Goal: Task Accomplishment & Management: Manage account settings

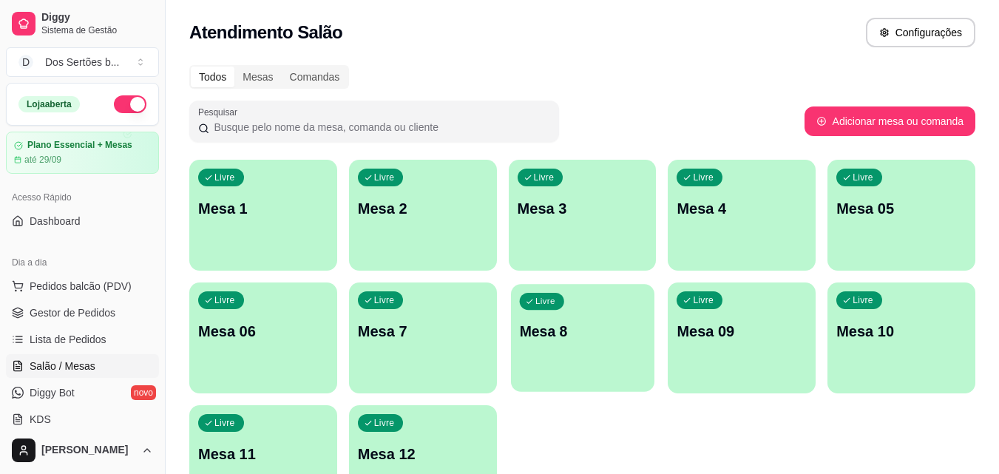
click at [581, 322] on p "Mesa 8" at bounding box center [582, 332] width 126 height 20
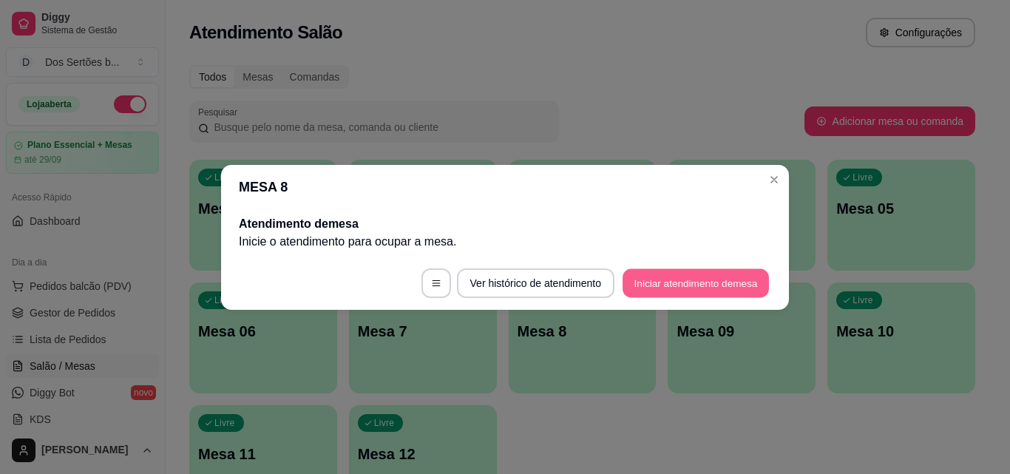
click at [666, 280] on button "Iniciar atendimento de mesa" at bounding box center [696, 282] width 146 height 29
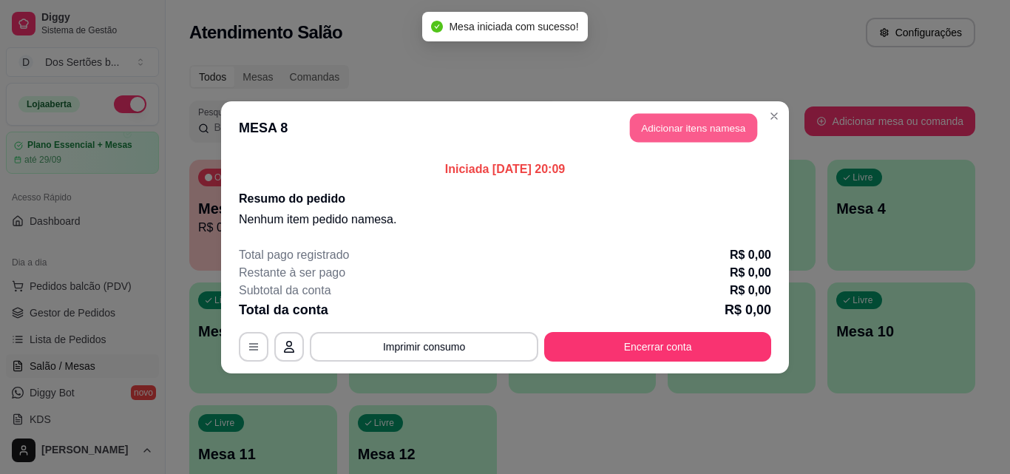
click at [712, 123] on button "Adicionar itens na mesa" at bounding box center [693, 127] width 127 height 29
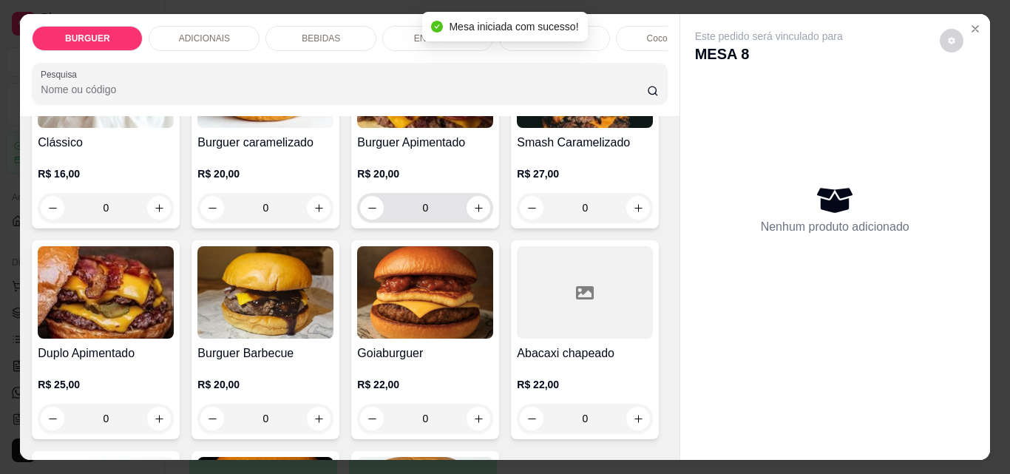
scroll to position [316, 0]
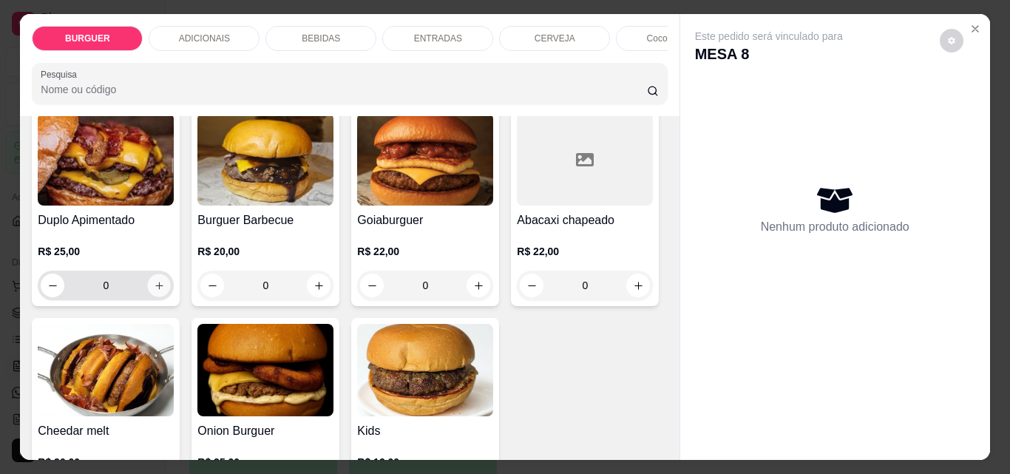
click at [165, 291] on icon "increase-product-quantity" at bounding box center [159, 285] width 11 height 11
type input "1"
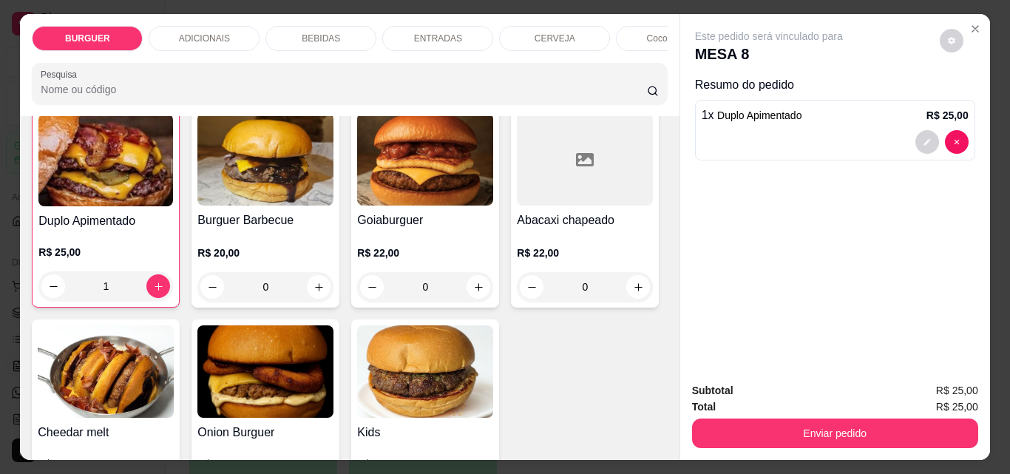
click at [318, 33] on p "BEBIDAS" at bounding box center [321, 39] width 38 height 12
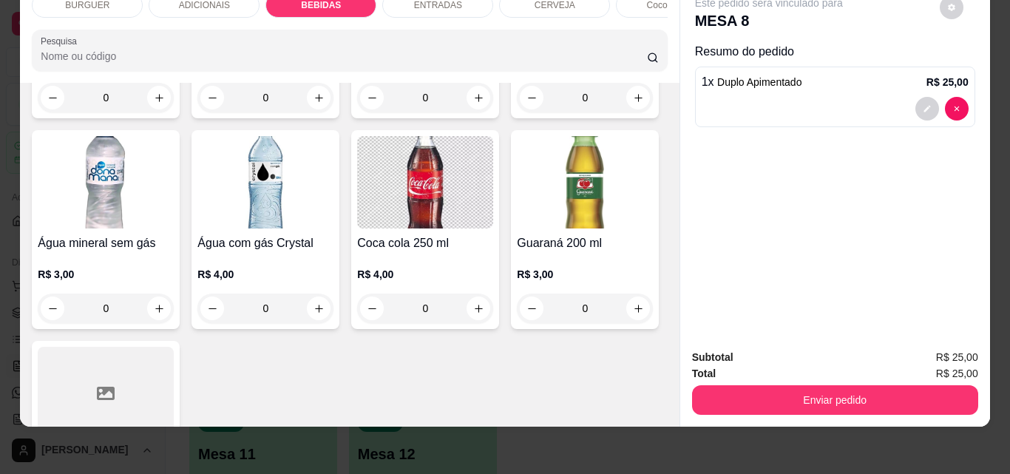
scroll to position [1754, 0]
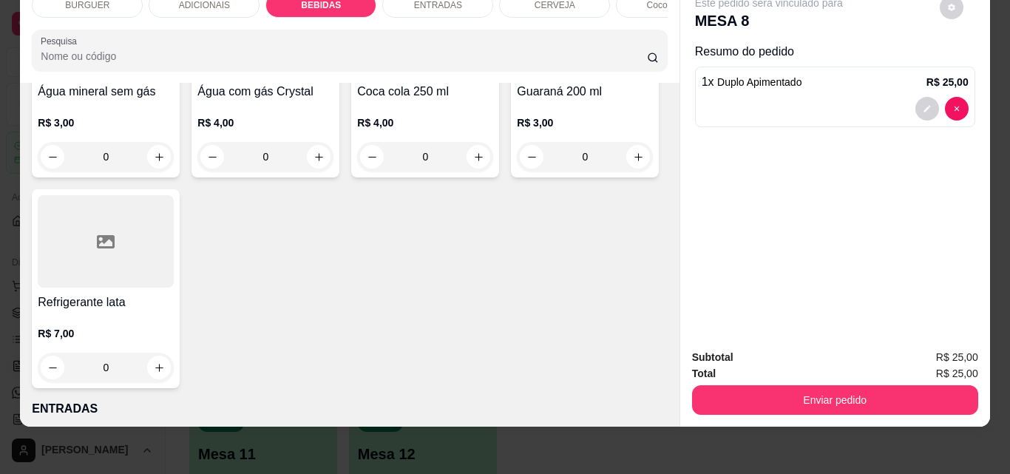
type input "1"
click at [921, 98] on button "decrease-product-quantity" at bounding box center [927, 109] width 23 height 23
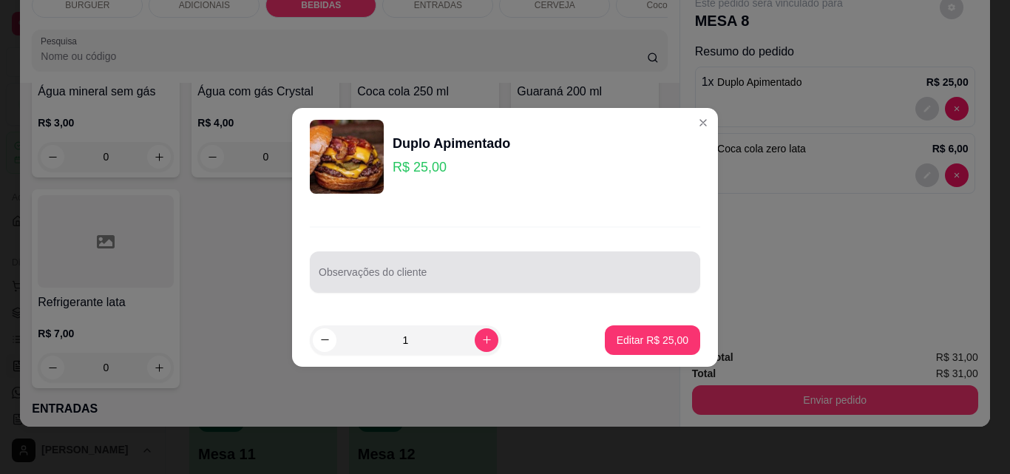
click at [352, 264] on div at bounding box center [505, 272] width 373 height 30
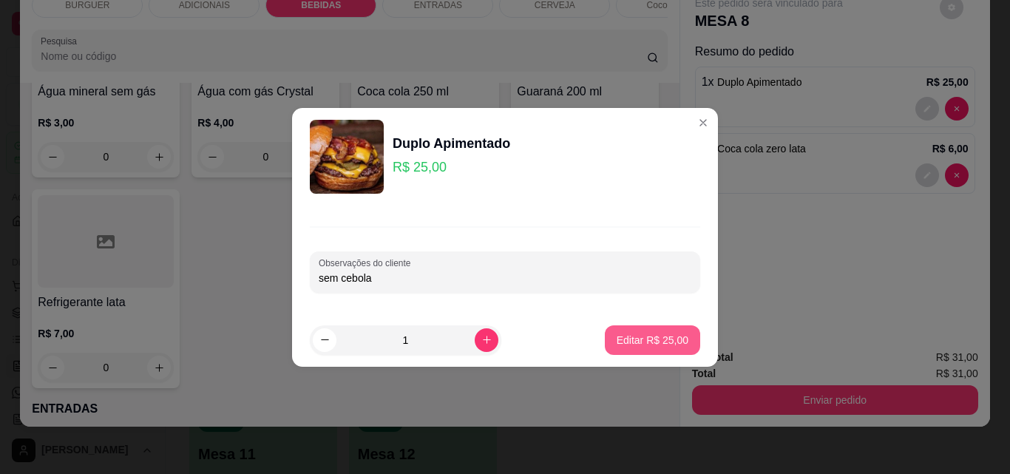
type input "sem cebola"
click at [662, 348] on button "Editar R$ 25,00" at bounding box center [652, 339] width 92 height 29
type input "0"
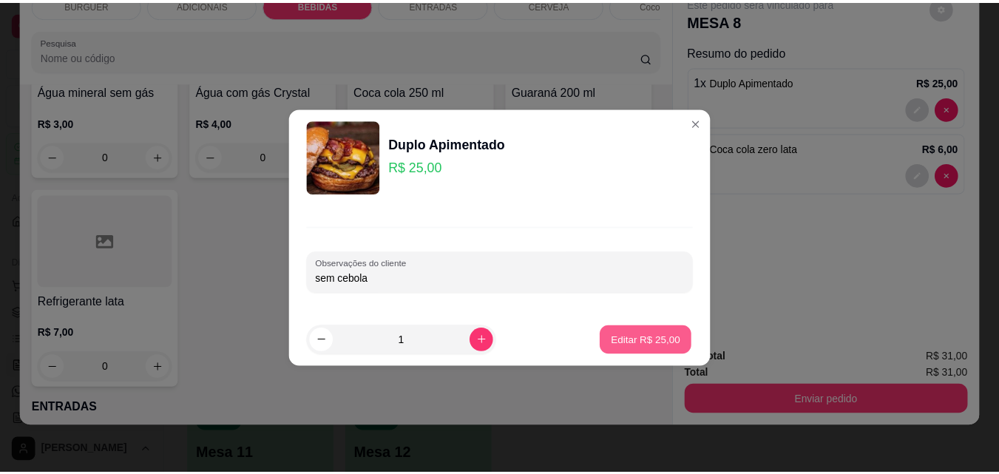
scroll to position [1753, 0]
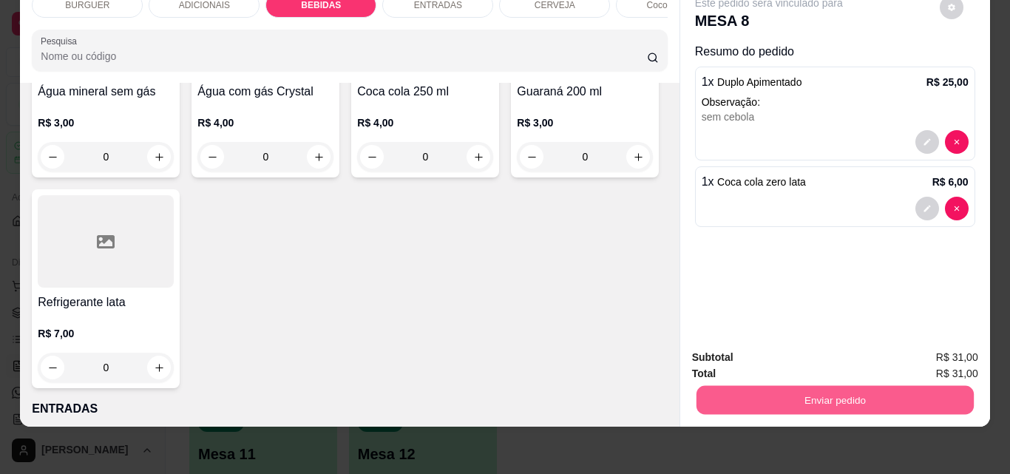
click at [796, 397] on button "Enviar pedido" at bounding box center [834, 399] width 277 height 29
click at [759, 349] on button "Não registrar e enviar pedido" at bounding box center [785, 352] width 149 height 27
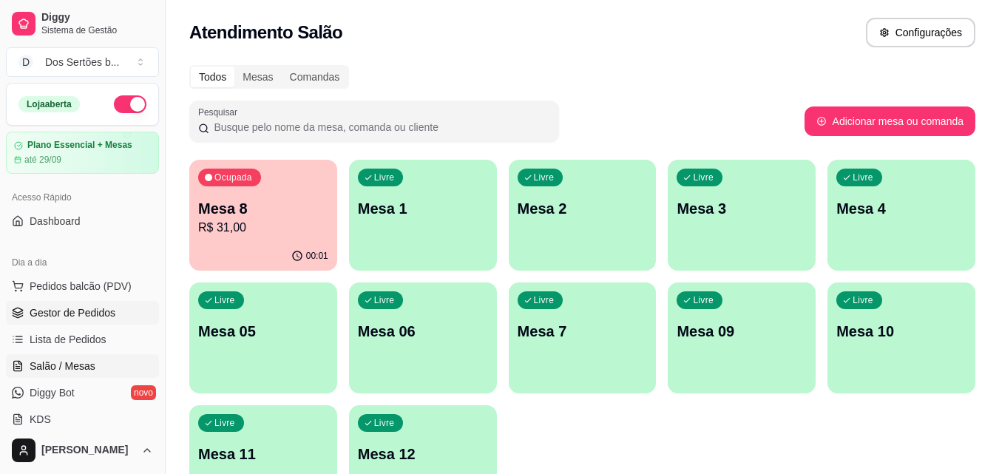
click at [92, 311] on span "Gestor de Pedidos" at bounding box center [73, 312] width 86 height 15
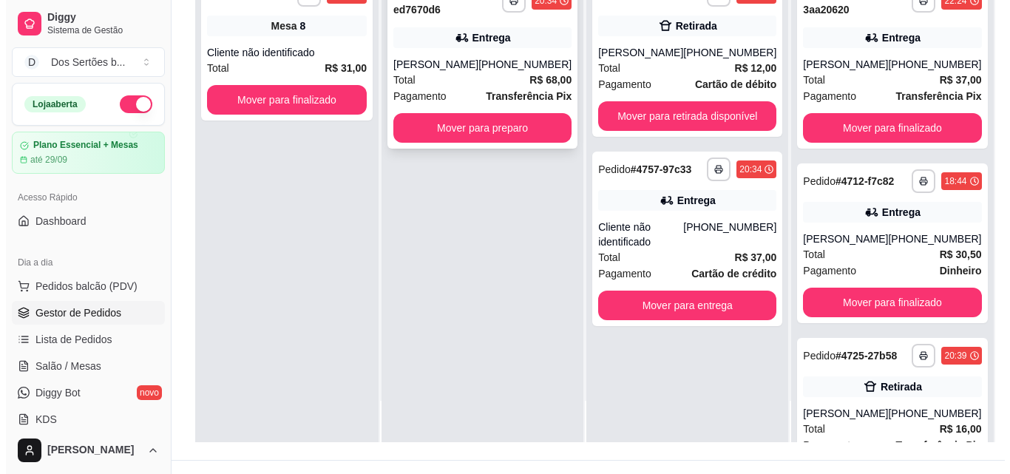
scroll to position [223, 0]
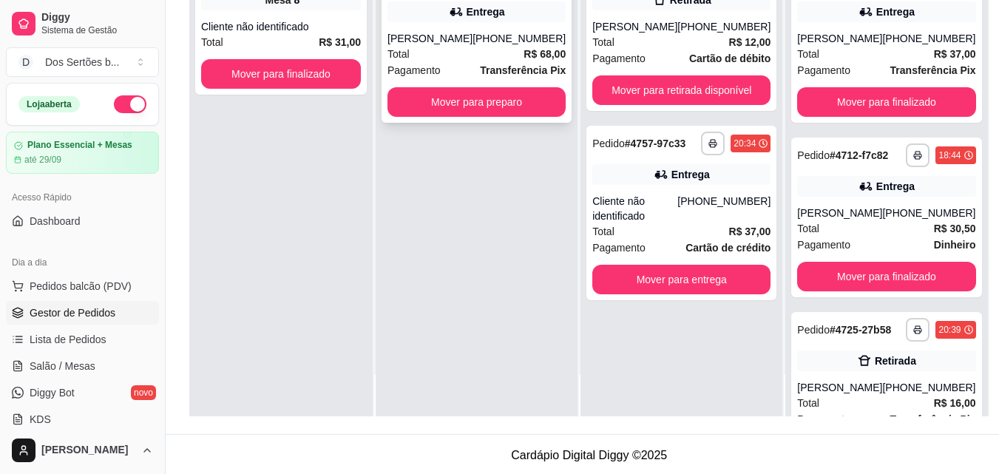
click at [466, 29] on div "**********" at bounding box center [477, 37] width 190 height 172
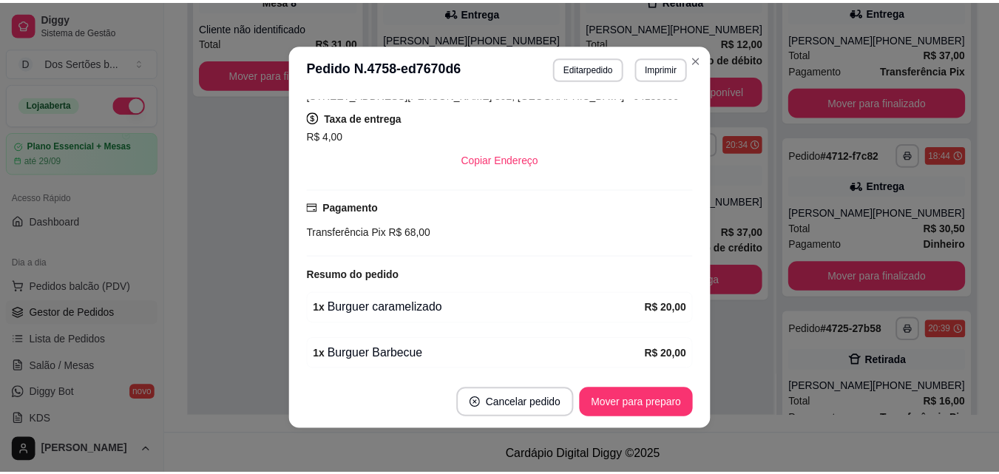
scroll to position [485, 0]
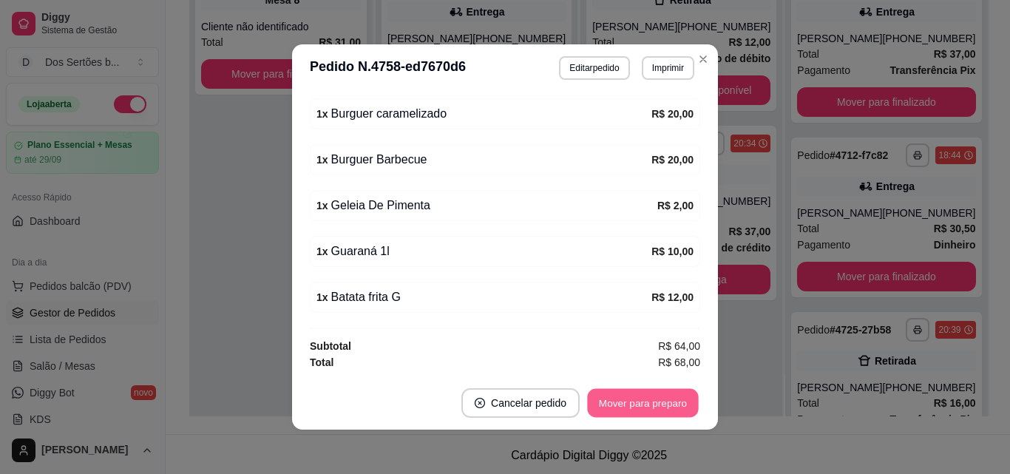
click at [620, 407] on button "Mover para preparo" at bounding box center [642, 403] width 111 height 29
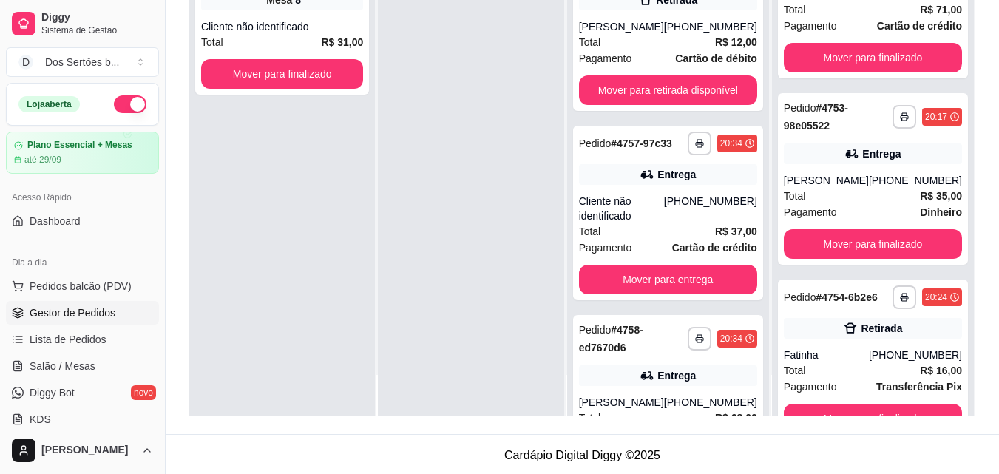
scroll to position [950, 0]
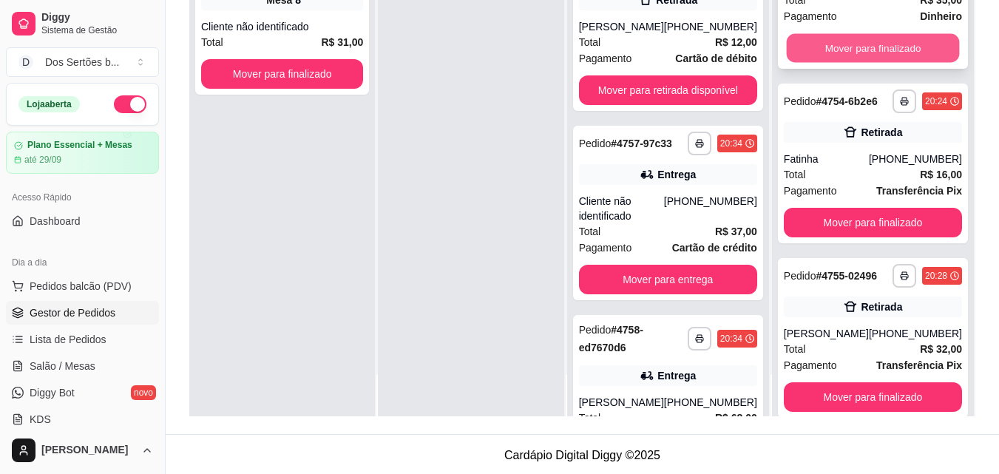
click at [839, 63] on button "Mover para finalizado" at bounding box center [872, 48] width 173 height 29
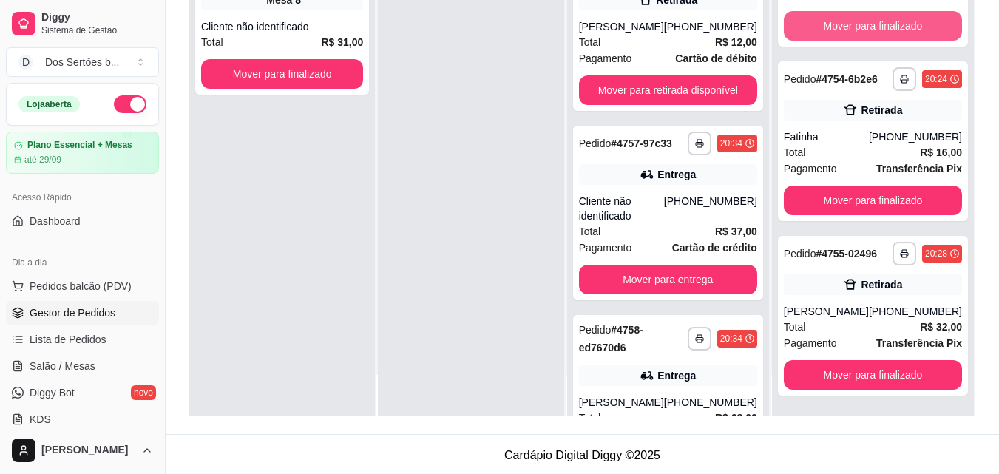
scroll to position [764, 0]
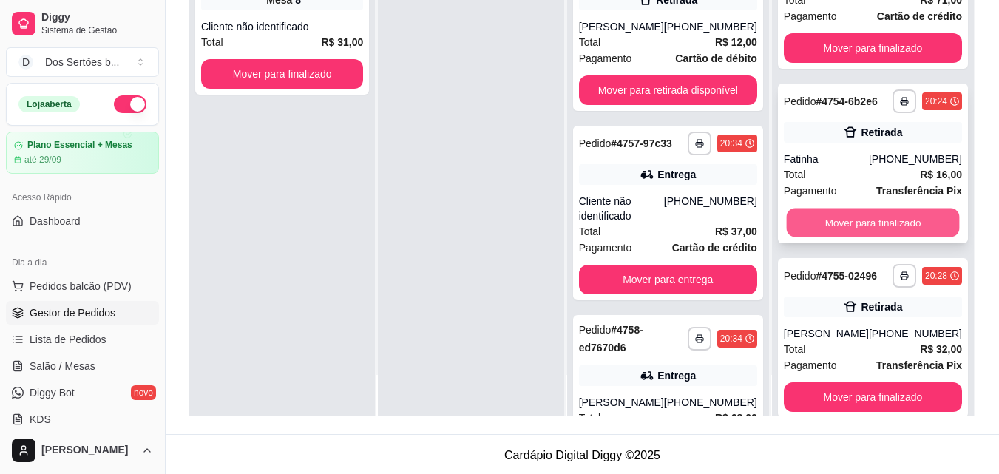
click at [893, 237] on button "Mover para finalizado" at bounding box center [872, 223] width 173 height 29
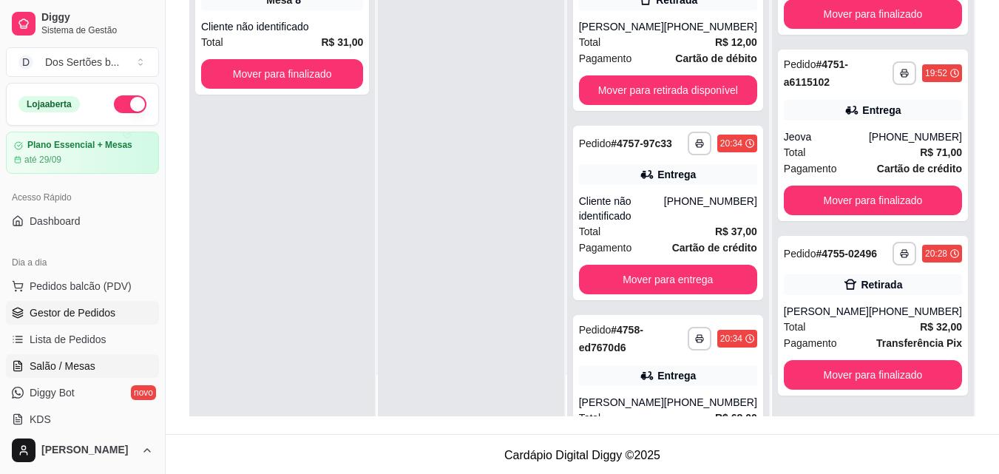
click at [62, 365] on span "Salão / Mesas" at bounding box center [63, 366] width 66 height 15
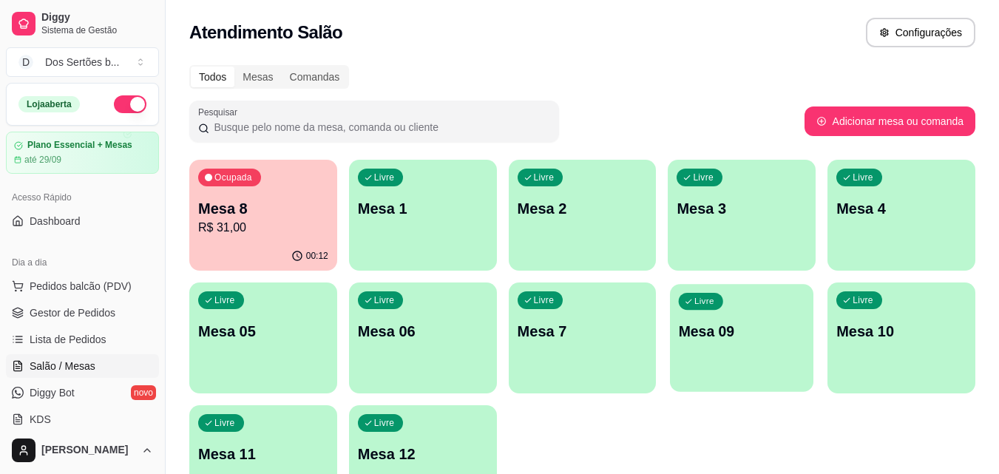
click at [791, 342] on div "Livre Mesa 09" at bounding box center [741, 329] width 143 height 90
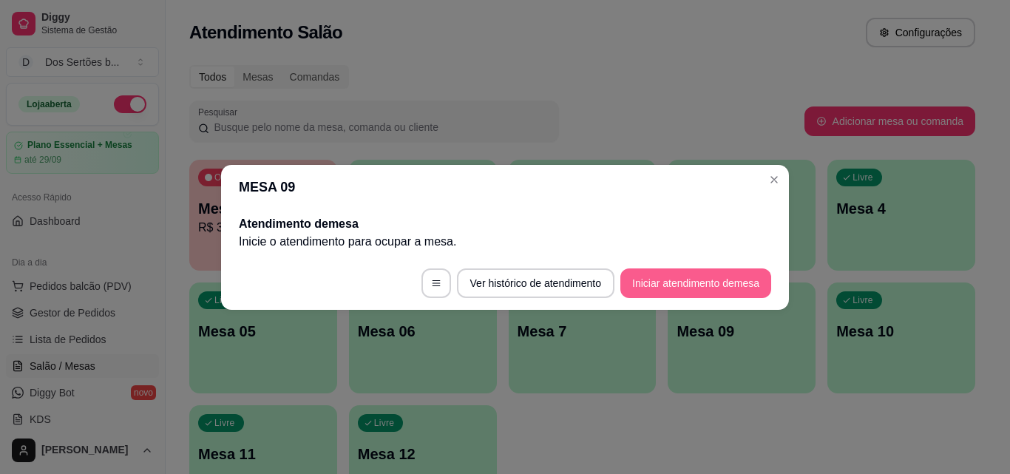
click at [652, 290] on button "Iniciar atendimento de mesa" at bounding box center [695, 283] width 151 height 30
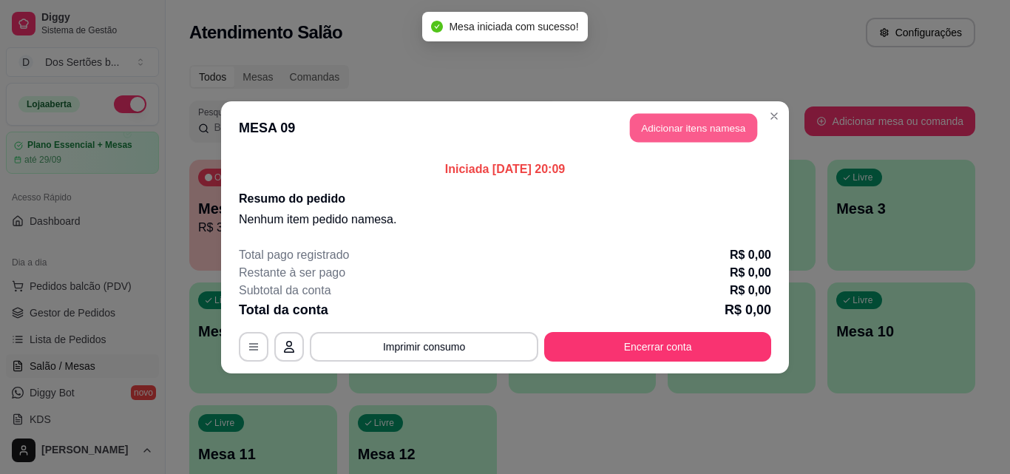
click at [686, 123] on button "Adicionar itens na mesa" at bounding box center [693, 127] width 127 height 29
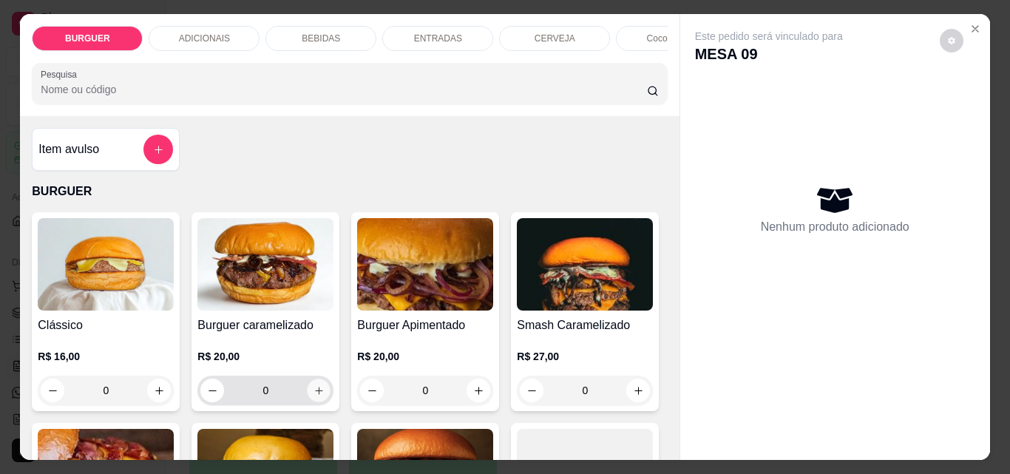
click at [322, 394] on button "increase-product-quantity" at bounding box center [319, 390] width 23 height 23
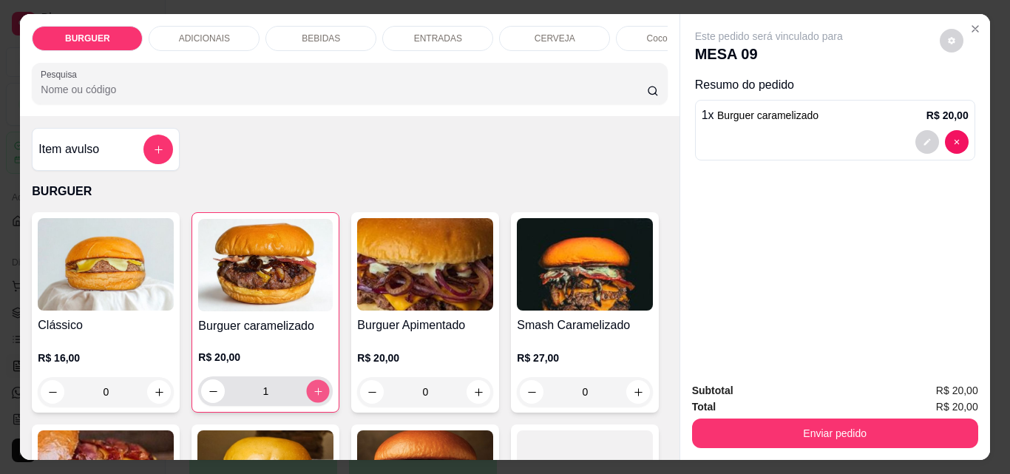
click at [322, 394] on button "increase-product-quantity" at bounding box center [318, 391] width 23 height 23
type input "2"
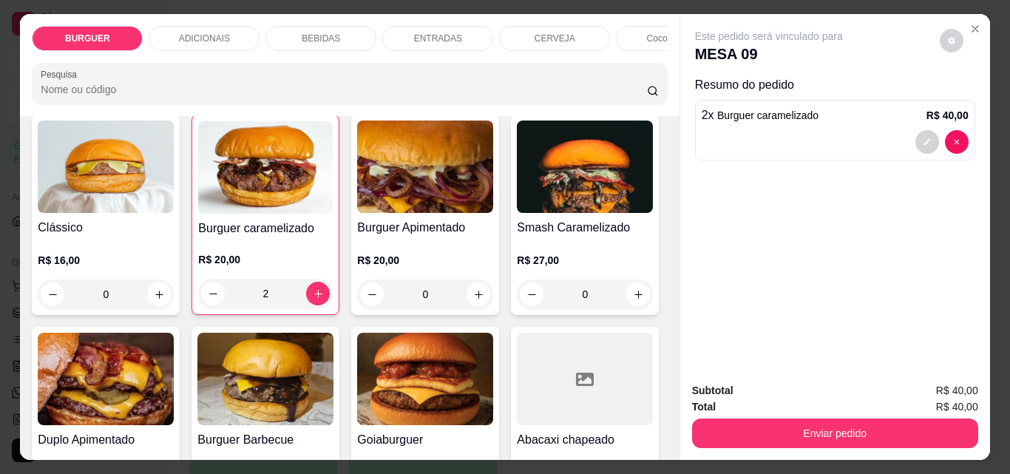
scroll to position [104, 0]
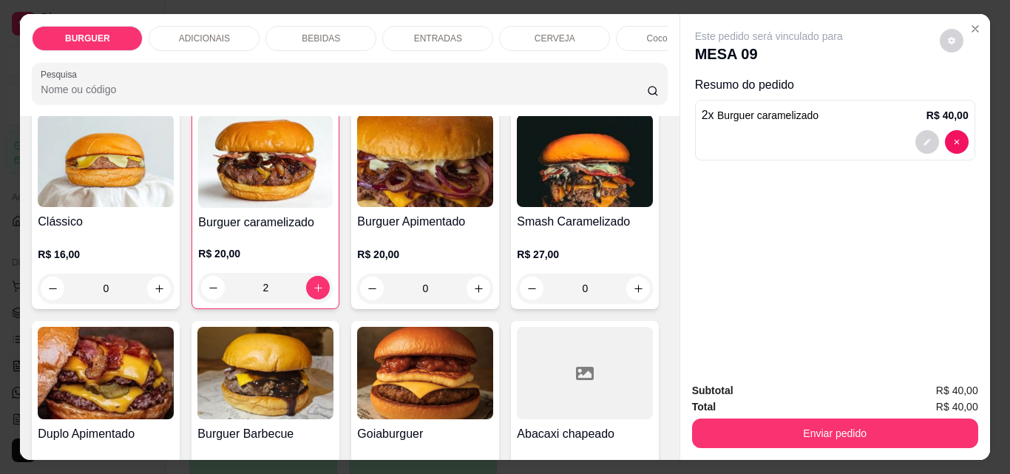
click at [311, 26] on div "BEBIDAS" at bounding box center [320, 38] width 111 height 25
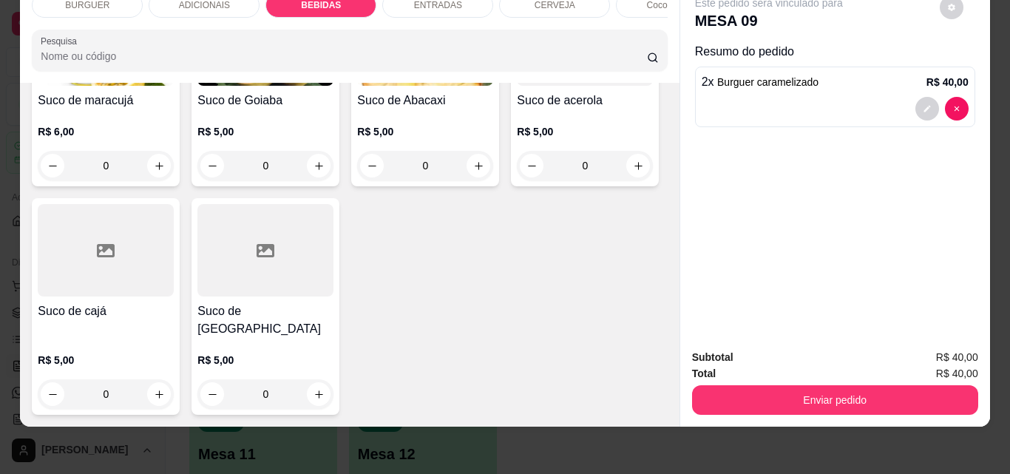
scroll to position [4258, 0]
click at [154, 171] on icon "increase-product-quantity" at bounding box center [159, 165] width 11 height 11
type input "1"
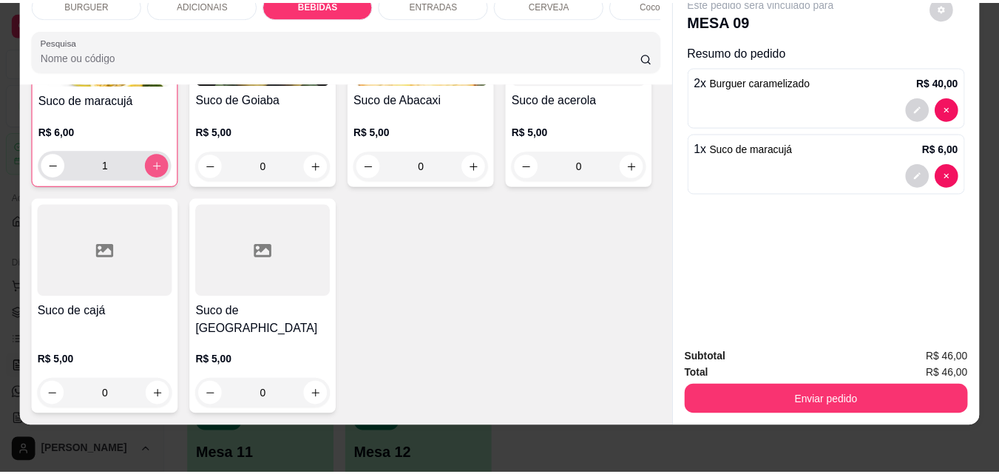
scroll to position [4259, 0]
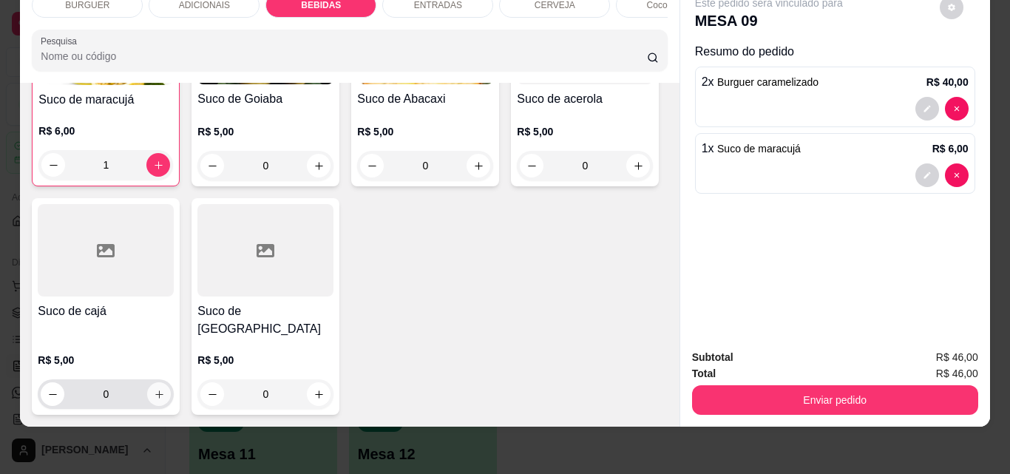
click at [163, 390] on icon "increase-product-quantity" at bounding box center [159, 394] width 8 height 8
type input "1"
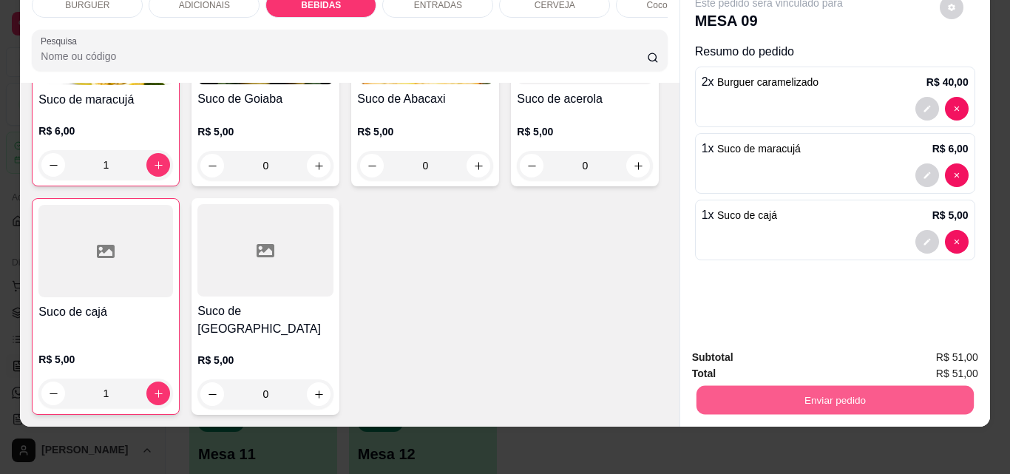
click at [808, 386] on button "Enviar pedido" at bounding box center [834, 399] width 277 height 29
click at [782, 346] on button "Não registrar e enviar pedido" at bounding box center [785, 352] width 149 height 27
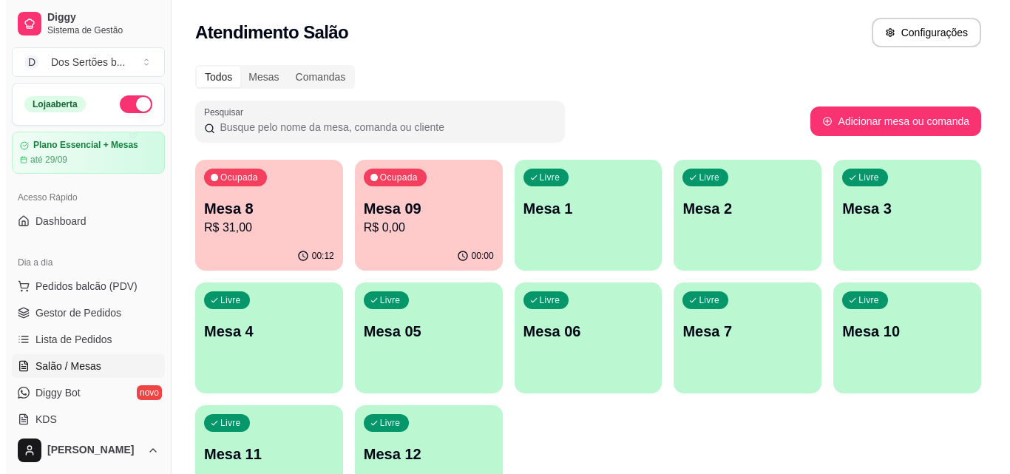
scroll to position [102, 0]
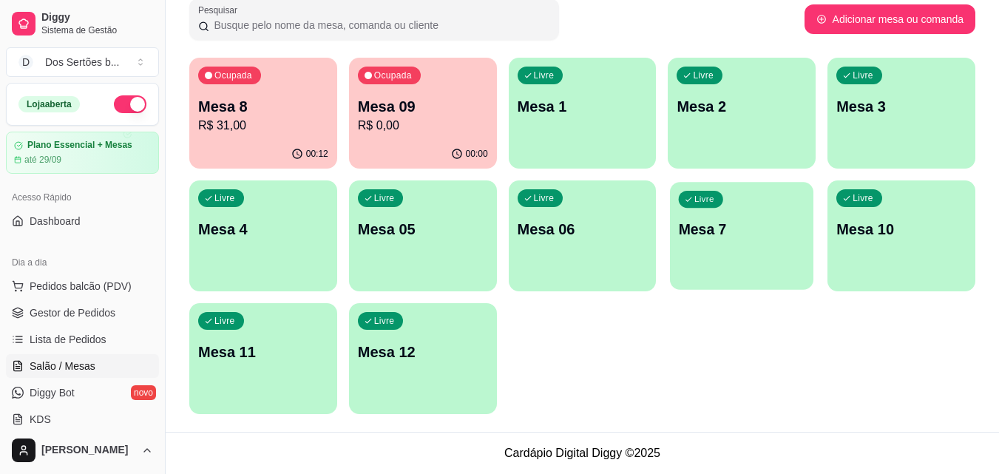
click at [723, 245] on div "Livre Mesa 7" at bounding box center [741, 227] width 143 height 90
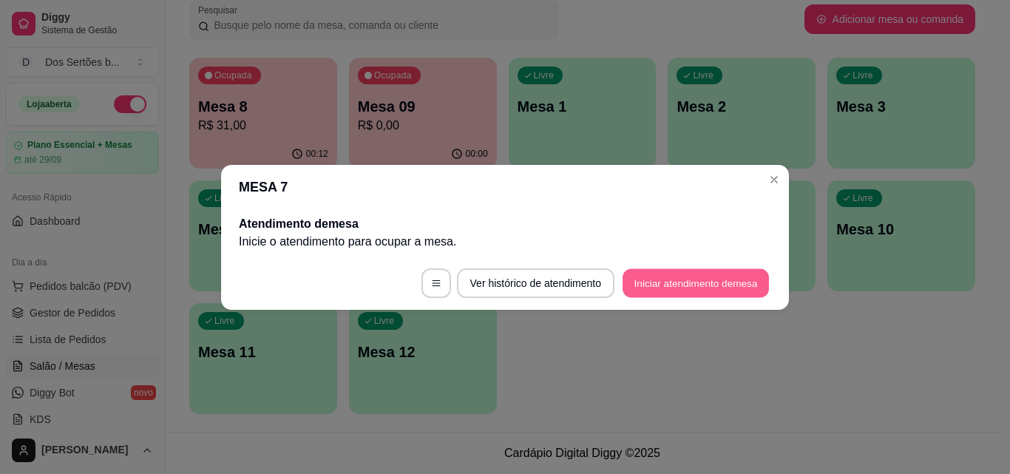
click at [688, 288] on button "Iniciar atendimento de mesa" at bounding box center [696, 282] width 146 height 29
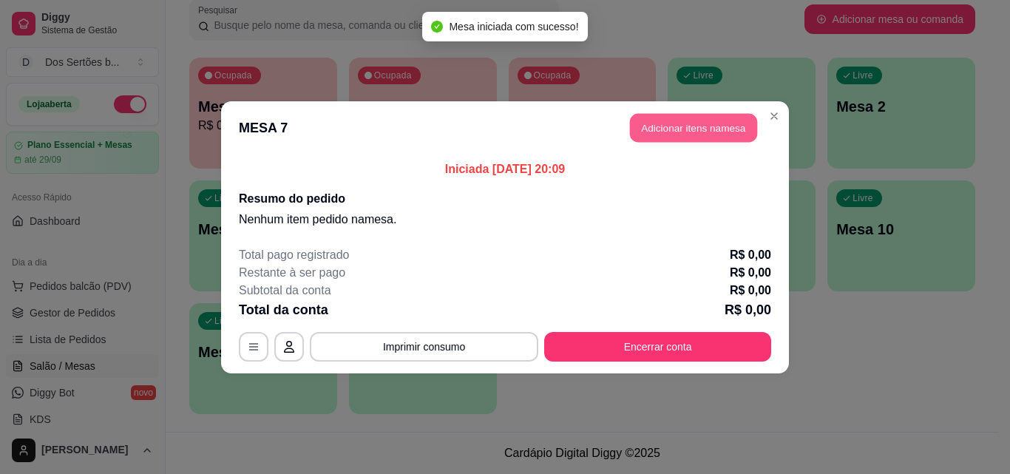
click at [679, 121] on button "Adicionar itens na mesa" at bounding box center [693, 127] width 127 height 29
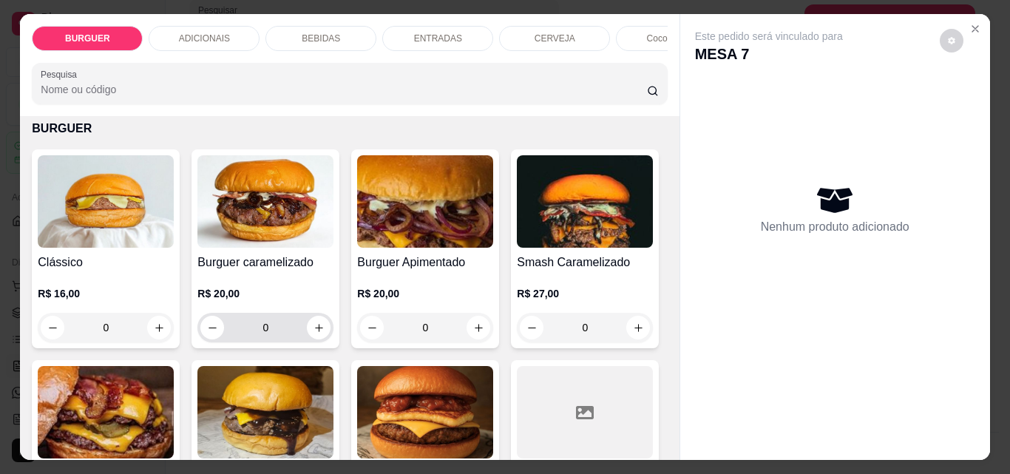
scroll to position [58, 0]
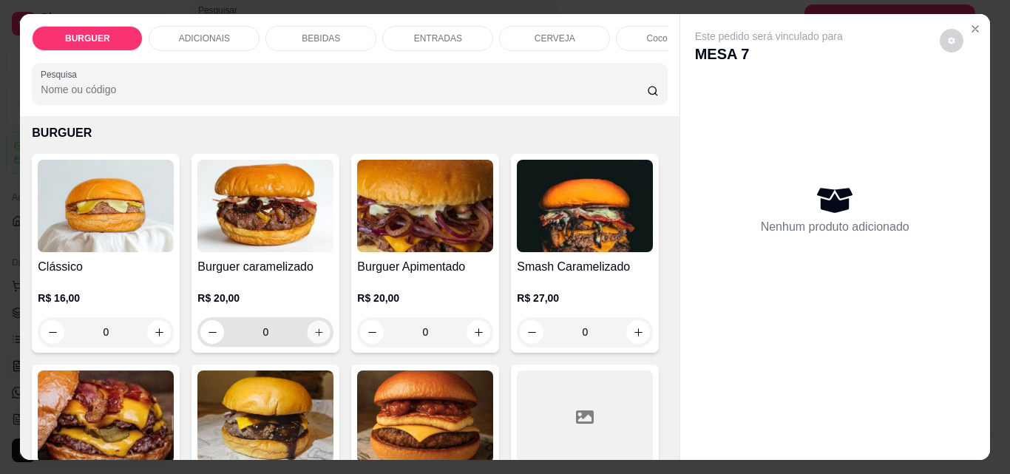
click at [314, 338] on icon "increase-product-quantity" at bounding box center [319, 332] width 11 height 11
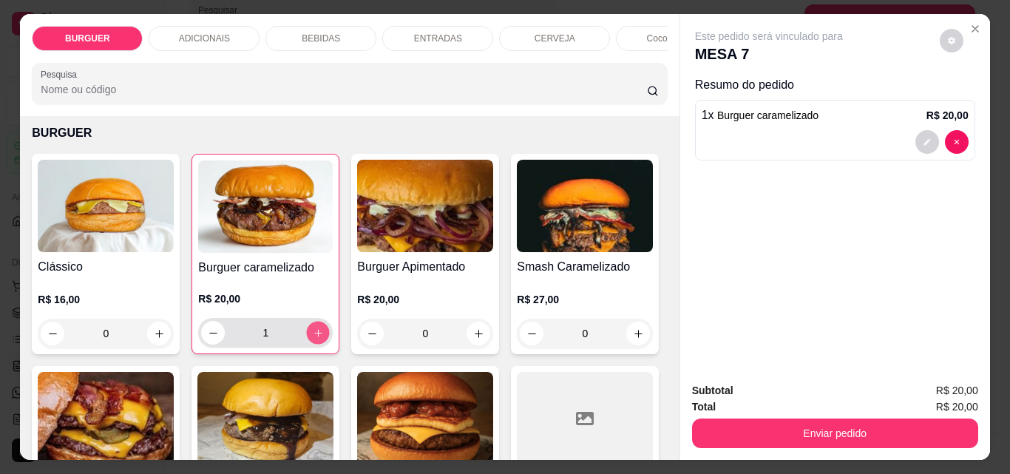
click at [314, 339] on icon "increase-product-quantity" at bounding box center [318, 333] width 11 height 11
type input "2"
click at [314, 33] on p "BEBIDAS" at bounding box center [321, 39] width 38 height 12
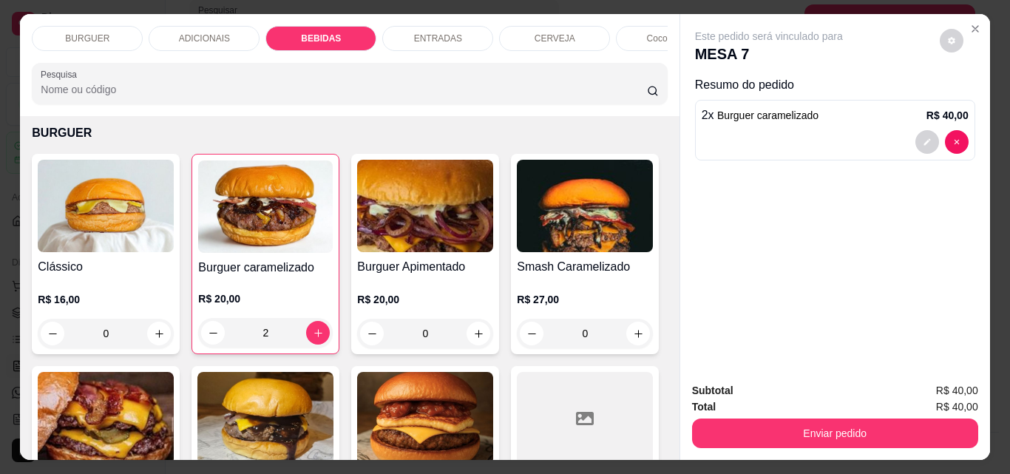
scroll to position [38, 0]
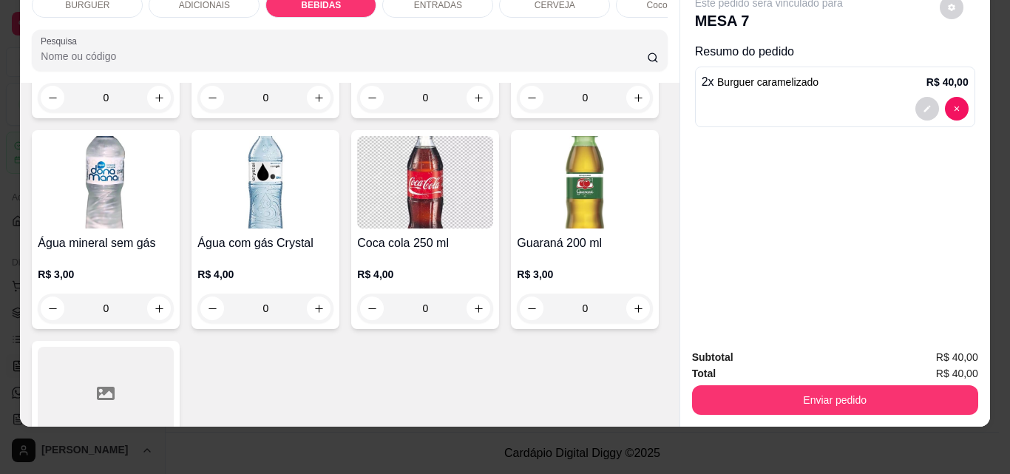
click at [407, 3] on div "ENTRADAS" at bounding box center [437, 5] width 111 height 25
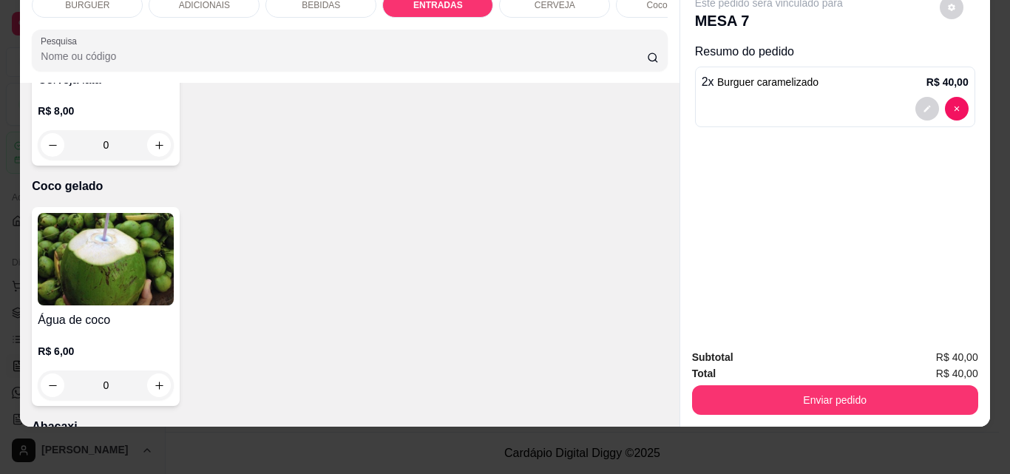
type input "1"
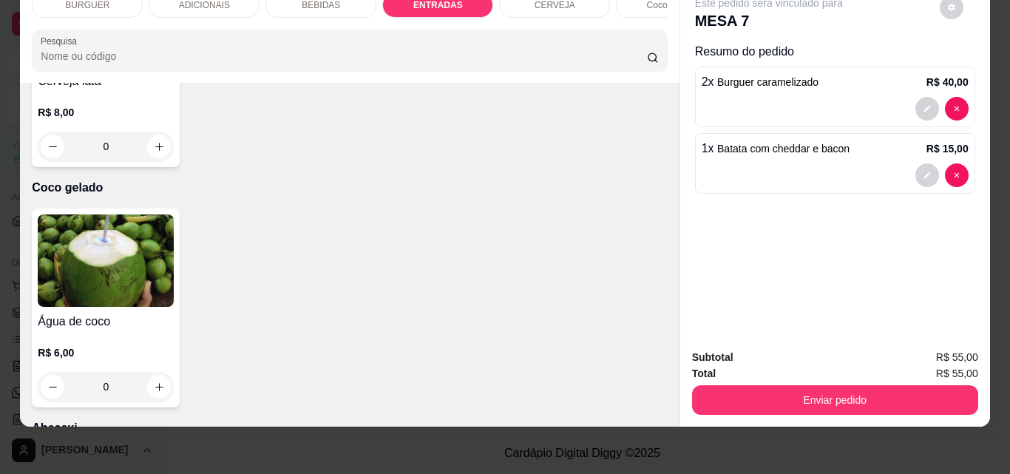
scroll to position [2502, 0]
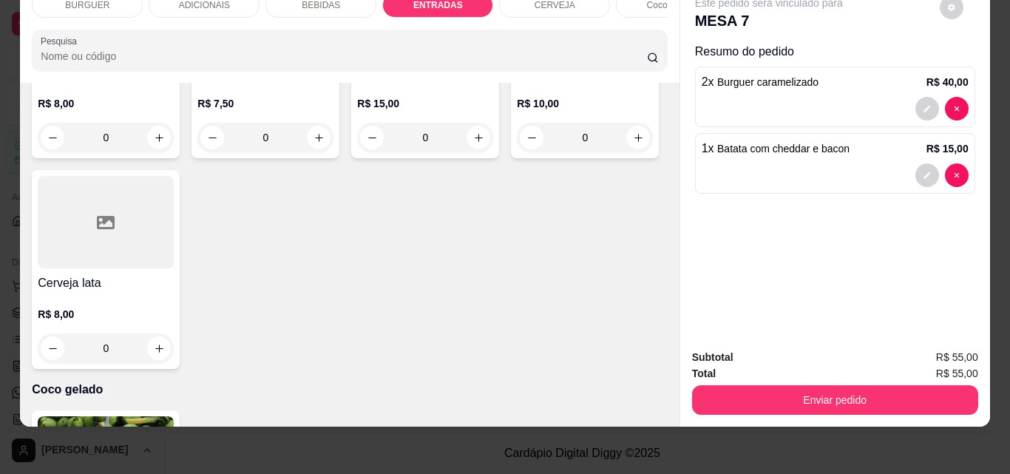
click at [285, 4] on div "BEBIDAS" at bounding box center [320, 5] width 111 height 25
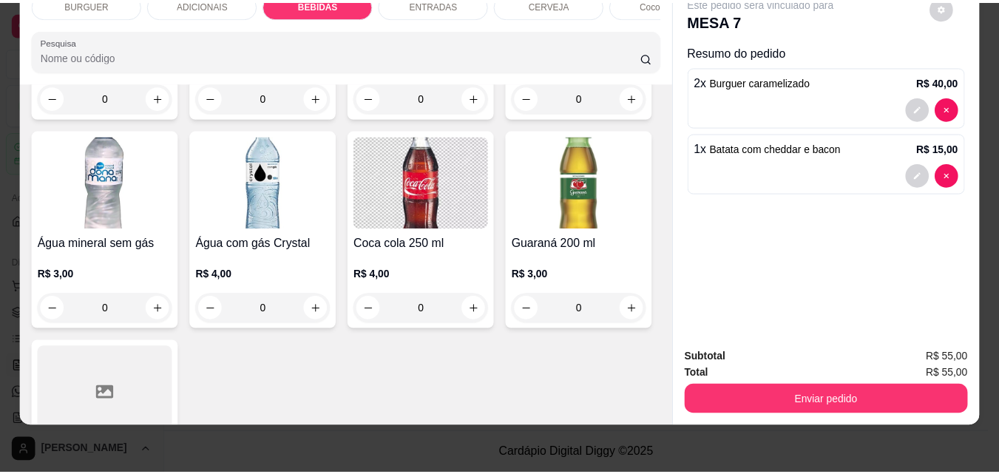
scroll to position [1821, 0]
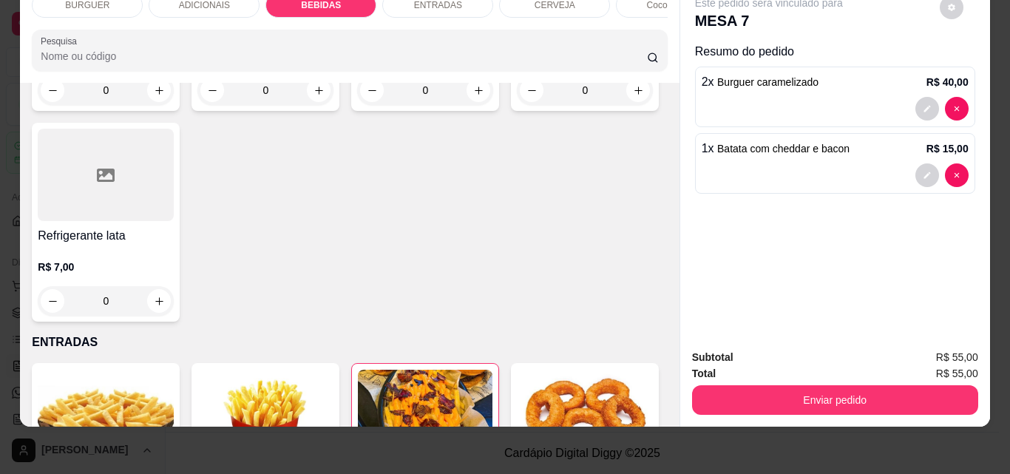
type input "1"
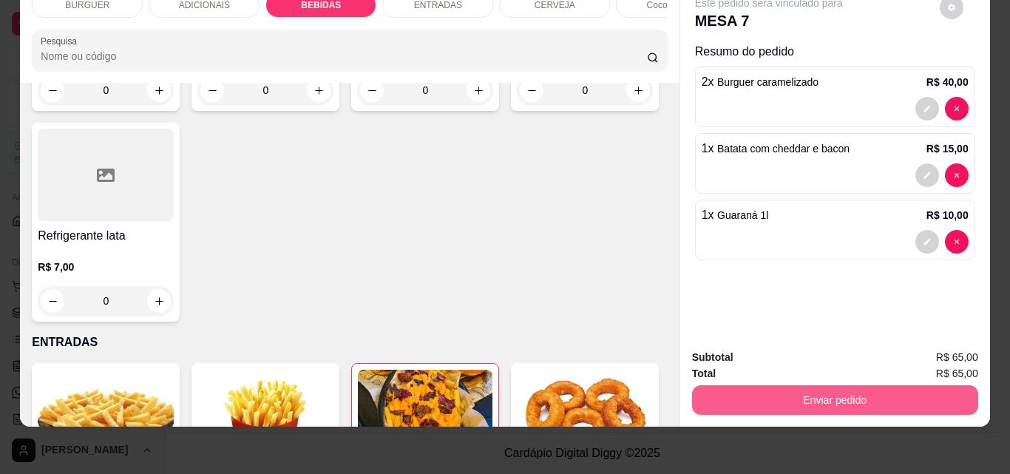
click at [754, 394] on button "Enviar pedido" at bounding box center [835, 400] width 286 height 30
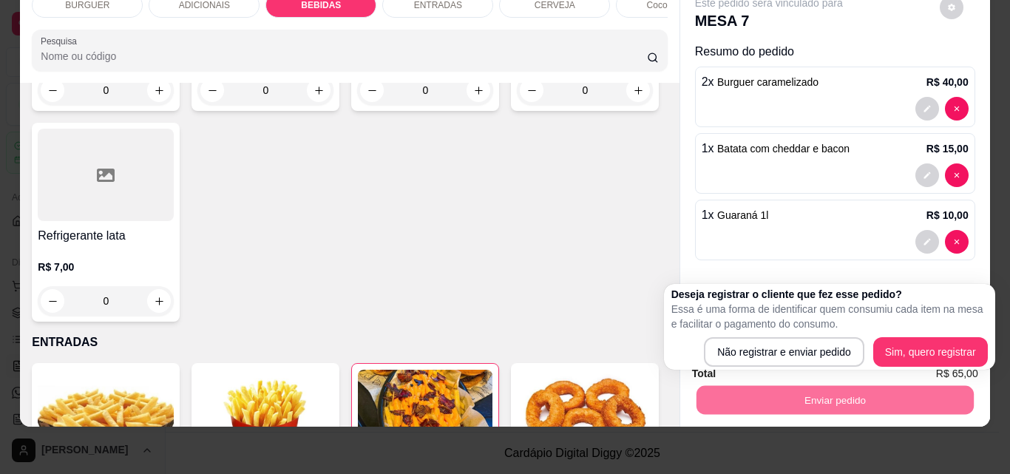
click at [777, 334] on div "Deseja registrar o cliente que fez esse pedido? Essa é uma forma de identificar…" at bounding box center [829, 327] width 317 height 80
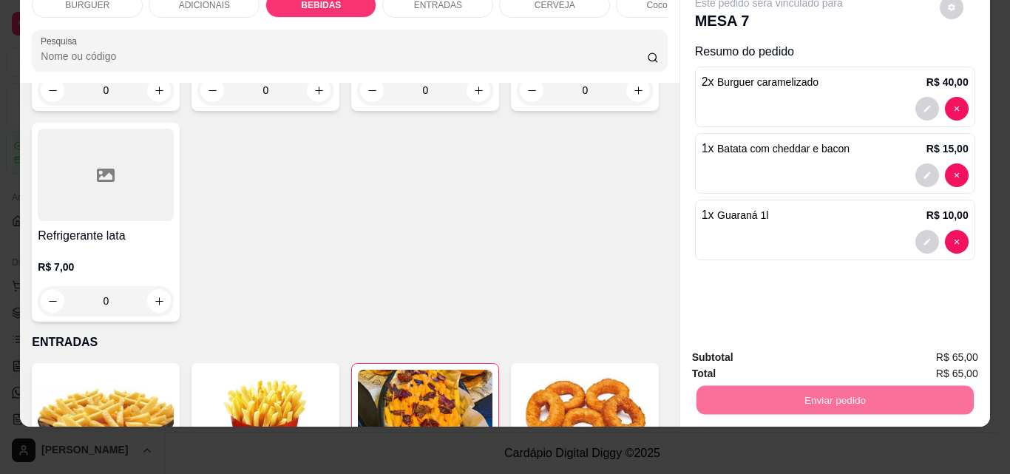
click at [764, 343] on button "Não registrar e enviar pedido" at bounding box center [786, 353] width 154 height 28
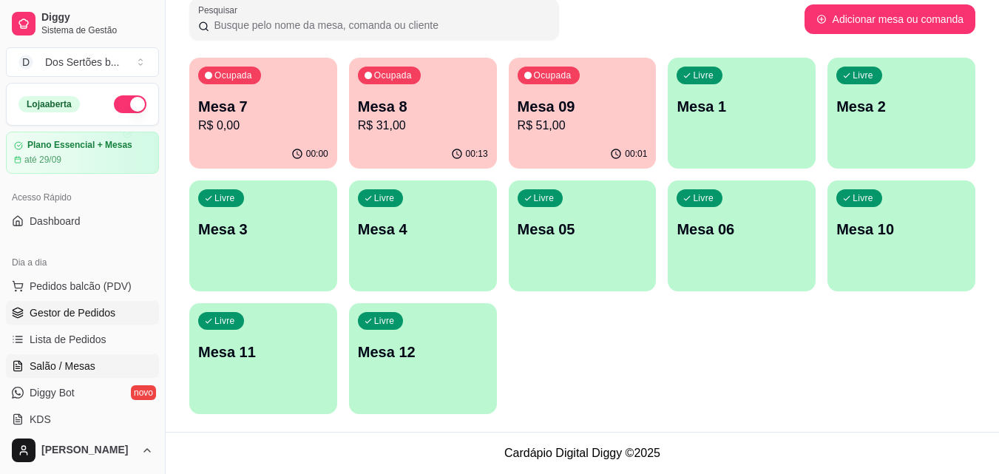
click at [97, 311] on span "Gestor de Pedidos" at bounding box center [73, 312] width 86 height 15
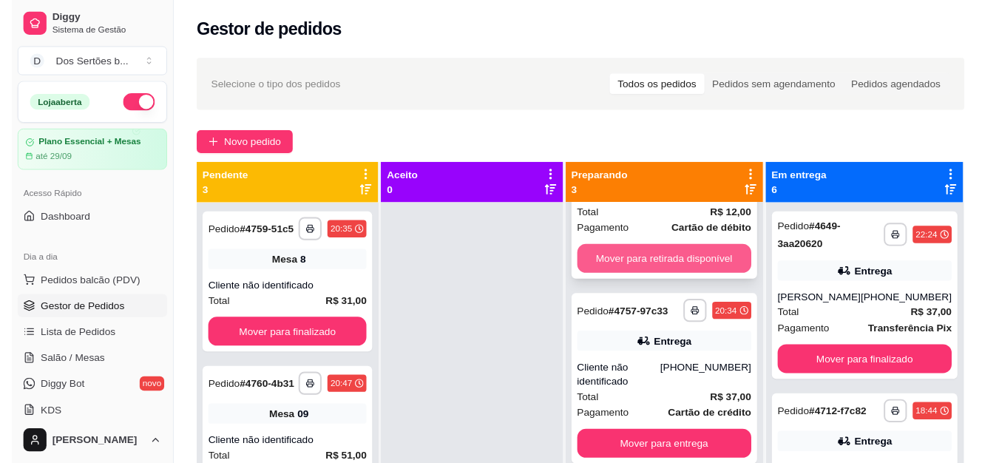
scroll to position [41, 0]
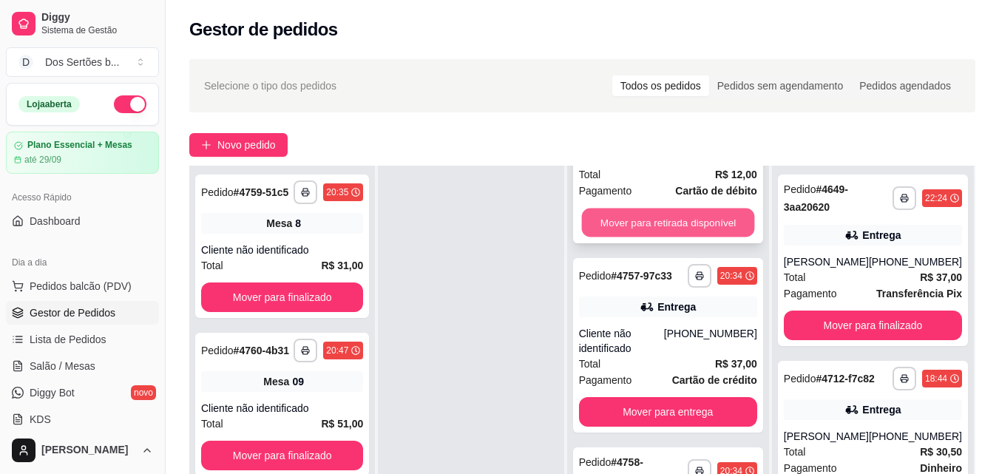
click at [647, 209] on button "Mover para retirada disponível" at bounding box center [667, 223] width 173 height 29
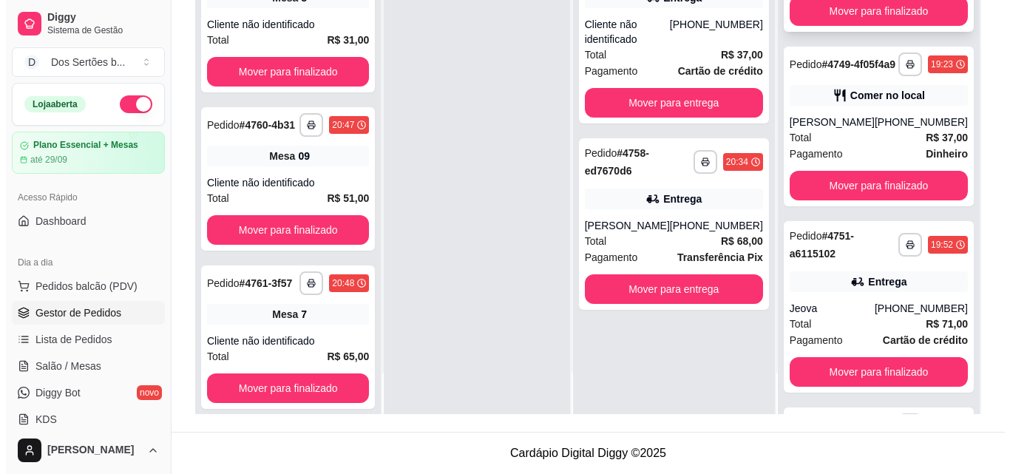
scroll to position [552, 0]
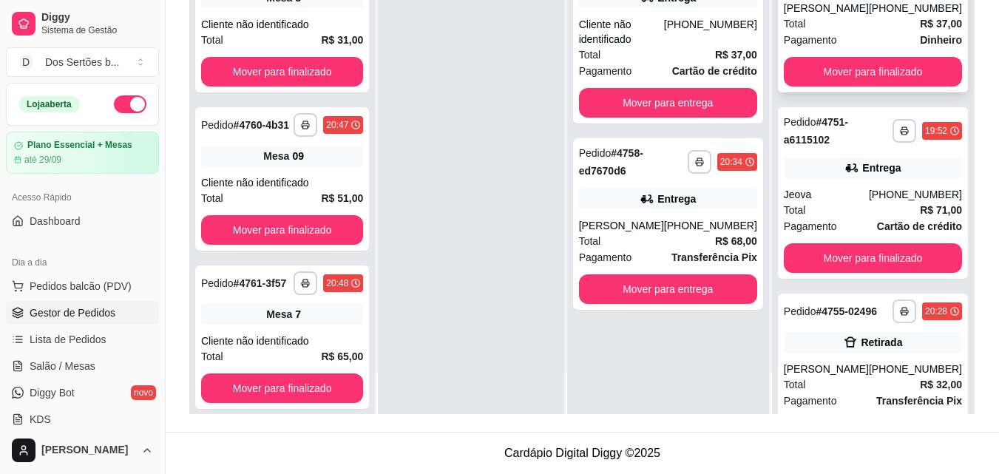
click at [838, 32] on div "Total R$ 37,00" at bounding box center [873, 24] width 178 height 16
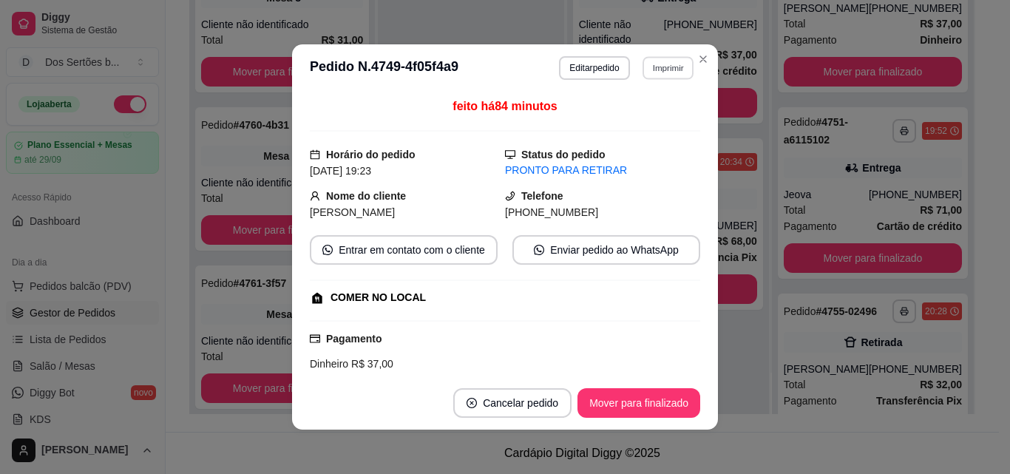
click at [659, 66] on button "Imprimir" at bounding box center [668, 67] width 51 height 23
click at [615, 118] on button "Impressora" at bounding box center [636, 119] width 104 height 23
click at [576, 61] on button "Editar pedido" at bounding box center [595, 67] width 69 height 23
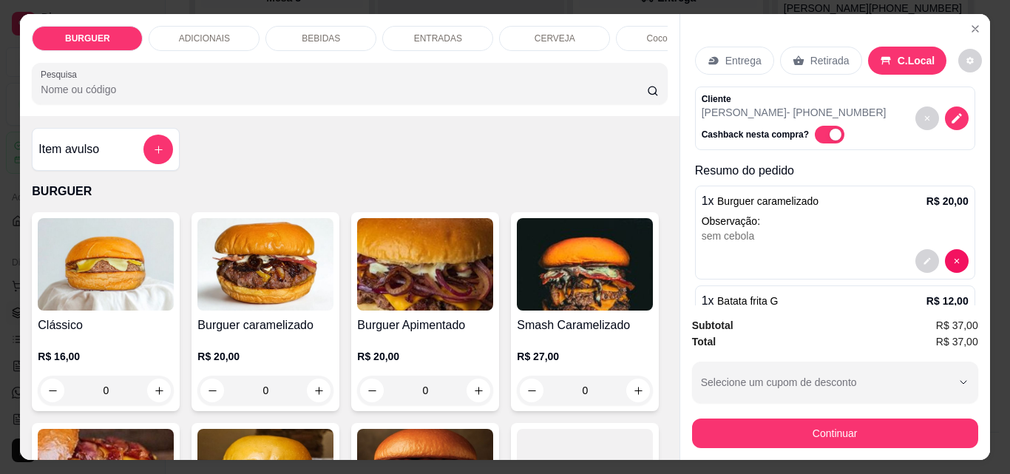
click at [305, 36] on p "BEBIDAS" at bounding box center [321, 39] width 38 height 12
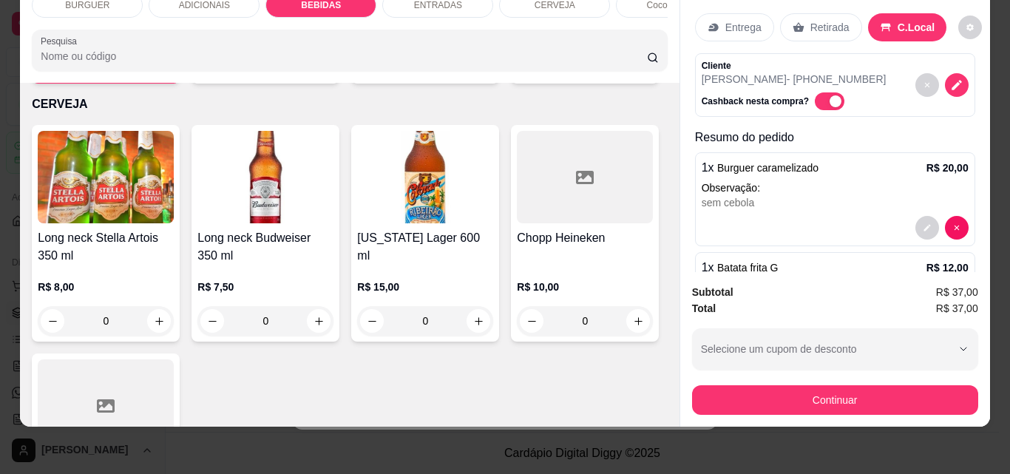
scroll to position [2244, 0]
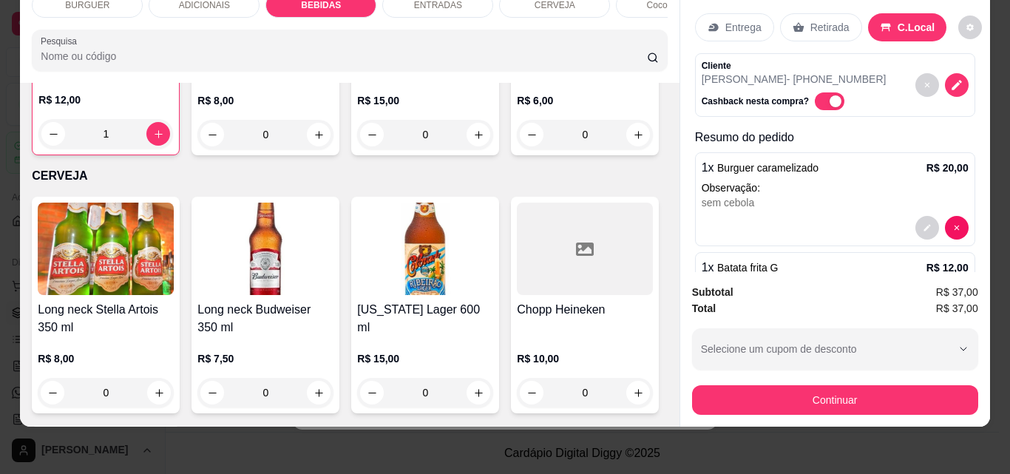
type input "1"
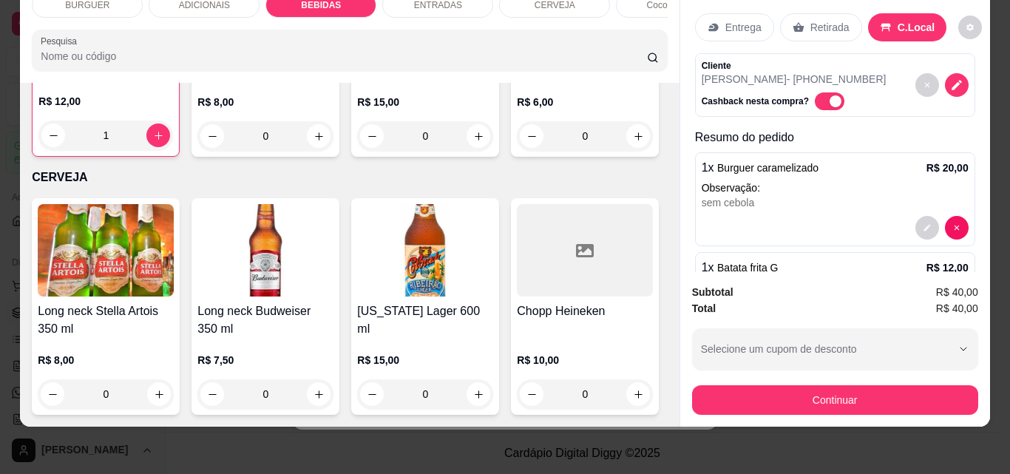
scroll to position [194, 0]
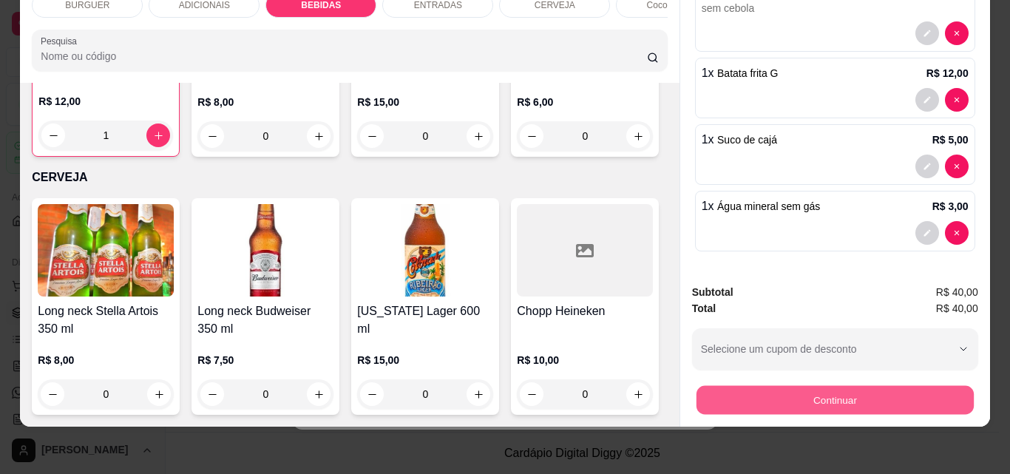
click at [743, 385] on button "Continuar" at bounding box center [834, 399] width 277 height 29
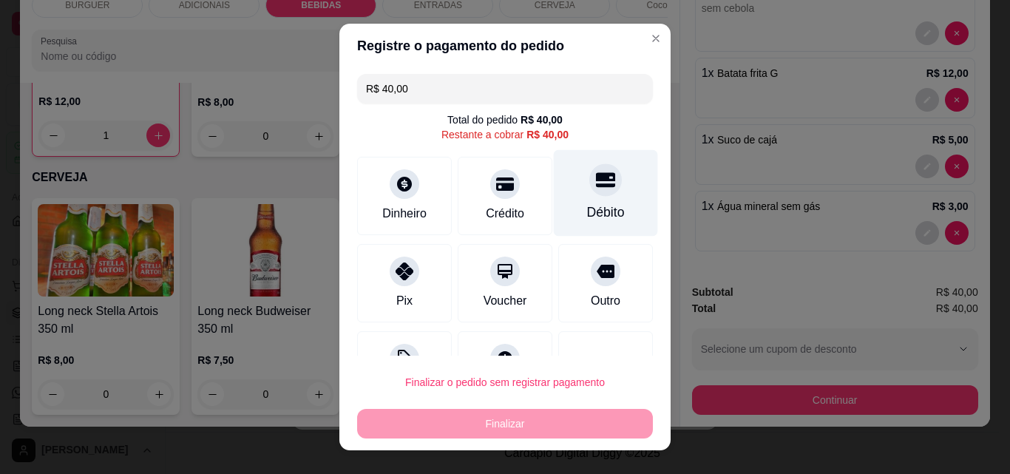
scroll to position [60, 0]
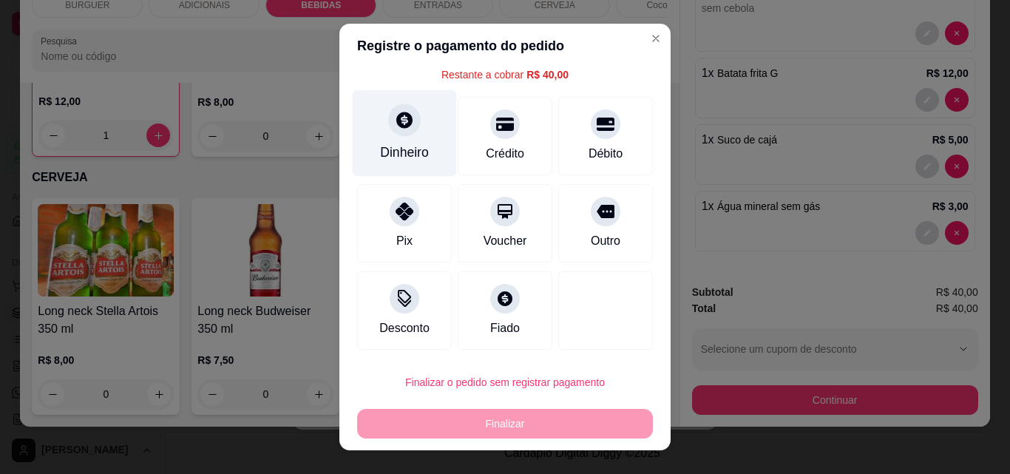
click at [376, 136] on div "Dinheiro" at bounding box center [405, 133] width 104 height 87
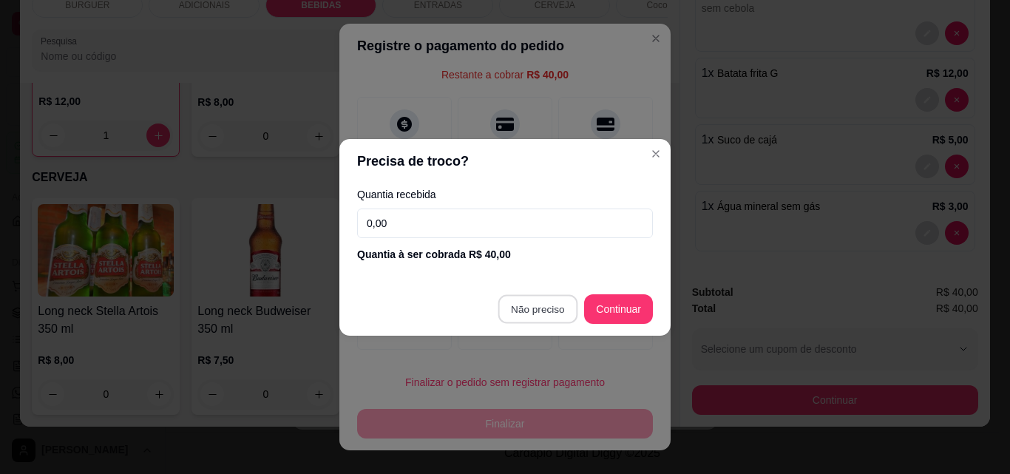
type input "R$ 0,00"
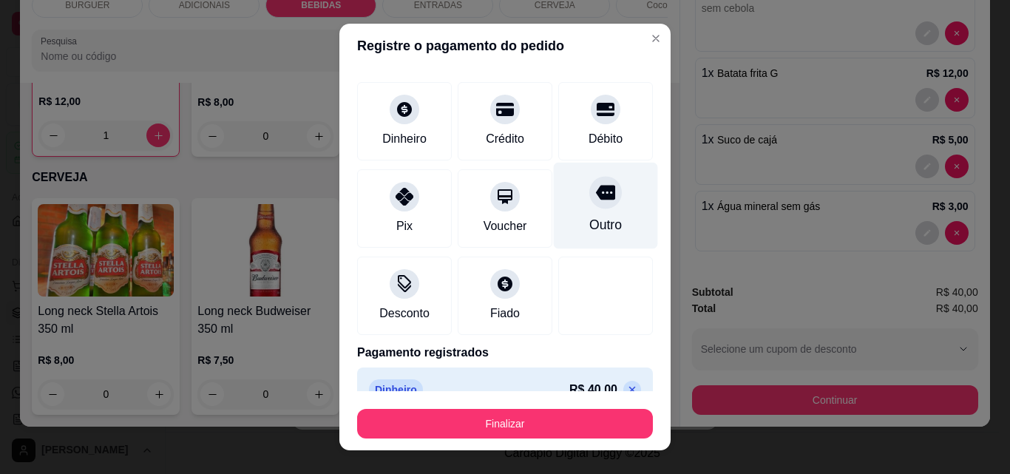
scroll to position [87, 0]
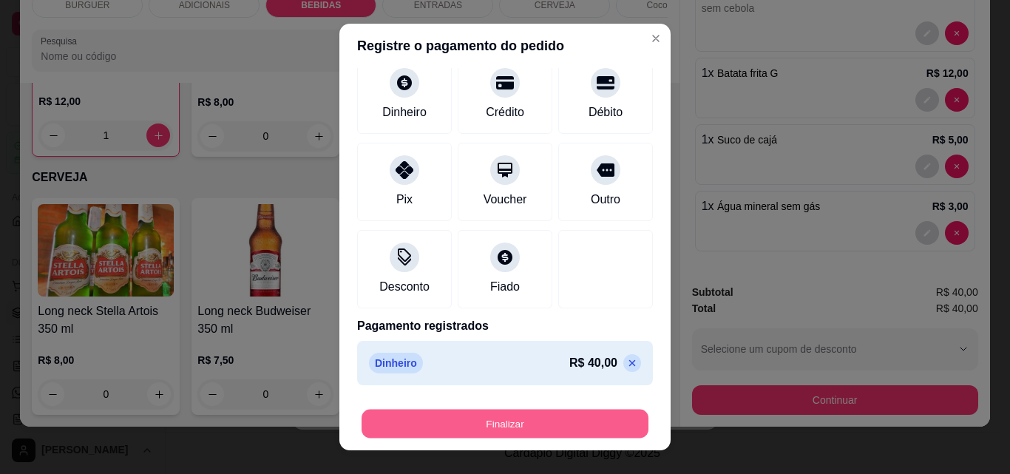
click at [576, 426] on button "Finalizar" at bounding box center [505, 424] width 287 height 29
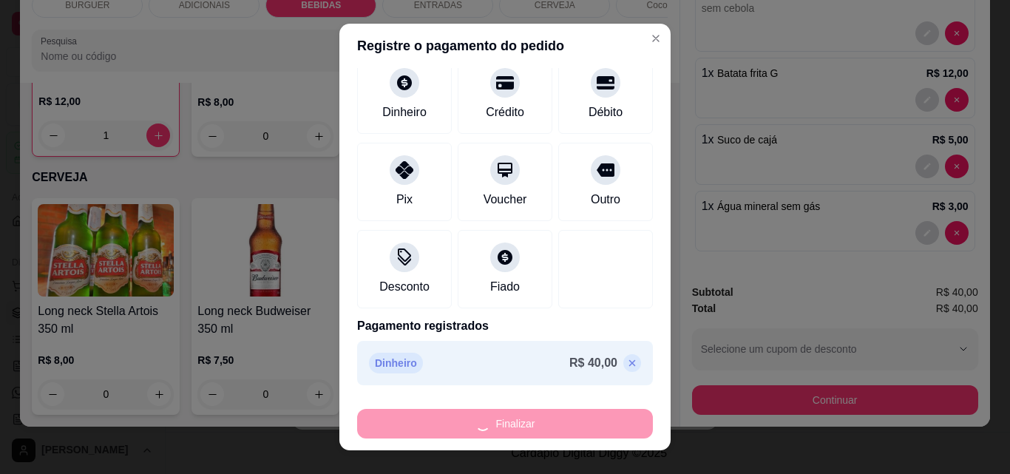
type input "0"
type input "-R$ 40,00"
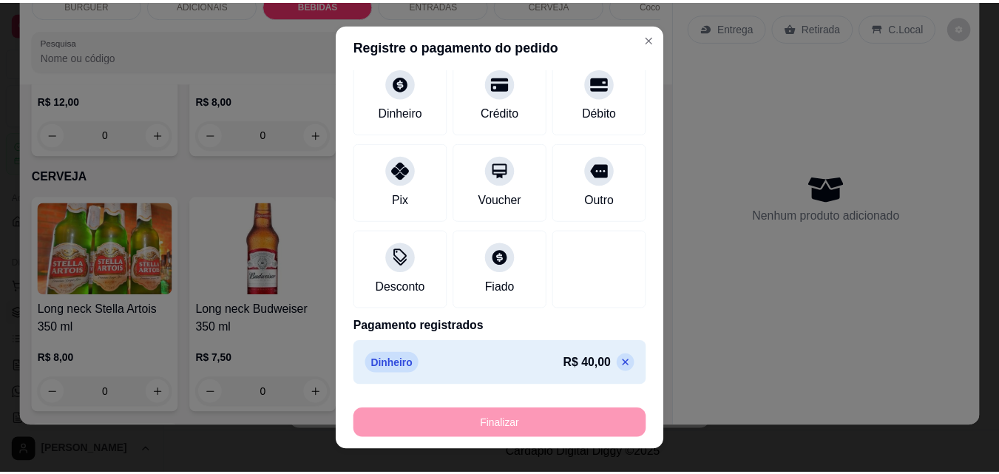
scroll to position [0, 0]
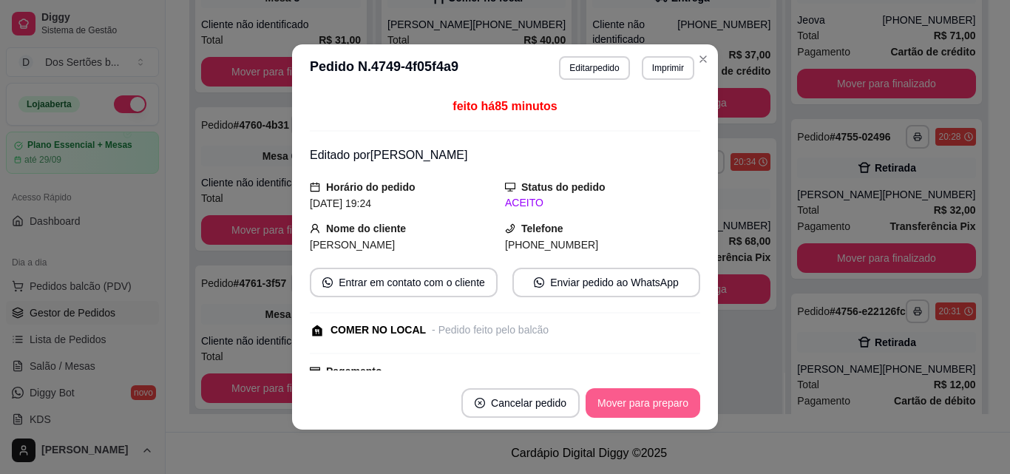
click at [645, 401] on button "Mover para preparo" at bounding box center [643, 403] width 115 height 30
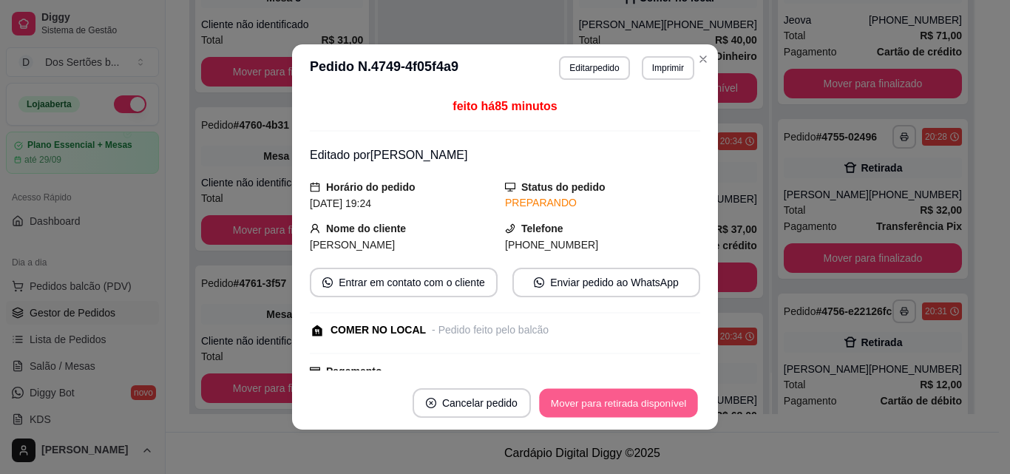
click at [643, 401] on button "Mover para retirada disponível" at bounding box center [618, 403] width 158 height 29
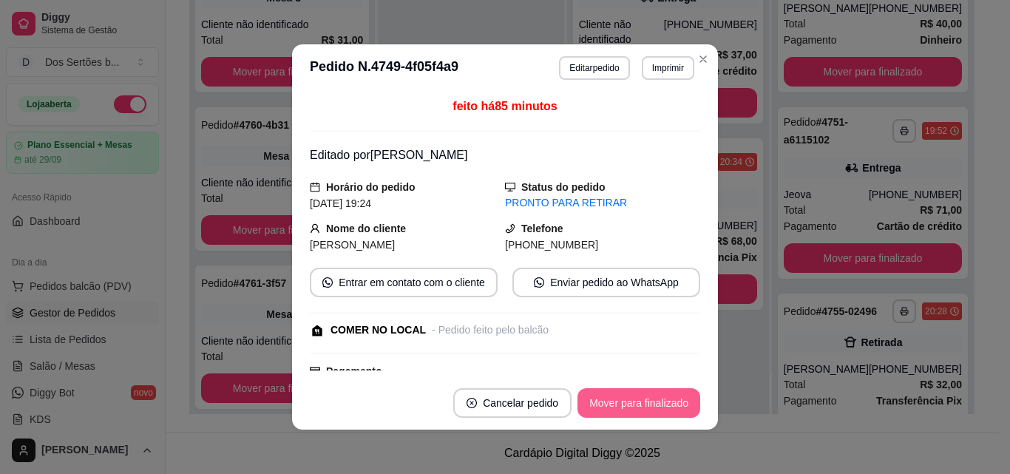
click at [643, 401] on button "Mover para finalizado" at bounding box center [639, 403] width 123 height 30
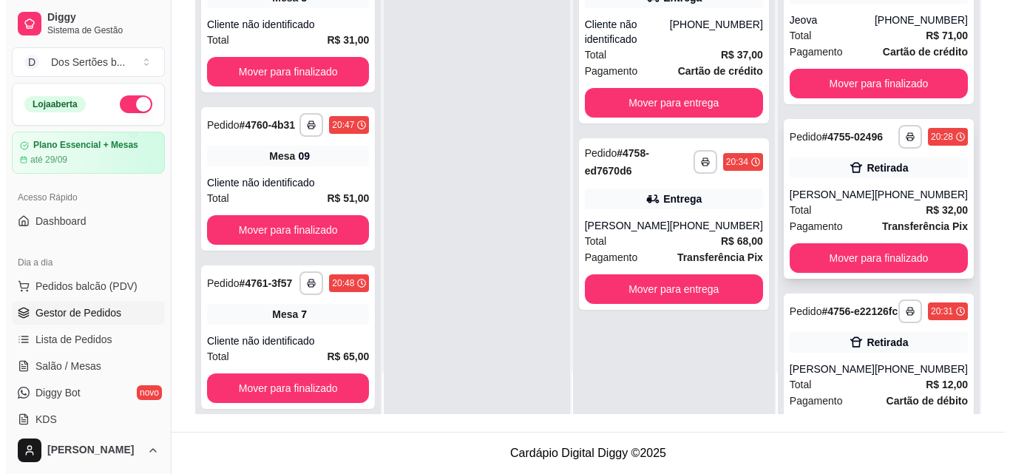
scroll to position [674, 0]
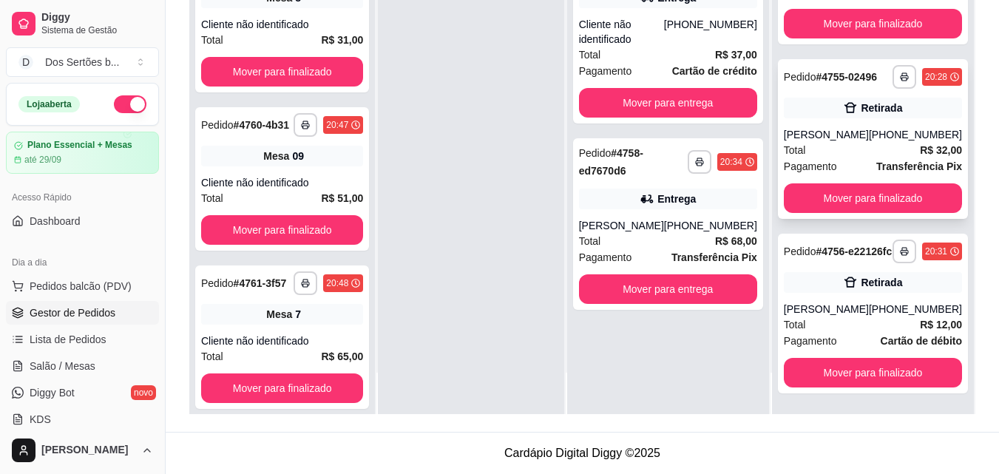
click at [861, 101] on div "Retirada" at bounding box center [881, 108] width 41 height 15
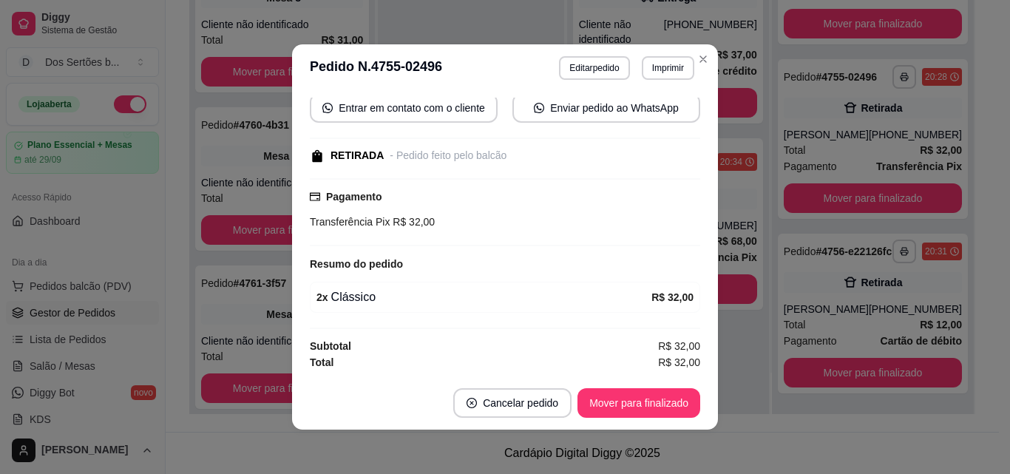
scroll to position [3, 0]
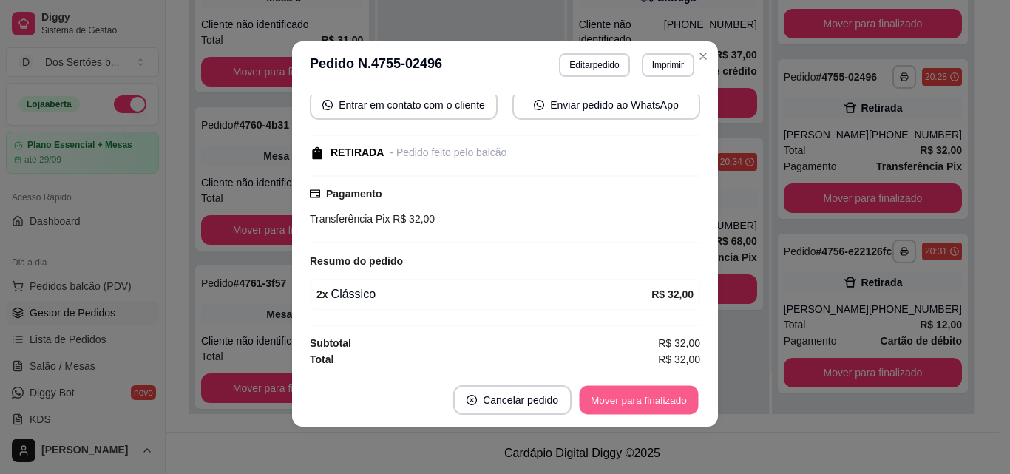
click at [629, 397] on button "Mover para finalizado" at bounding box center [639, 400] width 119 height 29
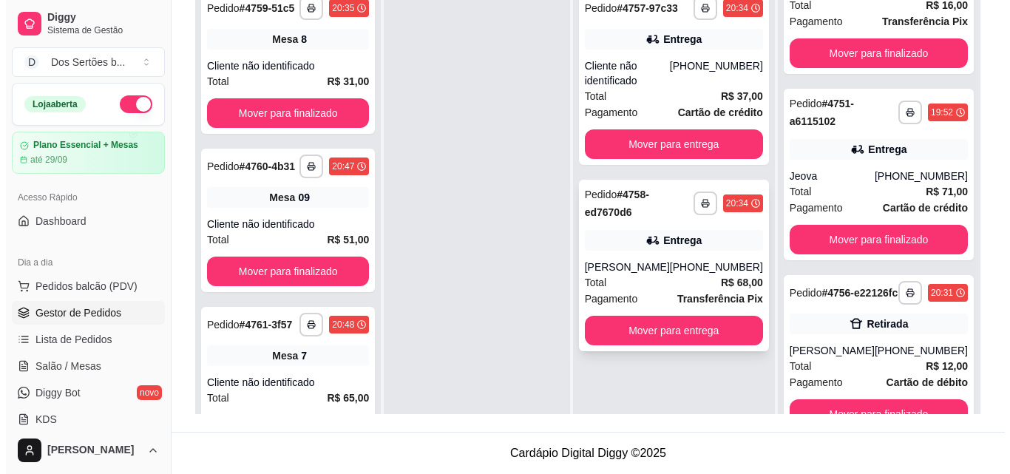
scroll to position [0, 0]
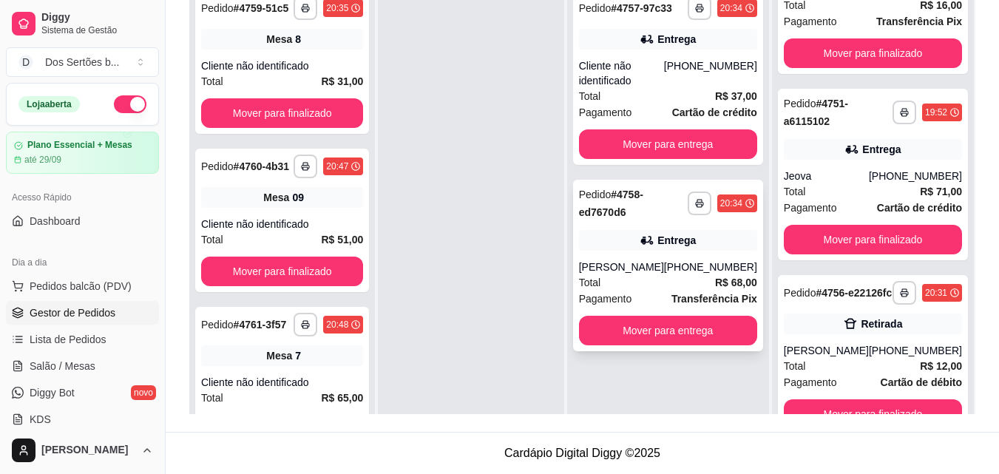
click at [647, 231] on div "Entrega" at bounding box center [668, 240] width 178 height 21
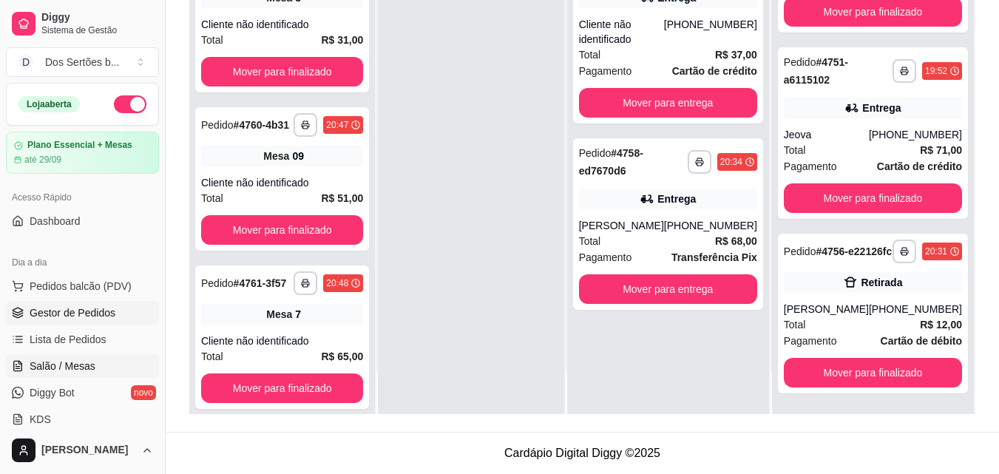
click at [62, 374] on link "Salão / Mesas" at bounding box center [82, 366] width 153 height 24
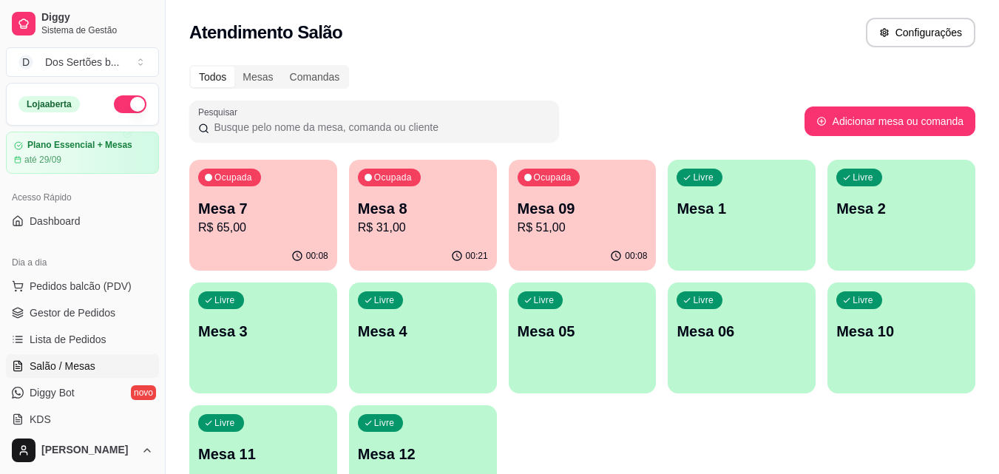
click at [861, 317] on div "Livre Mesa 10" at bounding box center [902, 328] width 148 height 93
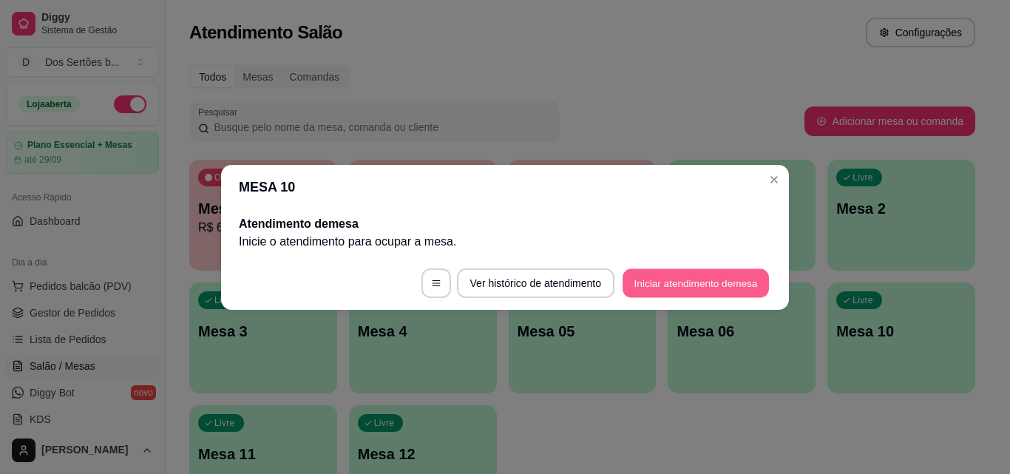
click at [719, 274] on button "Iniciar atendimento de mesa" at bounding box center [696, 282] width 146 height 29
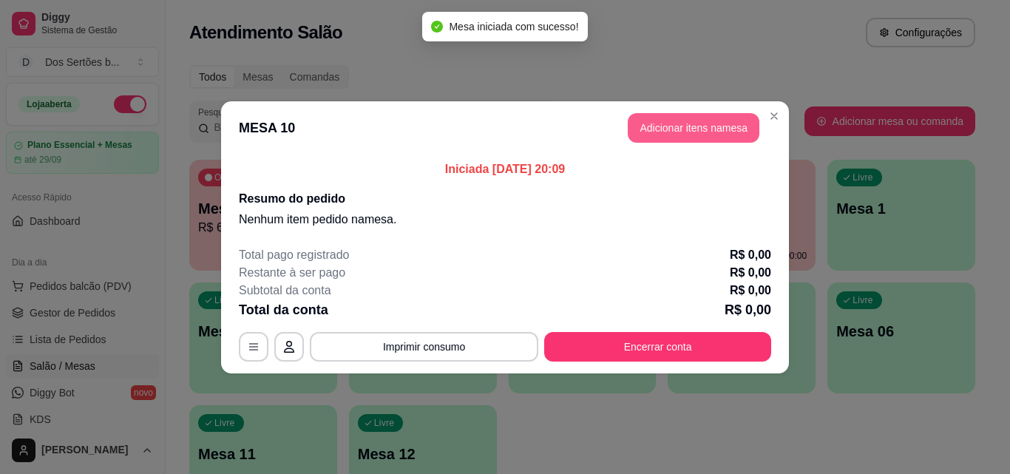
click at [685, 123] on button "Adicionar itens na mesa" at bounding box center [694, 128] width 132 height 30
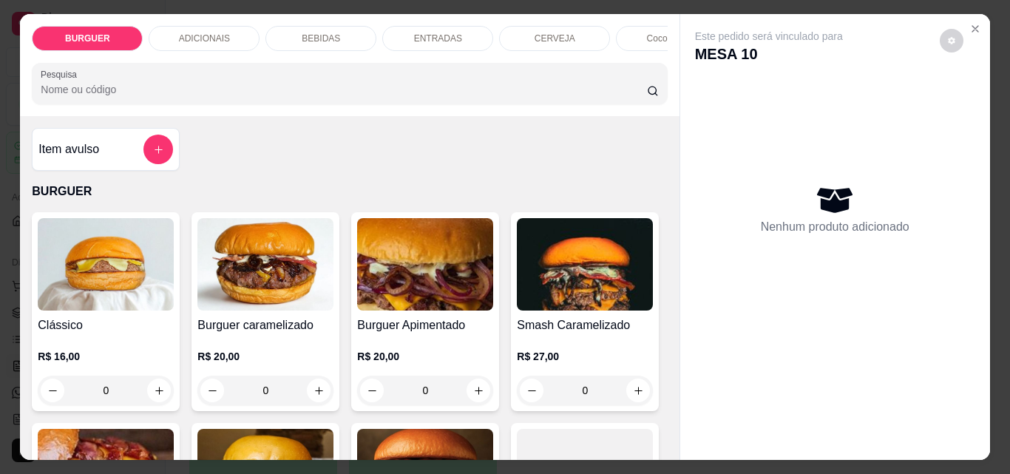
scroll to position [107, 0]
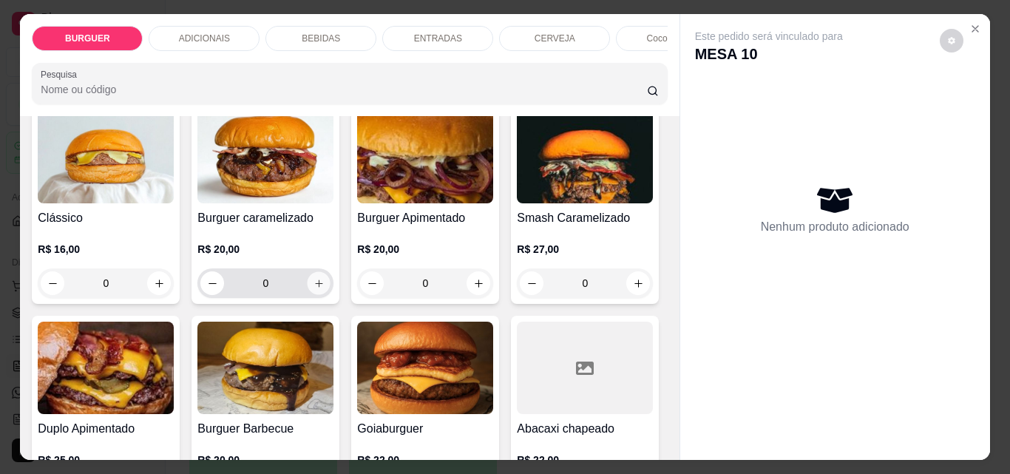
click at [317, 289] on icon "increase-product-quantity" at bounding box center [319, 283] width 11 height 11
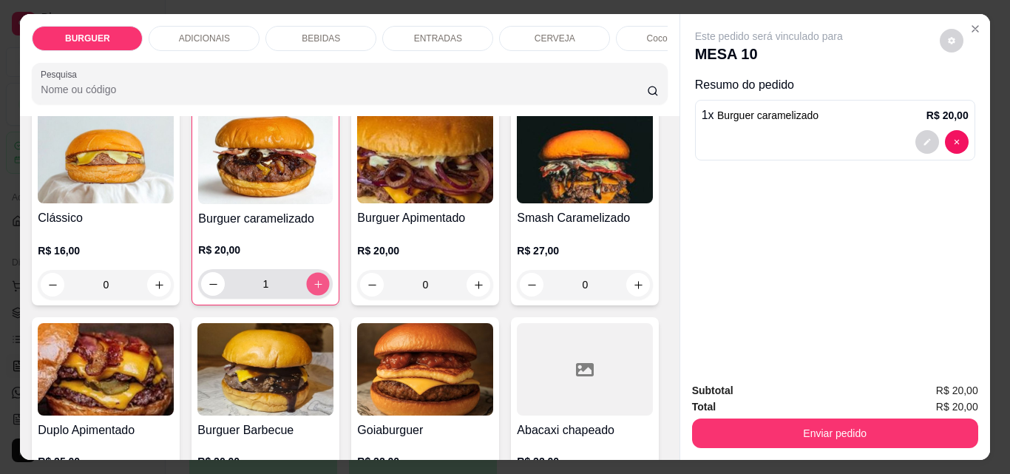
click at [318, 288] on icon "increase-product-quantity" at bounding box center [318, 284] width 11 height 11
type input "2"
click at [321, 33] on p "BEBIDAS" at bounding box center [321, 39] width 38 height 12
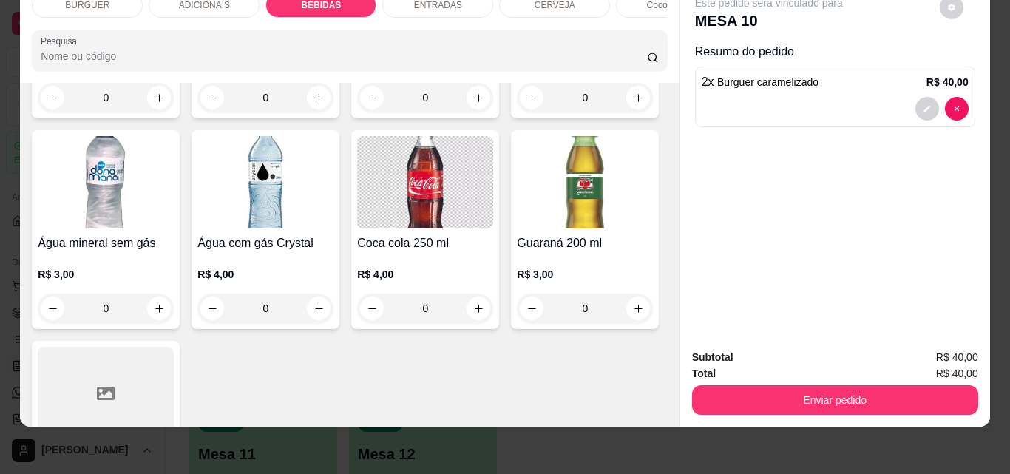
scroll to position [1661, 0]
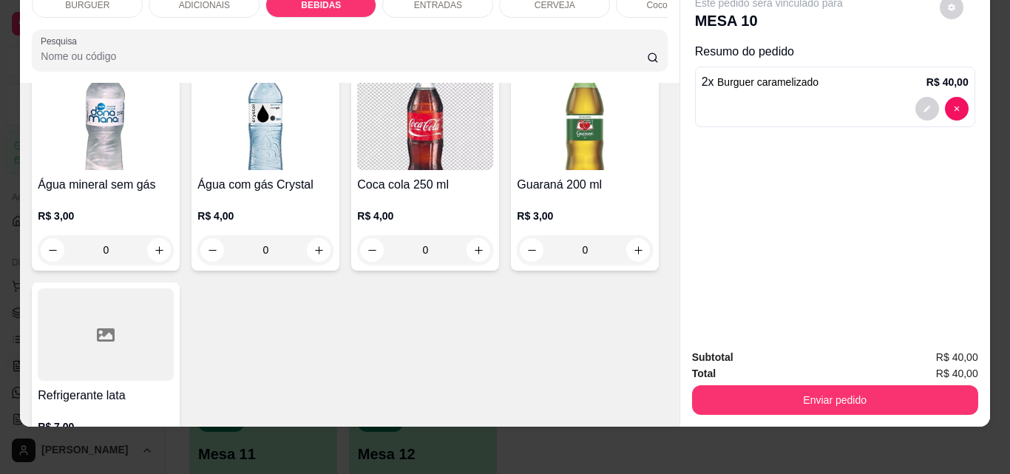
type input "1"
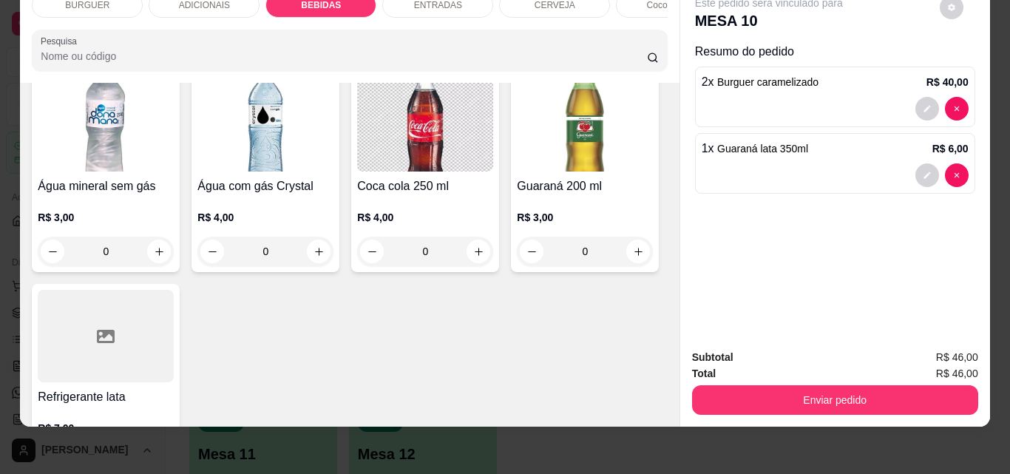
scroll to position [1737, 0]
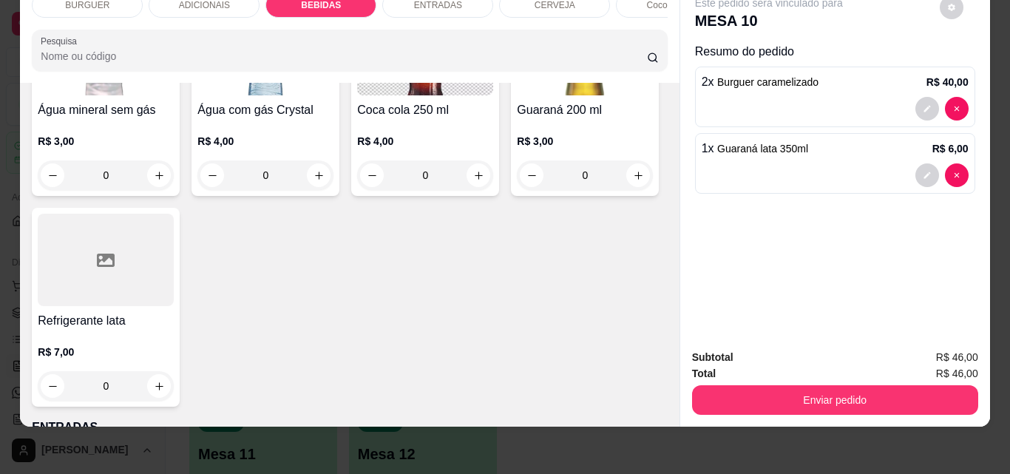
type input "1"
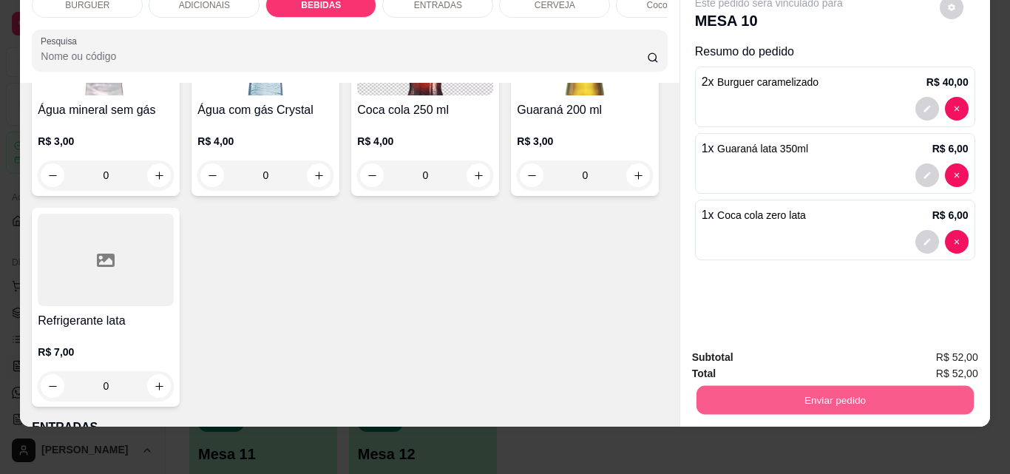
click at [787, 390] on button "Enviar pedido" at bounding box center [834, 399] width 277 height 29
click at [767, 351] on button "Não registrar e enviar pedido" at bounding box center [785, 352] width 149 height 27
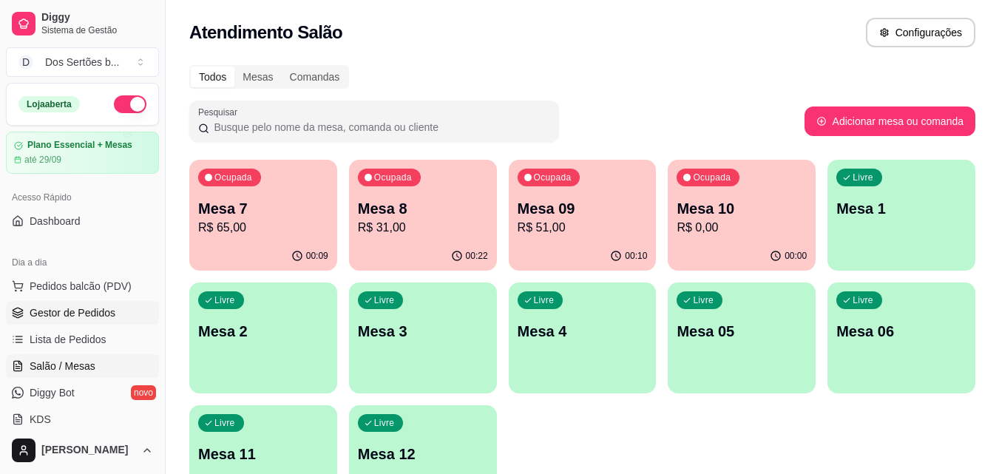
click at [78, 316] on span "Gestor de Pedidos" at bounding box center [73, 312] width 86 height 15
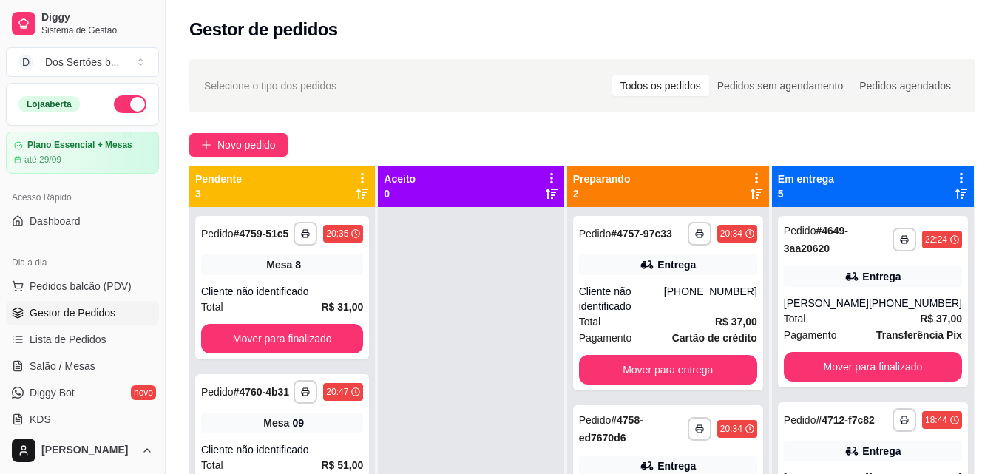
click at [78, 316] on span "Gestor de Pedidos" at bounding box center [73, 312] width 86 height 15
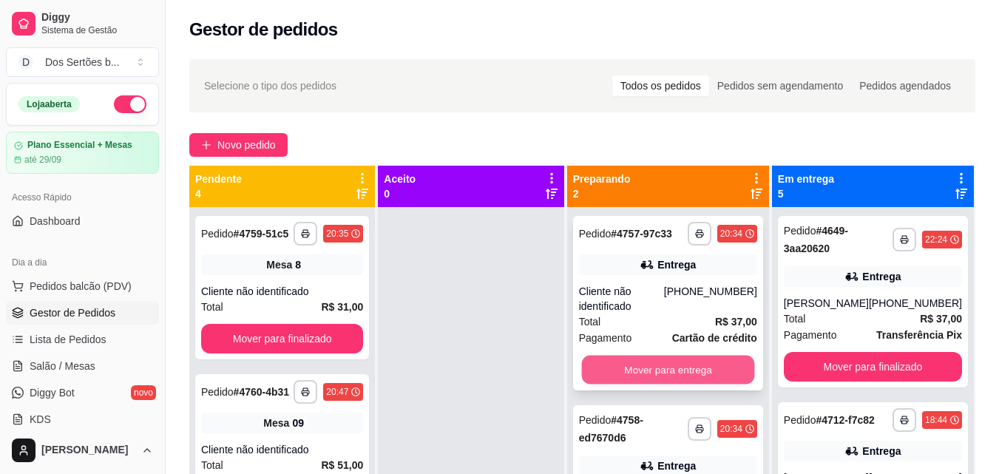
click at [632, 365] on button "Mover para entrega" at bounding box center [667, 370] width 173 height 29
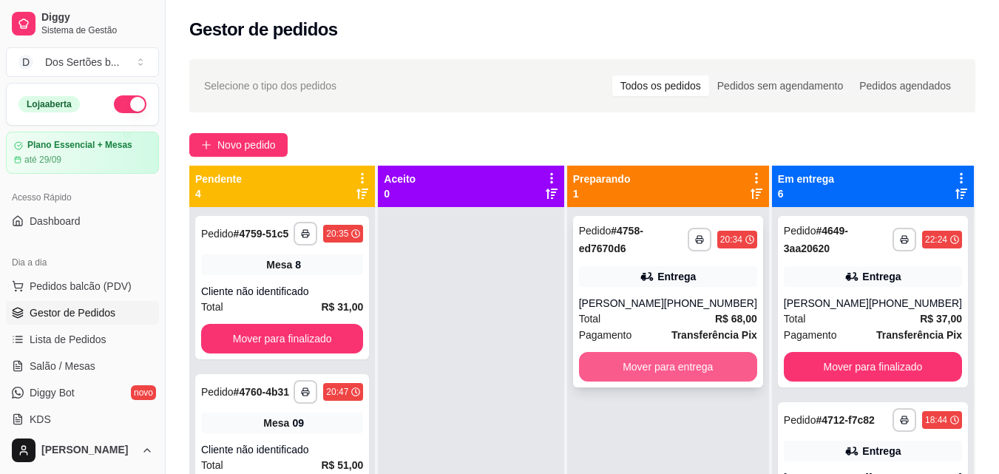
click at [676, 358] on button "Mover para entrega" at bounding box center [668, 367] width 178 height 30
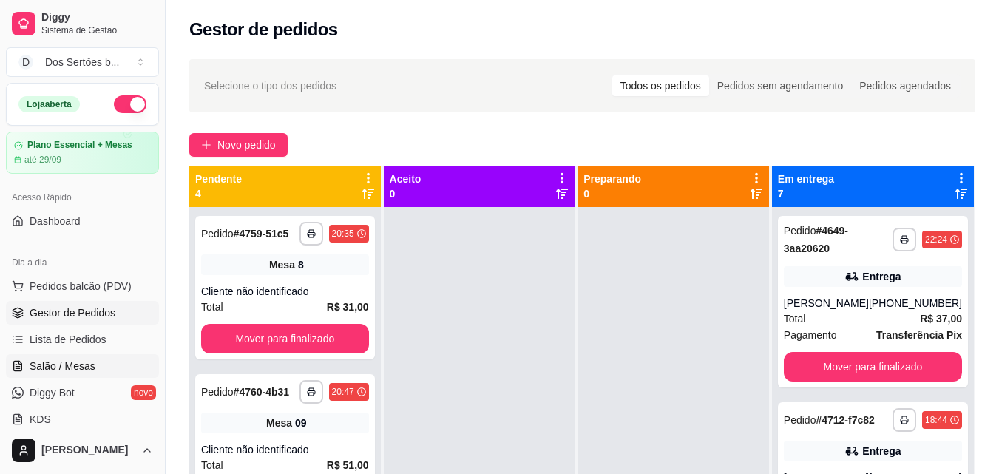
click at [78, 362] on span "Salão / Mesas" at bounding box center [63, 366] width 66 height 15
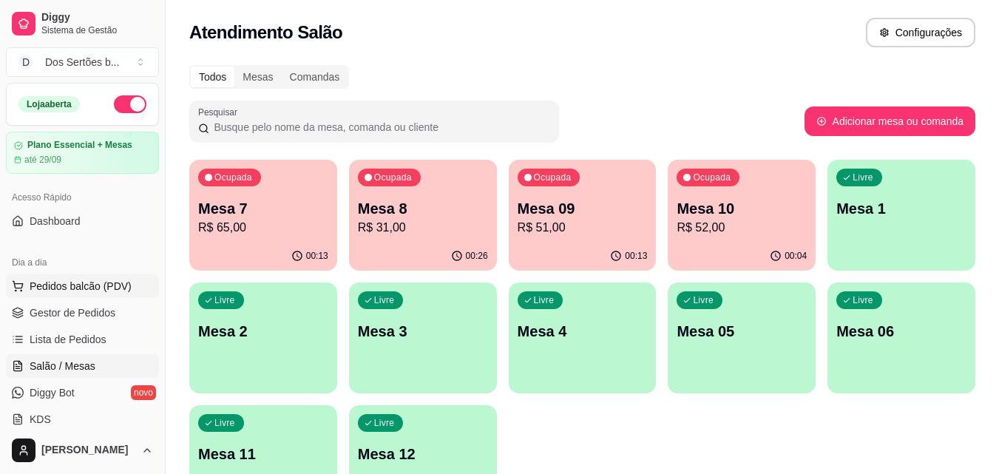
click at [90, 285] on span "Pedidos balcão (PDV)" at bounding box center [81, 286] width 102 height 15
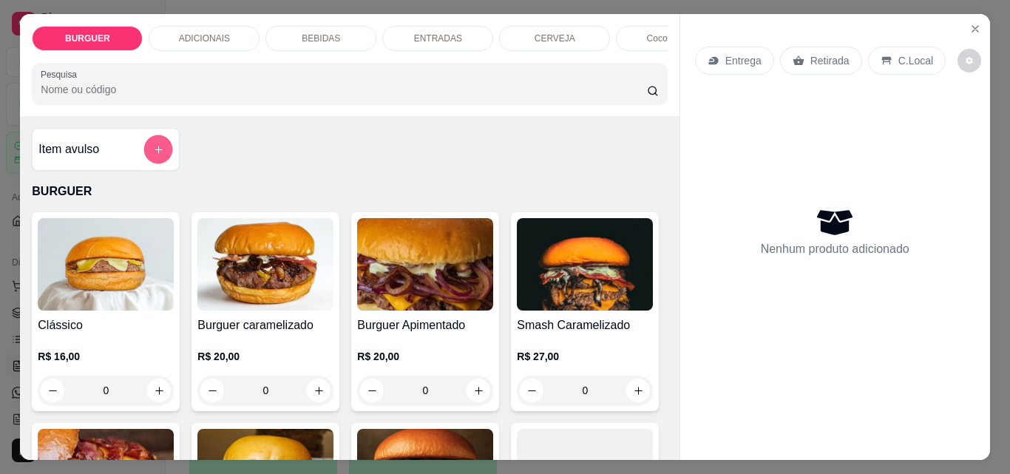
click at [154, 149] on button "add-separate-item" at bounding box center [158, 149] width 29 height 29
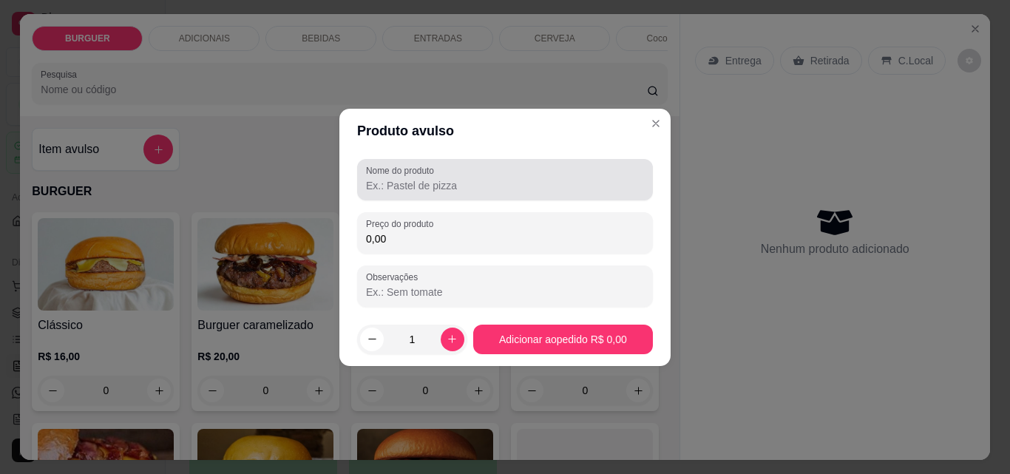
click at [408, 194] on div at bounding box center [505, 180] width 278 height 30
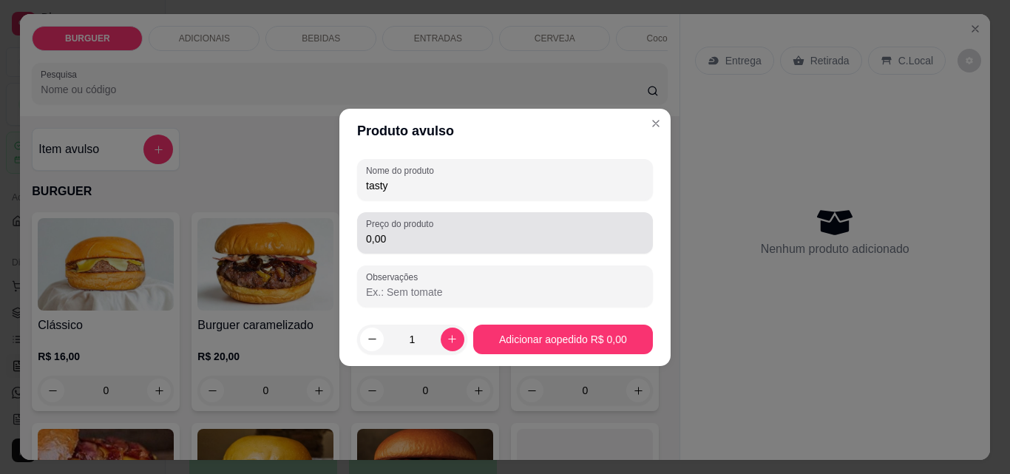
type input "tasty"
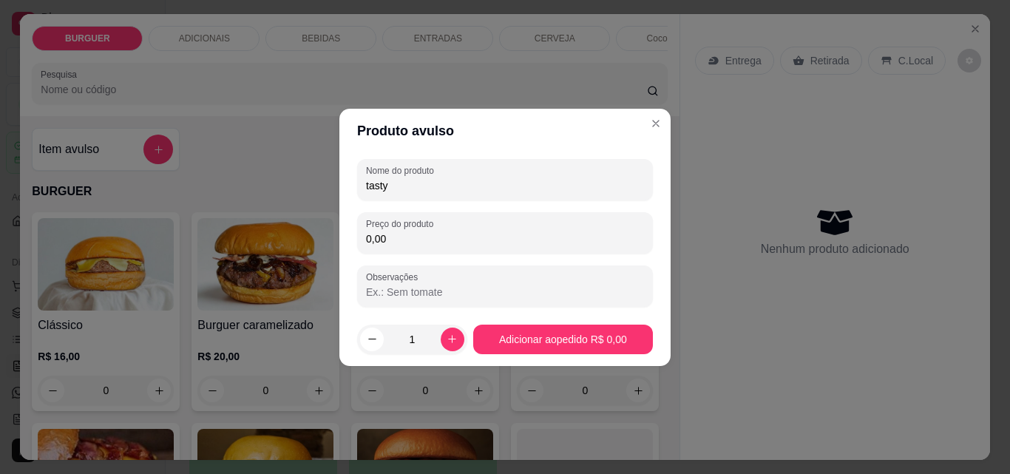
click at [399, 246] on input "0,00" at bounding box center [505, 238] width 278 height 15
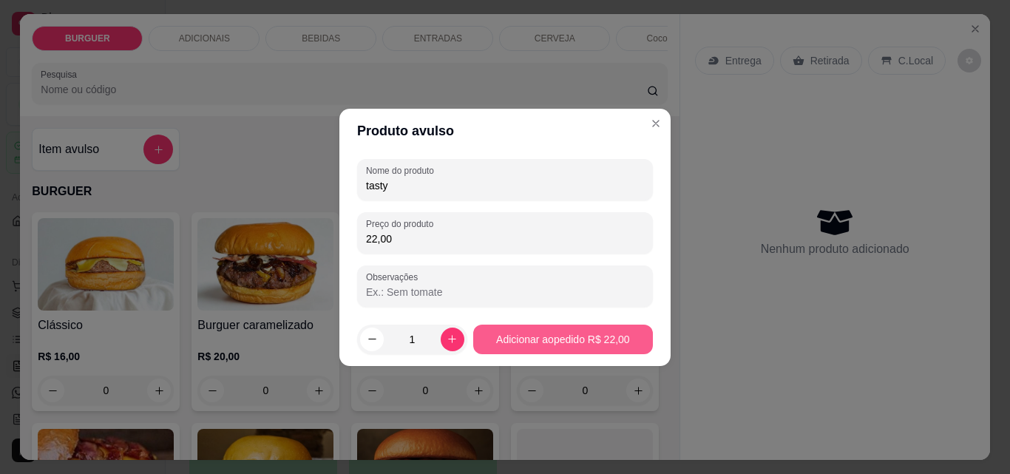
type input "22,00"
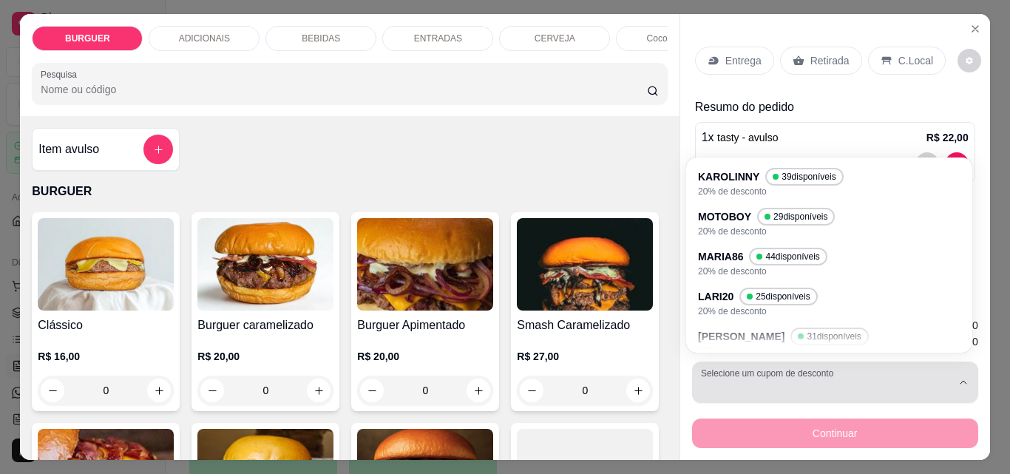
click at [759, 370] on button "Selecione um cupom de desconto" at bounding box center [835, 382] width 286 height 41
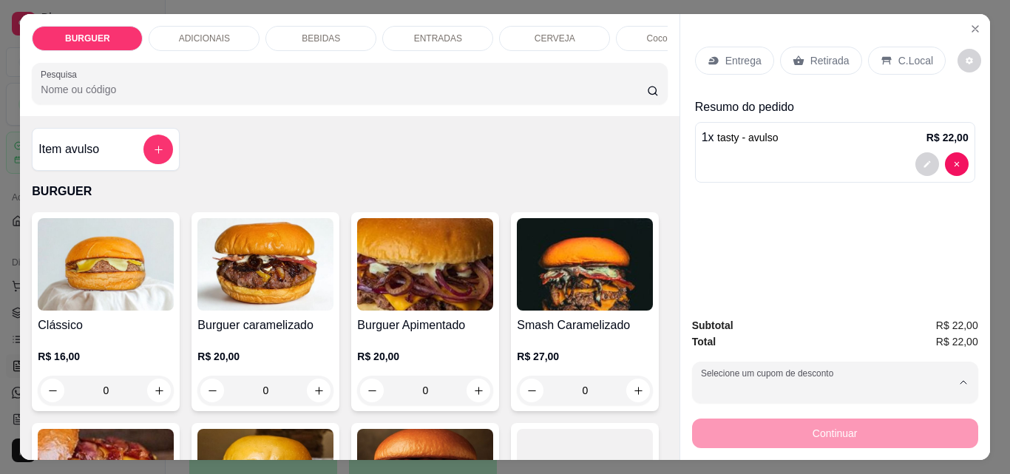
click at [714, 291] on p "LARI20" at bounding box center [720, 298] width 34 height 14
type input "6855e5e5ae30188eda1c1b7f"
select select "6855e5e5ae30188eda1c1b7f"
click at [887, 53] on div "C.Local" at bounding box center [907, 61] width 78 height 28
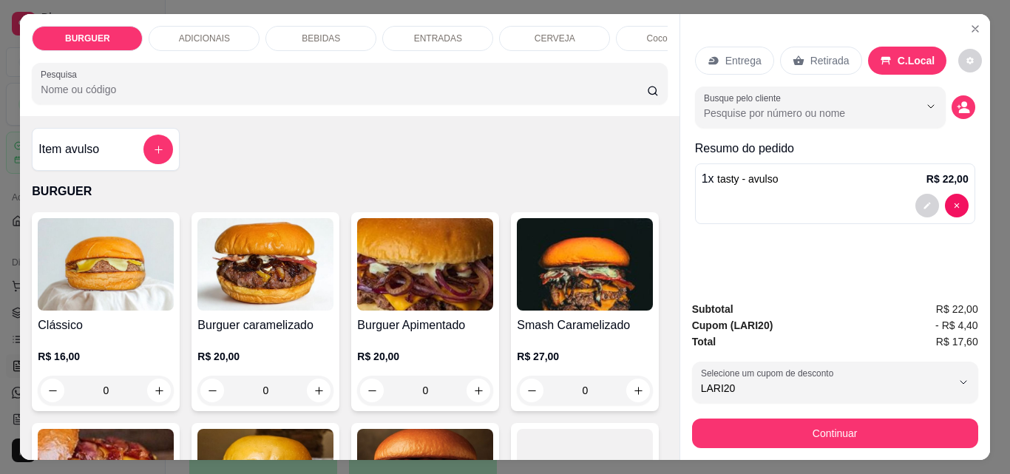
scroll to position [38, 0]
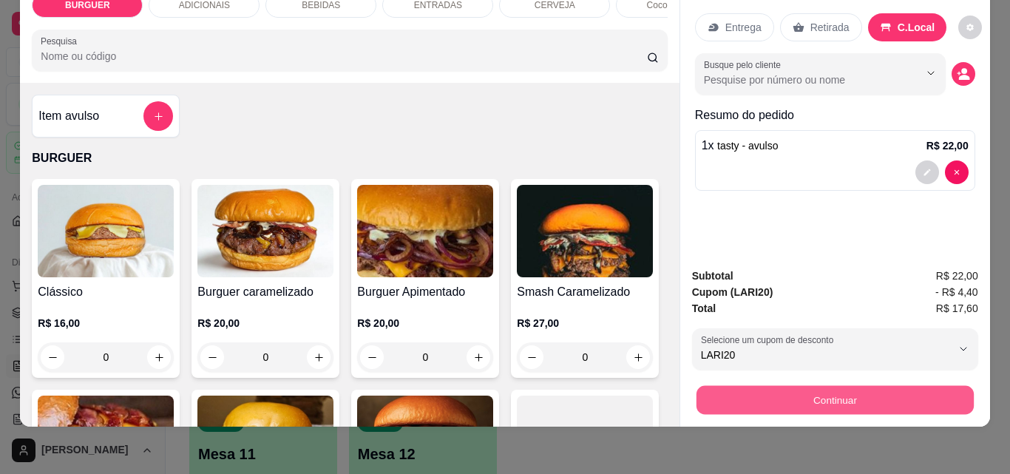
click at [745, 395] on button "Continuar" at bounding box center [834, 399] width 277 height 29
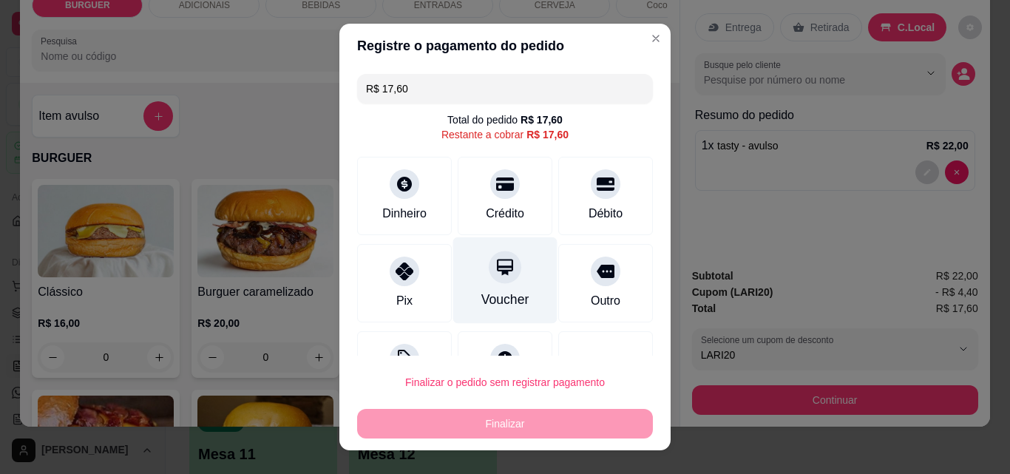
scroll to position [60, 0]
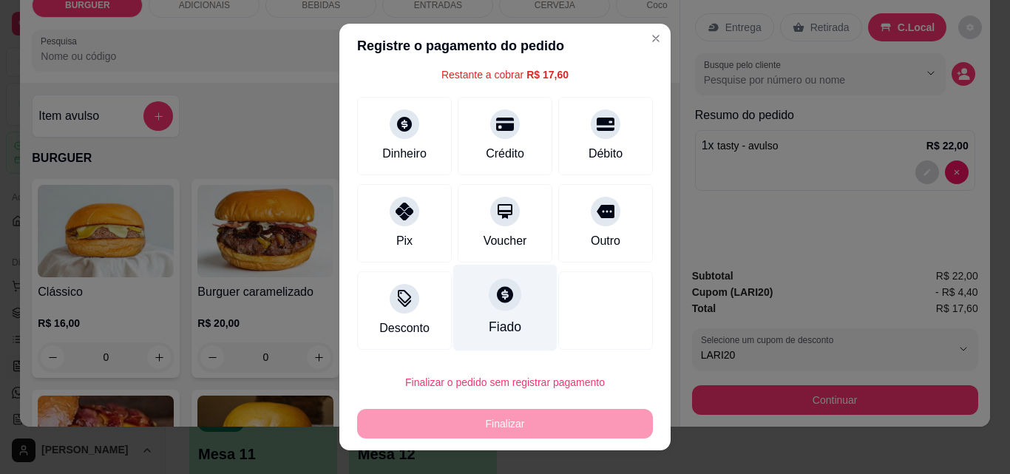
click at [515, 303] on div "Fiado" at bounding box center [505, 308] width 104 height 87
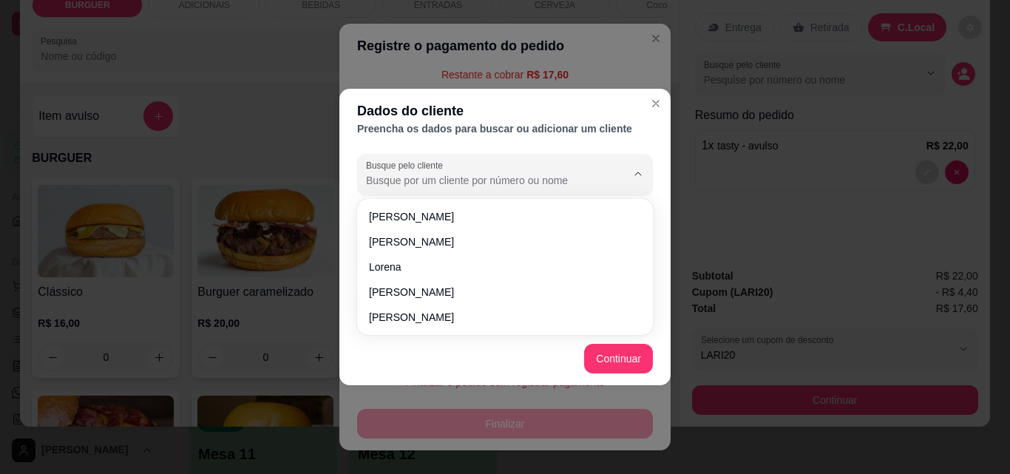
click at [412, 180] on input "Busque pelo cliente" at bounding box center [484, 180] width 237 height 15
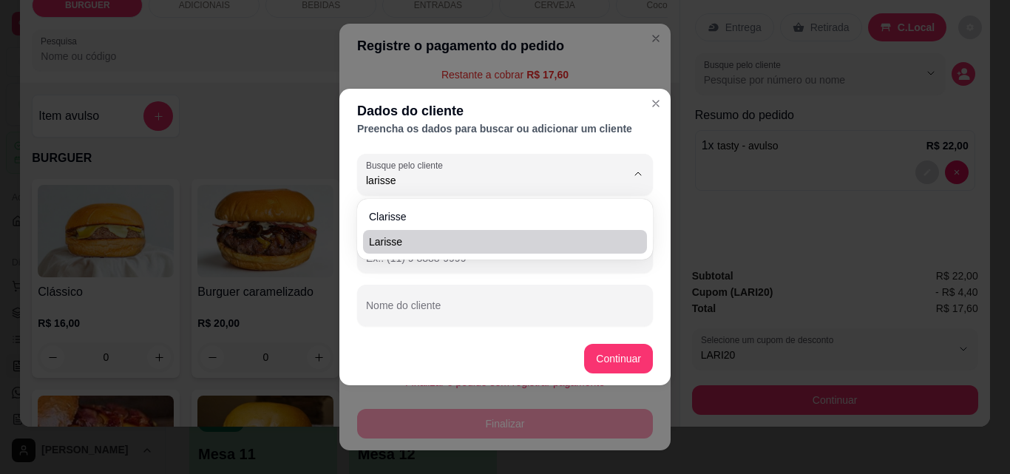
click at [407, 237] on span "Larisse" at bounding box center [497, 241] width 257 height 15
type input "Larisse"
type input "[PHONE_NUMBER]"
type input "Larisse"
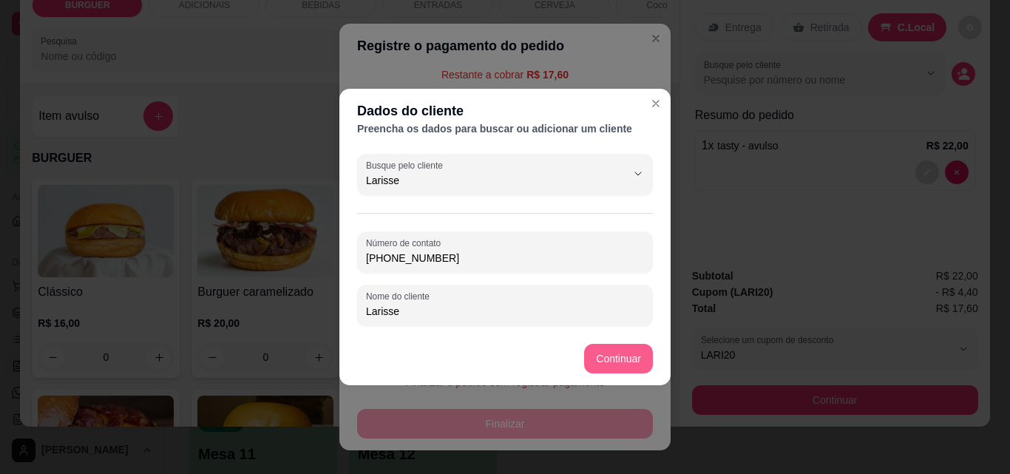
type input "Larisse"
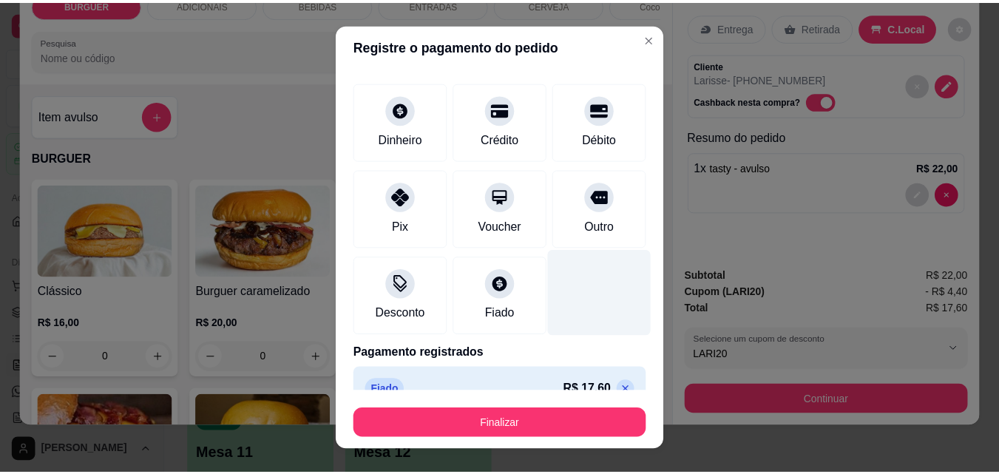
scroll to position [87, 0]
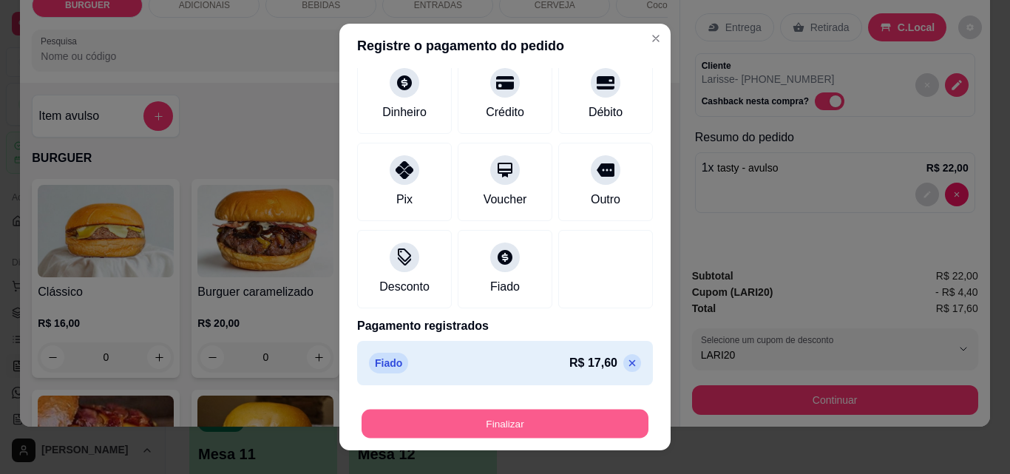
click at [546, 423] on button "Finalizar" at bounding box center [505, 424] width 287 height 29
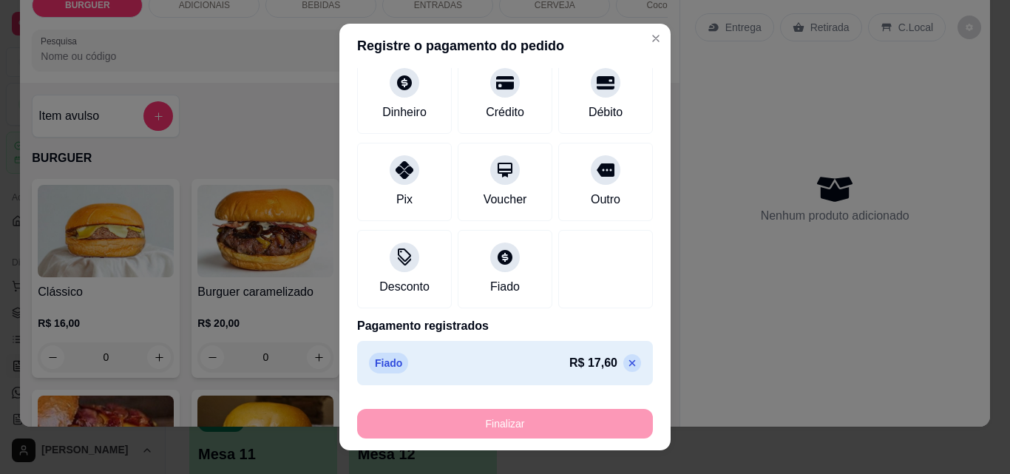
type input "-R$ 17,60"
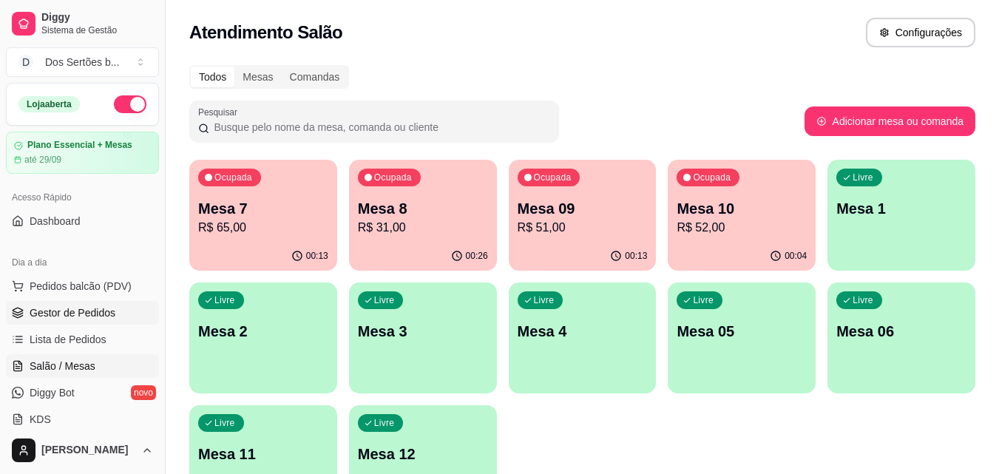
click at [98, 302] on link "Gestor de Pedidos" at bounding box center [82, 313] width 153 height 24
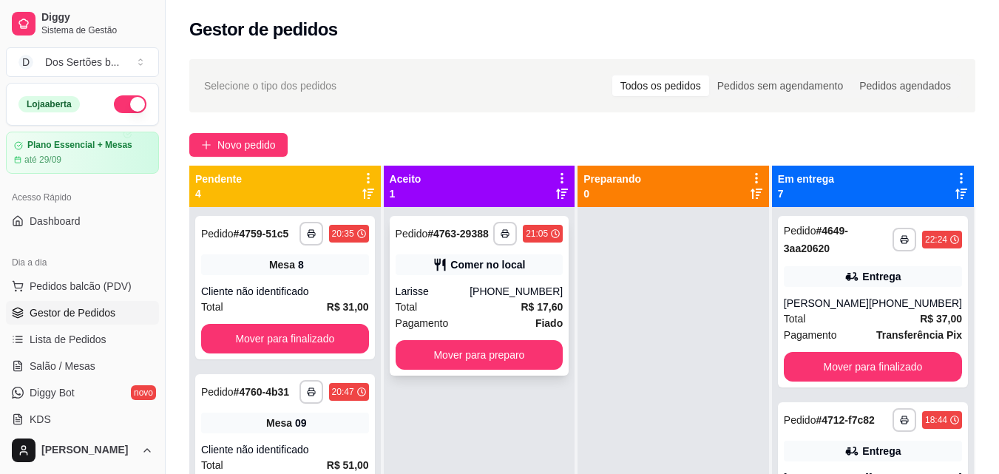
click at [496, 308] on div "Total R$ 17,60" at bounding box center [480, 307] width 168 height 16
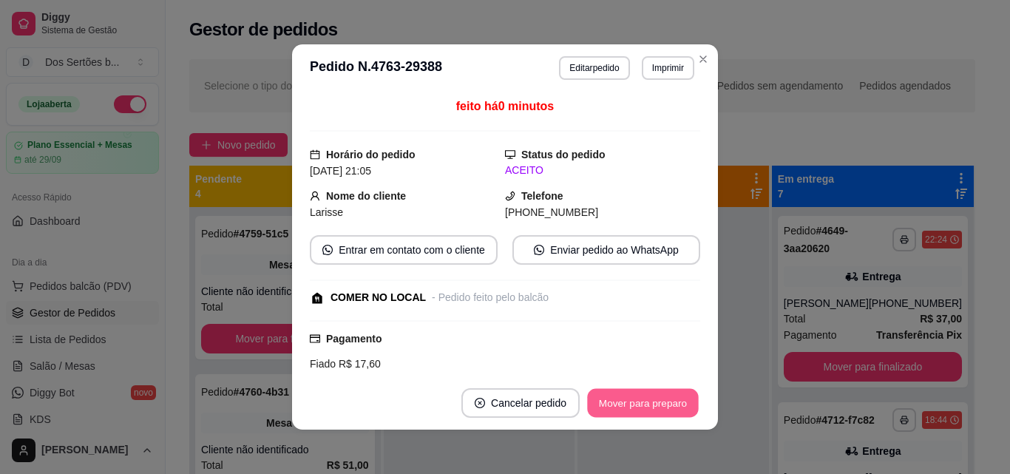
click at [620, 410] on button "Mover para preparo" at bounding box center [642, 403] width 111 height 29
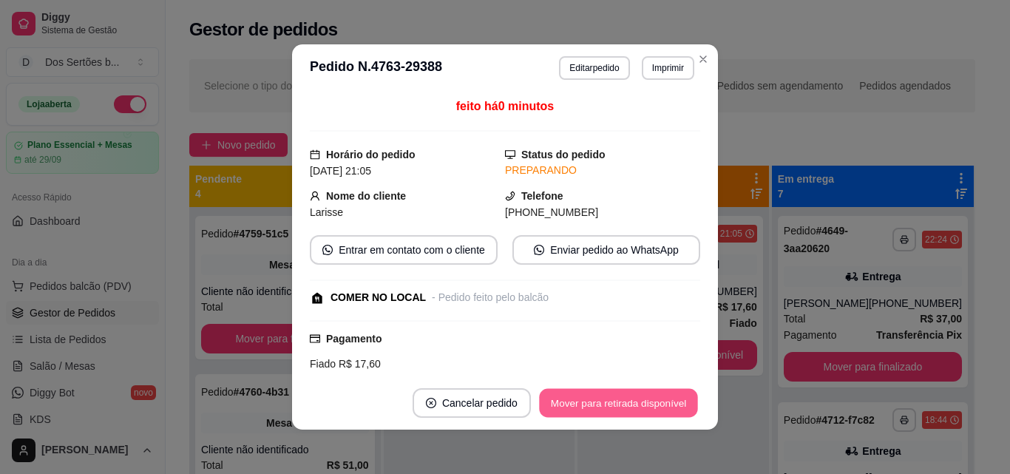
click at [657, 402] on button "Mover para retirada disponível" at bounding box center [618, 403] width 158 height 29
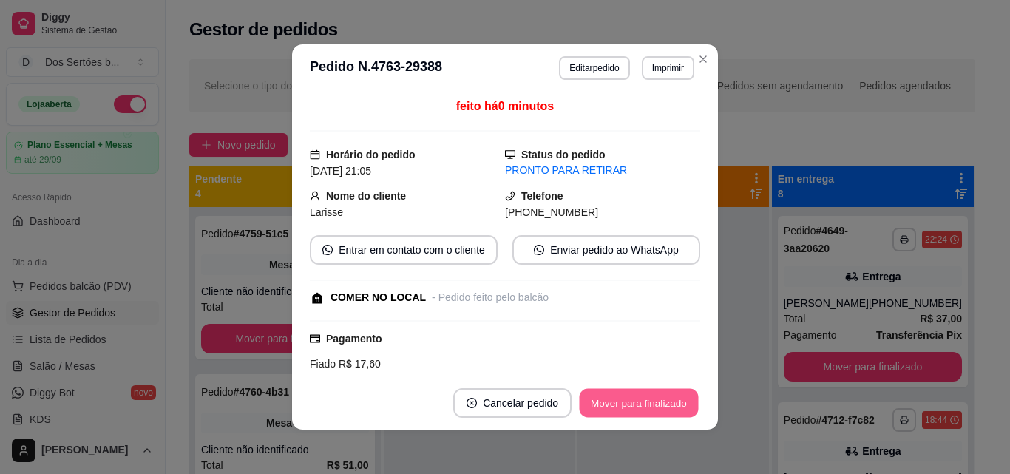
click at [632, 401] on button "Mover para finalizado" at bounding box center [639, 403] width 119 height 29
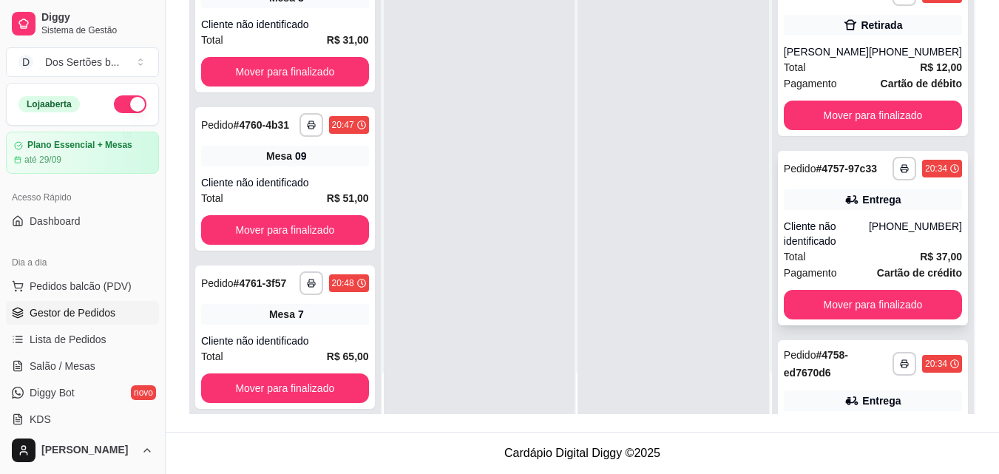
scroll to position [860, 0]
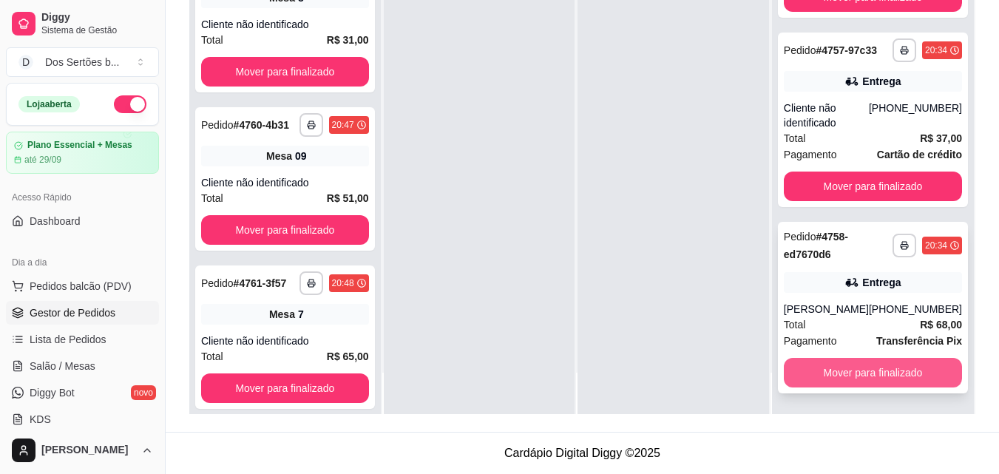
click at [806, 378] on button "Mover para finalizado" at bounding box center [873, 373] width 178 height 30
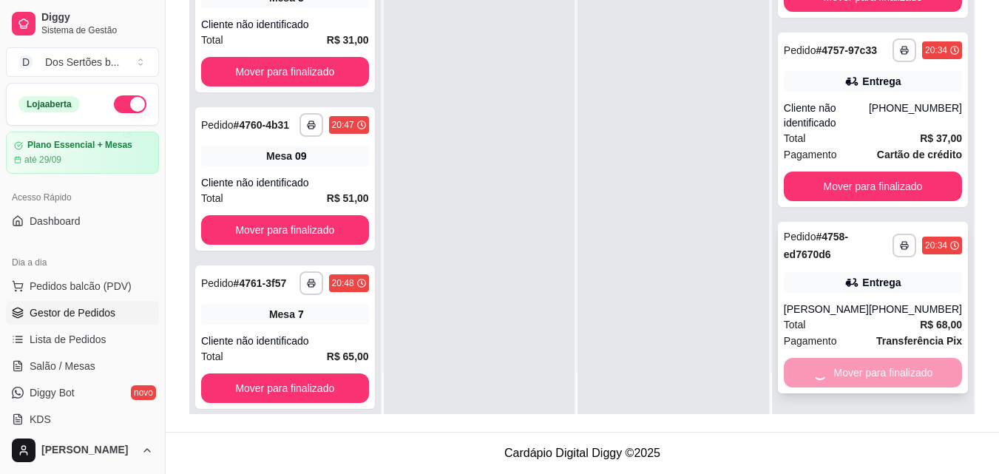
scroll to position [674, 0]
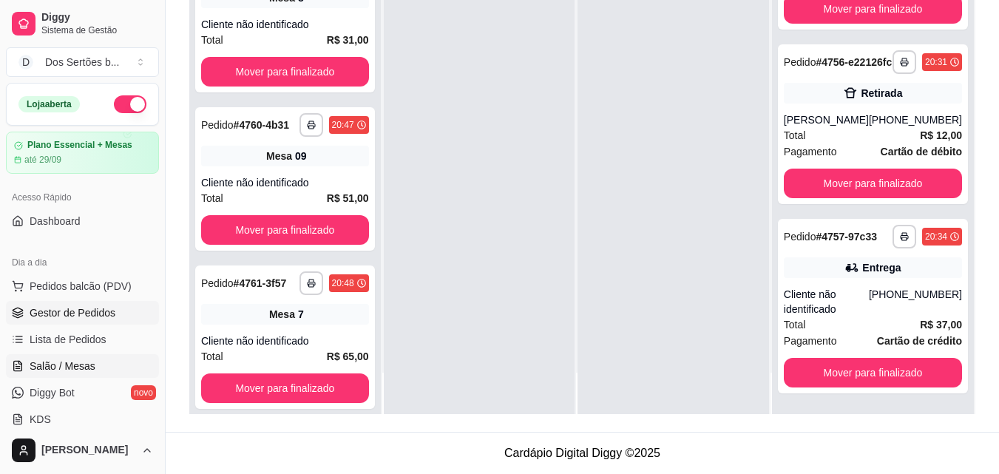
click at [84, 359] on span "Salão / Mesas" at bounding box center [63, 366] width 66 height 15
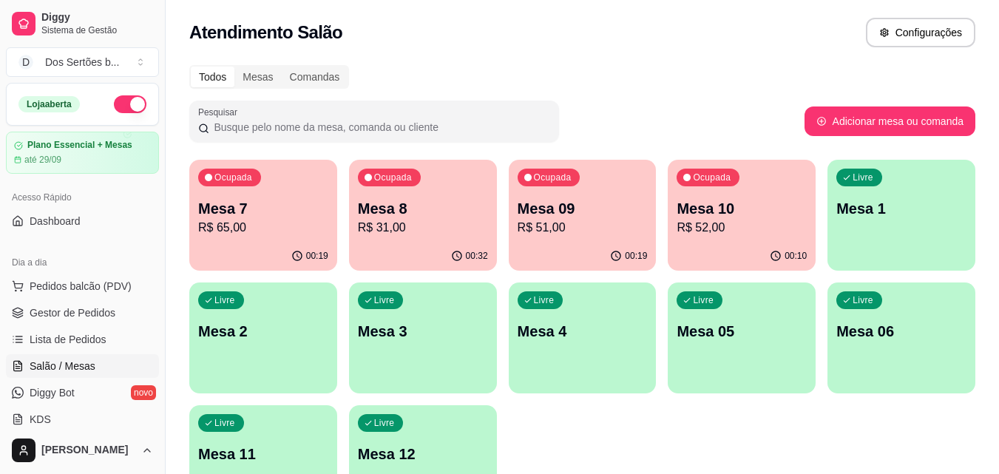
click at [933, 323] on p "Mesa 06" at bounding box center [901, 331] width 130 height 21
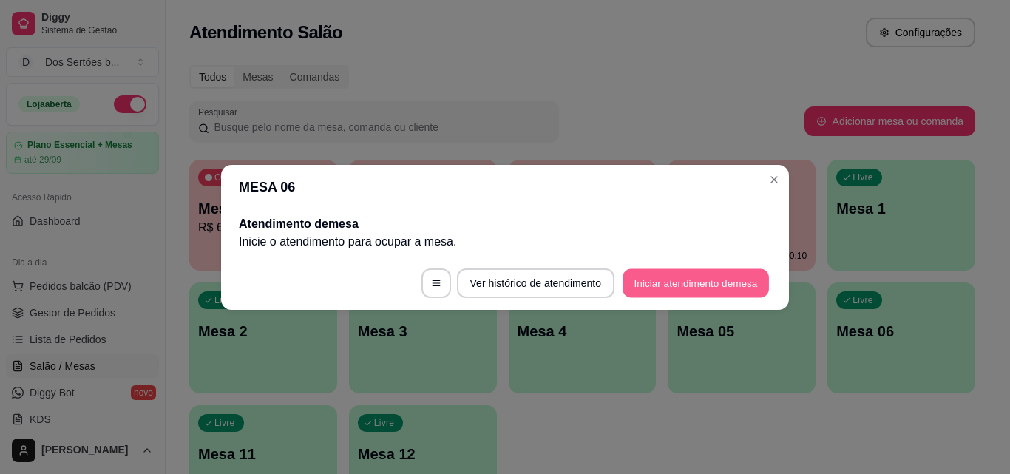
click at [641, 281] on button "Iniciar atendimento de mesa" at bounding box center [696, 282] width 146 height 29
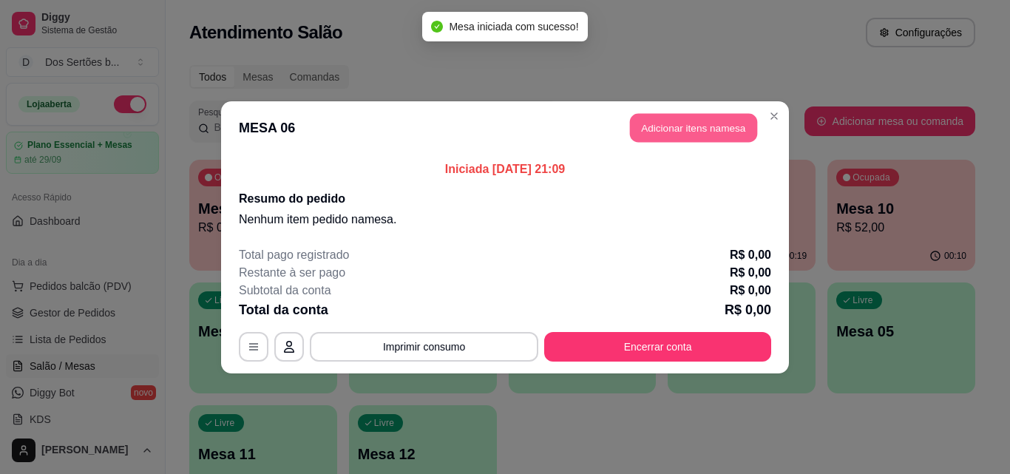
click at [686, 131] on button "Adicionar itens na mesa" at bounding box center [693, 127] width 127 height 29
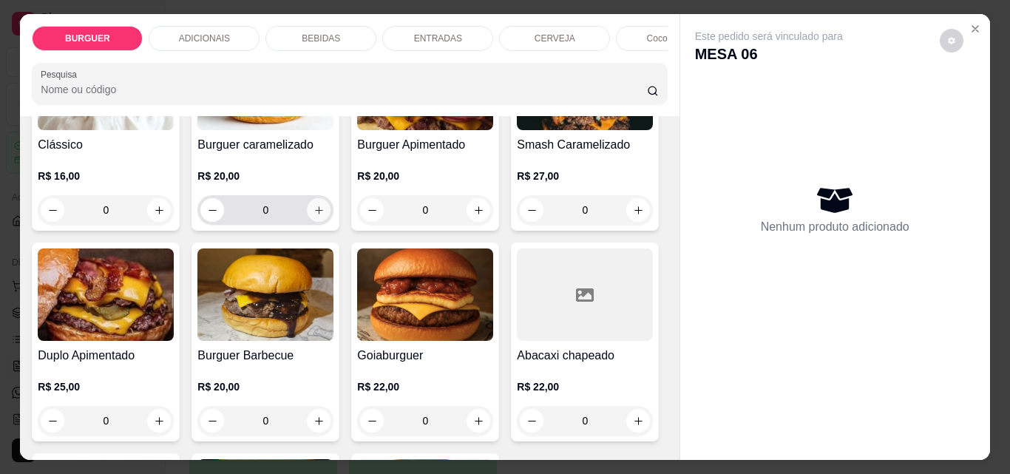
scroll to position [239, 0]
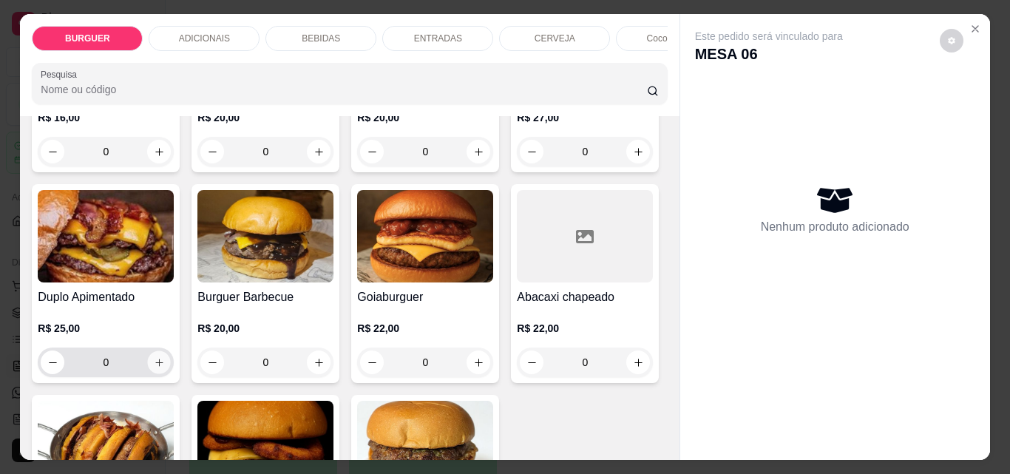
click at [163, 366] on icon "increase-product-quantity" at bounding box center [158, 362] width 7 height 7
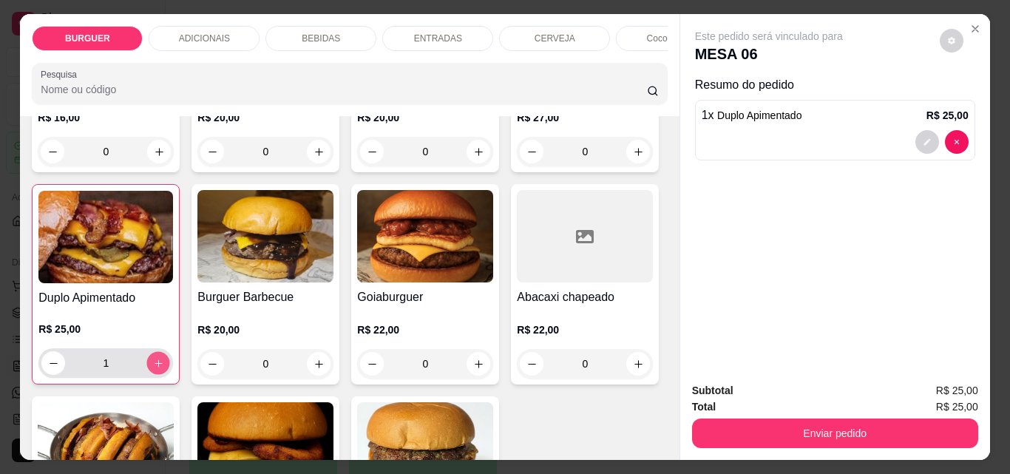
click at [164, 368] on icon "increase-product-quantity" at bounding box center [158, 363] width 11 height 11
type input "2"
click at [332, 33] on p "BEBIDAS" at bounding box center [321, 39] width 38 height 12
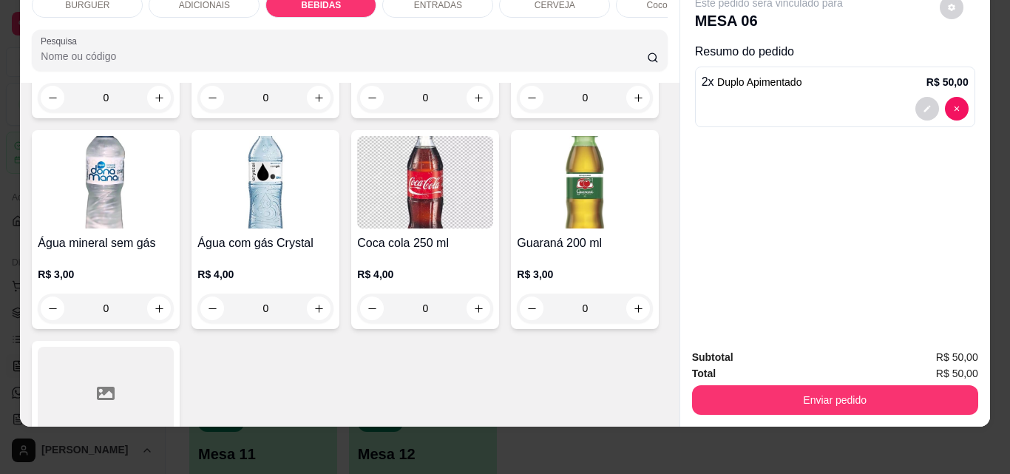
scroll to position [1781, 0]
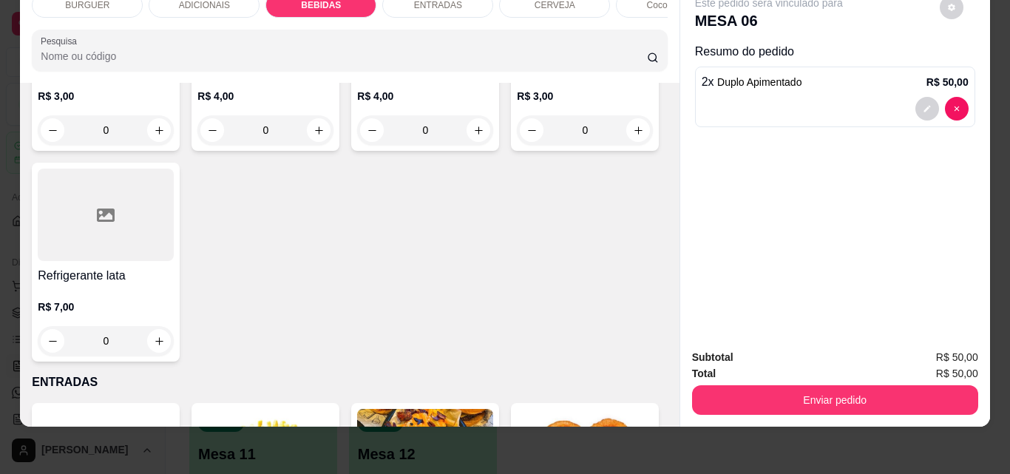
type input "1"
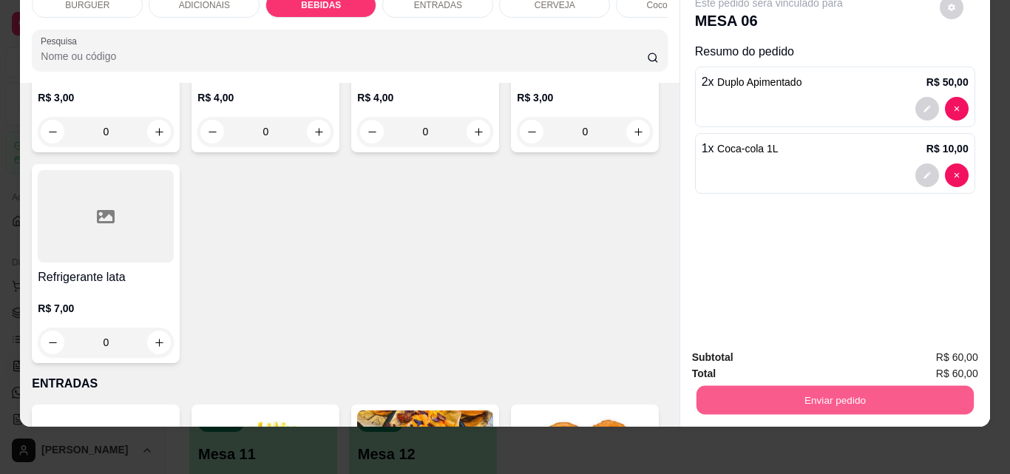
click at [769, 385] on button "Enviar pedido" at bounding box center [834, 399] width 277 height 29
click at [757, 346] on button "Não registrar e enviar pedido" at bounding box center [785, 352] width 149 height 27
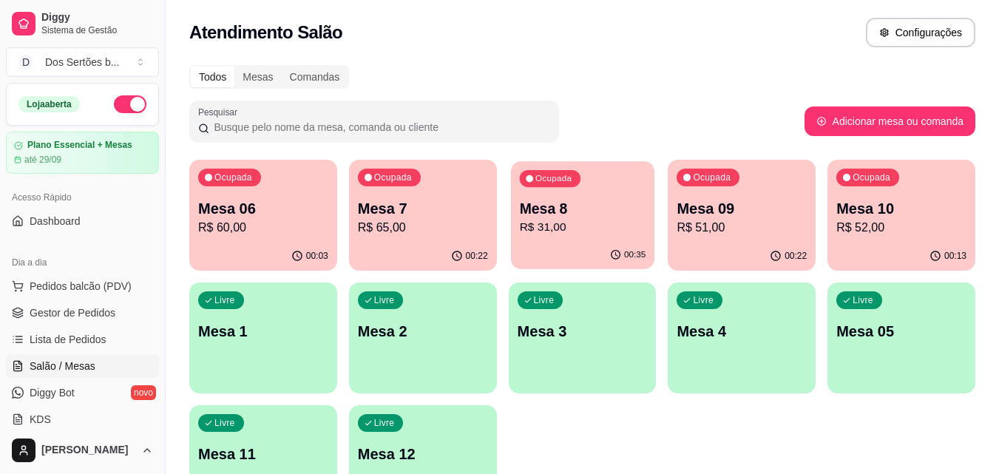
click at [557, 209] on p "Mesa 8" at bounding box center [582, 209] width 126 height 20
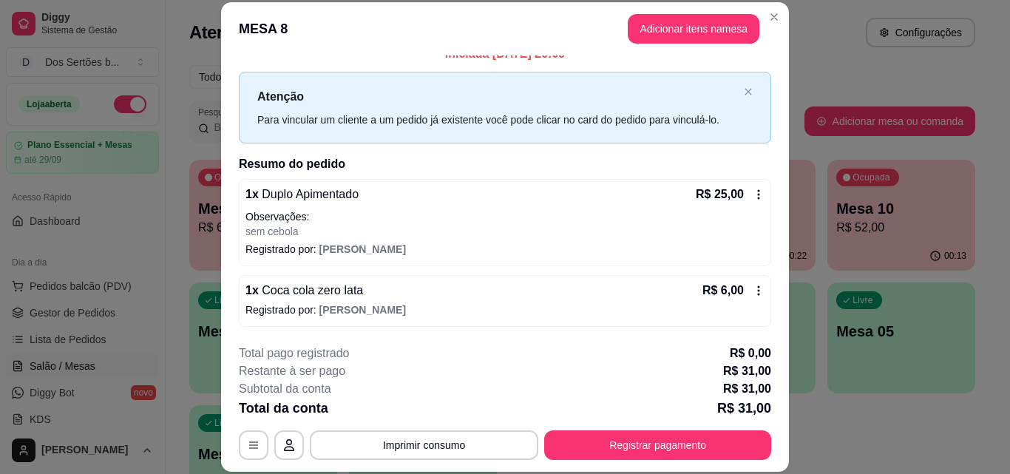
scroll to position [45, 0]
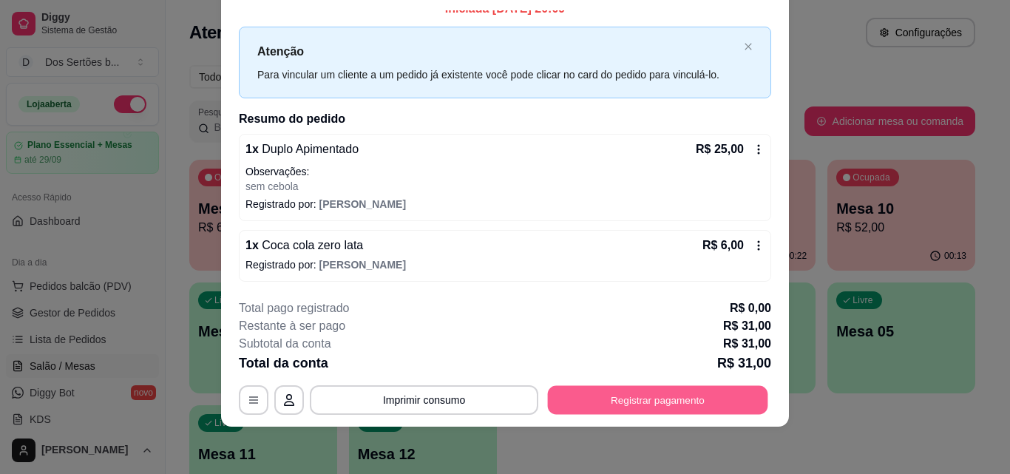
click at [689, 402] on button "Registrar pagamento" at bounding box center [658, 399] width 220 height 29
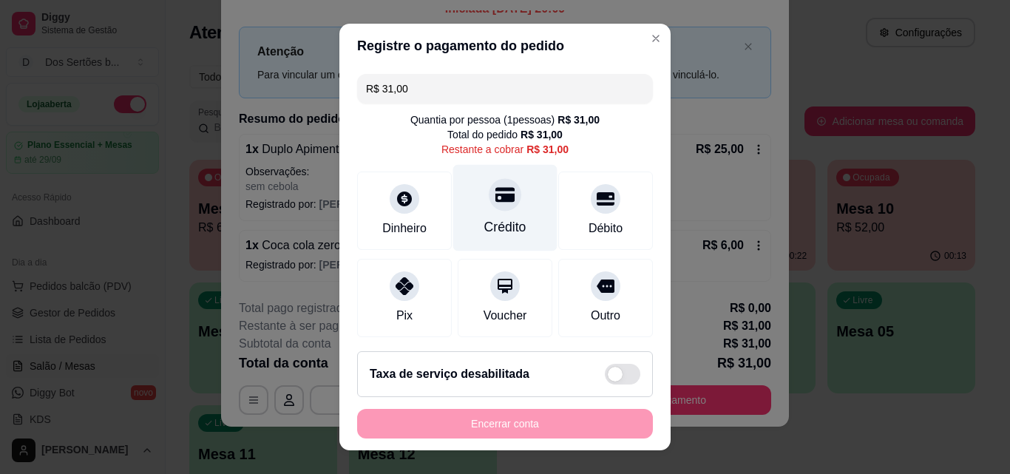
click at [499, 209] on div "Crédito" at bounding box center [505, 208] width 104 height 87
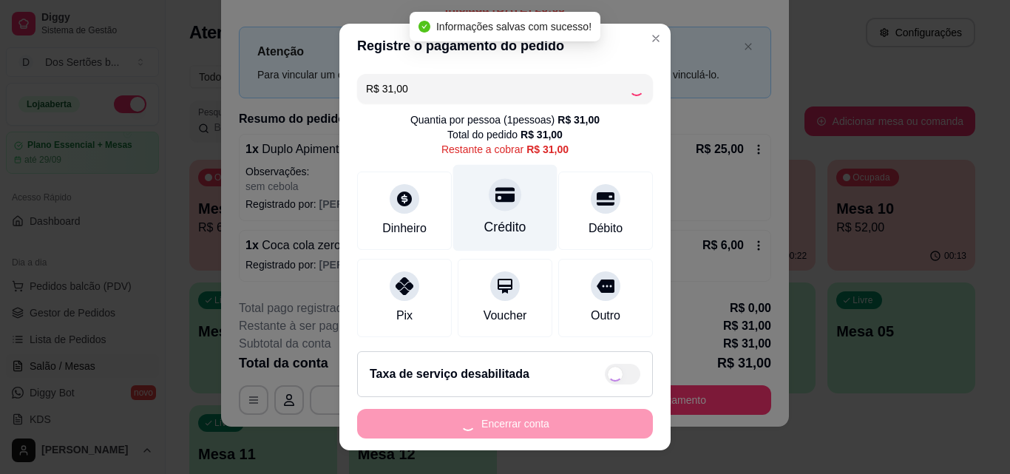
type input "R$ 0,00"
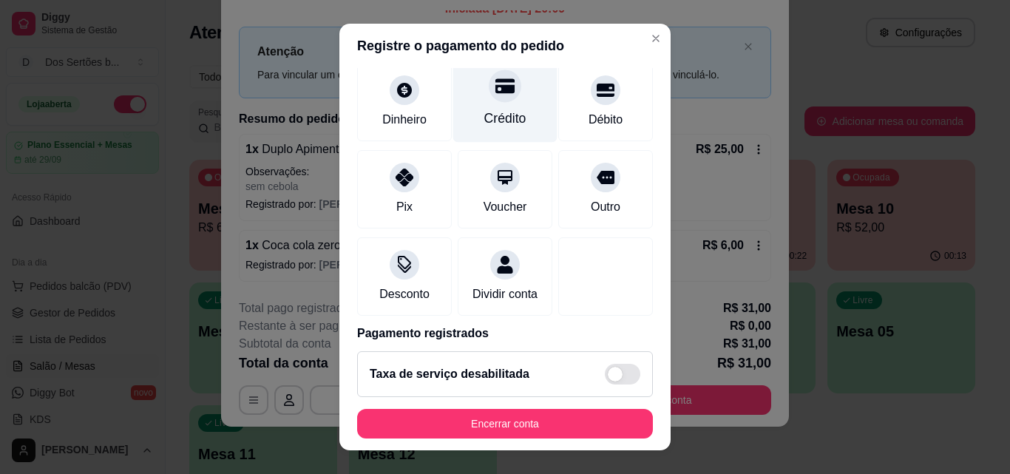
scroll to position [171, 0]
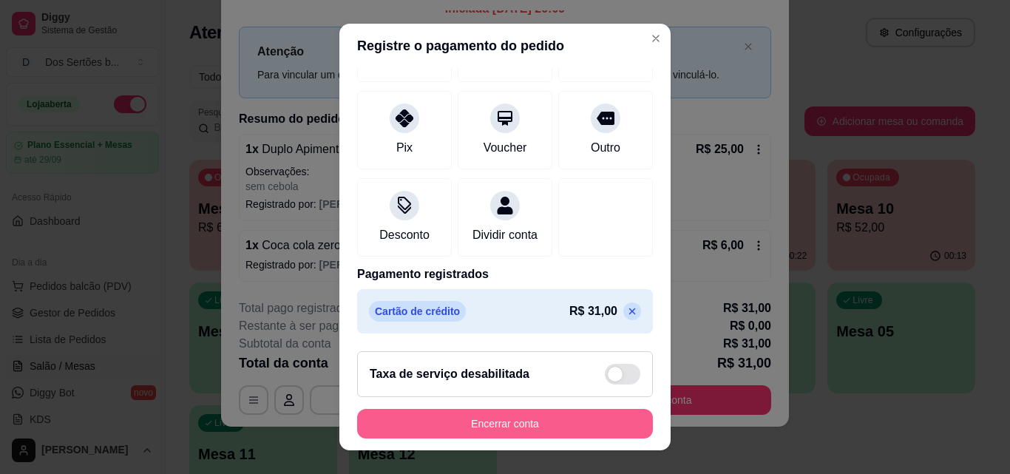
click at [511, 424] on button "Encerrar conta" at bounding box center [505, 424] width 296 height 30
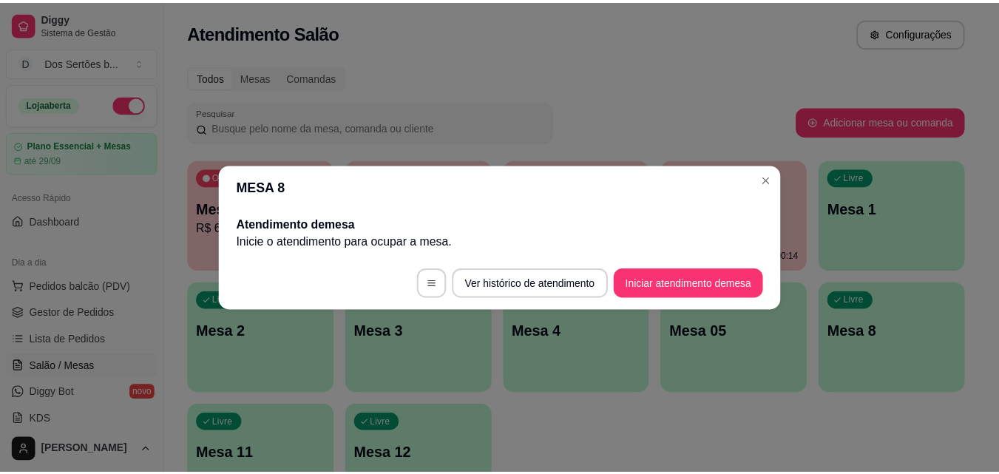
scroll to position [0, 0]
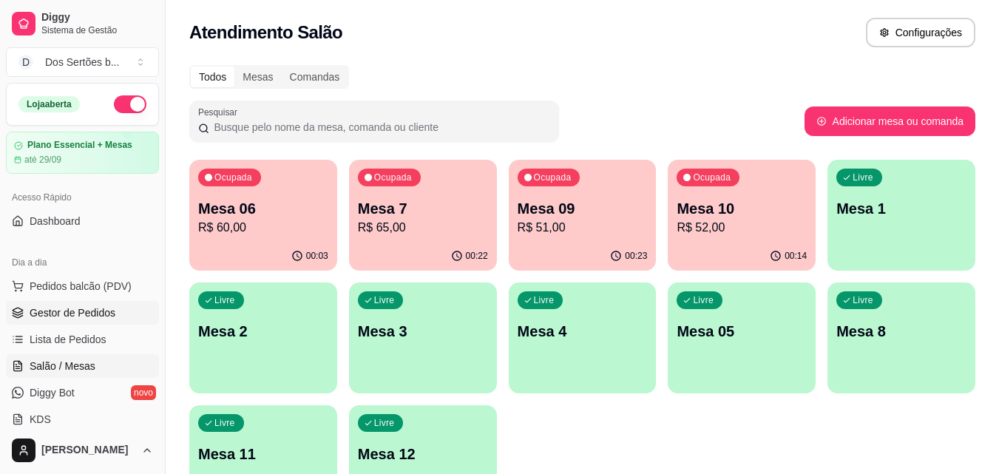
click at [108, 311] on span "Gestor de Pedidos" at bounding box center [73, 312] width 86 height 15
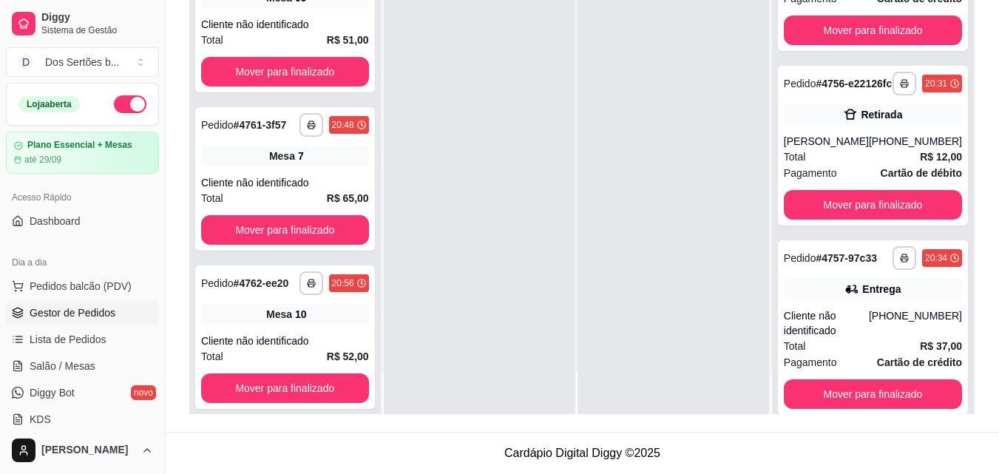
scroll to position [674, 0]
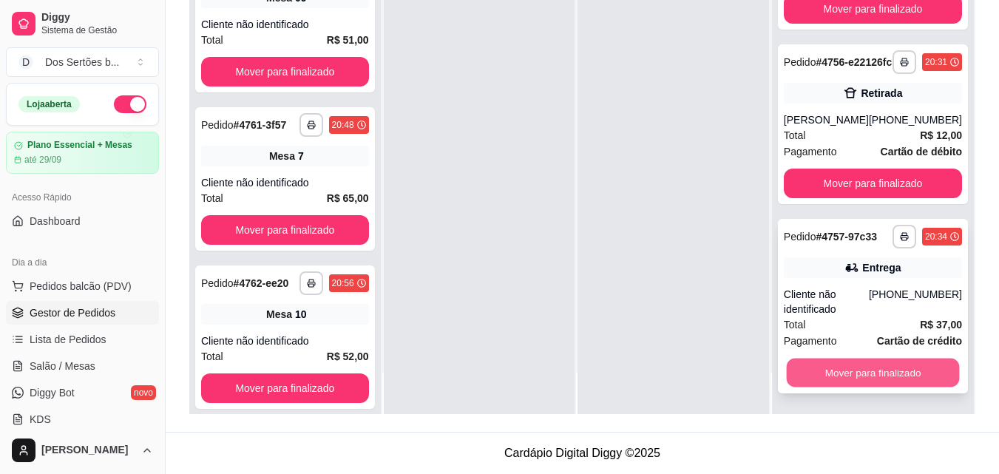
click at [830, 368] on button "Mover para finalizado" at bounding box center [872, 373] width 173 height 29
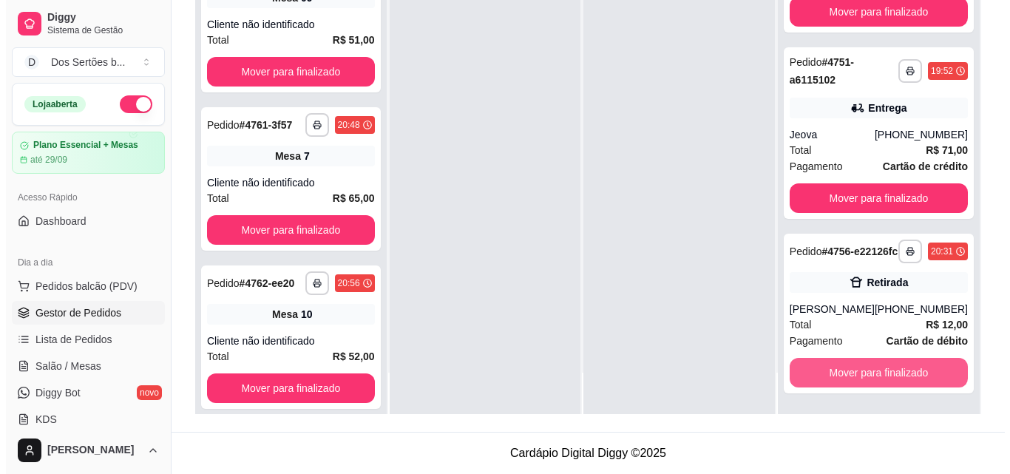
scroll to position [473, 0]
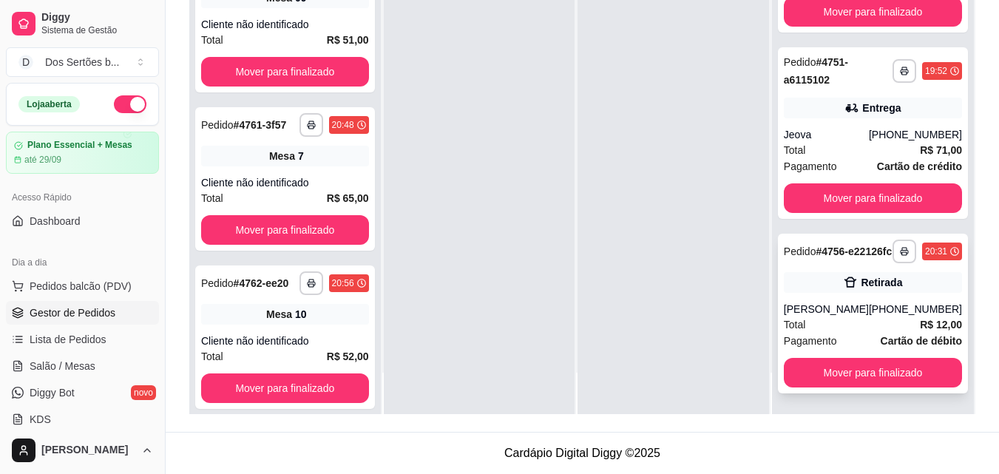
click at [844, 319] on div "Total R$ 12,00" at bounding box center [873, 325] width 178 height 16
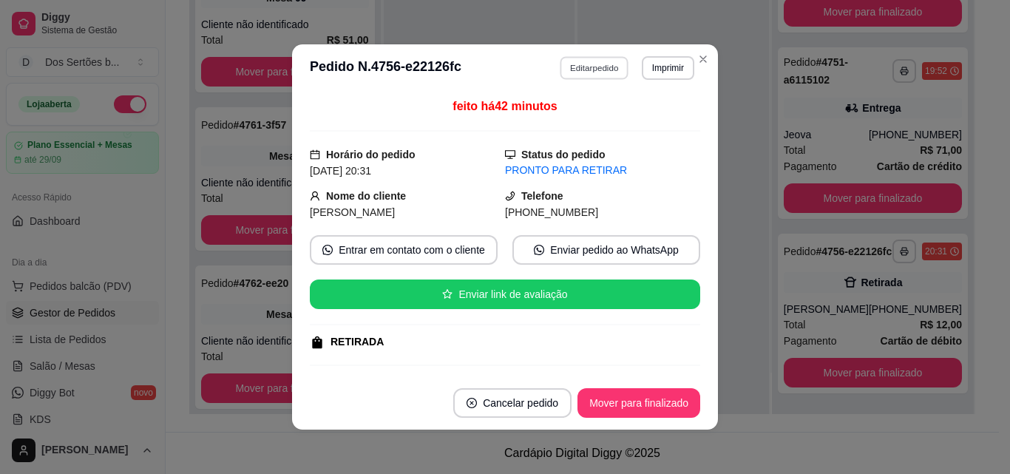
click at [578, 61] on button "Editar pedido" at bounding box center [595, 67] width 69 height 23
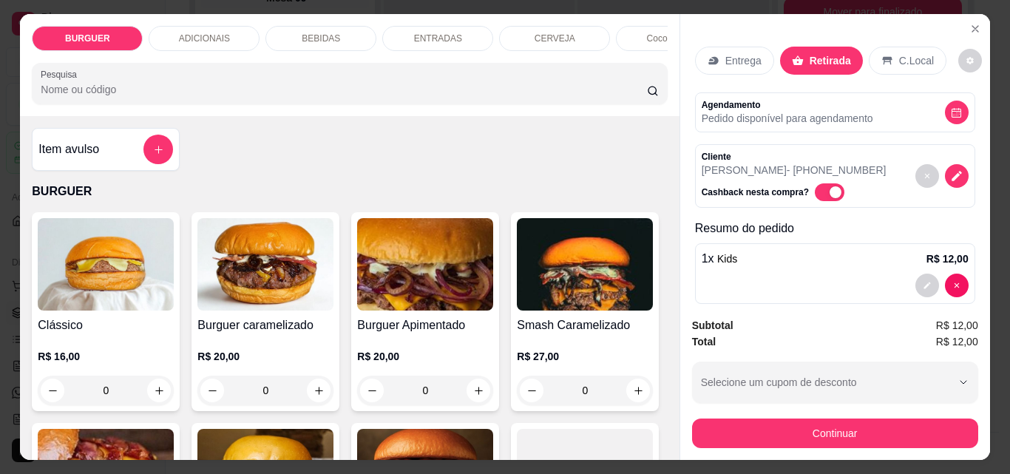
scroll to position [19, 0]
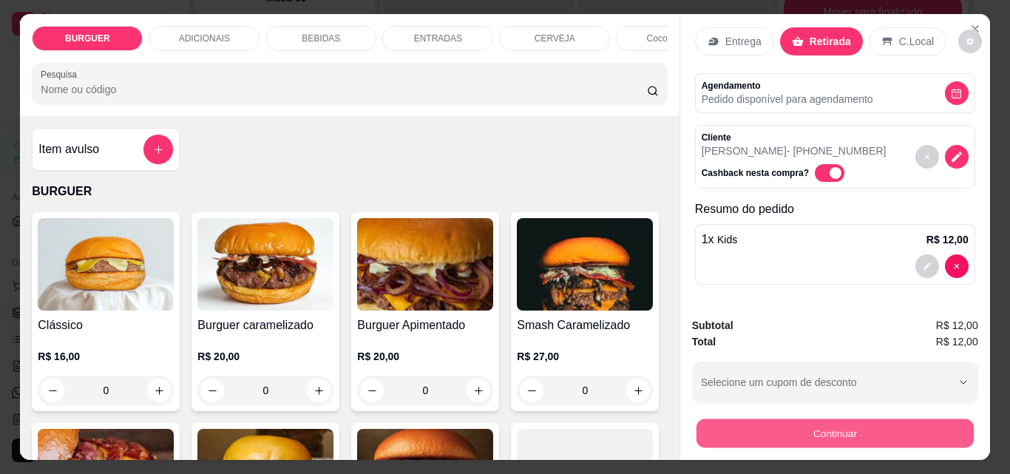
click at [827, 433] on button "Continuar" at bounding box center [834, 433] width 277 height 29
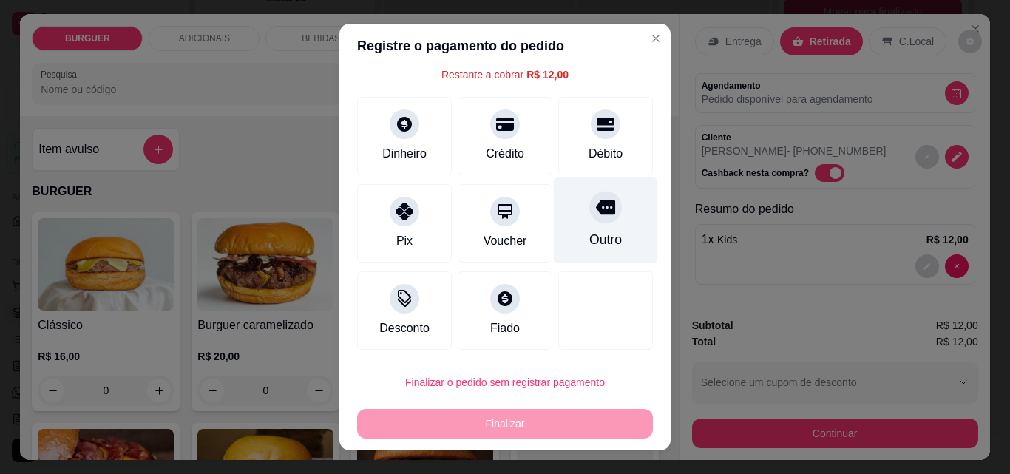
scroll to position [24, 0]
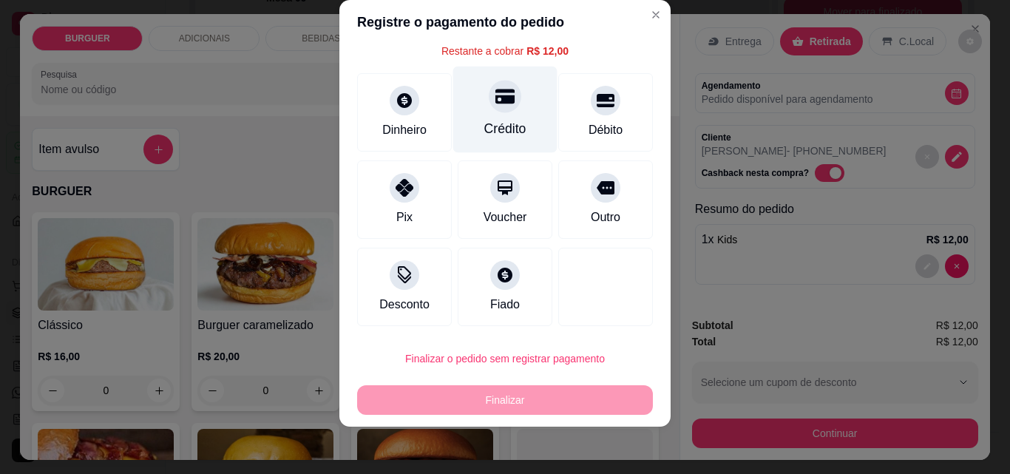
click at [498, 92] on icon at bounding box center [504, 96] width 19 height 15
type input "R$ 0,00"
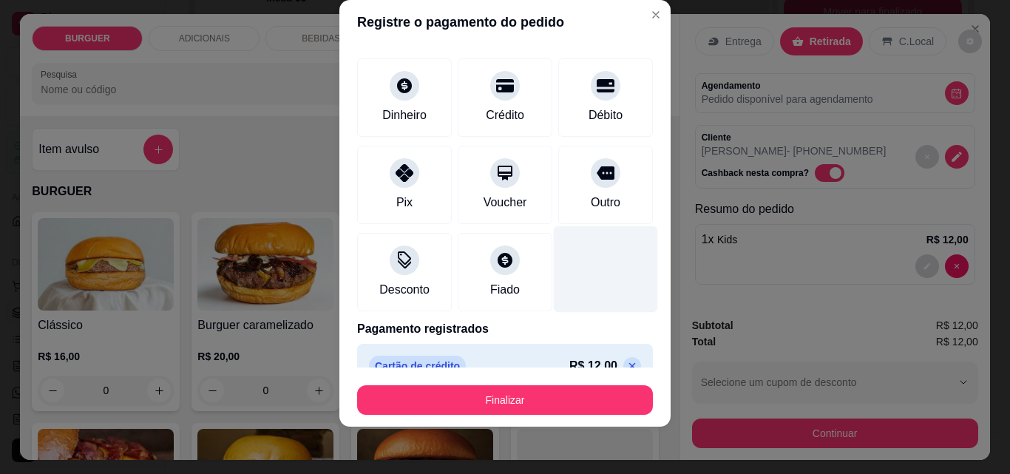
scroll to position [87, 0]
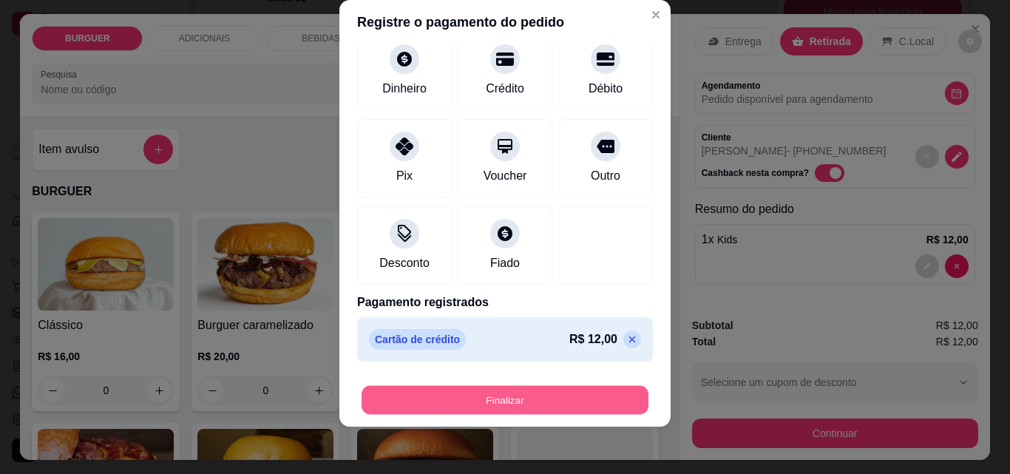
click at [514, 403] on button "Finalizar" at bounding box center [505, 400] width 287 height 29
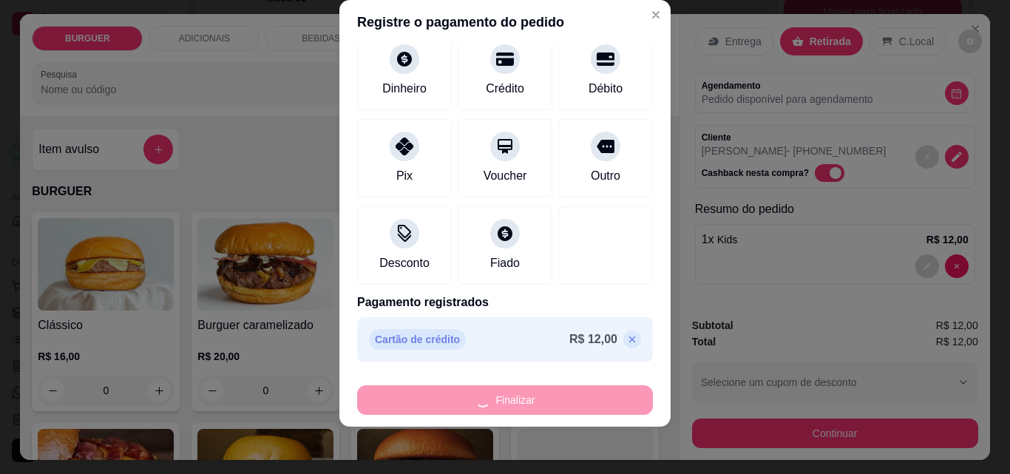
type input "0"
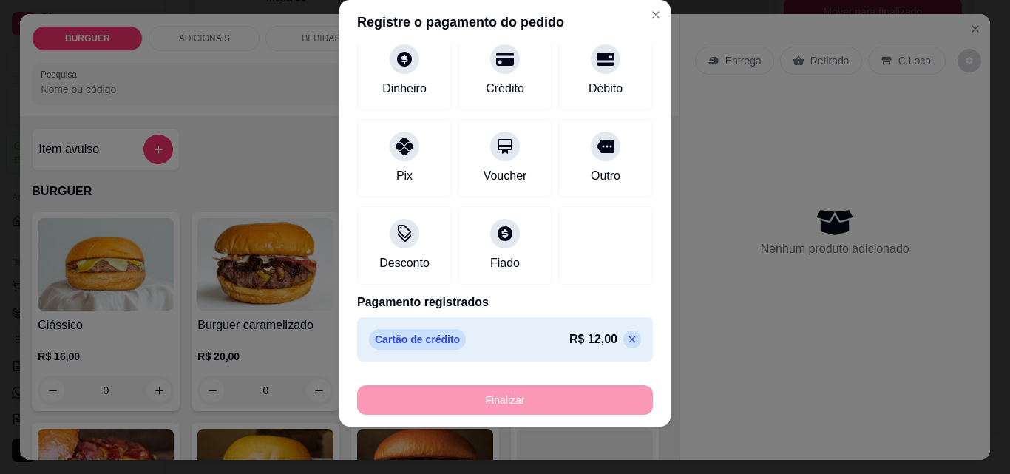
type input "-R$ 12,00"
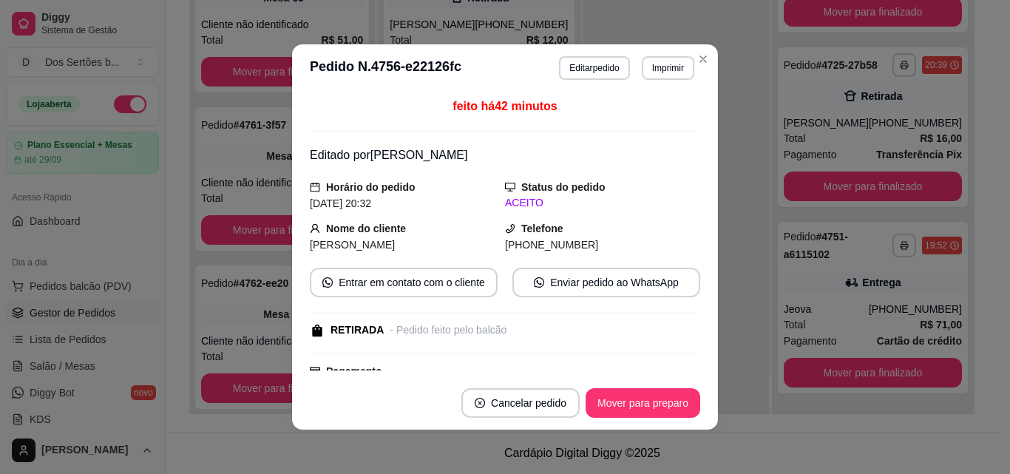
scroll to position [286, 0]
click at [629, 398] on button "Mover para preparo" at bounding box center [642, 403] width 111 height 29
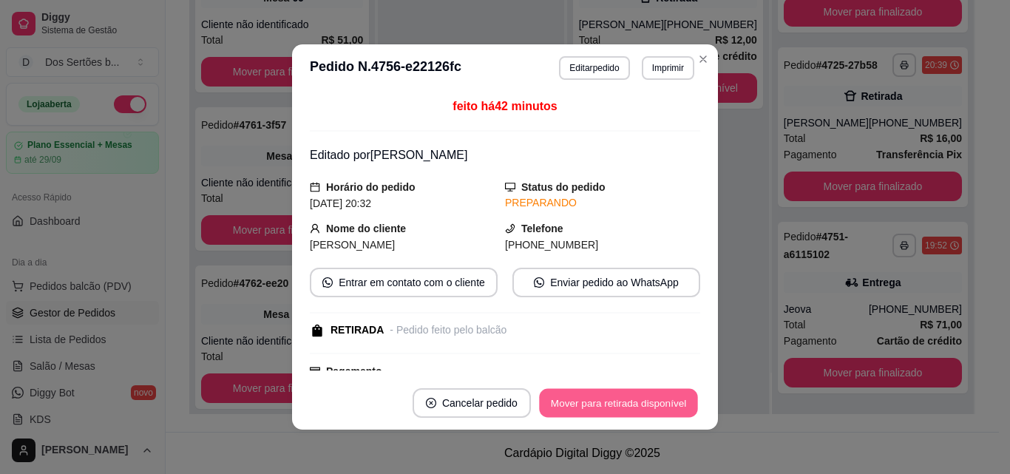
click at [641, 398] on button "Mover para retirada disponível" at bounding box center [618, 403] width 158 height 29
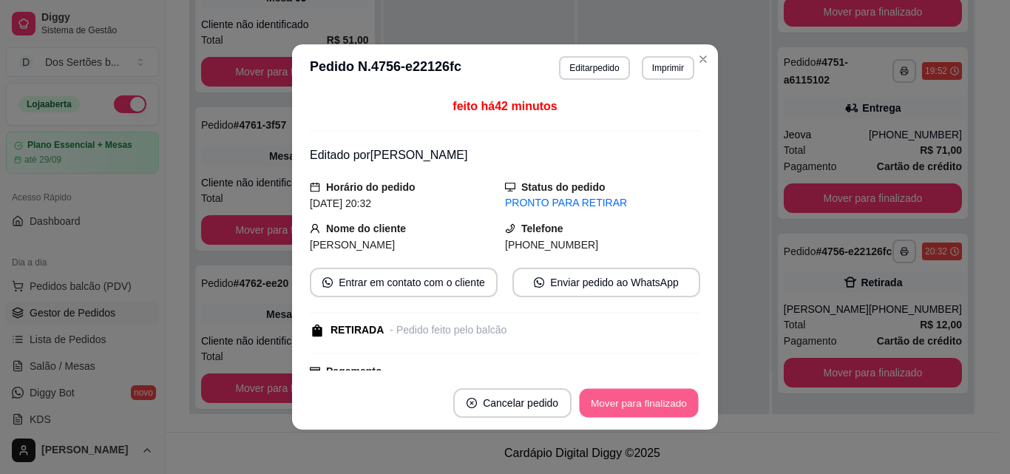
click at [641, 398] on button "Mover para finalizado" at bounding box center [639, 403] width 119 height 29
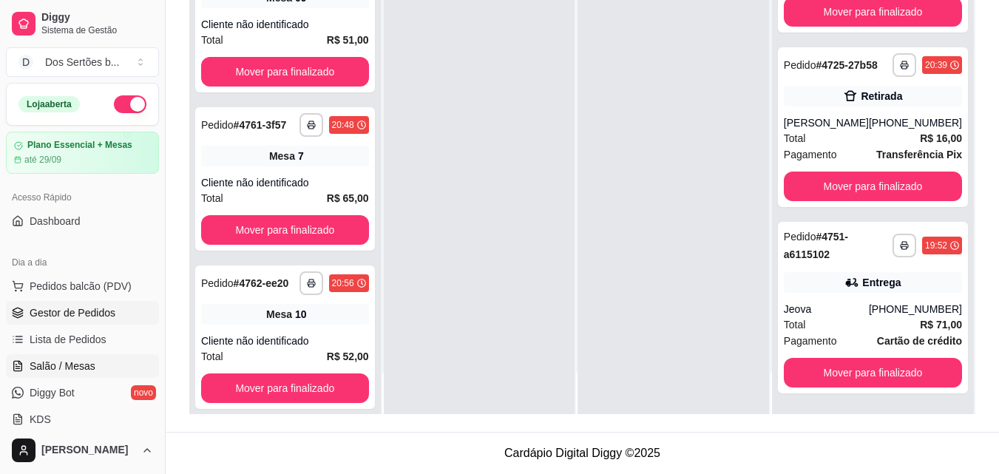
click at [69, 361] on span "Salão / Mesas" at bounding box center [63, 366] width 66 height 15
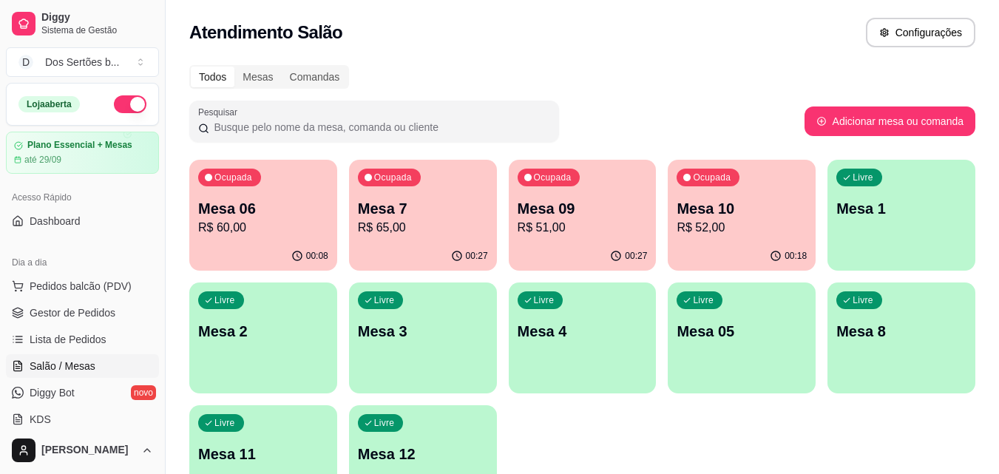
click at [546, 213] on p "Mesa 09" at bounding box center [583, 208] width 130 height 21
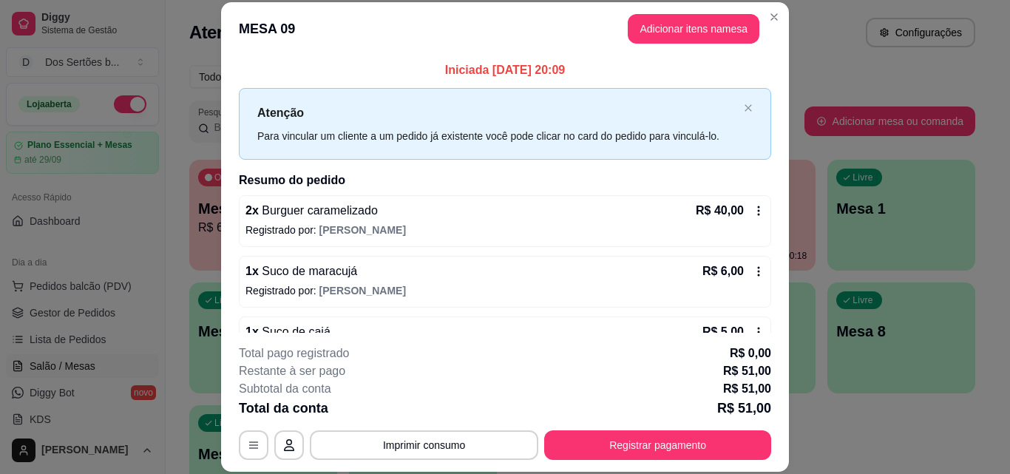
scroll to position [41, 0]
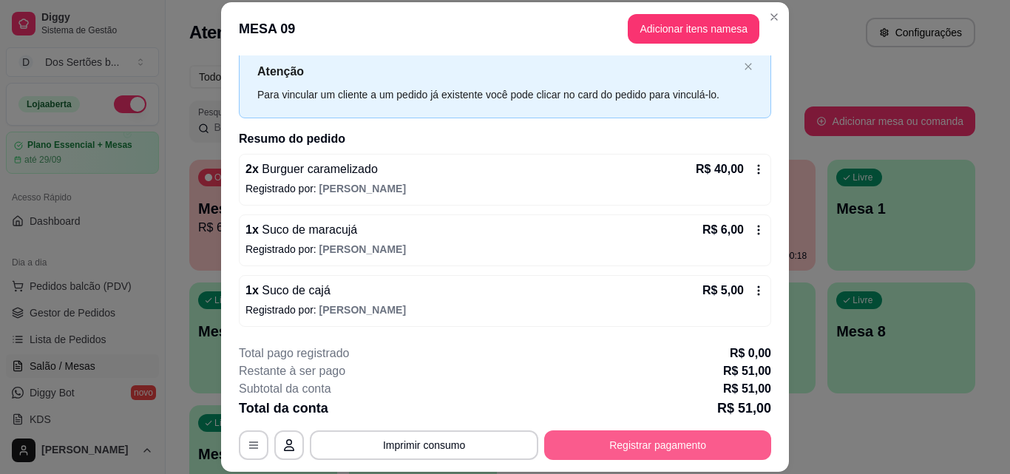
click at [643, 439] on button "Registrar pagamento" at bounding box center [657, 445] width 227 height 30
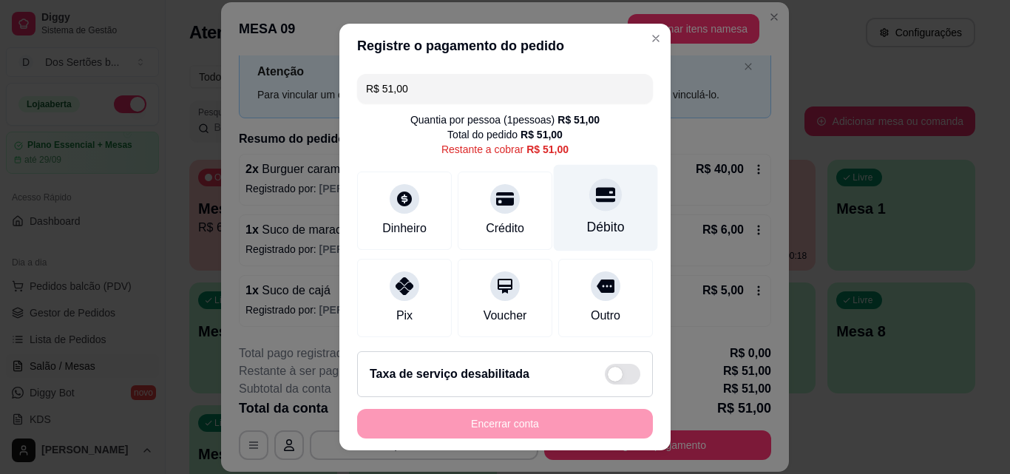
click at [596, 200] on icon at bounding box center [605, 195] width 19 height 15
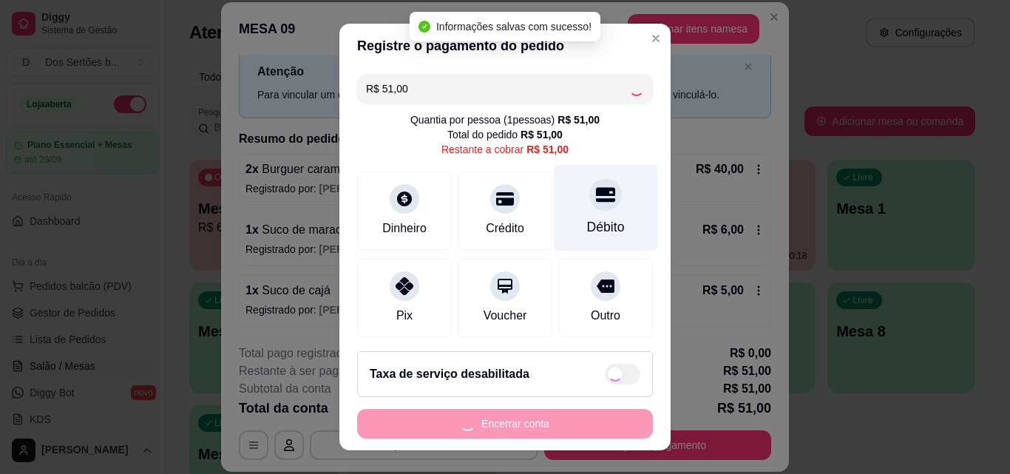
type input "R$ 0,00"
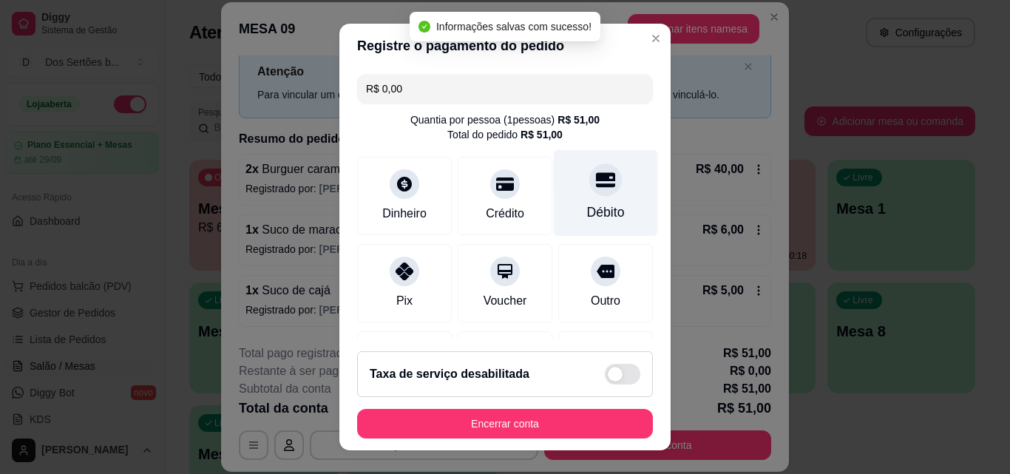
scroll to position [171, 0]
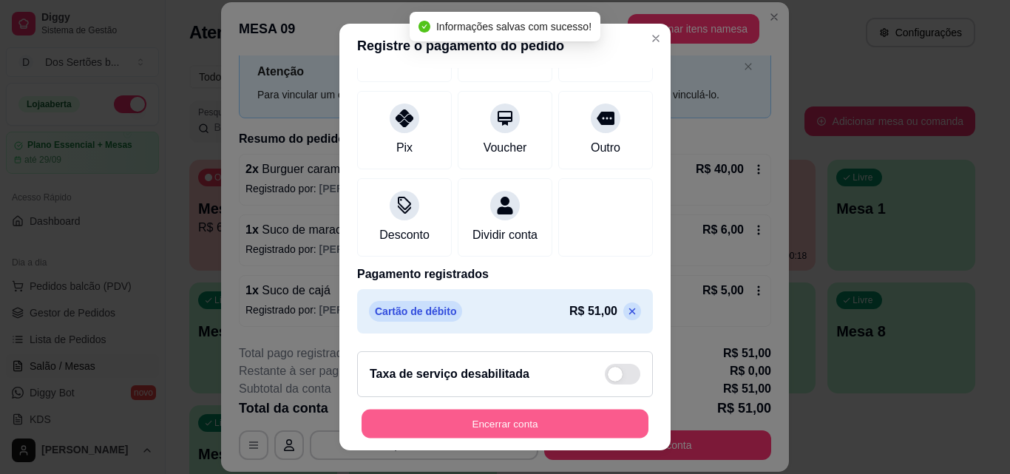
click at [584, 425] on button "Encerrar conta" at bounding box center [505, 424] width 287 height 29
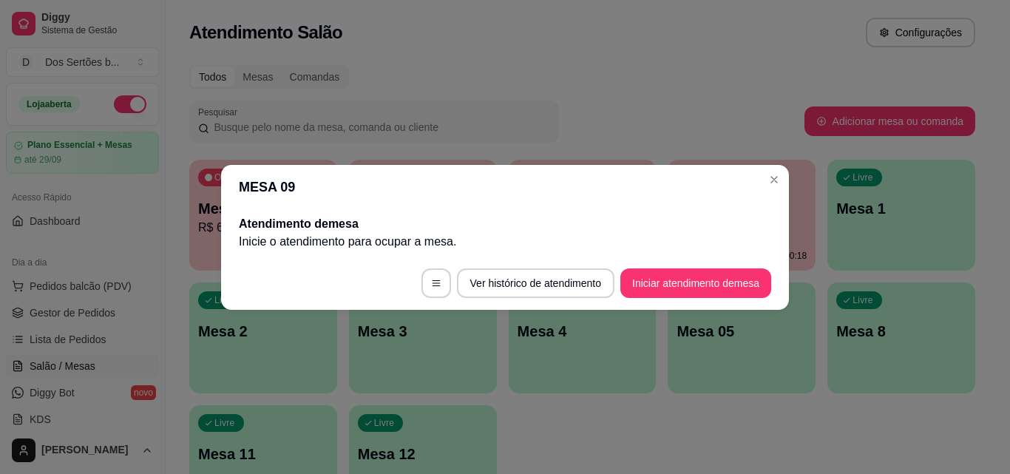
scroll to position [0, 0]
drag, startPoint x: 584, startPoint y: 425, endPoint x: 786, endPoint y: 169, distance: 325.9
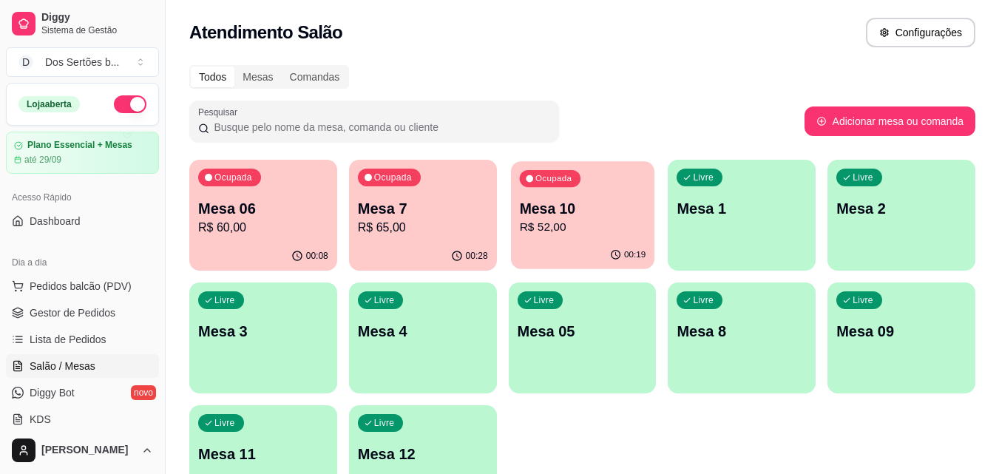
click at [539, 212] on p "Mesa 10" at bounding box center [582, 209] width 126 height 20
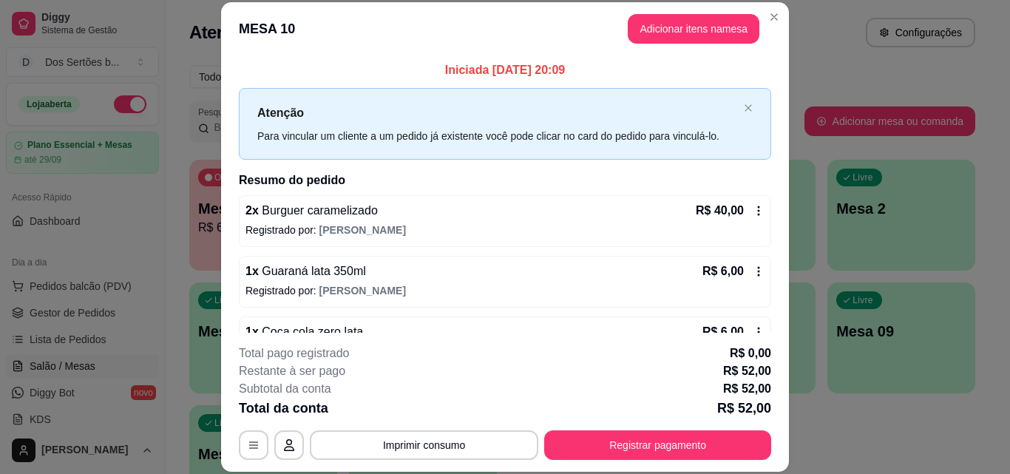
scroll to position [41, 0]
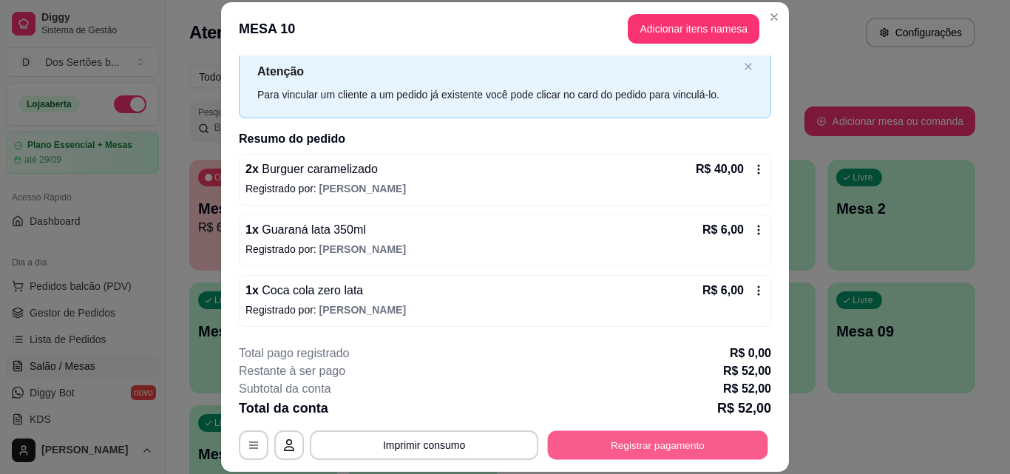
click at [663, 440] on button "Registrar pagamento" at bounding box center [658, 444] width 220 height 29
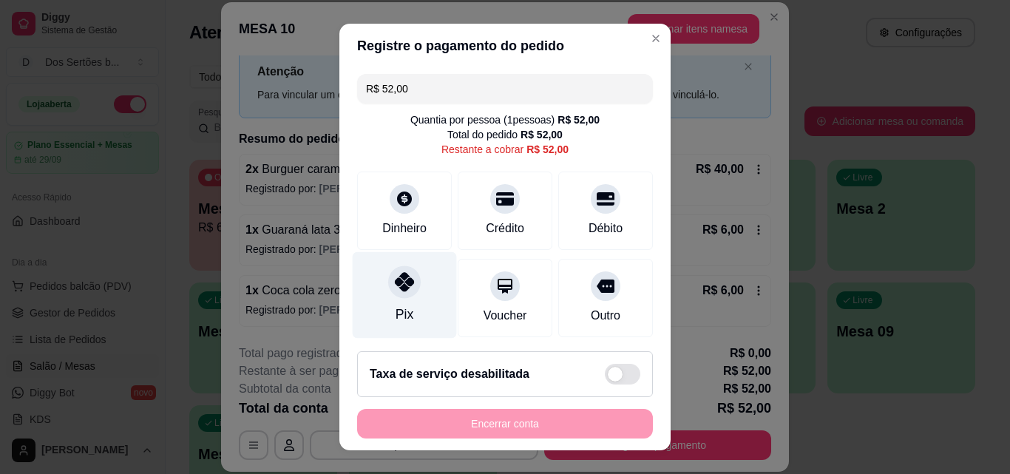
click at [403, 296] on div at bounding box center [404, 281] width 33 height 33
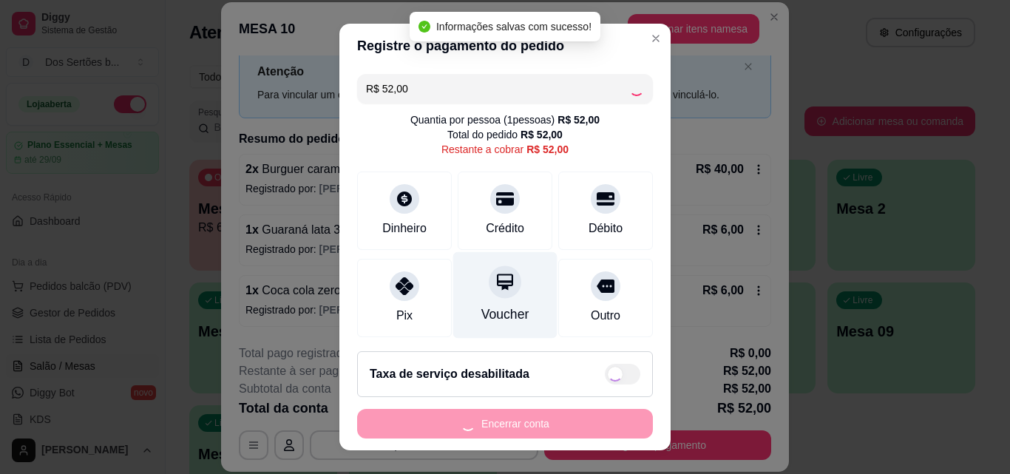
type input "R$ 0,00"
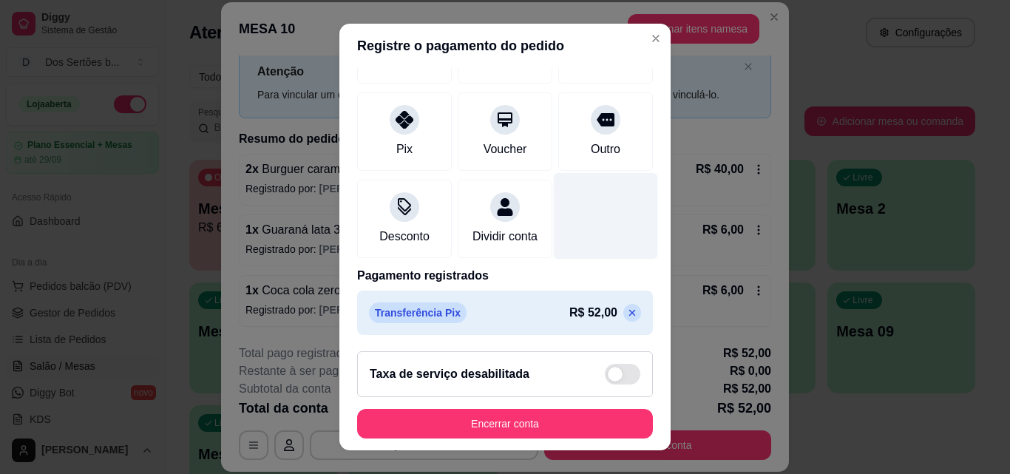
scroll to position [171, 0]
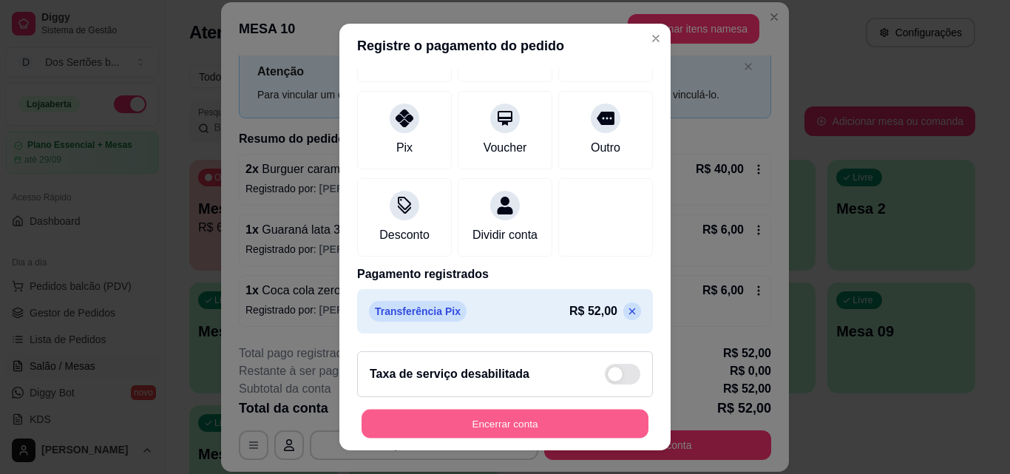
click at [552, 420] on button "Encerrar conta" at bounding box center [505, 424] width 287 height 29
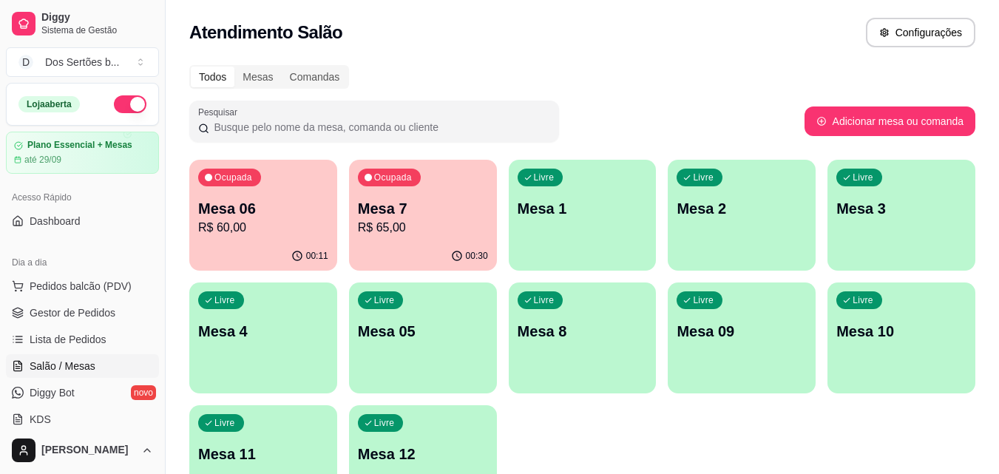
scroll to position [194, 0]
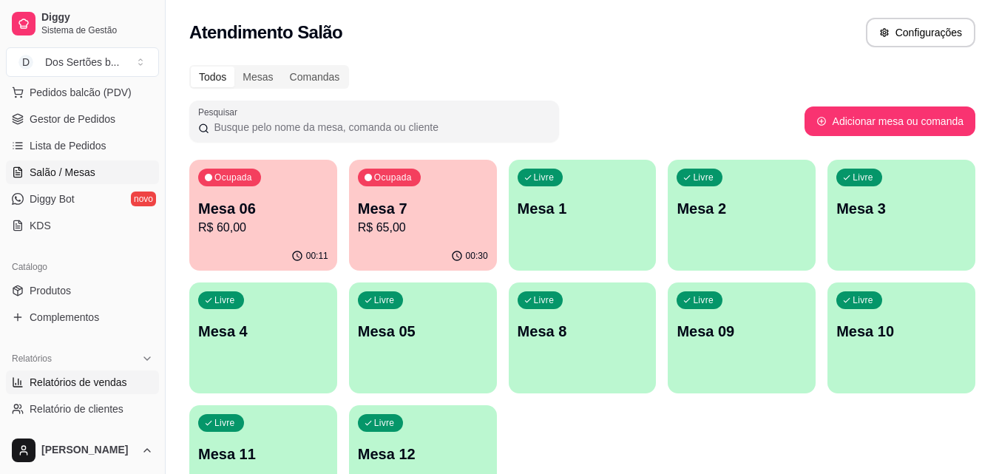
click at [81, 392] on link "Relatórios de vendas" at bounding box center [82, 382] width 153 height 24
select select "ALL"
select select "0"
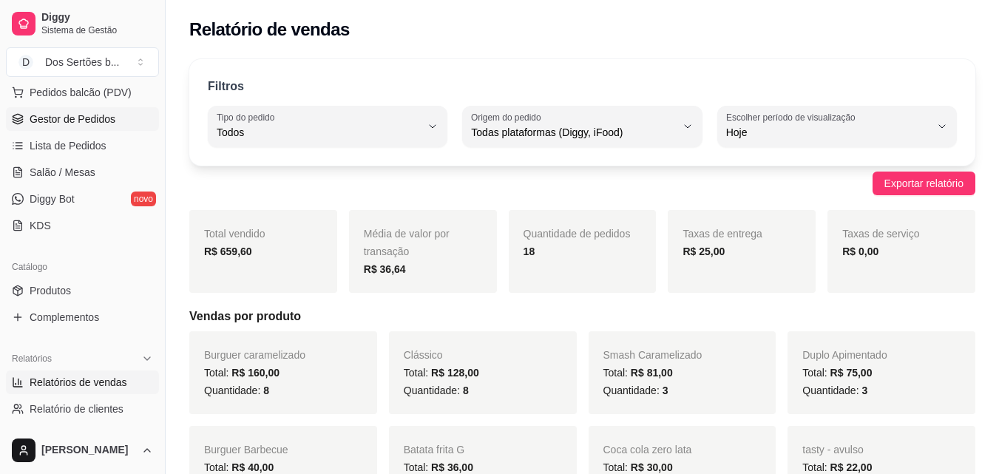
click at [51, 118] on span "Gestor de Pedidos" at bounding box center [73, 119] width 86 height 15
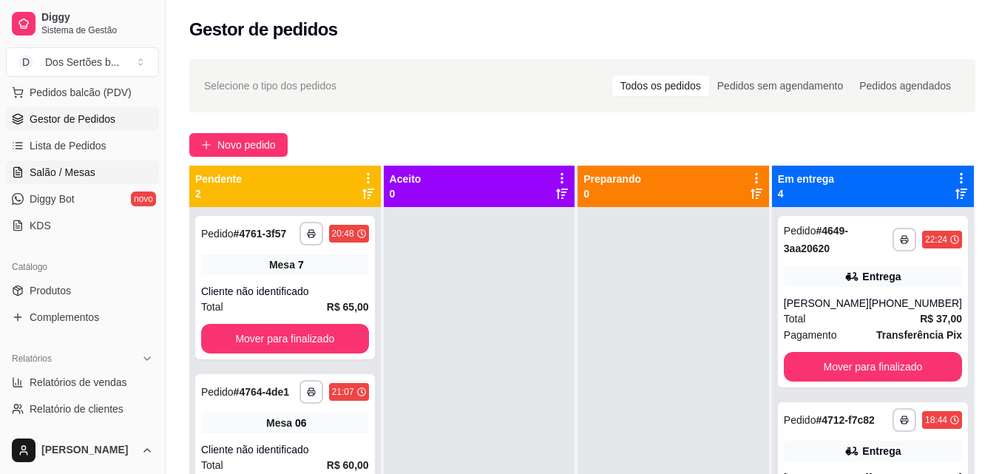
click at [60, 178] on span "Salão / Mesas" at bounding box center [63, 172] width 66 height 15
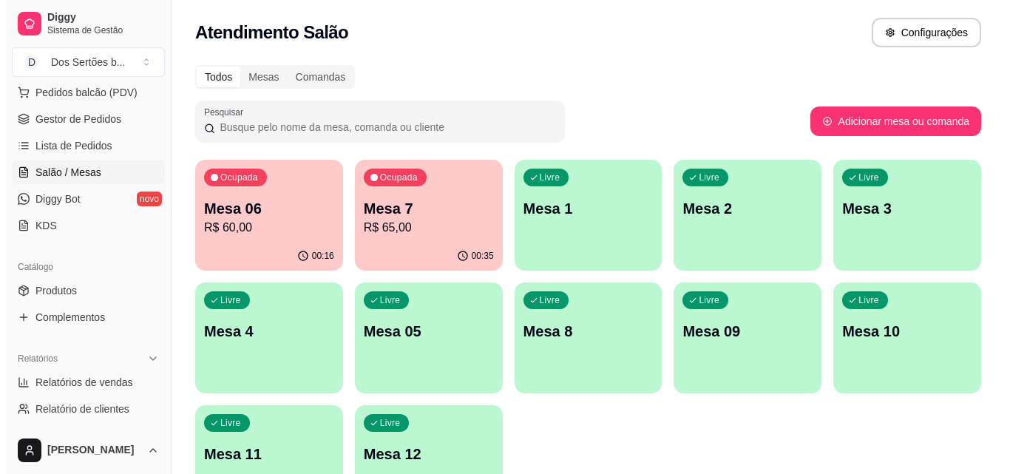
scroll to position [102, 0]
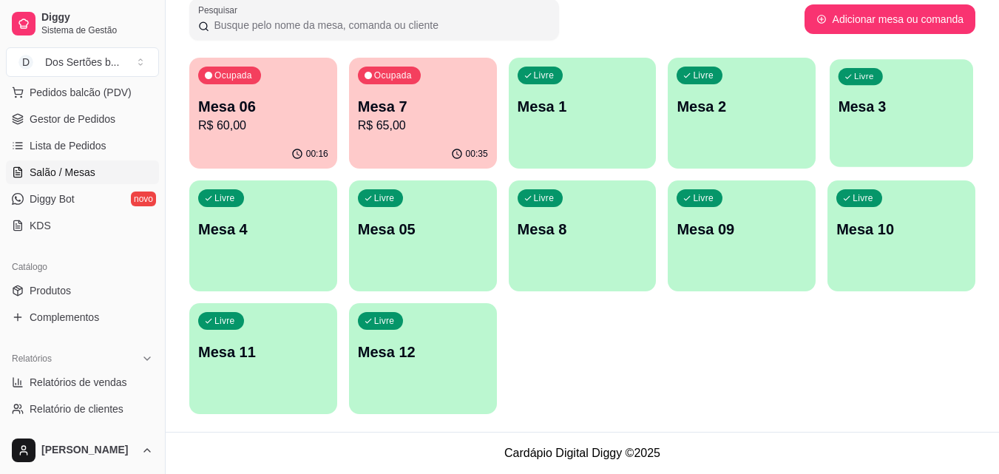
click at [890, 118] on div "Livre Mesa 3" at bounding box center [901, 104] width 143 height 90
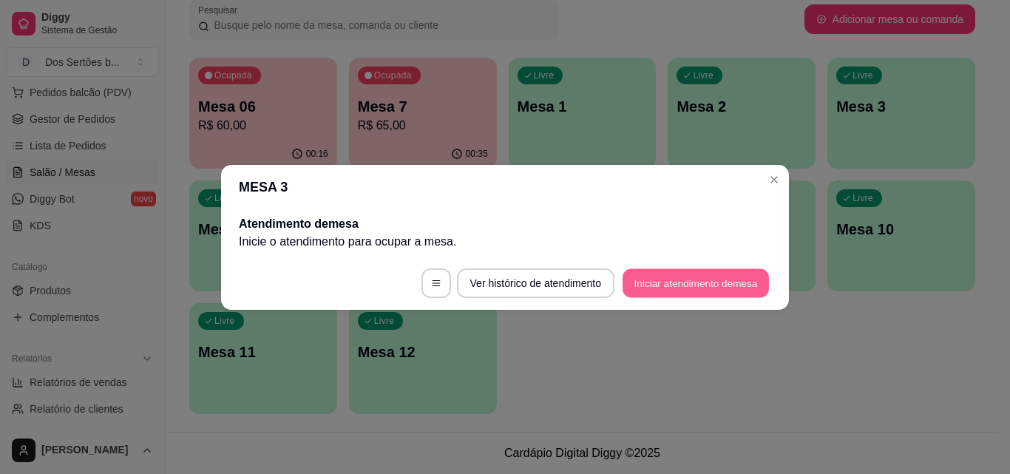
click at [675, 282] on button "Iniciar atendimento de mesa" at bounding box center [696, 282] width 146 height 29
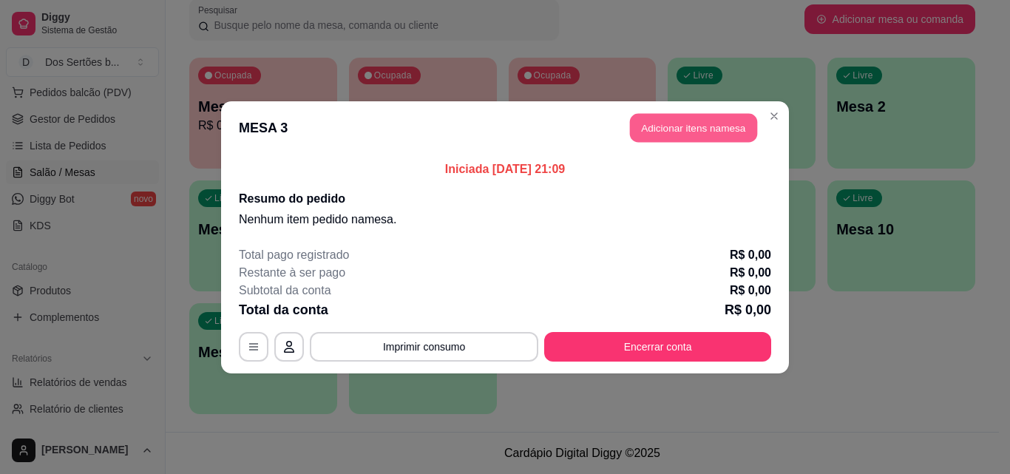
click at [648, 129] on button "Adicionar itens na mesa" at bounding box center [693, 127] width 127 height 29
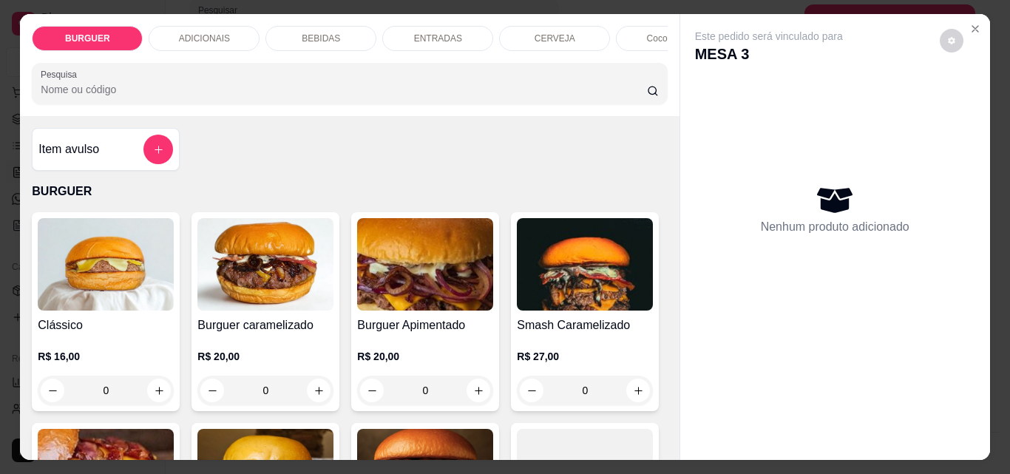
scroll to position [163, 0]
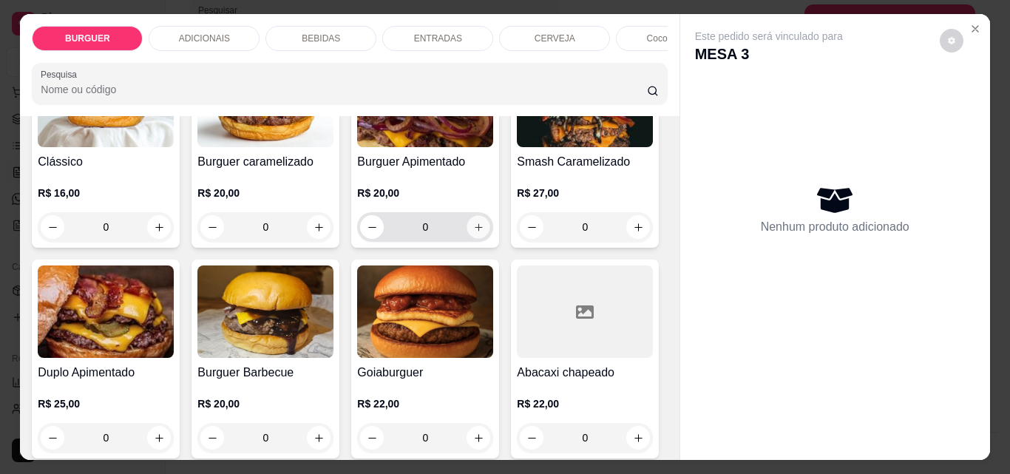
click at [469, 239] on button "increase-product-quantity" at bounding box center [478, 227] width 23 height 23
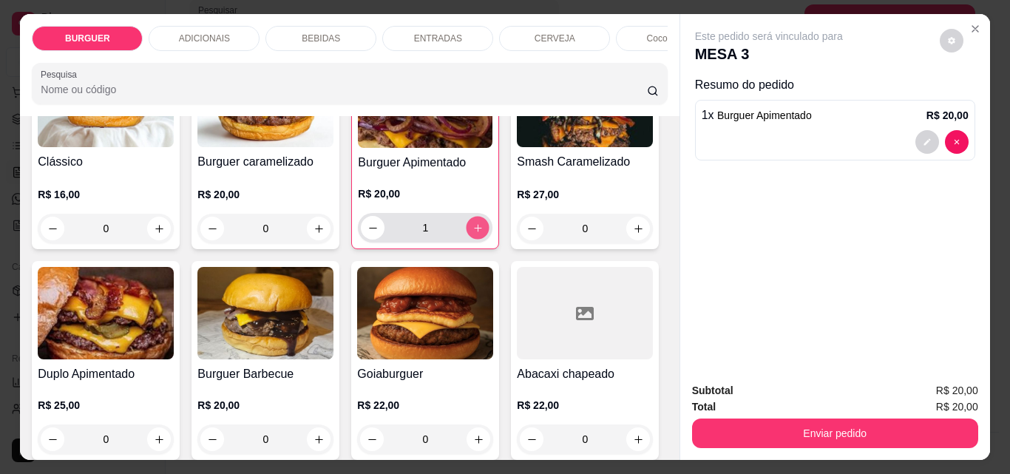
click at [473, 234] on icon "increase-product-quantity" at bounding box center [478, 228] width 11 height 11
type input "2"
click at [317, 33] on p "BEBIDAS" at bounding box center [321, 39] width 38 height 12
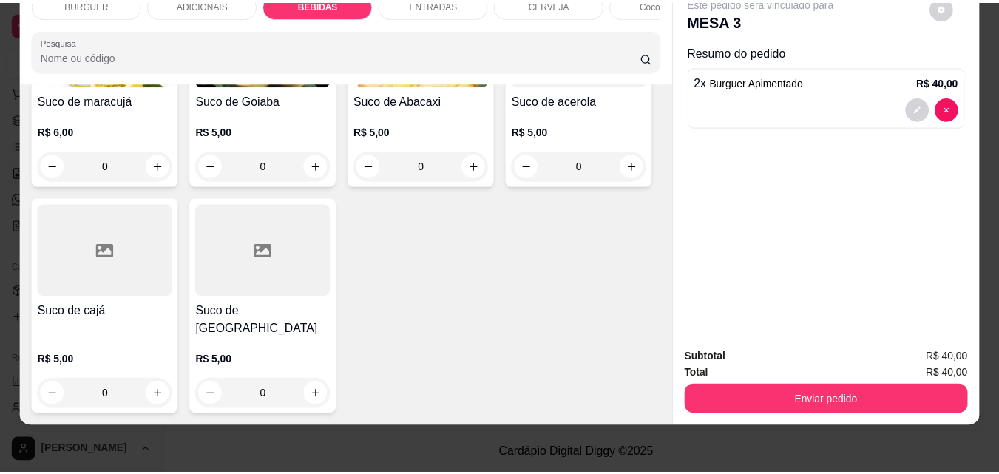
scroll to position [4258, 0]
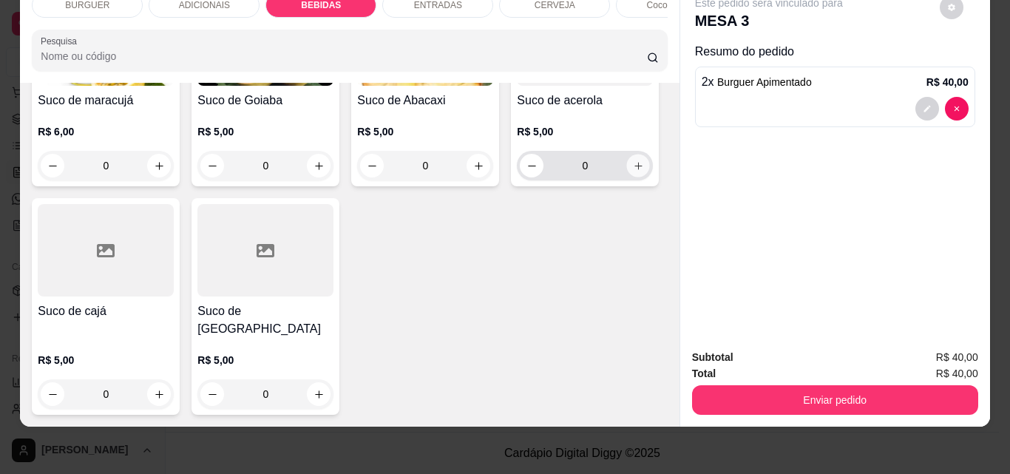
click at [633, 172] on icon "increase-product-quantity" at bounding box center [638, 165] width 11 height 11
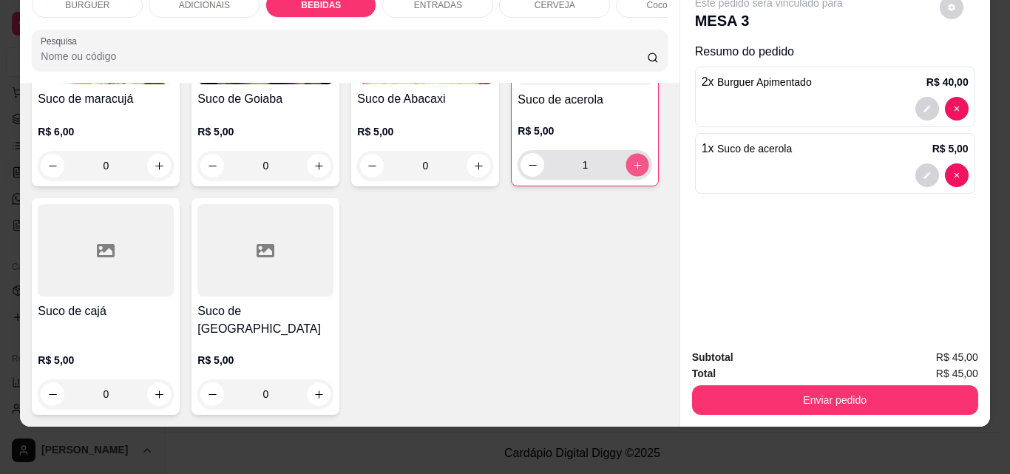
click at [632, 171] on icon "increase-product-quantity" at bounding box center [637, 165] width 11 height 11
type input "2"
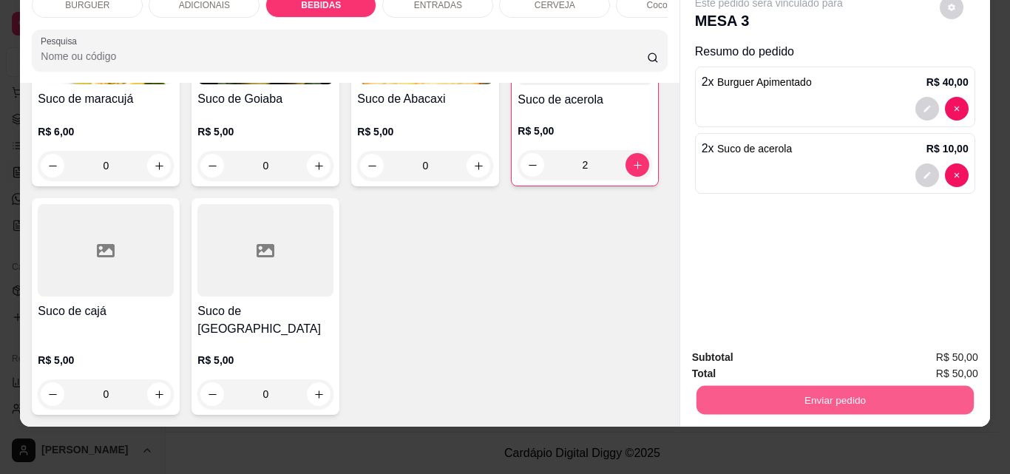
click at [724, 385] on button "Enviar pedido" at bounding box center [834, 399] width 277 height 29
click at [751, 345] on button "Não registrar e enviar pedido" at bounding box center [785, 352] width 149 height 27
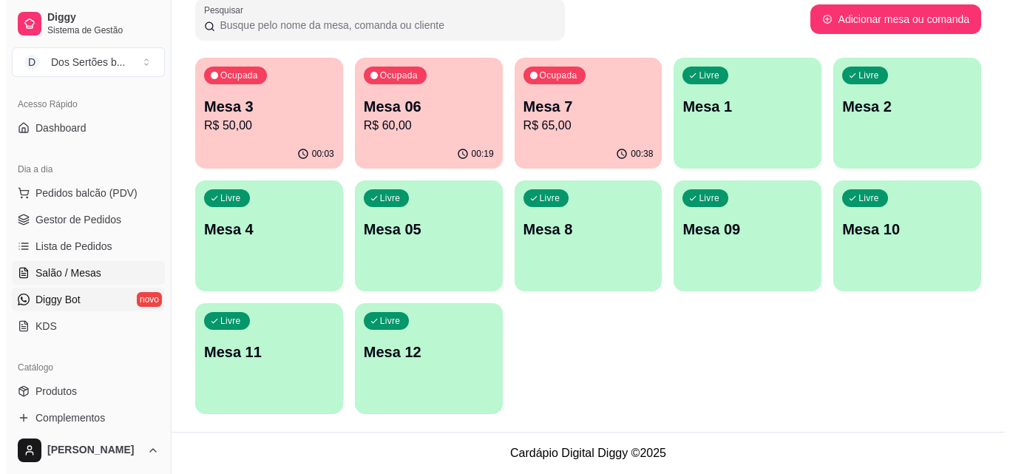
scroll to position [44, 0]
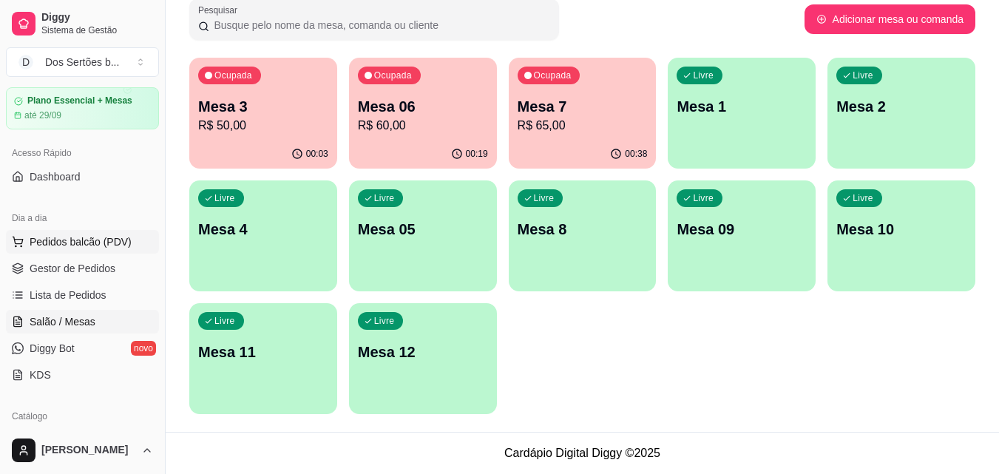
click at [53, 240] on span "Pedidos balcão (PDV)" at bounding box center [81, 241] width 102 height 15
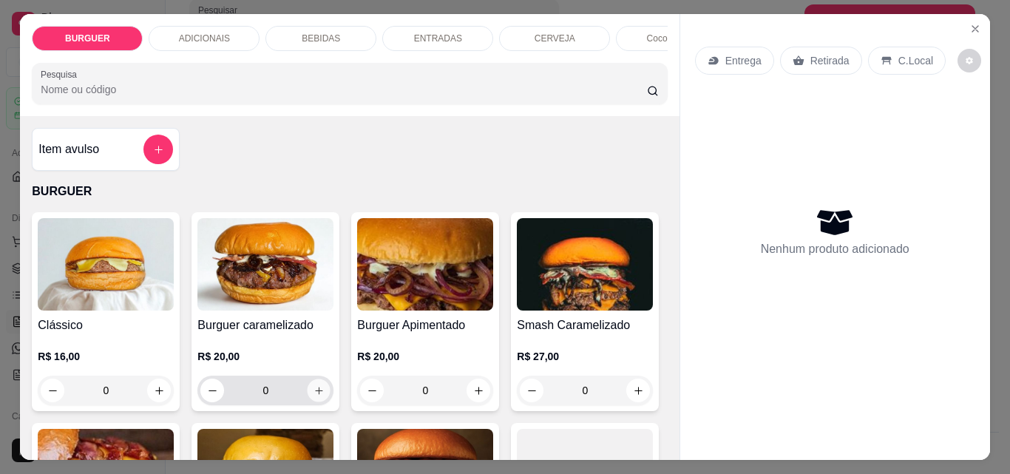
click at [309, 389] on button "increase-product-quantity" at bounding box center [319, 390] width 23 height 23
type input "1"
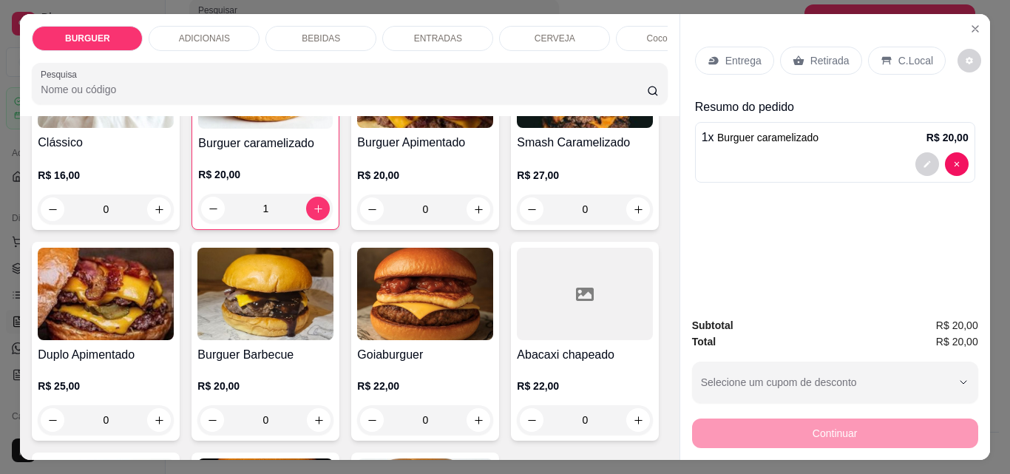
scroll to position [319, 0]
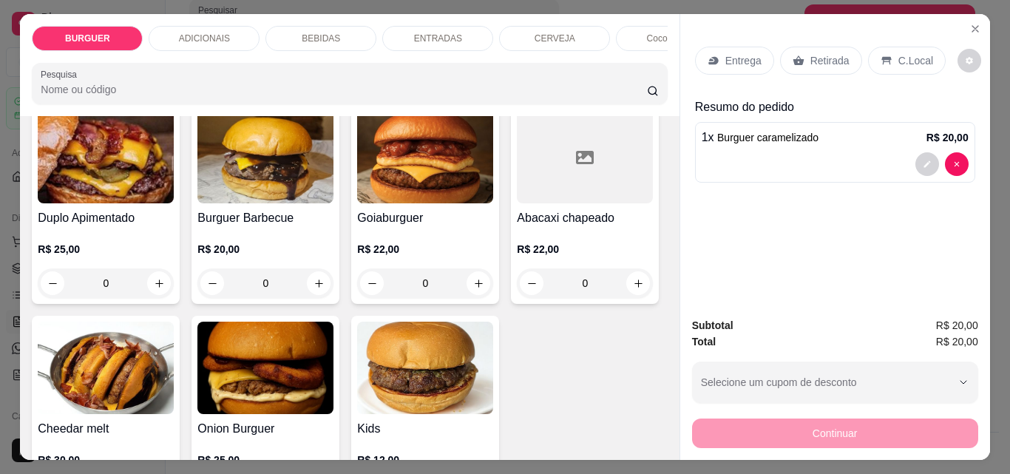
click at [311, 33] on p "BEBIDAS" at bounding box center [321, 39] width 38 height 12
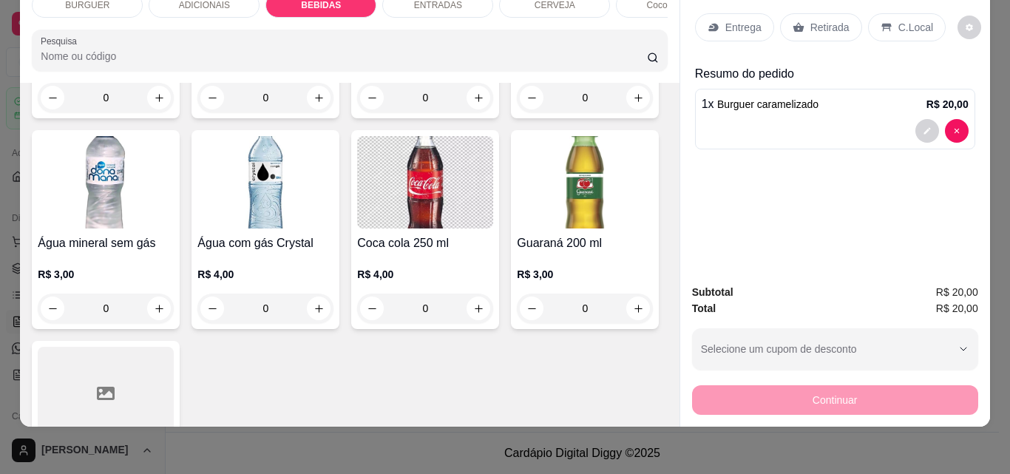
scroll to position [1777, 0]
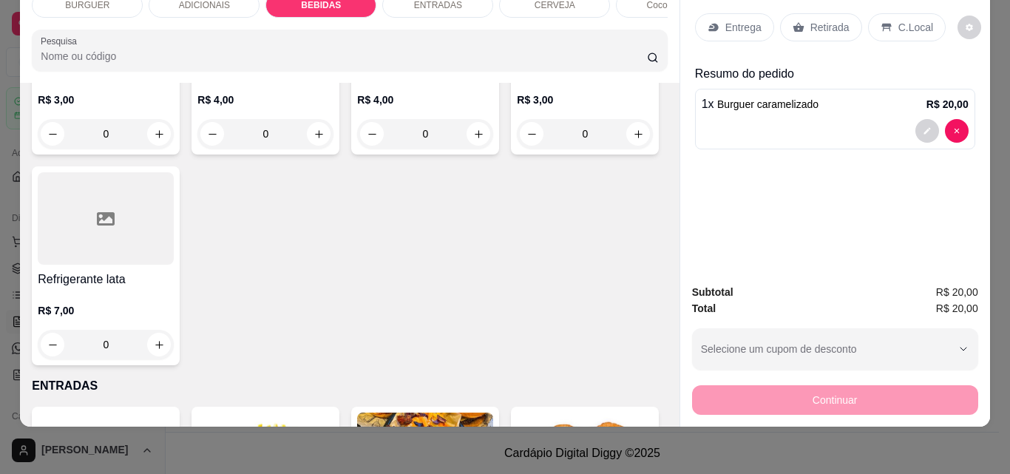
type input "1"
click at [731, 20] on p "Entrega" at bounding box center [743, 27] width 36 height 15
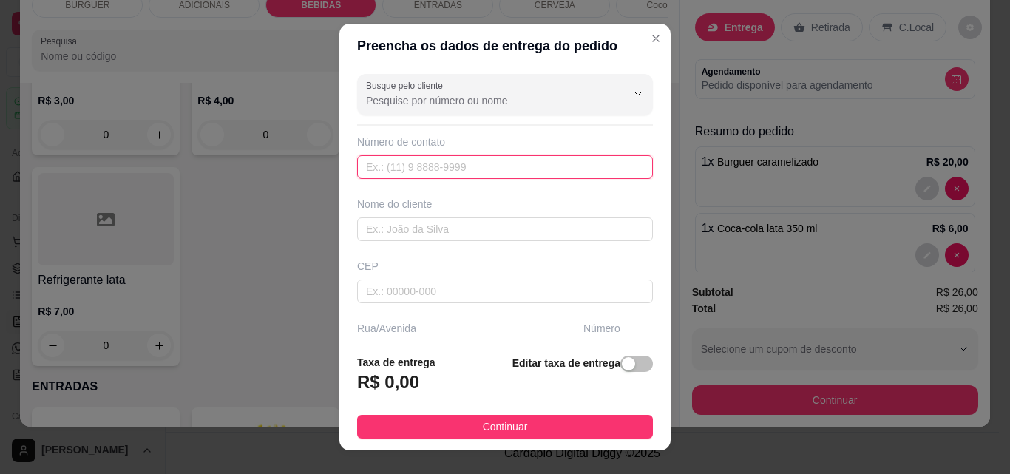
click at [374, 166] on input "text" at bounding box center [505, 167] width 296 height 24
type input "[PHONE_NUMBER]"
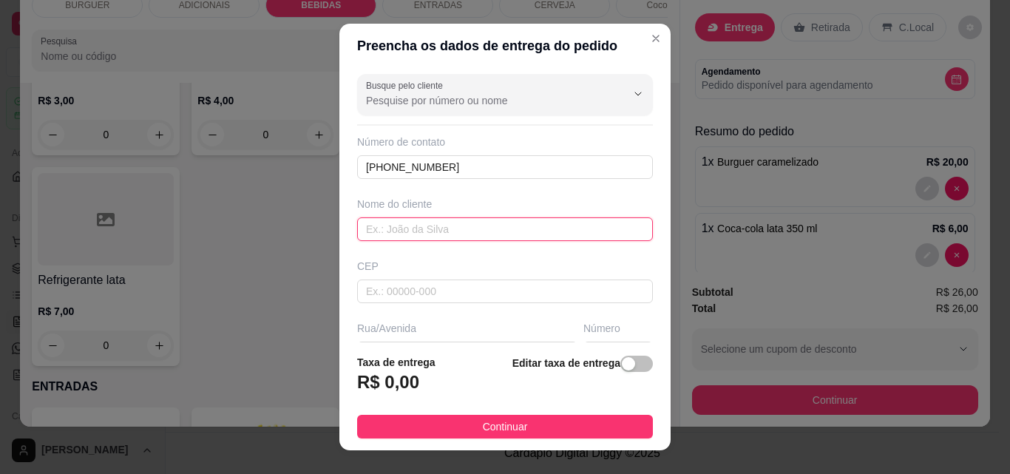
click at [361, 230] on input "text" at bounding box center [505, 229] width 296 height 24
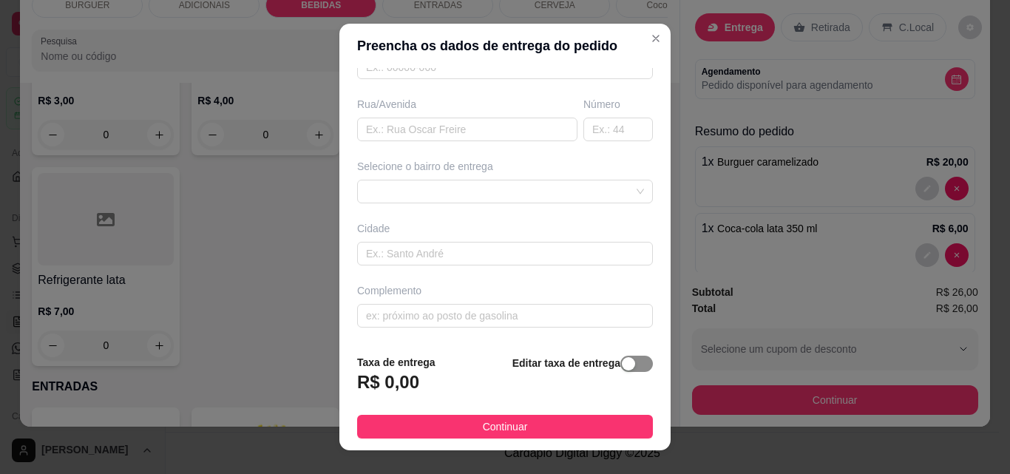
type input "Zac"
click at [626, 365] on span "button" at bounding box center [636, 364] width 33 height 16
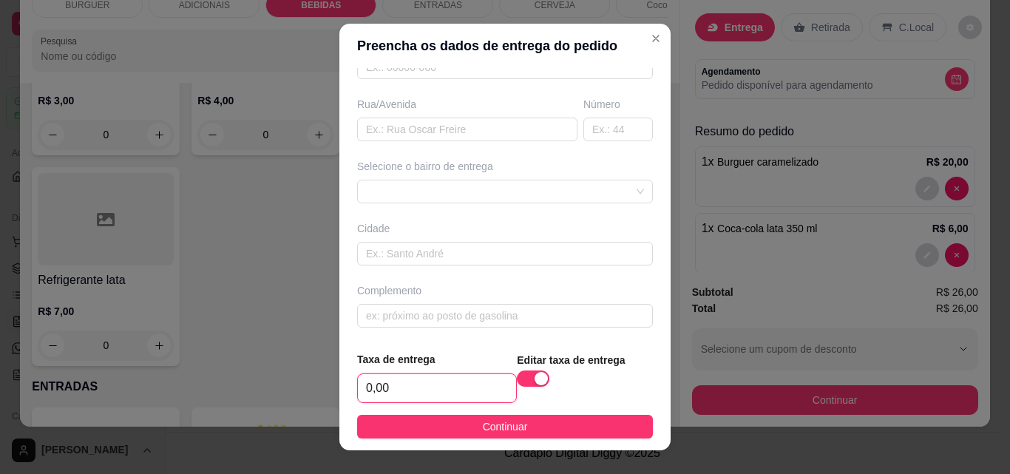
click at [387, 386] on input "0,00" at bounding box center [437, 388] width 158 height 28
click at [397, 188] on div "67d0a9f2ac621123795caa57 67d0aa4c10a7c36e1d729bd0 [PERSON_NAME] - ESPERANTINA -…" at bounding box center [505, 192] width 296 height 24
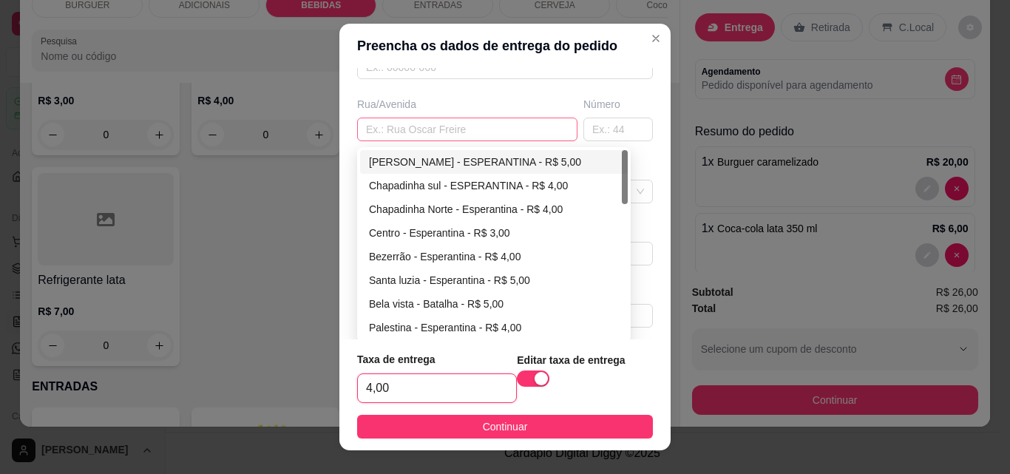
type input "4,00"
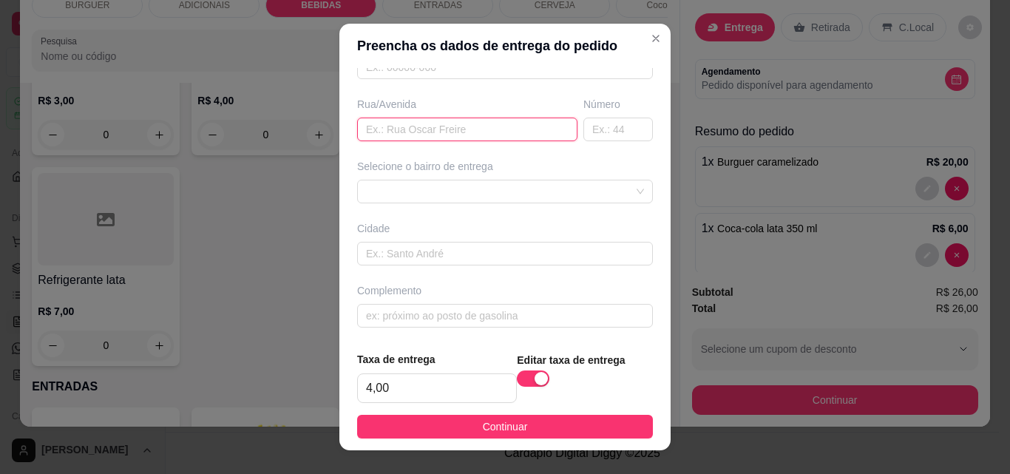
click at [378, 126] on input "text" at bounding box center [467, 130] width 220 height 24
type input "av. [GEOGRAPHIC_DATA]"
click at [583, 131] on input "text" at bounding box center [618, 127] width 70 height 24
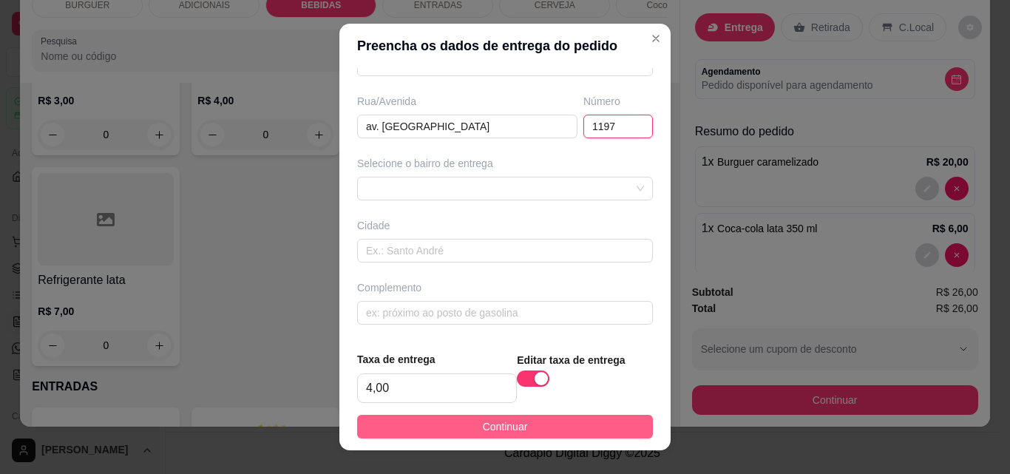
type input "1197"
click at [543, 417] on button "Continuar" at bounding box center [505, 427] width 296 height 24
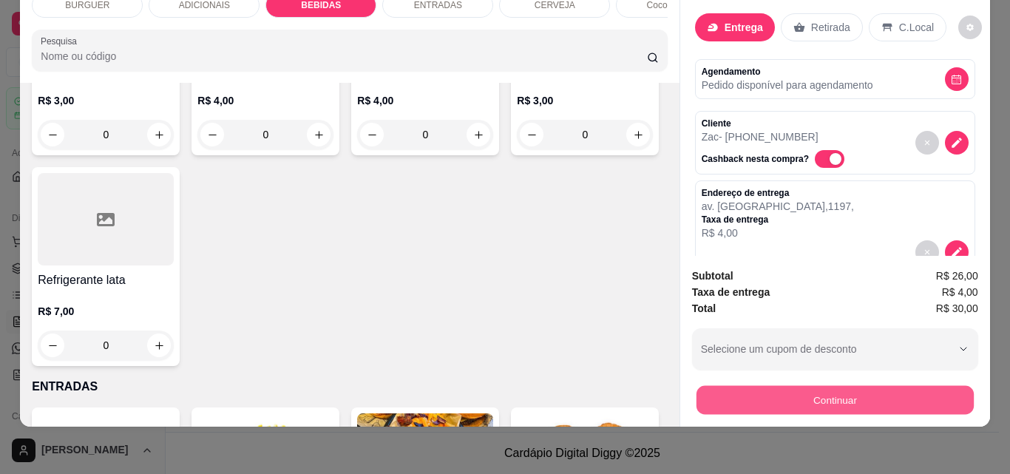
click at [776, 385] on button "Continuar" at bounding box center [834, 399] width 277 height 29
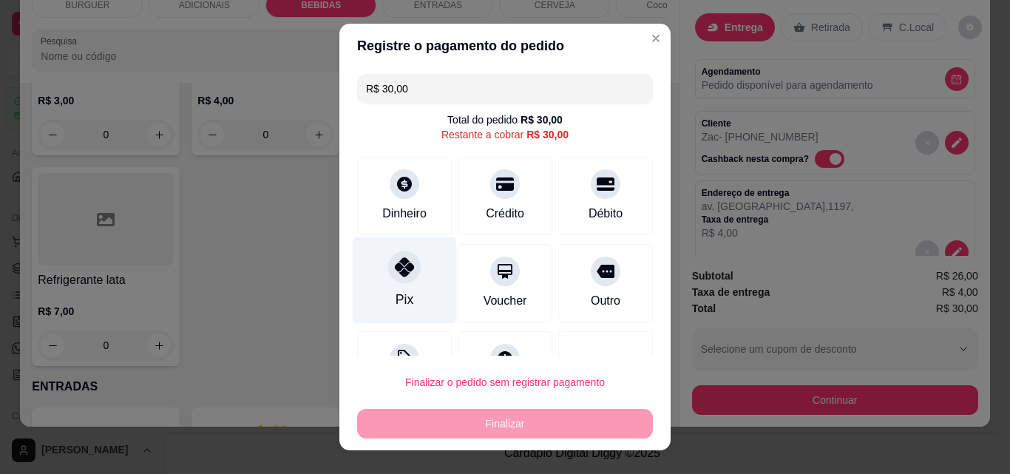
click at [416, 271] on div "Pix" at bounding box center [405, 280] width 104 height 87
type input "R$ 0,00"
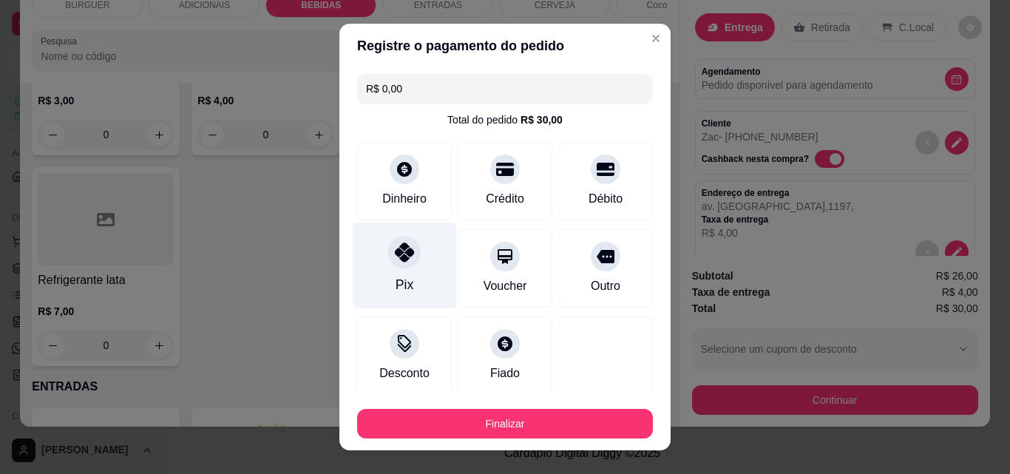
scroll to position [87, 0]
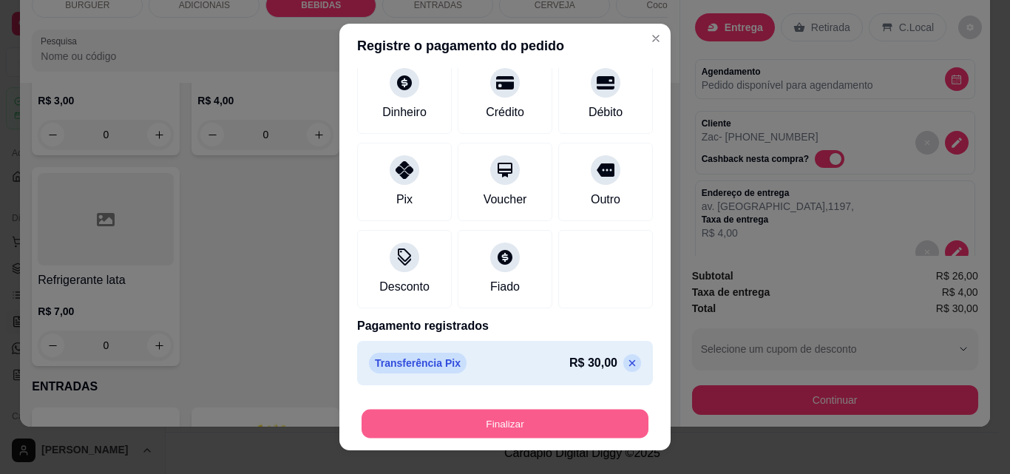
click at [564, 427] on button "Finalizar" at bounding box center [505, 424] width 287 height 29
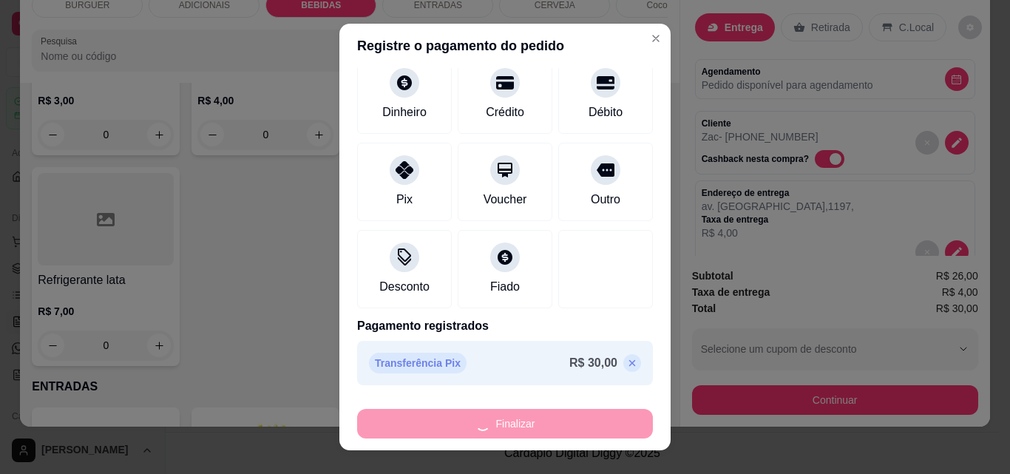
type input "0"
type input "-R$ 30,00"
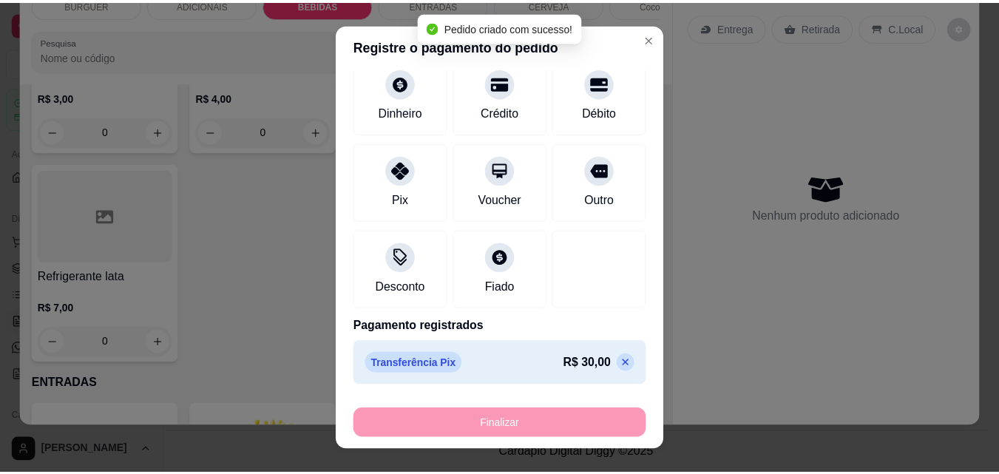
scroll to position [1776, 0]
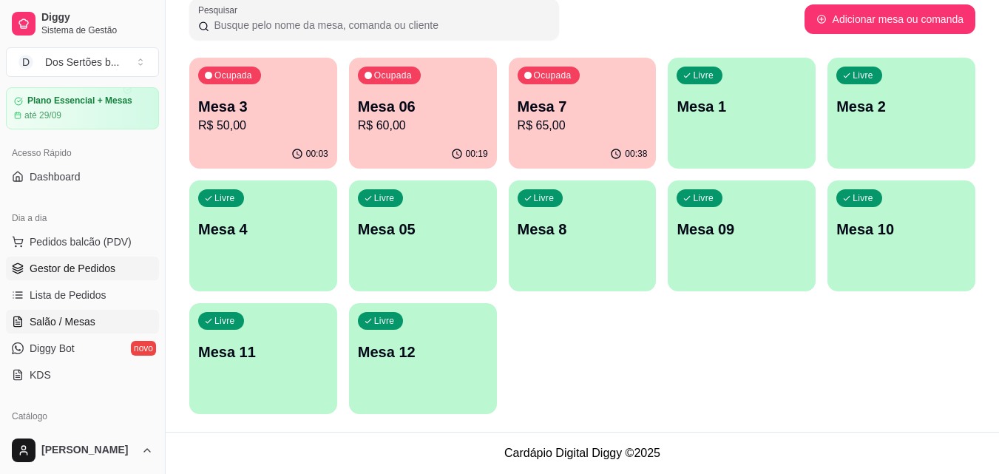
click at [75, 268] on span "Gestor de Pedidos" at bounding box center [73, 268] width 86 height 15
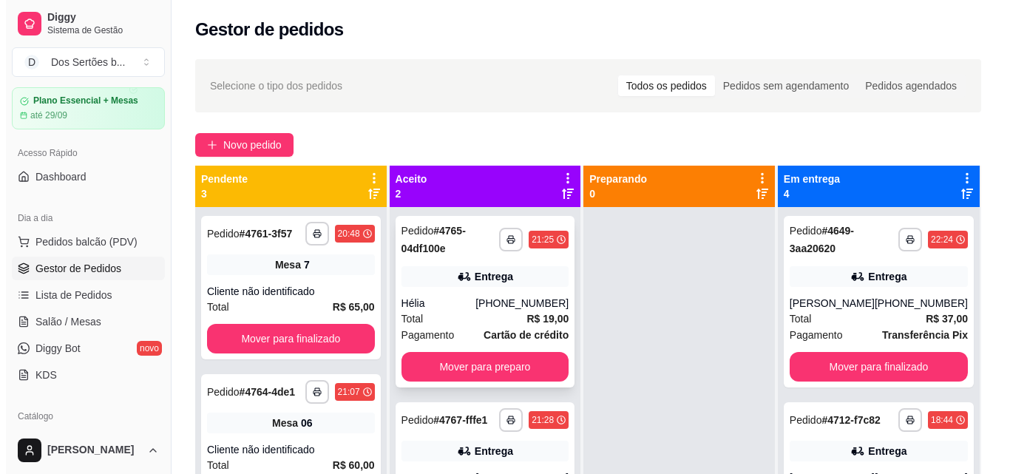
scroll to position [41, 0]
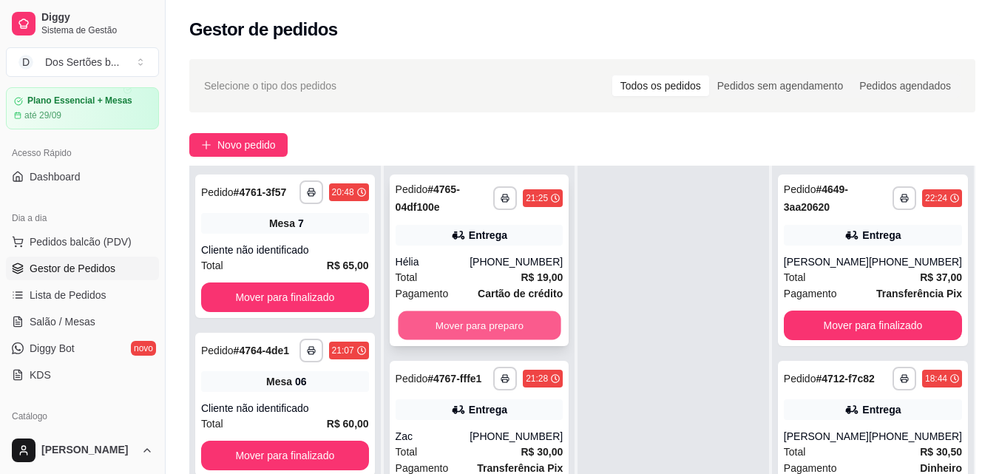
click at [484, 322] on button "Mover para preparo" at bounding box center [479, 325] width 163 height 29
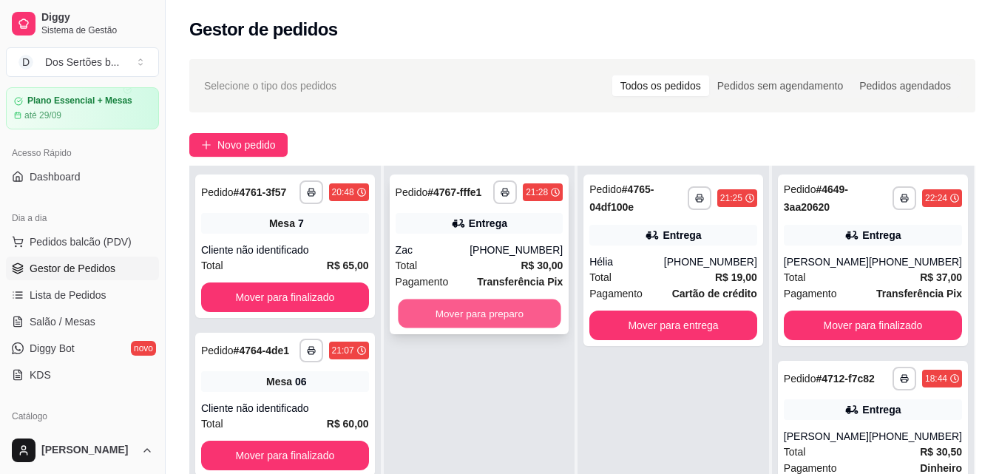
click at [484, 327] on button "Mover para preparo" at bounding box center [479, 314] width 163 height 29
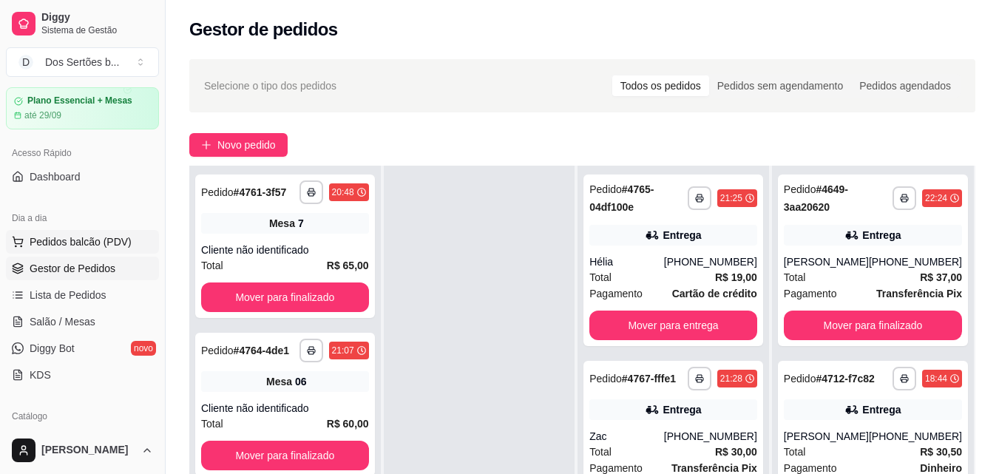
click at [104, 243] on span "Pedidos balcão (PDV)" at bounding box center [81, 241] width 102 height 15
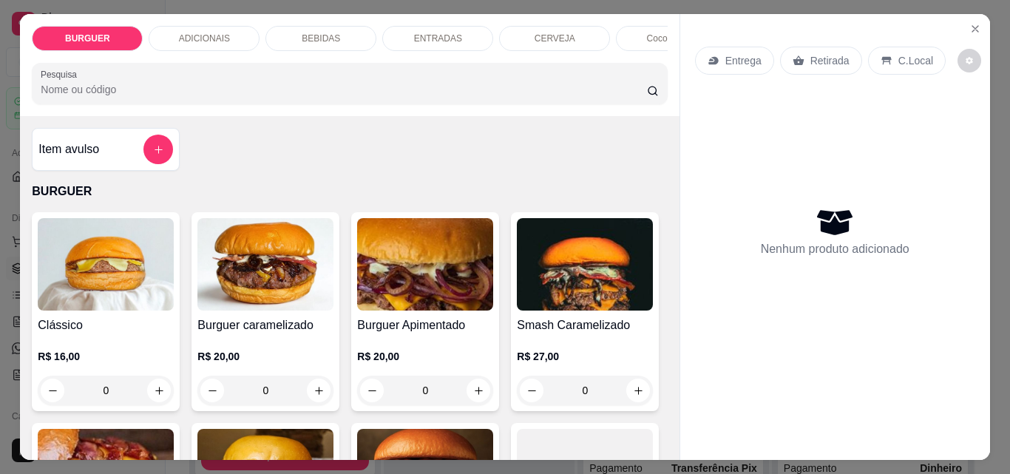
scroll to position [129, 0]
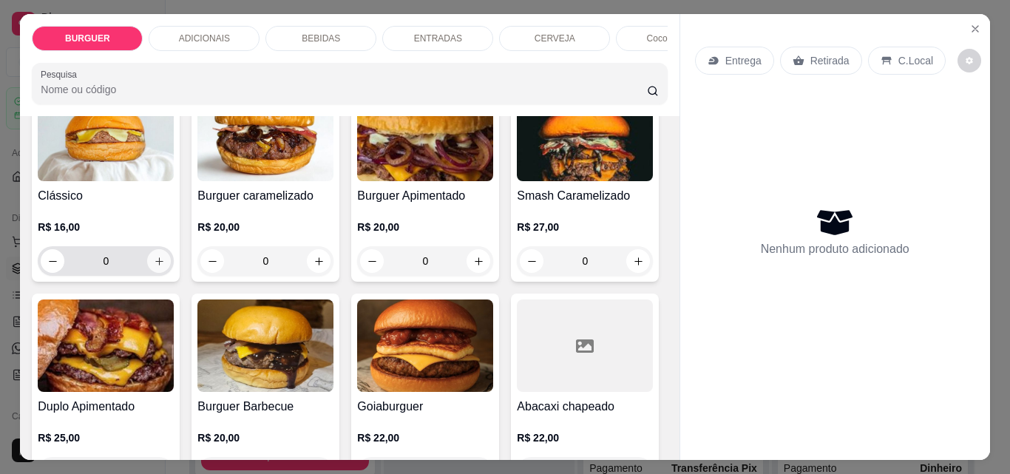
click at [155, 267] on icon "increase-product-quantity" at bounding box center [159, 261] width 11 height 11
type input "1"
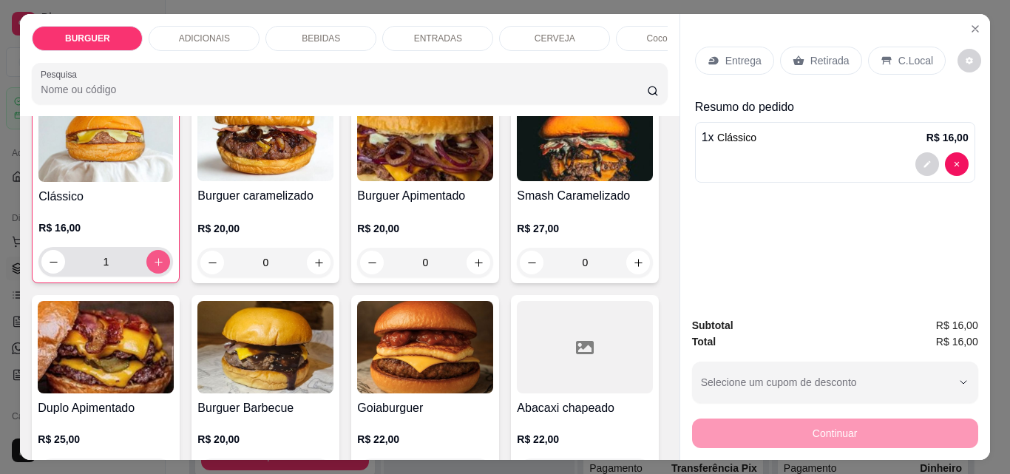
scroll to position [130, 0]
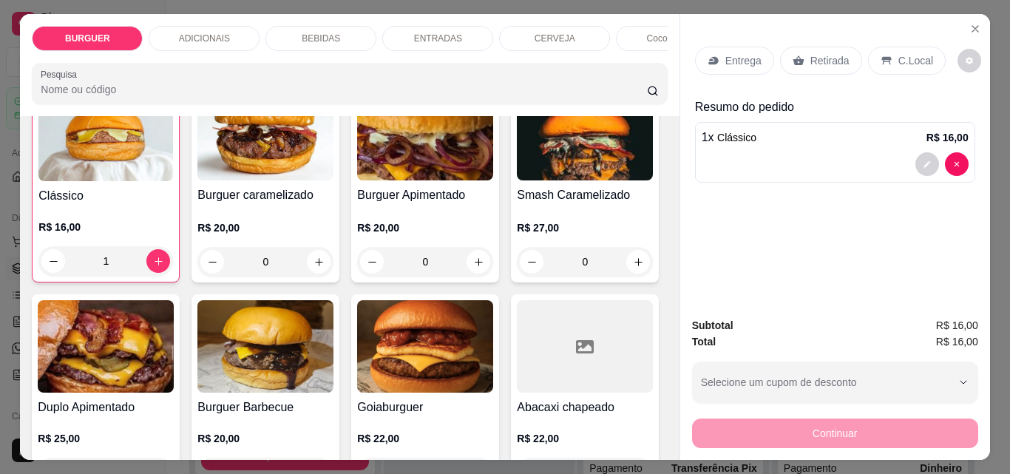
click at [882, 60] on icon at bounding box center [887, 61] width 12 height 12
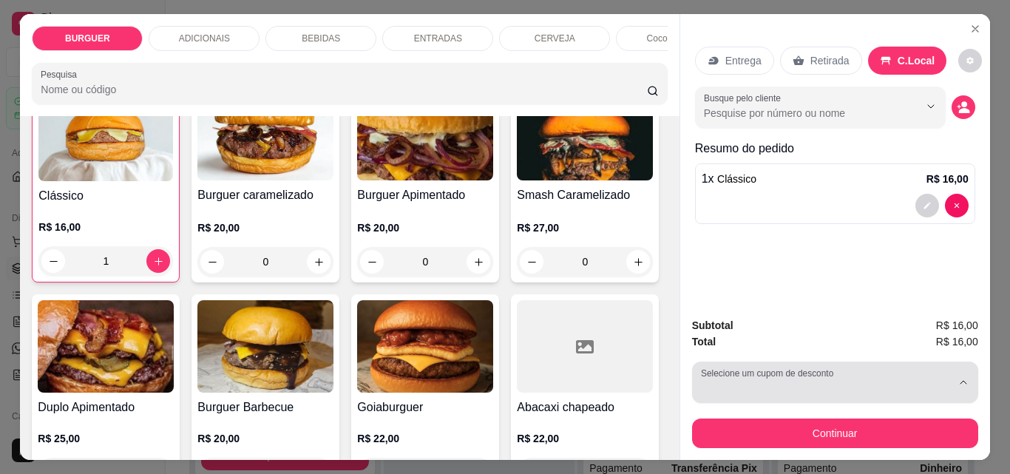
click at [762, 369] on button "Selecione um cupom de desconto" at bounding box center [835, 382] width 286 height 41
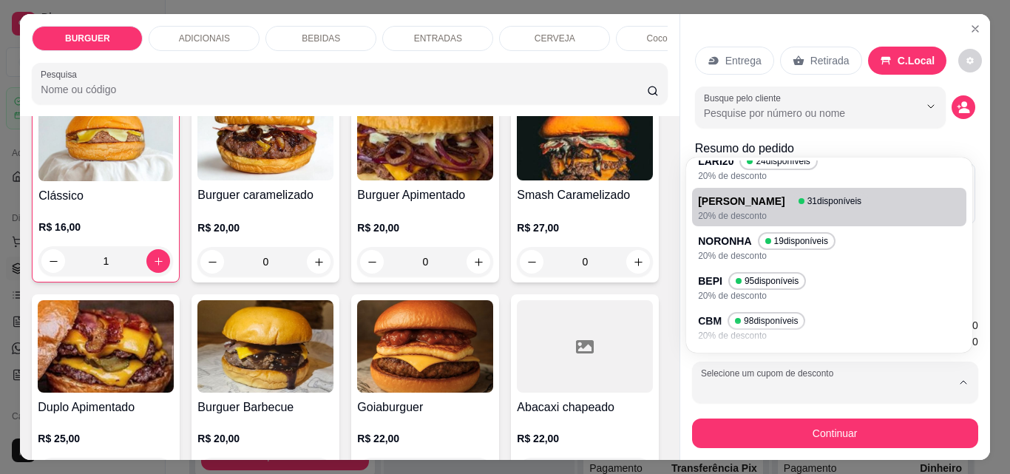
scroll to position [0, 0]
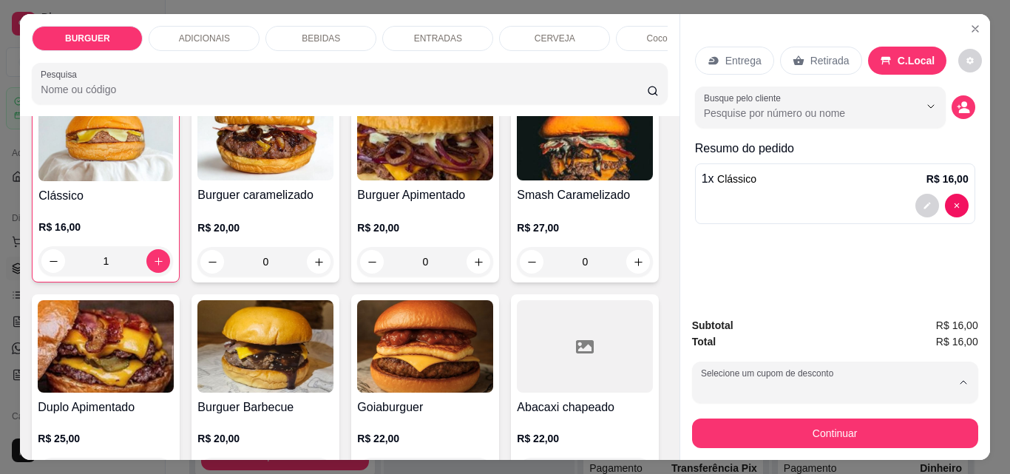
click at [734, 255] on p "MARIA86" at bounding box center [725, 261] width 44 height 14
type input "67fba131fb27f8bab9211fa1"
select select "67fba131fb27f8bab9211fa1"
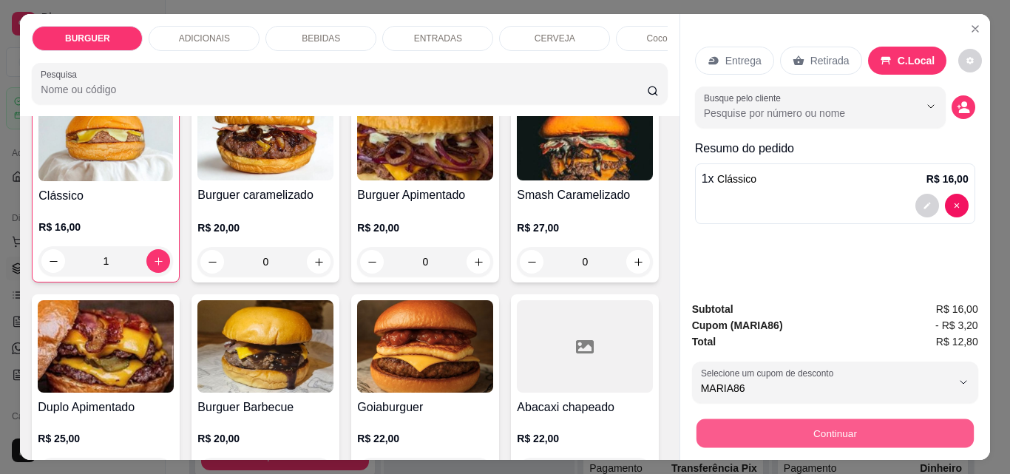
click at [821, 419] on button "Continuar" at bounding box center [834, 433] width 277 height 29
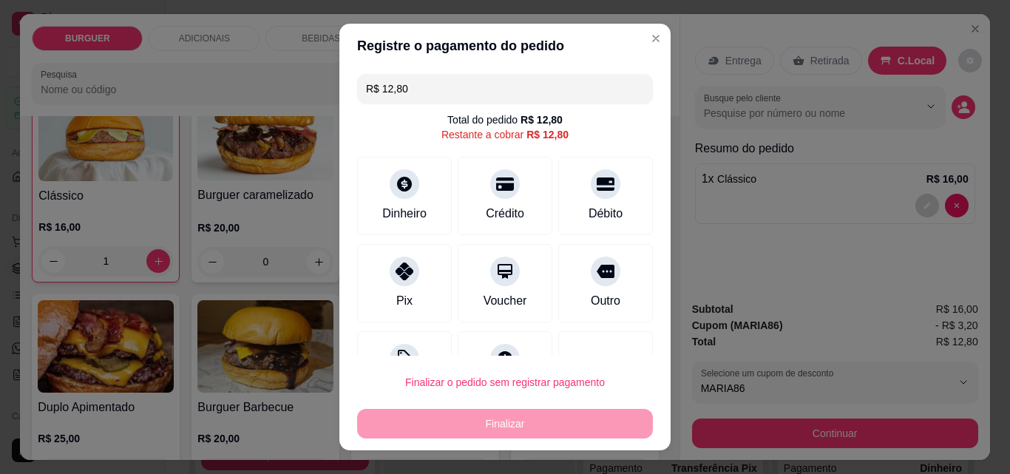
scroll to position [60, 0]
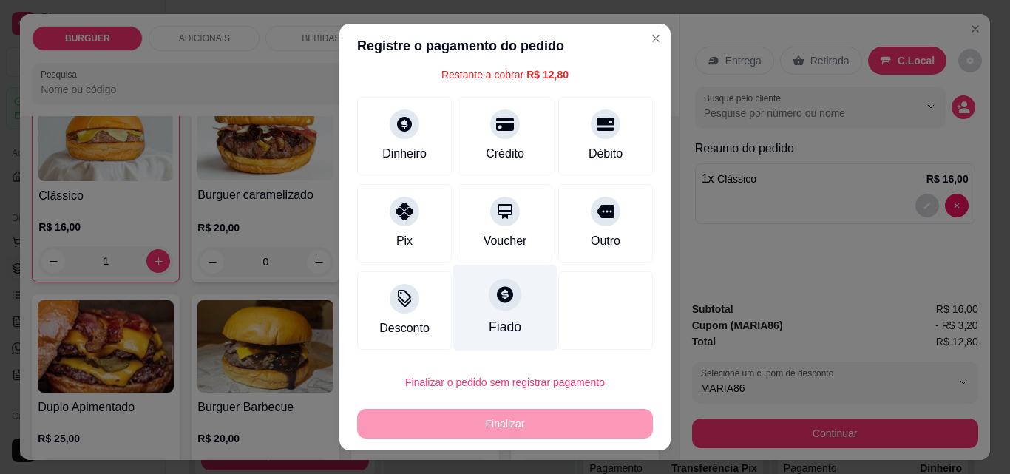
click at [495, 315] on div "Fiado" at bounding box center [505, 308] width 104 height 87
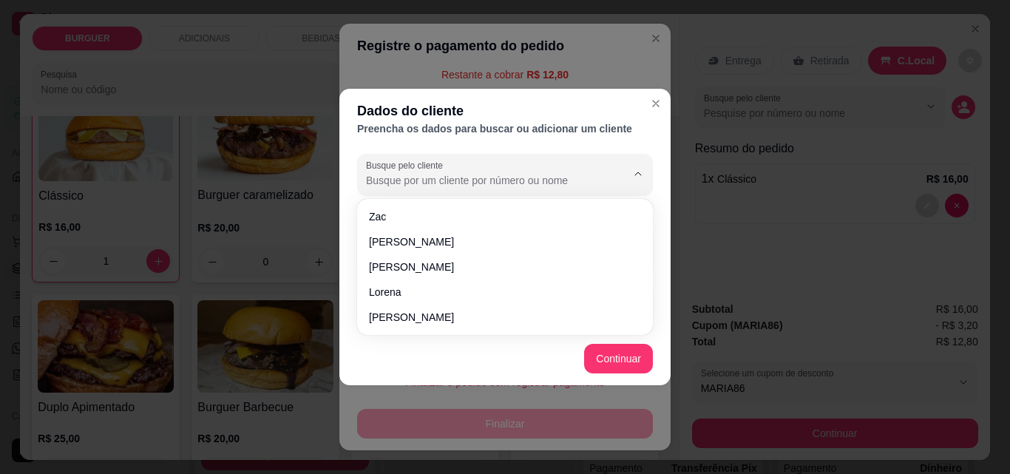
click at [395, 177] on input "Busque pelo cliente" at bounding box center [484, 180] width 237 height 15
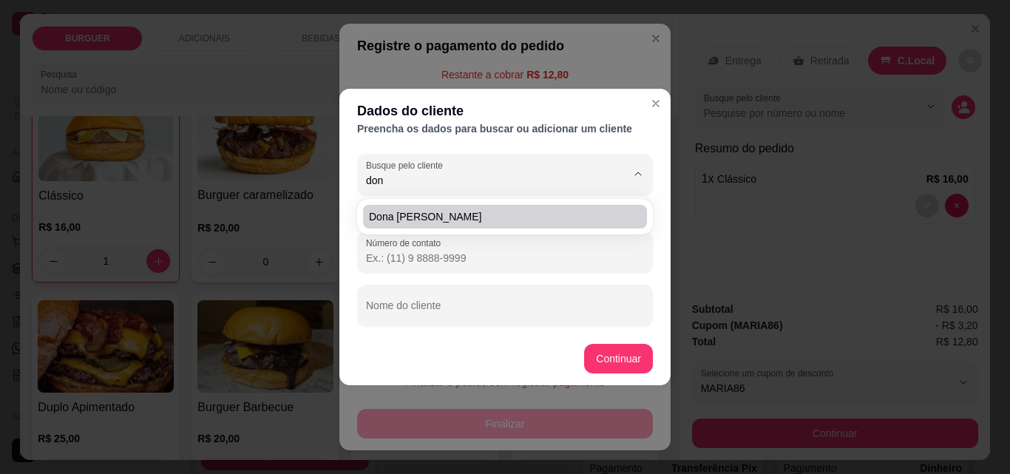
click at [384, 223] on span "Dona [PERSON_NAME]" at bounding box center [497, 216] width 257 height 15
type input "Dona [PERSON_NAME]"
type input "[PHONE_NUMBER]"
type input "Dona [PERSON_NAME]"
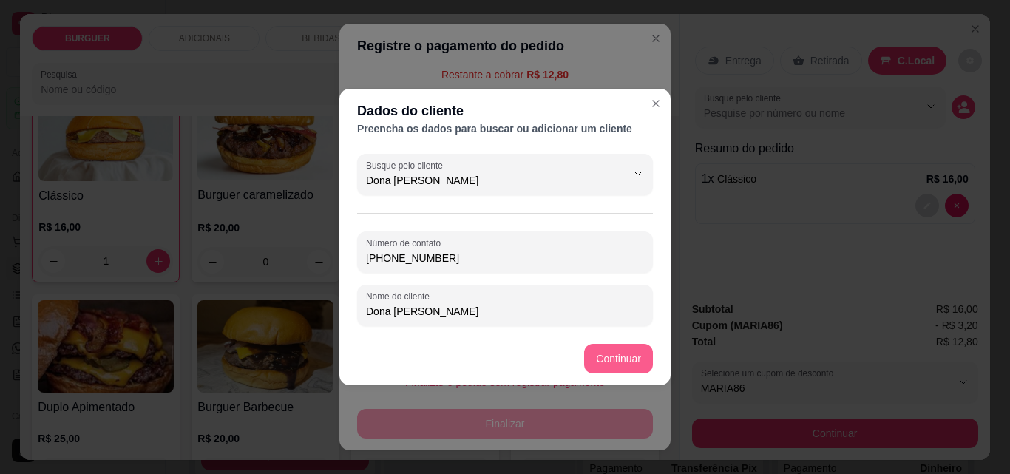
type input "Dona [PERSON_NAME]"
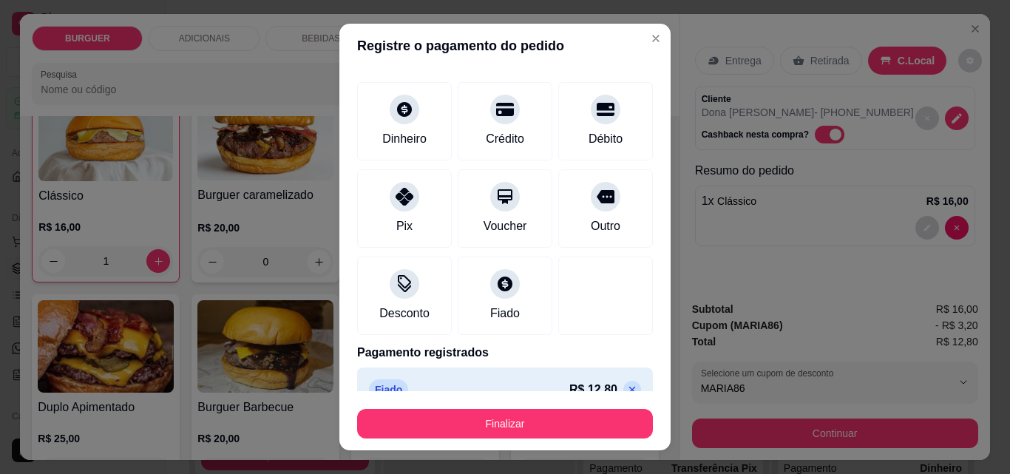
type input "R$ 0,00"
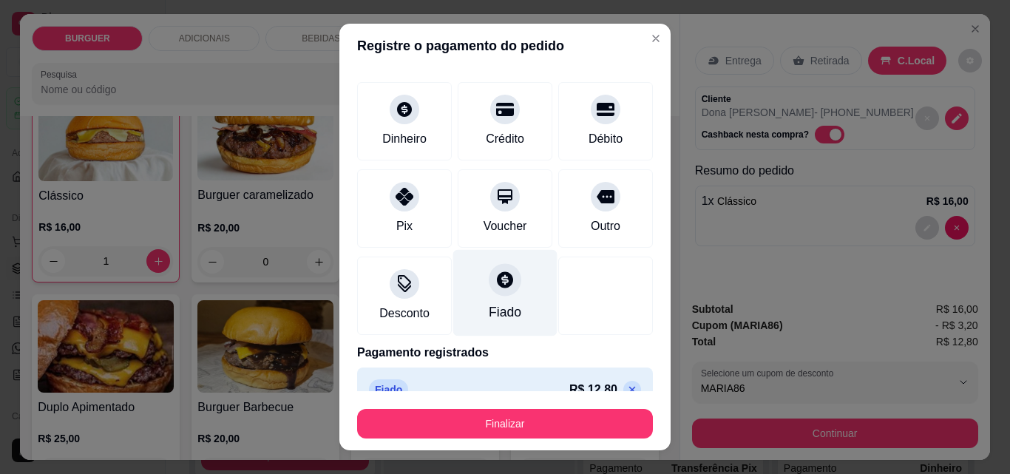
scroll to position [87, 0]
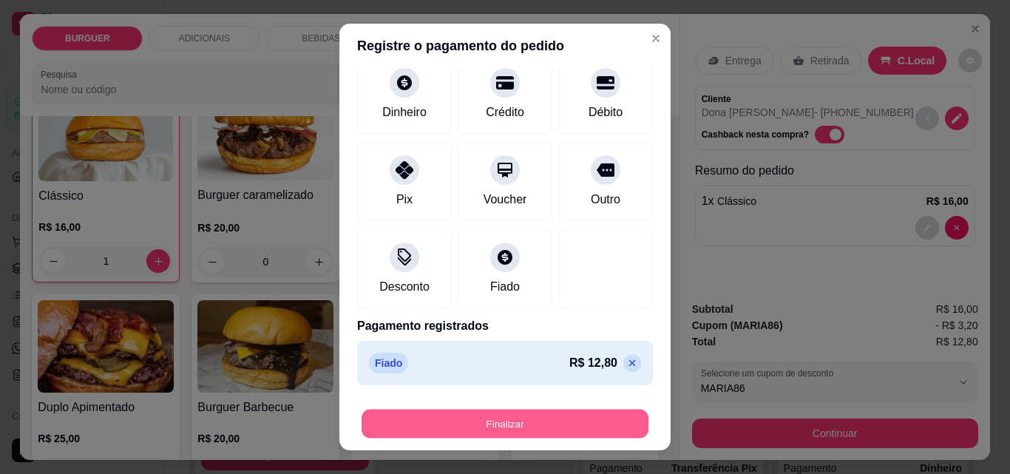
click at [535, 413] on button "Finalizar" at bounding box center [505, 424] width 287 height 29
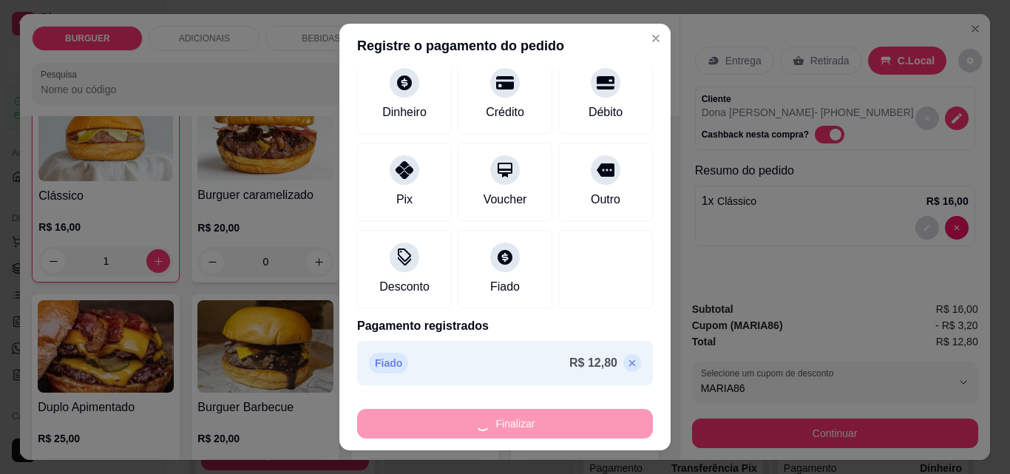
type input "0"
type input "-R$ 12,80"
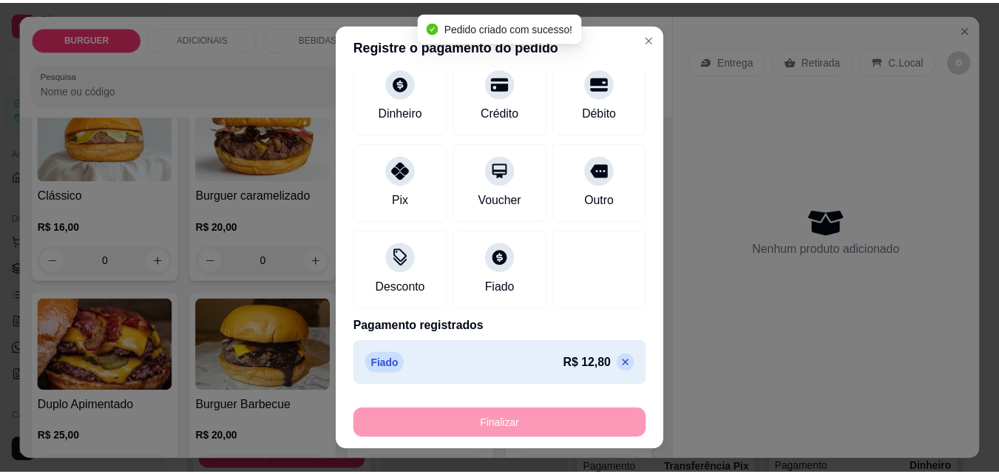
scroll to position [129, 0]
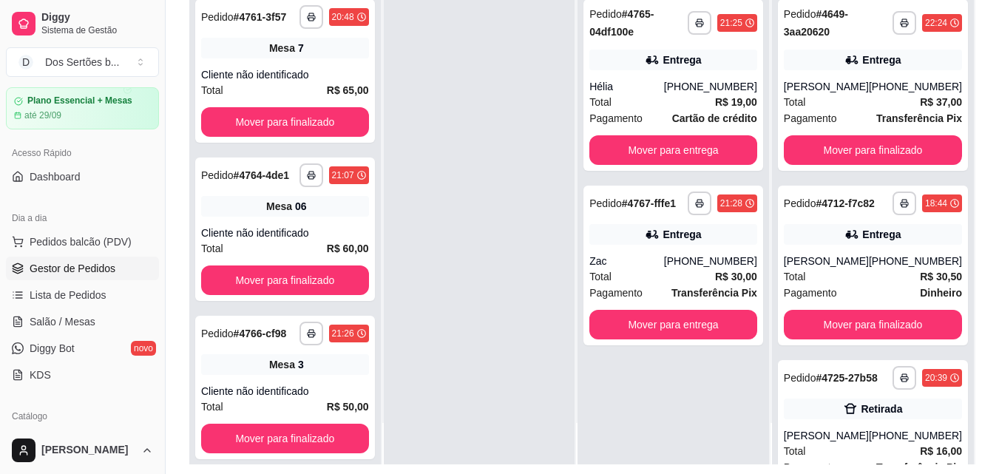
scroll to position [203, 0]
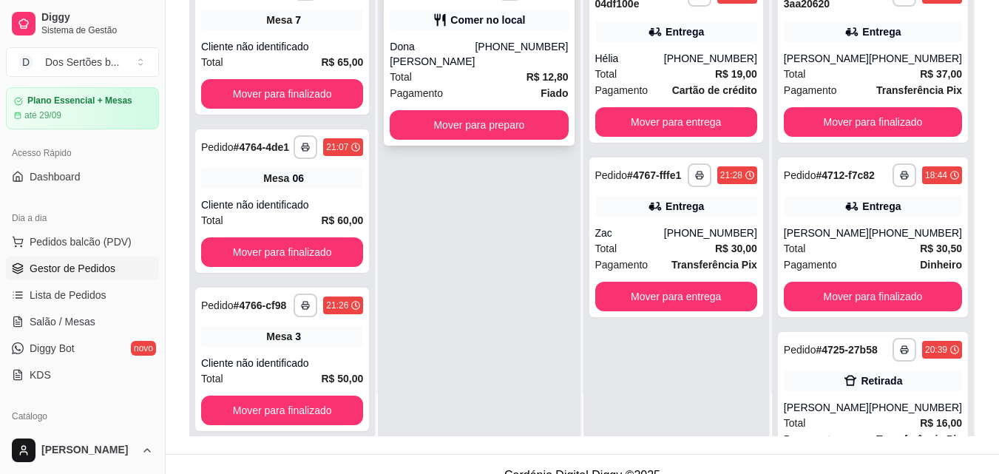
click at [467, 69] on div "Total R$ 12,80" at bounding box center [479, 77] width 178 height 16
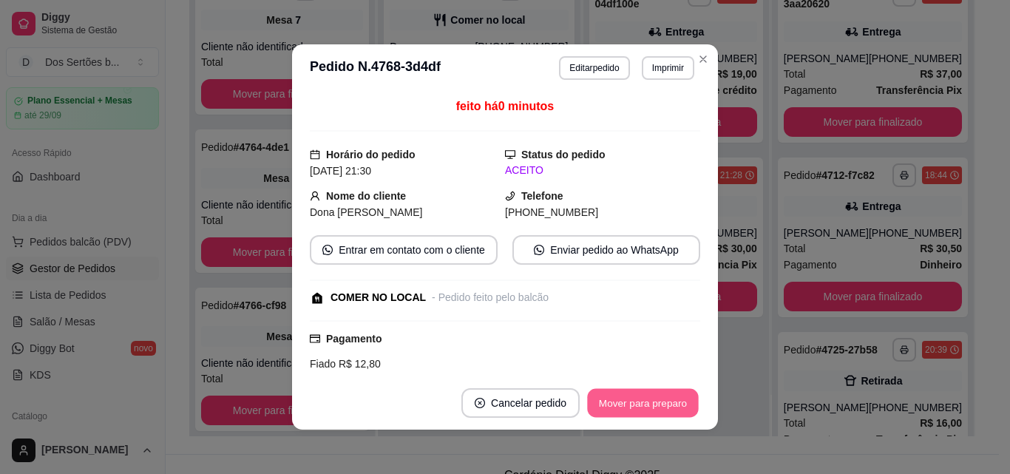
click at [626, 412] on button "Mover para preparo" at bounding box center [642, 403] width 111 height 29
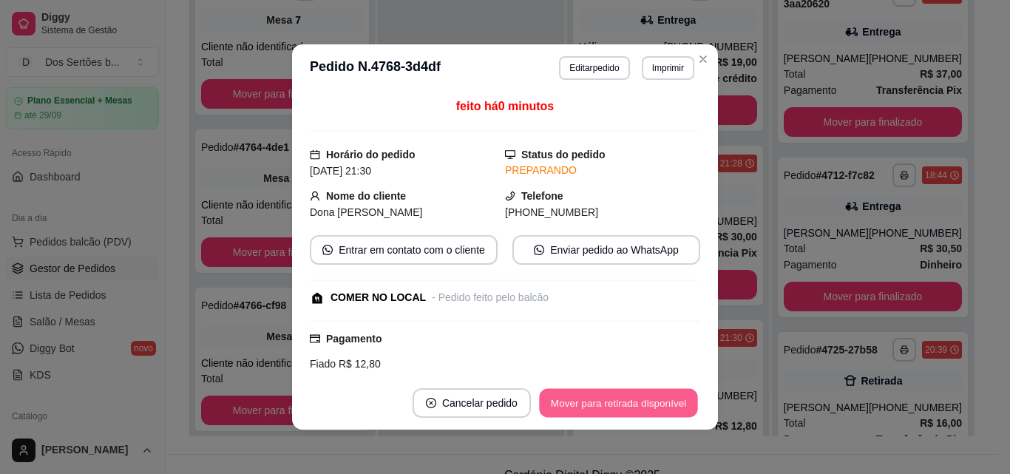
click at [648, 400] on button "Mover para retirada disponível" at bounding box center [618, 403] width 158 height 29
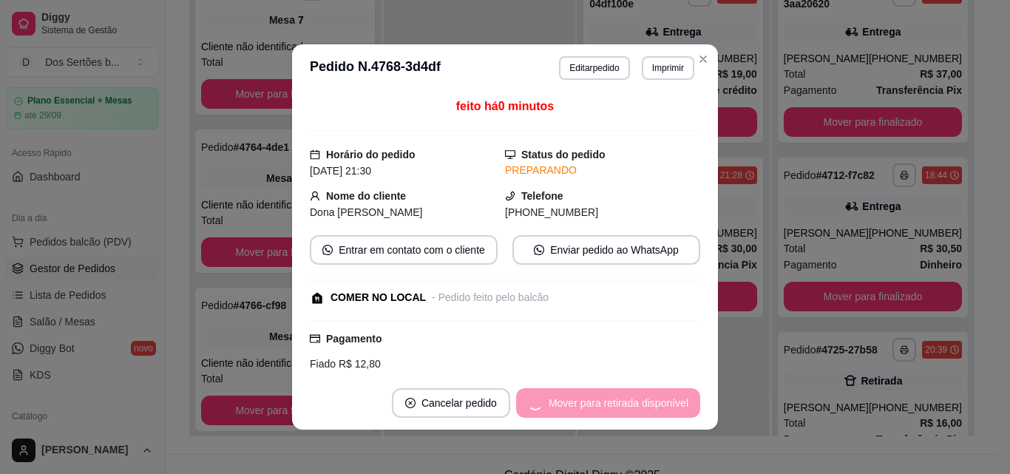
click at [648, 400] on div "Mover para retirada disponível" at bounding box center [608, 403] width 184 height 30
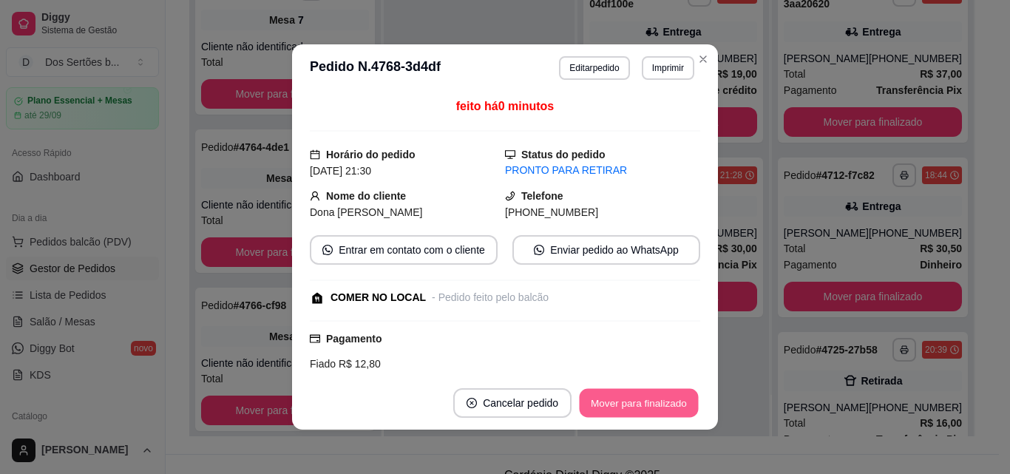
click at [658, 401] on button "Mover para finalizado" at bounding box center [639, 403] width 119 height 29
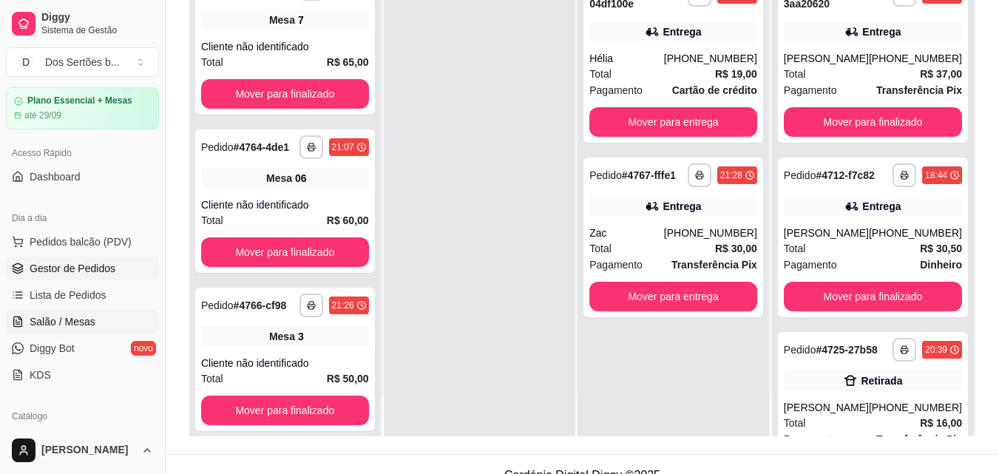
click at [53, 323] on span "Salão / Mesas" at bounding box center [63, 321] width 66 height 15
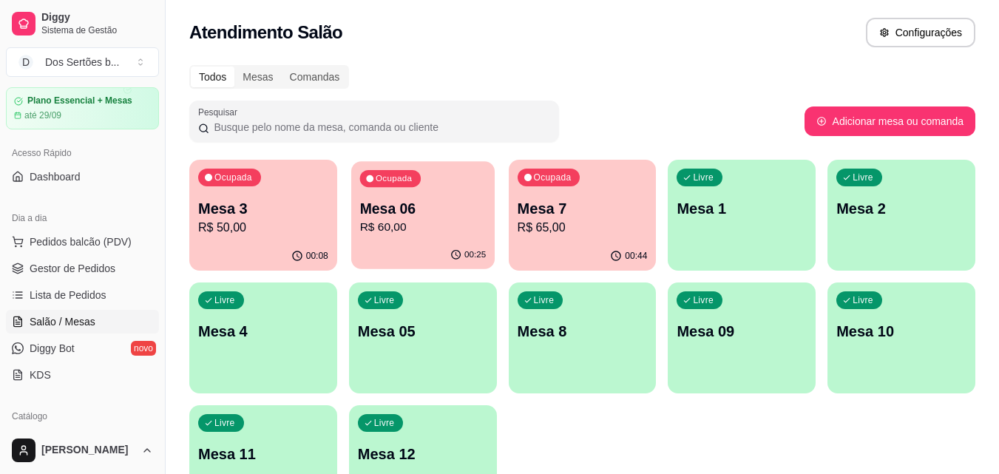
click at [420, 206] on p "Mesa 06" at bounding box center [422, 209] width 126 height 20
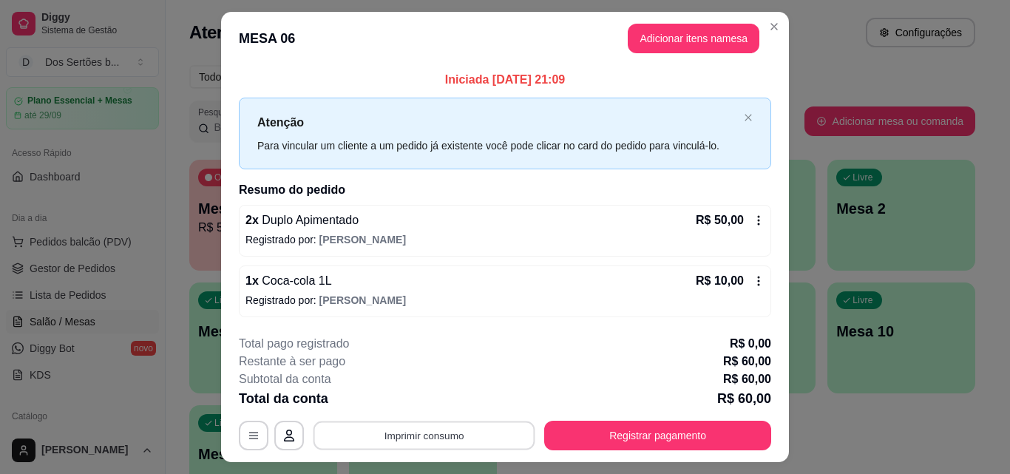
click at [461, 432] on button "Imprimir consumo" at bounding box center [425, 436] width 222 height 29
click at [414, 387] on div "Escolha a impressora Impressora" at bounding box center [423, 391] width 122 height 50
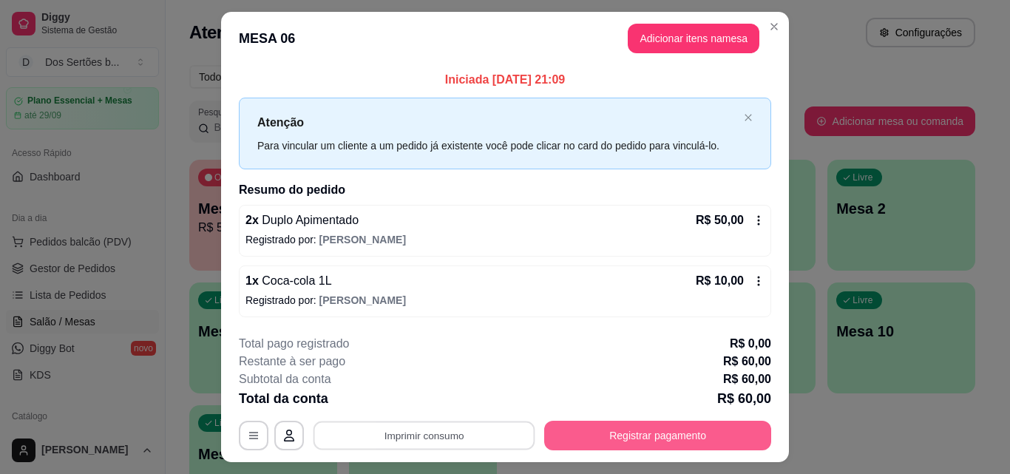
click at [589, 425] on button "Registrar pagamento" at bounding box center [657, 436] width 227 height 30
click at [600, 430] on button "Registrar pagamento" at bounding box center [658, 436] width 220 height 29
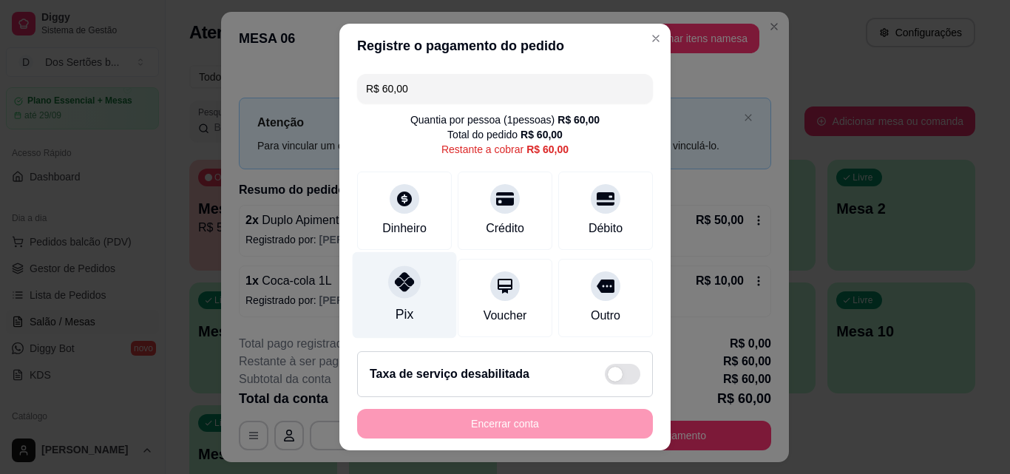
click at [403, 274] on icon at bounding box center [404, 281] width 19 height 19
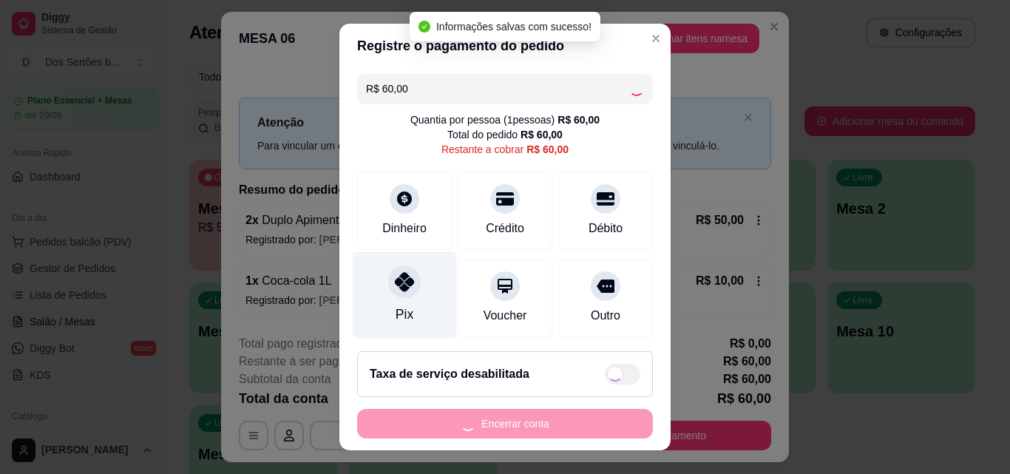
type input "R$ 0,00"
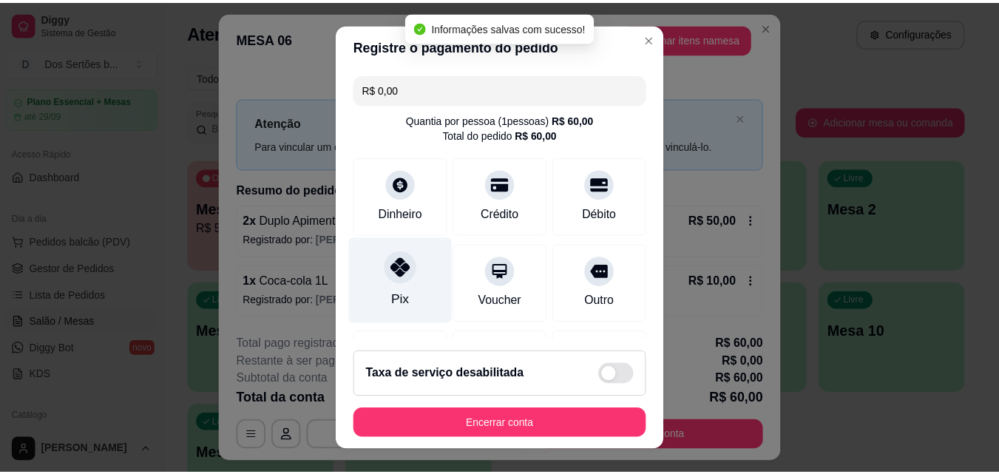
scroll to position [171, 0]
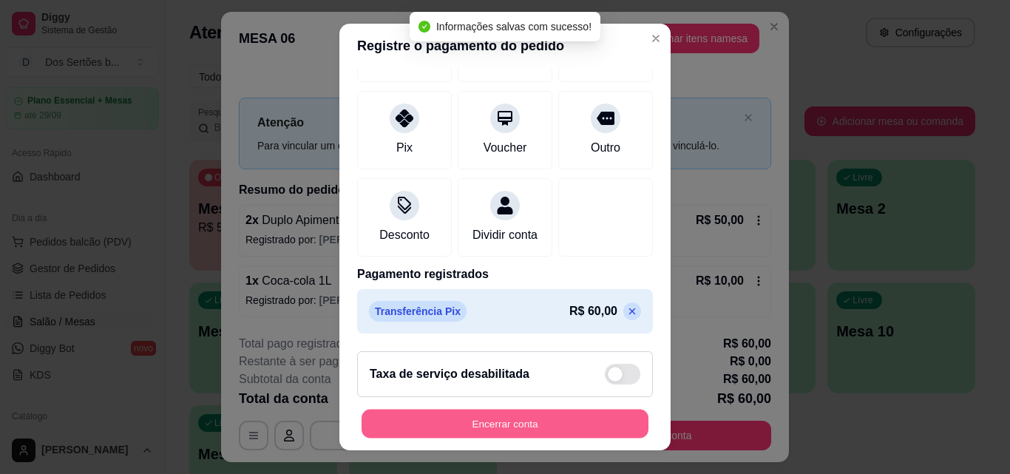
click at [517, 419] on button "Encerrar conta" at bounding box center [505, 424] width 287 height 29
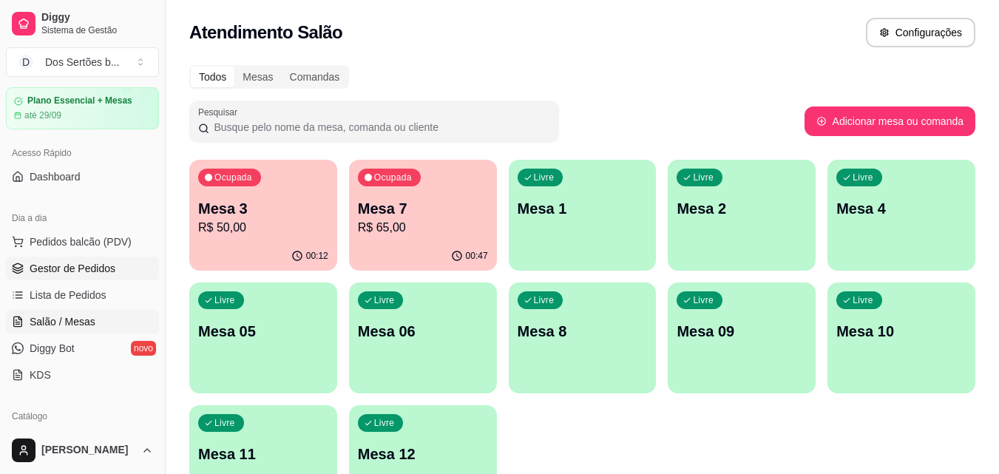
click at [101, 263] on span "Gestor de Pedidos" at bounding box center [73, 268] width 86 height 15
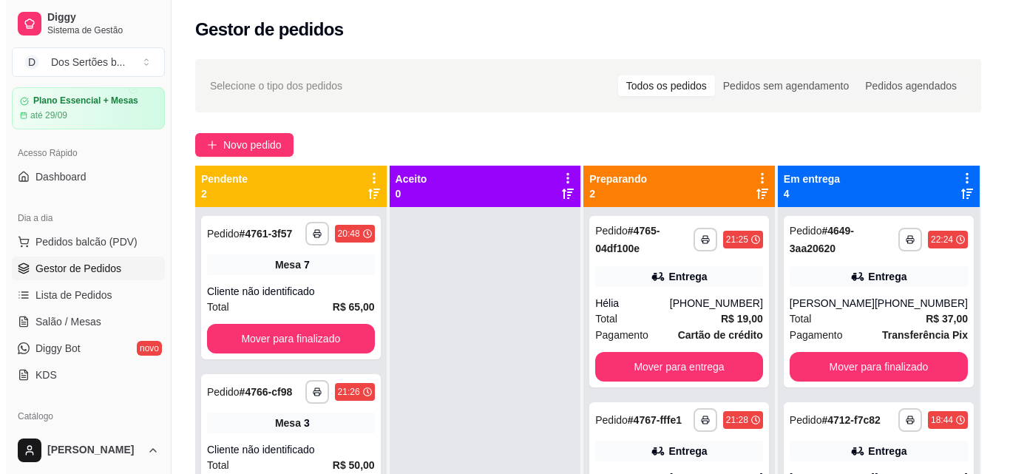
scroll to position [41, 0]
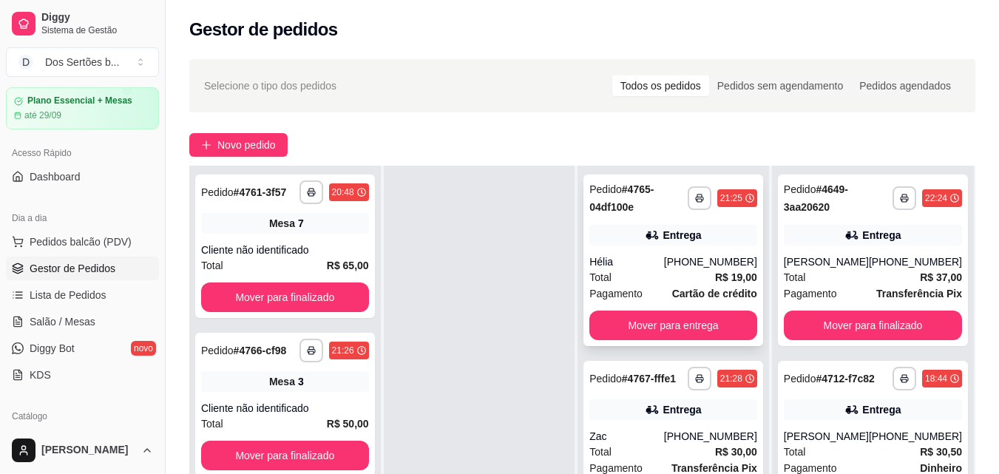
click at [639, 226] on div "Entrega" at bounding box center [673, 235] width 168 height 21
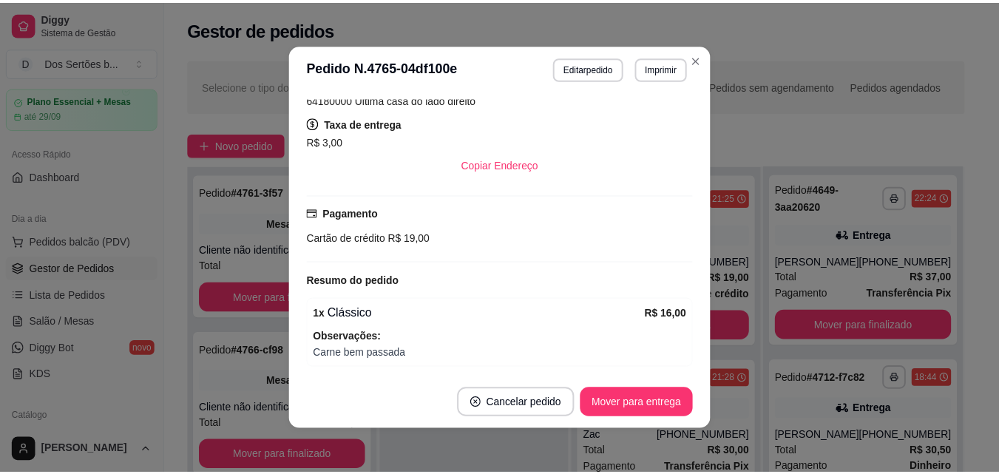
scroll to position [358, 0]
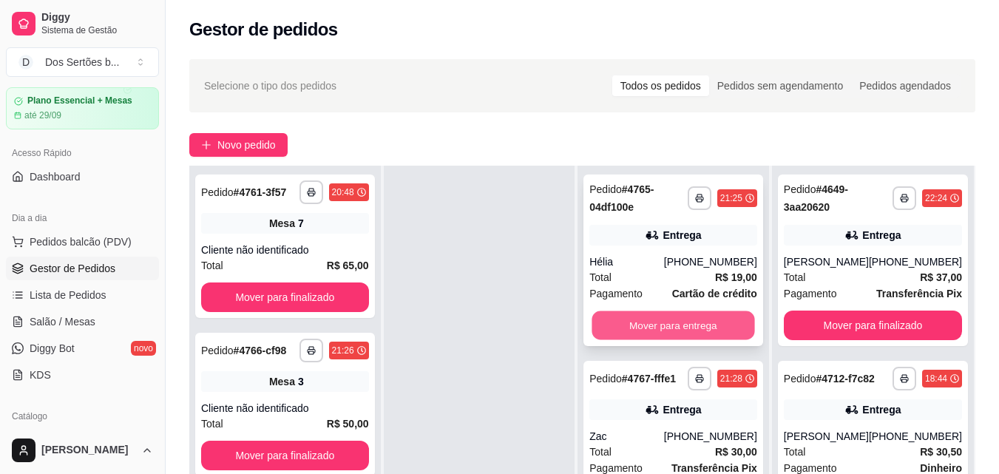
click at [671, 317] on button "Mover para entrega" at bounding box center [673, 325] width 163 height 29
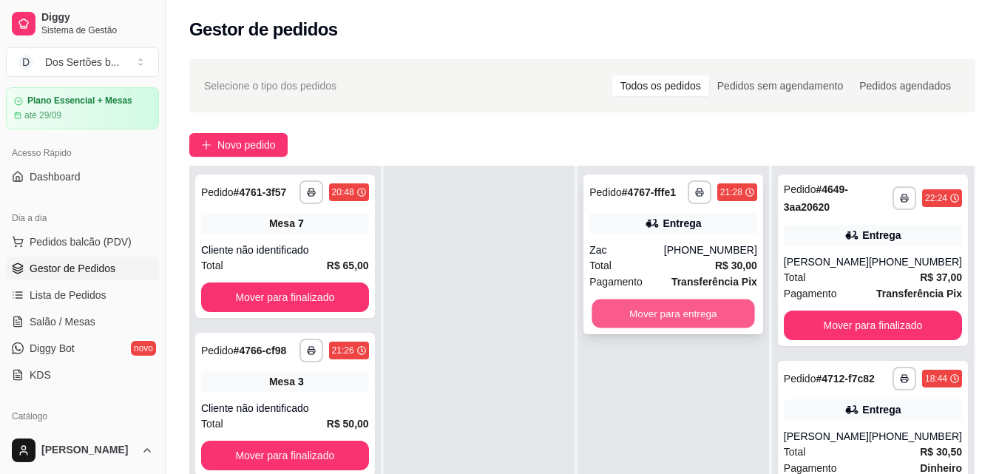
click at [661, 315] on button "Mover para entrega" at bounding box center [673, 314] width 163 height 29
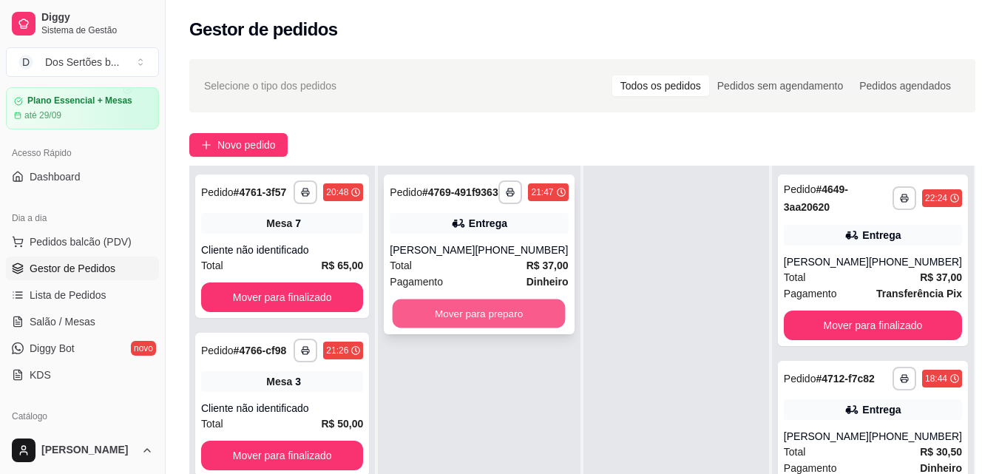
click at [466, 328] on button "Mover para preparo" at bounding box center [479, 314] width 173 height 29
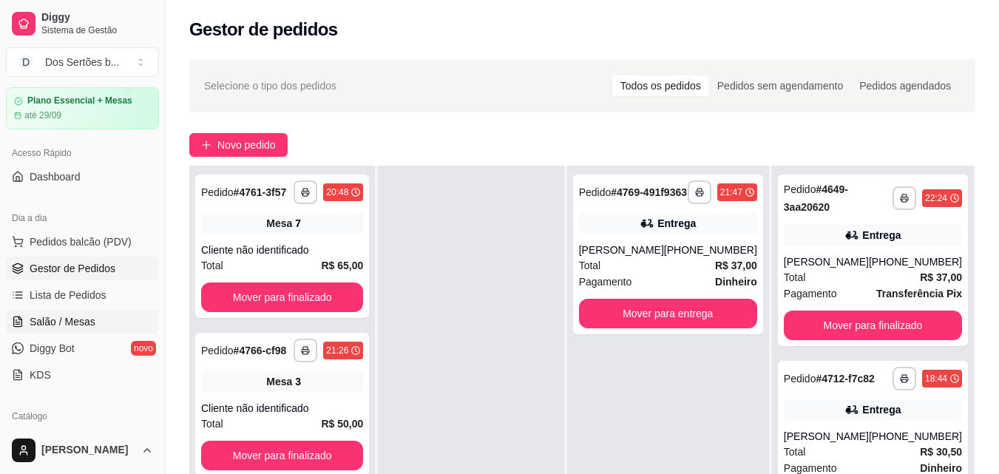
click at [58, 320] on span "Salão / Mesas" at bounding box center [63, 321] width 66 height 15
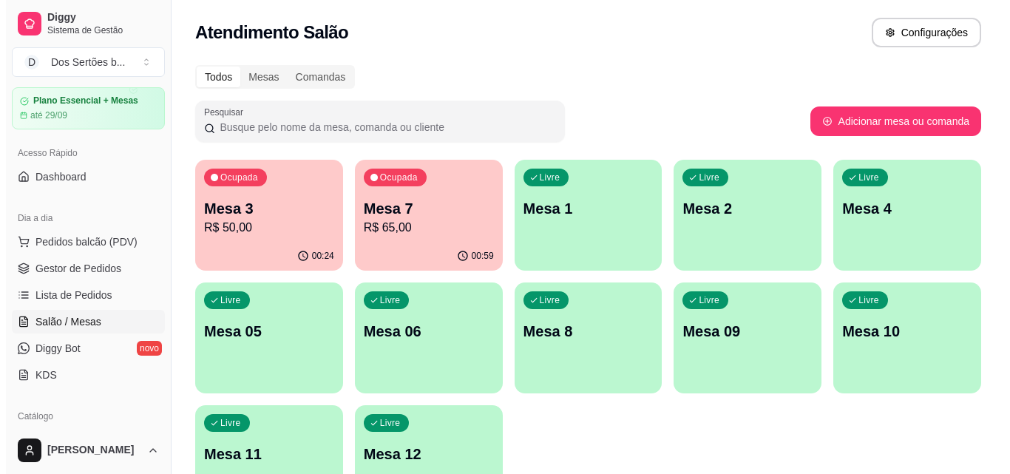
scroll to position [64, 0]
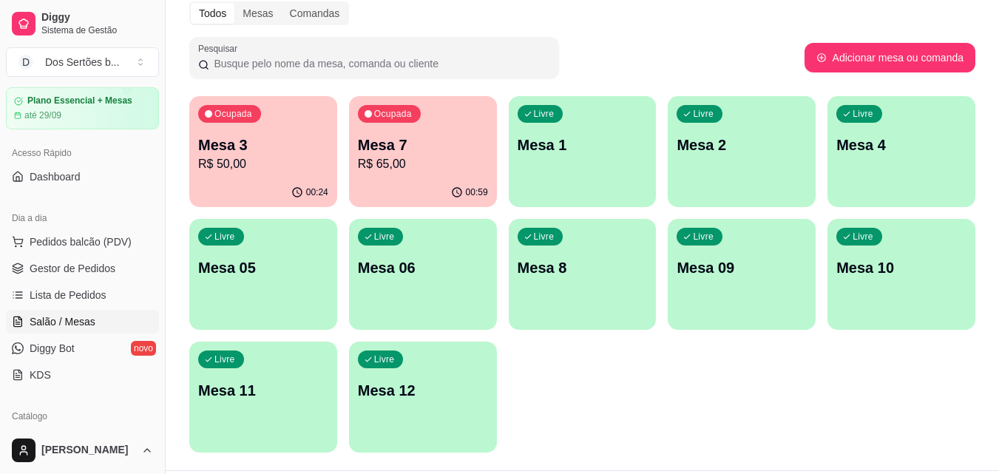
click at [896, 263] on p "Mesa 10" at bounding box center [901, 267] width 130 height 21
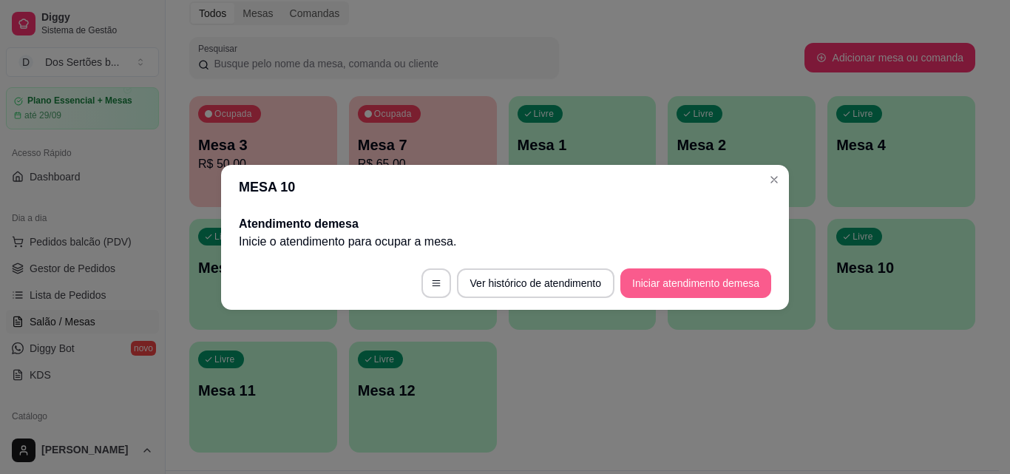
click at [681, 280] on button "Iniciar atendimento de mesa" at bounding box center [695, 283] width 151 height 30
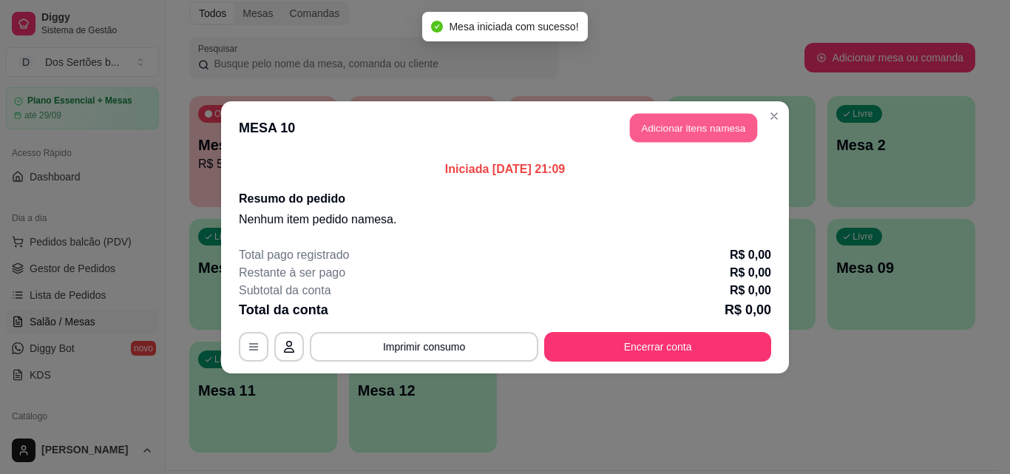
click at [687, 118] on button "Adicionar itens na mesa" at bounding box center [693, 127] width 127 height 29
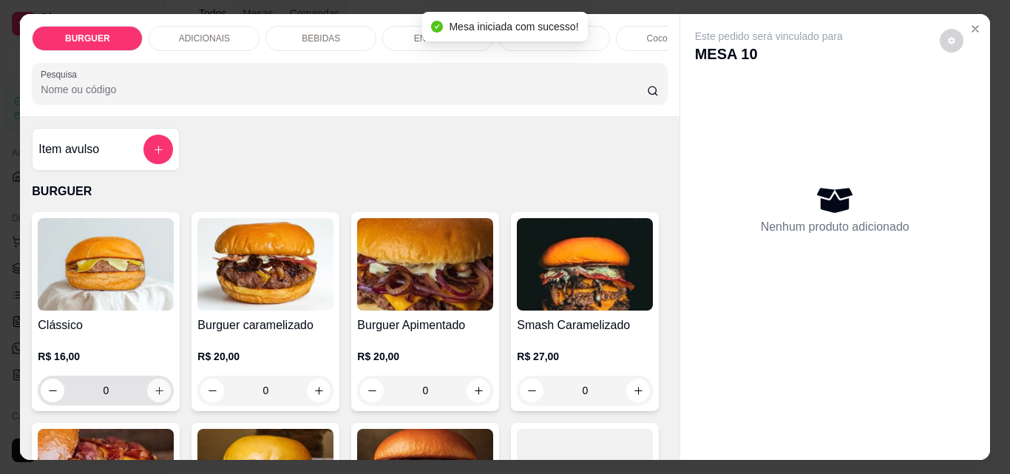
click at [154, 396] on icon "increase-product-quantity" at bounding box center [159, 390] width 11 height 11
type input "1"
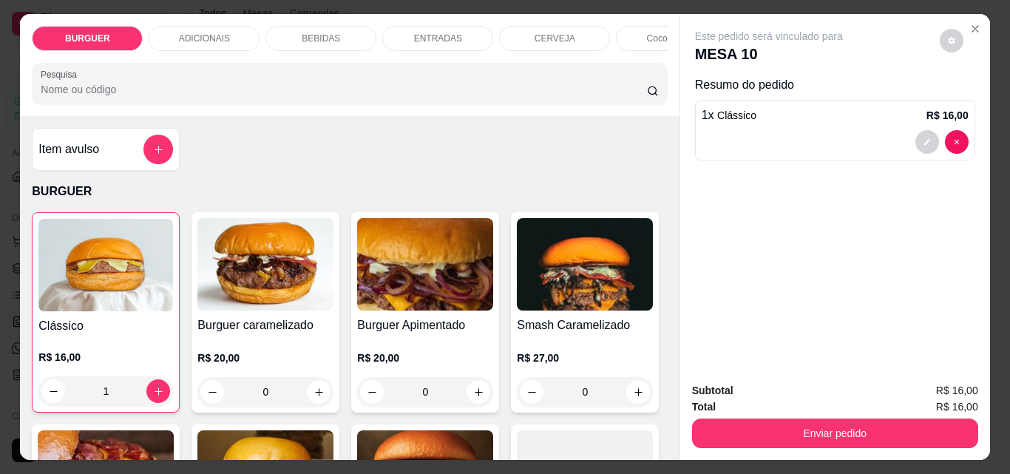
drag, startPoint x: 305, startPoint y: 367, endPoint x: 299, endPoint y: 388, distance: 22.2
click at [299, 388] on div "R$ 20,00 0" at bounding box center [265, 379] width 136 height 56
click at [310, 37] on p "BEBIDAS" at bounding box center [321, 39] width 38 height 12
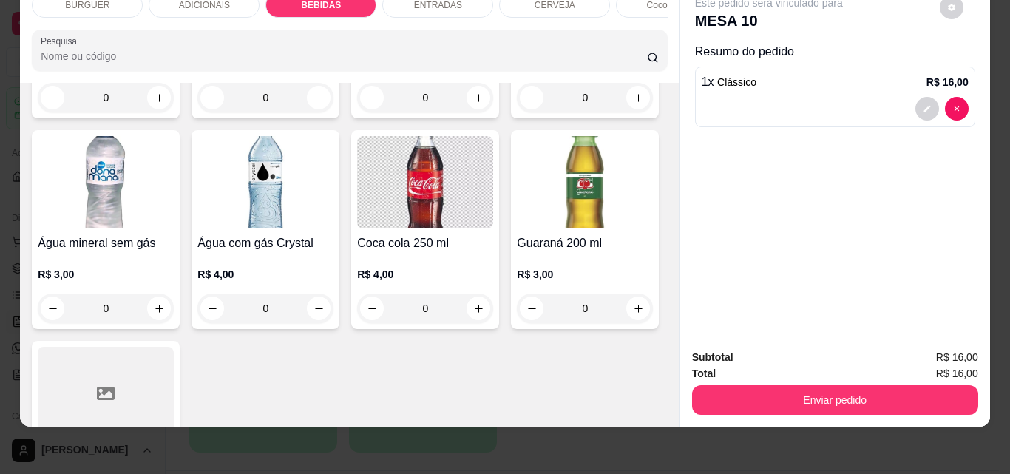
scroll to position [1658, 0]
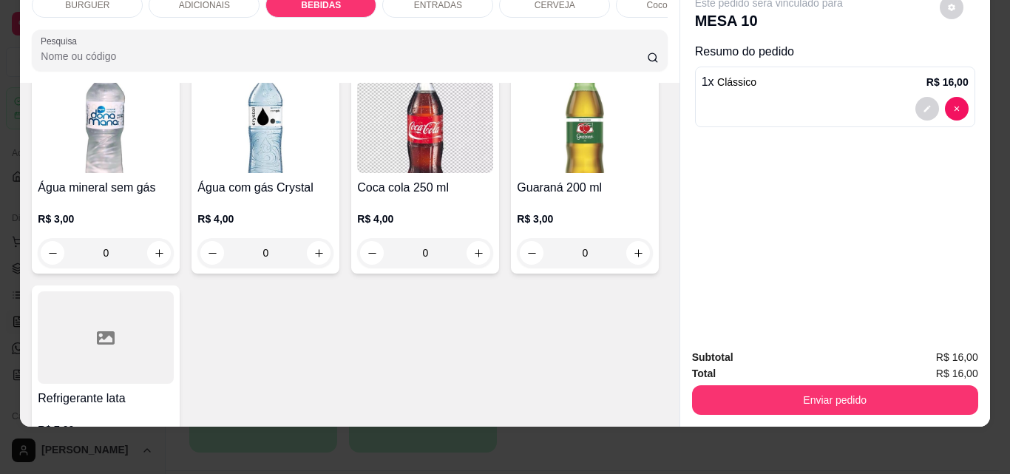
drag, startPoint x: 509, startPoint y: 400, endPoint x: 454, endPoint y: 198, distance: 209.2
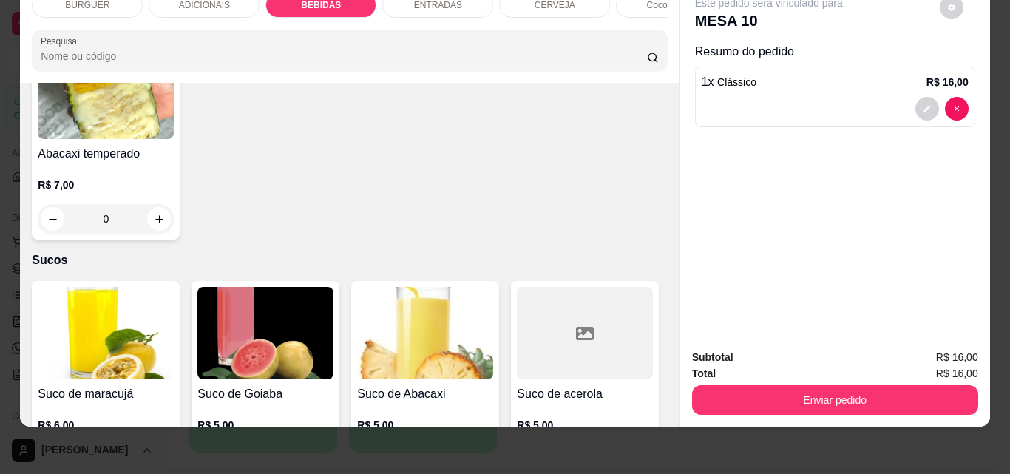
scroll to position [3401, 0]
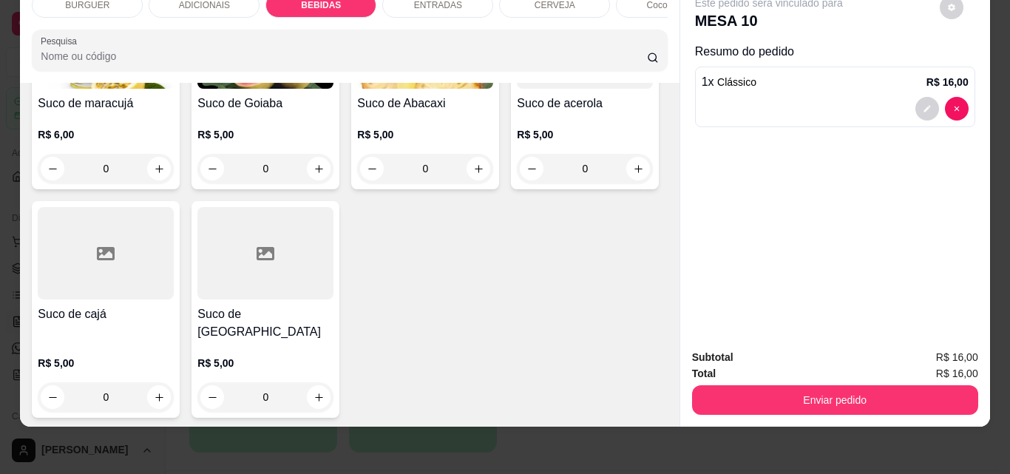
type input "1"
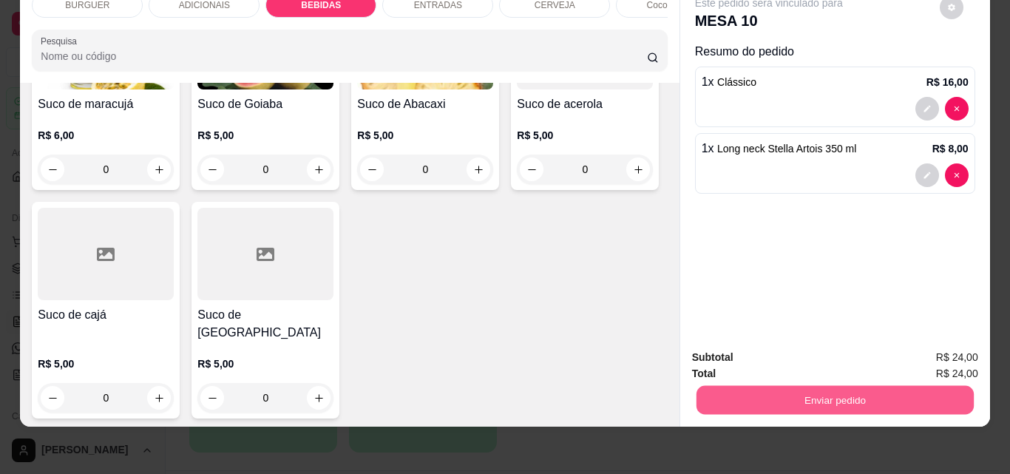
click at [763, 395] on button "Enviar pedido" at bounding box center [834, 399] width 277 height 29
click at [746, 353] on button "Não registrar e enviar pedido" at bounding box center [785, 352] width 149 height 27
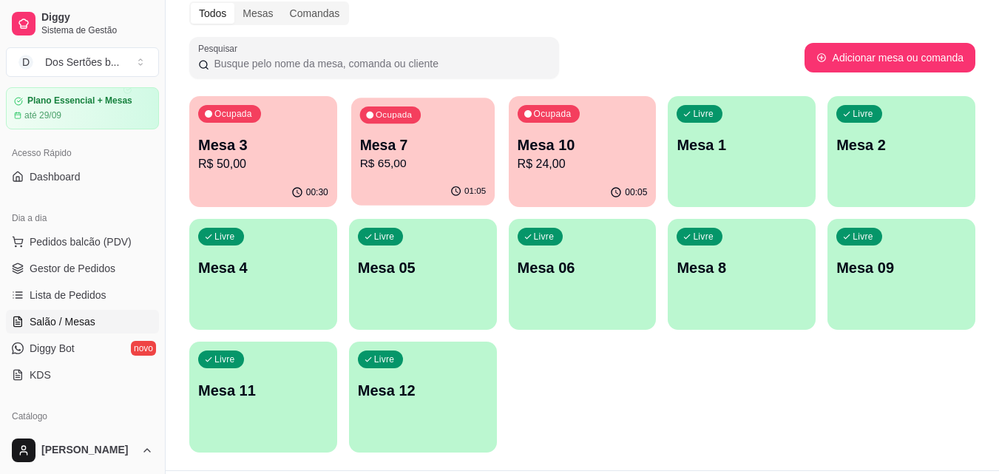
click at [440, 158] on p "R$ 65,00" at bounding box center [422, 163] width 126 height 17
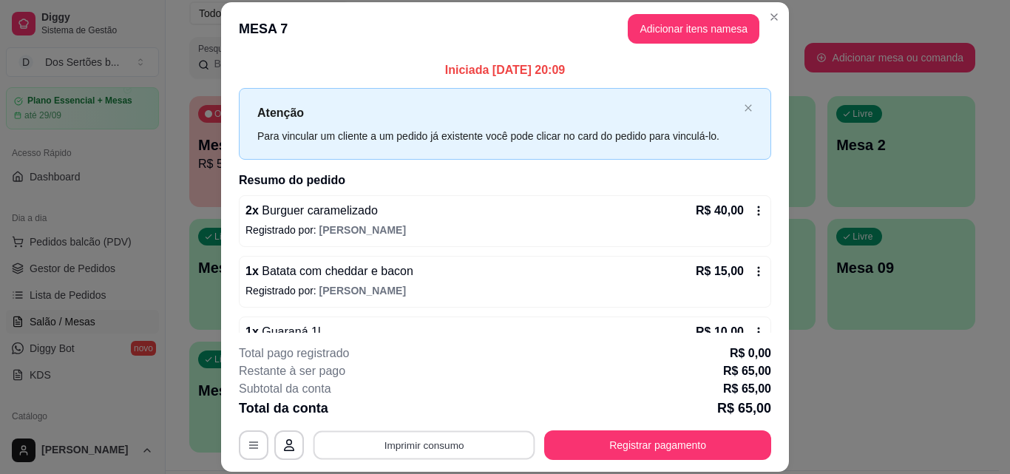
click at [414, 447] on button "Imprimir consumo" at bounding box center [425, 444] width 222 height 29
click at [437, 404] on button "Impressora" at bounding box center [423, 410] width 104 height 23
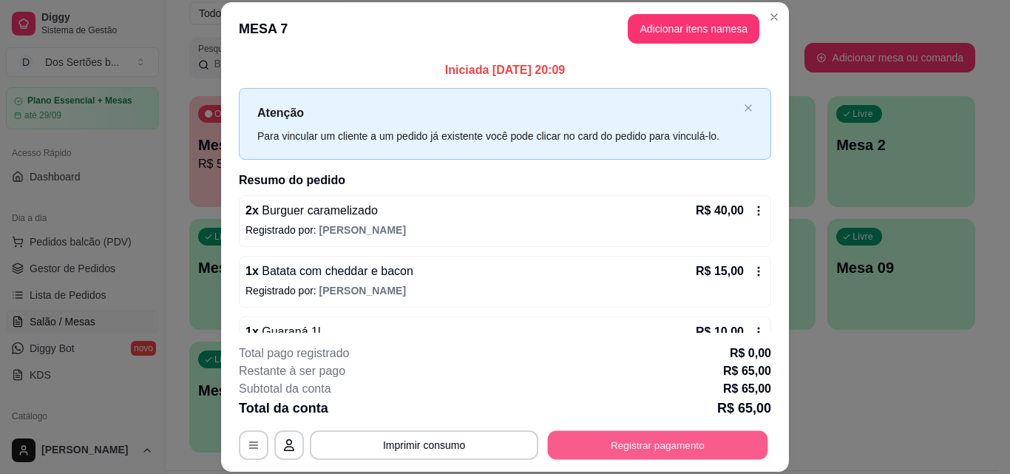
click at [609, 436] on button "Registrar pagamento" at bounding box center [658, 444] width 220 height 29
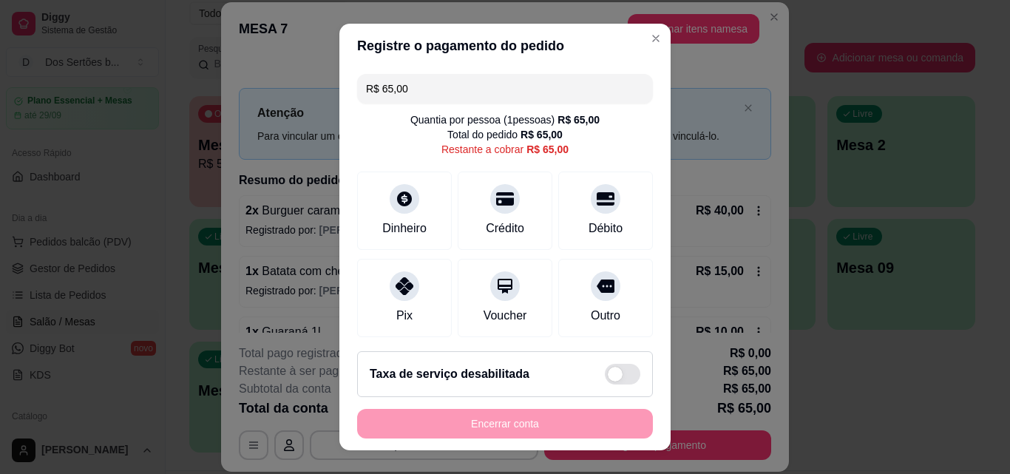
click at [407, 84] on input "R$ 65,00" at bounding box center [505, 89] width 278 height 30
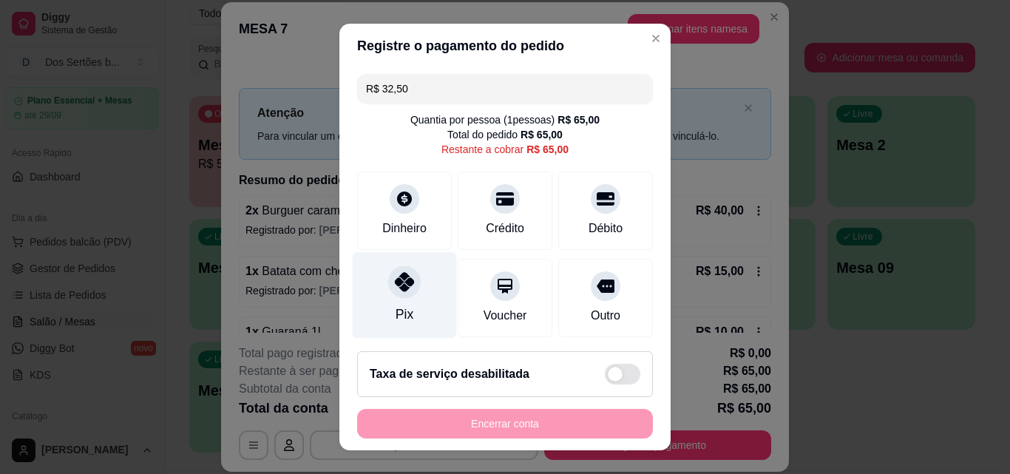
click at [393, 292] on div at bounding box center [404, 281] width 33 height 33
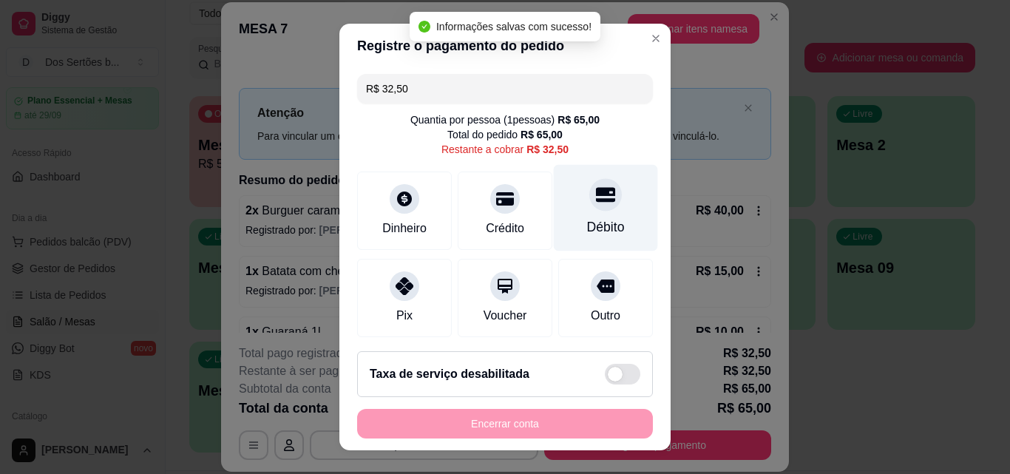
click at [592, 212] on div "Débito" at bounding box center [606, 208] width 104 height 87
type input "R$ 0,00"
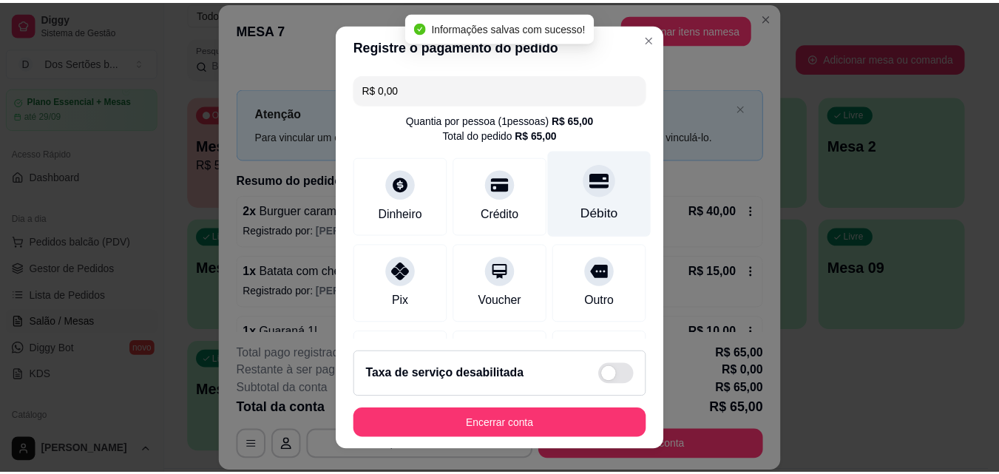
scroll to position [227, 0]
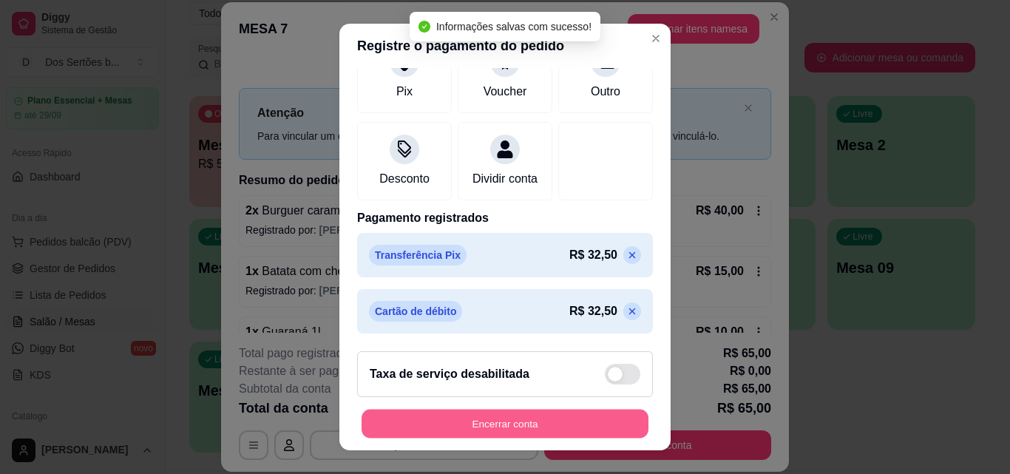
click at [520, 421] on button "Encerrar conta" at bounding box center [505, 424] width 287 height 29
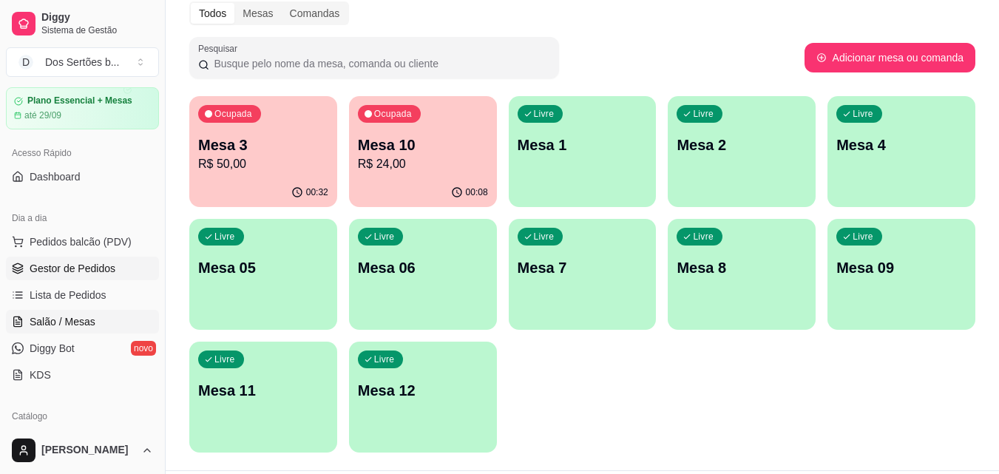
click at [118, 265] on link "Gestor de Pedidos" at bounding box center [82, 269] width 153 height 24
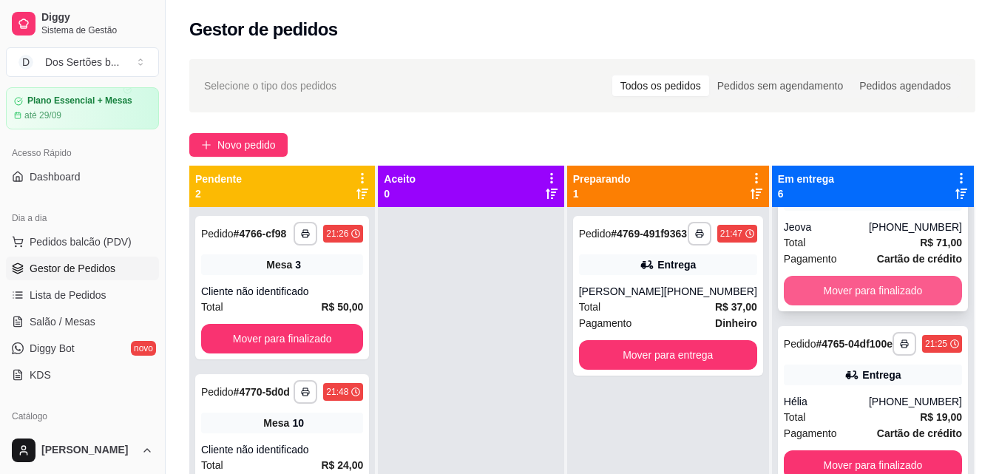
scroll to position [647, 0]
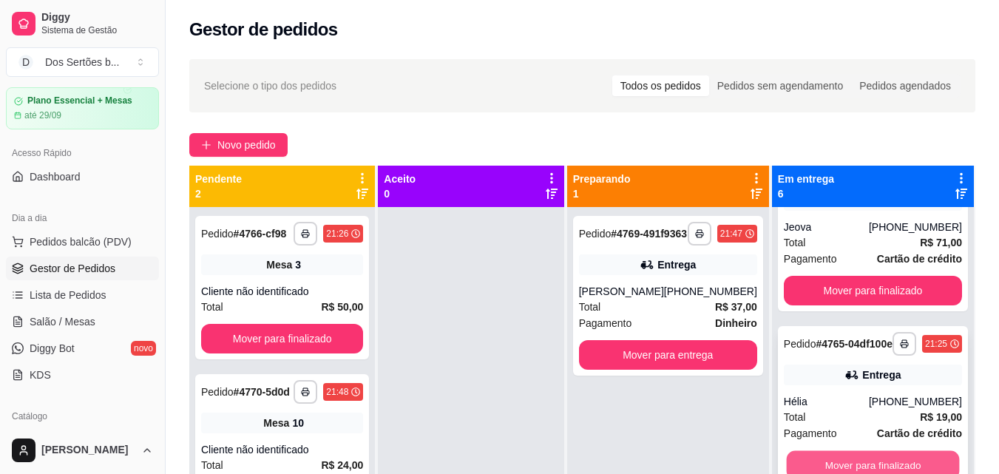
click at [871, 461] on button "Mover para finalizado" at bounding box center [872, 465] width 173 height 29
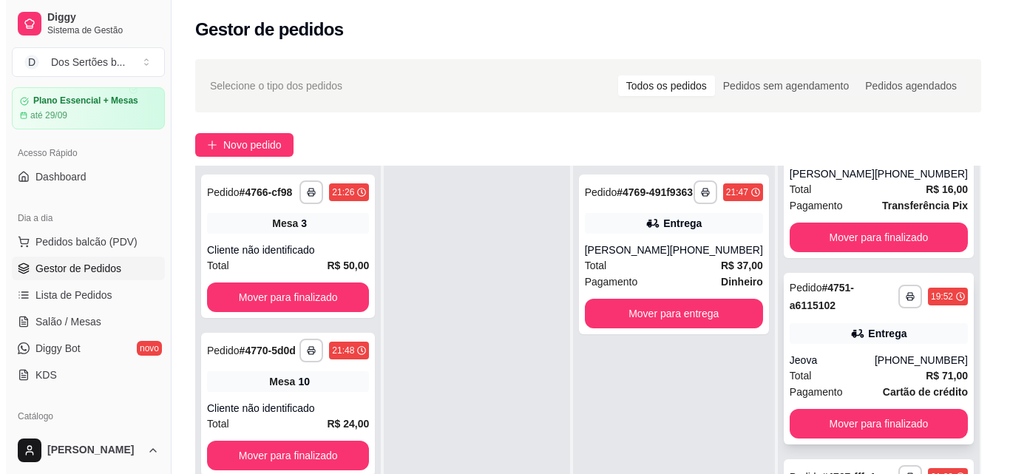
scroll to position [226, 0]
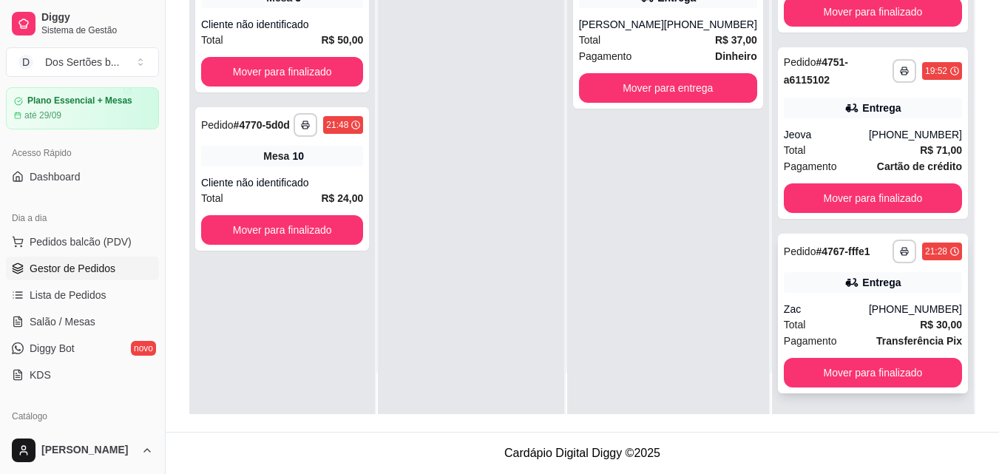
click at [882, 328] on div "Total R$ 30,00" at bounding box center [873, 325] width 178 height 16
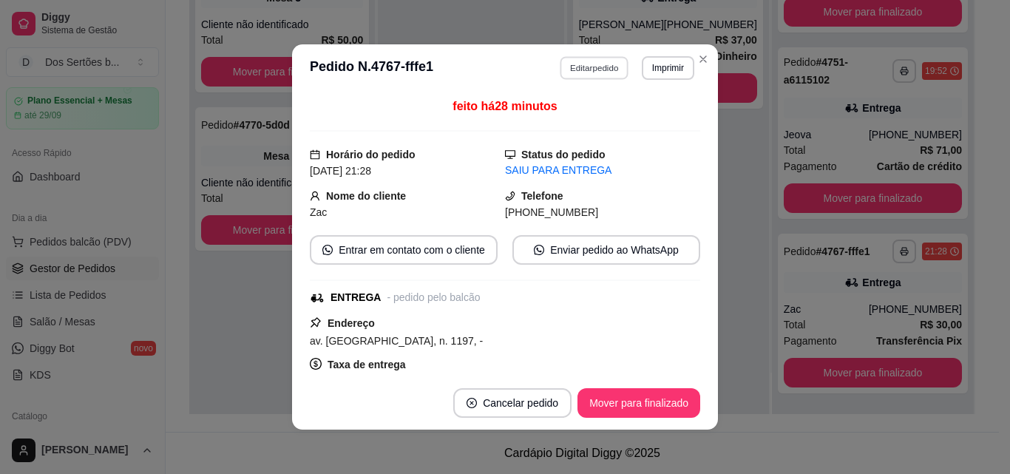
click at [589, 67] on button "Editar pedido" at bounding box center [595, 67] width 69 height 23
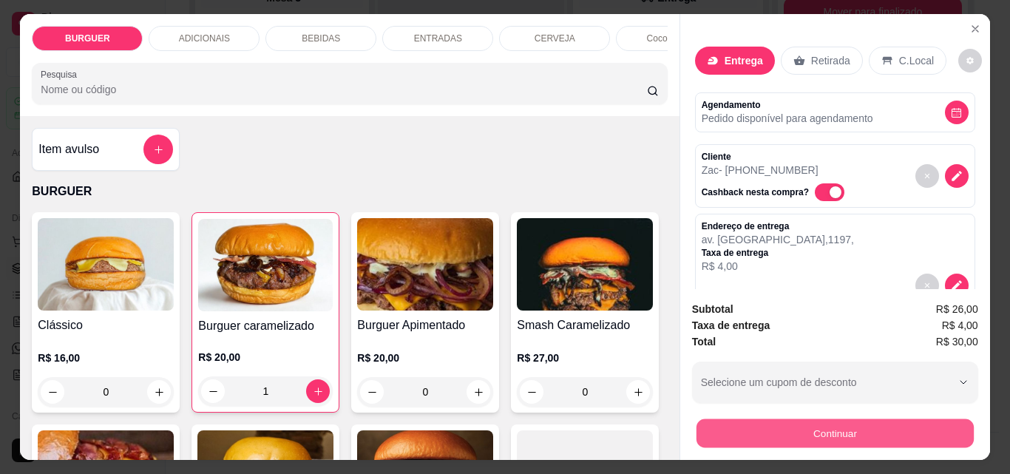
click at [722, 427] on button "Continuar" at bounding box center [834, 433] width 277 height 29
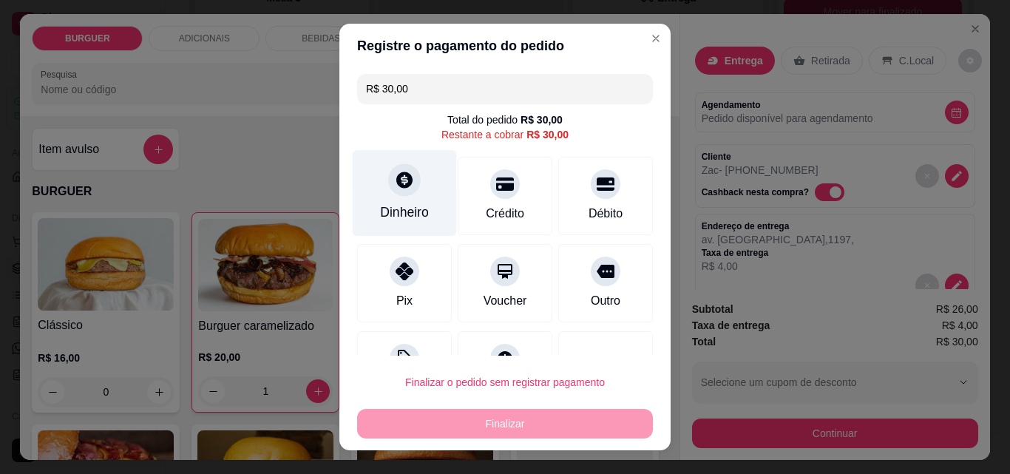
click at [399, 196] on div at bounding box center [404, 179] width 33 height 33
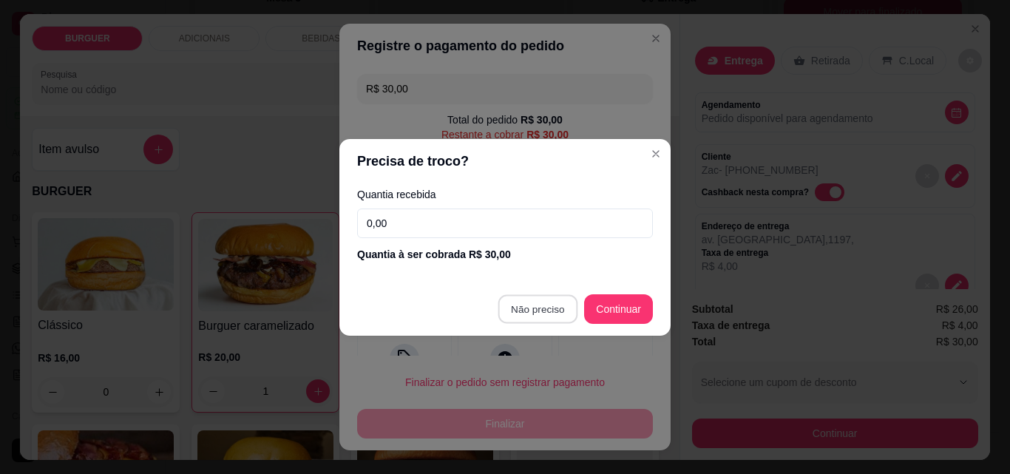
type input "R$ 0,00"
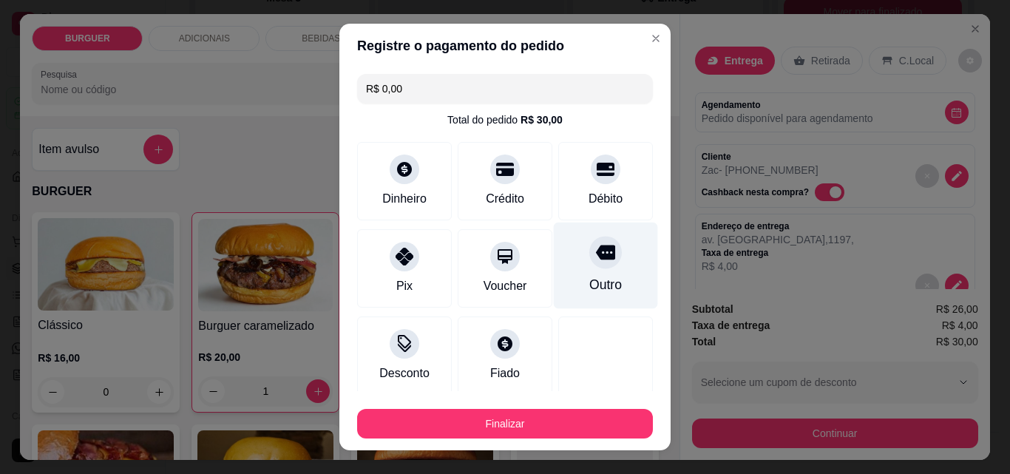
scroll to position [87, 0]
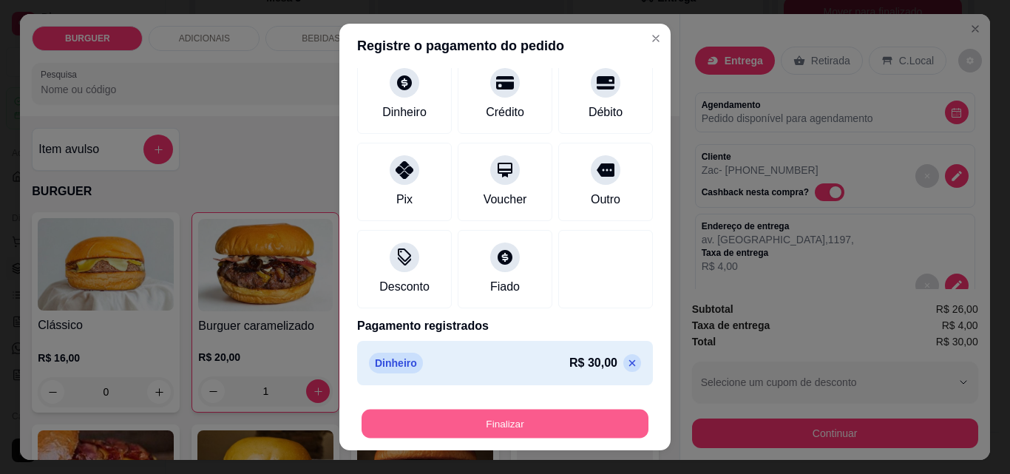
click at [585, 418] on button "Finalizar" at bounding box center [505, 424] width 287 height 29
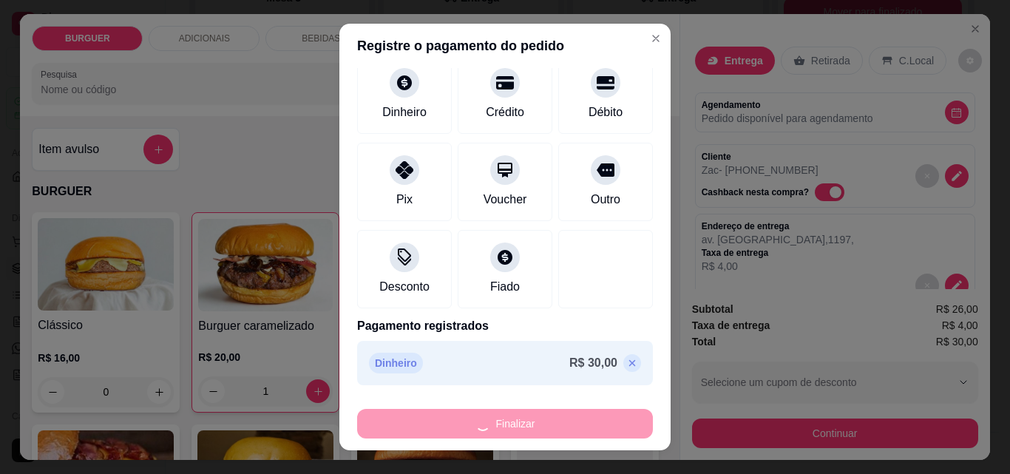
type input "0"
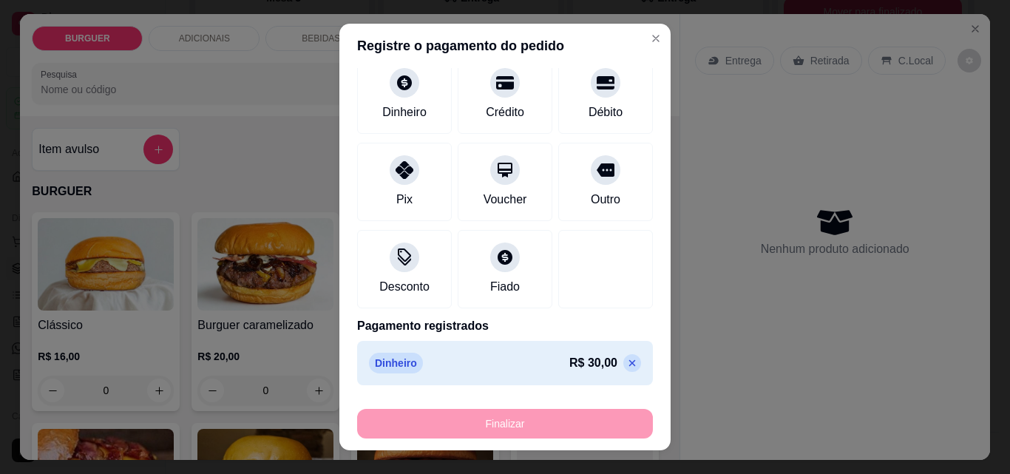
type input "-R$ 30,00"
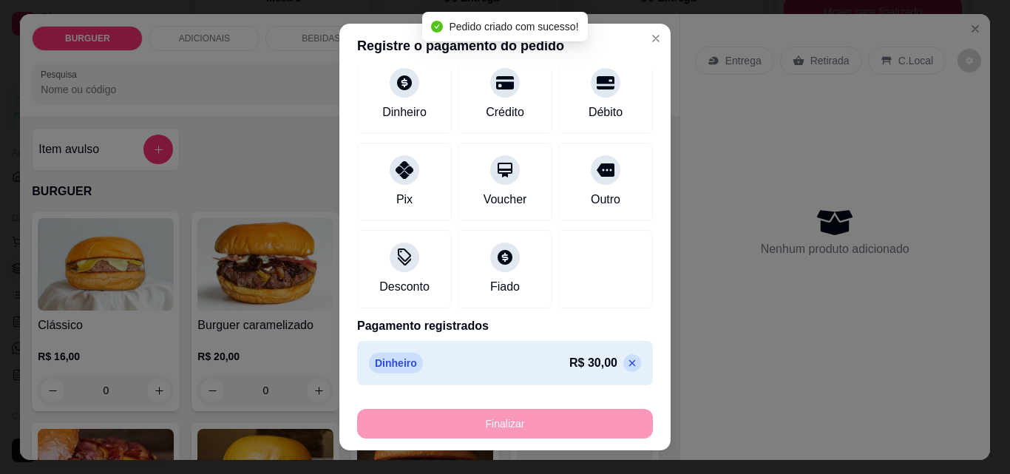
scroll to position [286, 0]
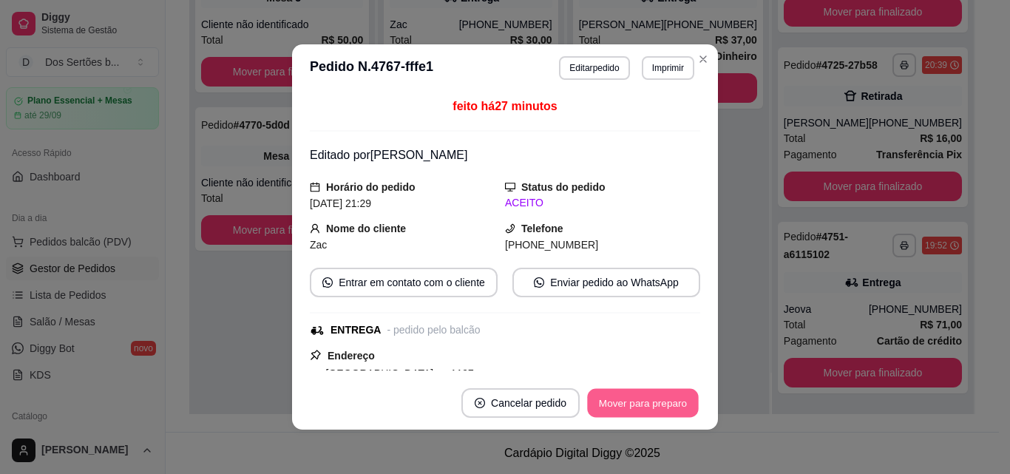
click at [659, 402] on button "Mover para preparo" at bounding box center [642, 403] width 111 height 29
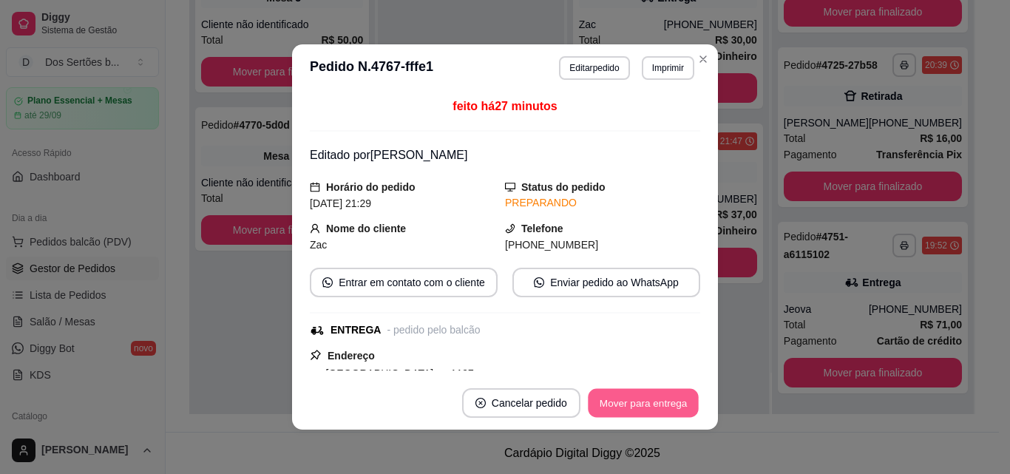
click at [659, 402] on button "Mover para entrega" at bounding box center [643, 403] width 111 height 29
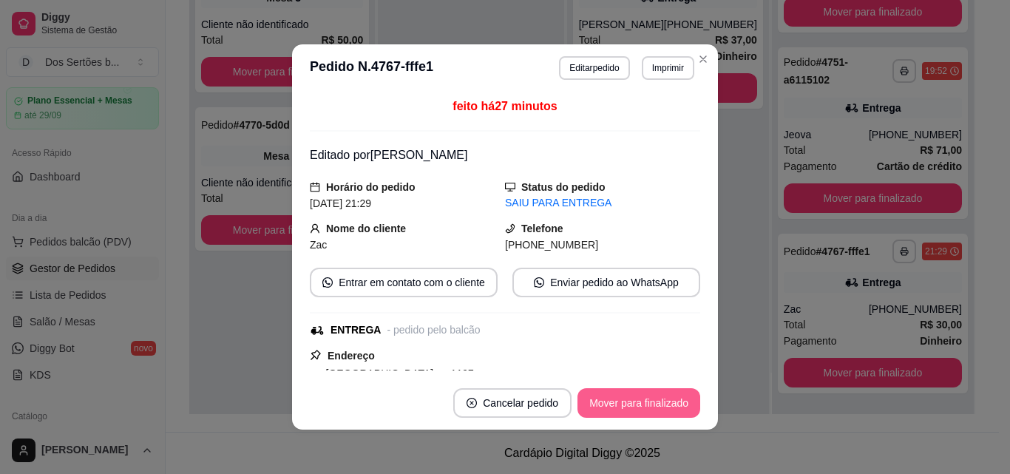
click at [658, 402] on button "Mover para finalizado" at bounding box center [639, 403] width 123 height 30
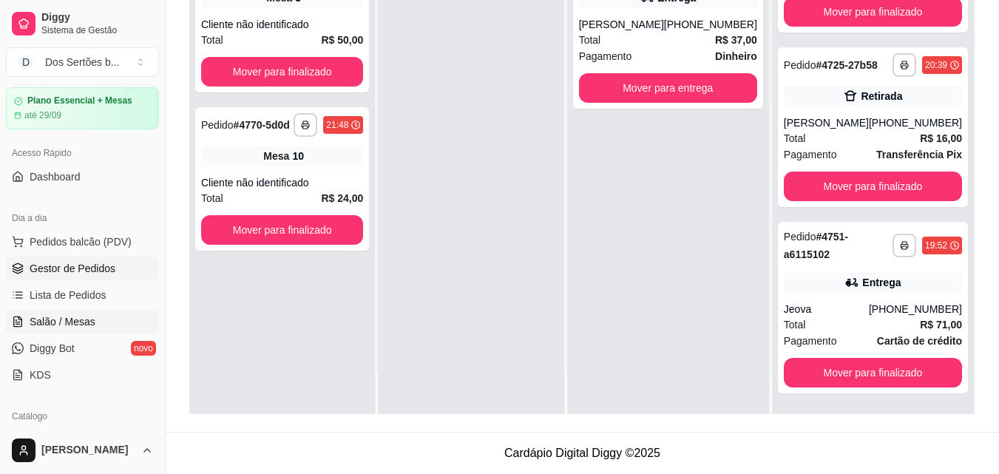
click at [61, 317] on span "Salão / Mesas" at bounding box center [63, 321] width 66 height 15
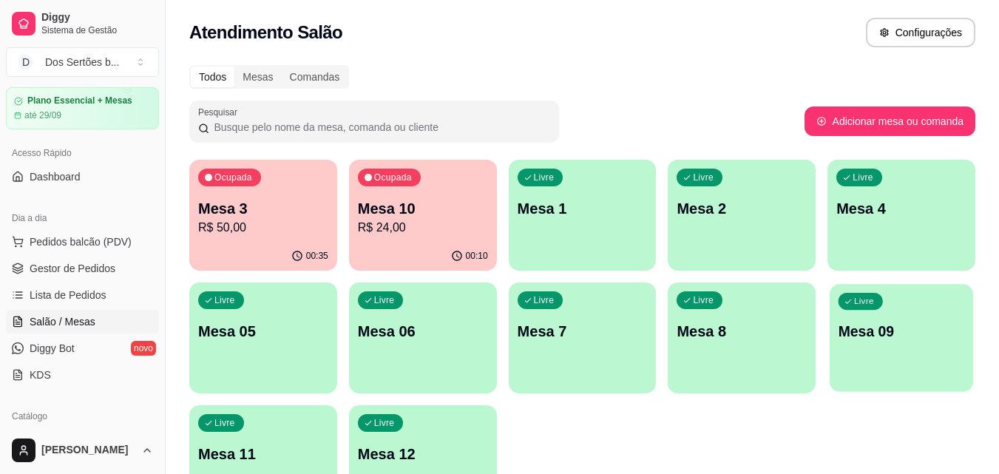
click at [944, 334] on p "Mesa 09" at bounding box center [902, 332] width 126 height 20
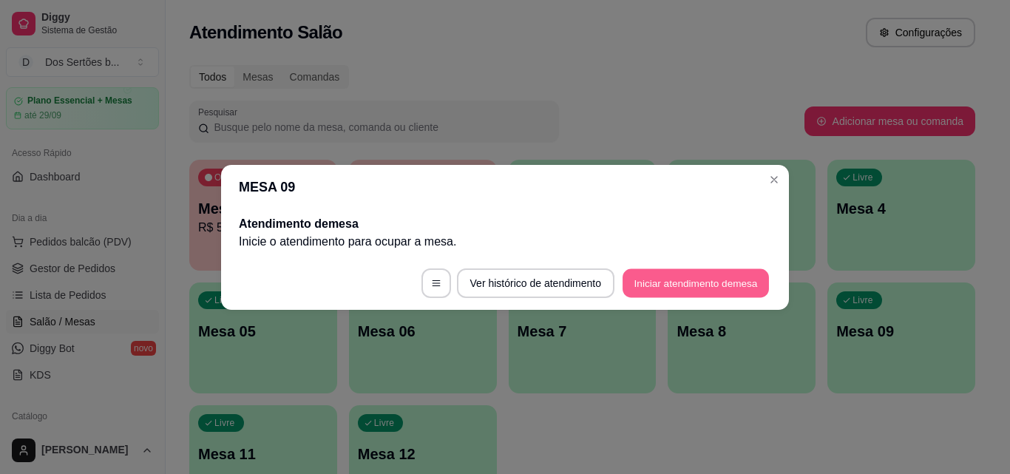
click at [636, 277] on button "Iniciar atendimento de mesa" at bounding box center [696, 282] width 146 height 29
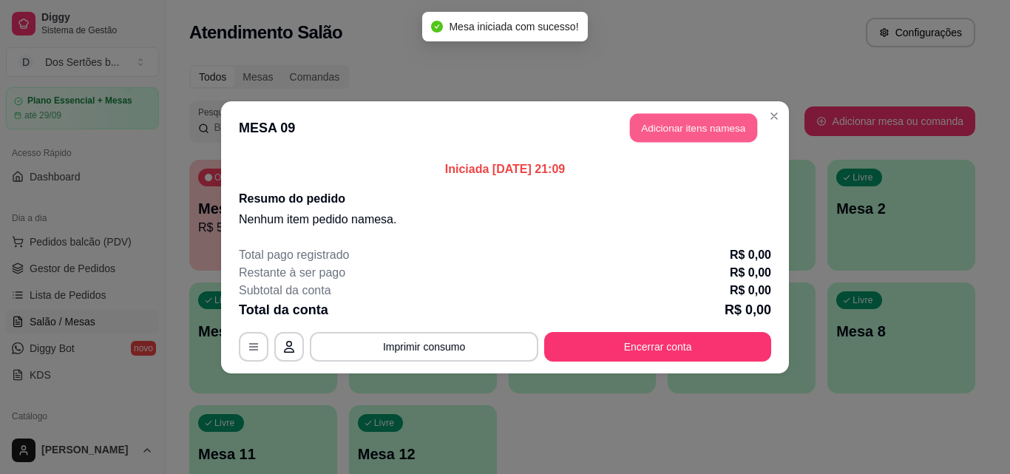
click at [723, 125] on button "Adicionar itens na mesa" at bounding box center [693, 127] width 127 height 29
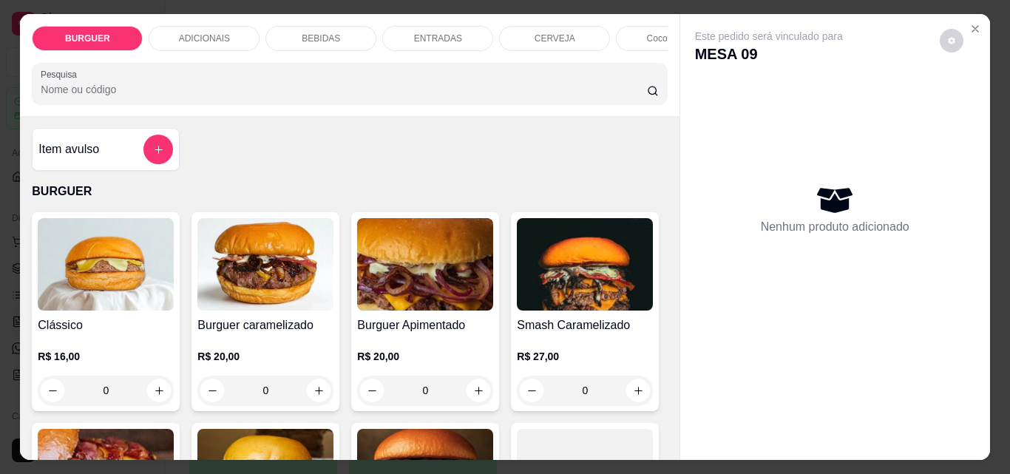
click at [302, 26] on div "BEBIDAS" at bounding box center [320, 38] width 111 height 25
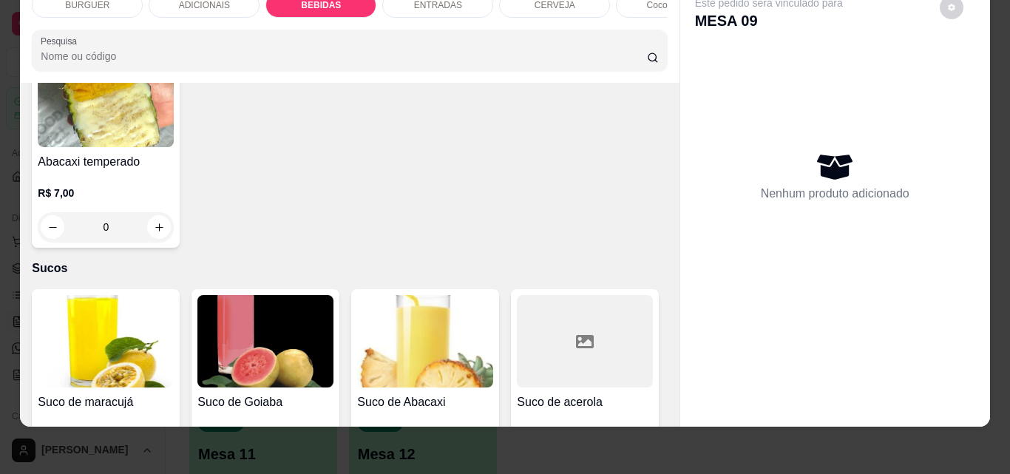
scroll to position [3285, 0]
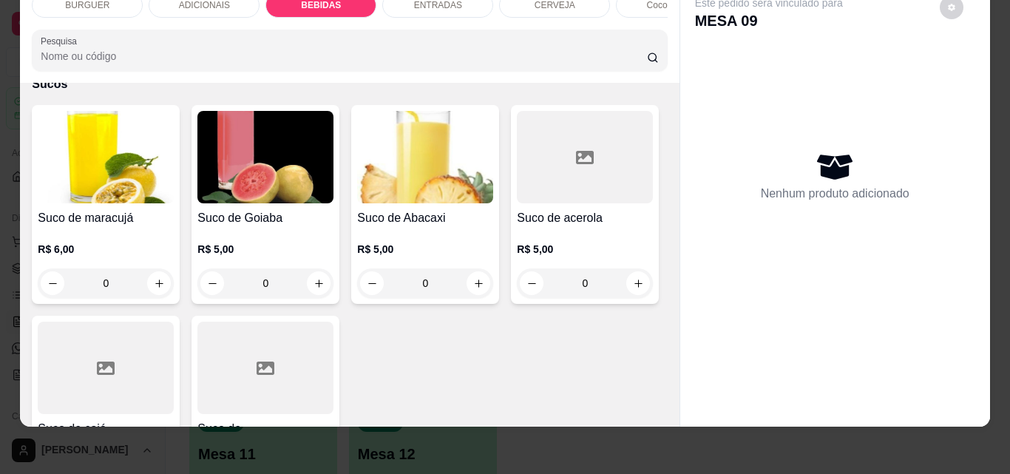
type input "1"
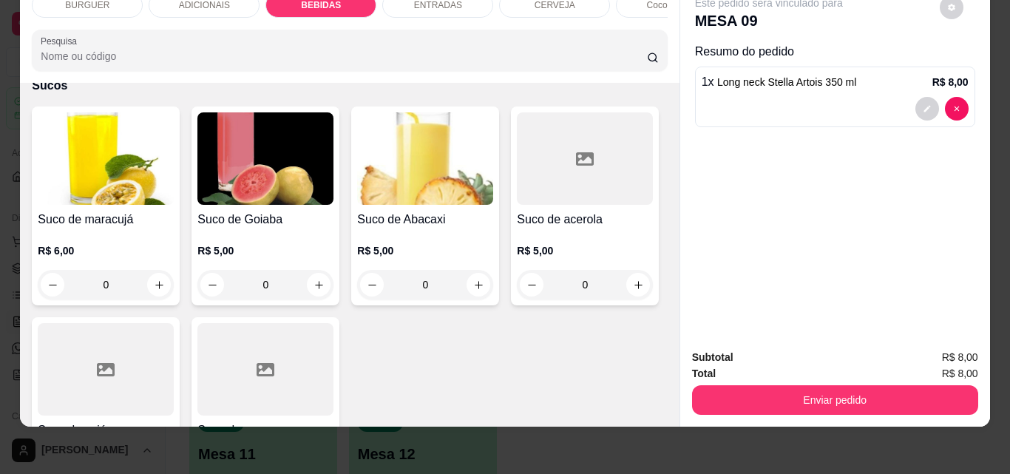
scroll to position [3286, 0]
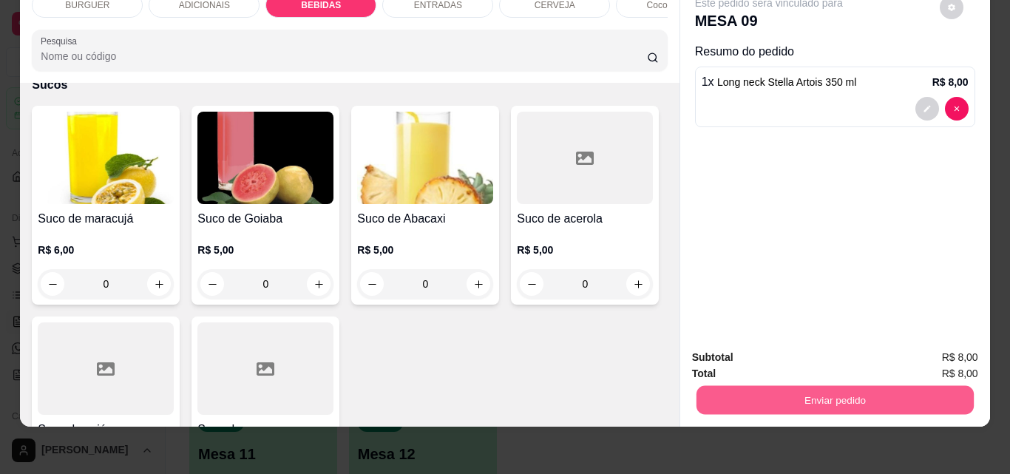
click at [772, 390] on button "Enviar pedido" at bounding box center [834, 399] width 277 height 29
click at [788, 343] on button "Não registrar e enviar pedido" at bounding box center [785, 352] width 149 height 27
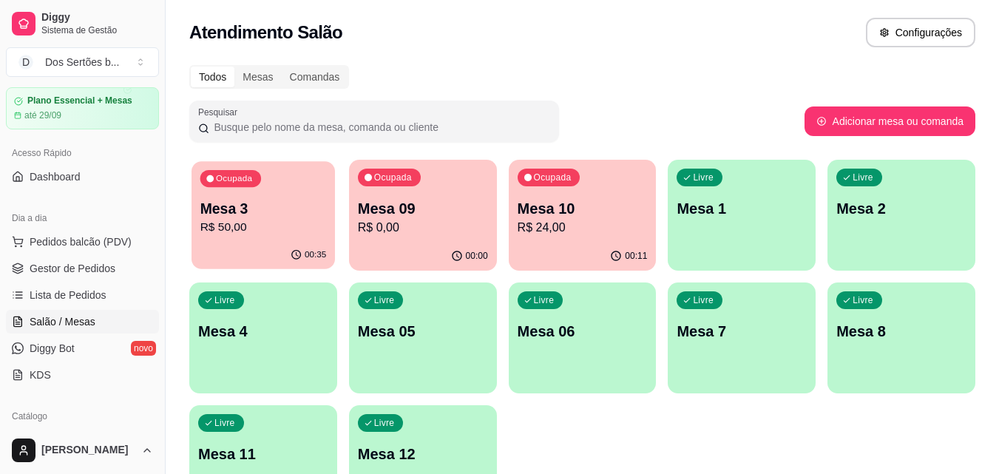
click at [217, 208] on p "Mesa 3" at bounding box center [263, 209] width 126 height 20
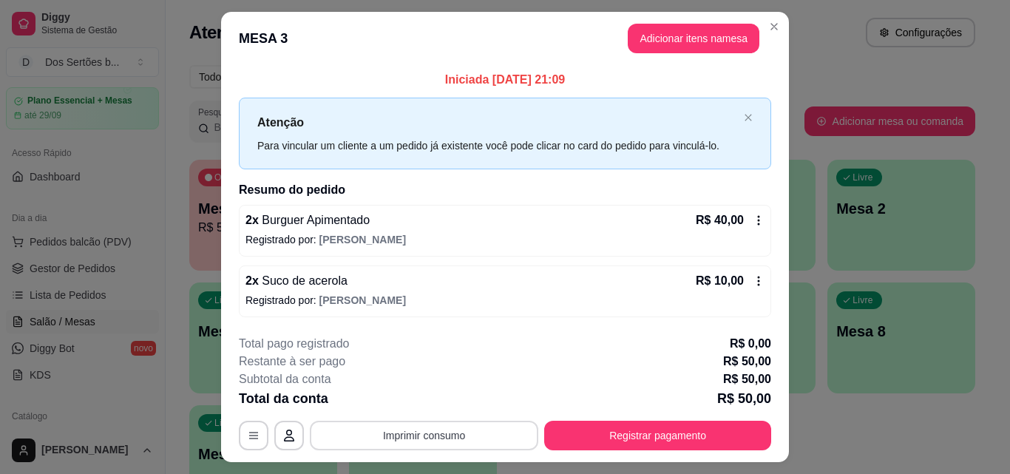
click at [410, 429] on button "Imprimir consumo" at bounding box center [424, 436] width 229 height 30
click at [413, 394] on button "Impressora" at bounding box center [423, 401] width 104 height 23
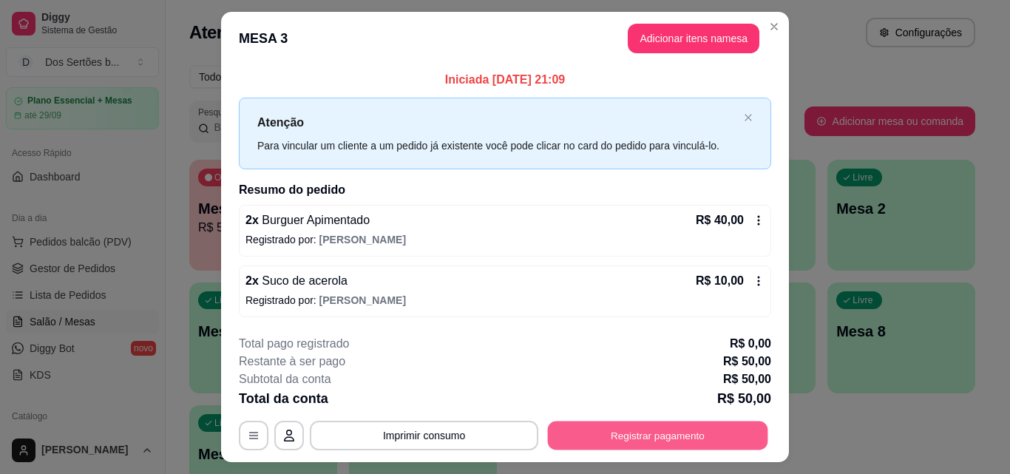
click at [693, 439] on button "Registrar pagamento" at bounding box center [658, 436] width 220 height 29
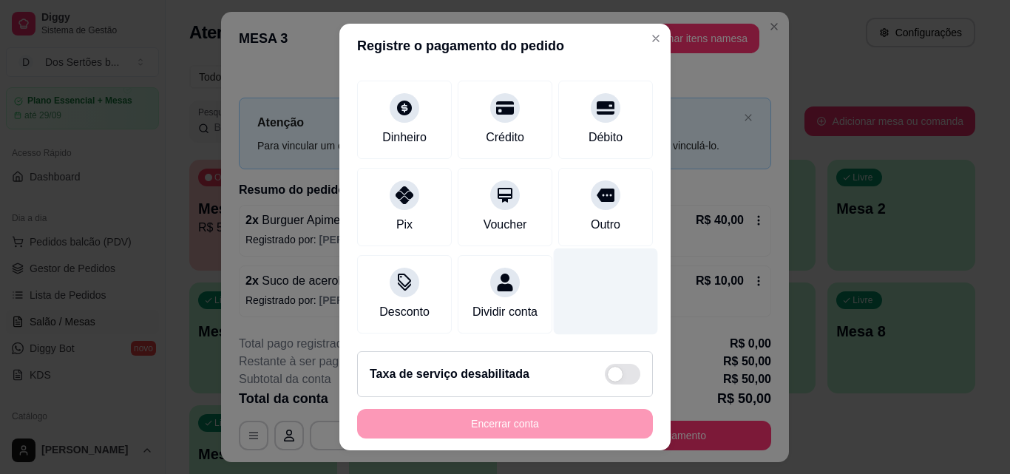
scroll to position [24, 0]
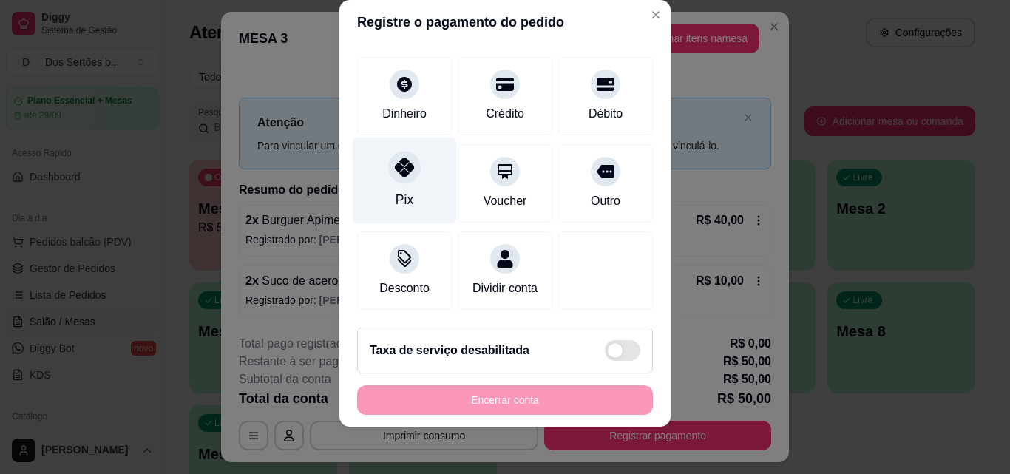
click at [365, 148] on div "Pix" at bounding box center [405, 181] width 104 height 87
type input "R$ 0,00"
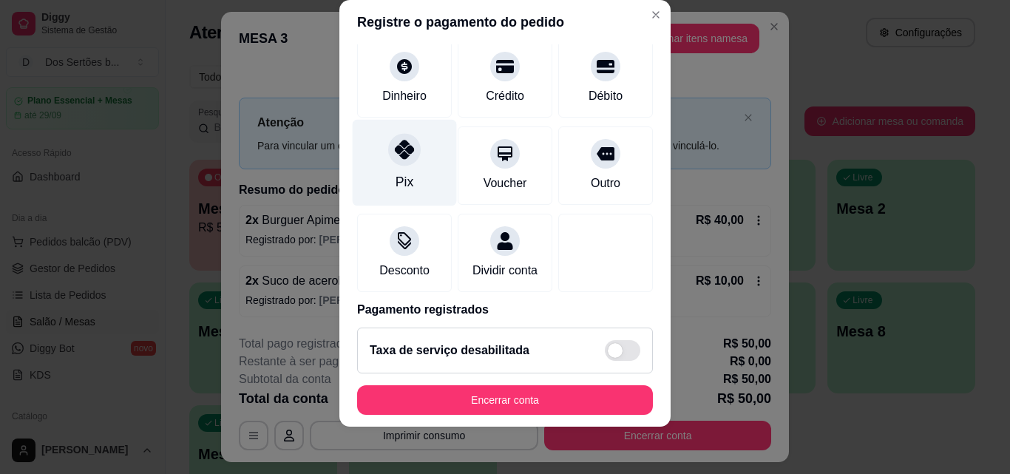
click at [410, 158] on div "Pix" at bounding box center [405, 163] width 104 height 87
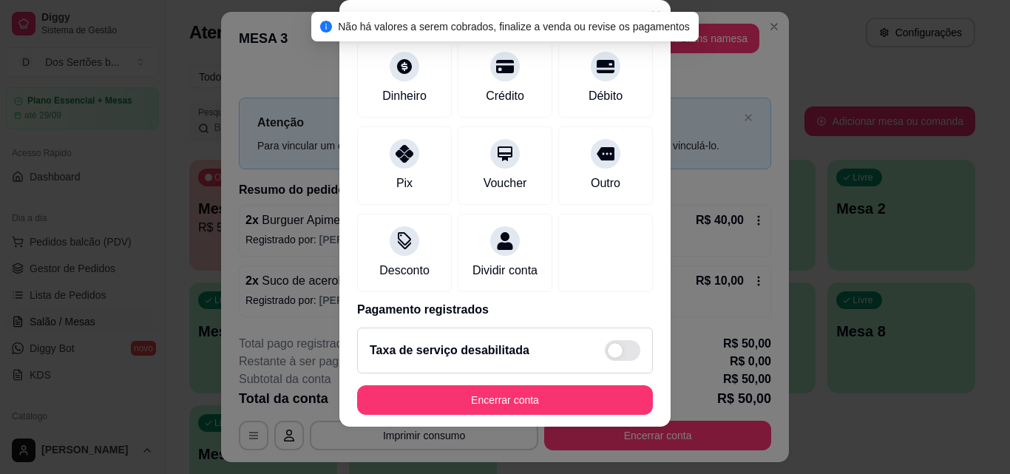
scroll to position [171, 0]
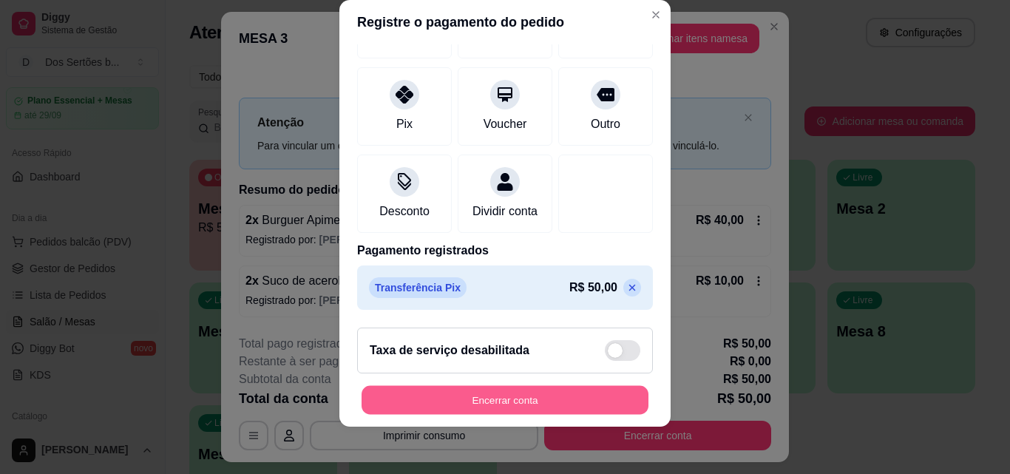
click at [527, 400] on button "Encerrar conta" at bounding box center [505, 400] width 287 height 29
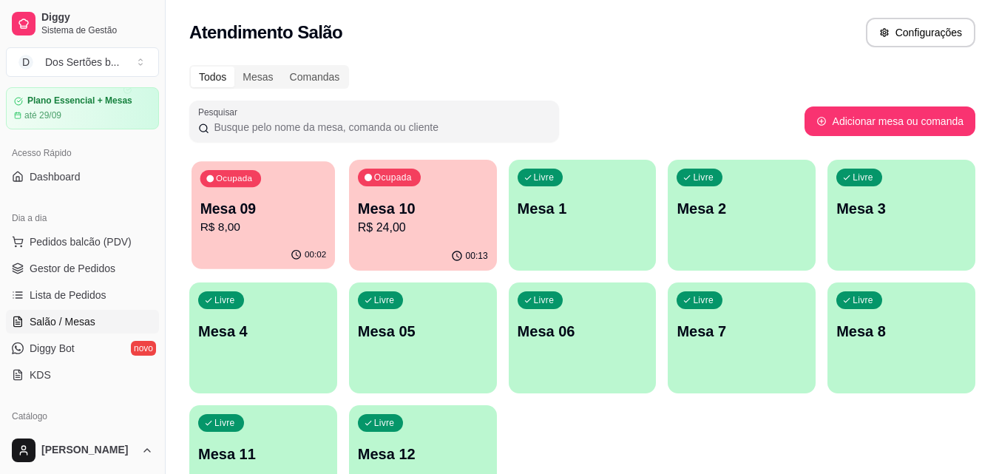
click at [265, 208] on p "Mesa 09" at bounding box center [263, 209] width 126 height 20
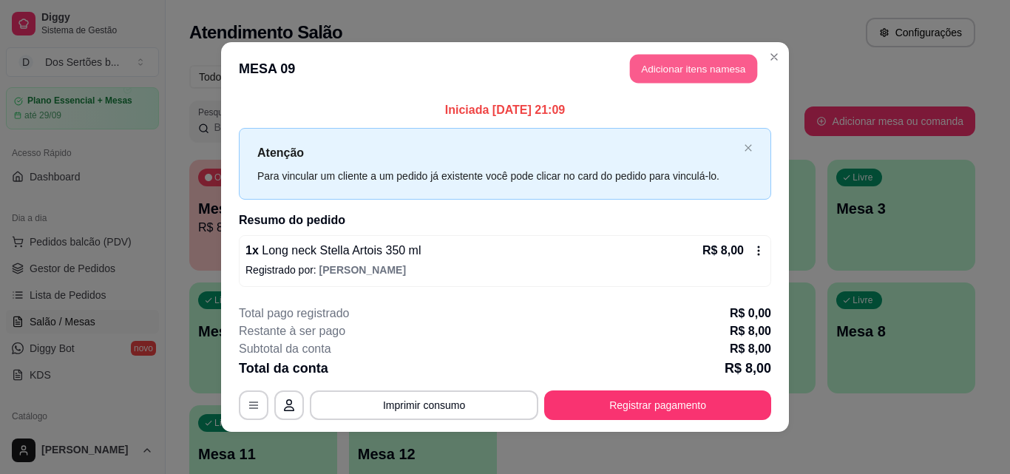
click at [638, 68] on button "Adicionar itens na mesa" at bounding box center [693, 69] width 127 height 29
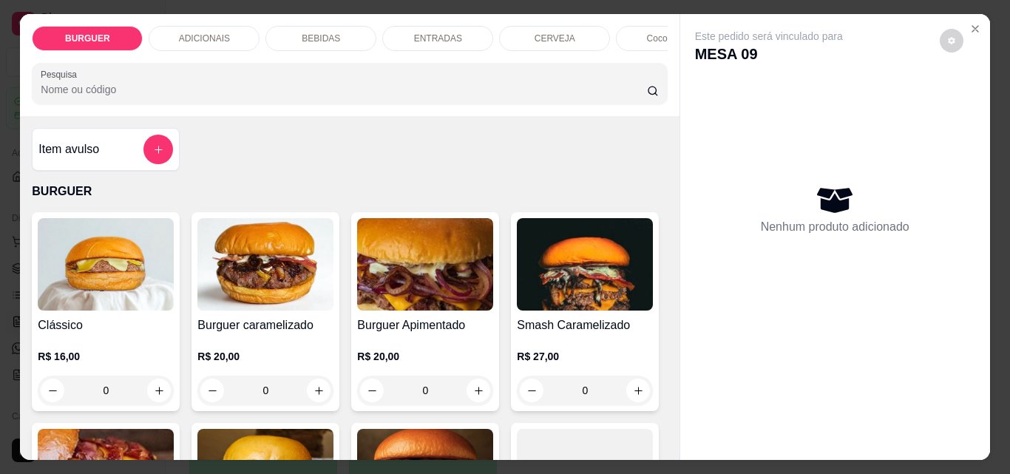
click at [414, 34] on p "ENTRADAS" at bounding box center [438, 39] width 48 height 12
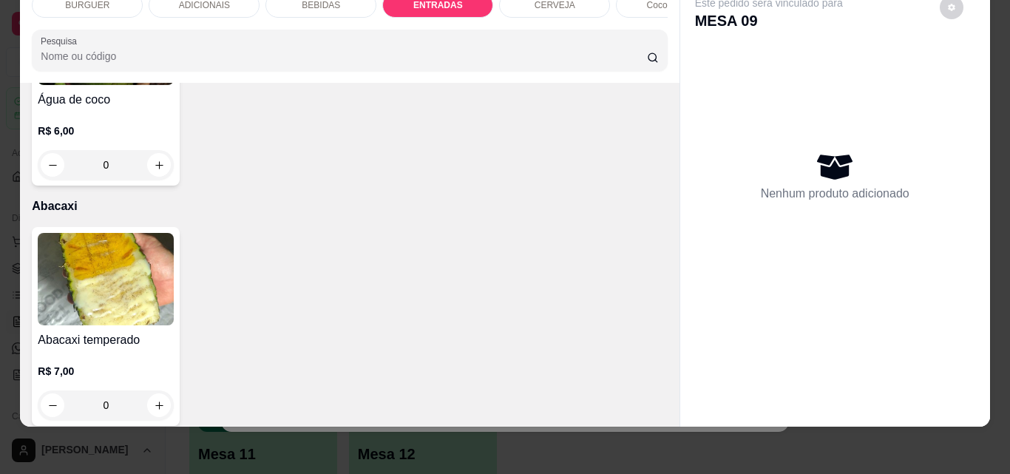
scroll to position [3072, 0]
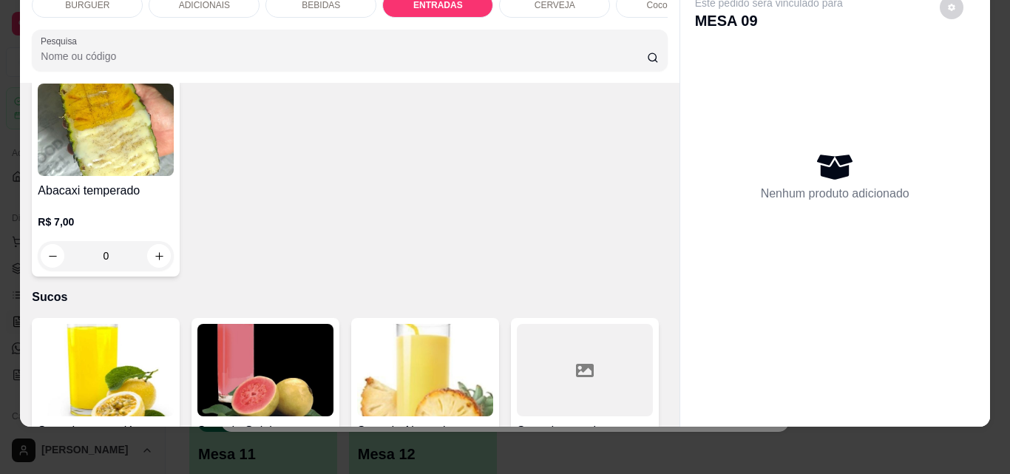
click at [301, 1] on div "BEBIDAS" at bounding box center [320, 5] width 111 height 25
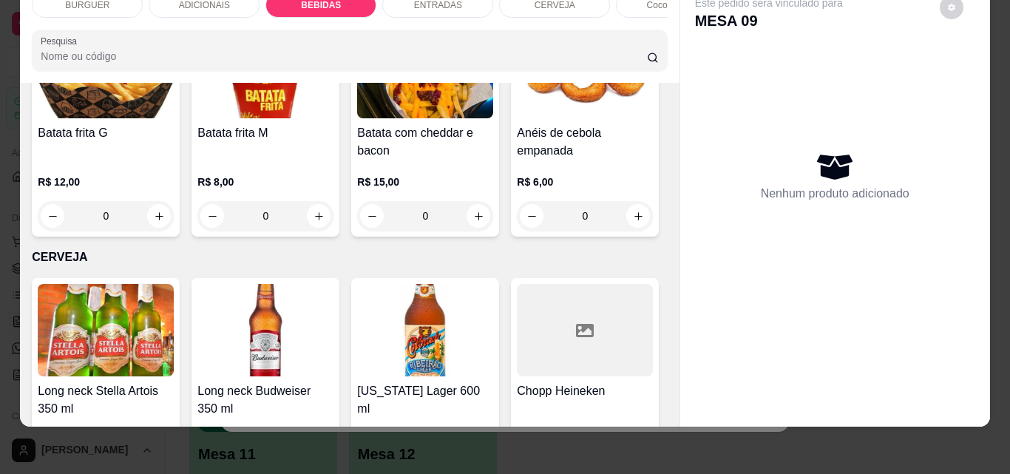
scroll to position [2333, 0]
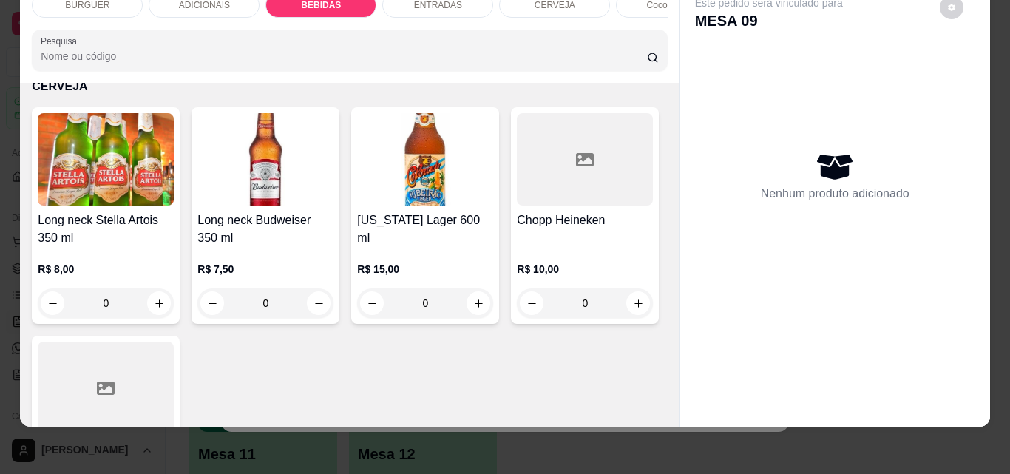
type input "1"
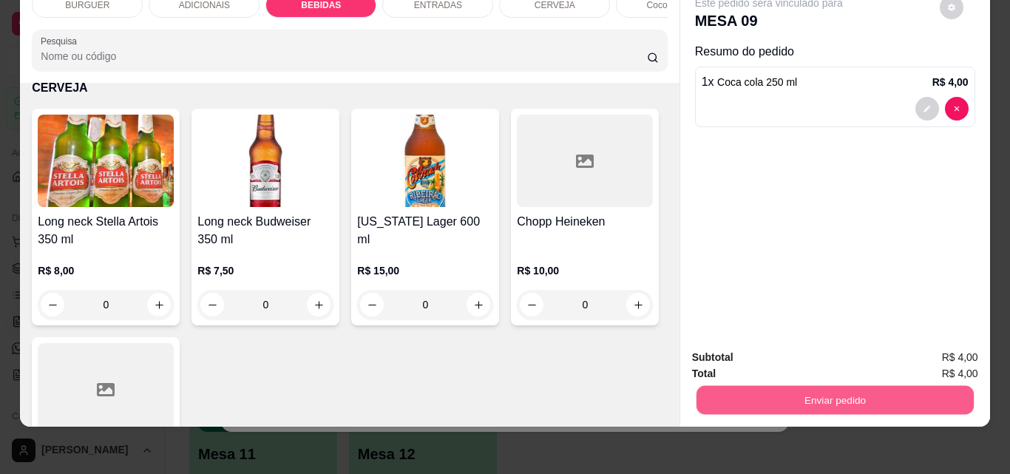
click at [722, 387] on button "Enviar pedido" at bounding box center [834, 399] width 277 height 29
click at [763, 345] on button "Não registrar e enviar pedido" at bounding box center [786, 353] width 154 height 28
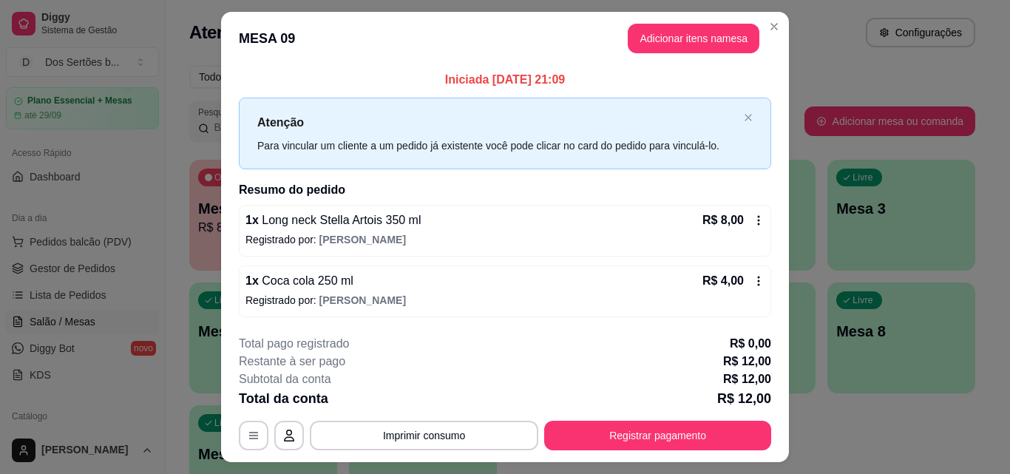
click at [762, 345] on p "R$ 0,00" at bounding box center [750, 344] width 41 height 18
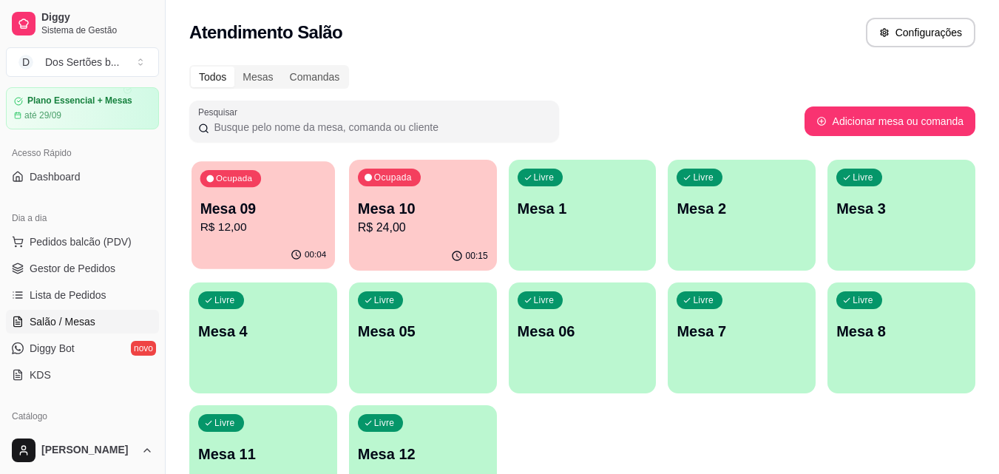
click at [237, 230] on p "R$ 12,00" at bounding box center [263, 227] width 126 height 17
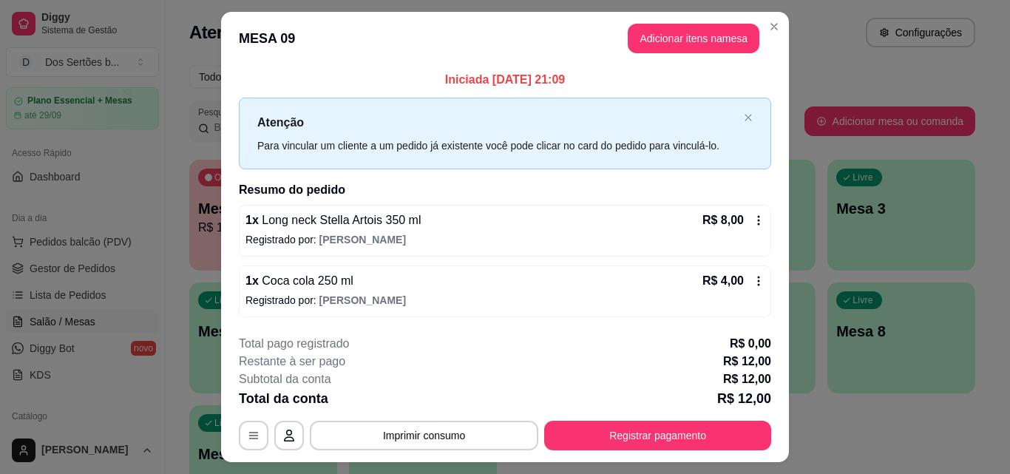
click at [756, 280] on icon at bounding box center [759, 281] width 12 height 12
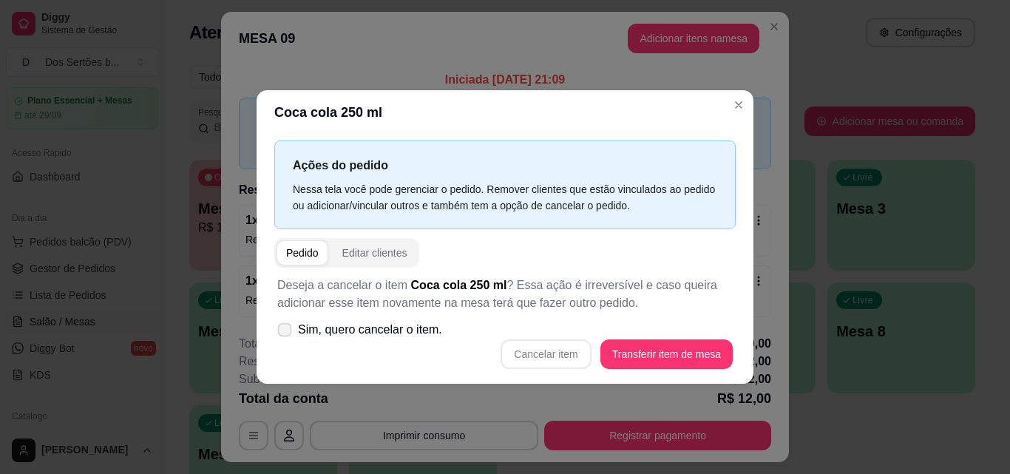
click at [282, 330] on icon at bounding box center [284, 329] width 11 height 8
click at [282, 332] on input "Sim, quero cancelar o item." at bounding box center [282, 337] width 10 height 10
checkbox input "true"
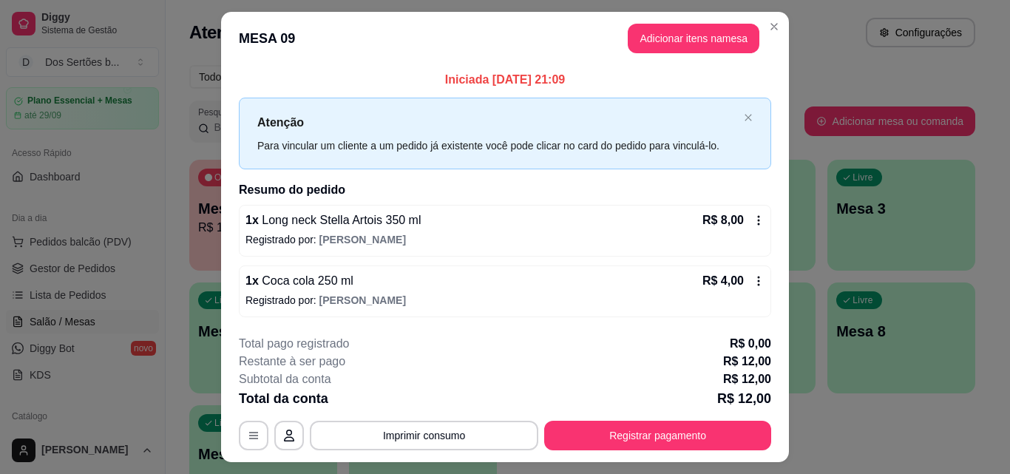
click at [753, 283] on icon at bounding box center [759, 281] width 12 height 12
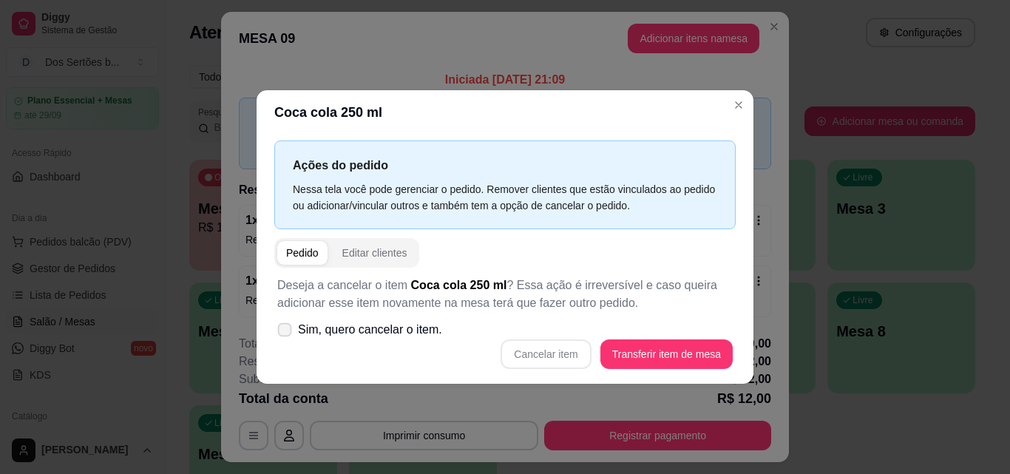
click at [282, 328] on icon at bounding box center [284, 329] width 11 height 8
click at [282, 332] on input "Sim, quero cancelar o item." at bounding box center [282, 337] width 10 height 10
checkbox input "true"
click at [547, 359] on button "Cancelar item" at bounding box center [546, 353] width 88 height 29
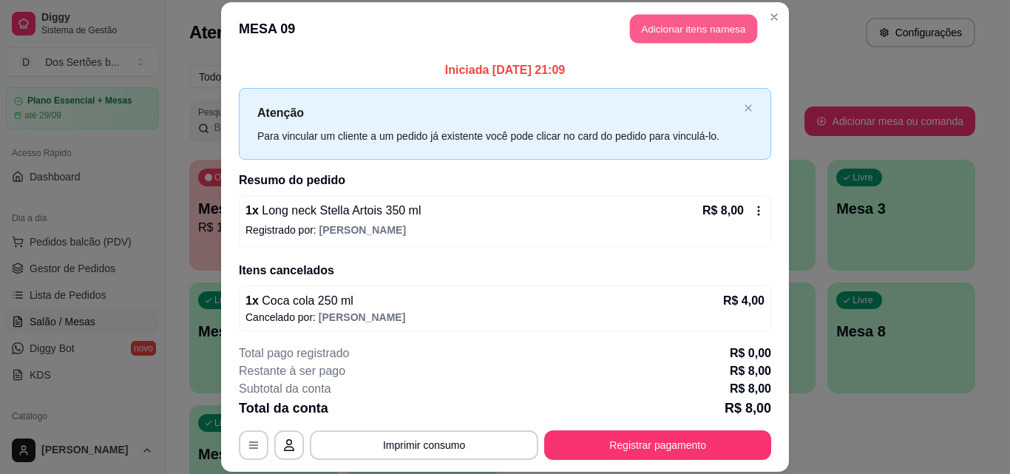
click at [669, 24] on button "Adicionar itens na mesa" at bounding box center [693, 29] width 127 height 29
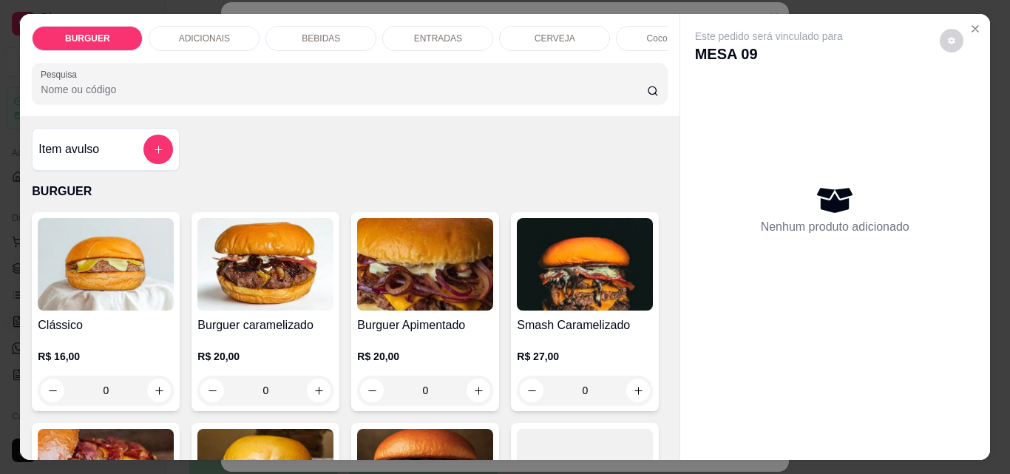
scroll to position [104, 0]
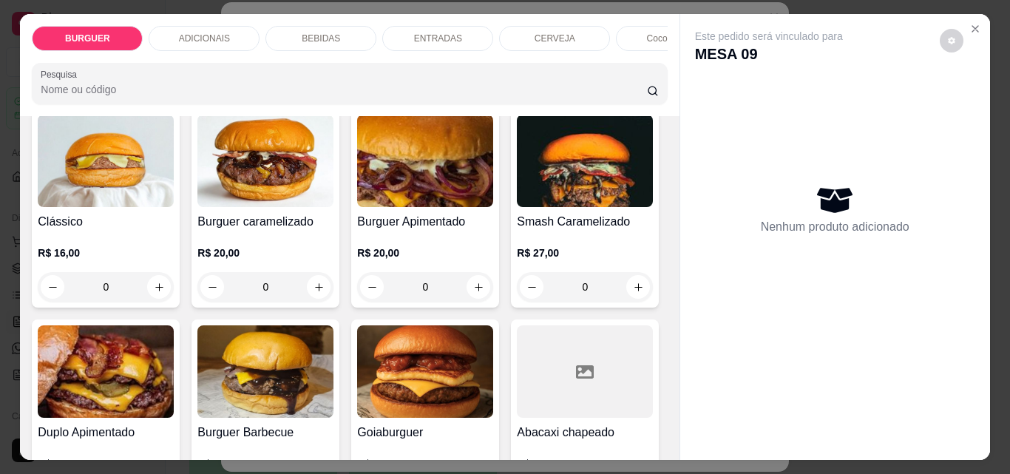
click at [314, 33] on p "BEBIDAS" at bounding box center [321, 39] width 38 height 12
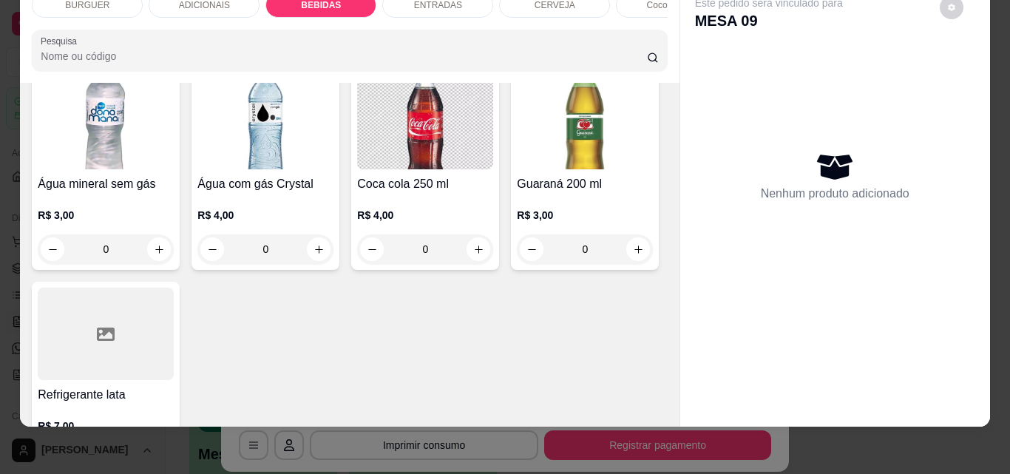
scroll to position [1951, 0]
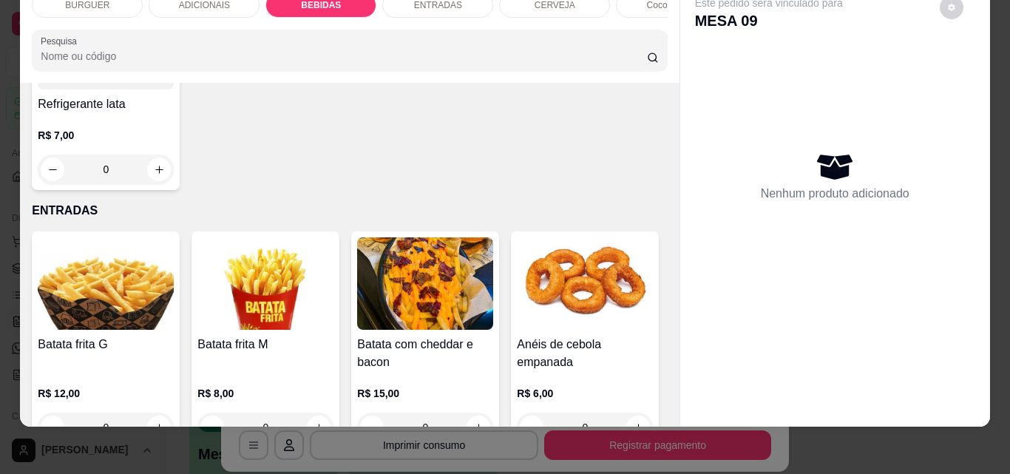
type input "1"
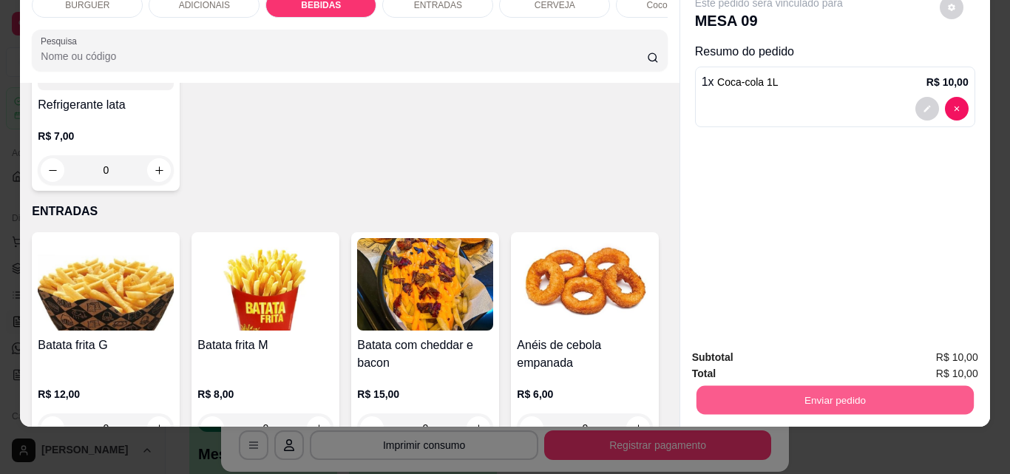
click at [831, 387] on button "Enviar pedido" at bounding box center [834, 399] width 277 height 29
click at [820, 348] on button "Não registrar e enviar pedido" at bounding box center [786, 353] width 154 height 28
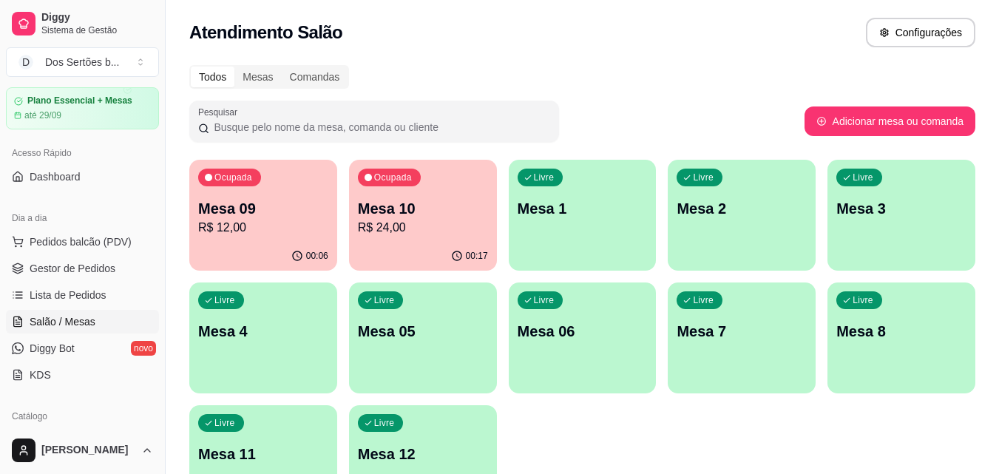
click at [348, 265] on div "Ocupada Mesa 09 R$ 12,00 00:06 Ocupada Mesa 10 R$ 24,00 00:17 Livre Mesa 1 Livr…" at bounding box center [582, 338] width 786 height 356
click at [337, 256] on div "Ocupada Mesa 09 R$ 12,00 00:06 Ocupada Mesa 10 R$ 24,00 00:17 Livre Mesa 1 Livr…" at bounding box center [582, 338] width 786 height 356
click at [414, 200] on p "Mesa 10" at bounding box center [422, 209] width 126 height 20
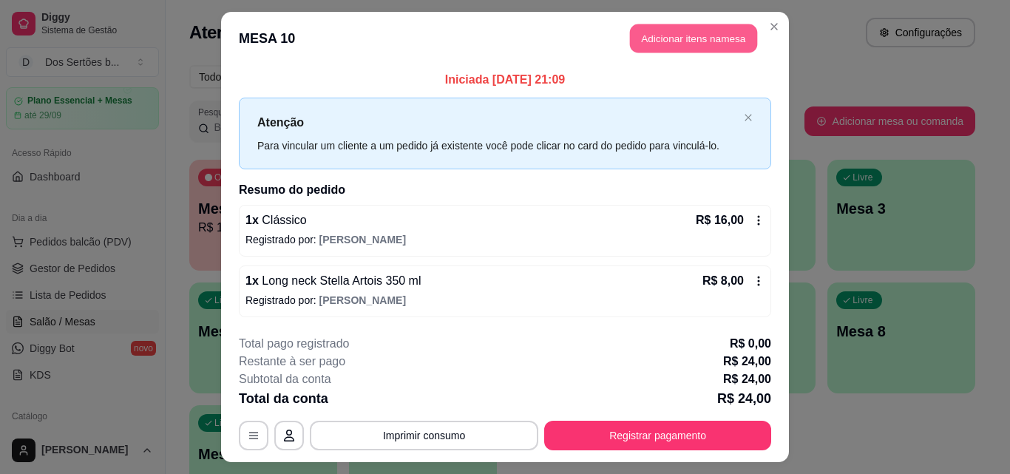
click at [659, 41] on button "Adicionar itens na mesa" at bounding box center [693, 38] width 127 height 29
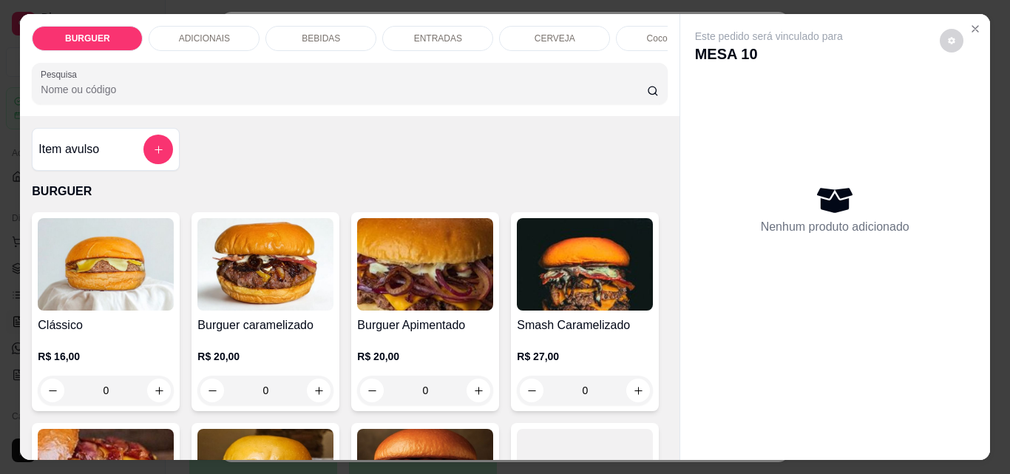
click at [322, 34] on p "BEBIDAS" at bounding box center [321, 39] width 38 height 12
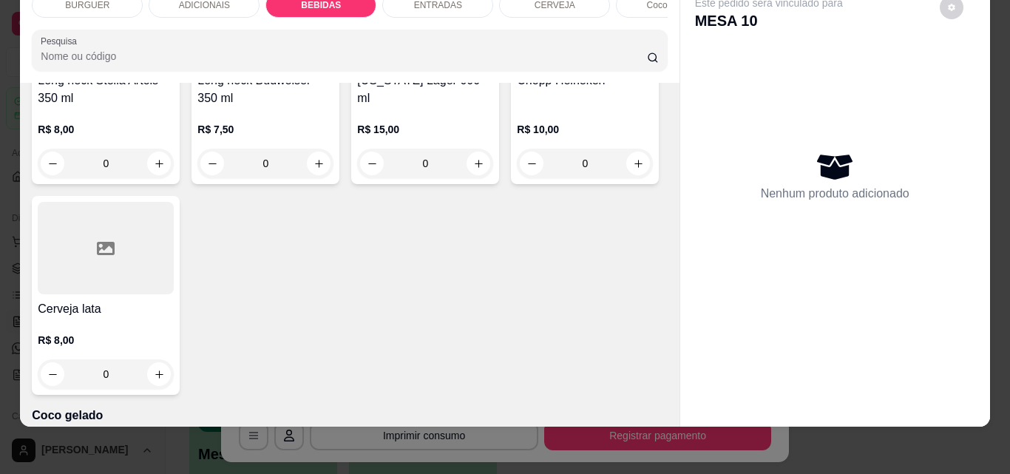
scroll to position [2764, 0]
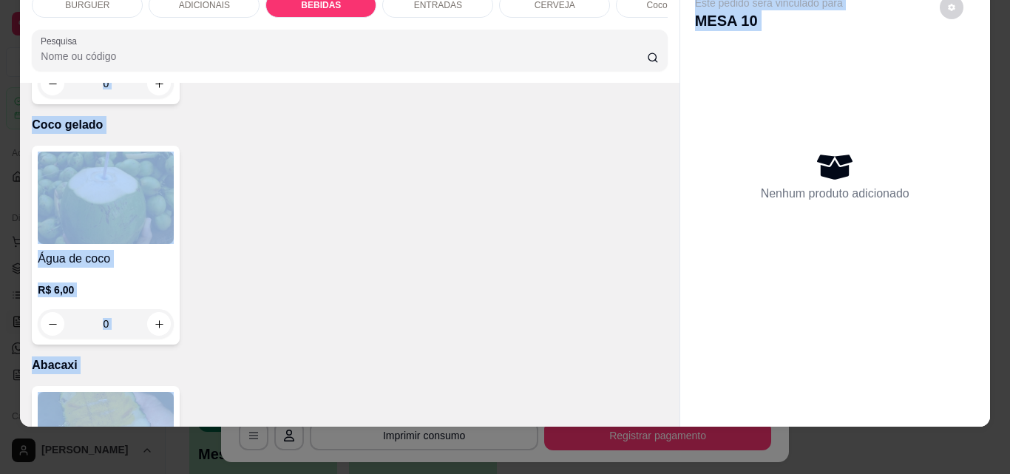
click at [669, 334] on div "BURGUER ADICIONAIS BEBIDAS ENTRADAS CERVEJA Coco gelado Abacaxi Sucos Pesquisa …" at bounding box center [505, 204] width 970 height 446
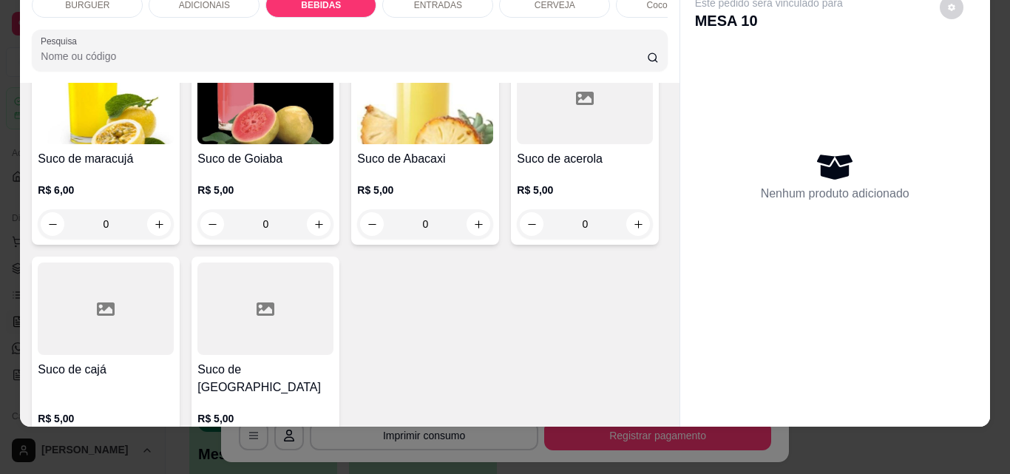
type input "1"
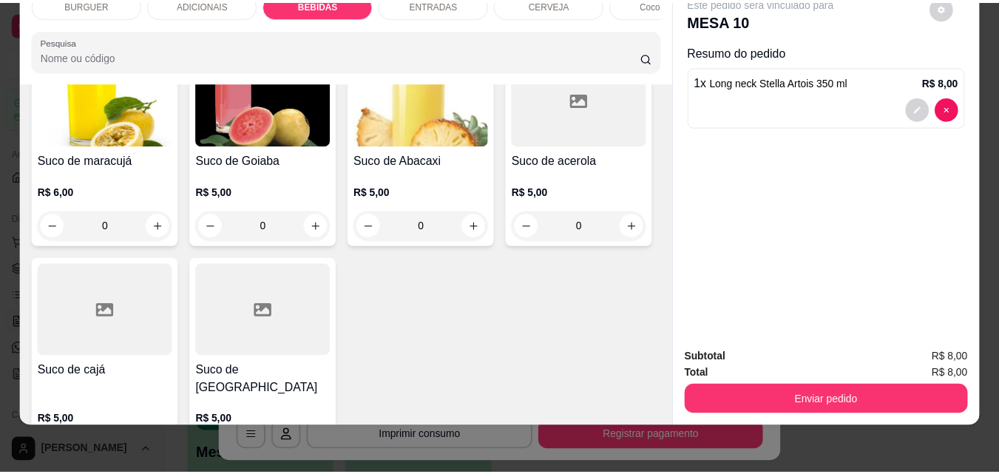
scroll to position [3345, 0]
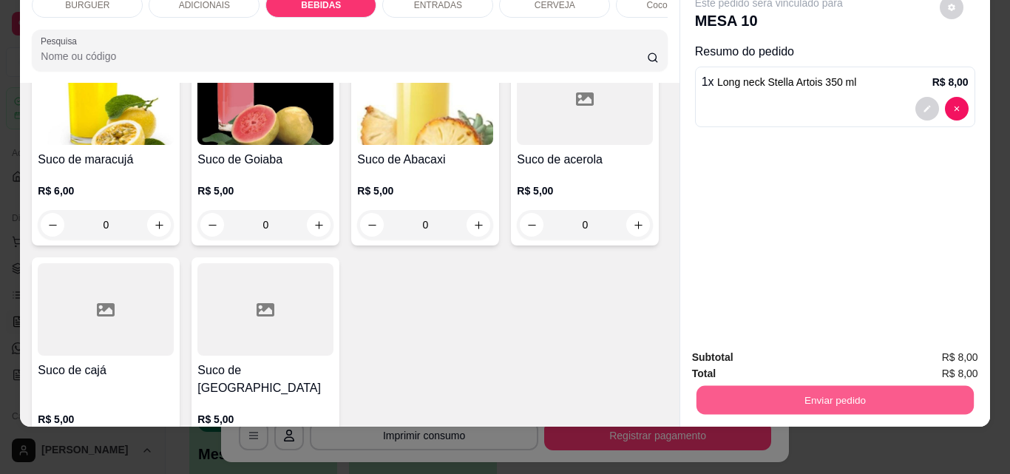
click at [800, 385] on button "Enviar pedido" at bounding box center [834, 399] width 277 height 29
click at [767, 350] on button "Não registrar e enviar pedido" at bounding box center [785, 352] width 149 height 27
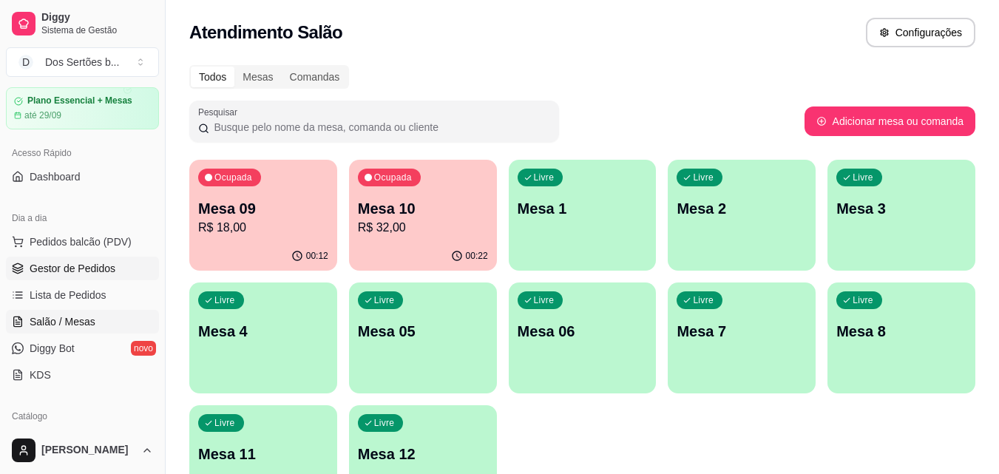
click at [76, 262] on span "Gestor de Pedidos" at bounding box center [73, 268] width 86 height 15
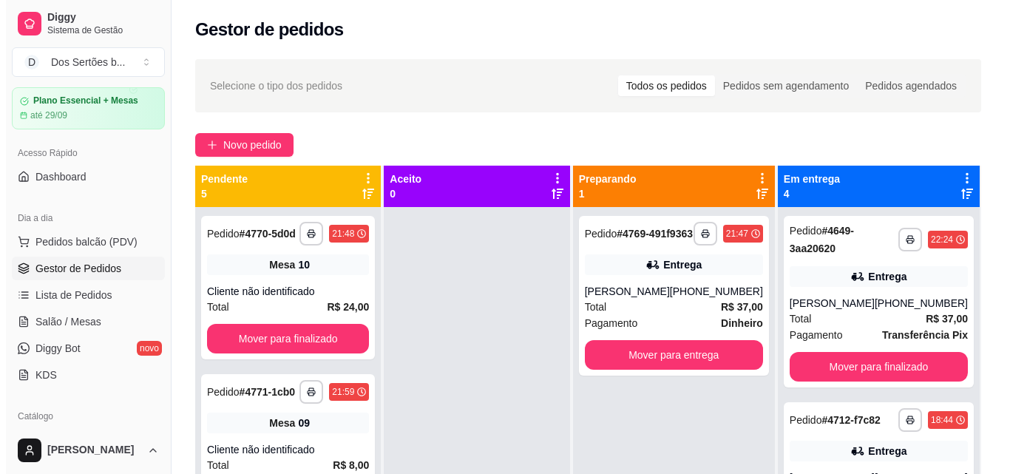
scroll to position [41, 0]
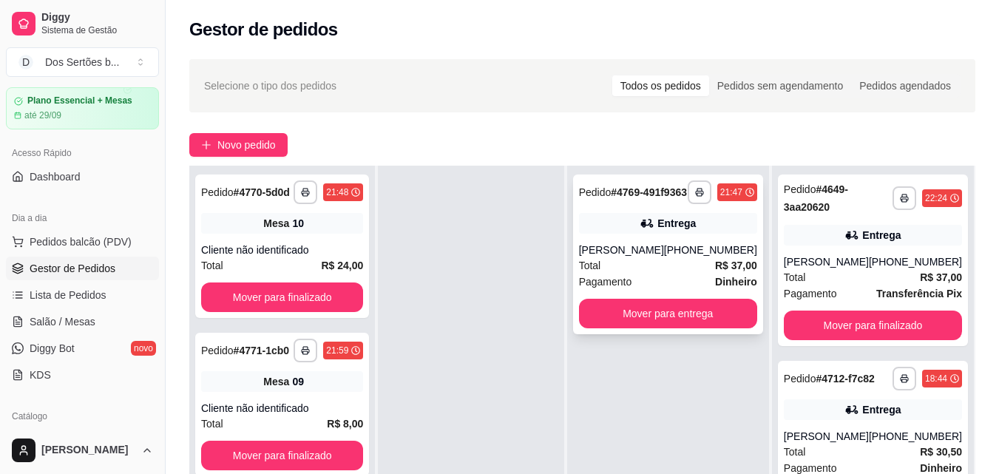
click at [708, 234] on div "Entrega" at bounding box center [668, 223] width 178 height 21
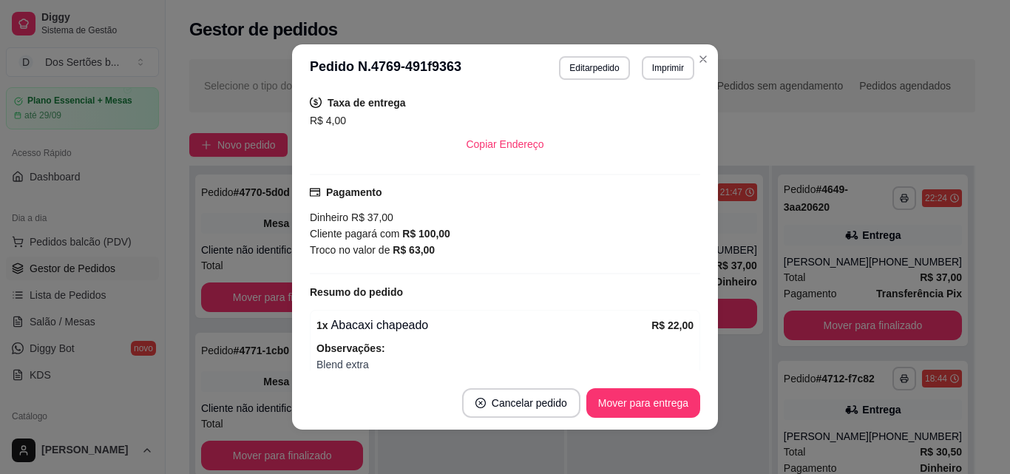
scroll to position [464, 0]
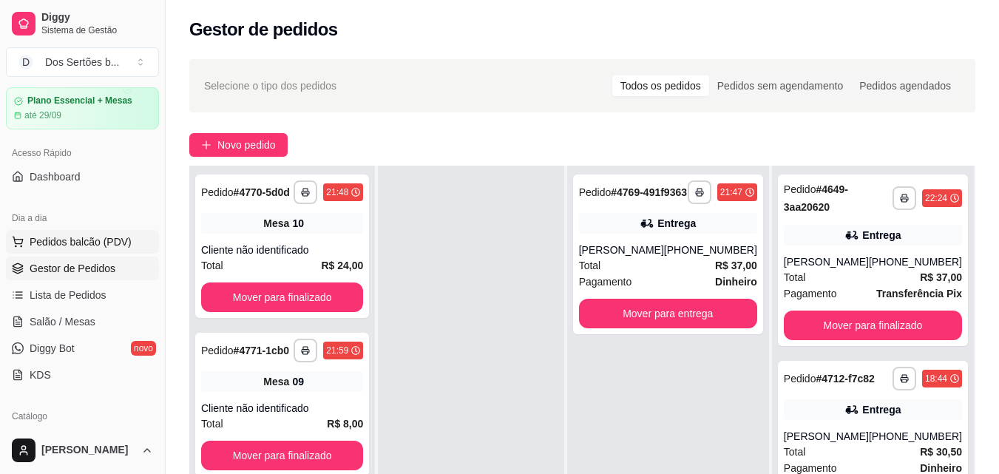
click at [75, 238] on span "Pedidos balcão (PDV)" at bounding box center [81, 241] width 102 height 15
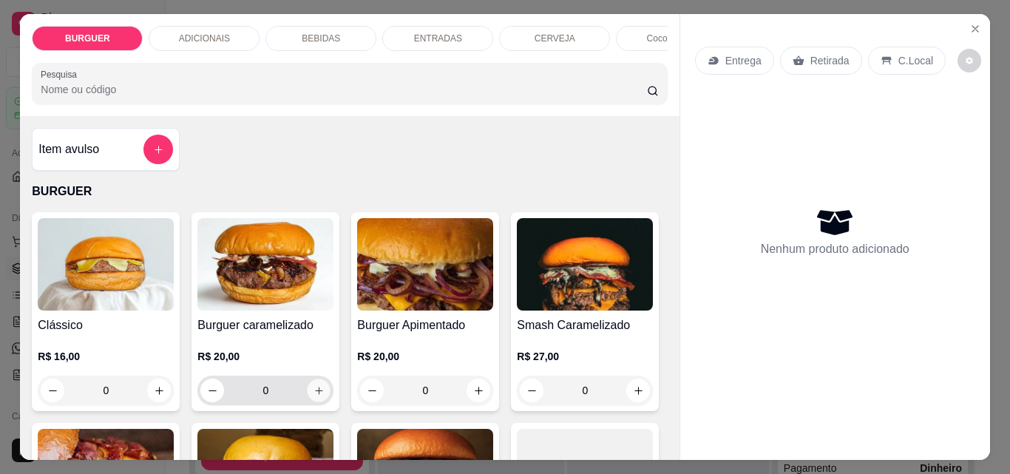
click at [317, 396] on icon "increase-product-quantity" at bounding box center [319, 390] width 11 height 11
type input "1"
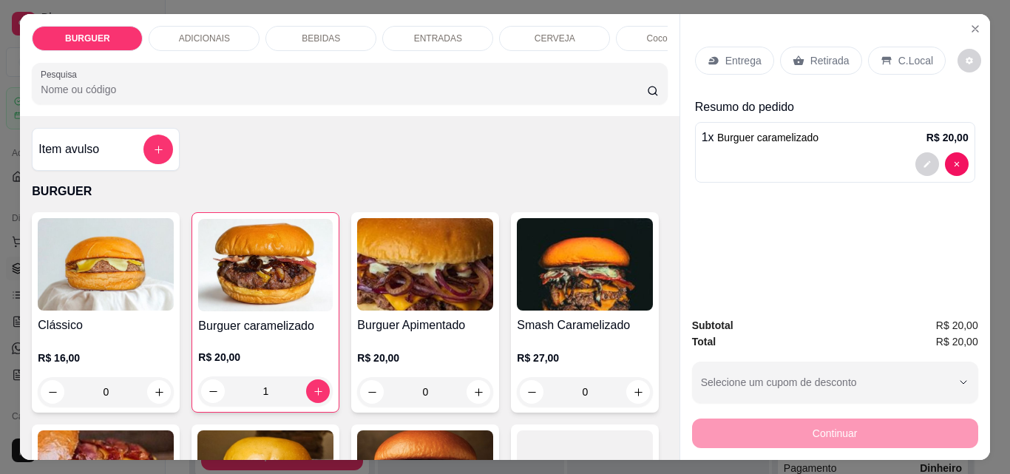
click at [736, 55] on p "Entrega" at bounding box center [743, 60] width 36 height 15
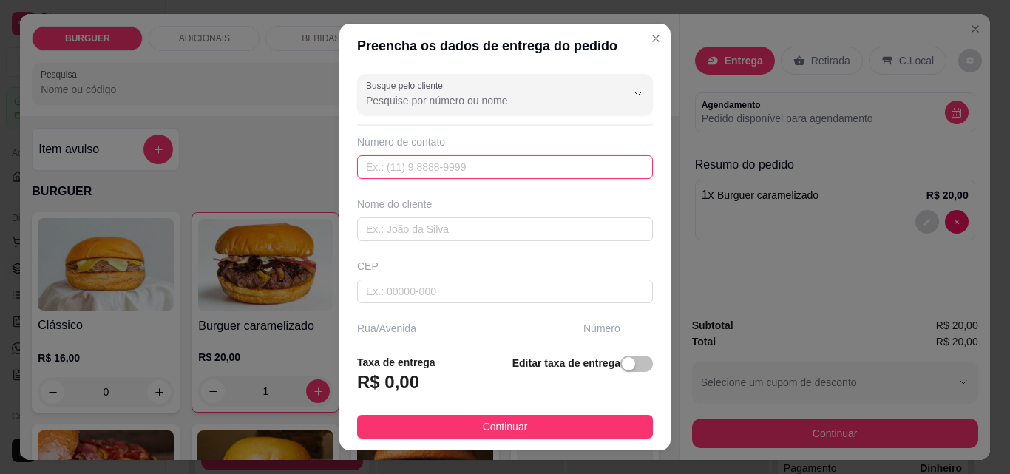
click at [393, 167] on input "text" at bounding box center [505, 167] width 296 height 24
type input "[PHONE_NUMBER]"
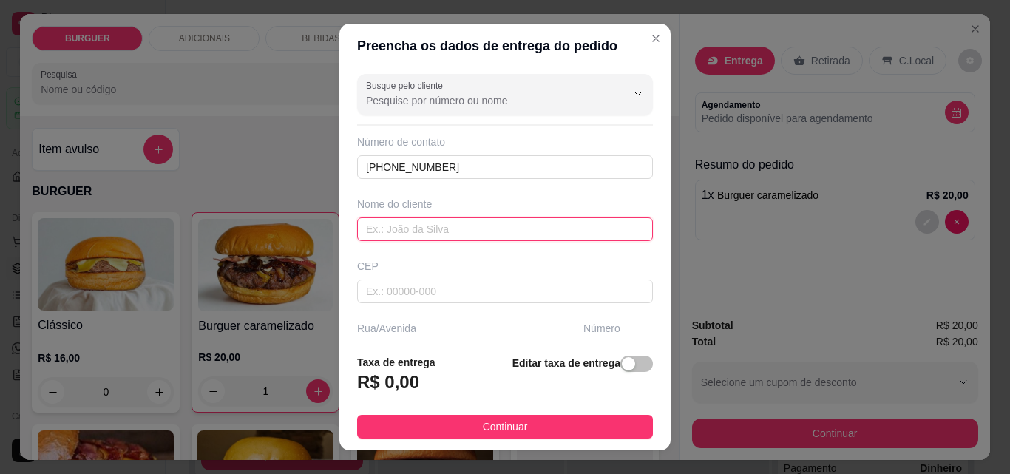
click at [366, 225] on input "text" at bounding box center [505, 229] width 296 height 24
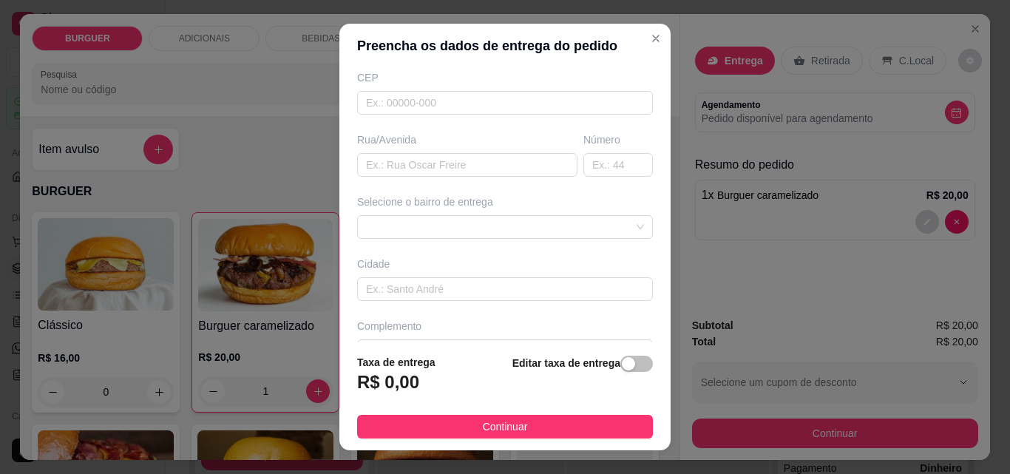
scroll to position [200, 0]
type input "francisco"
click at [622, 359] on div "button" at bounding box center [628, 363] width 13 height 13
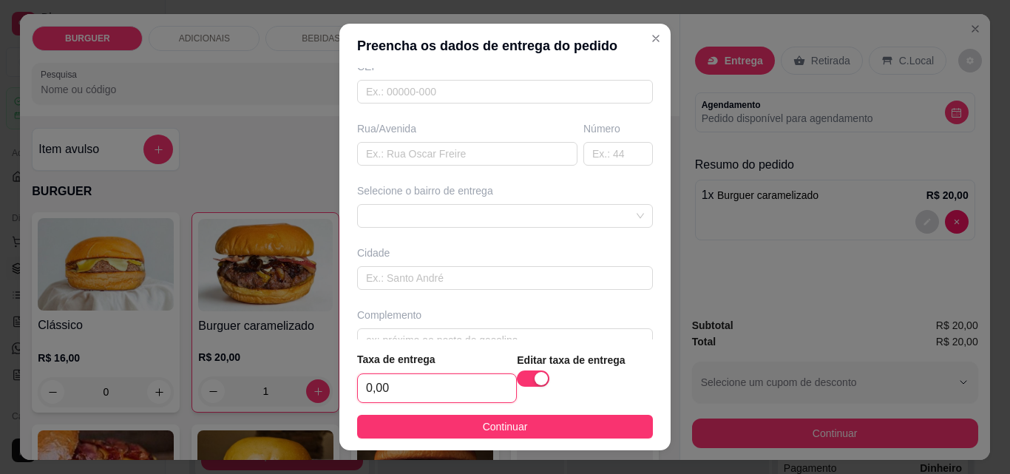
click at [419, 385] on input "0,00" at bounding box center [437, 388] width 158 height 28
type input "3,00"
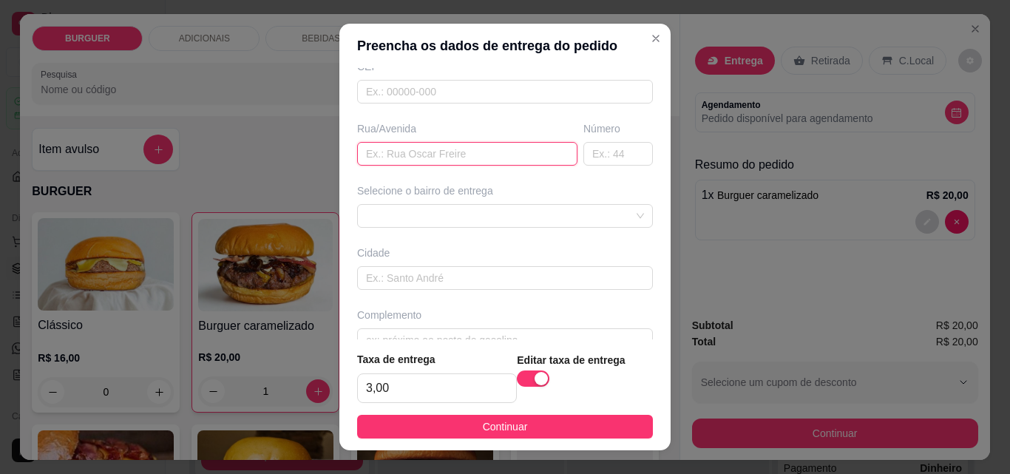
click at [370, 150] on input "text" at bounding box center [467, 154] width 220 height 24
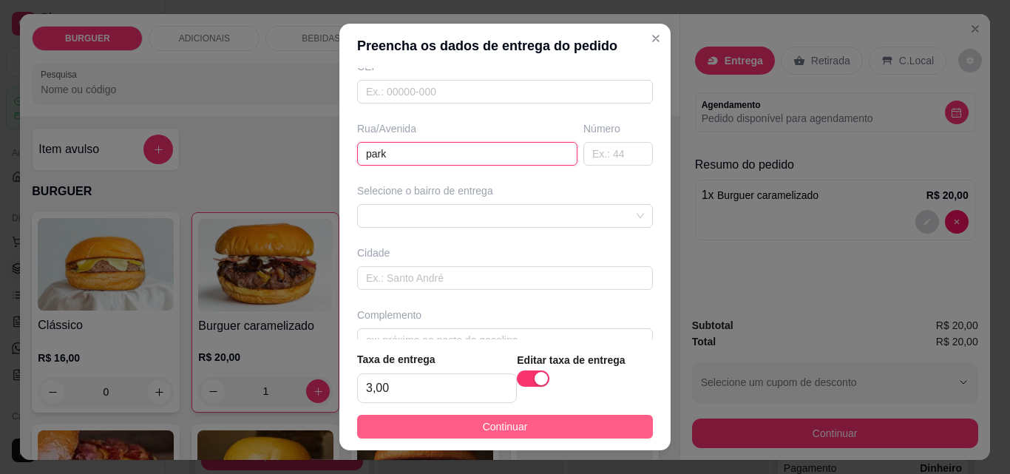
type input "park"
click at [578, 424] on button "Continuar" at bounding box center [505, 427] width 296 height 24
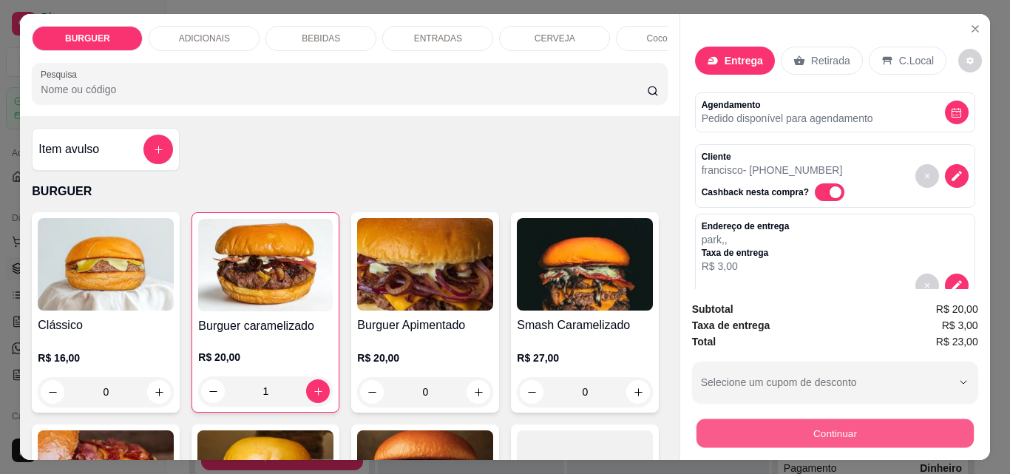
click at [727, 427] on button "Continuar" at bounding box center [834, 433] width 277 height 29
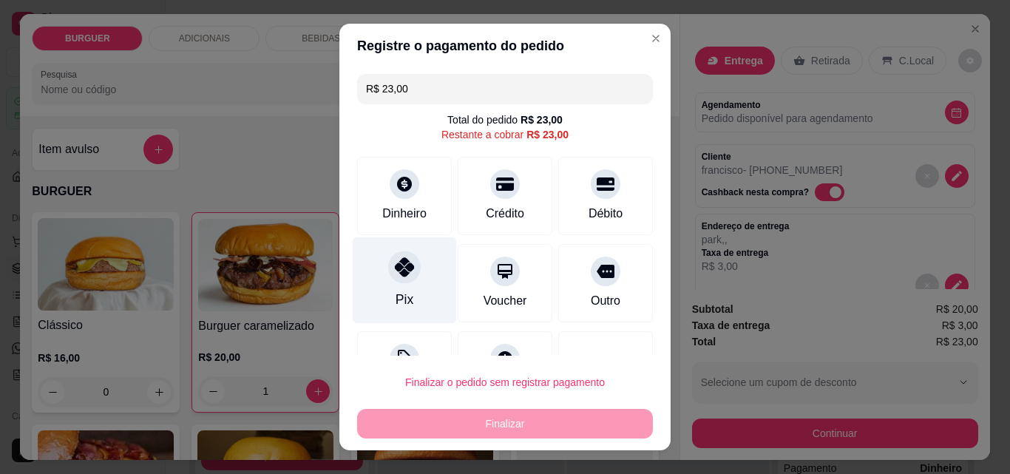
click at [405, 285] on div "Pix" at bounding box center [405, 280] width 104 height 87
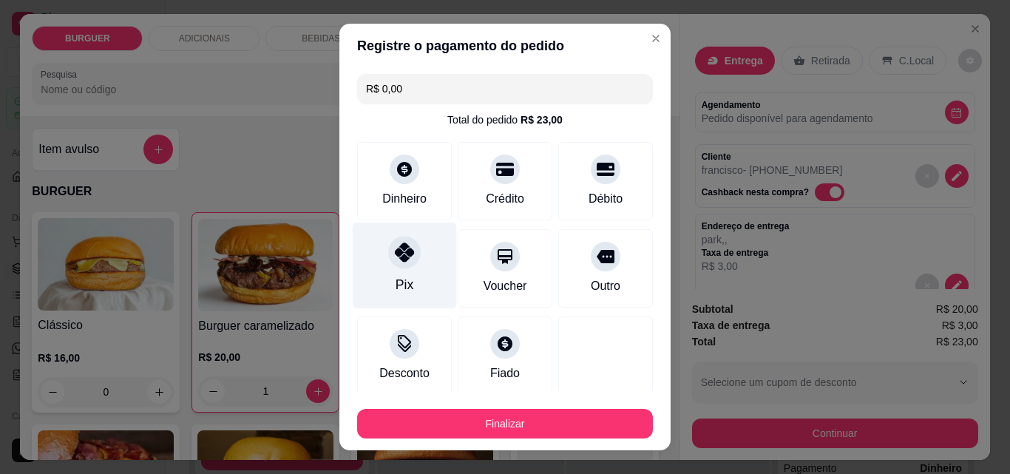
type input "R$ 0,00"
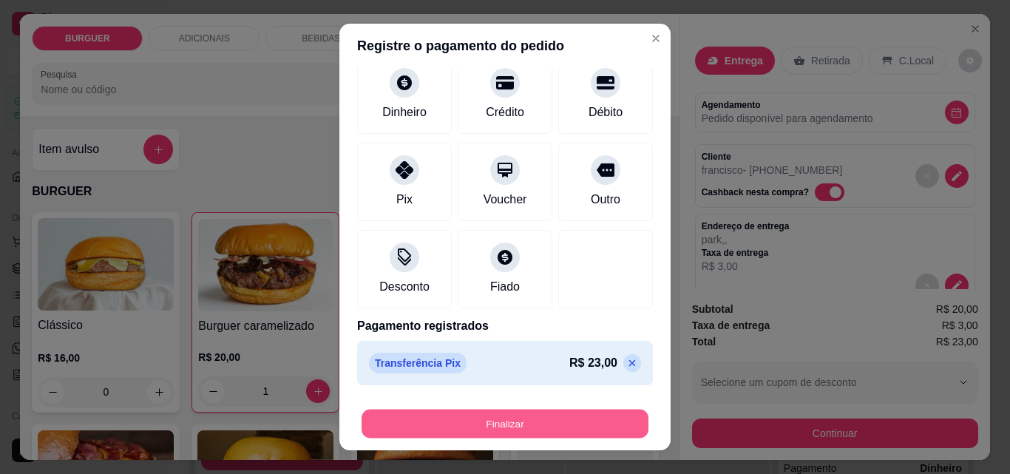
click at [552, 424] on button "Finalizar" at bounding box center [505, 424] width 287 height 29
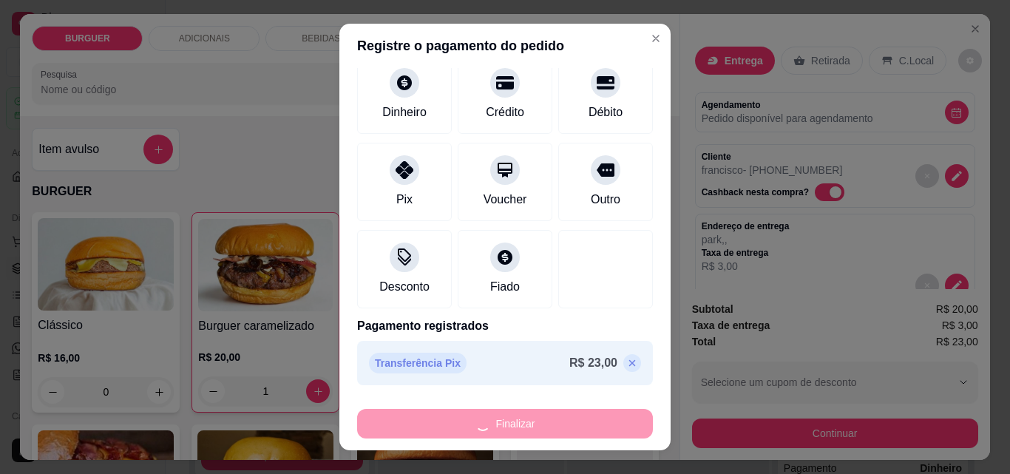
type input "0"
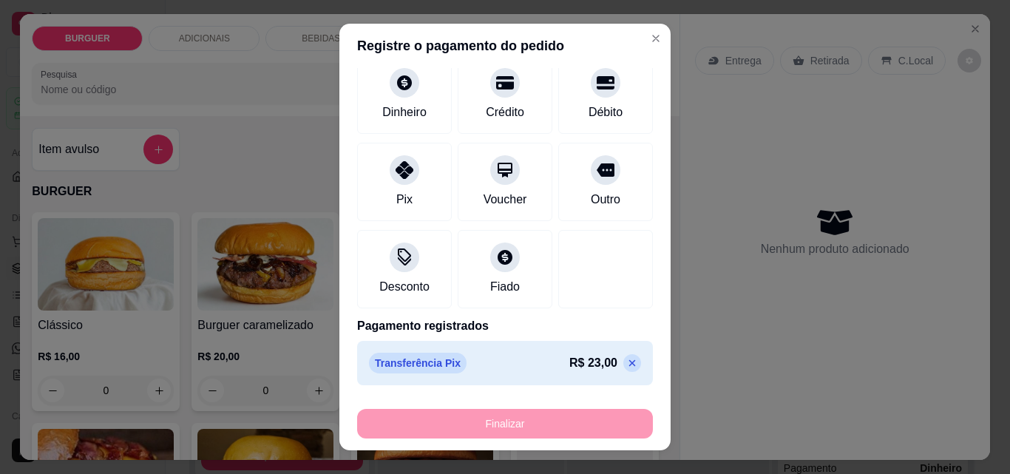
type input "-R$ 23,00"
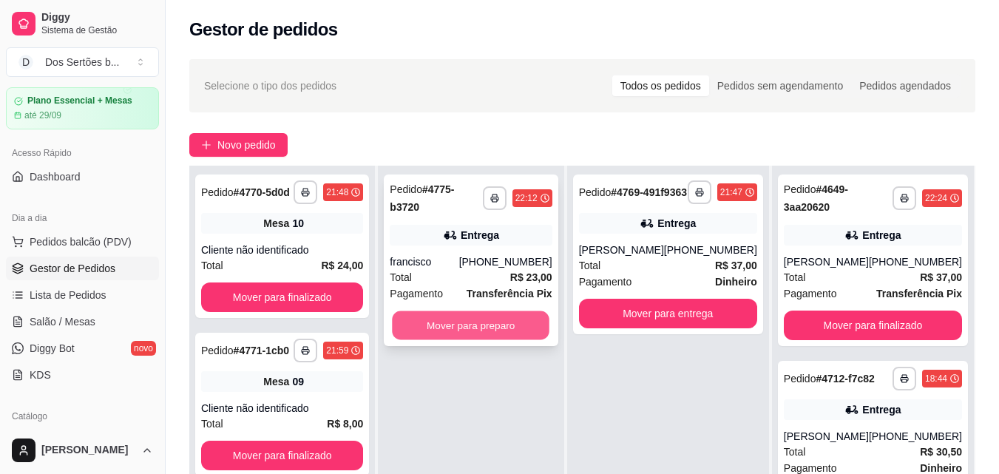
click at [459, 311] on button "Mover para preparo" at bounding box center [472, 325] width 158 height 29
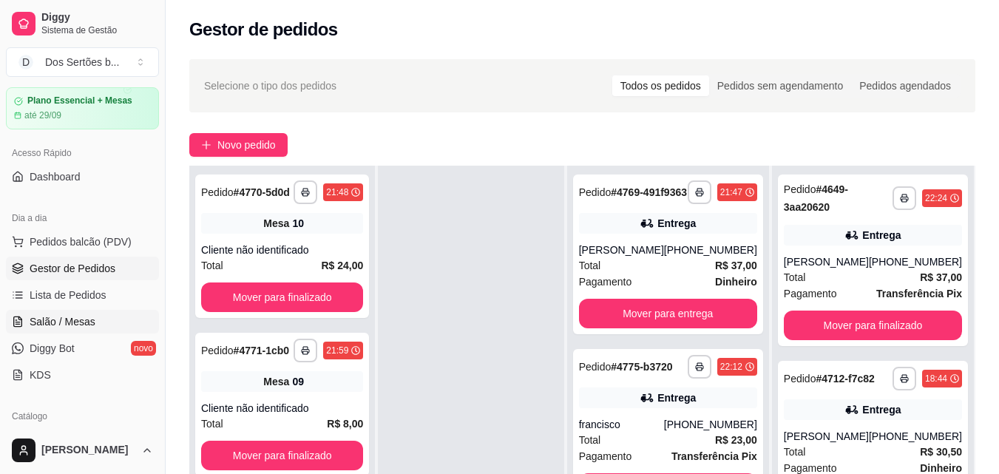
click at [64, 320] on span "Salão / Mesas" at bounding box center [63, 321] width 66 height 15
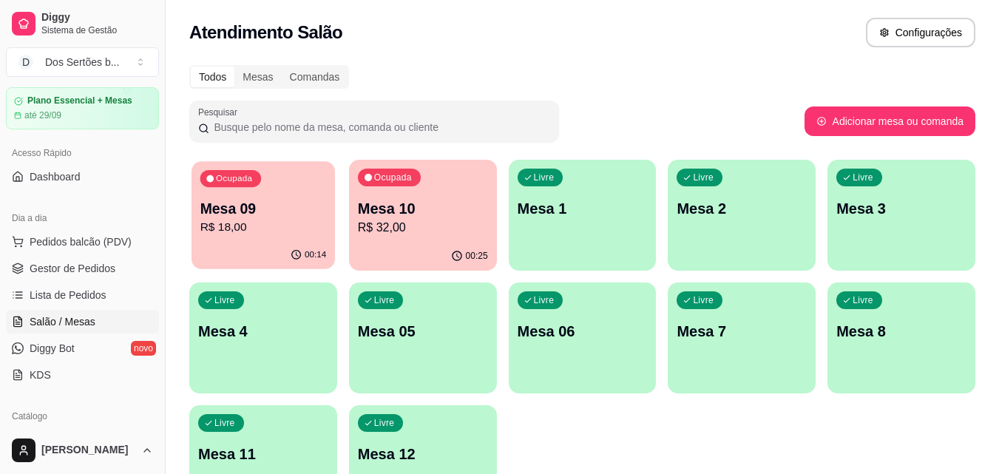
click at [273, 220] on p "R$ 18,00" at bounding box center [263, 227] width 126 height 17
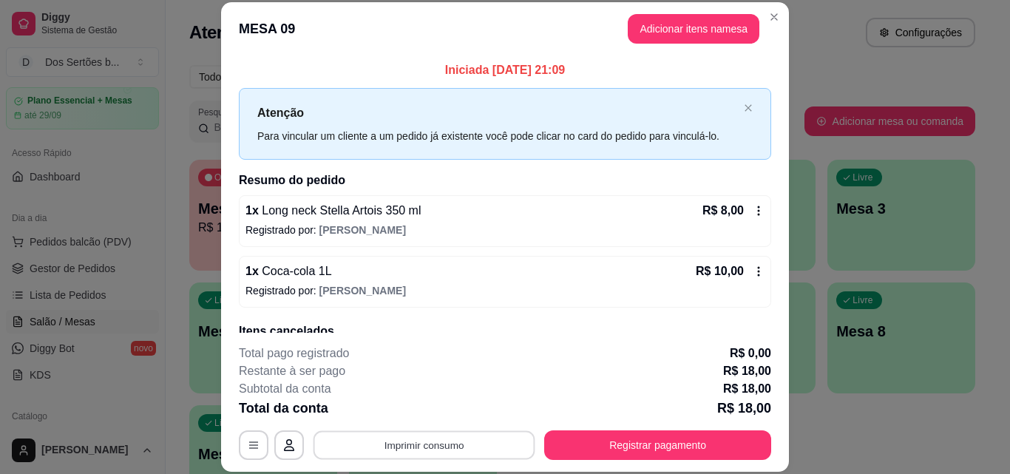
click at [396, 434] on button "Imprimir consumo" at bounding box center [425, 444] width 222 height 29
click at [405, 410] on button "Impressora" at bounding box center [423, 411] width 107 height 24
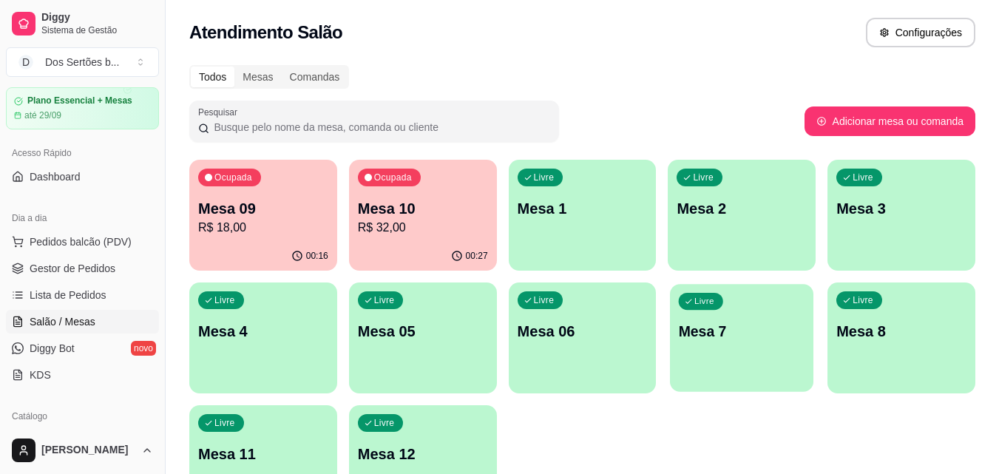
click at [720, 348] on div "Livre Mesa 7" at bounding box center [741, 329] width 143 height 90
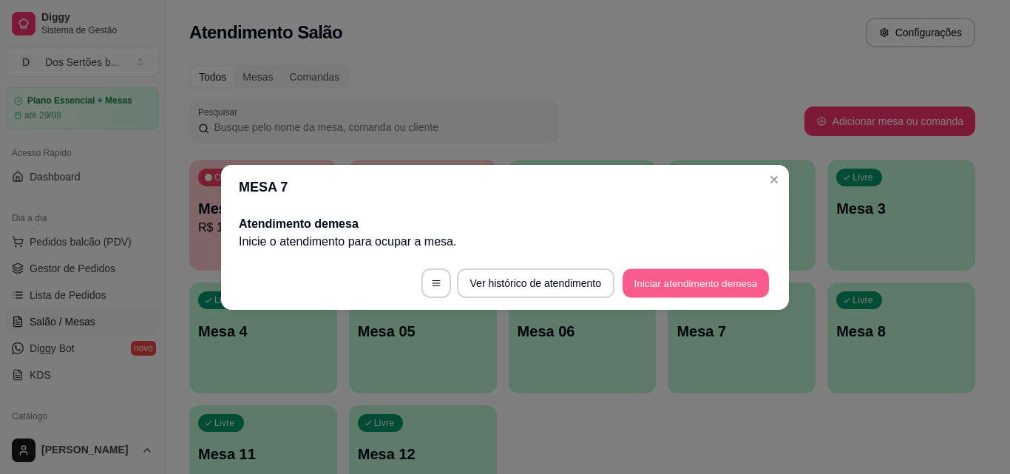
click at [703, 282] on button "Iniciar atendimento de mesa" at bounding box center [696, 282] width 146 height 29
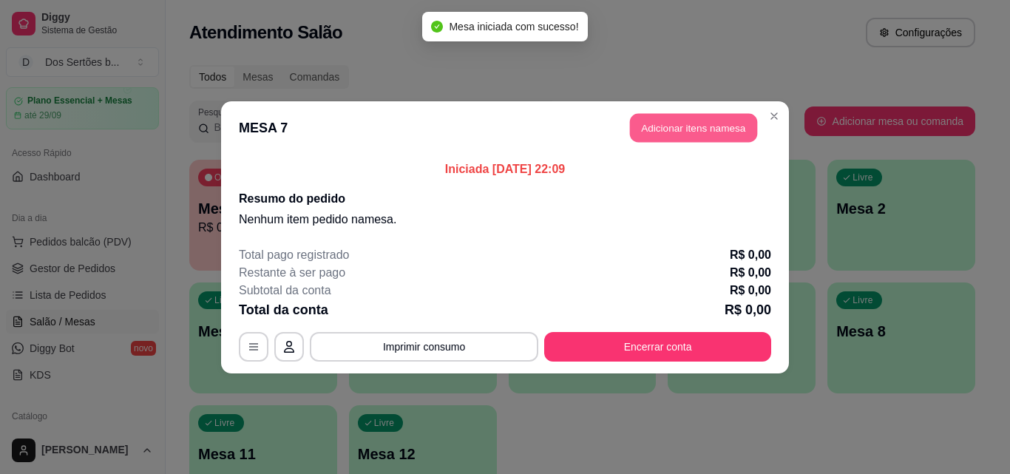
click at [691, 123] on button "Adicionar itens na mesa" at bounding box center [693, 127] width 127 height 29
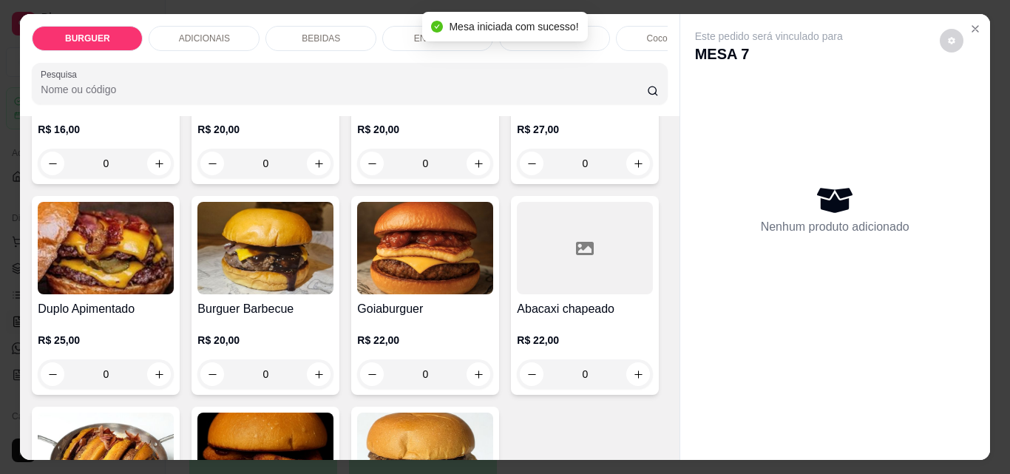
scroll to position [354, 0]
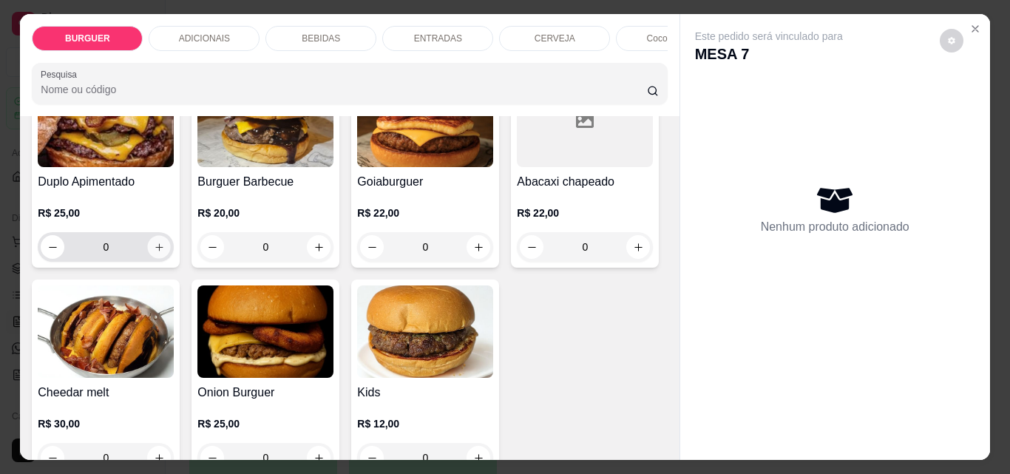
click at [163, 251] on icon "increase-product-quantity" at bounding box center [158, 246] width 7 height 7
type input "1"
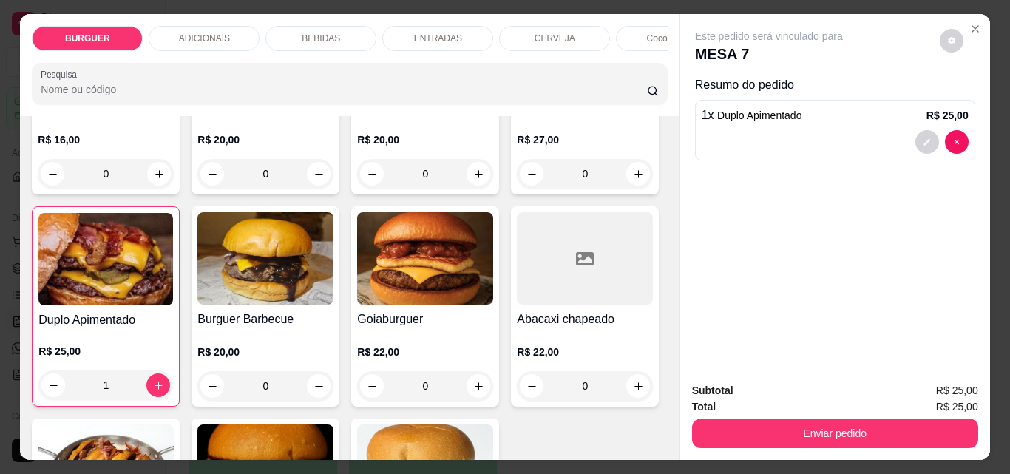
scroll to position [185, 0]
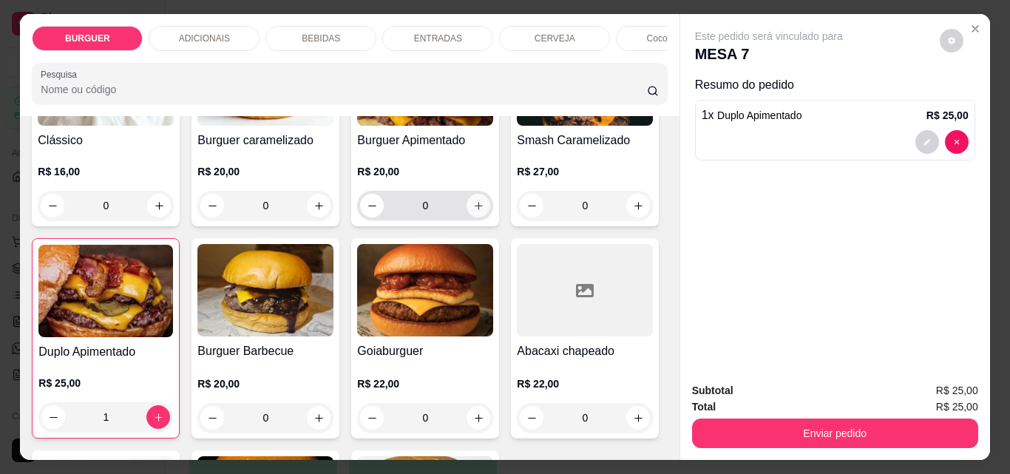
click at [475, 210] on icon "increase-product-quantity" at bounding box center [479, 206] width 8 height 8
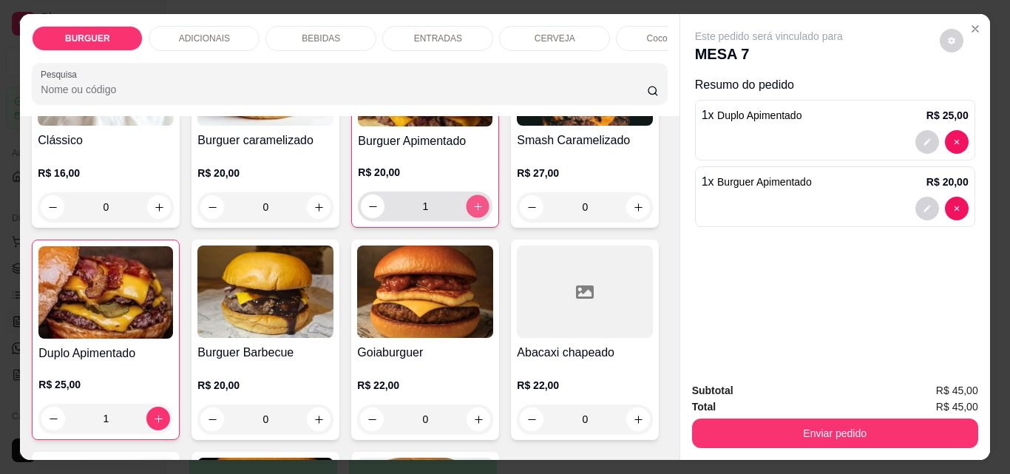
click at [473, 210] on icon "increase-product-quantity" at bounding box center [478, 206] width 11 height 11
type input "2"
click at [326, 33] on p "BEBIDAS" at bounding box center [321, 39] width 38 height 12
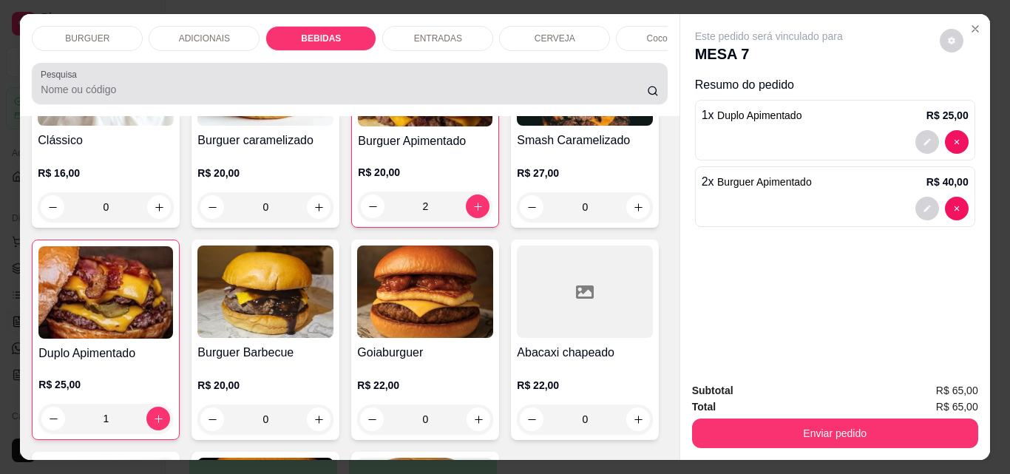
scroll to position [38, 0]
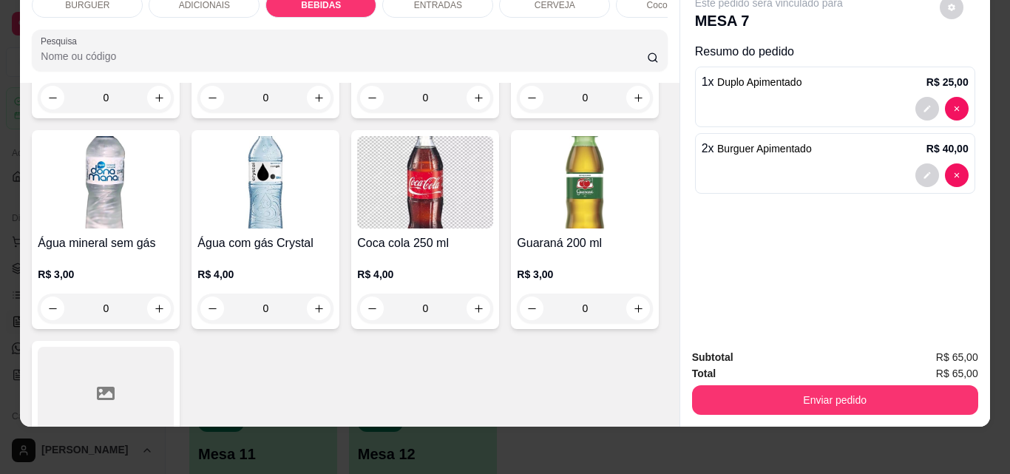
click at [415, 2] on div "ENTRADAS" at bounding box center [437, 5] width 111 height 25
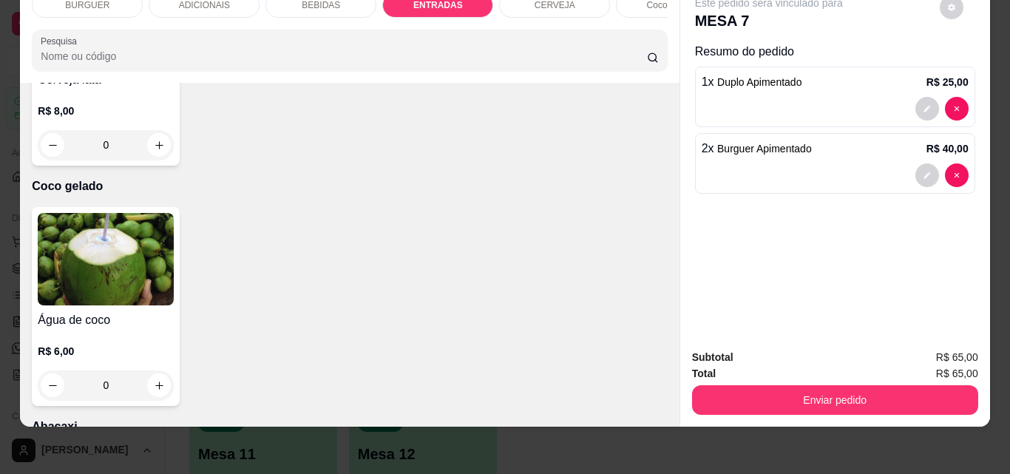
type input "1"
click at [331, 2] on div "BEBIDAS" at bounding box center [320, 5] width 111 height 25
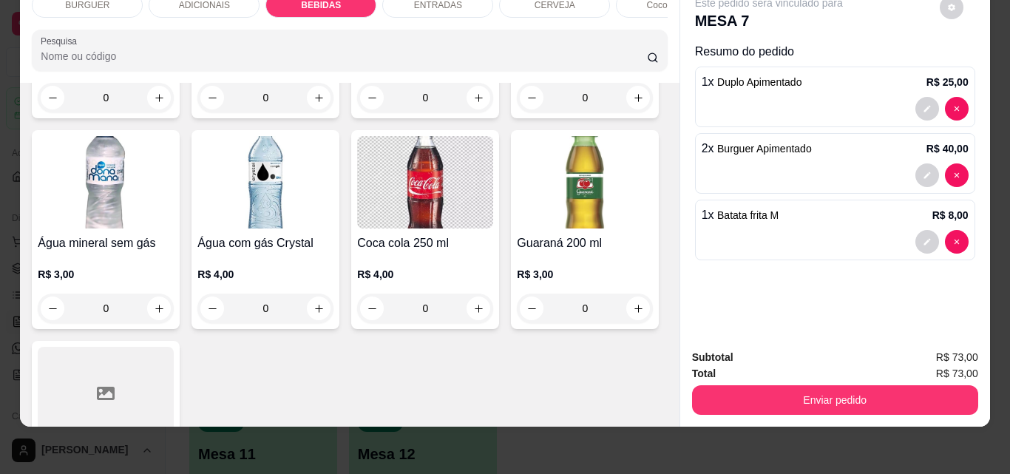
scroll to position [1747, 0]
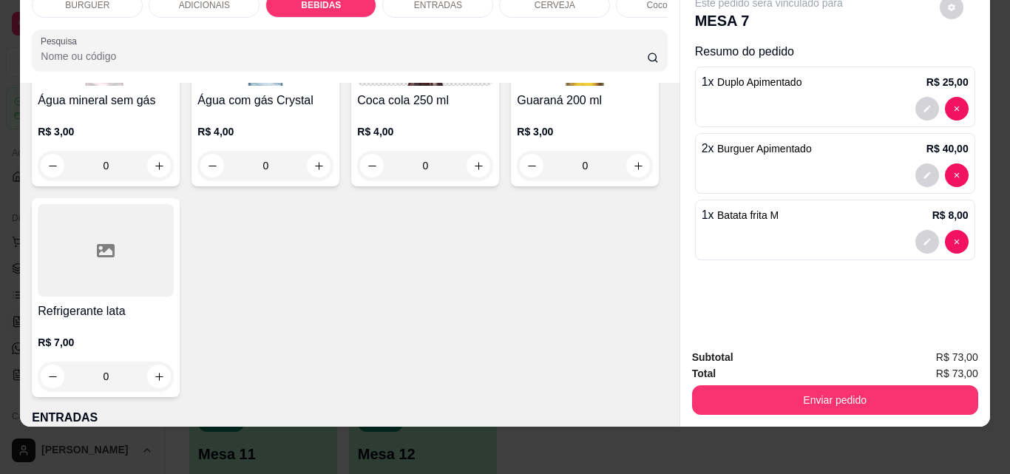
type input "1"
click at [404, 3] on div "ENTRADAS" at bounding box center [437, 5] width 111 height 25
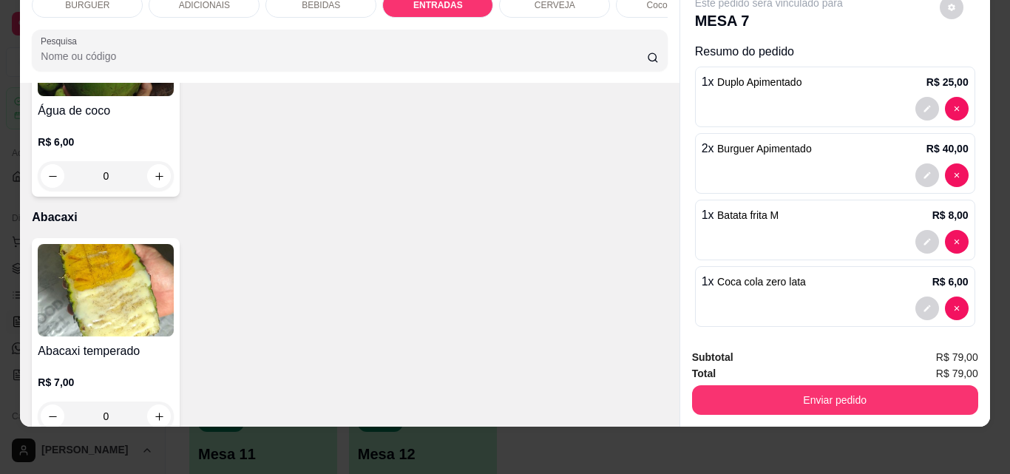
scroll to position [3065, 0]
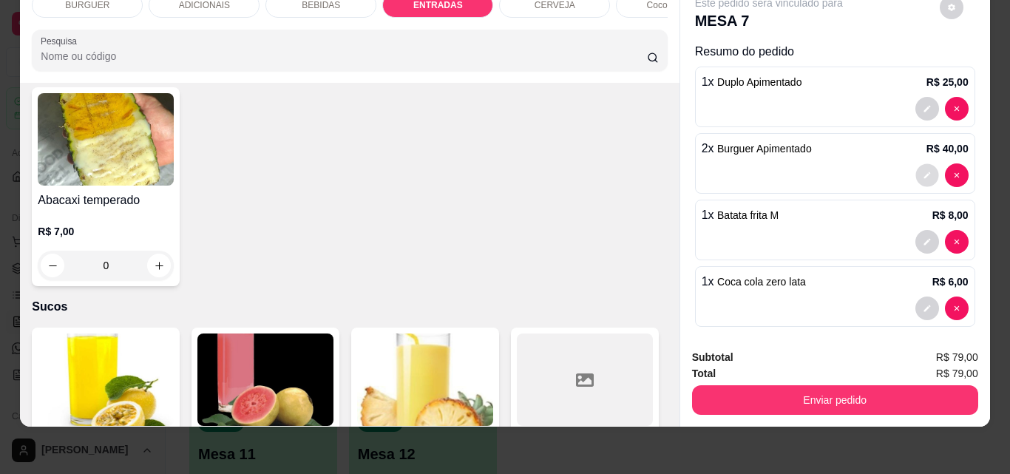
click at [916, 164] on button "decrease-product-quantity" at bounding box center [927, 175] width 23 height 23
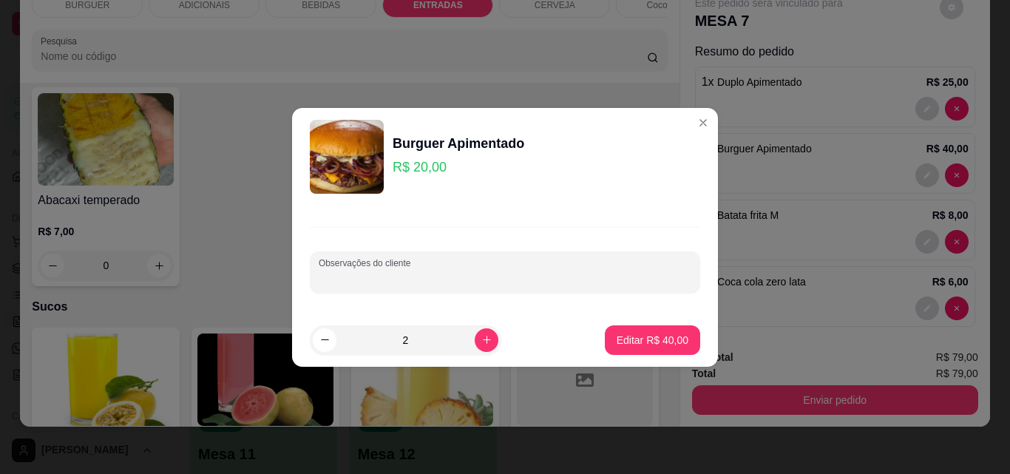
click at [396, 272] on input "Observações do cliente" at bounding box center [505, 278] width 373 height 15
type input "s"
type input "1 sem cebola"
click at [639, 334] on p "Editar R$ 40,00" at bounding box center [652, 340] width 70 height 14
type input "0"
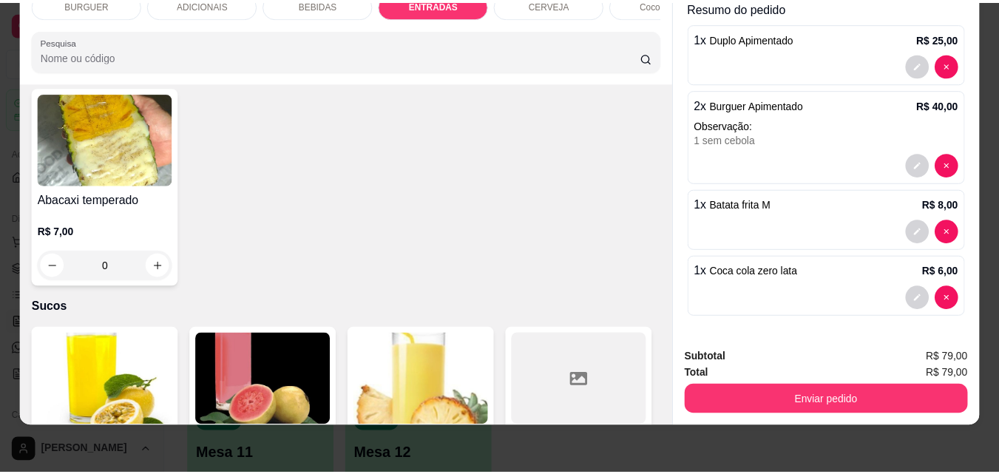
scroll to position [3181, 0]
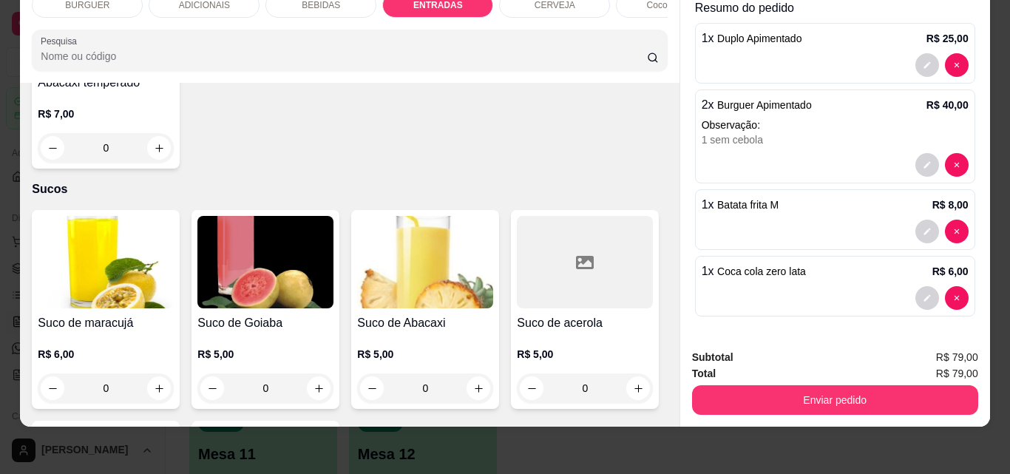
type input "1"
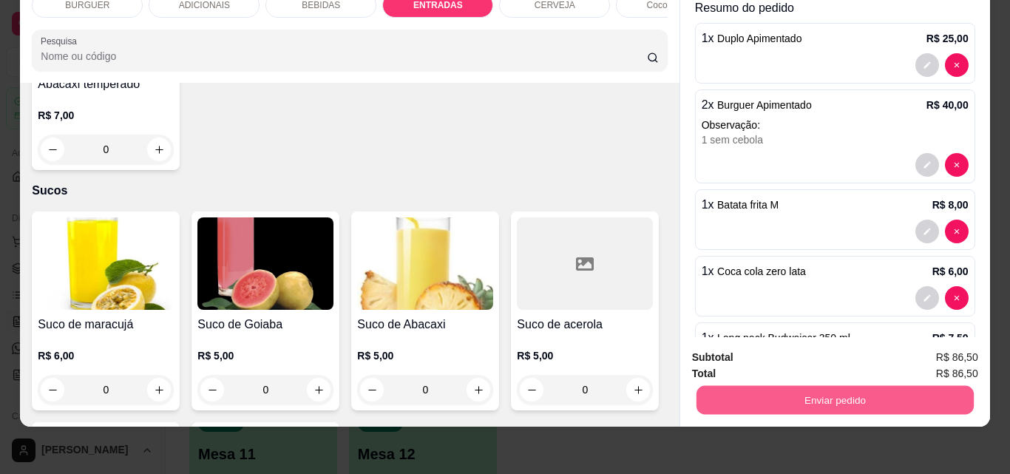
click at [816, 389] on button "Enviar pedido" at bounding box center [834, 399] width 277 height 29
click at [795, 345] on button "Não registrar e enviar pedido" at bounding box center [785, 352] width 149 height 27
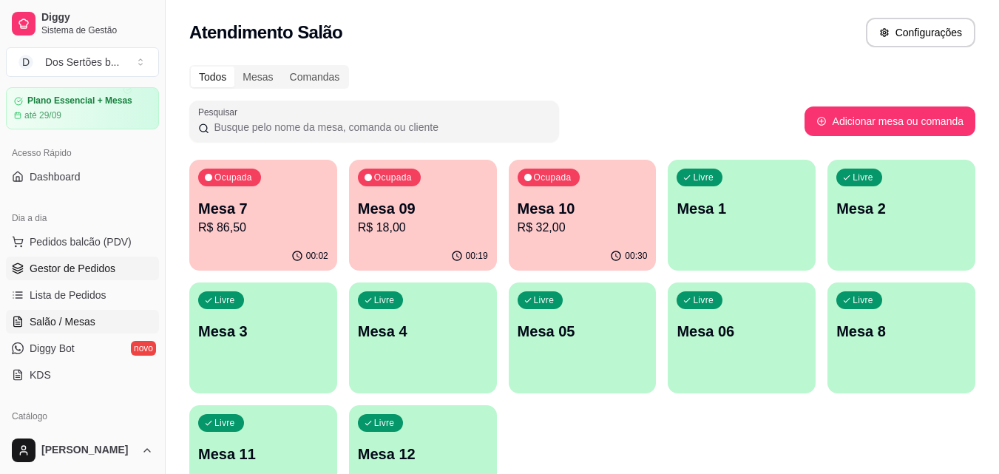
click at [108, 276] on link "Gestor de Pedidos" at bounding box center [82, 269] width 153 height 24
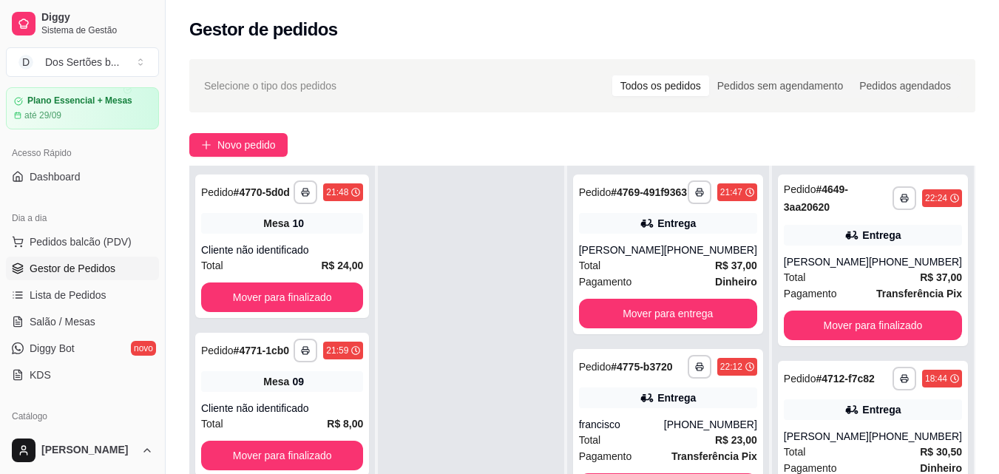
scroll to position [197, 0]
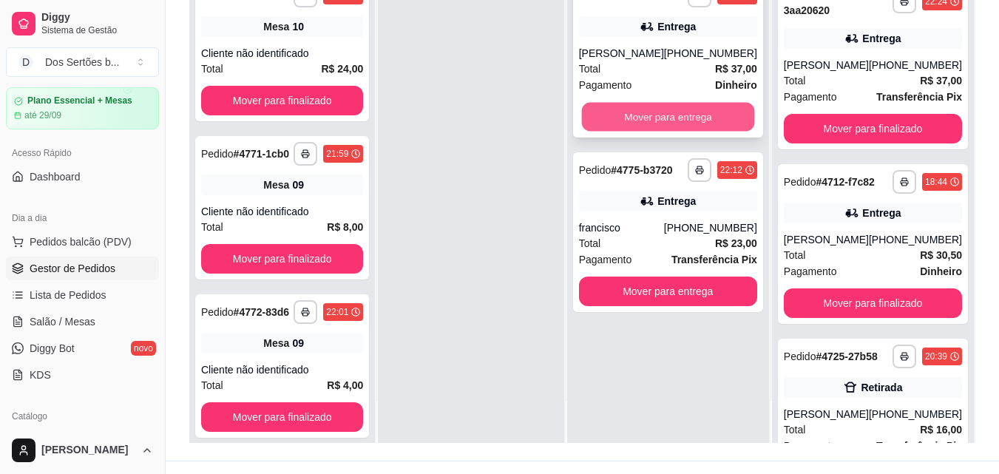
click at [649, 123] on button "Mover para entrega" at bounding box center [667, 117] width 173 height 29
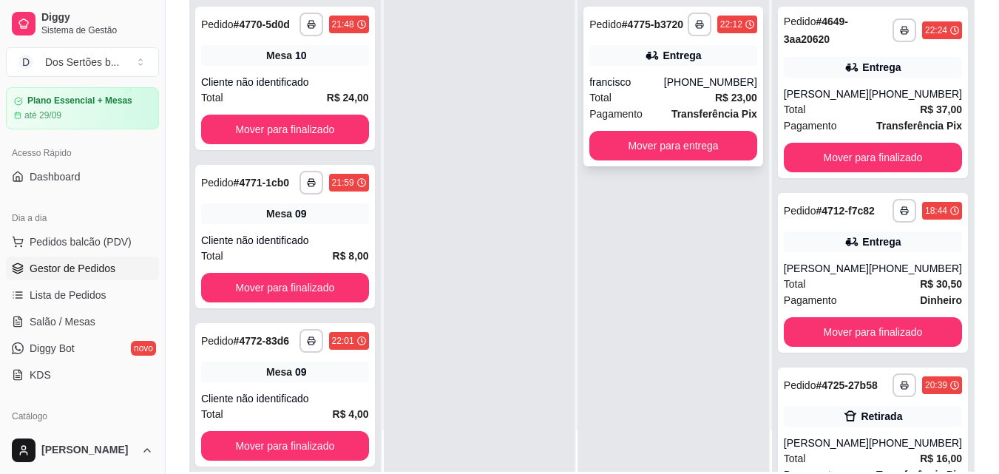
scroll to position [0, 0]
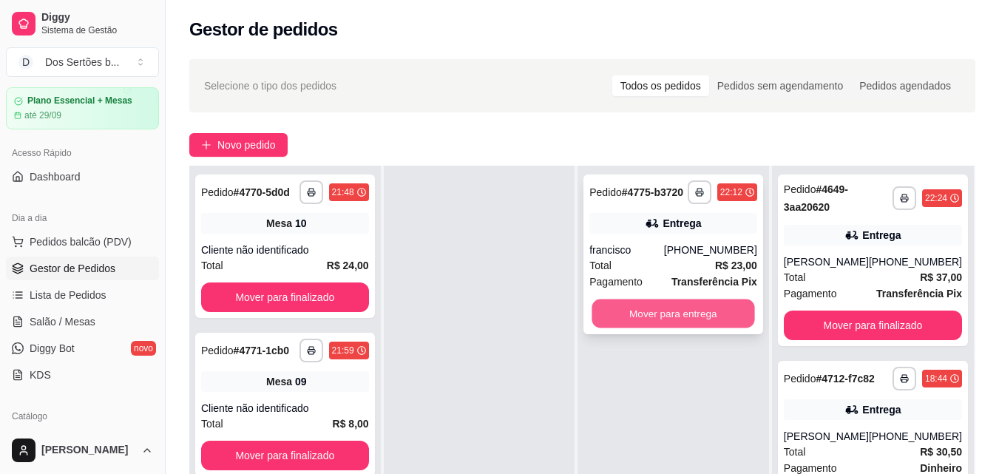
click at [637, 319] on button "Mover para entrega" at bounding box center [673, 314] width 163 height 29
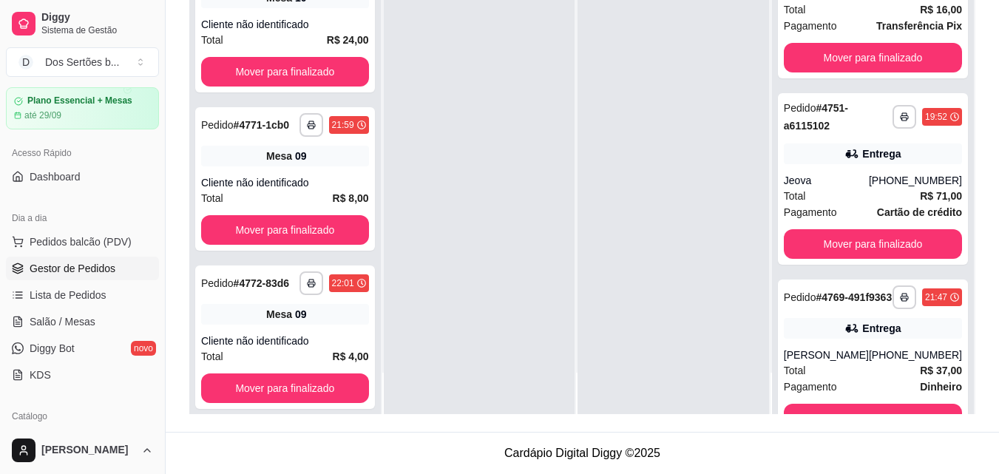
scroll to position [659, 0]
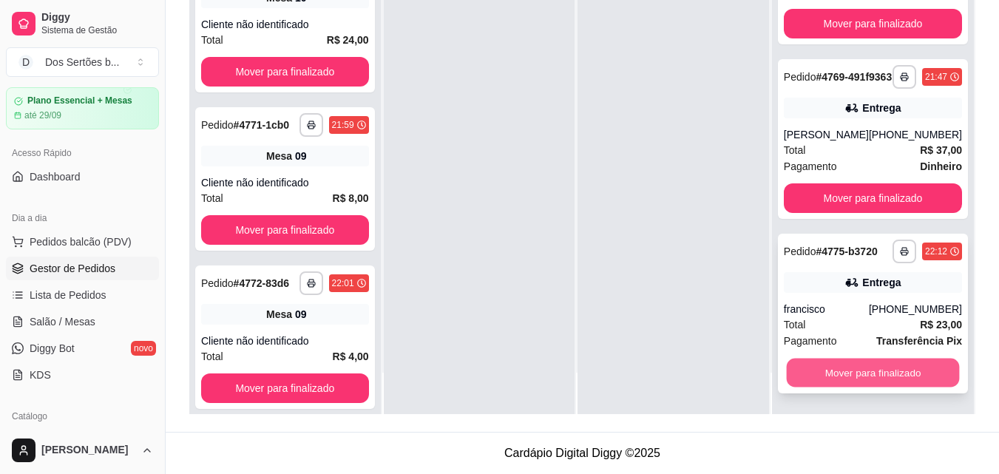
click at [863, 372] on button "Mover para finalizado" at bounding box center [872, 373] width 173 height 29
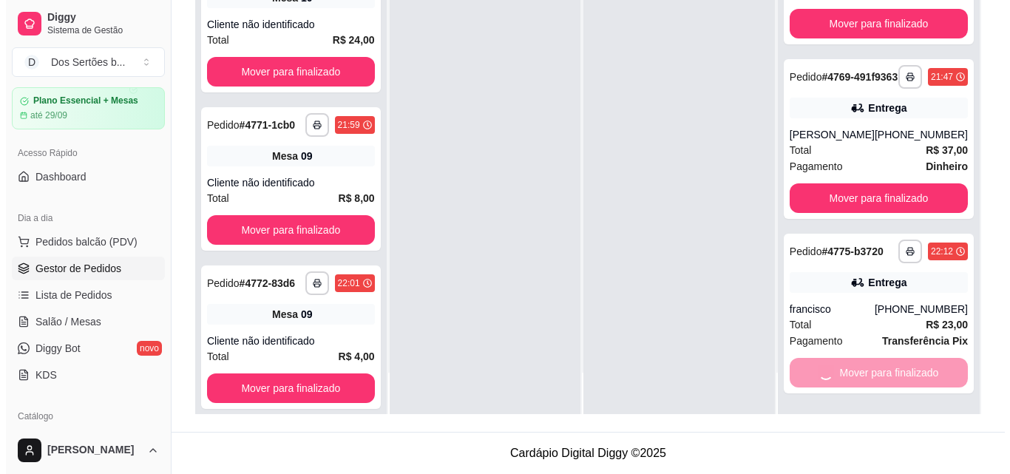
scroll to position [473, 0]
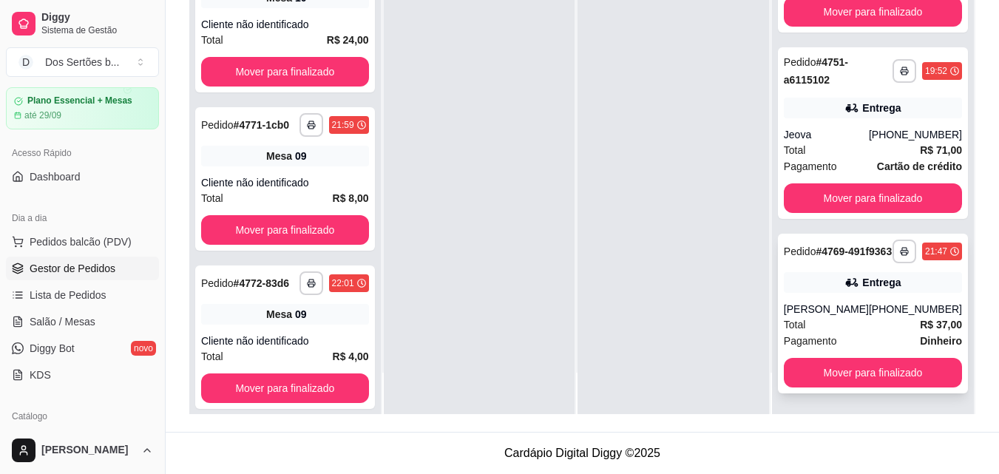
click at [834, 339] on span "Pagamento" at bounding box center [810, 341] width 53 height 16
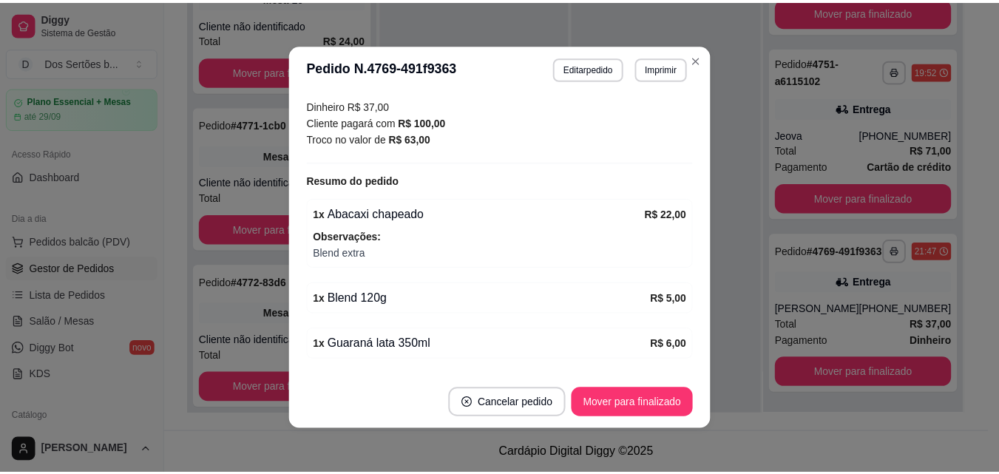
scroll to position [429, 0]
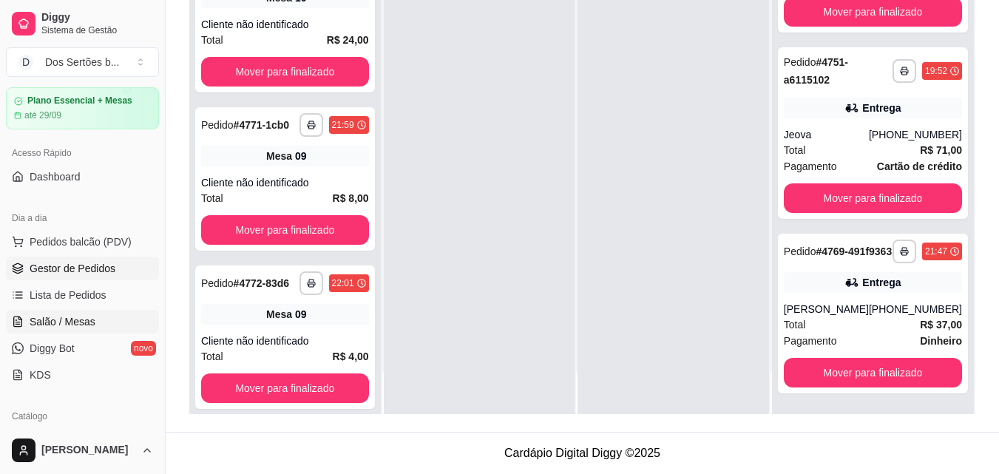
click at [76, 316] on span "Salão / Mesas" at bounding box center [63, 321] width 66 height 15
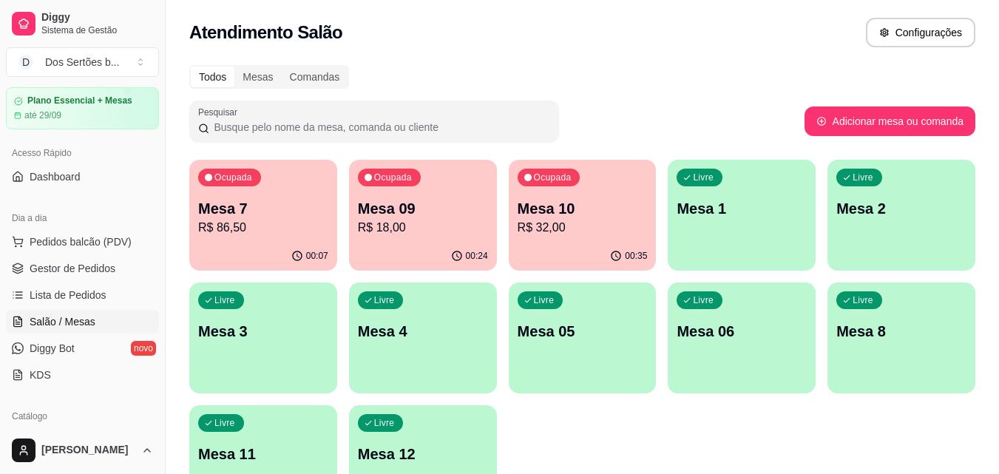
click at [75, 328] on span "Salão / Mesas" at bounding box center [63, 321] width 66 height 15
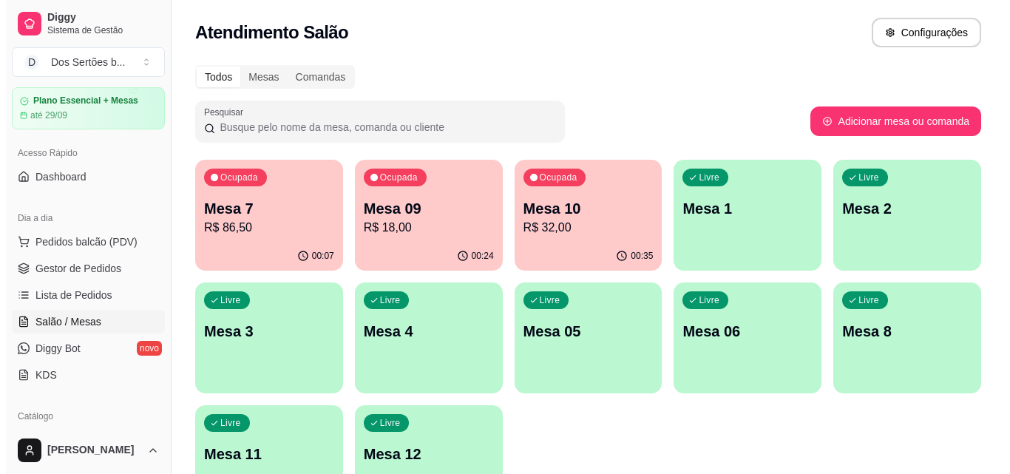
scroll to position [102, 0]
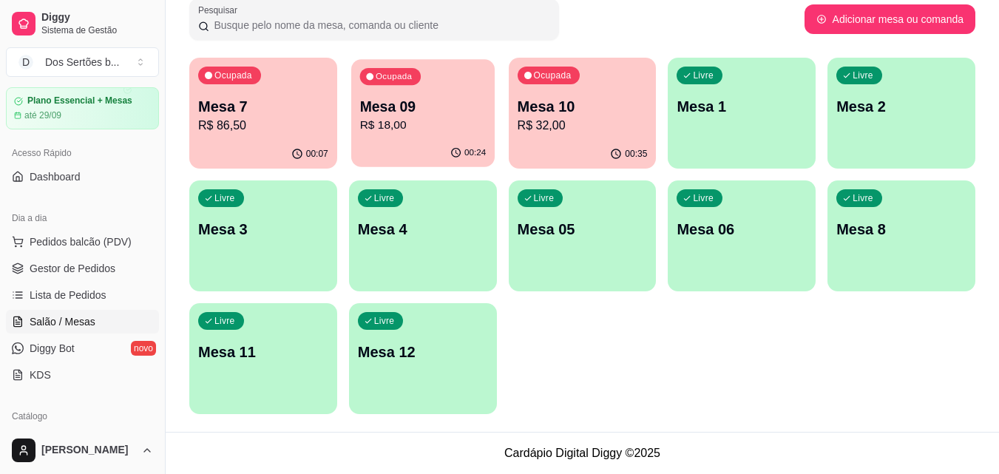
click at [419, 120] on p "R$ 18,00" at bounding box center [422, 125] width 126 height 17
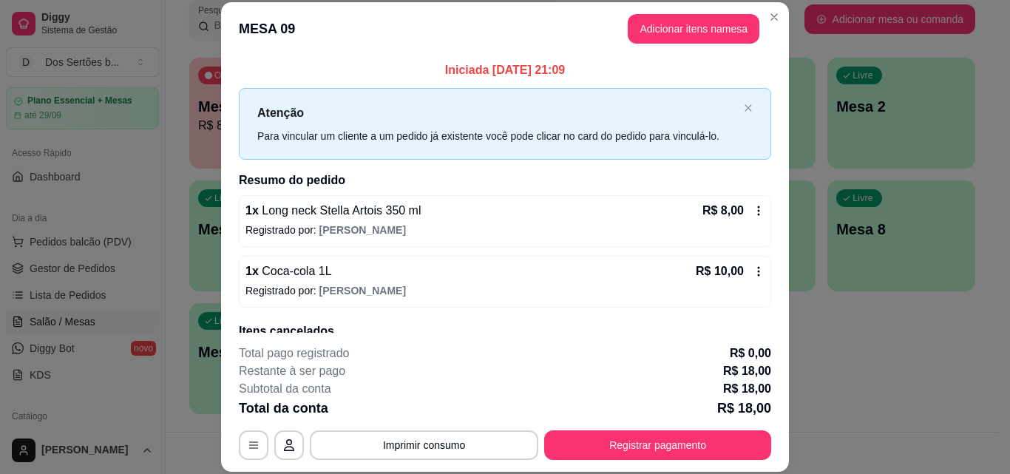
scroll to position [65, 0]
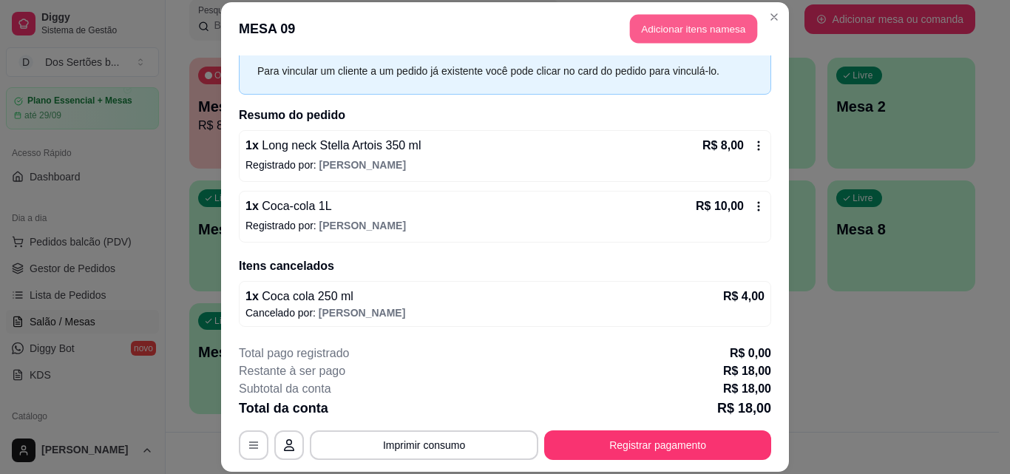
click at [640, 27] on button "Adicionar itens na mesa" at bounding box center [693, 29] width 127 height 29
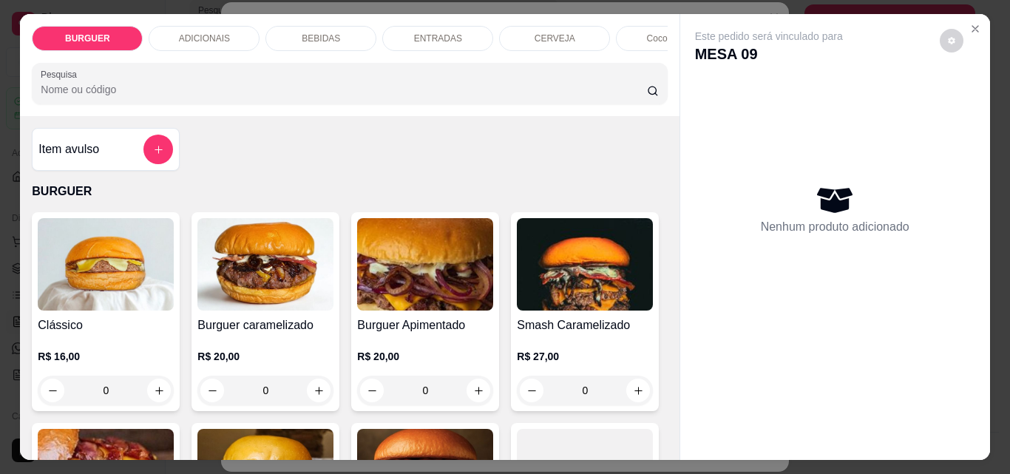
click at [321, 33] on p "BEBIDAS" at bounding box center [321, 39] width 38 height 12
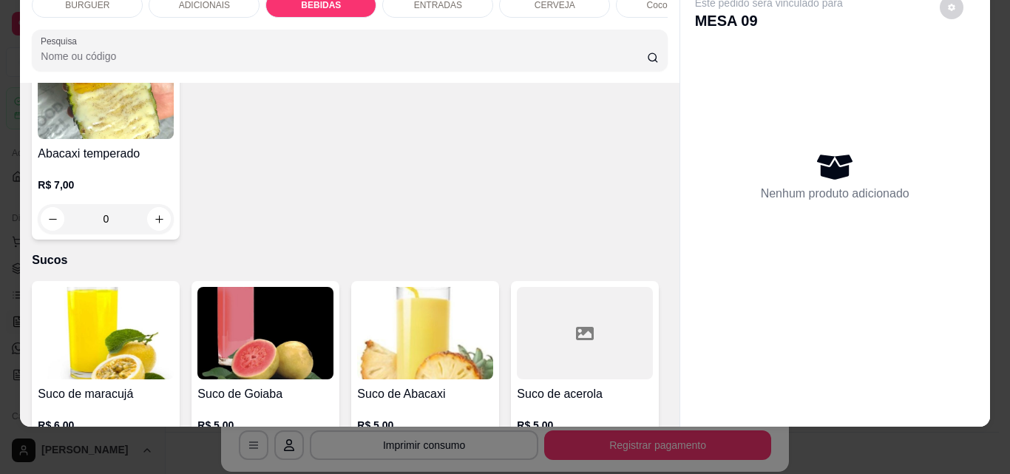
scroll to position [3308, 0]
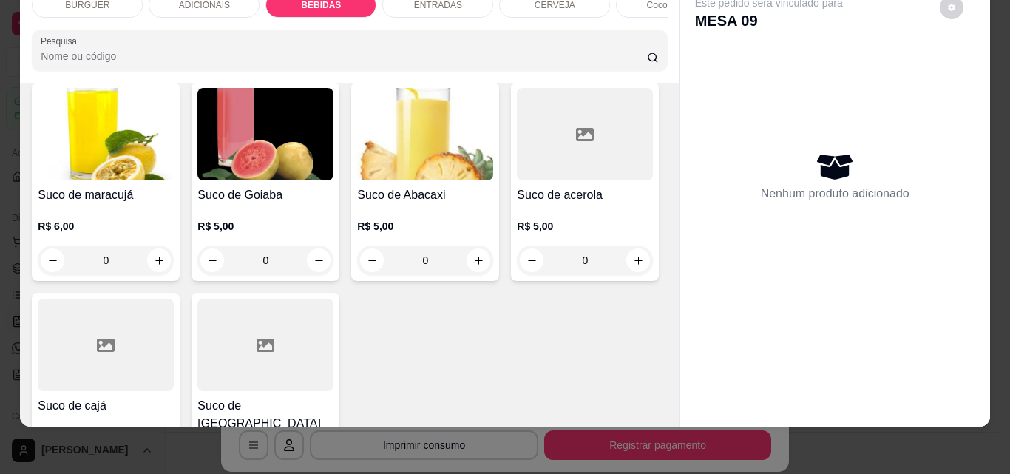
type input "1"
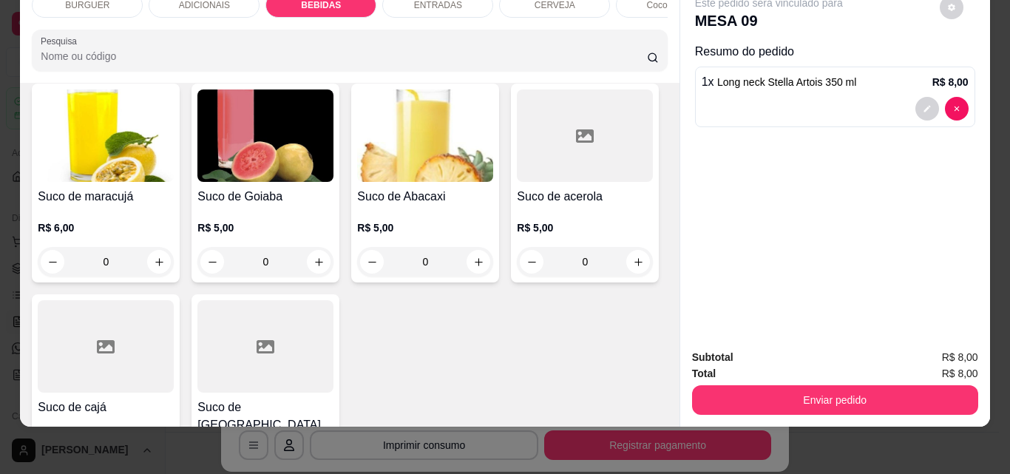
scroll to position [3309, 0]
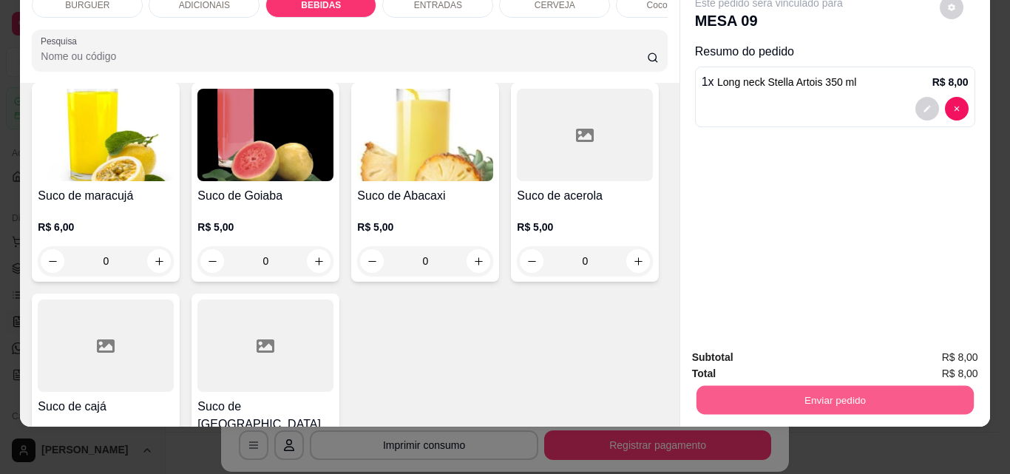
click at [770, 387] on button "Enviar pedido" at bounding box center [834, 399] width 277 height 29
click at [786, 350] on button "Não registrar e enviar pedido" at bounding box center [785, 352] width 149 height 27
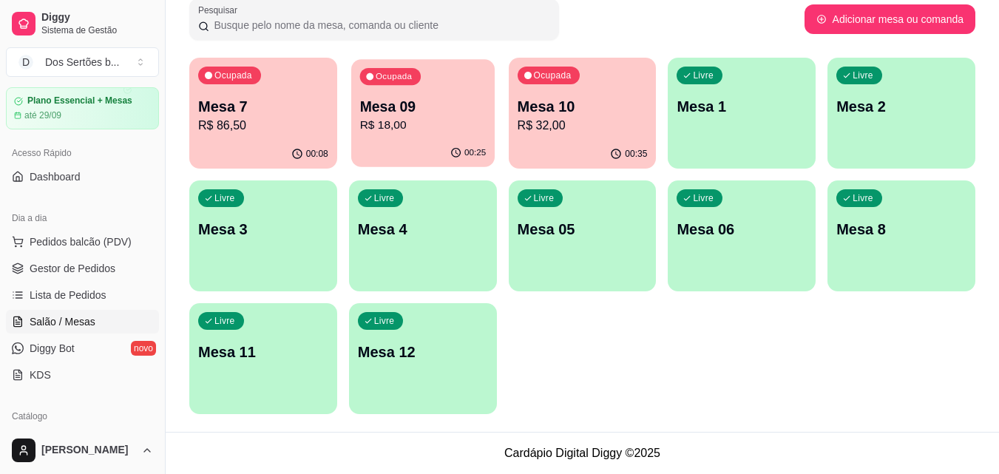
click at [439, 94] on div "Ocupada Mesa 09 R$ 18,00" at bounding box center [422, 99] width 143 height 80
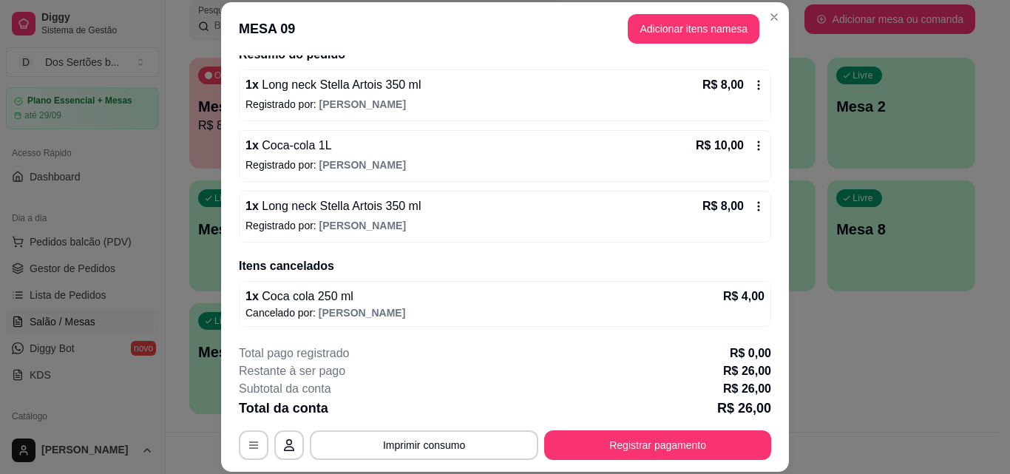
scroll to position [53, 0]
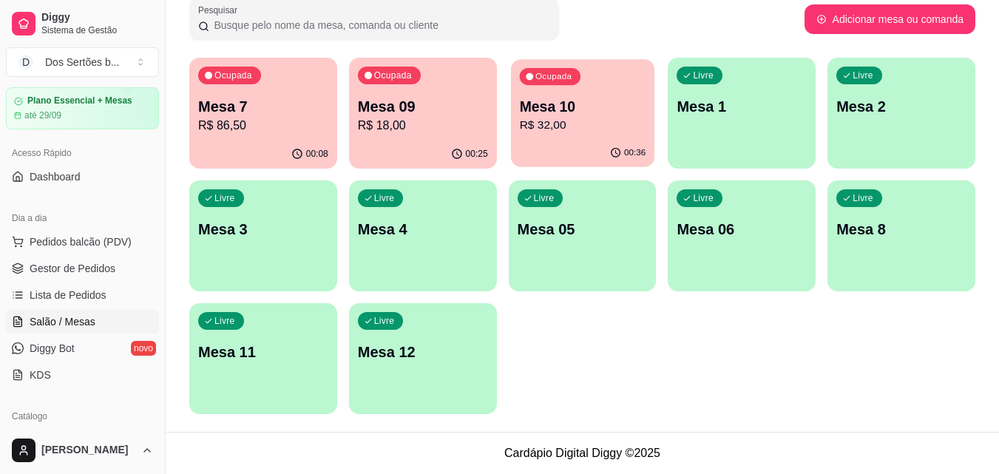
click at [597, 123] on p "R$ 32,00" at bounding box center [582, 125] width 126 height 17
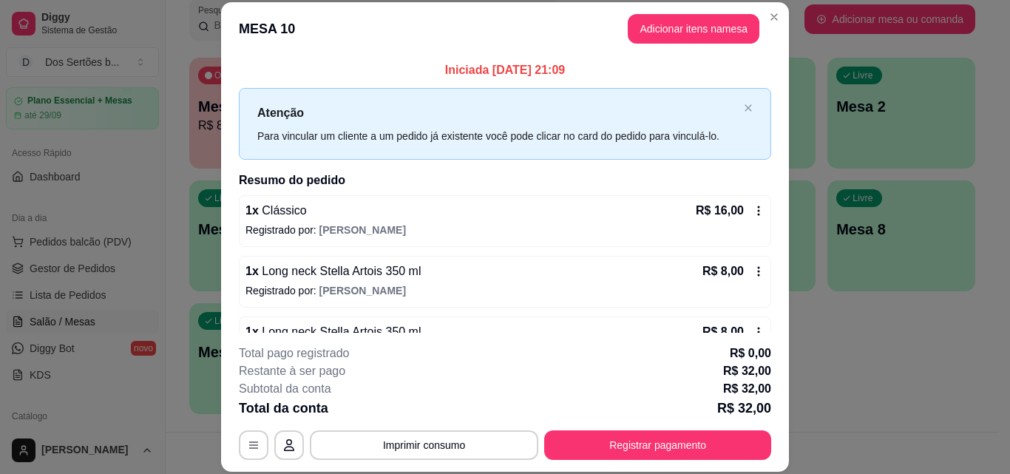
scroll to position [41, 0]
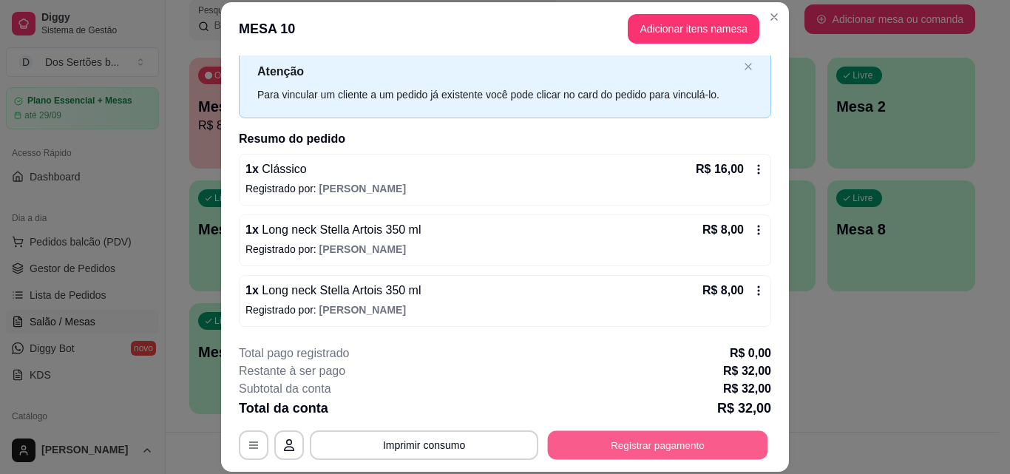
click at [620, 444] on button "Registrar pagamento" at bounding box center [658, 444] width 220 height 29
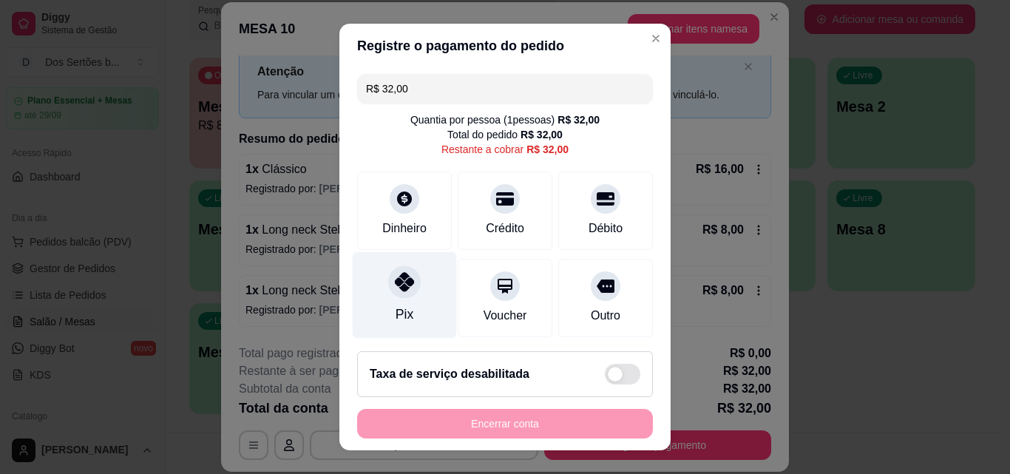
click at [422, 307] on div "Pix" at bounding box center [405, 295] width 104 height 87
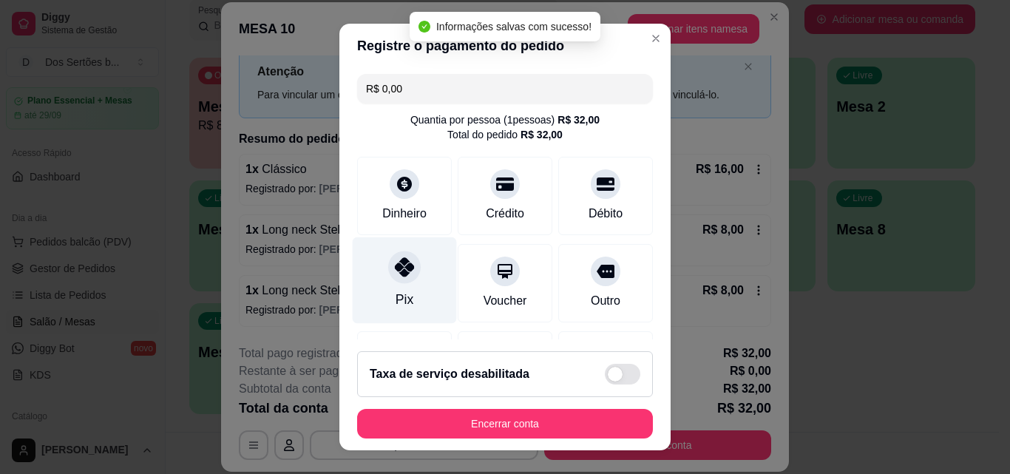
type input "R$ 0,00"
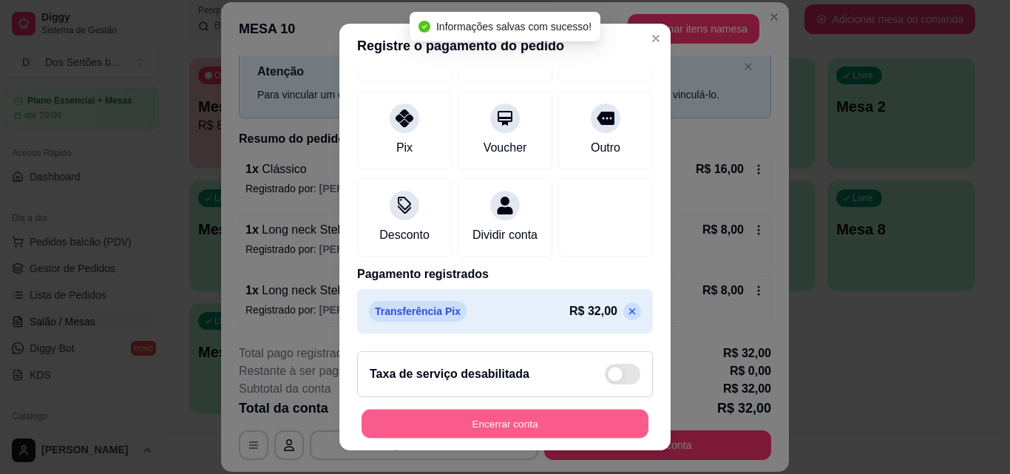
click at [586, 423] on button "Encerrar conta" at bounding box center [505, 424] width 287 height 29
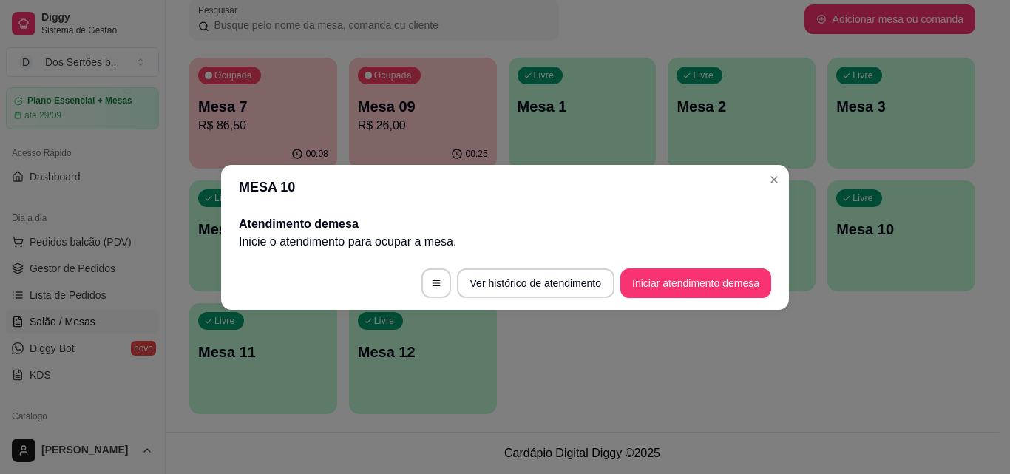
scroll to position [0, 0]
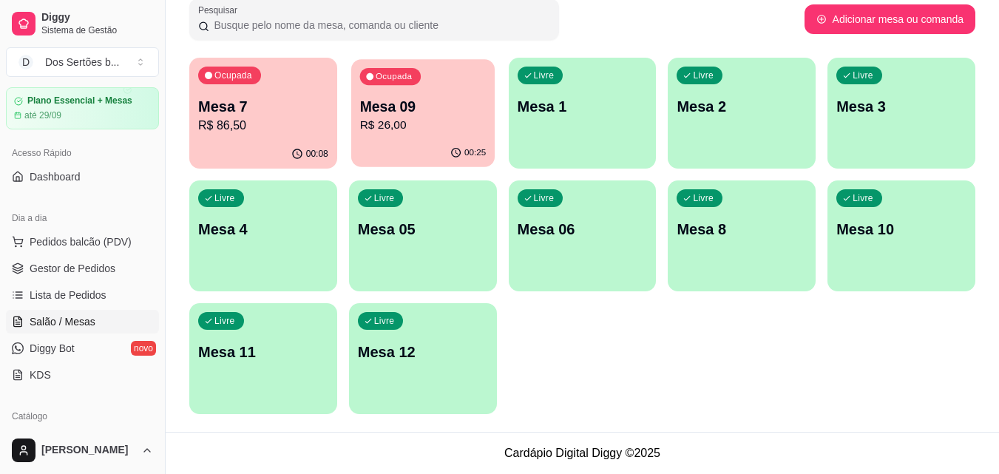
click at [409, 118] on p "R$ 26,00" at bounding box center [422, 125] width 126 height 17
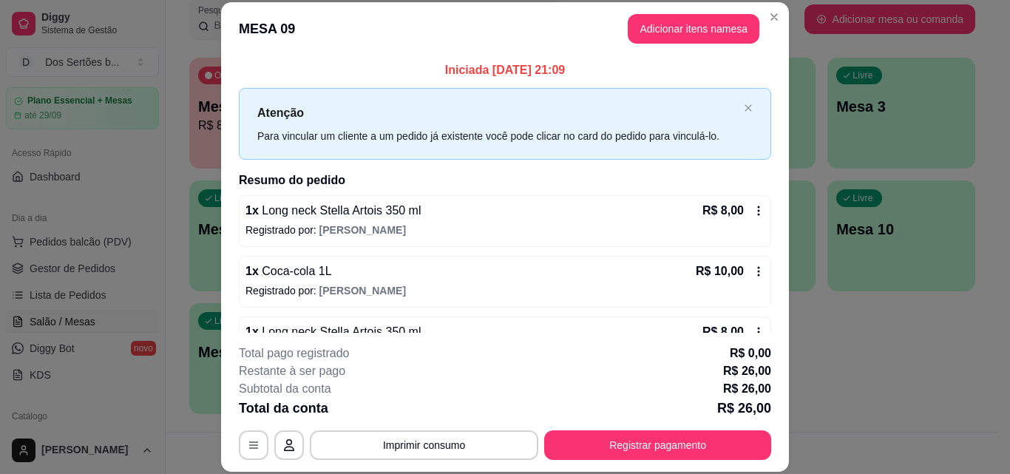
scroll to position [126, 0]
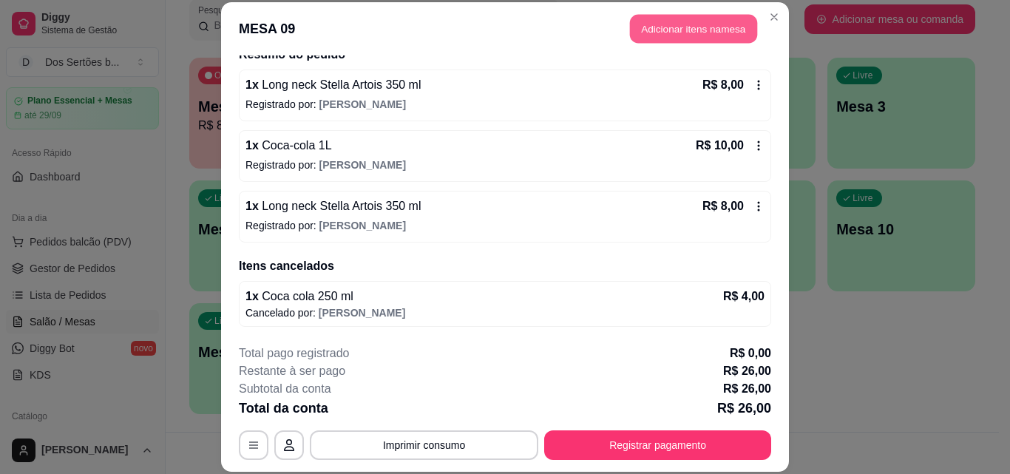
click at [663, 30] on button "Adicionar itens na mesa" at bounding box center [693, 29] width 127 height 29
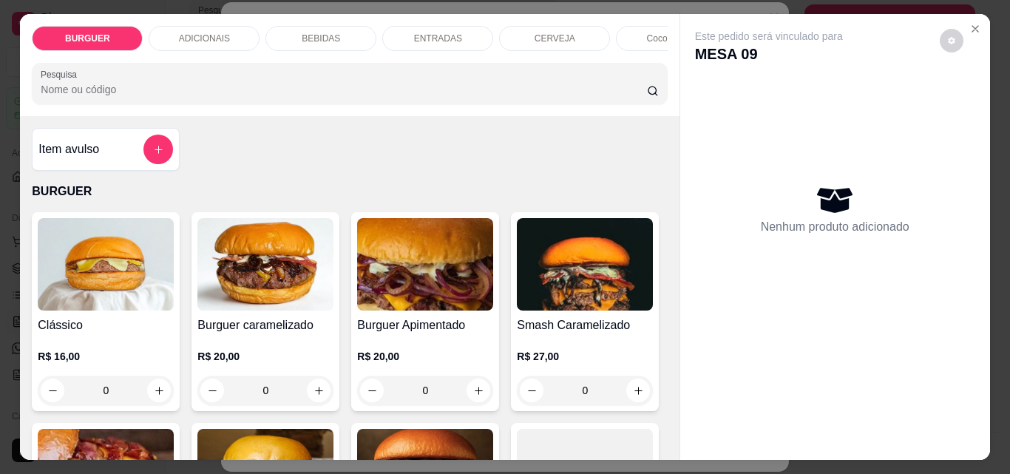
scroll to position [102, 0]
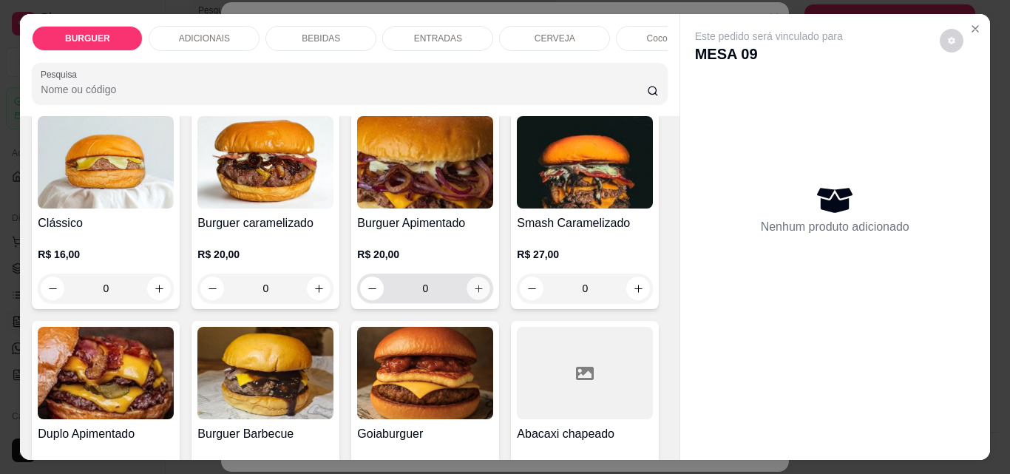
click at [473, 294] on icon "increase-product-quantity" at bounding box center [478, 288] width 11 height 11
type input "1"
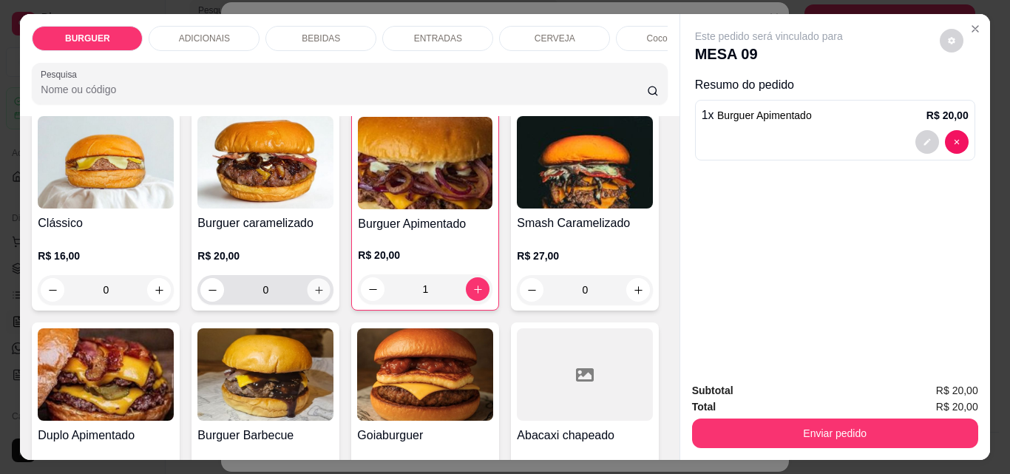
click at [322, 300] on button "increase-product-quantity" at bounding box center [319, 290] width 23 height 23
type input "1"
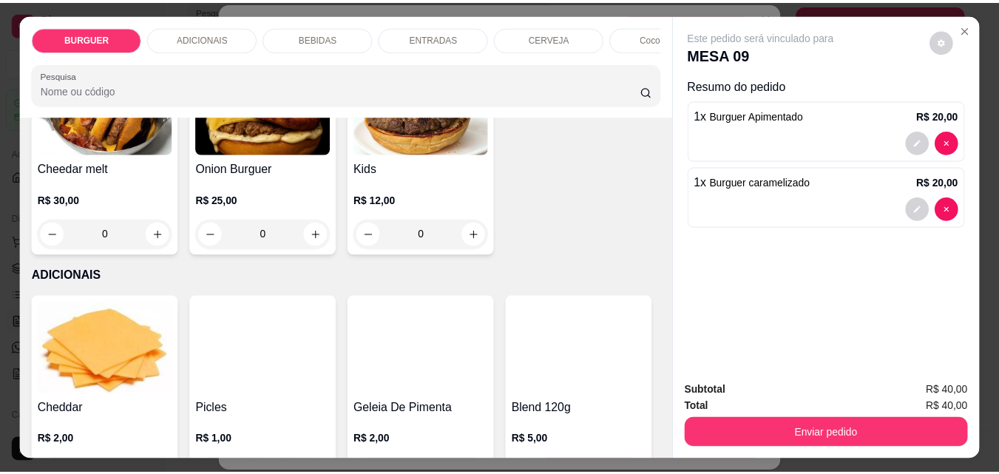
scroll to position [693, 0]
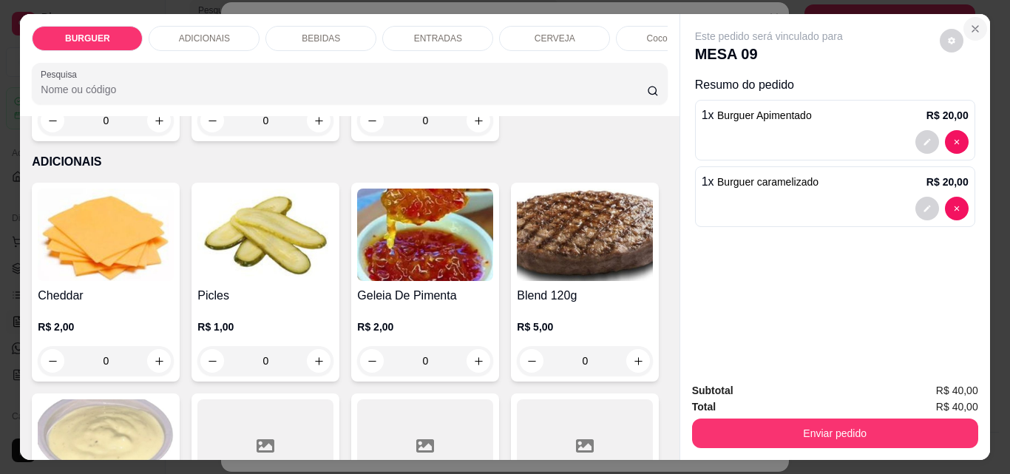
click at [970, 25] on icon "Close" at bounding box center [976, 29] width 12 height 12
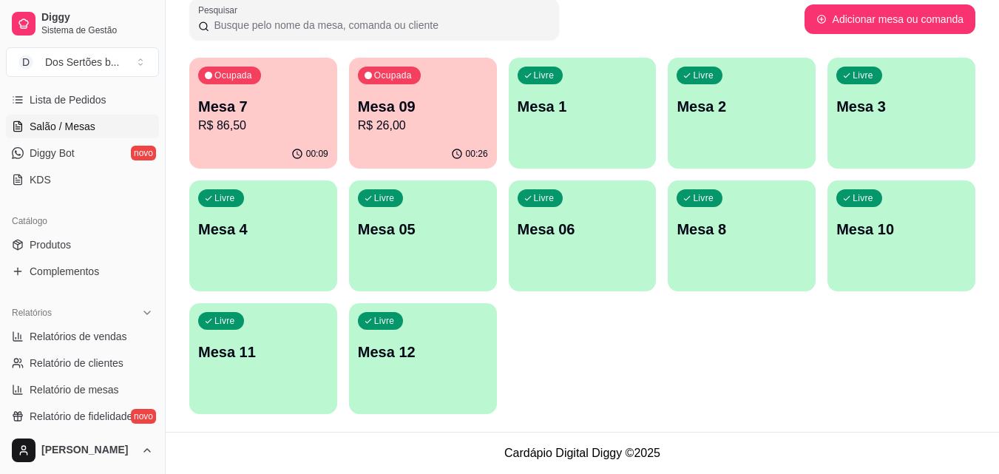
scroll to position [345, 0]
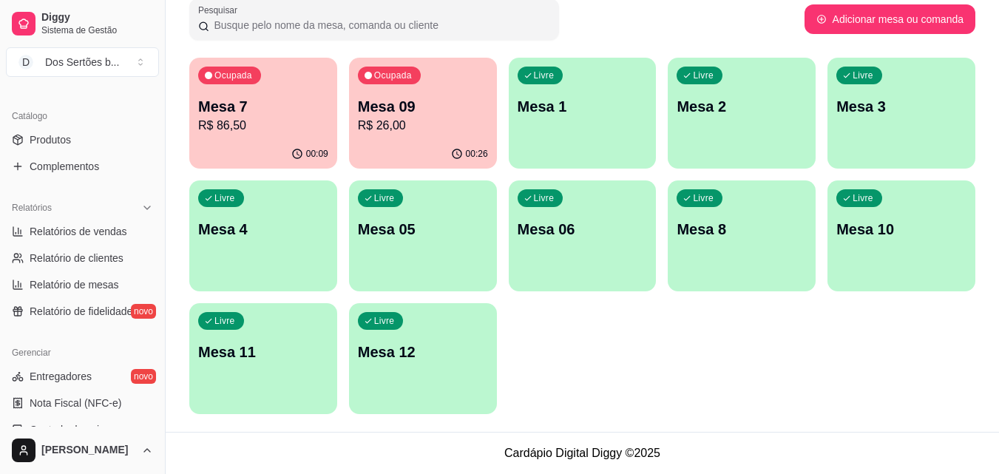
click at [74, 127] on div "Catálogo" at bounding box center [82, 116] width 153 height 24
click at [68, 135] on span "Produtos" at bounding box center [50, 139] width 41 height 15
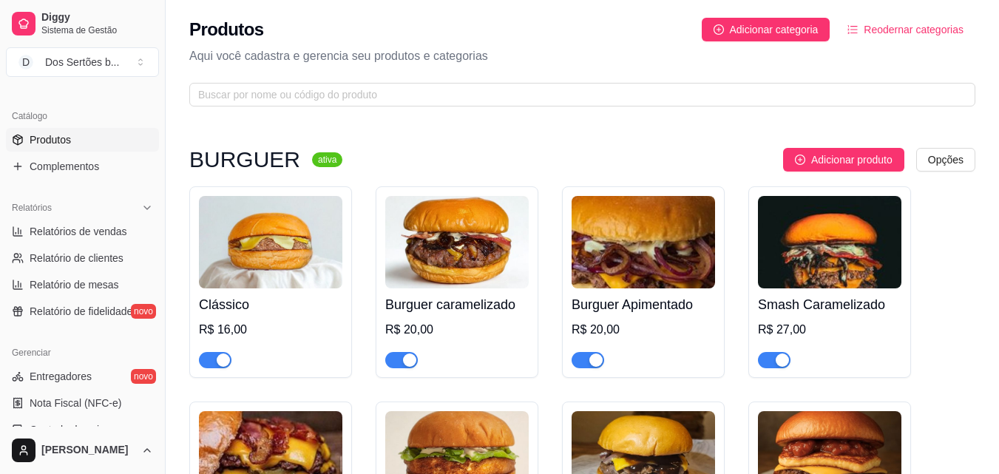
scroll to position [226, 0]
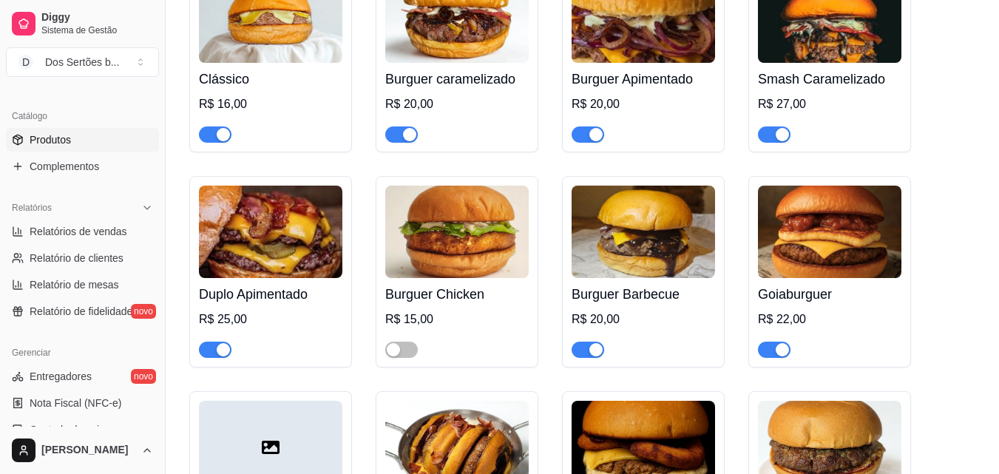
click at [414, 342] on div at bounding box center [401, 349] width 33 height 18
click at [409, 351] on span "button" at bounding box center [401, 350] width 33 height 16
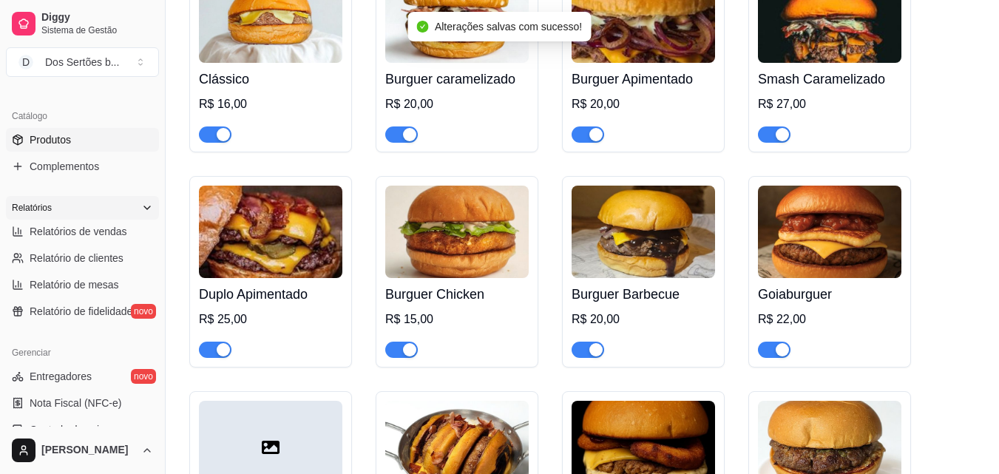
scroll to position [136, 0]
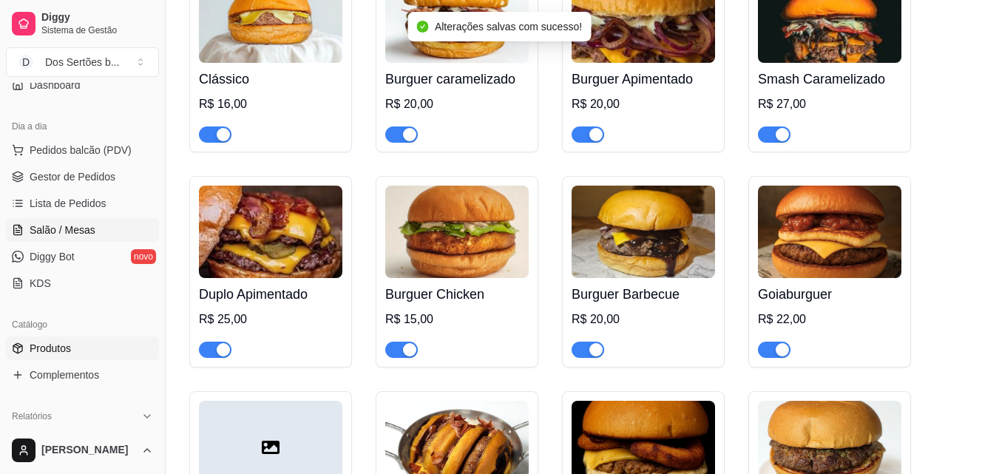
click at [68, 222] on link "Salão / Mesas" at bounding box center [82, 230] width 153 height 24
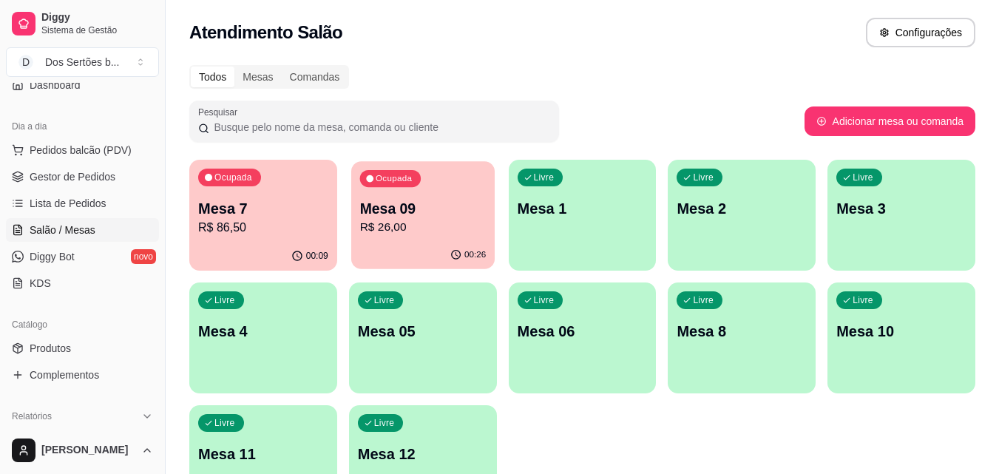
click at [386, 212] on p "Mesa 09" at bounding box center [422, 209] width 126 height 20
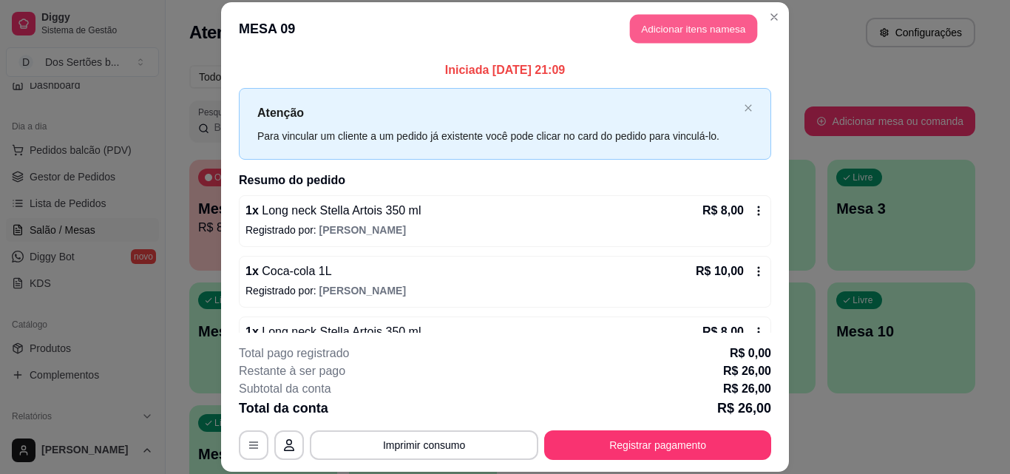
click at [656, 32] on button "Adicionar itens na mesa" at bounding box center [693, 29] width 127 height 29
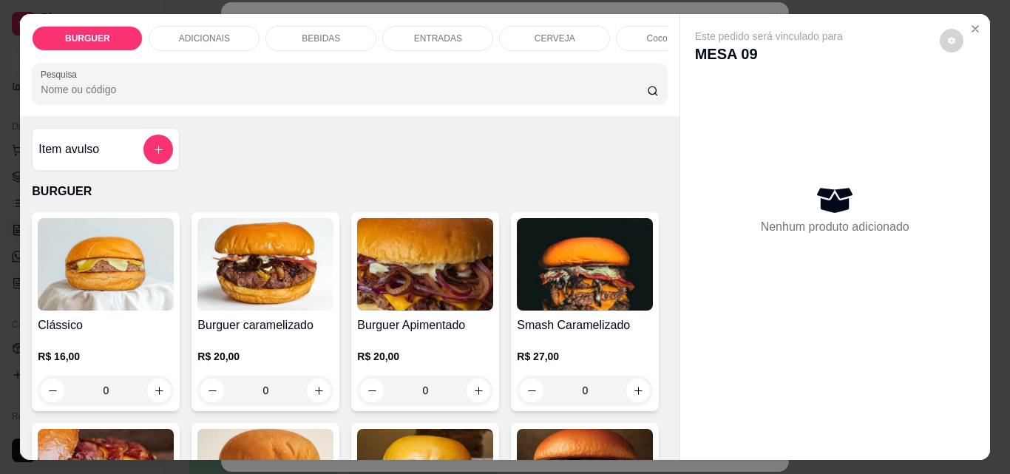
click at [656, 33] on p "Coco gelado" at bounding box center [672, 39] width 50 height 12
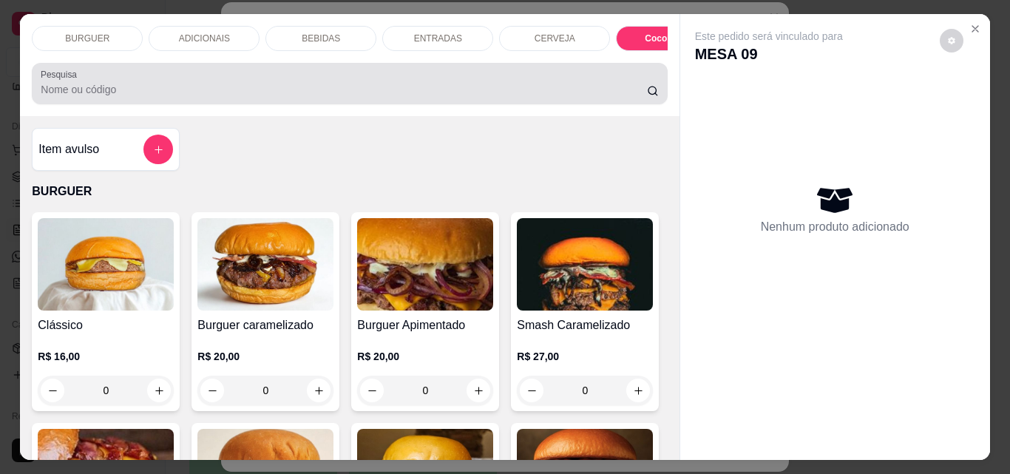
scroll to position [38, 0]
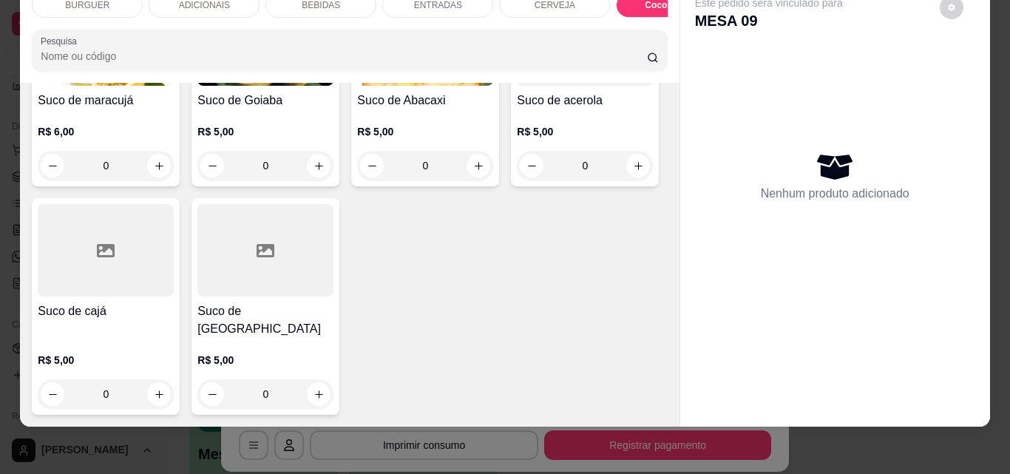
click at [118, 3] on div "BURGUER" at bounding box center [87, 5] width 111 height 25
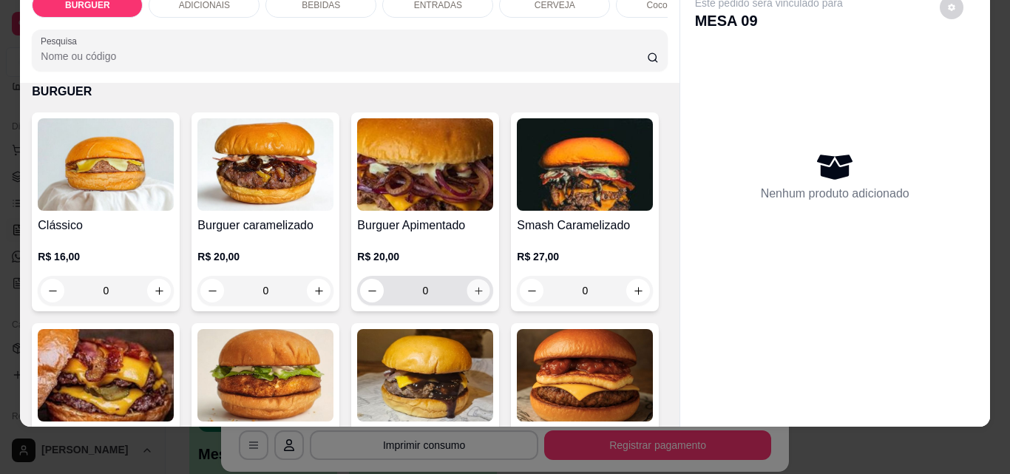
click at [476, 291] on icon "increase-product-quantity" at bounding box center [478, 290] width 7 height 7
type input "1"
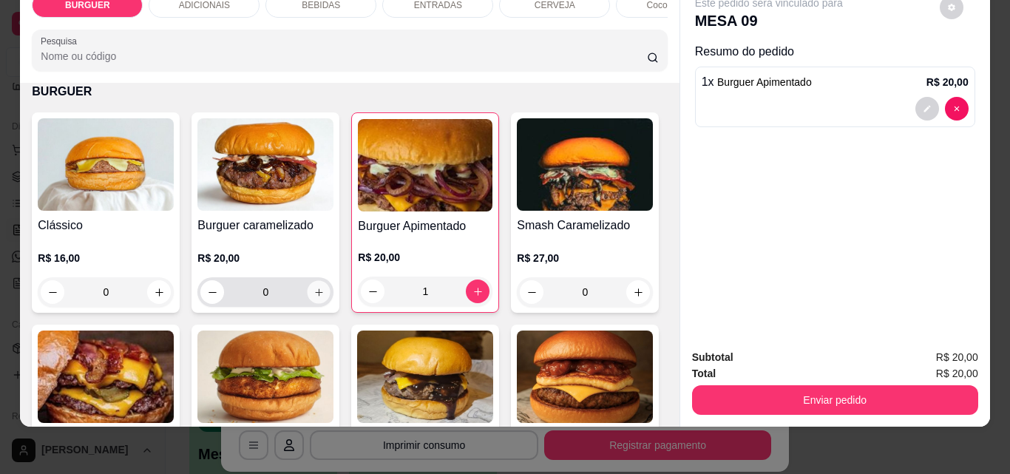
click at [308, 289] on button "increase-product-quantity" at bounding box center [319, 292] width 23 height 23
type input "1"
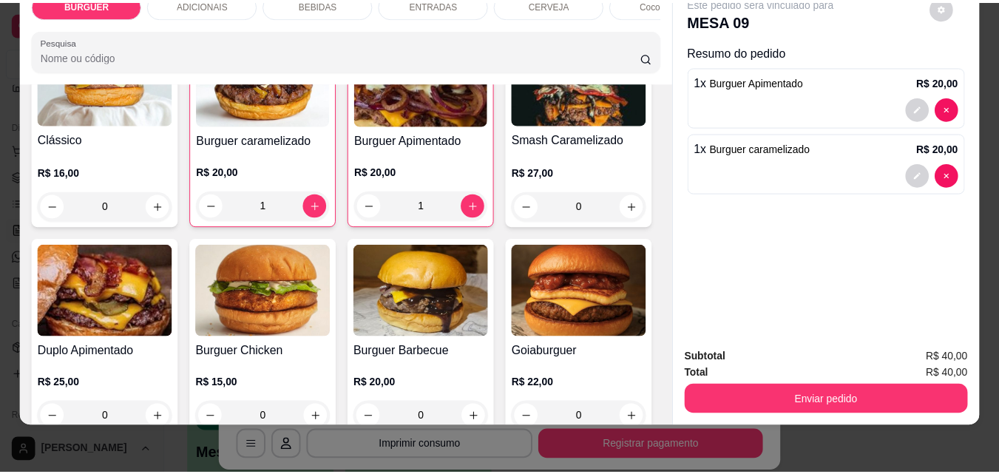
scroll to position [182, 0]
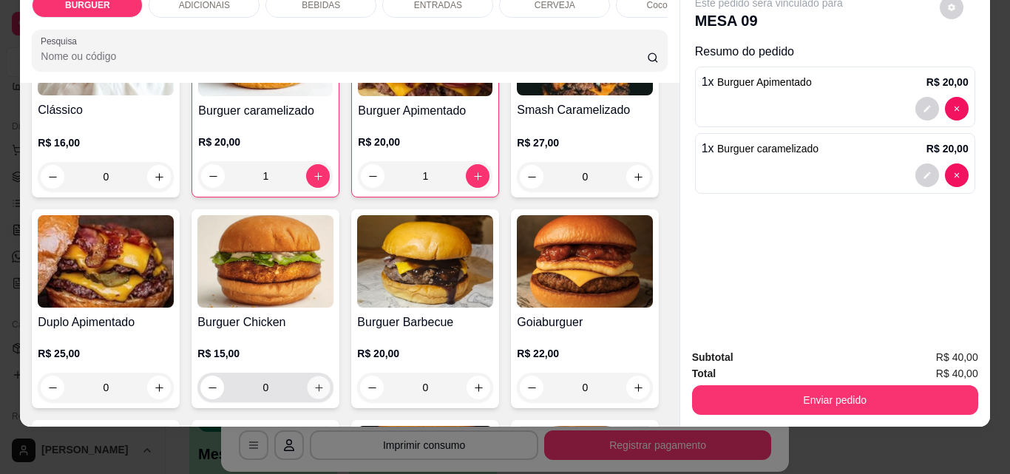
click at [325, 387] on icon "increase-product-quantity" at bounding box center [319, 387] width 11 height 11
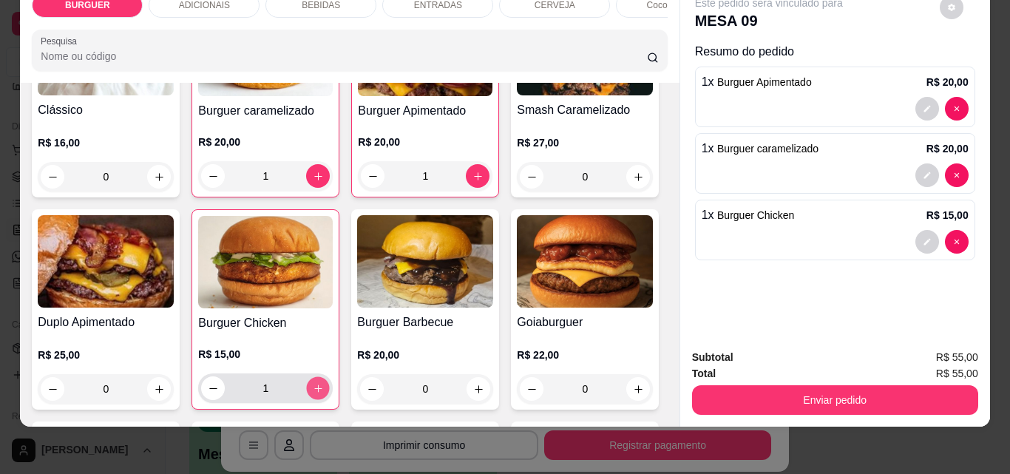
click at [324, 386] on icon "increase-product-quantity" at bounding box center [318, 388] width 11 height 11
type input "2"
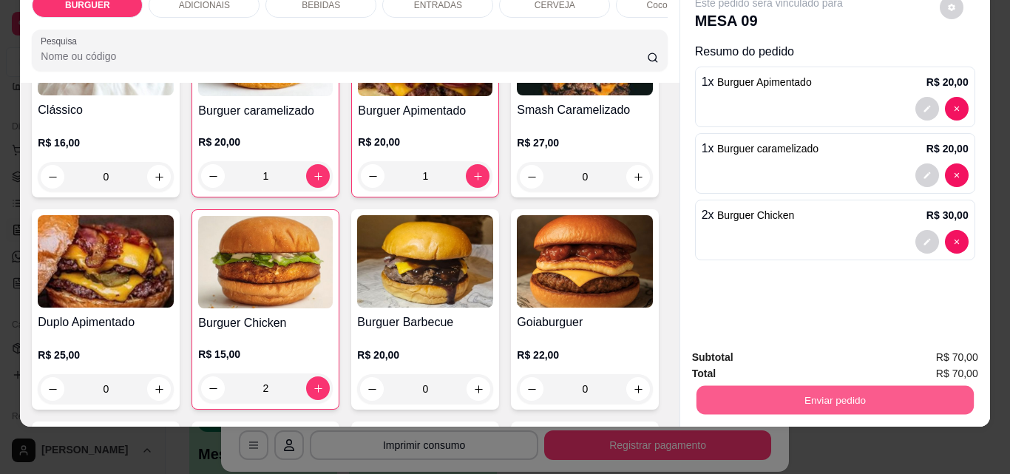
click at [754, 385] on button "Enviar pedido" at bounding box center [834, 399] width 277 height 29
click at [759, 352] on button "Não registrar e enviar pedido" at bounding box center [786, 353] width 154 height 28
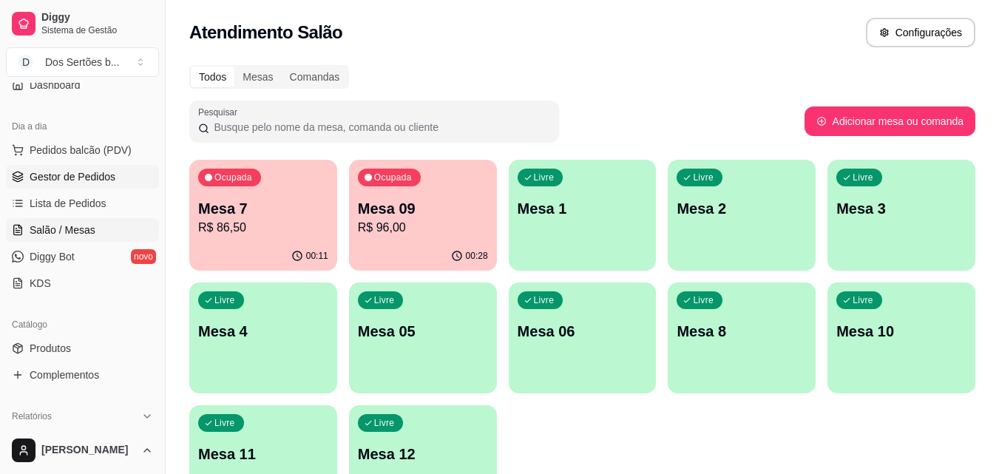
click at [89, 166] on link "Gestor de Pedidos" at bounding box center [82, 177] width 153 height 24
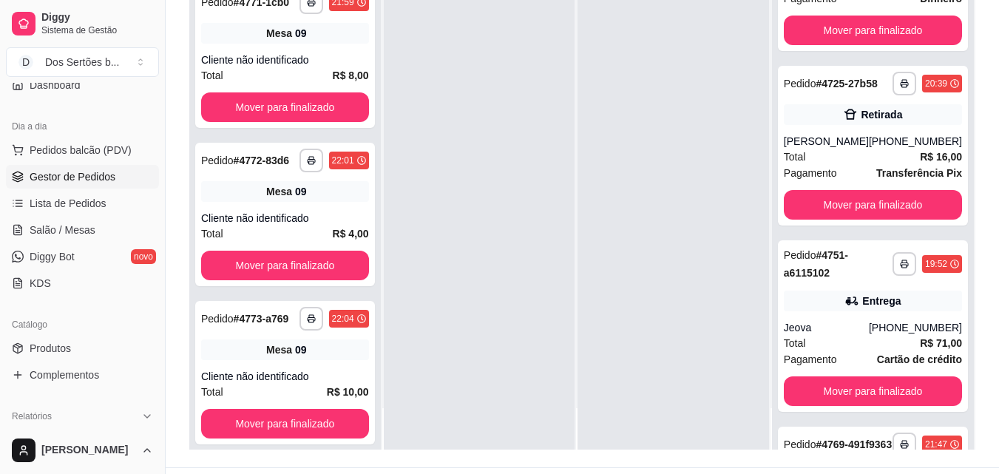
scroll to position [473, 0]
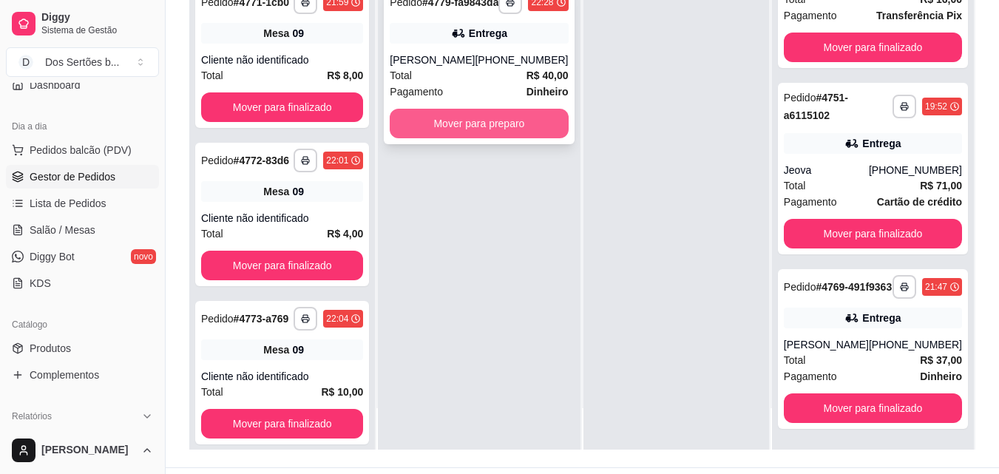
click at [428, 138] on button "Mover para preparo" at bounding box center [479, 124] width 178 height 30
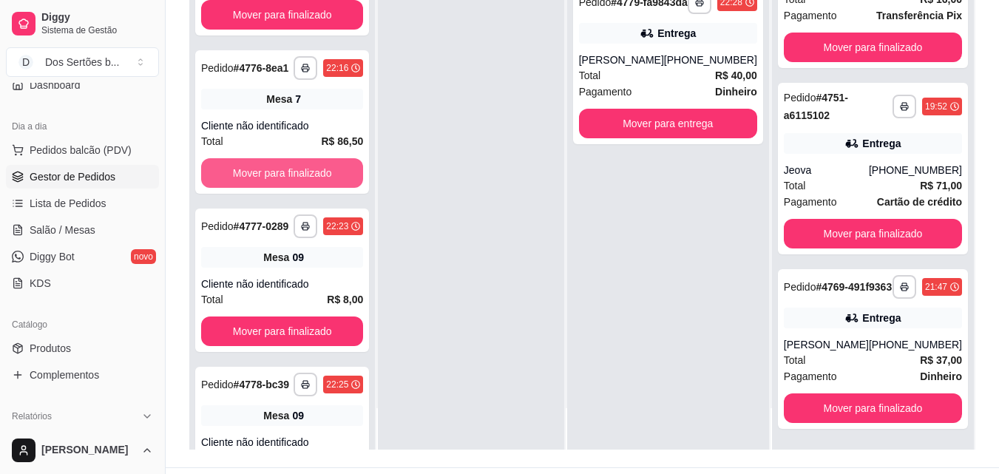
scroll to position [549, 0]
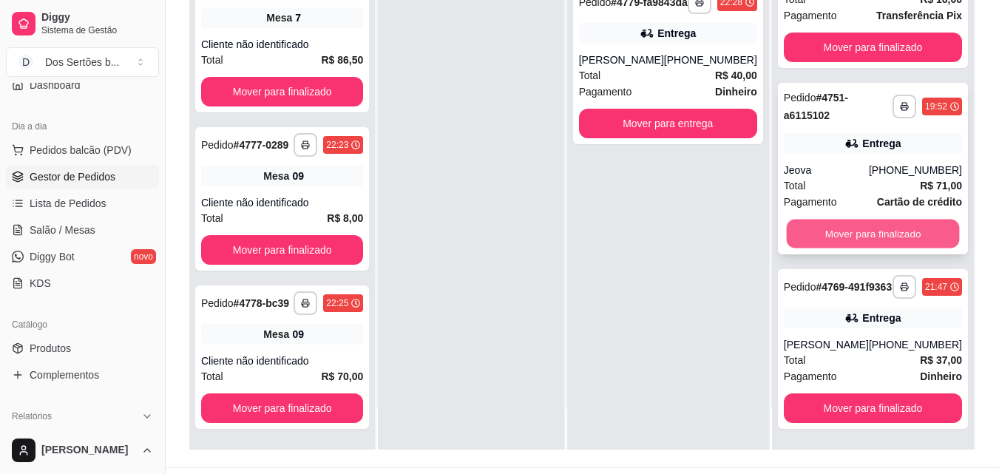
click at [842, 220] on button "Mover para finalizado" at bounding box center [872, 234] width 173 height 29
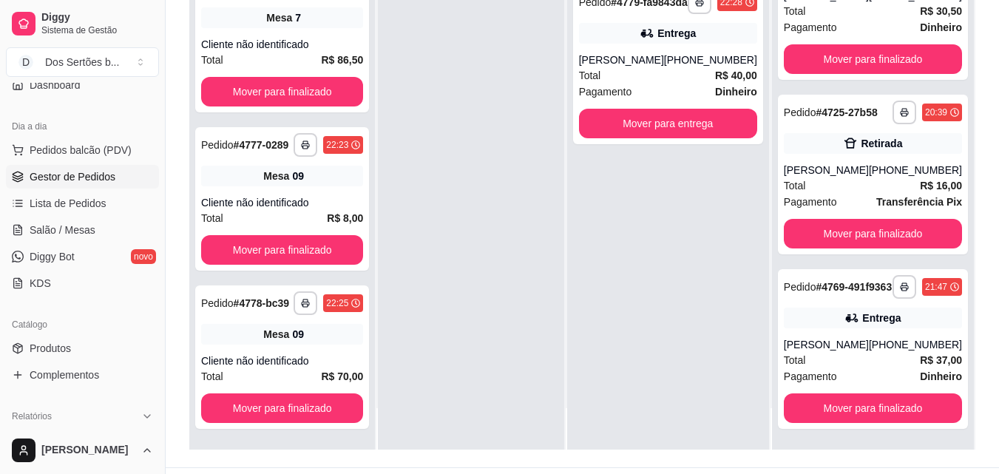
scroll to position [286, 0]
click at [72, 209] on span "Lista de Pedidos" at bounding box center [68, 203] width 77 height 15
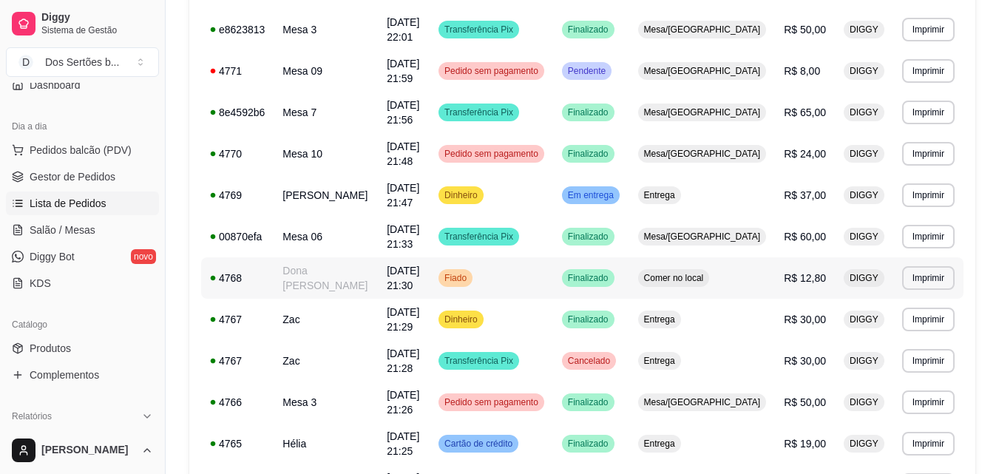
scroll to position [912, 0]
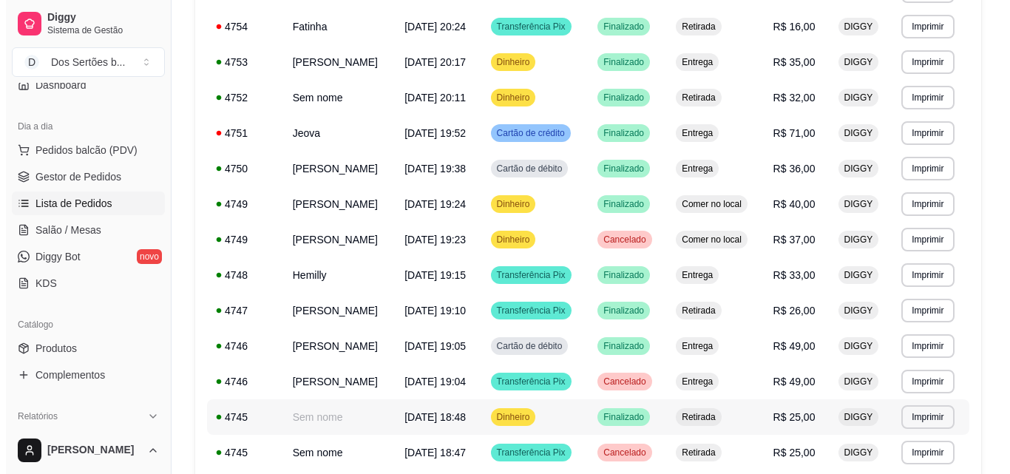
scroll to position [290, 0]
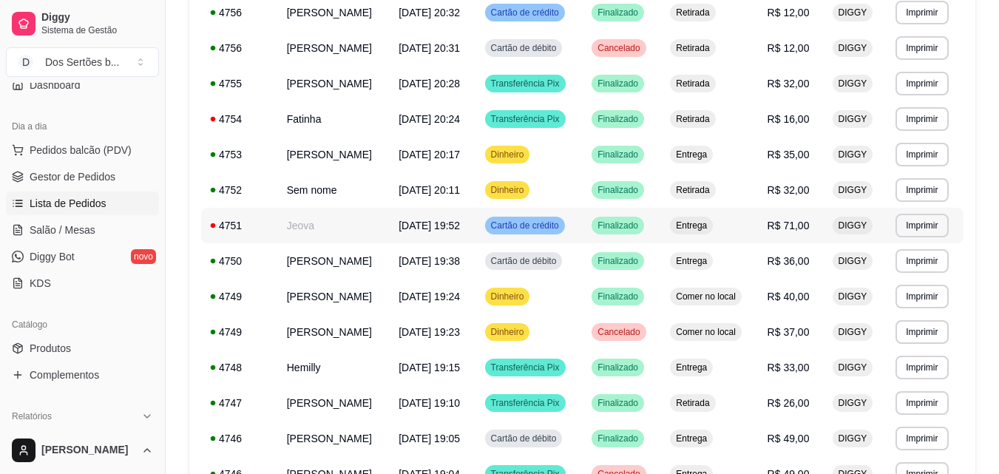
click at [364, 232] on td "Jeova" at bounding box center [334, 225] width 112 height 35
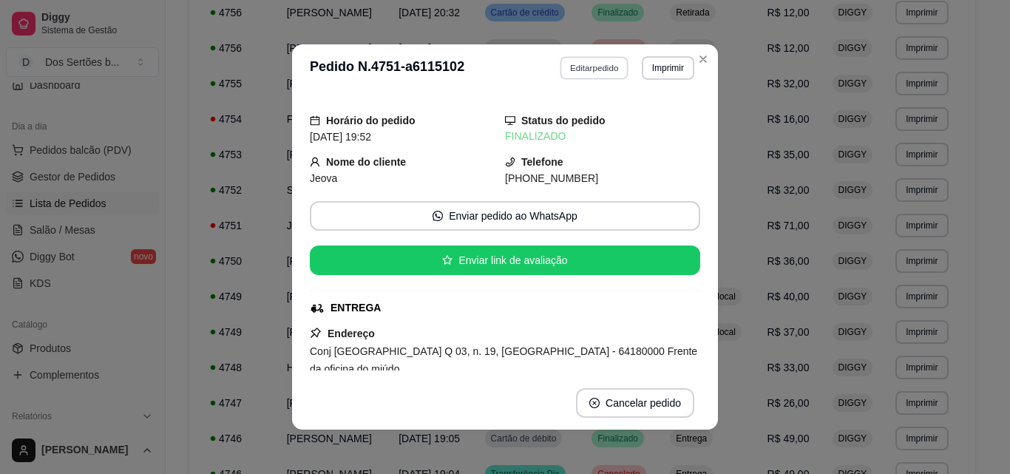
click at [588, 67] on button "Editar pedido" at bounding box center [595, 67] width 69 height 23
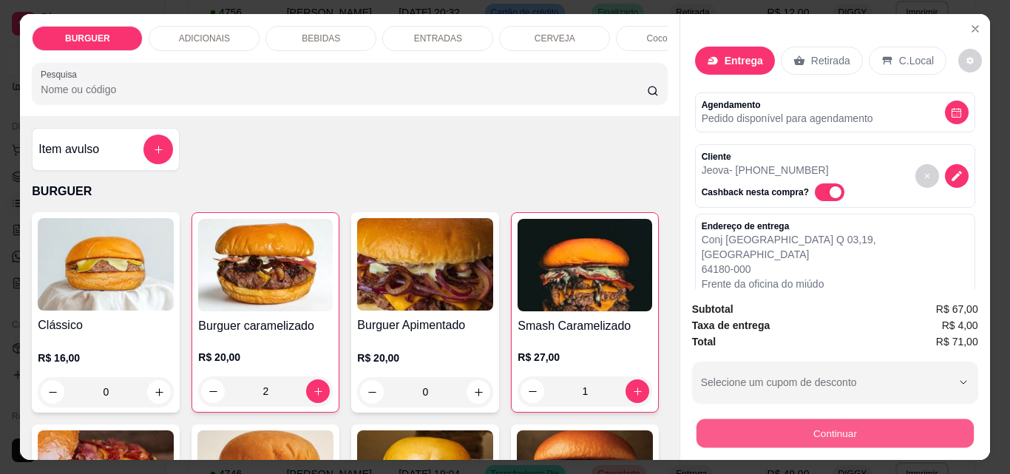
click at [733, 422] on button "Continuar" at bounding box center [834, 433] width 277 height 29
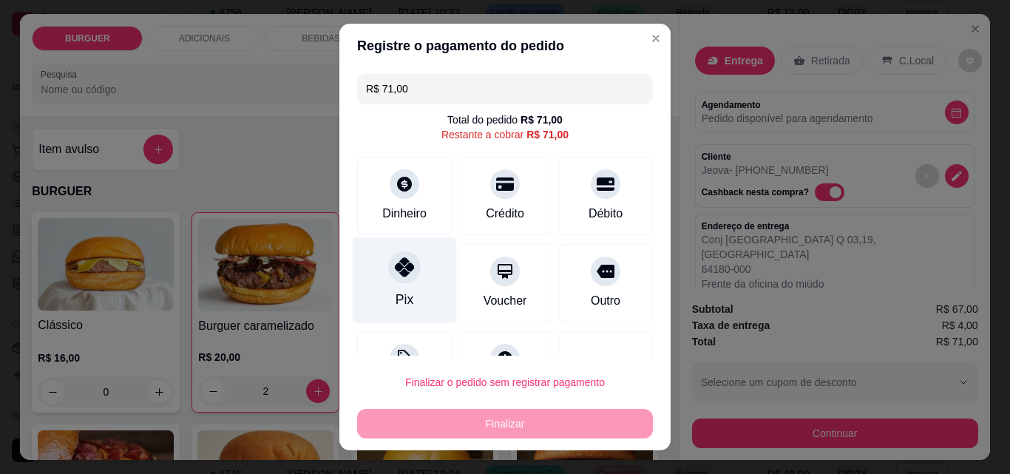
click at [395, 260] on icon at bounding box center [404, 266] width 19 height 19
type input "R$ 0,00"
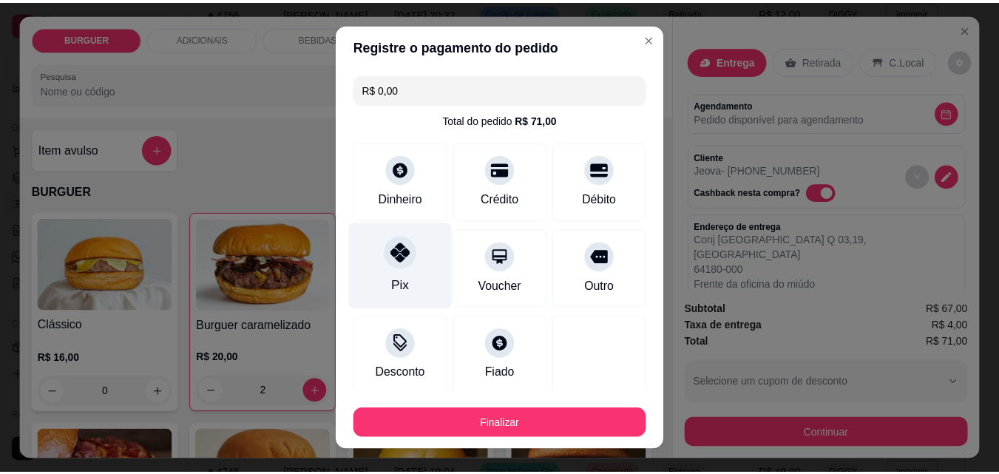
scroll to position [87, 0]
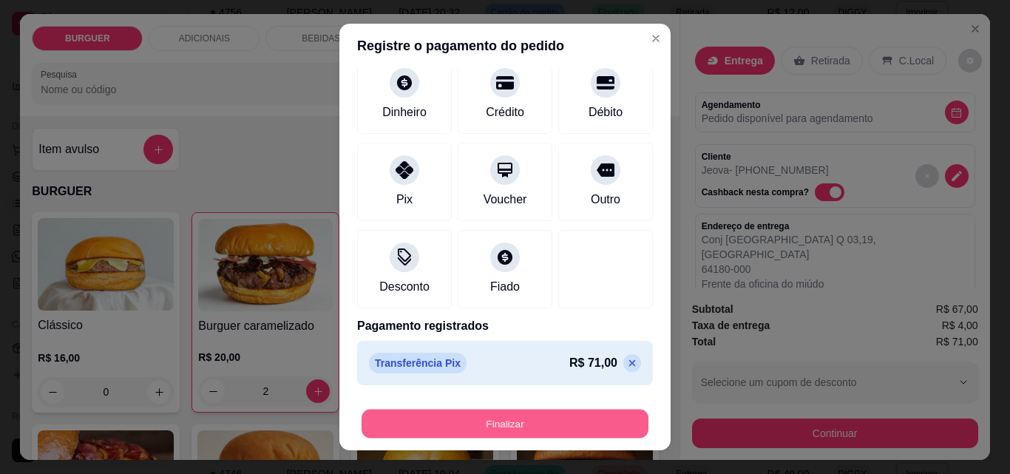
click at [474, 419] on button "Finalizar" at bounding box center [505, 424] width 287 height 29
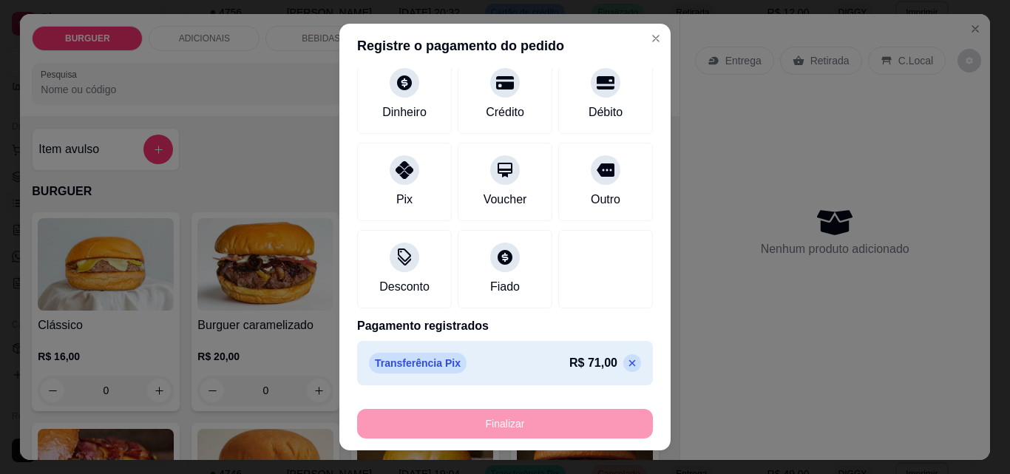
type input "0"
type input "-R$ 71,00"
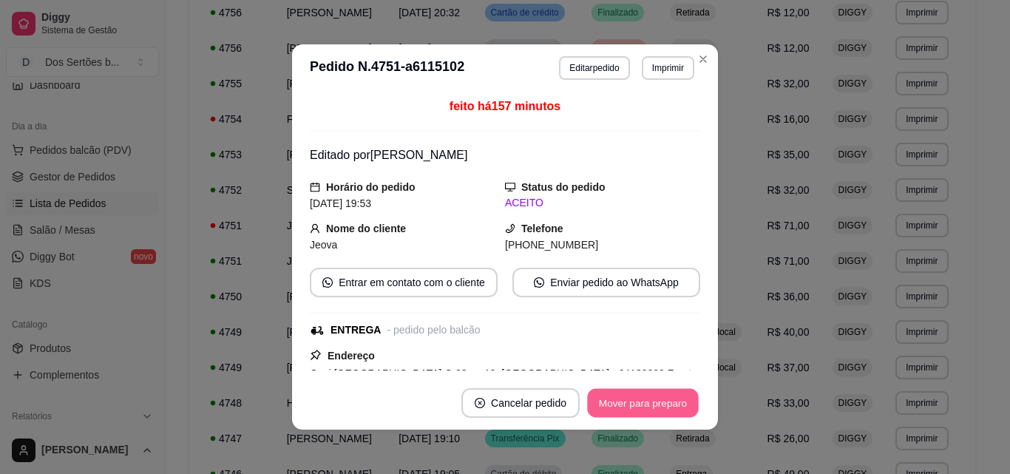
click at [620, 397] on button "Mover para preparo" at bounding box center [642, 403] width 111 height 29
click at [620, 397] on button "Mover para entrega" at bounding box center [643, 403] width 111 height 29
click at [620, 398] on button "Mover para finalizado" at bounding box center [639, 403] width 119 height 29
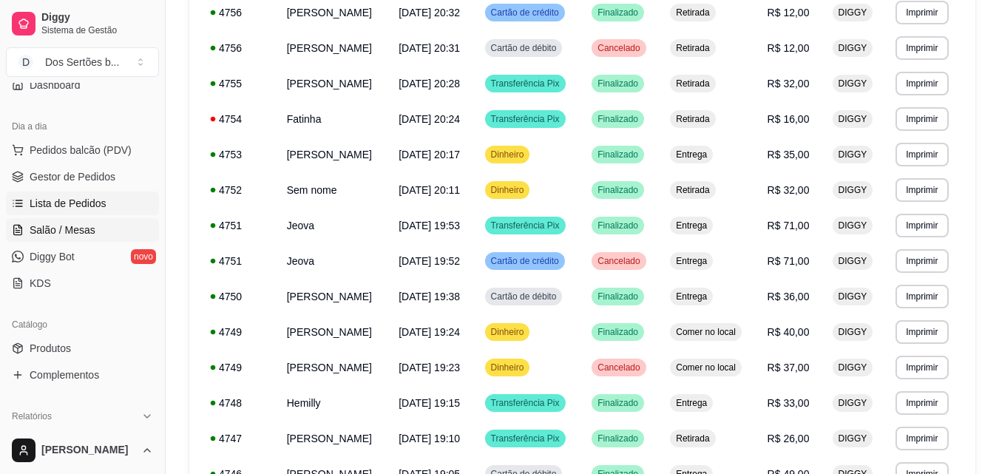
click at [91, 228] on span "Salão / Mesas" at bounding box center [63, 230] width 66 height 15
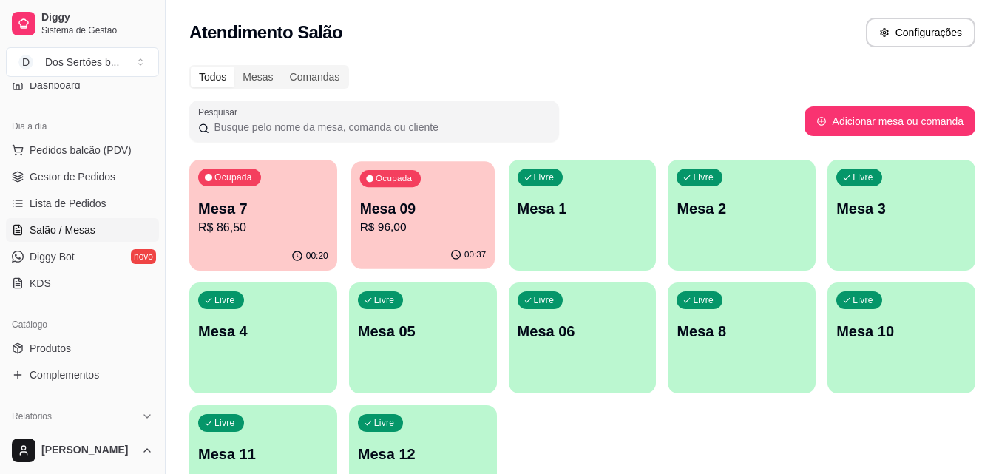
click at [393, 223] on p "R$ 96,00" at bounding box center [422, 227] width 126 height 17
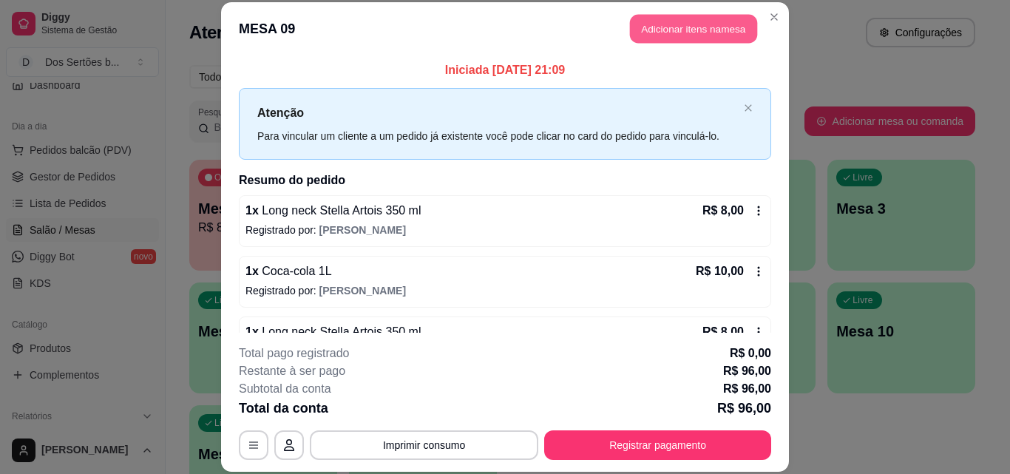
click at [663, 26] on button "Adicionar itens na mesa" at bounding box center [693, 29] width 127 height 29
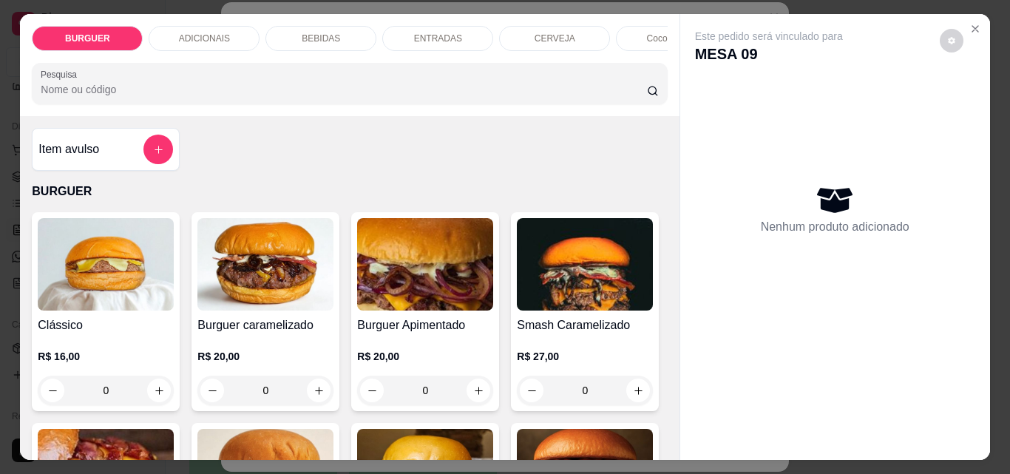
click at [315, 33] on p "BEBIDAS" at bounding box center [321, 39] width 38 height 12
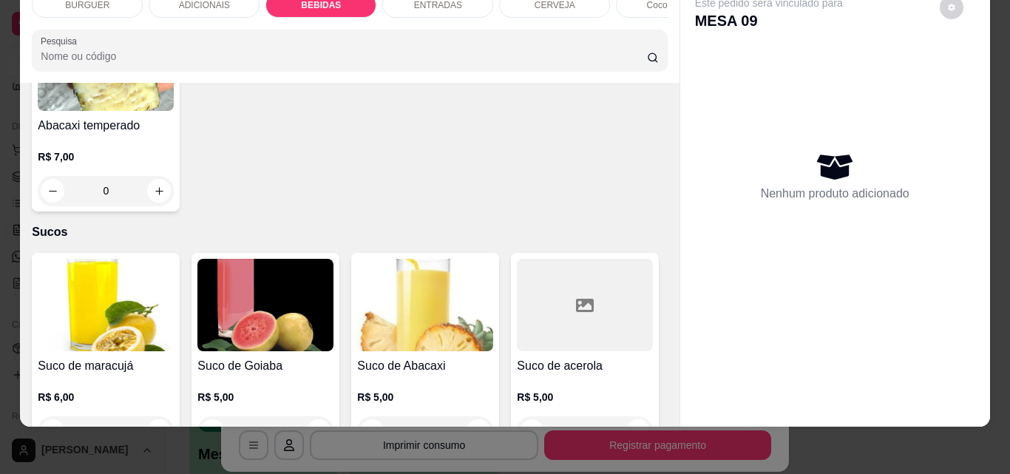
scroll to position [3371, 0]
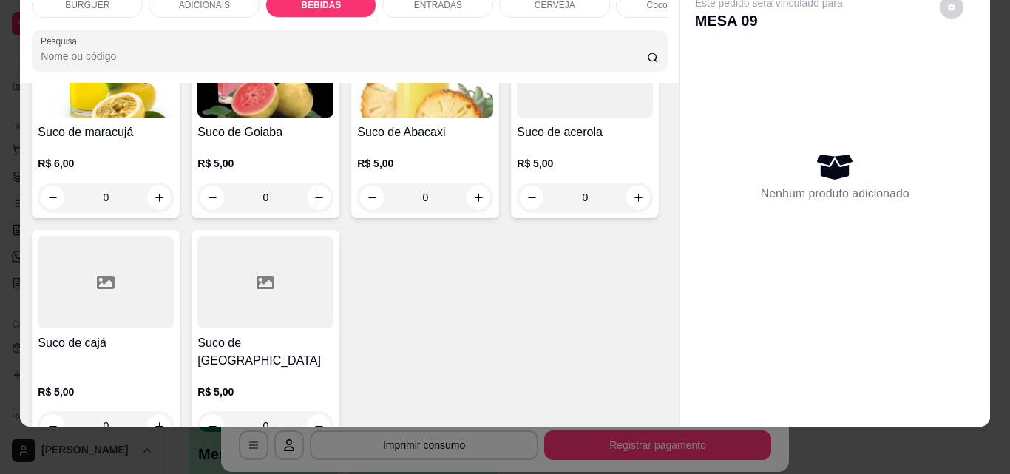
type input "1"
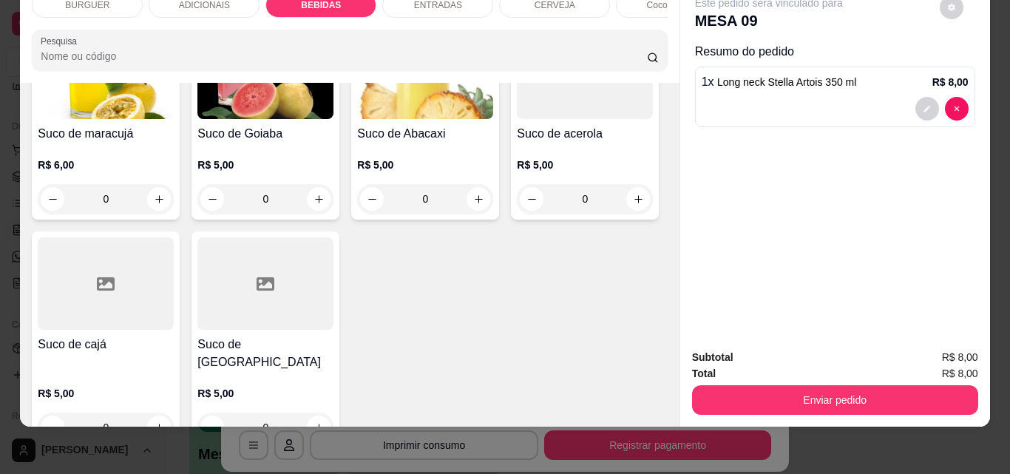
scroll to position [3371, 0]
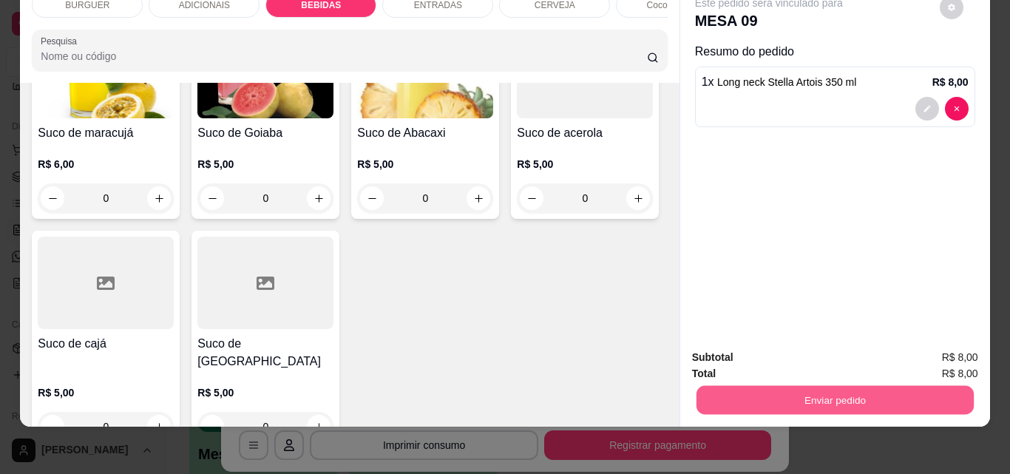
click at [861, 393] on button "Enviar pedido" at bounding box center [834, 399] width 277 height 29
click at [815, 348] on button "Não registrar e enviar pedido" at bounding box center [786, 353] width 154 height 28
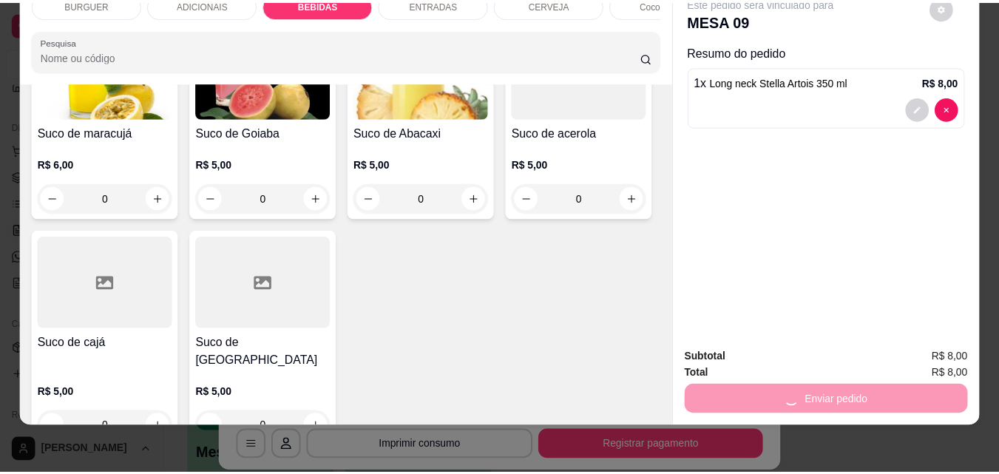
scroll to position [0, 0]
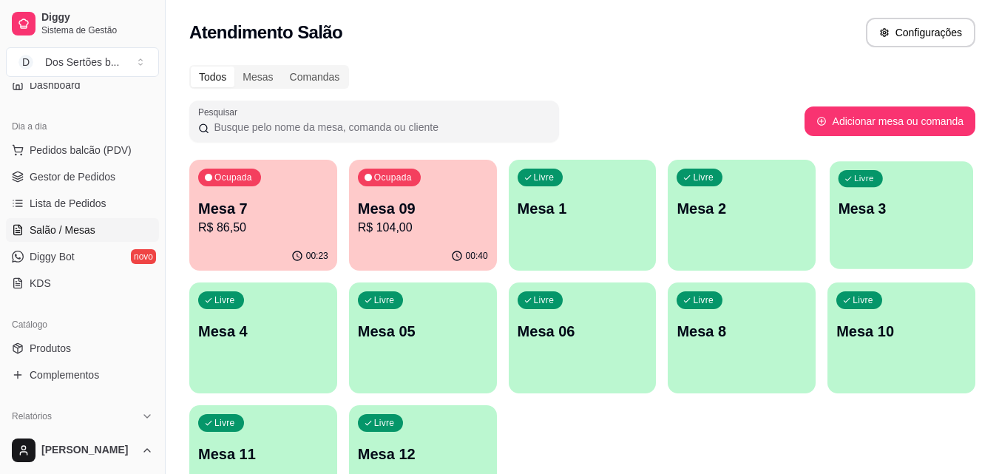
click at [896, 208] on p "Mesa 3" at bounding box center [902, 209] width 126 height 20
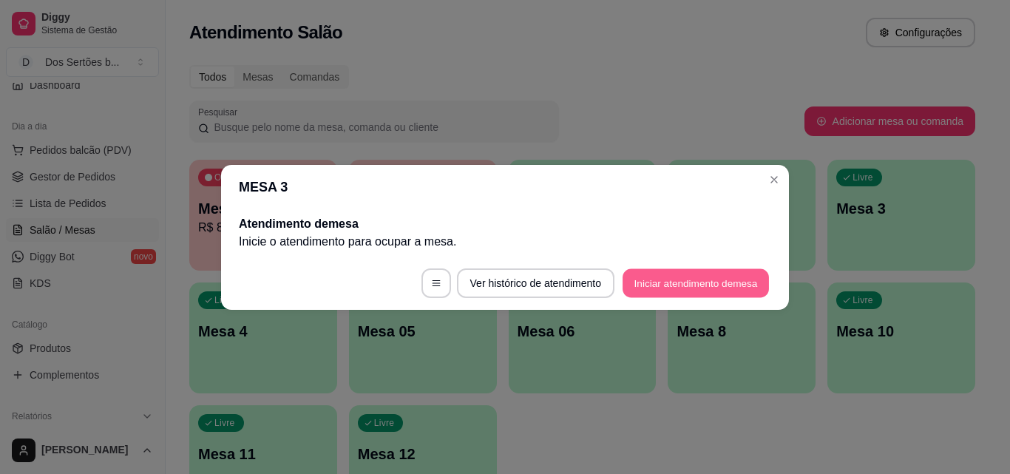
click at [688, 275] on button "Iniciar atendimento de mesa" at bounding box center [696, 282] width 146 height 29
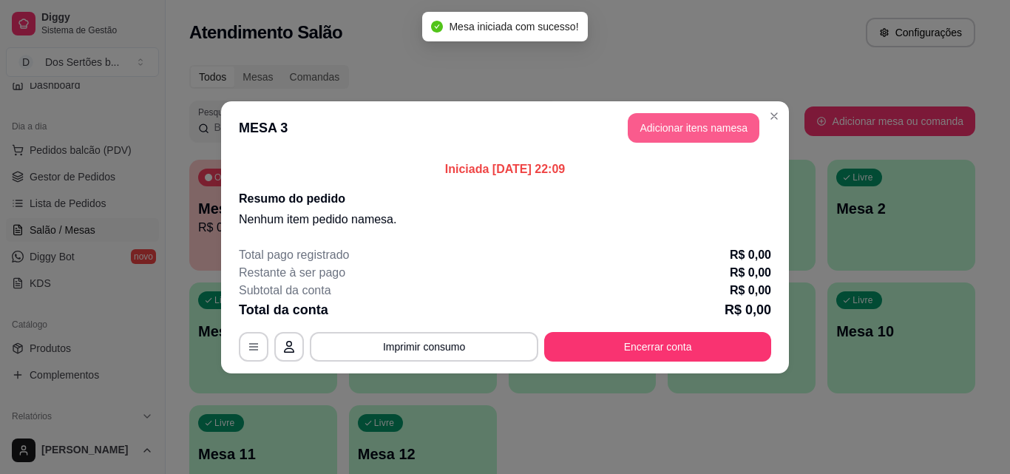
click at [683, 132] on button "Adicionar itens na mesa" at bounding box center [694, 128] width 132 height 30
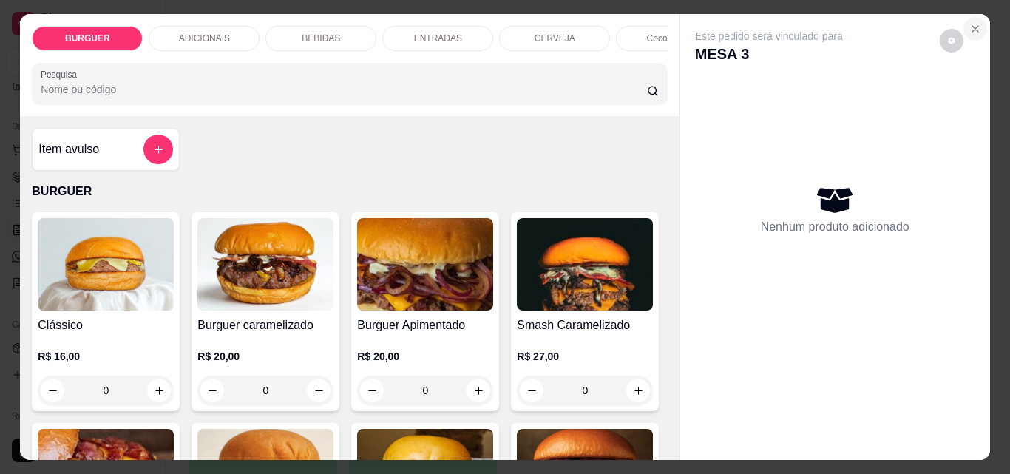
click at [975, 24] on icon "Close" at bounding box center [976, 29] width 12 height 12
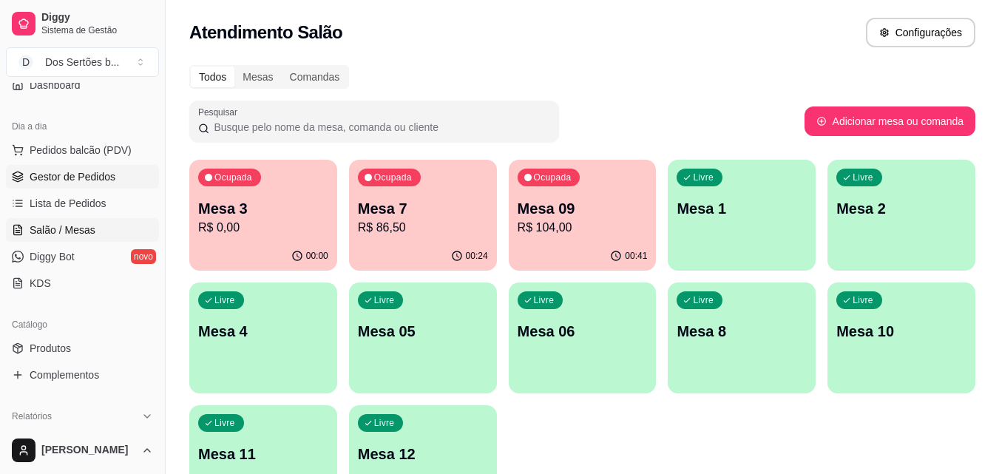
click at [82, 173] on span "Gestor de Pedidos" at bounding box center [73, 176] width 86 height 15
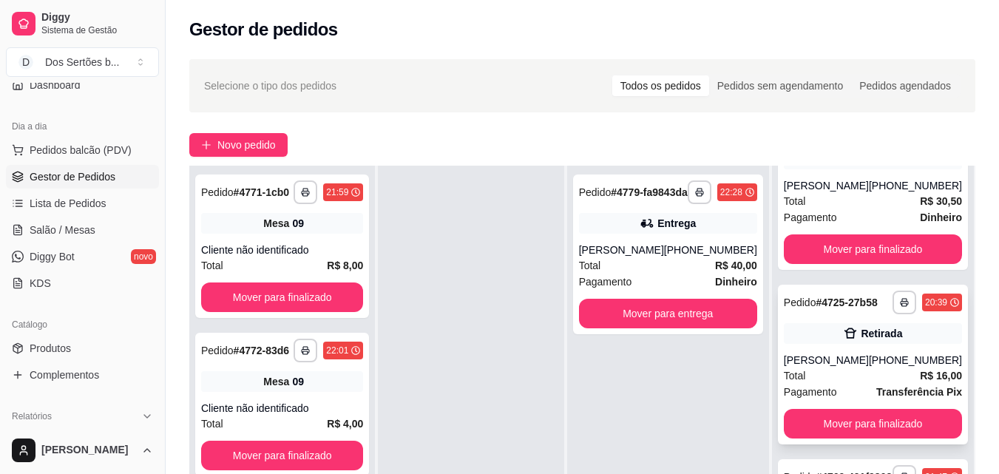
scroll to position [217, 0]
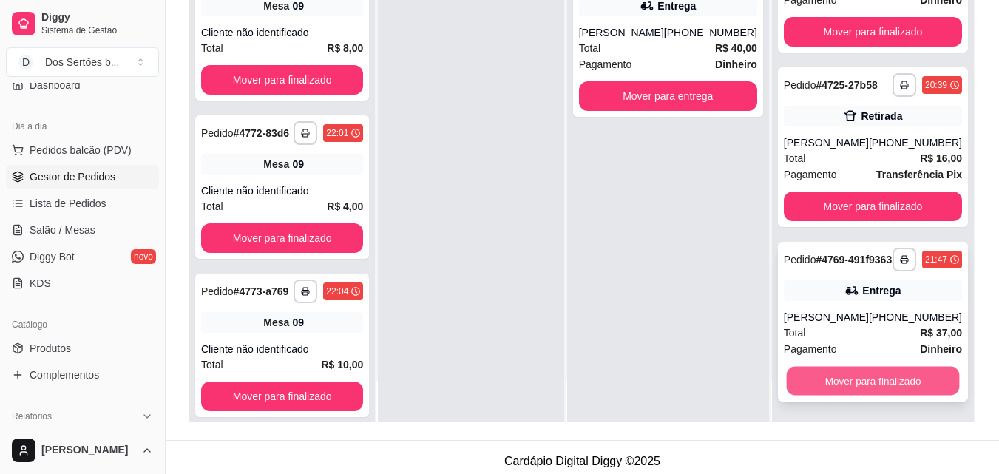
click at [856, 382] on button "Mover para finalizado" at bounding box center [872, 381] width 173 height 29
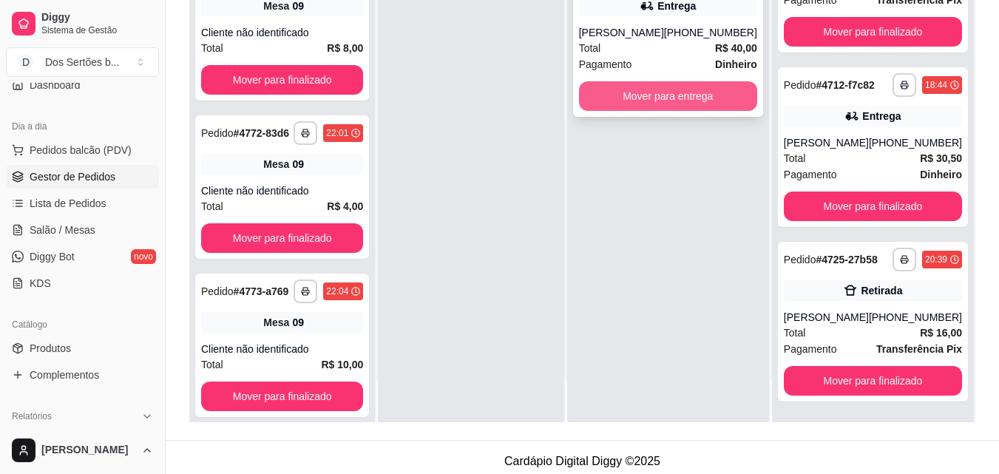
click at [725, 103] on button "Mover para entrega" at bounding box center [668, 96] width 178 height 30
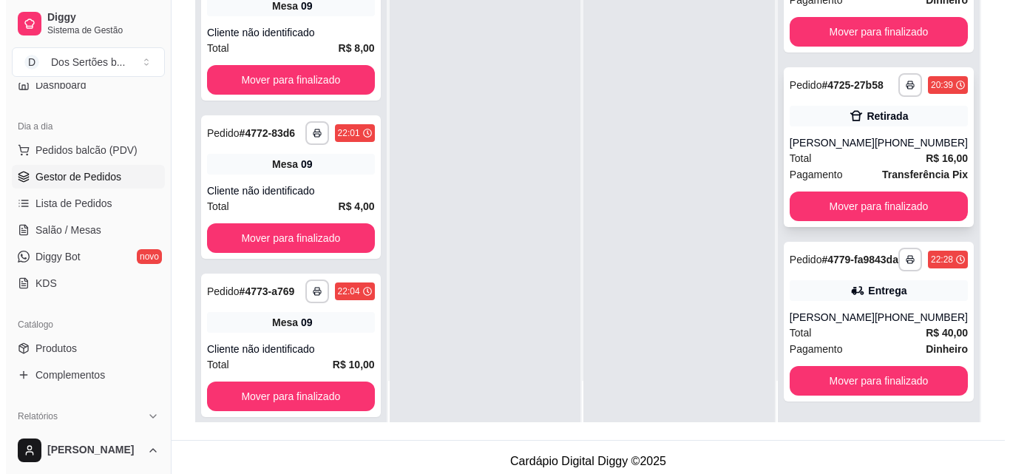
scroll to position [226, 0]
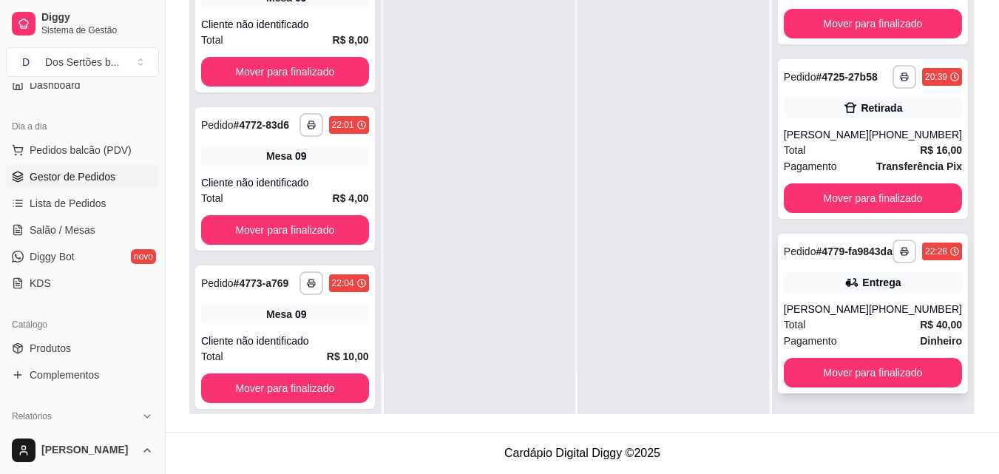
click at [862, 326] on div "Total R$ 40,00" at bounding box center [873, 325] width 178 height 16
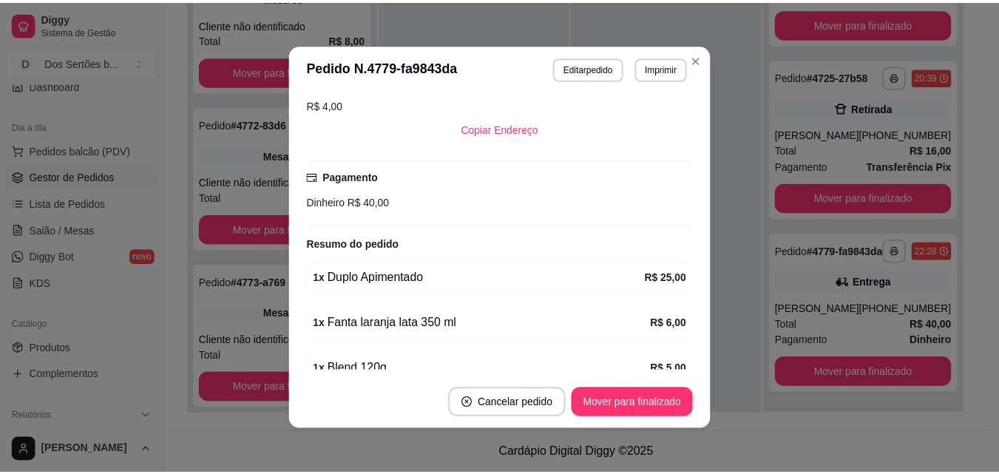
scroll to position [411, 0]
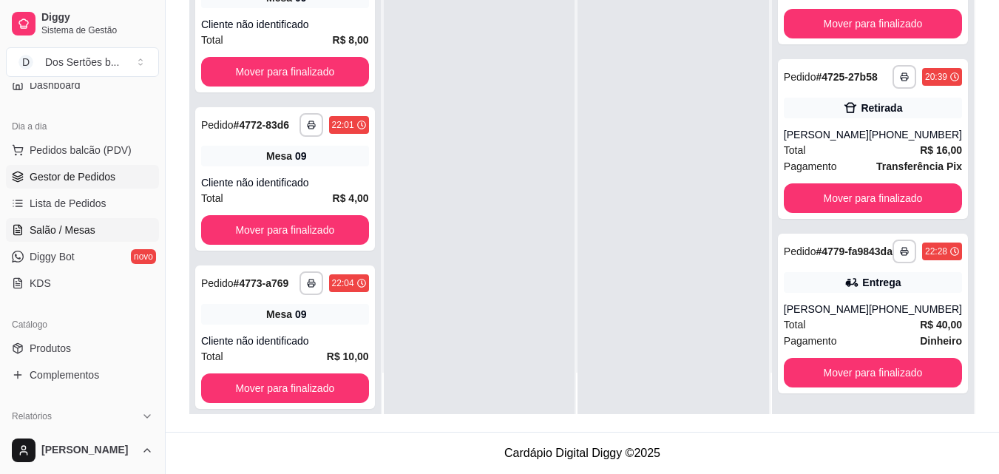
click at [88, 231] on span "Salão / Mesas" at bounding box center [63, 230] width 66 height 15
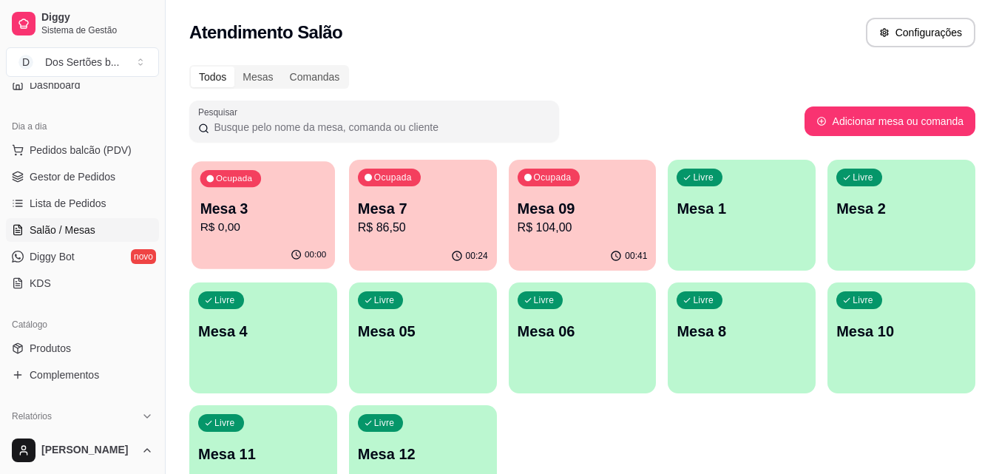
click at [274, 232] on p "R$ 0,00" at bounding box center [263, 227] width 126 height 17
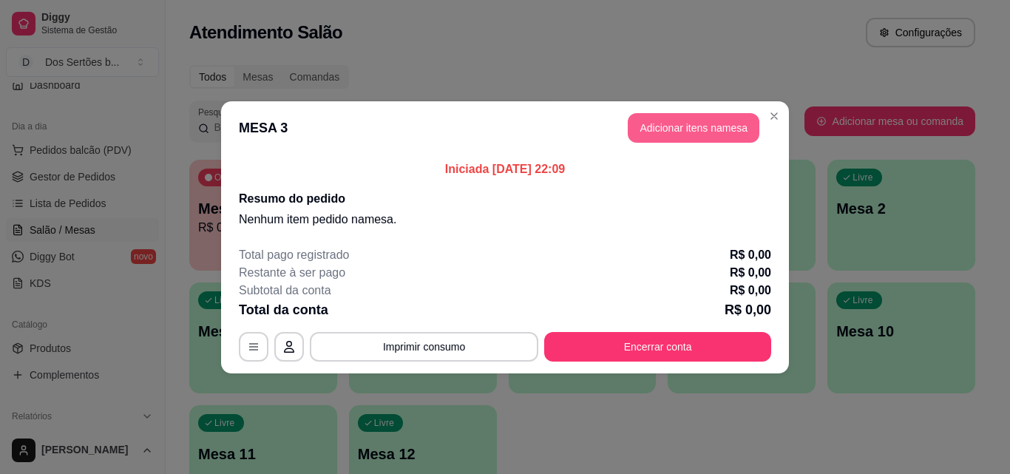
click at [678, 127] on button "Adicionar itens na mesa" at bounding box center [694, 128] width 132 height 30
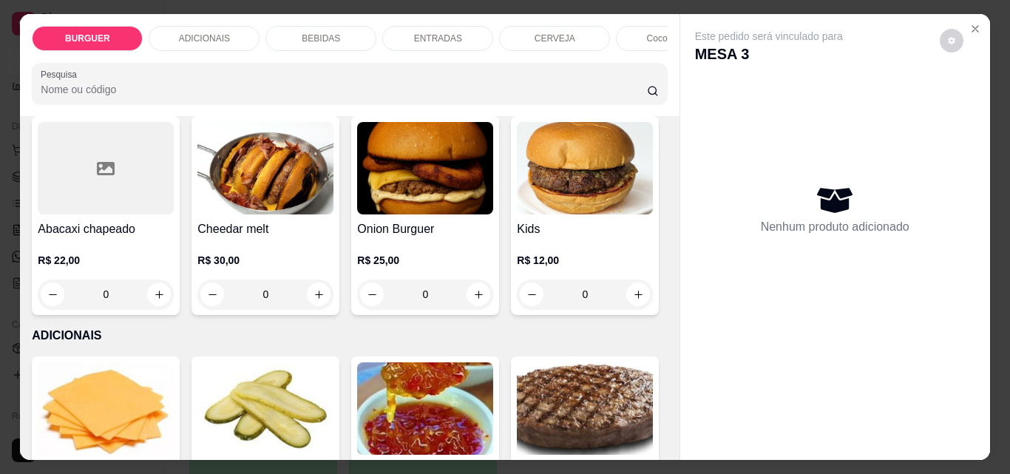
scroll to position [619, 0]
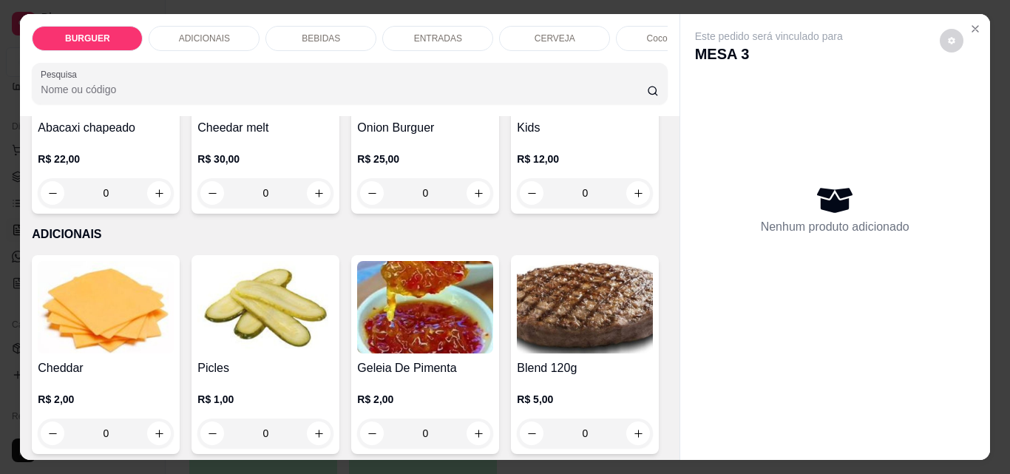
type input "1"
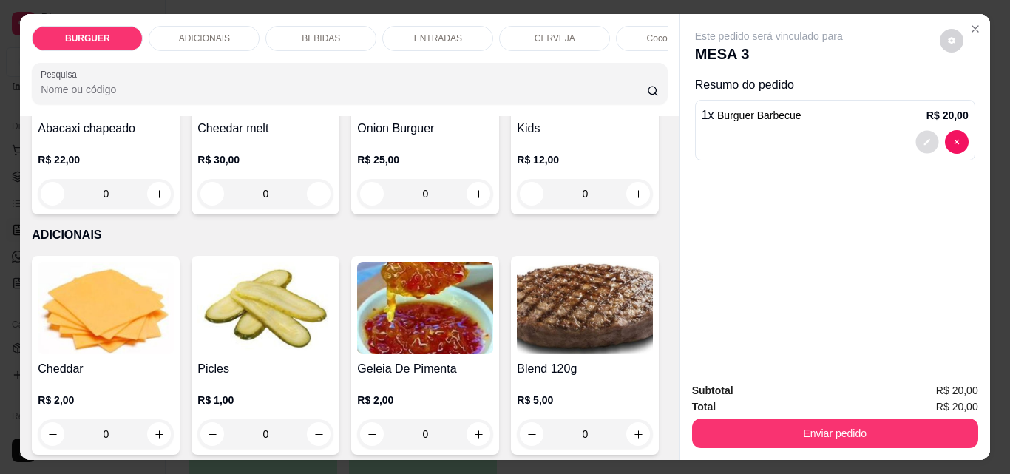
click at [923, 138] on icon "decrease-product-quantity" at bounding box center [927, 142] width 9 height 9
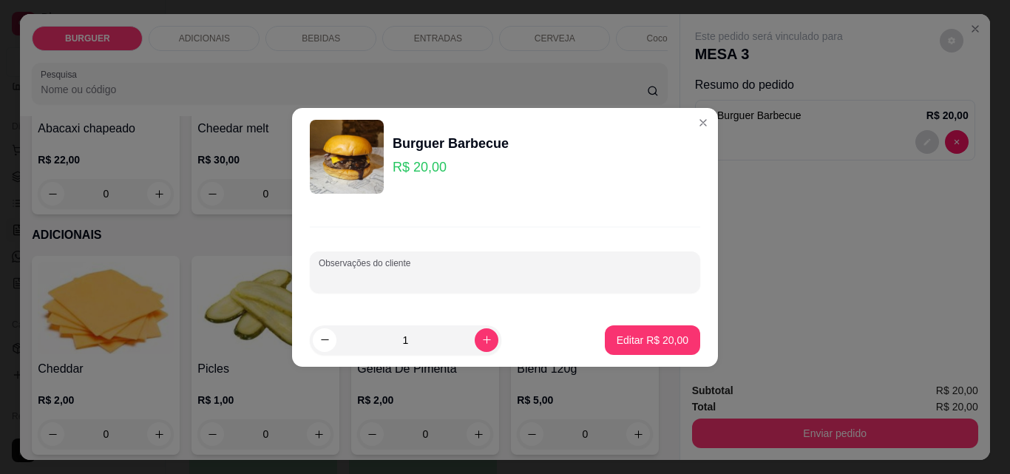
click at [391, 284] on input "Observações do cliente" at bounding box center [505, 278] width 373 height 15
type input "sem cebola"
click at [643, 337] on p "Editar R$ 20,00" at bounding box center [652, 340] width 70 height 14
type input "0"
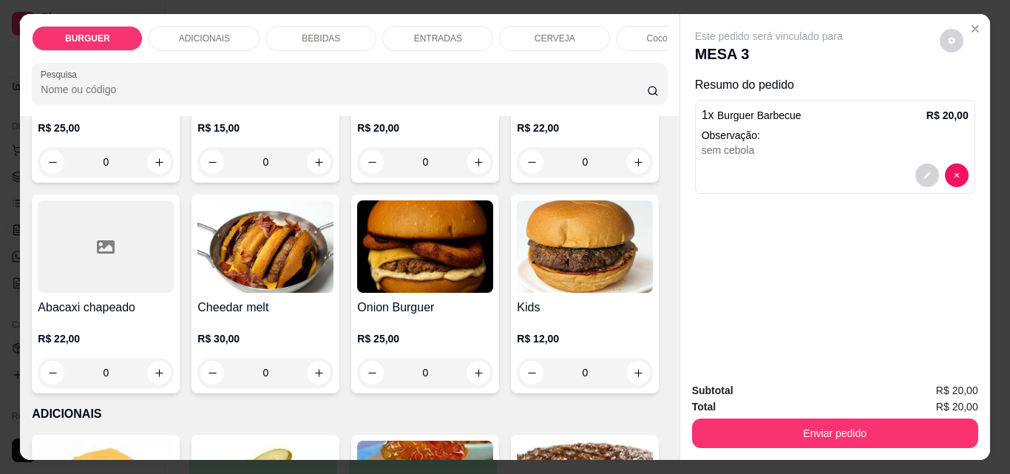
scroll to position [398, 0]
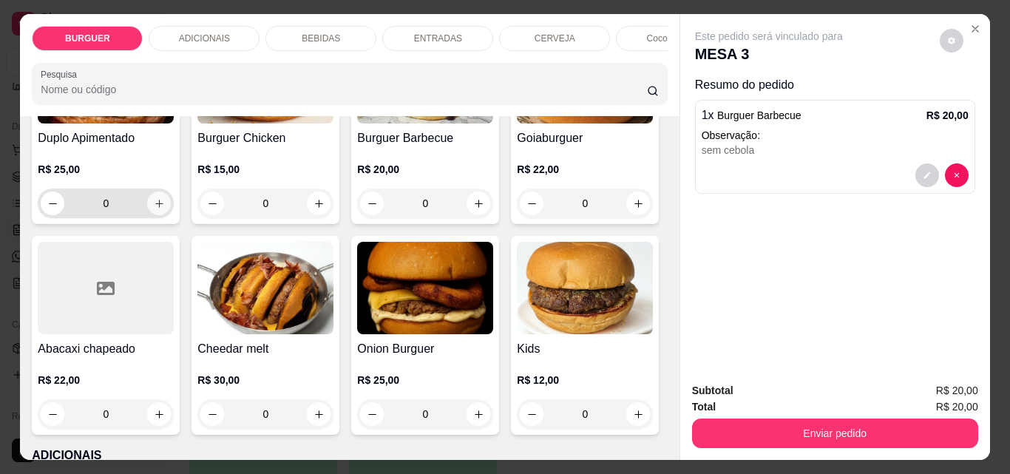
click at [165, 207] on icon "increase-product-quantity" at bounding box center [159, 203] width 11 height 11
type input "1"
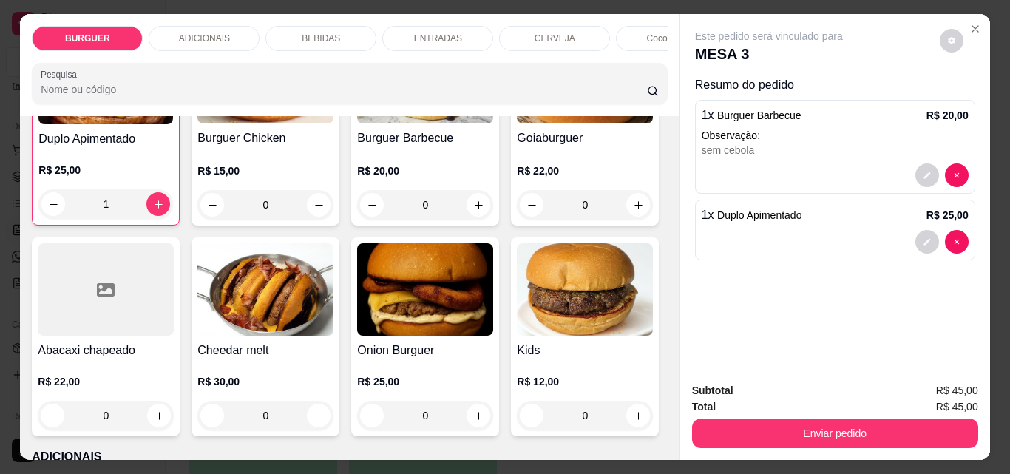
click at [323, 33] on p "BEBIDAS" at bounding box center [321, 39] width 38 height 12
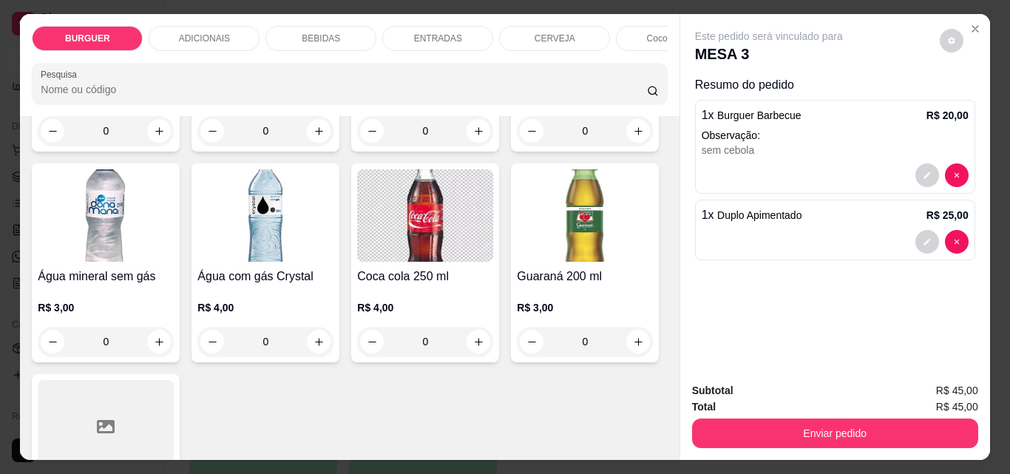
scroll to position [38, 0]
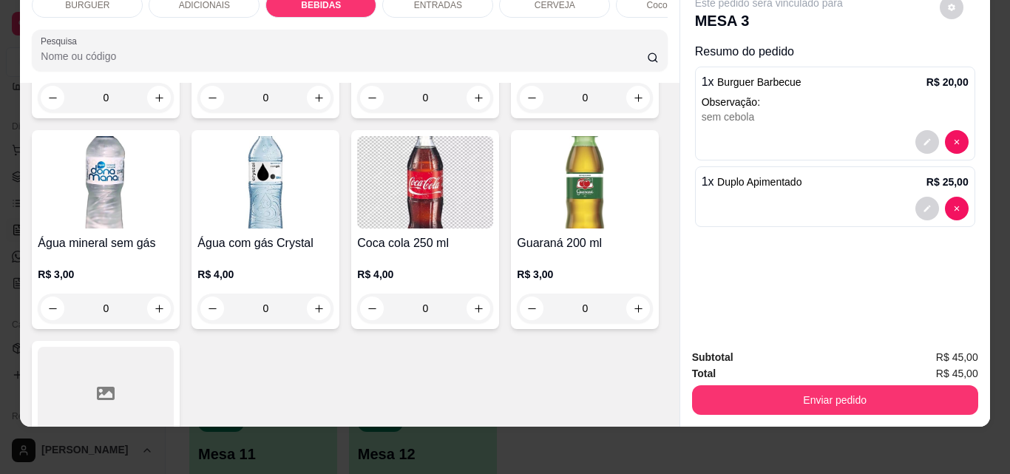
click at [401, 2] on div "ENTRADAS" at bounding box center [437, 5] width 111 height 25
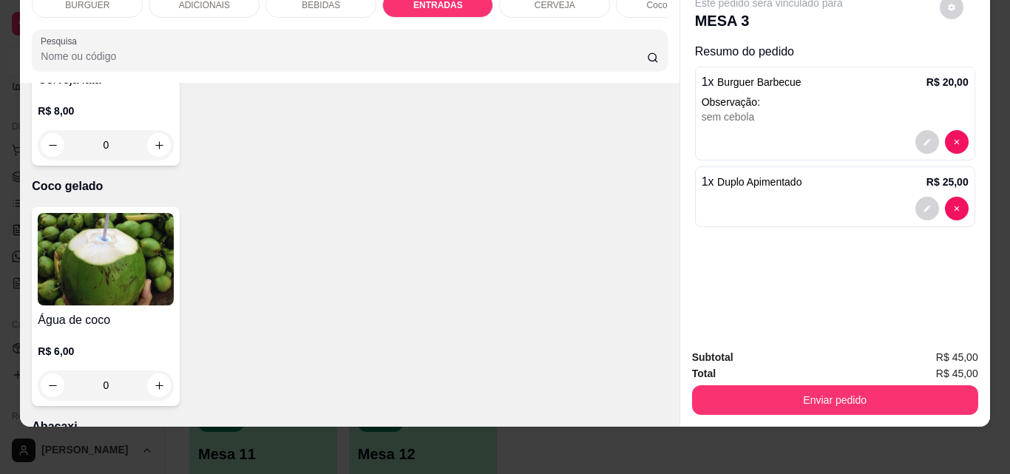
type input "1"
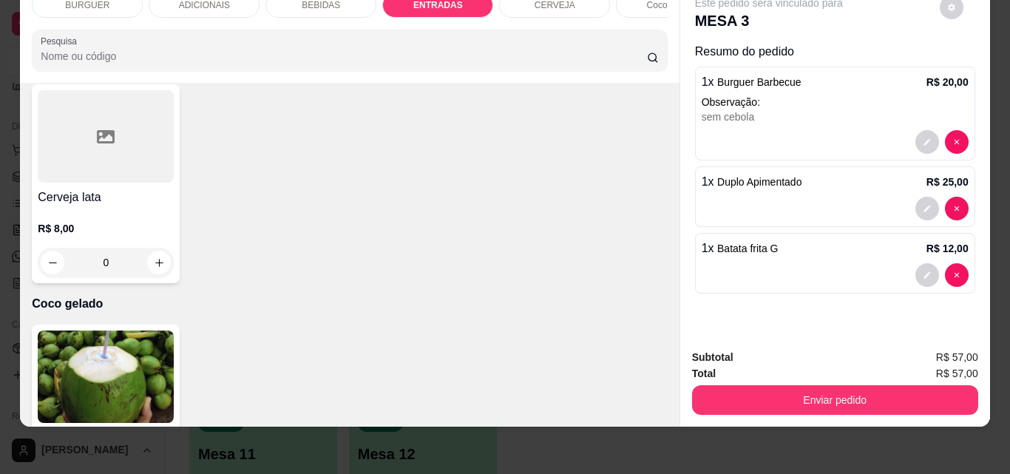
scroll to position [2507, 0]
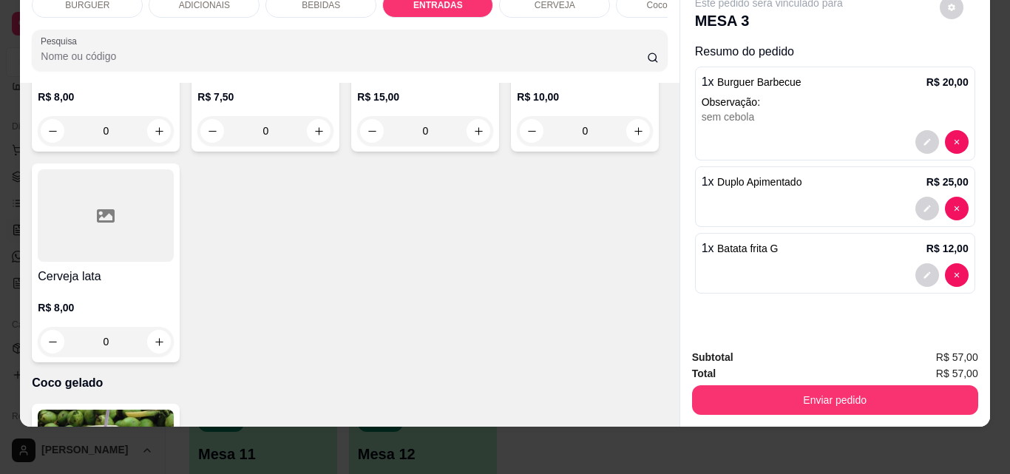
click at [108, 5] on div "BURGUER" at bounding box center [87, 5] width 111 height 25
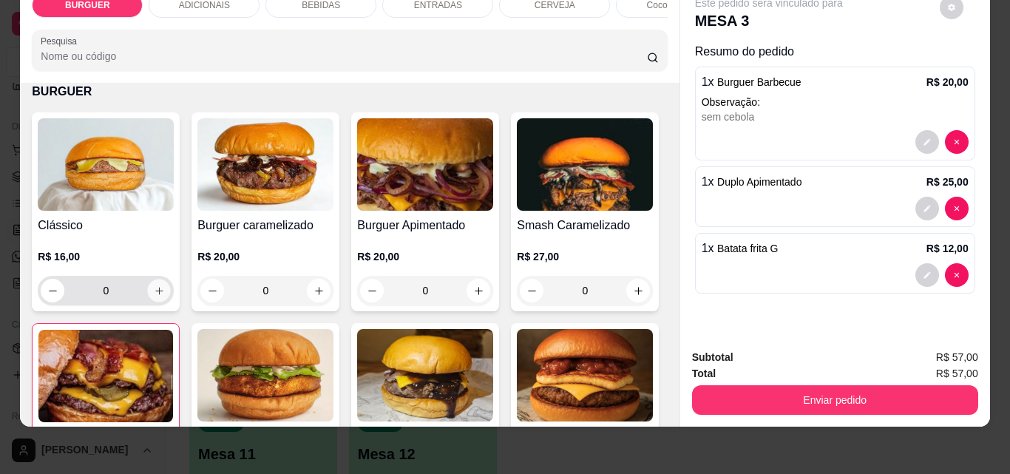
click at [160, 292] on button "increase-product-quantity" at bounding box center [159, 291] width 23 height 23
type input "1"
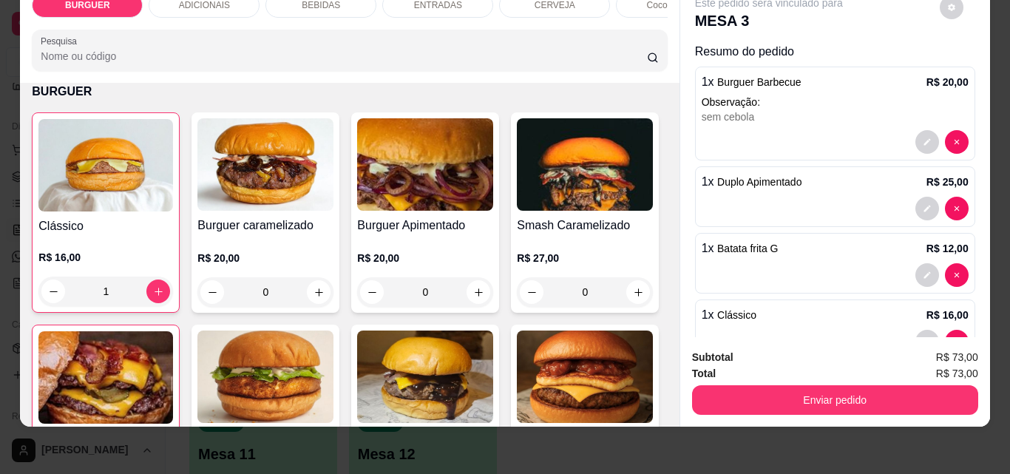
scroll to position [44, 0]
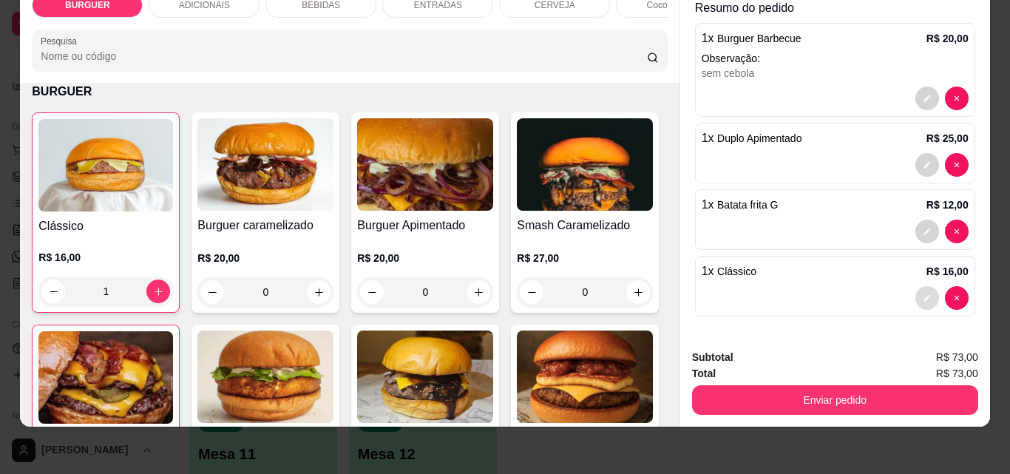
click at [916, 291] on button "decrease-product-quantity" at bounding box center [928, 298] width 24 height 24
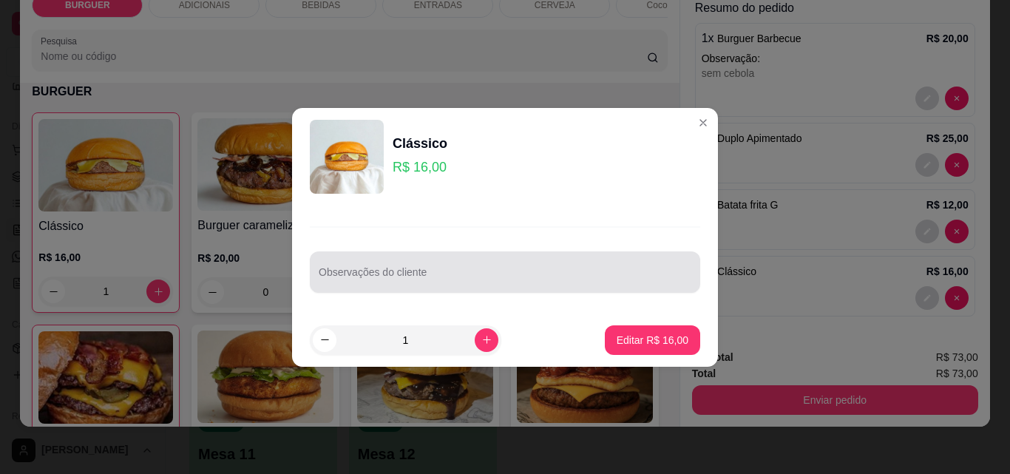
click at [474, 285] on div at bounding box center [505, 272] width 373 height 30
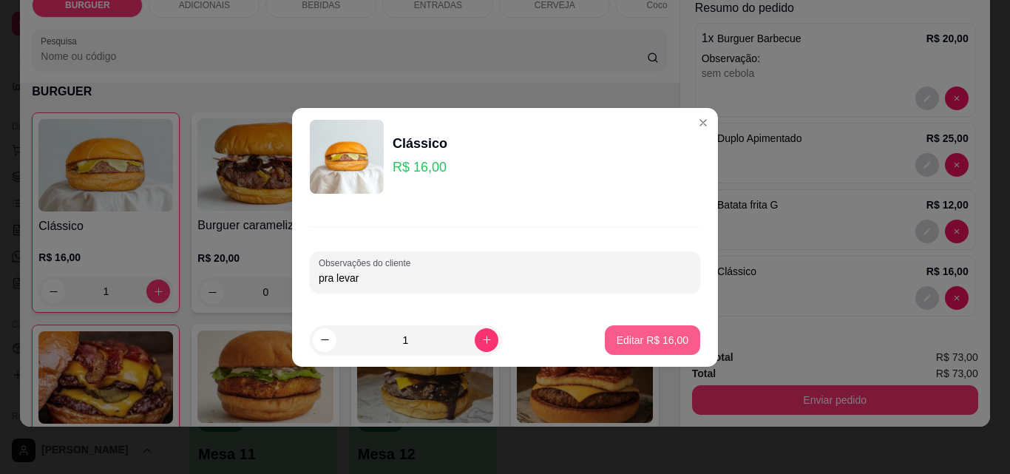
type input "pra levar"
click at [640, 334] on p "Editar R$ 16,00" at bounding box center [653, 340] width 72 height 15
type input "0"
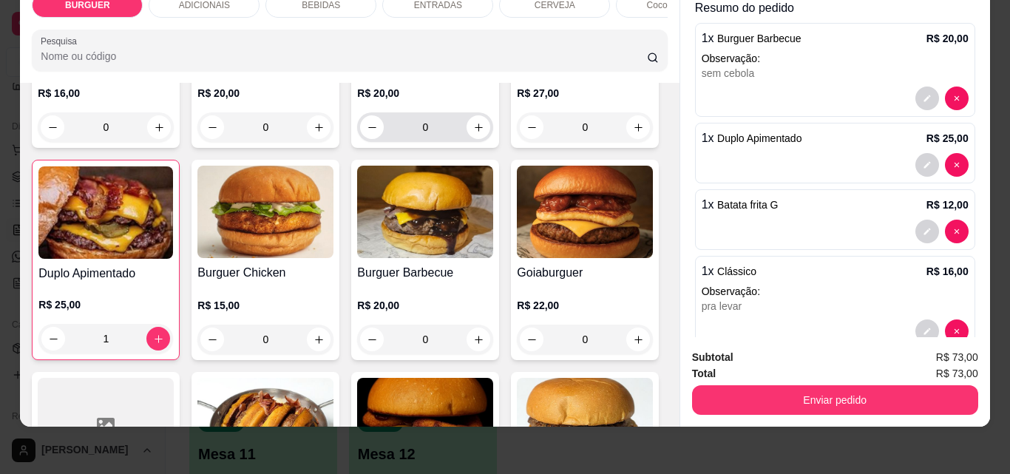
scroll to position [309, 0]
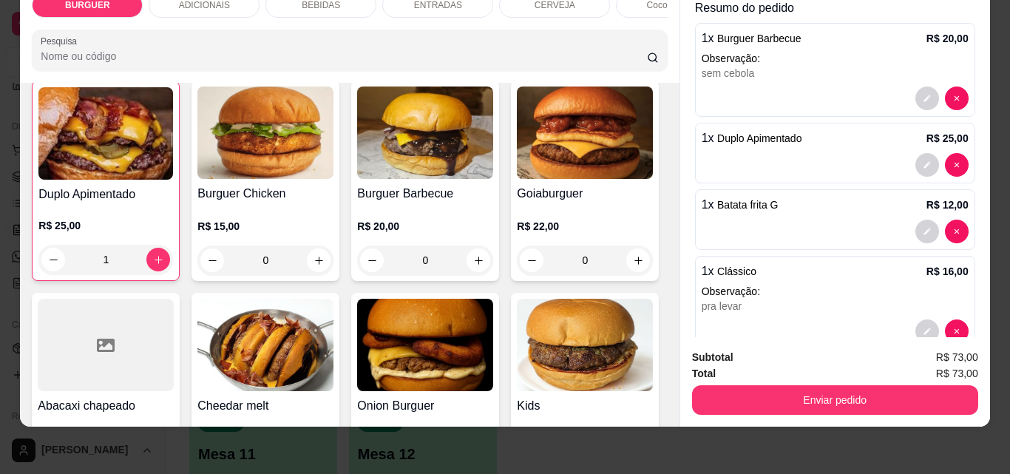
click at [633, 54] on icon "increase-product-quantity" at bounding box center [638, 48] width 11 height 11
type input "1"
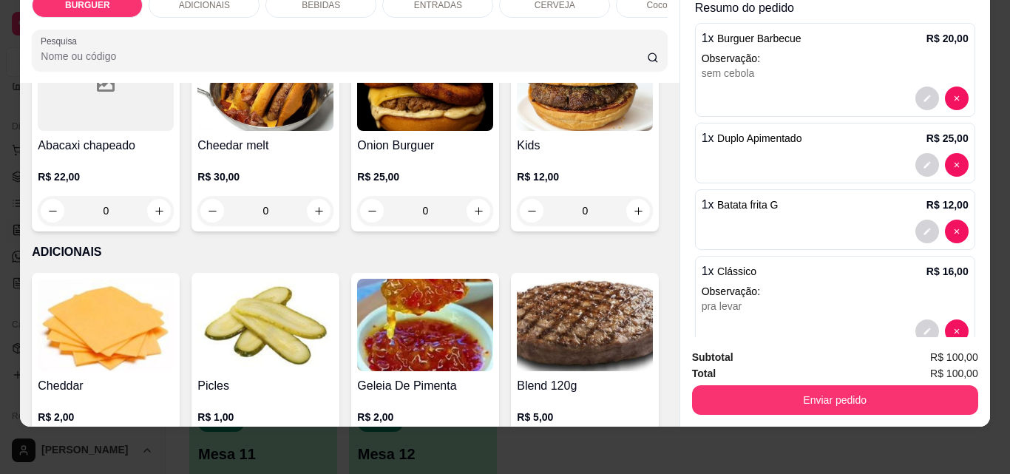
scroll to position [725, 0]
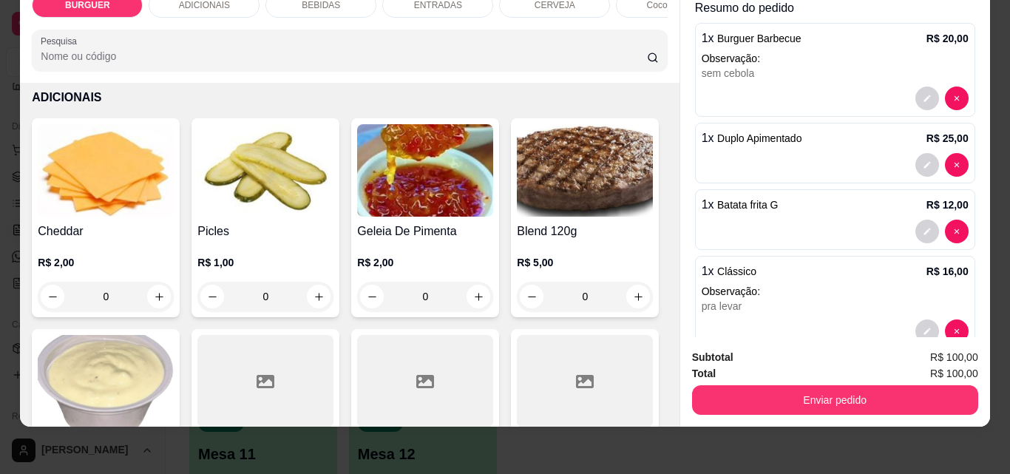
click at [633, 62] on icon "increase-product-quantity" at bounding box center [638, 56] width 11 height 11
type input "1"
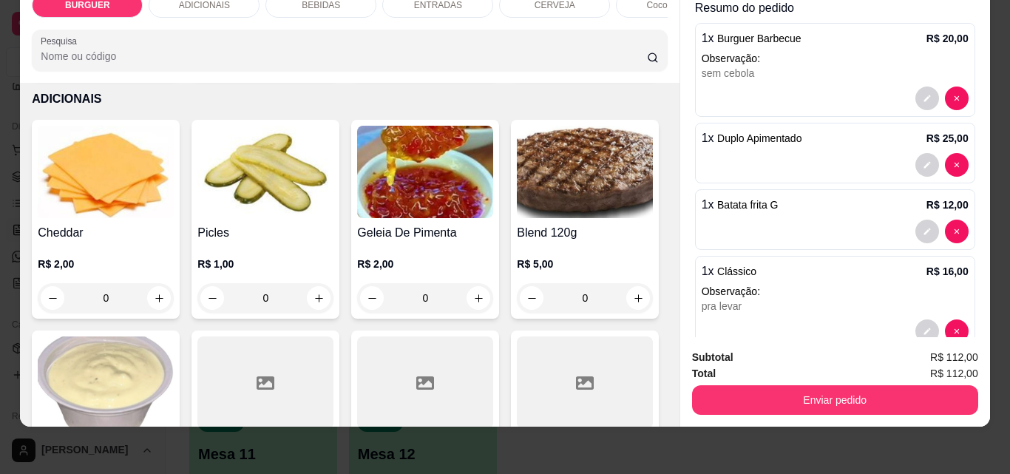
scroll to position [950, 0]
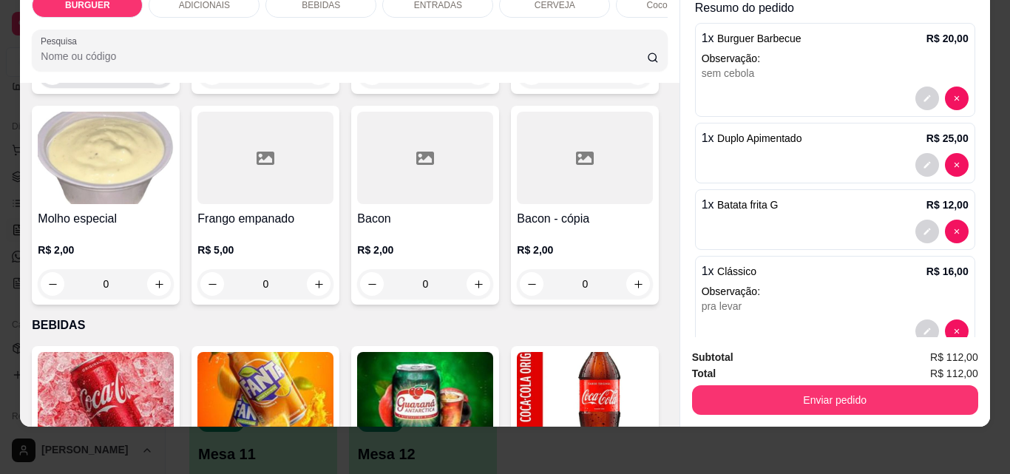
click at [154, 79] on icon "increase-product-quantity" at bounding box center [159, 73] width 11 height 11
type input "1"
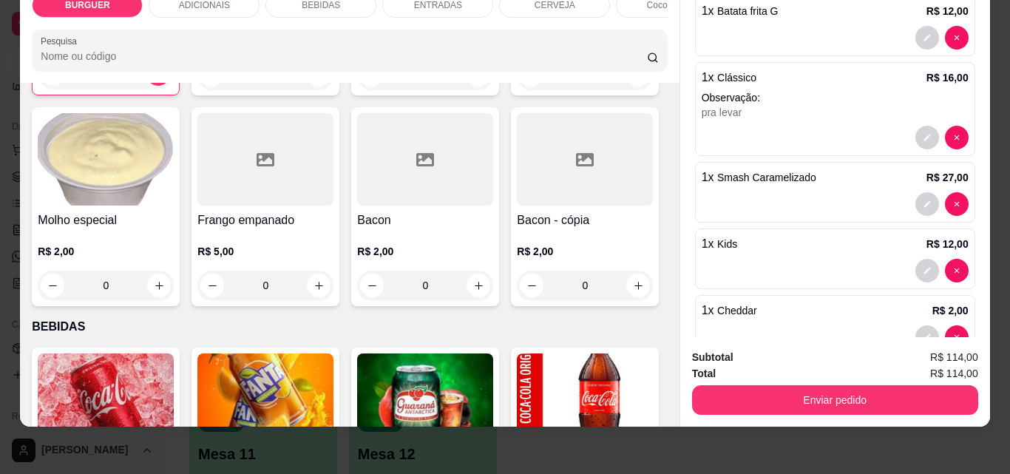
scroll to position [277, 0]
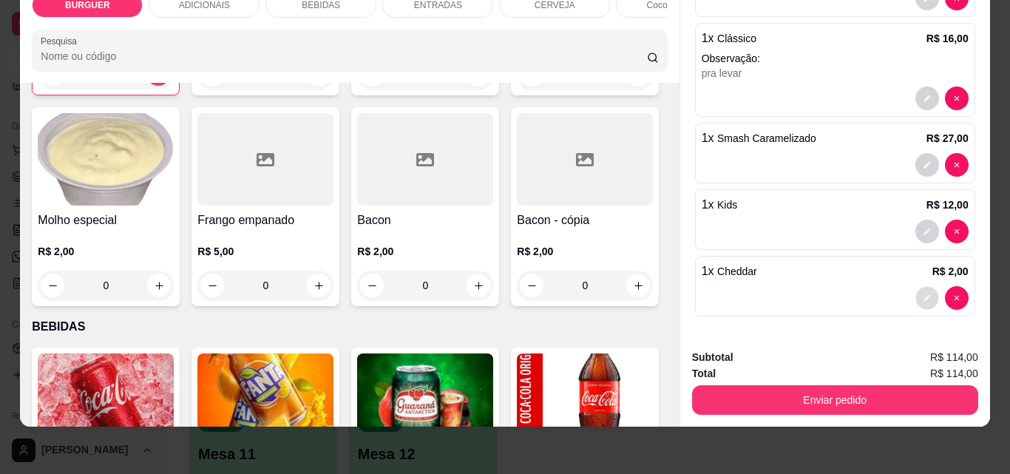
click at [916, 287] on button "decrease-product-quantity" at bounding box center [927, 298] width 23 height 23
click at [916, 220] on button "decrease-product-quantity" at bounding box center [928, 232] width 24 height 24
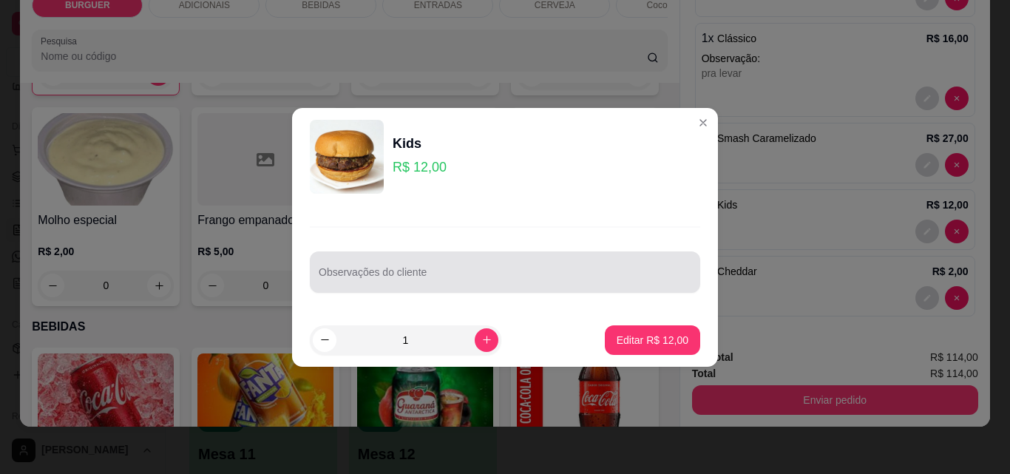
click at [352, 269] on div at bounding box center [505, 272] width 373 height 30
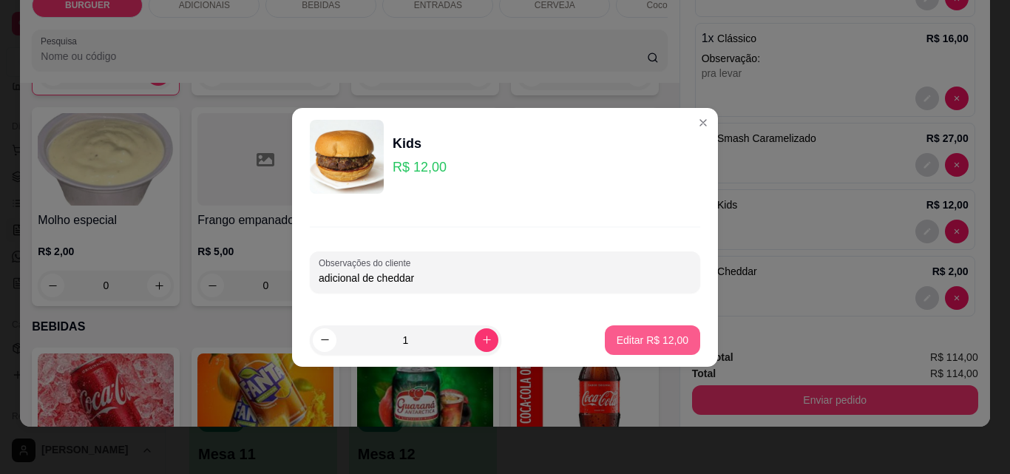
type input "adicional de cheddar"
click at [617, 336] on p "Editar R$ 12,00" at bounding box center [652, 340] width 70 height 14
type input "0"
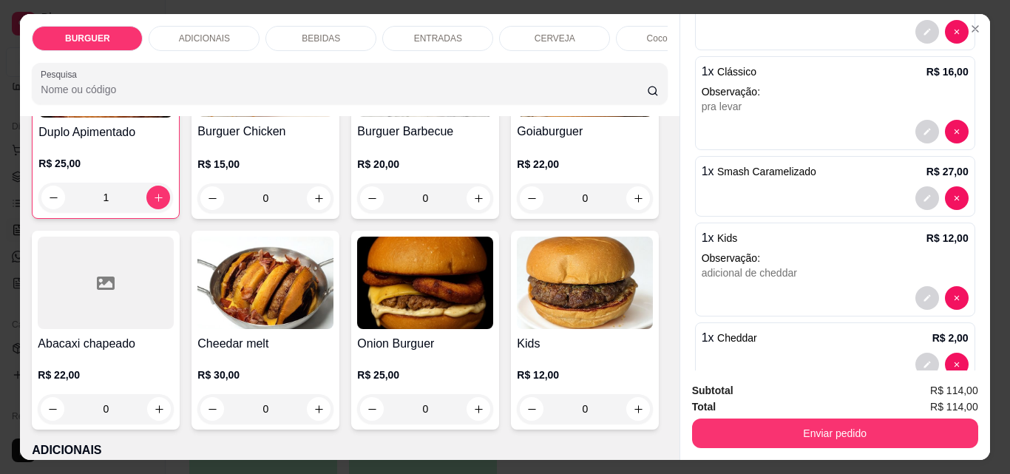
scroll to position [663, 0]
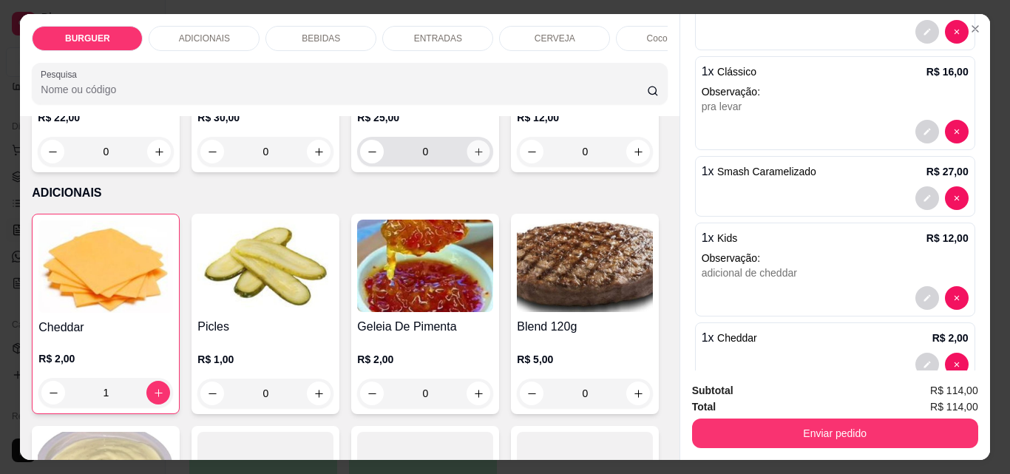
click at [475, 155] on icon "increase-product-quantity" at bounding box center [478, 151] width 7 height 7
type input "1"
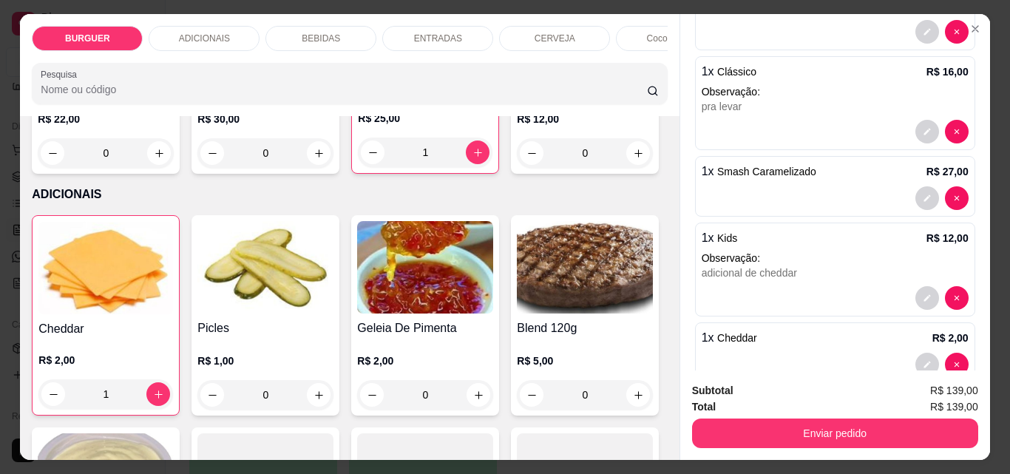
click at [305, 33] on p "BEBIDAS" at bounding box center [321, 39] width 38 height 12
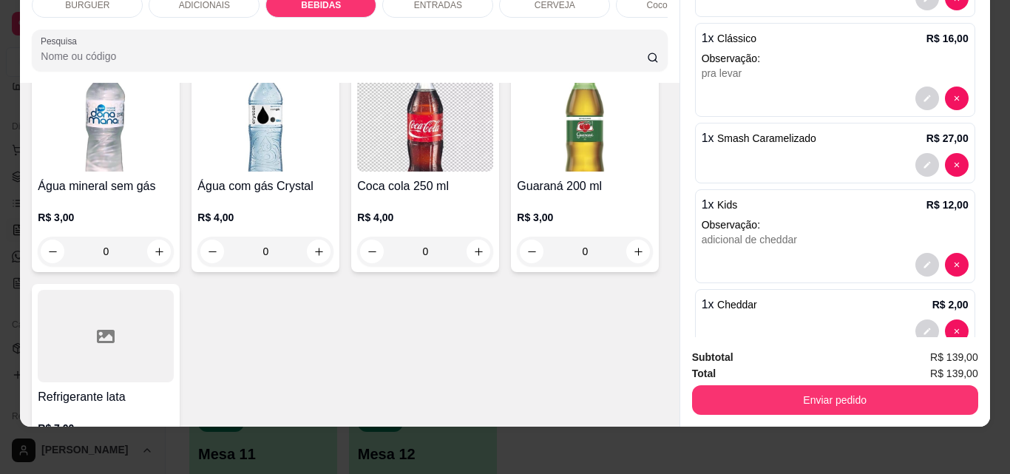
scroll to position [1626, 0]
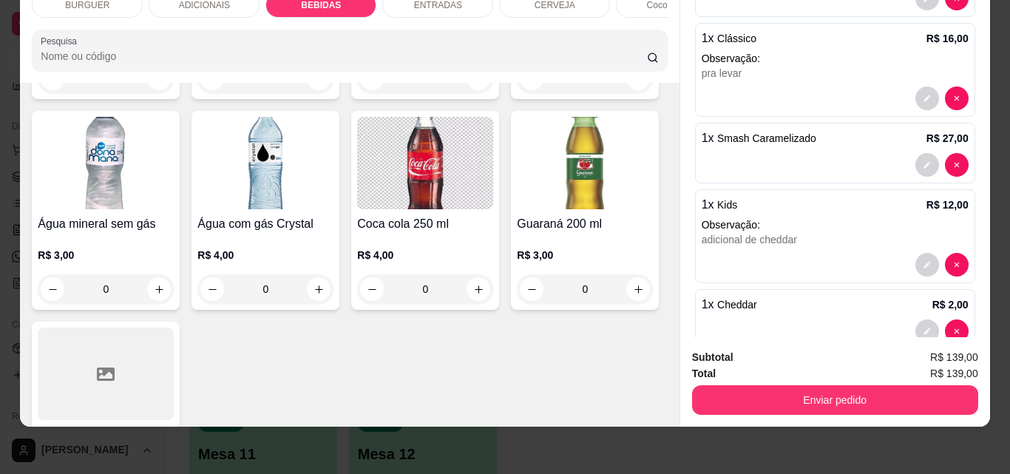
type input "2"
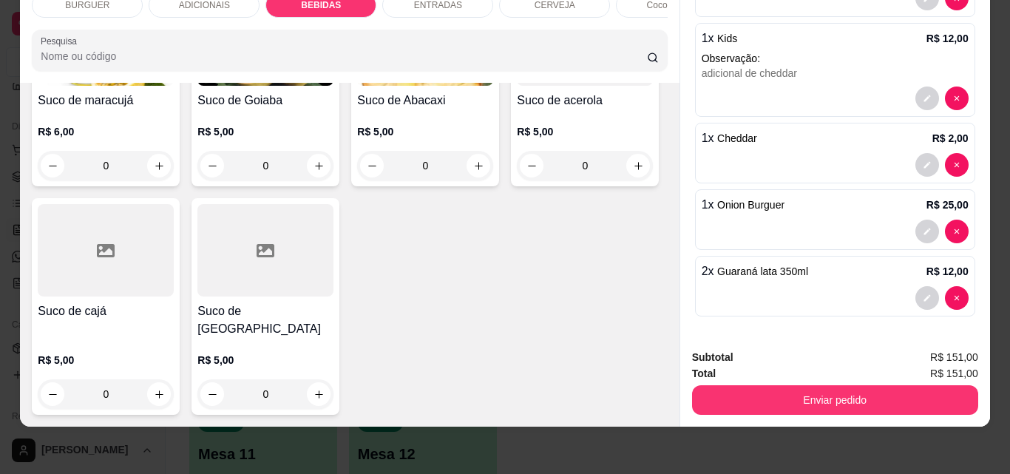
scroll to position [4263, 0]
click at [314, 169] on icon "increase-product-quantity" at bounding box center [319, 165] width 11 height 11
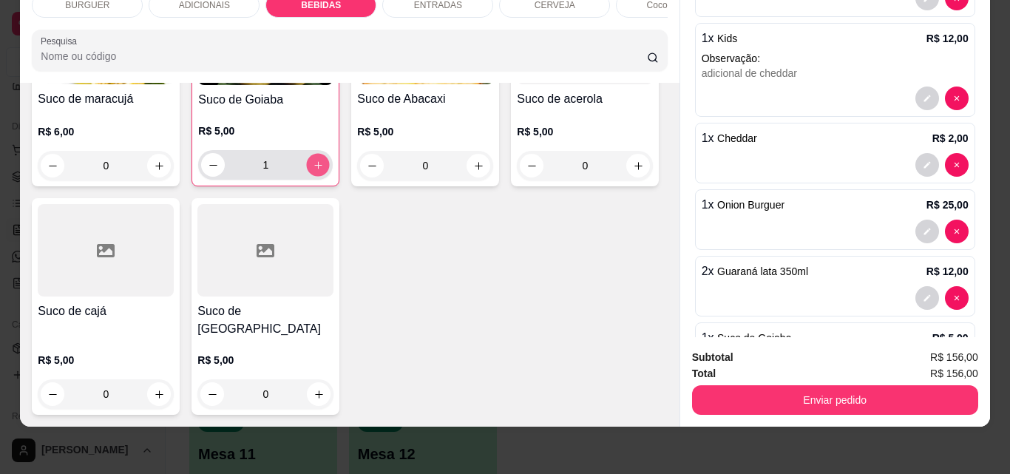
click at [313, 169] on icon "increase-product-quantity" at bounding box center [318, 165] width 11 height 11
type input "2"
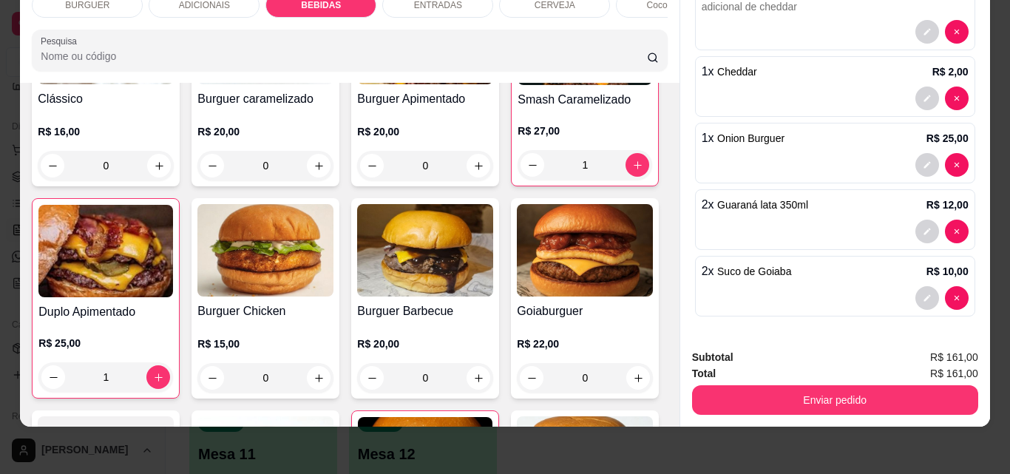
scroll to position [0, 0]
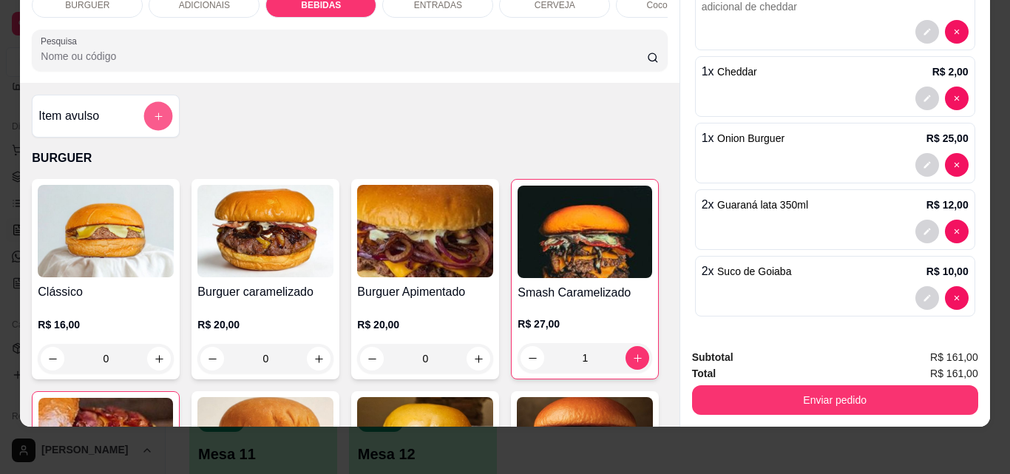
click at [153, 118] on icon "add-separate-item" at bounding box center [158, 116] width 11 height 11
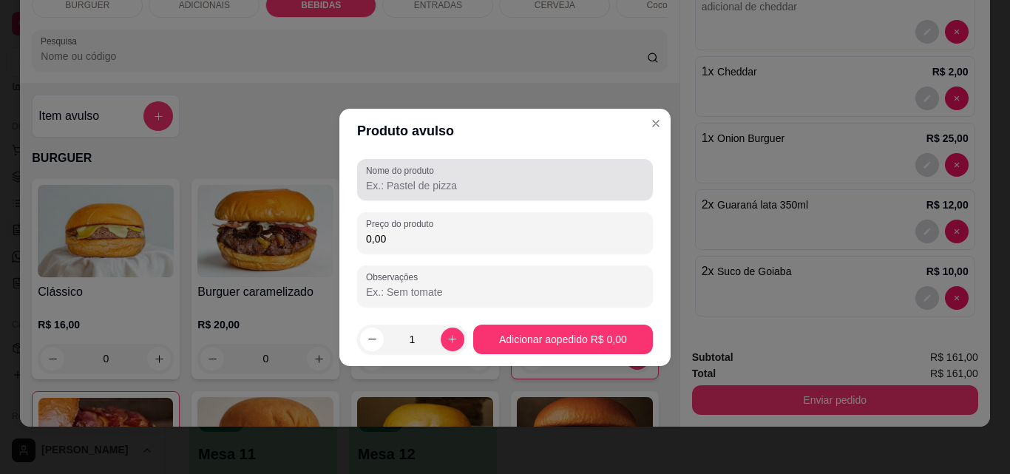
click at [396, 184] on input "Nome do produto" at bounding box center [505, 185] width 278 height 15
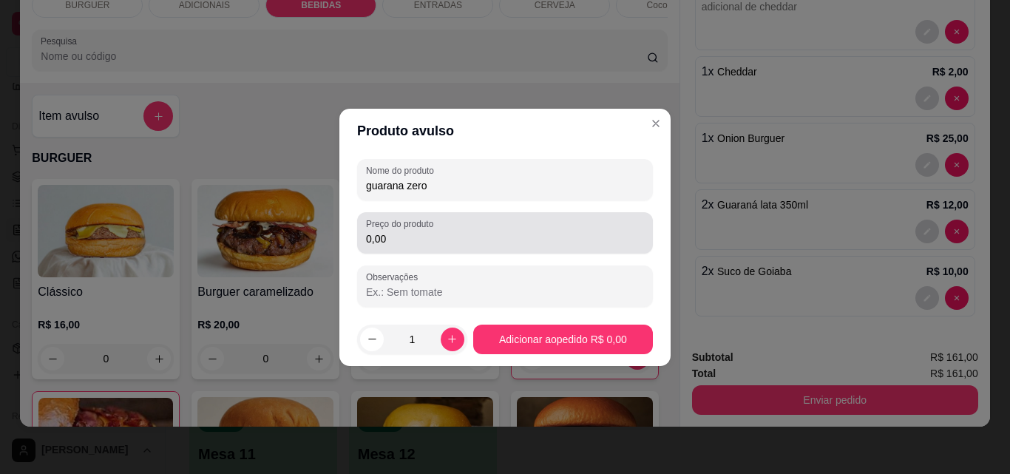
type input "guarana zero"
click at [391, 234] on input "0,00" at bounding box center [505, 238] width 278 height 15
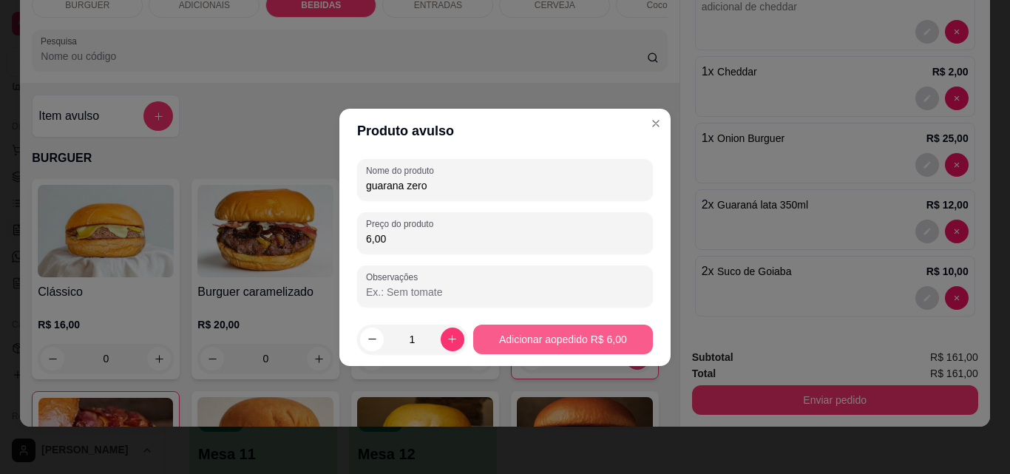
type input "6,00"
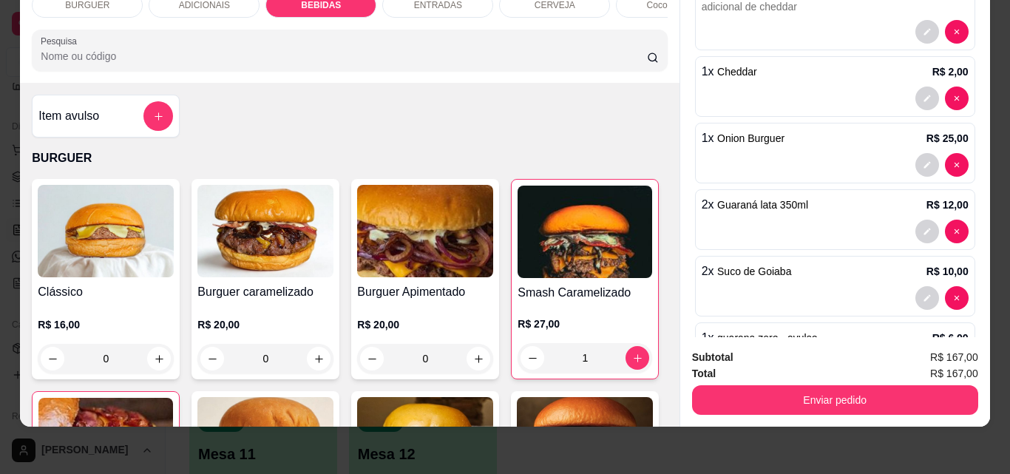
scroll to position [576, 0]
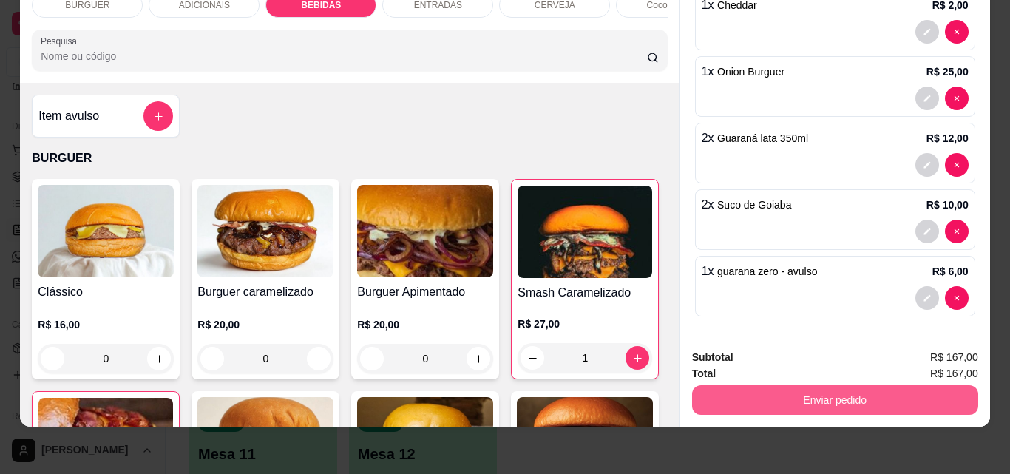
click at [793, 385] on button "Enviar pedido" at bounding box center [835, 400] width 286 height 30
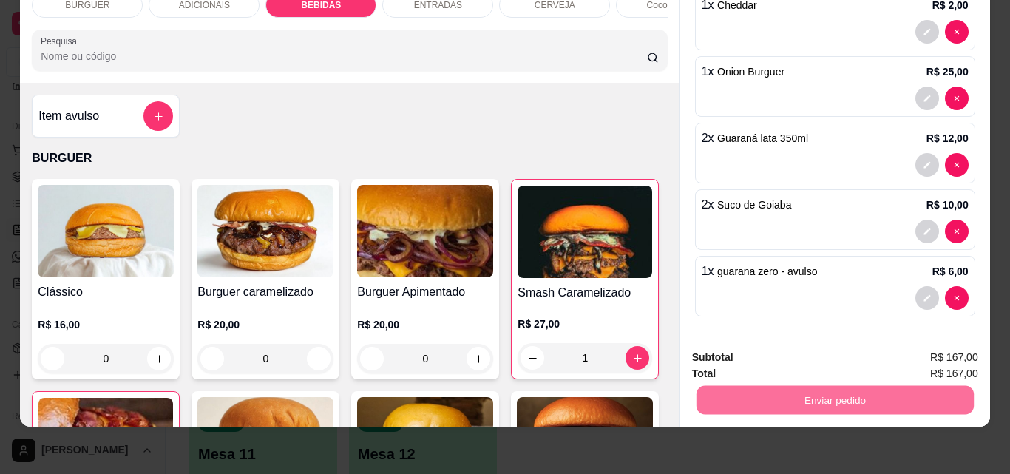
click at [764, 346] on button "Não registrar e enviar pedido" at bounding box center [785, 352] width 149 height 27
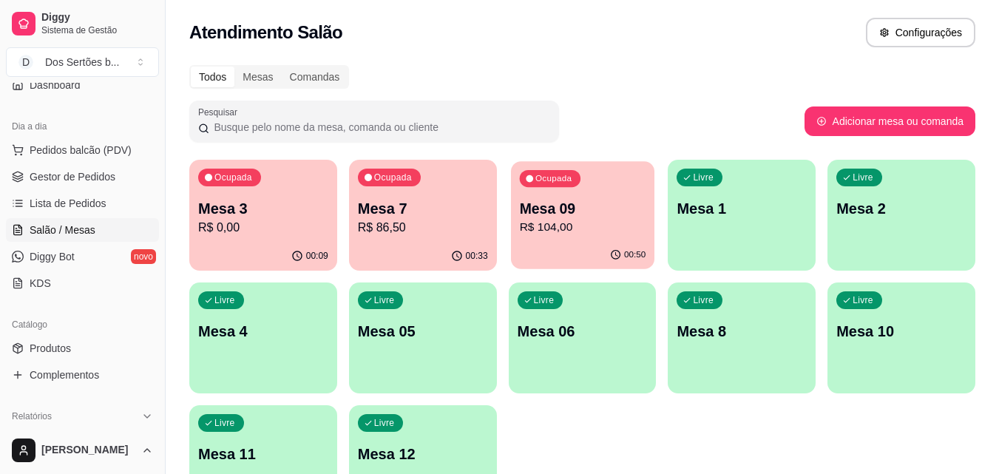
click at [575, 201] on p "Mesa 09" at bounding box center [582, 209] width 126 height 20
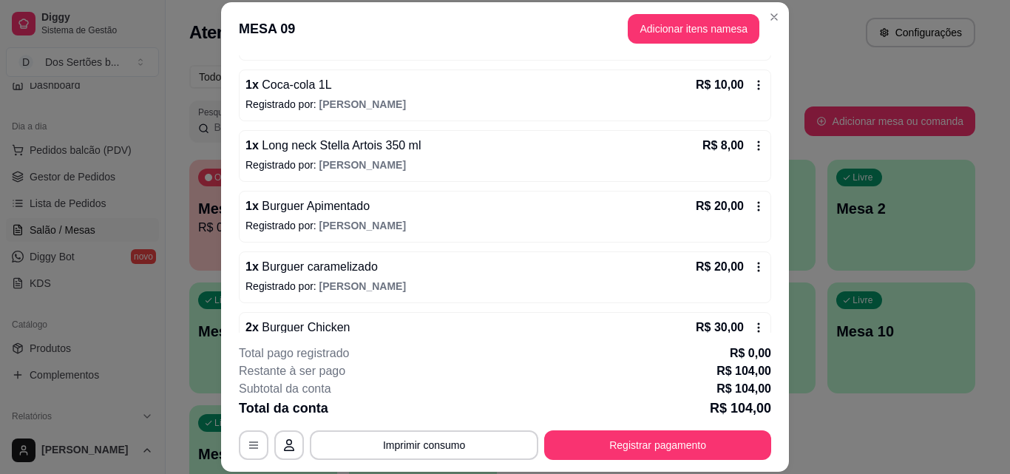
scroll to position [368, 0]
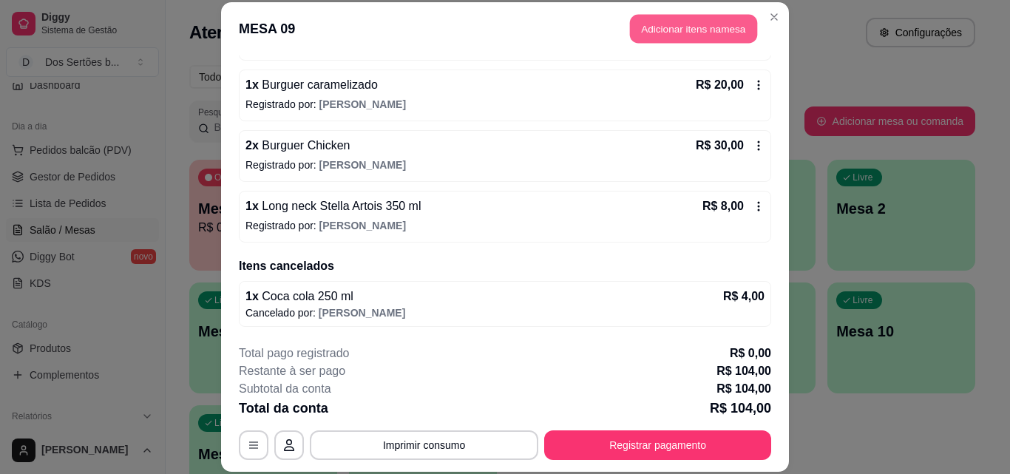
click at [658, 22] on button "Adicionar itens na mesa" at bounding box center [693, 29] width 127 height 29
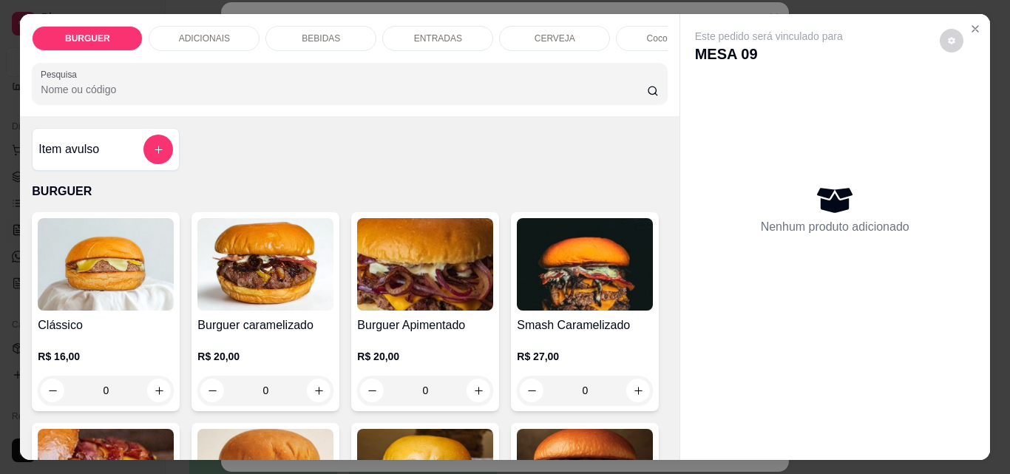
click at [314, 33] on p "BEBIDAS" at bounding box center [321, 39] width 38 height 12
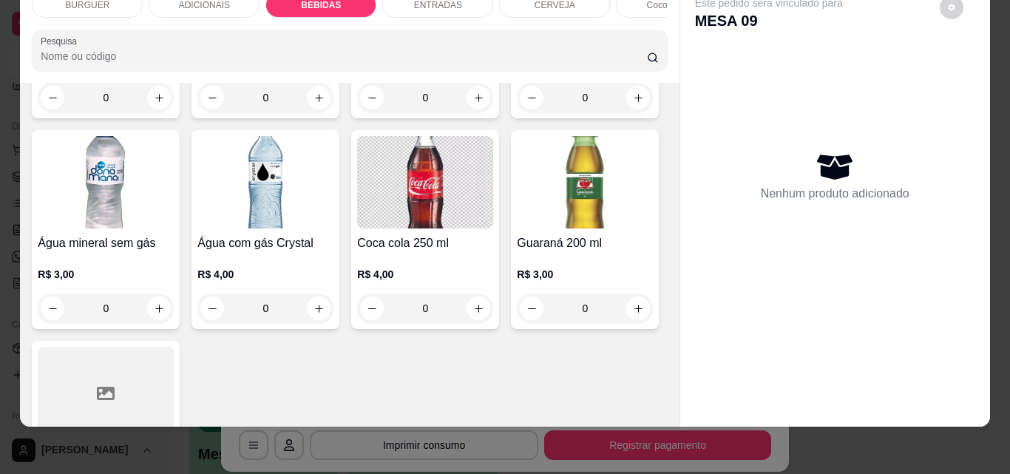
scroll to position [1833, 0]
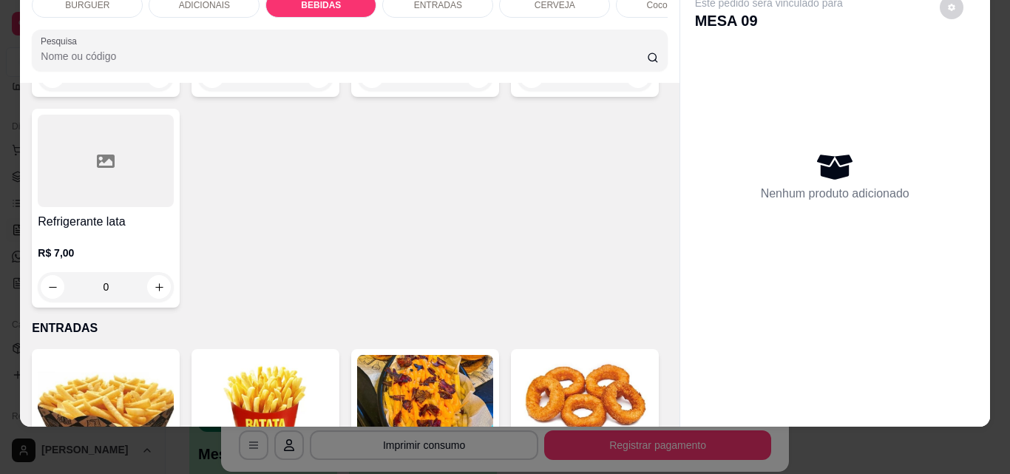
type input "1"
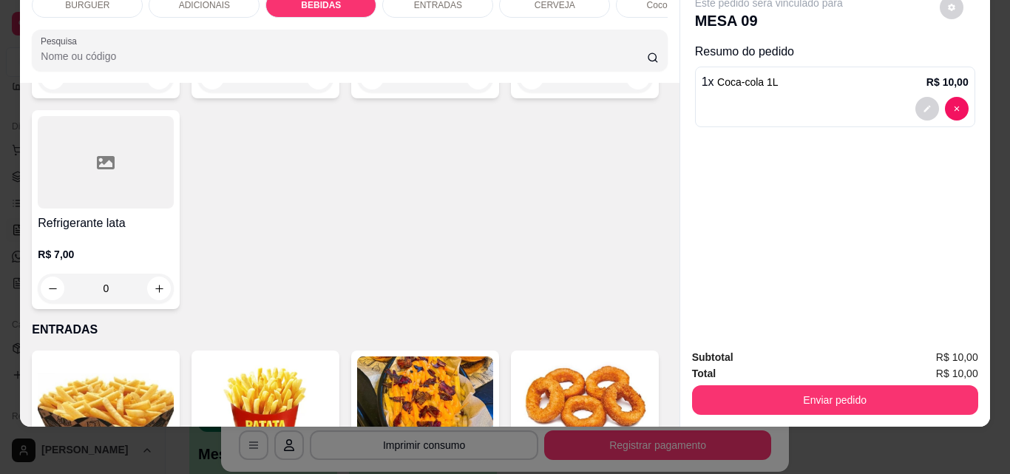
click at [222, 4] on div "ADICIONAIS" at bounding box center [204, 5] width 111 height 25
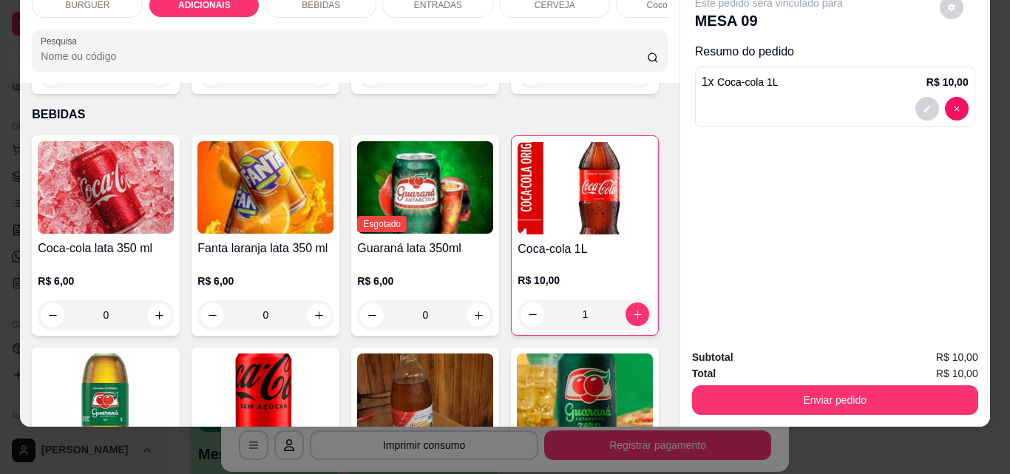
scroll to position [1130, 0]
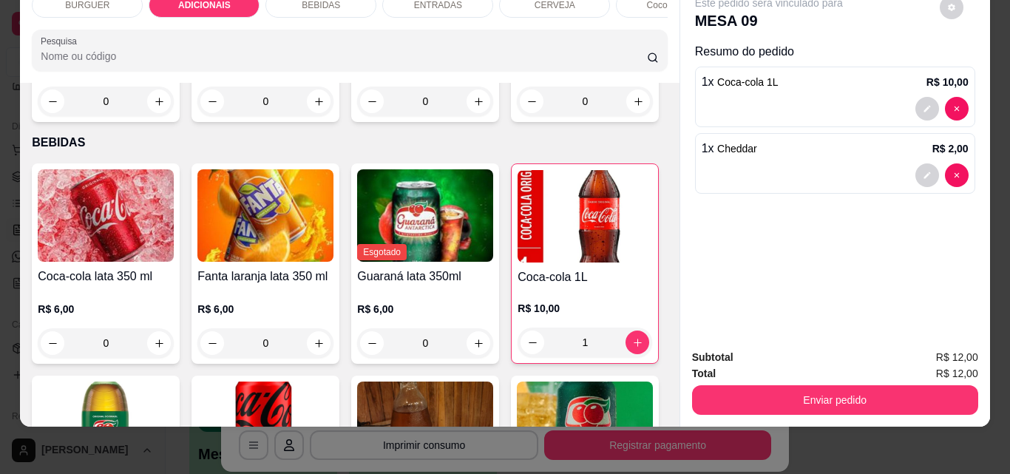
scroll to position [1131, 0]
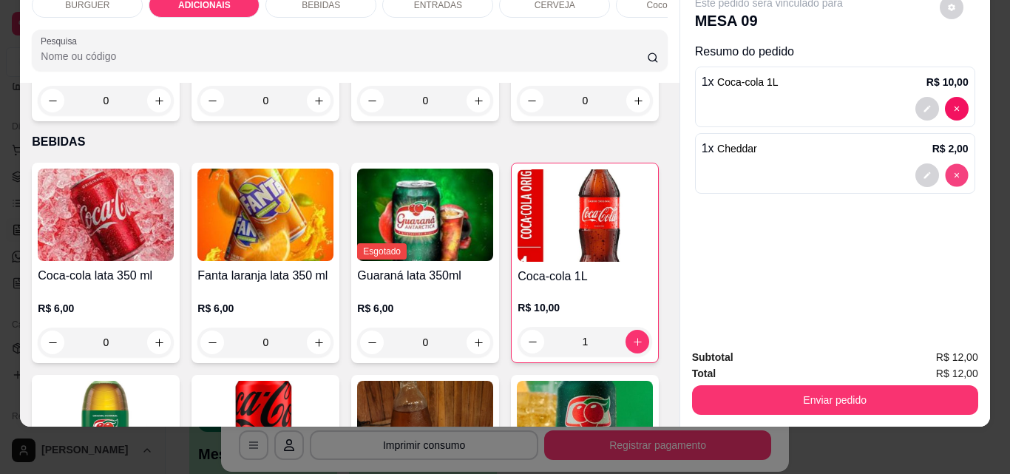
type input "0"
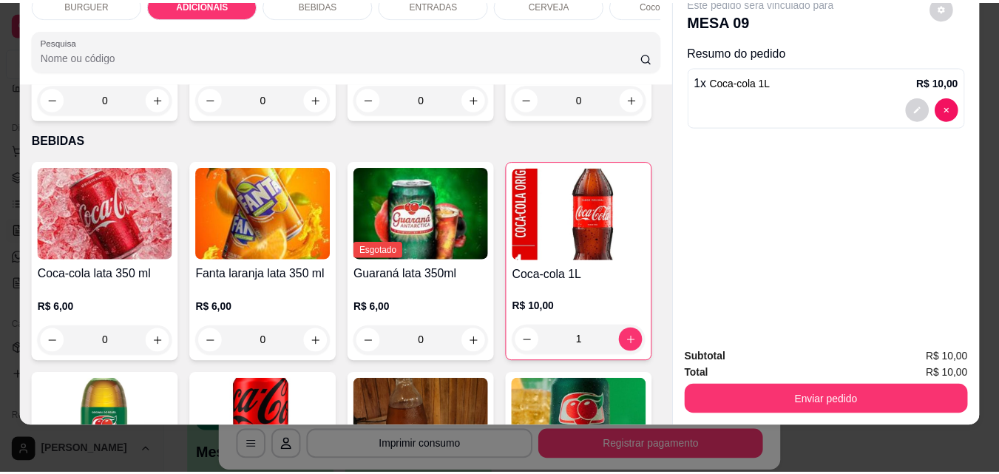
scroll to position [1130, 0]
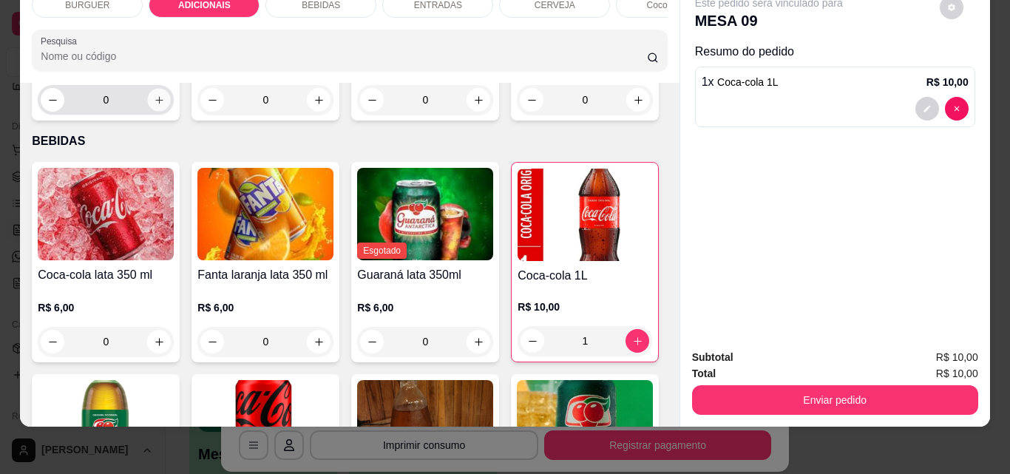
click at [165, 106] on icon "increase-product-quantity" at bounding box center [159, 100] width 11 height 11
type input "1"
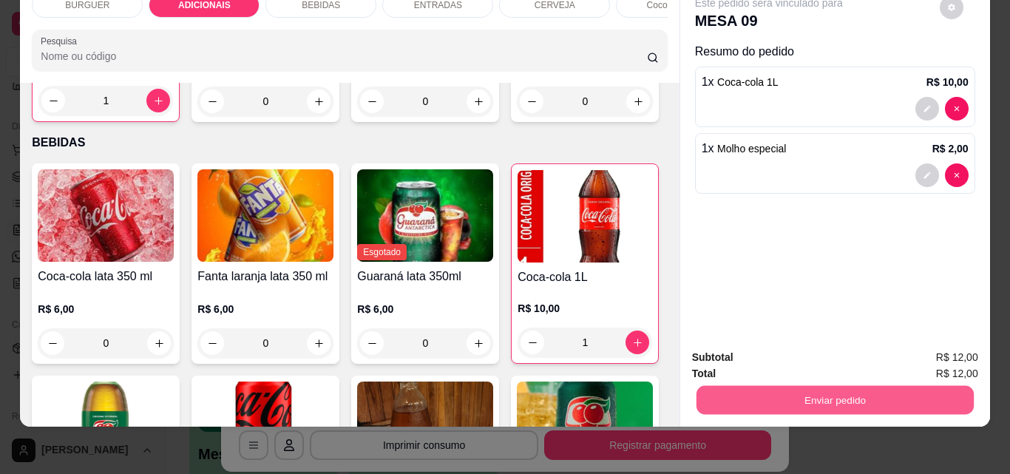
click at [841, 385] on button "Enviar pedido" at bounding box center [834, 399] width 277 height 29
click at [778, 352] on button "Não registrar e enviar pedido" at bounding box center [785, 352] width 149 height 27
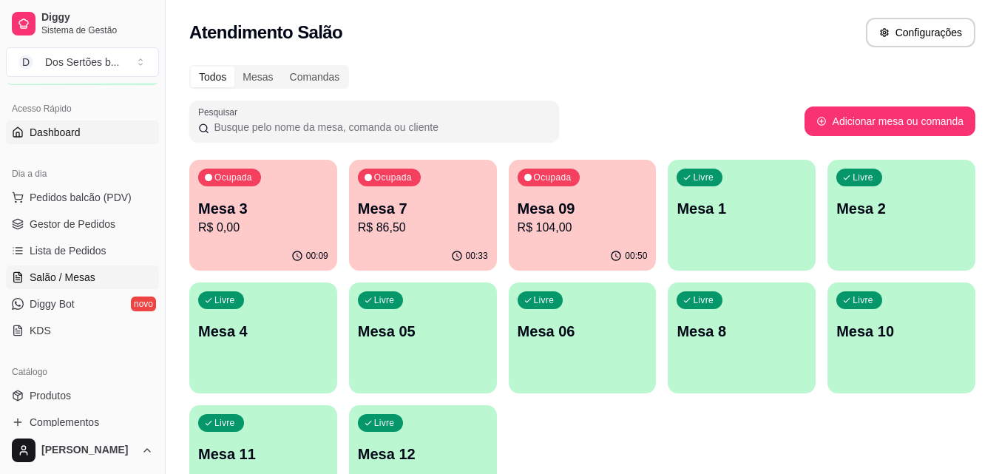
scroll to position [0, 0]
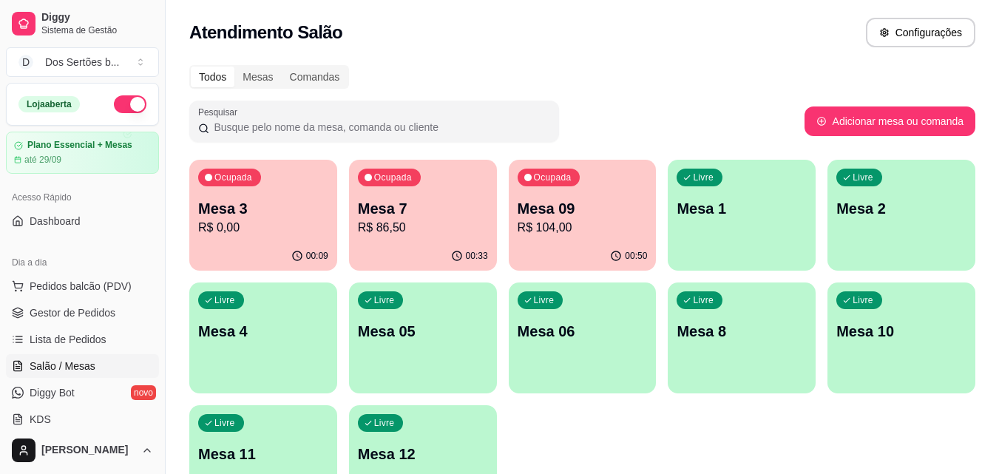
click at [126, 103] on button "button" at bounding box center [130, 104] width 33 height 18
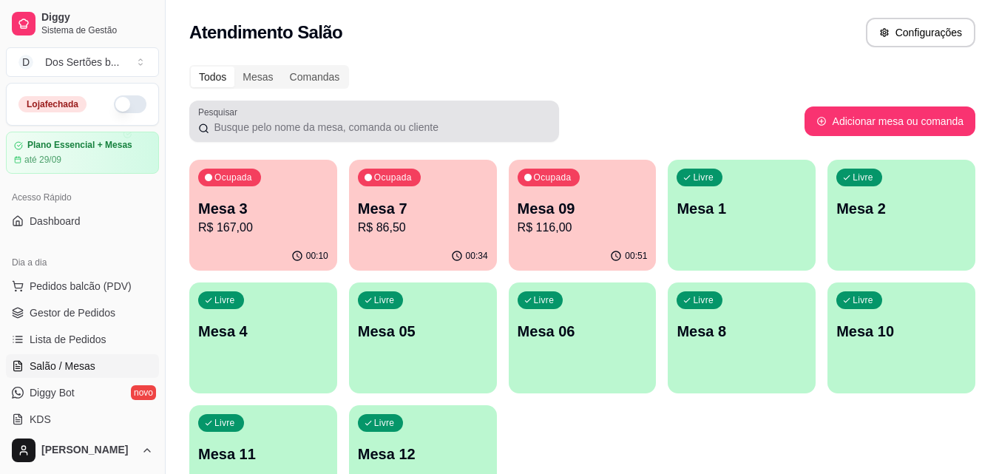
scroll to position [102, 0]
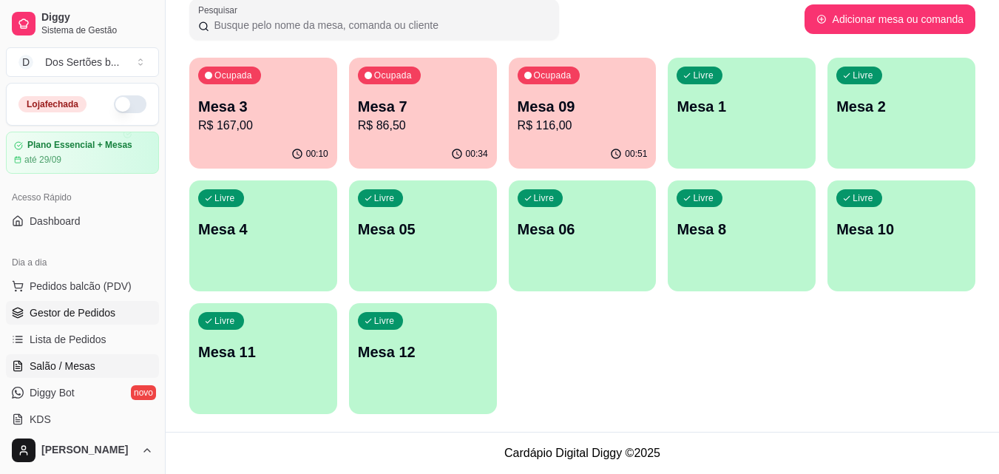
click at [100, 319] on span "Gestor de Pedidos" at bounding box center [73, 312] width 86 height 15
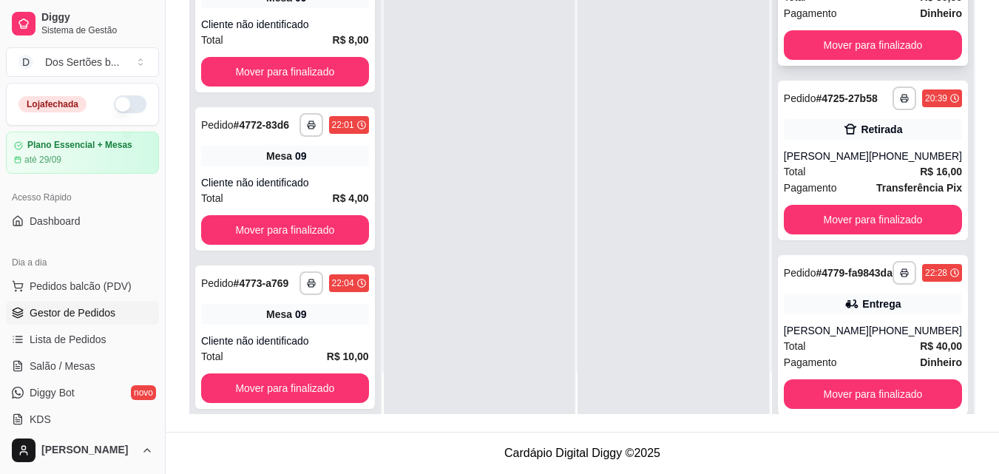
scroll to position [286, 0]
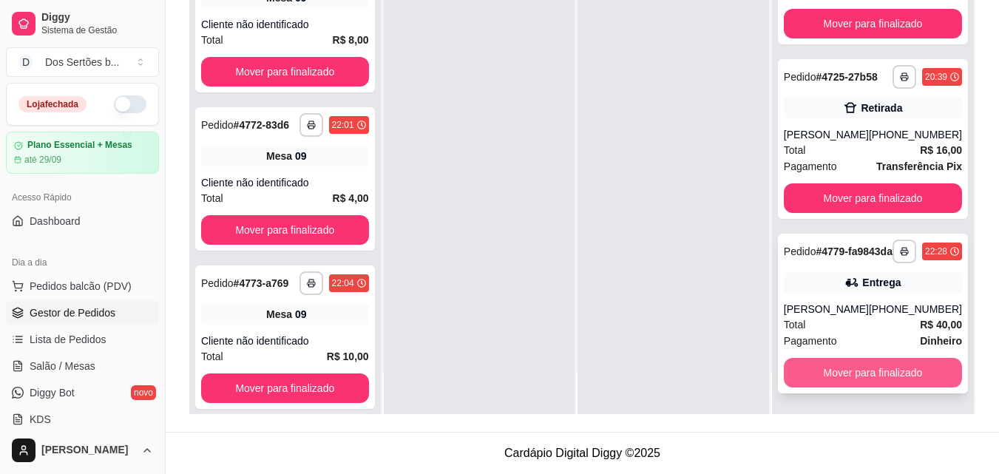
click at [867, 372] on button "Mover para finalizado" at bounding box center [873, 373] width 178 height 30
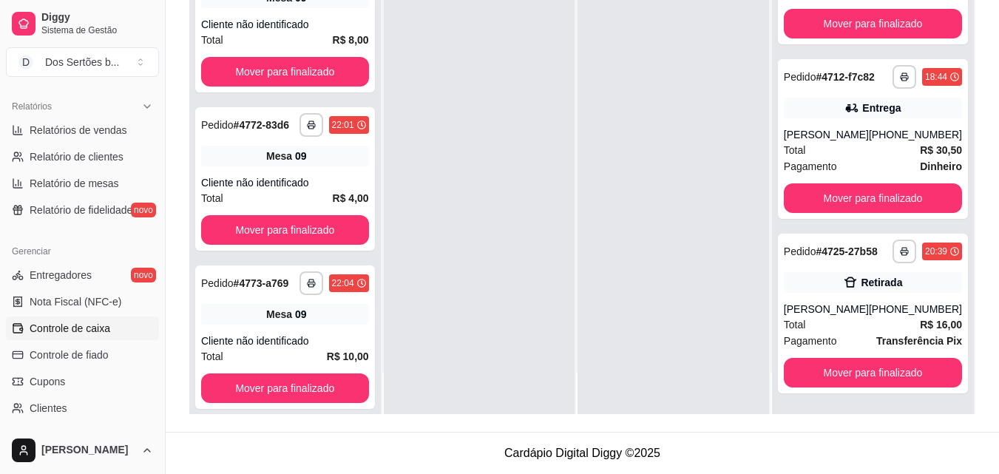
scroll to position [439, 0]
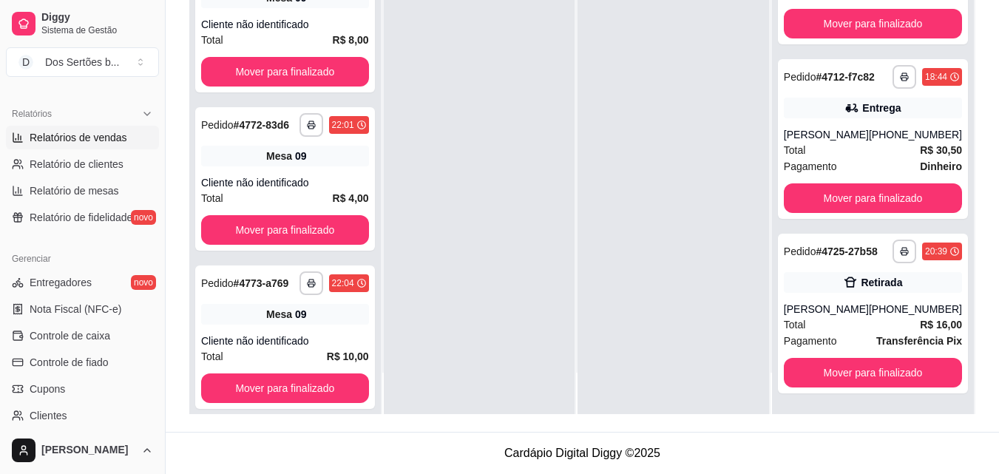
click at [105, 138] on span "Relatórios de vendas" at bounding box center [79, 137] width 98 height 15
select select "ALL"
select select "0"
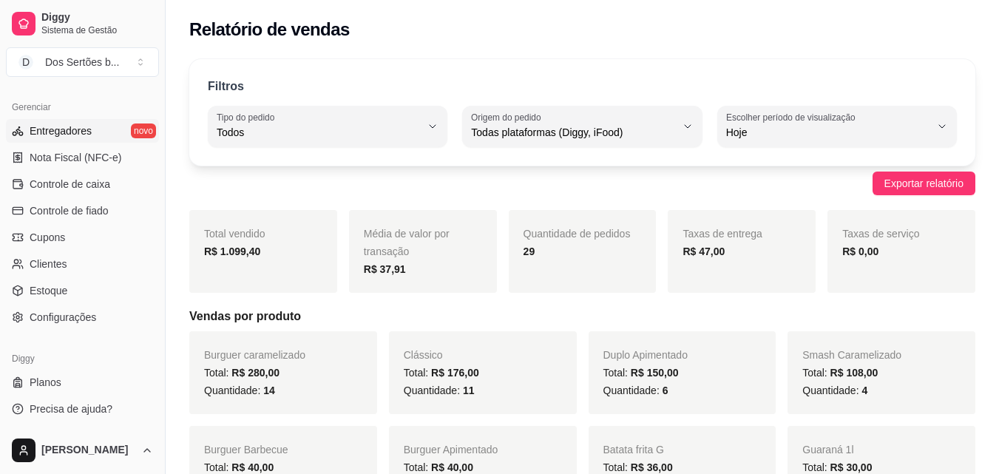
scroll to position [589, 0]
click at [96, 186] on span "Controle de caixa" at bounding box center [70, 184] width 81 height 15
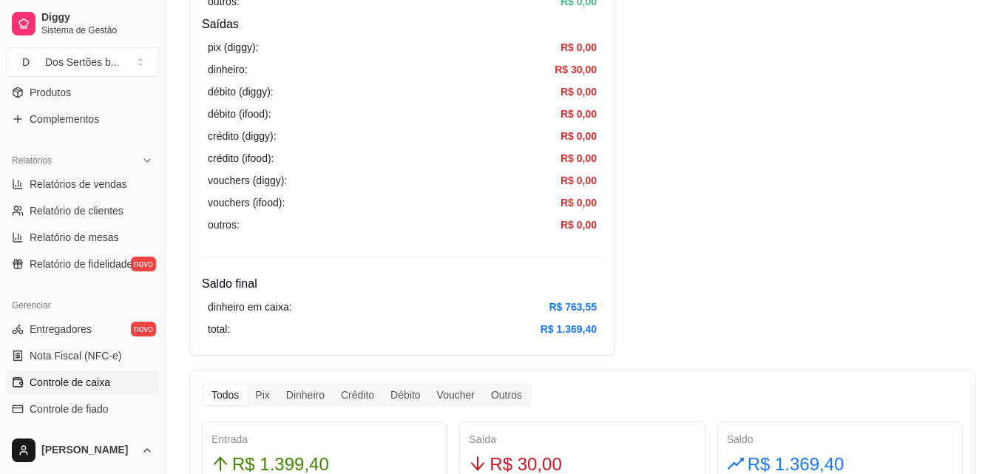
scroll to position [167, 0]
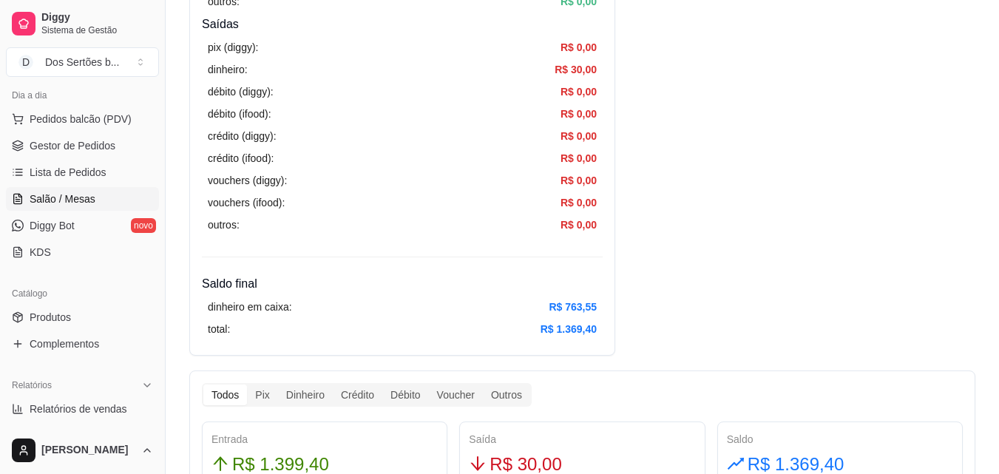
click at [72, 194] on span "Salão / Mesas" at bounding box center [63, 199] width 66 height 15
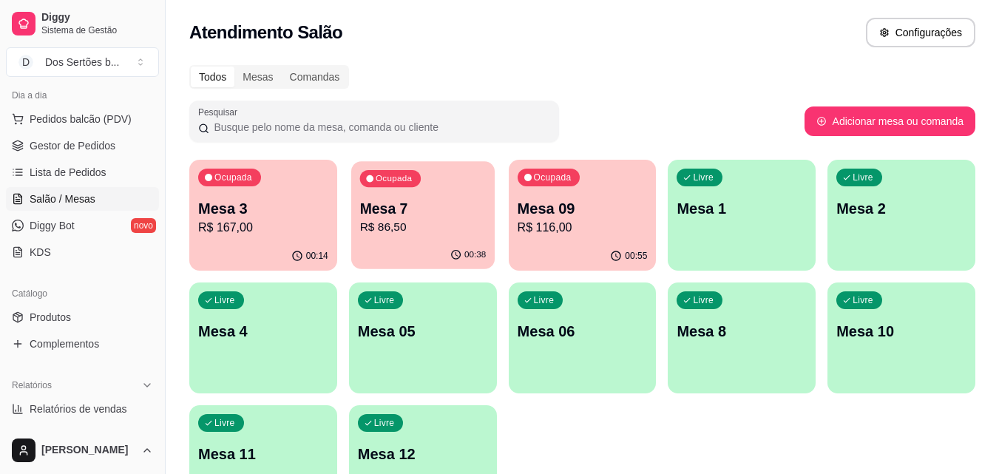
click at [428, 207] on p "Mesa 7" at bounding box center [422, 209] width 126 height 20
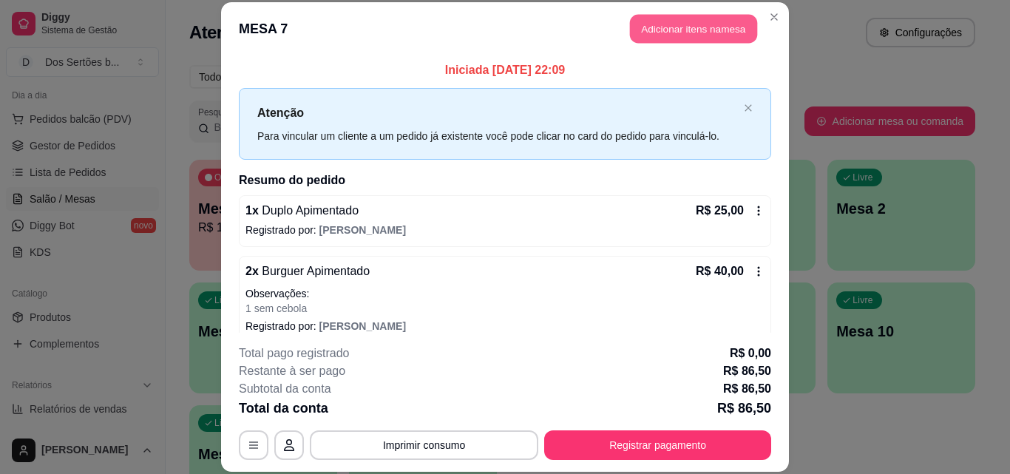
click at [722, 22] on button "Adicionar itens na mesa" at bounding box center [693, 29] width 127 height 29
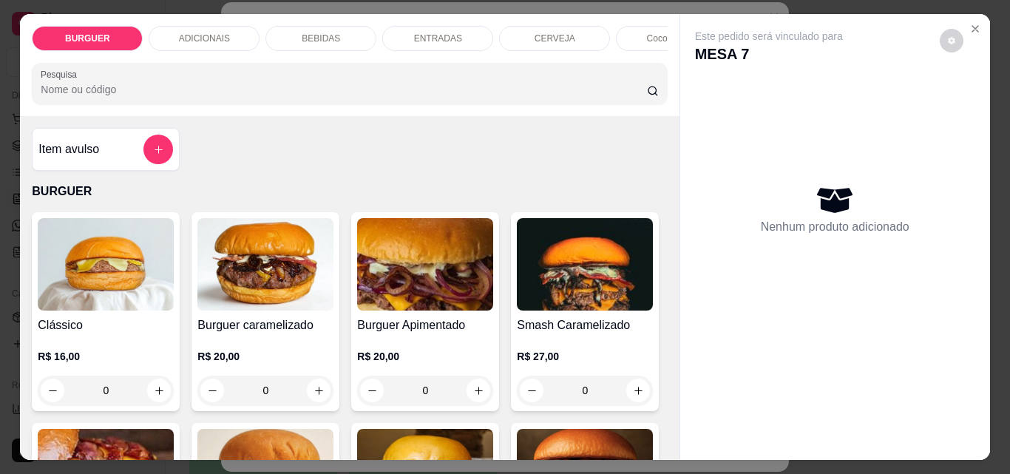
click at [302, 33] on p "BEBIDAS" at bounding box center [321, 39] width 38 height 12
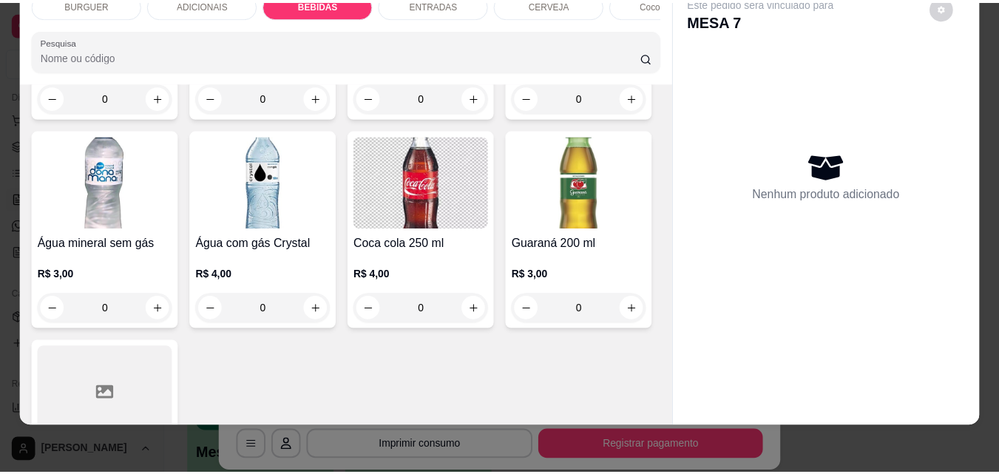
scroll to position [1621, 0]
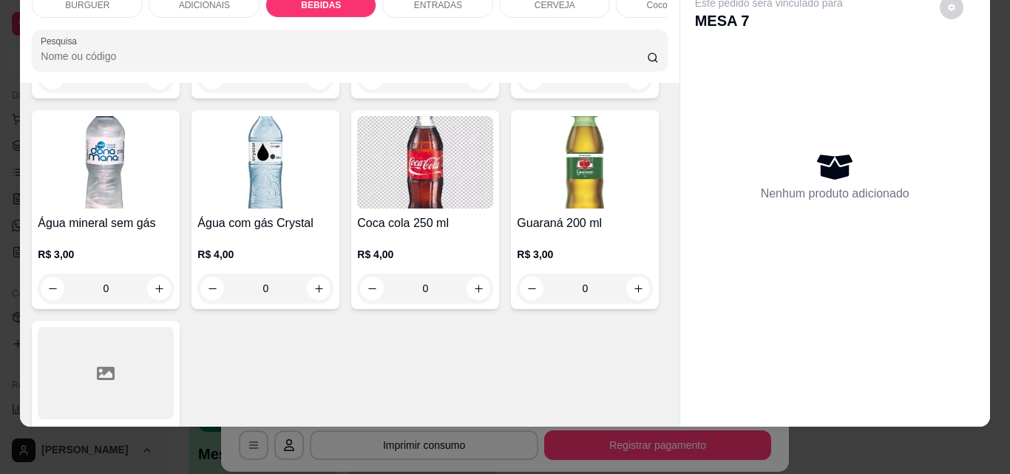
type input "1"
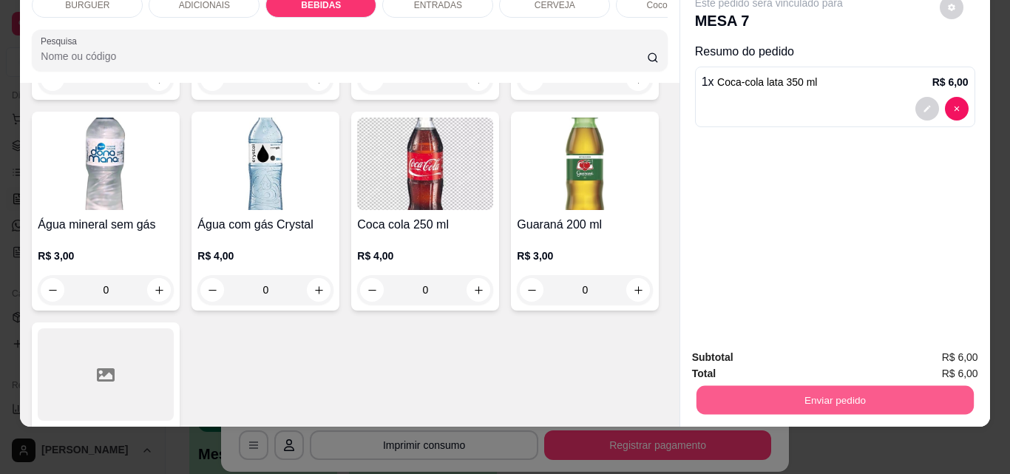
click at [771, 386] on button "Enviar pedido" at bounding box center [834, 399] width 277 height 29
click at [769, 346] on button "Não registrar e enviar pedido" at bounding box center [785, 352] width 149 height 27
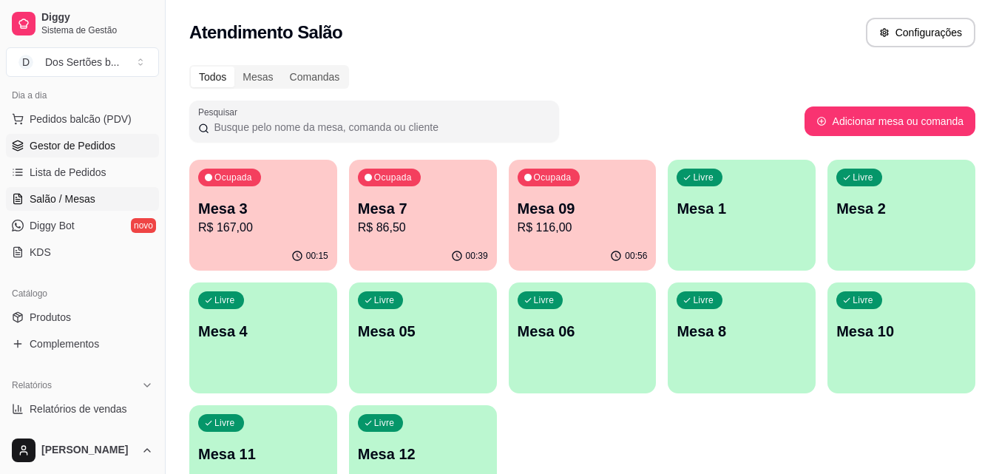
click at [106, 143] on span "Gestor de Pedidos" at bounding box center [73, 145] width 86 height 15
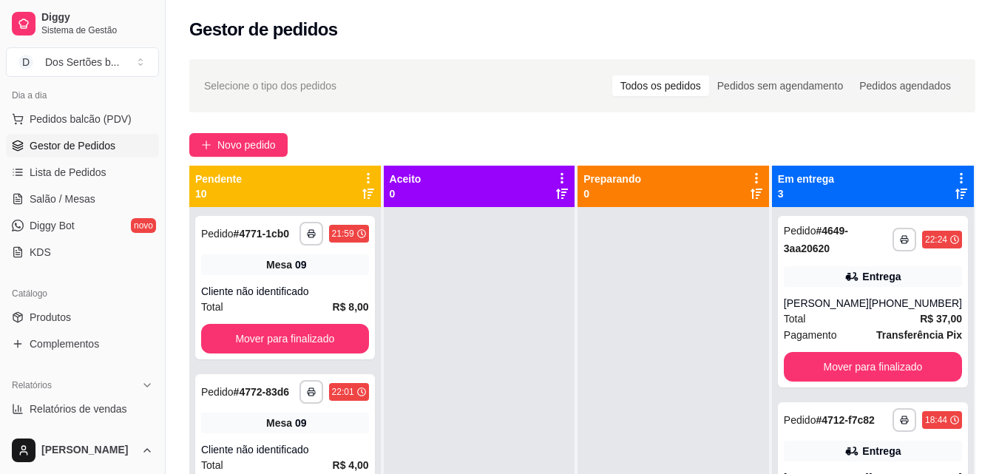
scroll to position [41, 0]
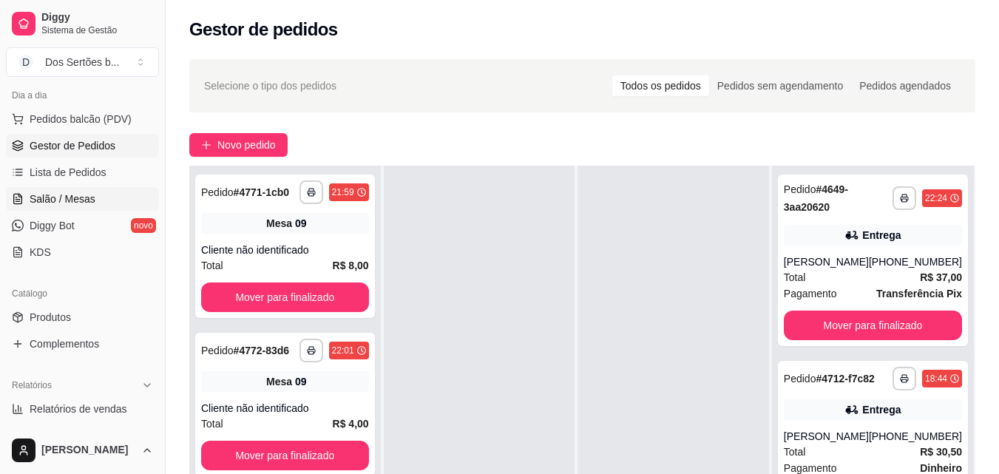
click at [94, 206] on link "Salão / Mesas" at bounding box center [82, 199] width 153 height 24
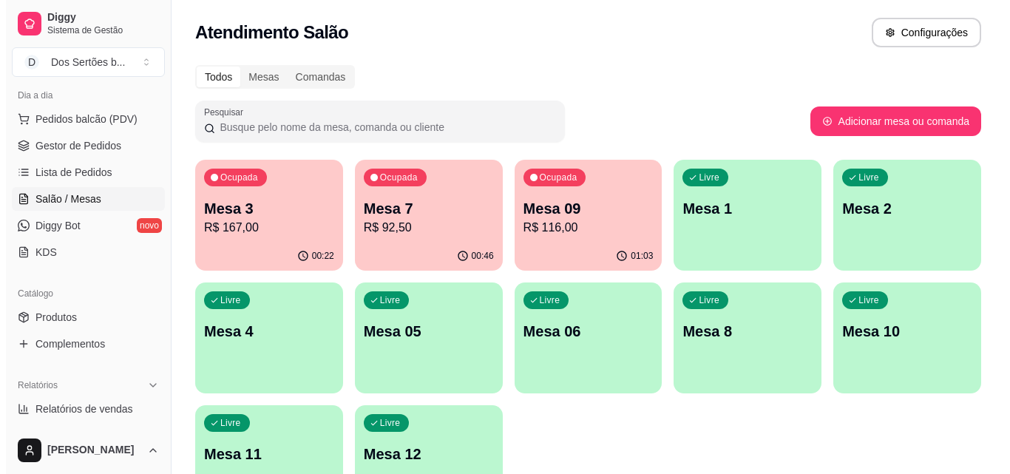
scroll to position [57, 0]
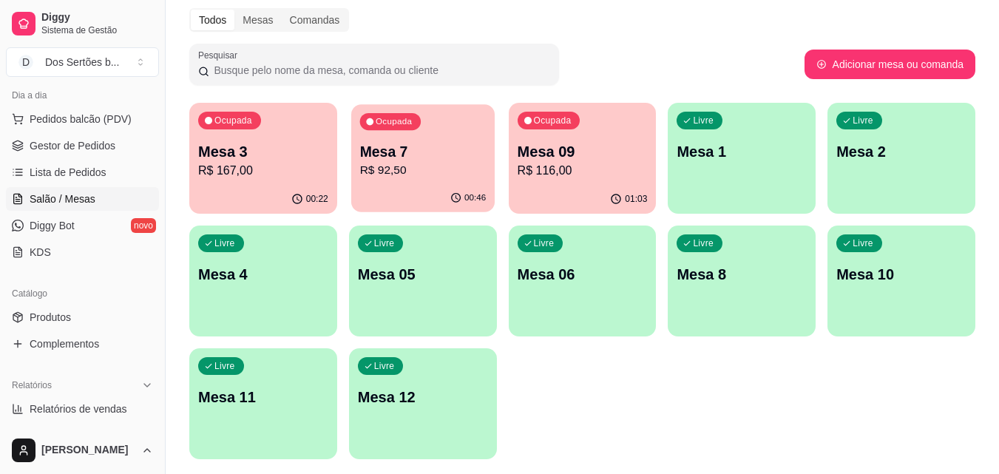
click at [432, 180] on div "Ocupada Mesa 7 R$ 92,50" at bounding box center [422, 144] width 143 height 80
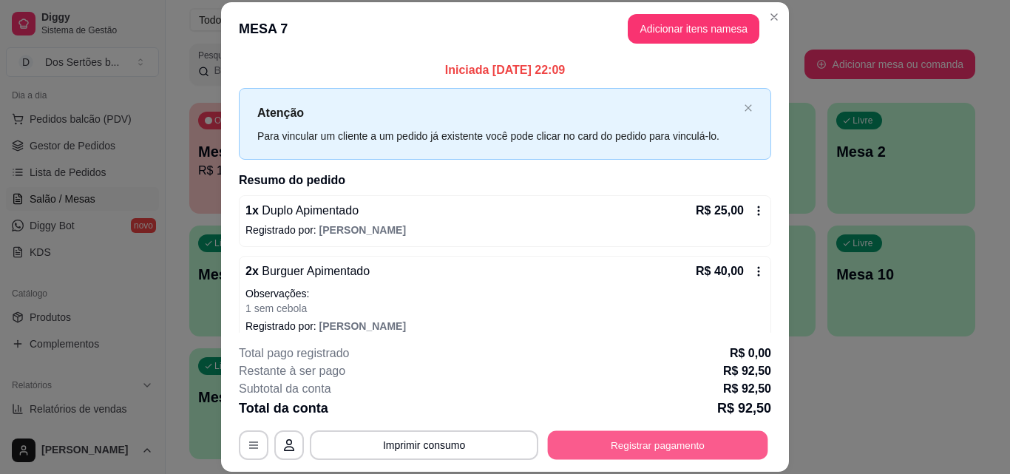
click at [687, 437] on button "Registrar pagamento" at bounding box center [658, 444] width 220 height 29
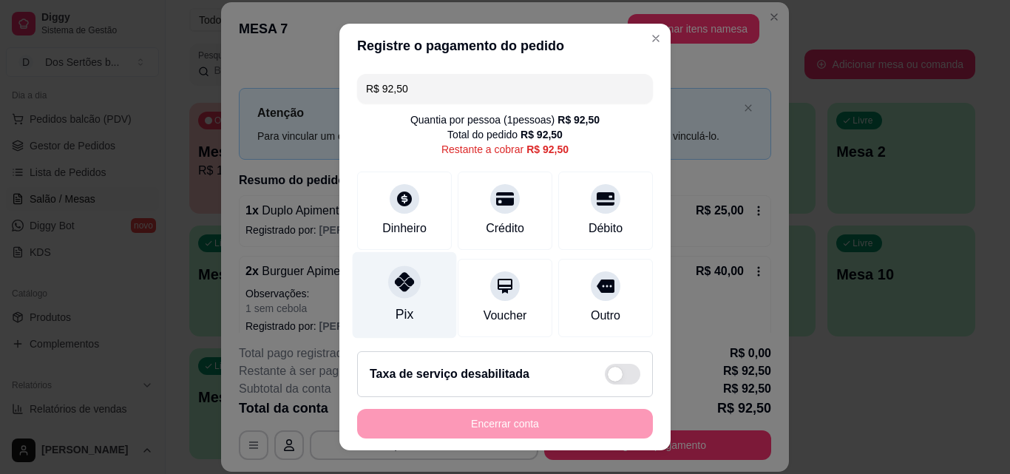
click at [388, 274] on div at bounding box center [404, 281] width 33 height 33
type input "R$ 0,00"
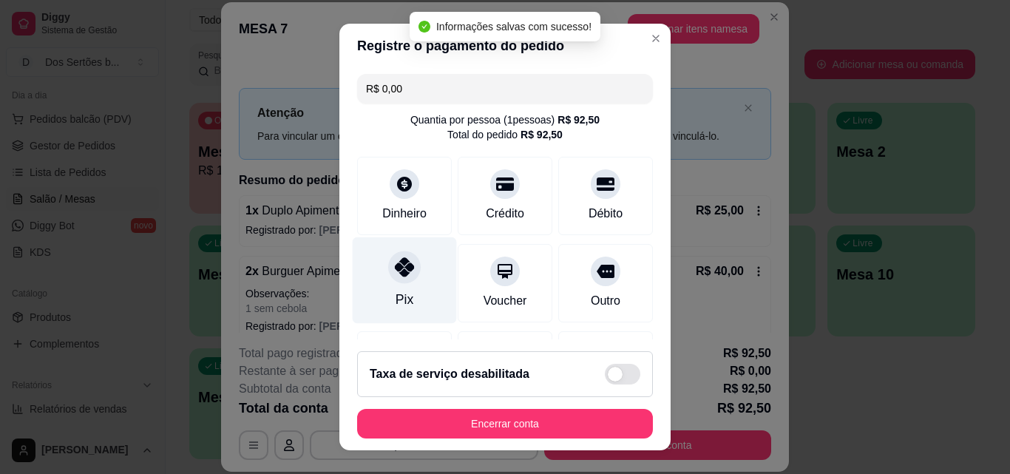
scroll to position [171, 0]
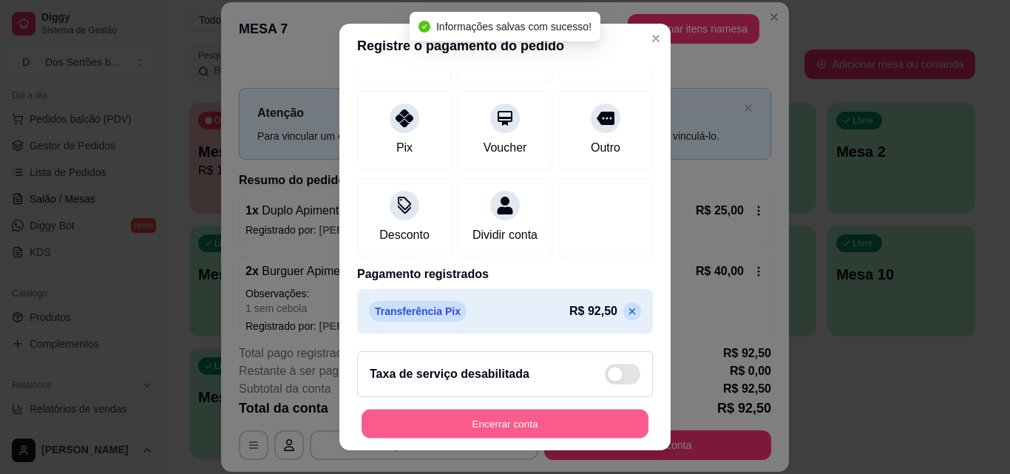
click at [600, 417] on button "Encerrar conta" at bounding box center [505, 424] width 287 height 29
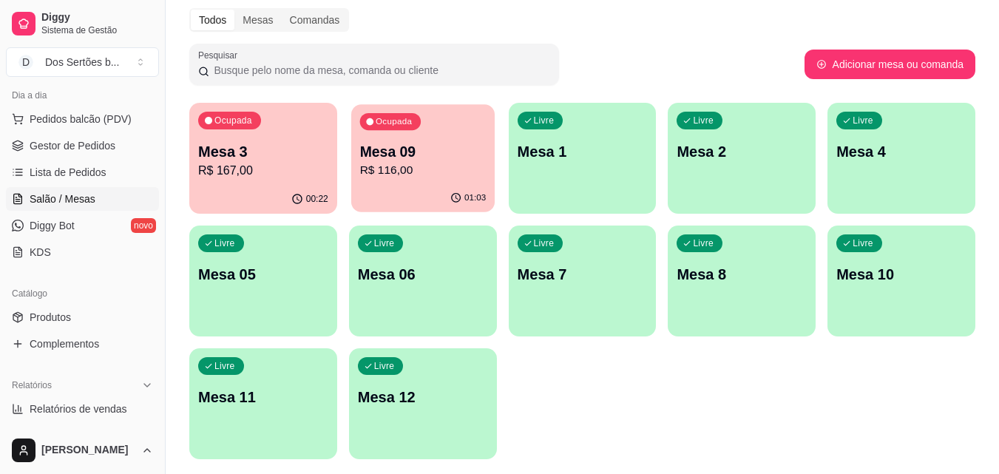
click at [433, 153] on p "Mesa 09" at bounding box center [422, 152] width 126 height 20
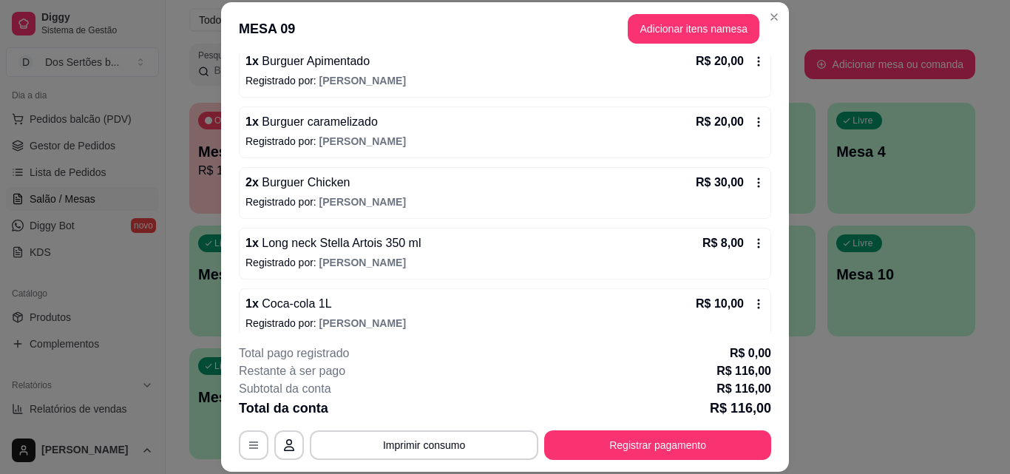
scroll to position [336, 0]
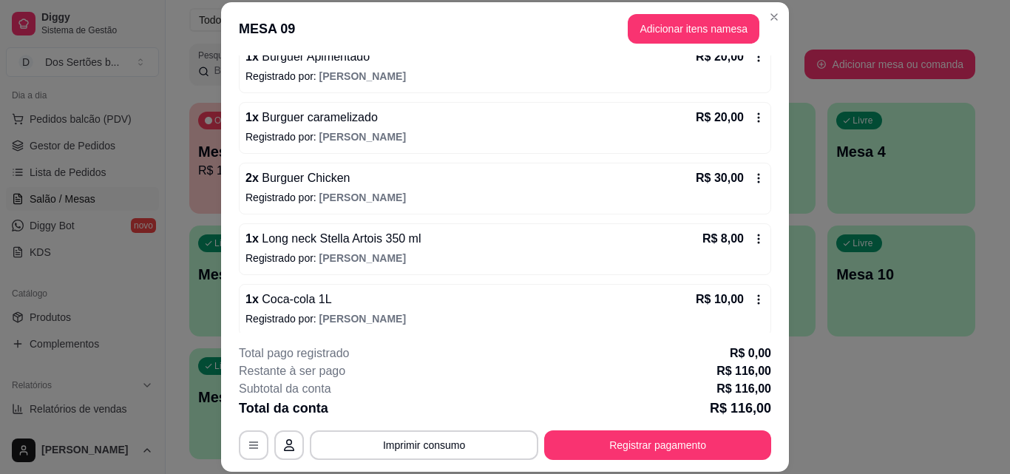
click at [753, 237] on icon at bounding box center [759, 239] width 12 height 12
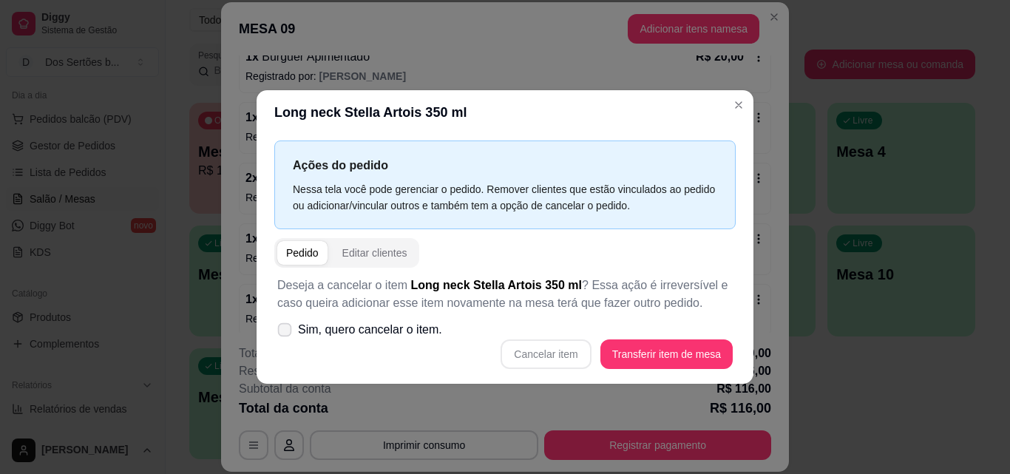
click at [283, 328] on icon at bounding box center [284, 329] width 11 height 8
click at [283, 332] on input "Sim, quero cancelar o item." at bounding box center [282, 337] width 10 height 10
checkbox input "true"
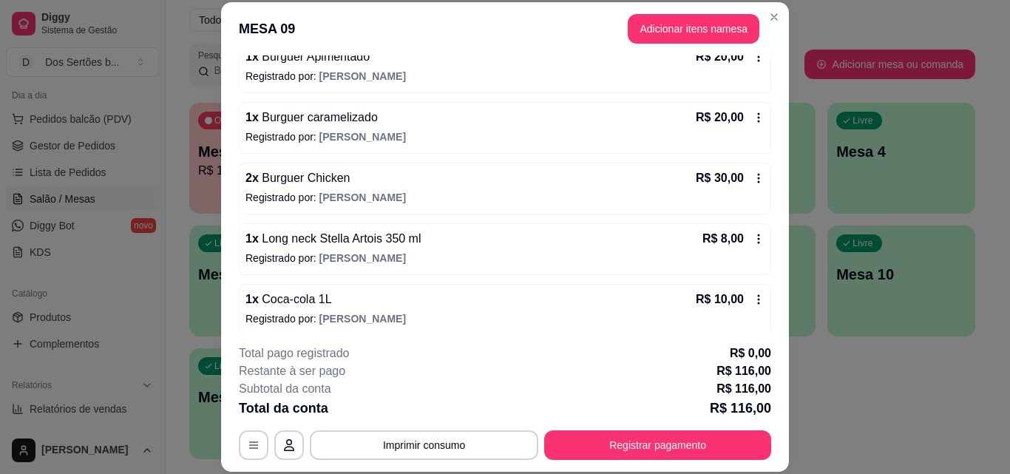
click at [753, 235] on icon at bounding box center [759, 239] width 12 height 12
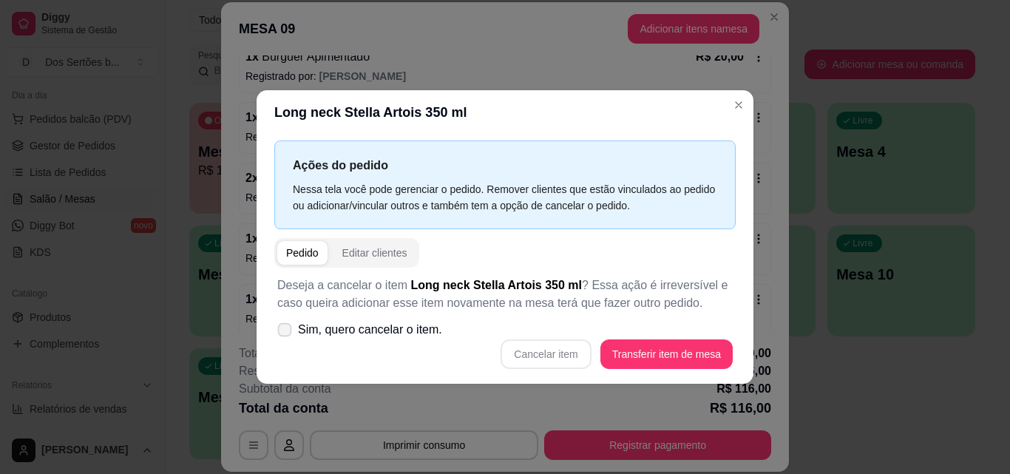
click at [285, 326] on icon at bounding box center [284, 329] width 11 height 8
click at [285, 332] on input "Sim, quero cancelar o item." at bounding box center [282, 337] width 10 height 10
checkbox input "true"
click at [535, 348] on button "Cancelar item" at bounding box center [546, 354] width 90 height 30
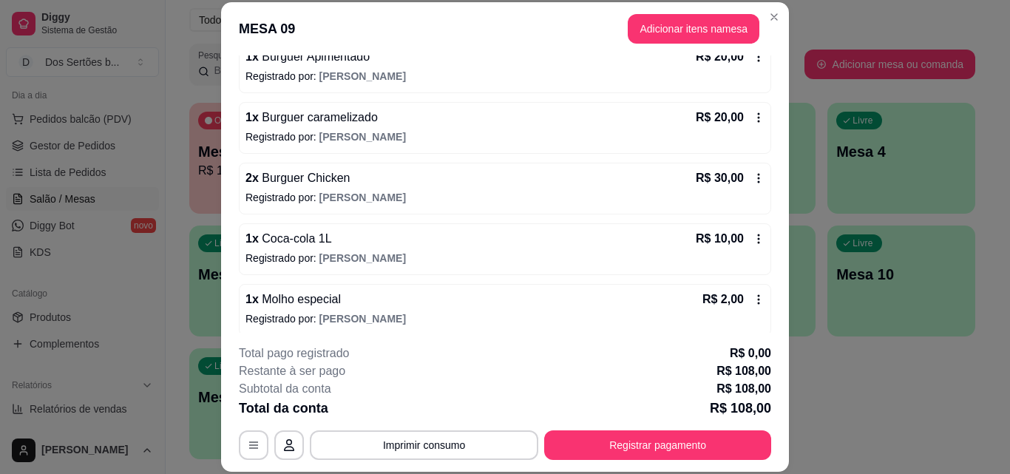
scroll to position [463, 0]
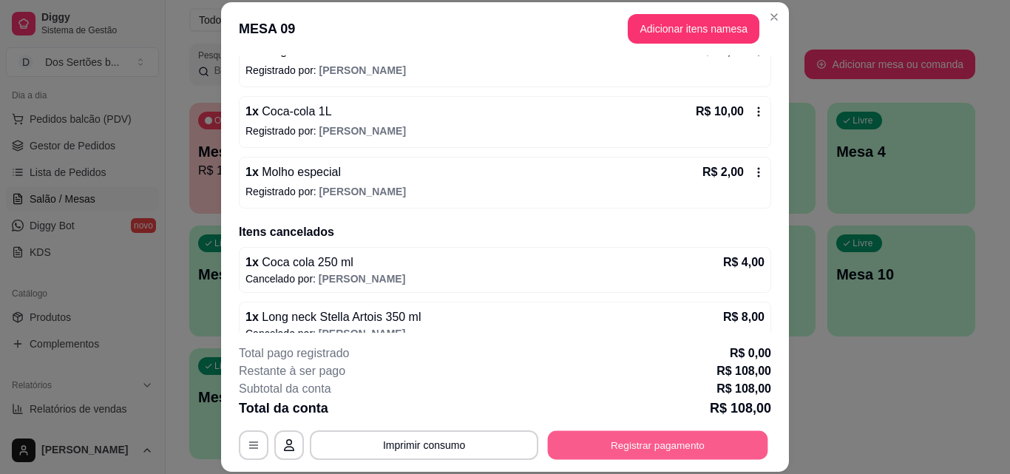
click at [651, 437] on button "Registrar pagamento" at bounding box center [658, 444] width 220 height 29
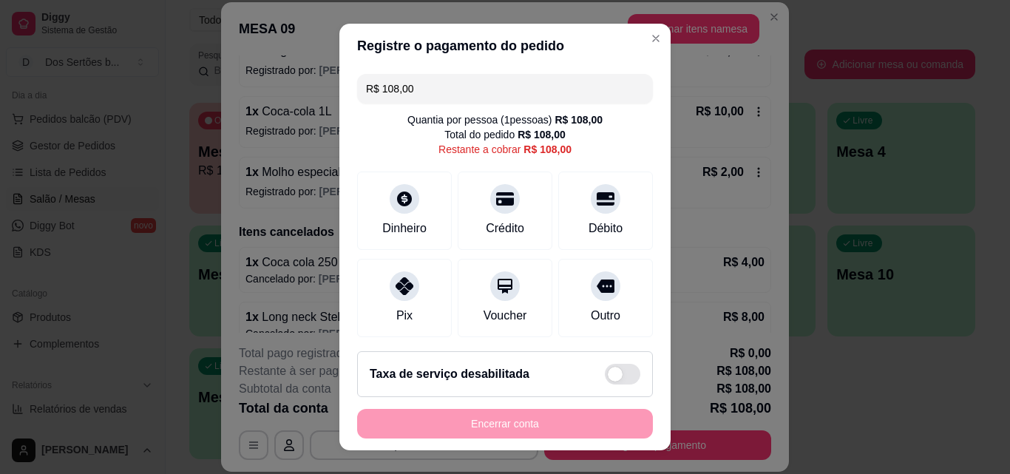
click at [451, 88] on input "R$ 108,00" at bounding box center [505, 89] width 278 height 30
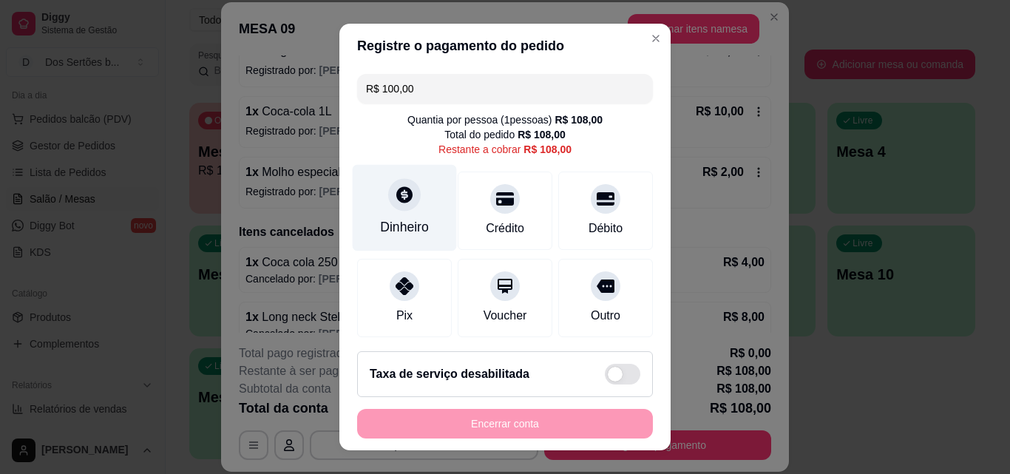
click at [407, 200] on div at bounding box center [404, 194] width 33 height 33
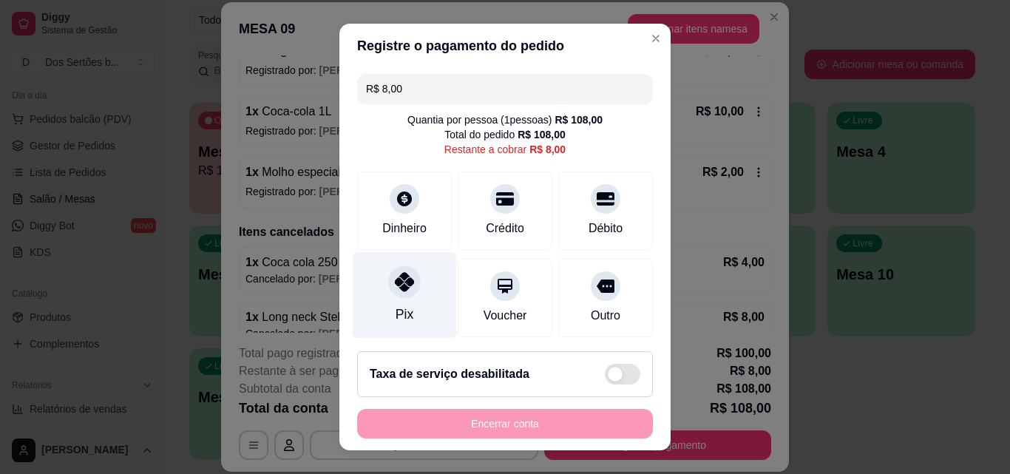
click at [402, 293] on div at bounding box center [404, 281] width 33 height 33
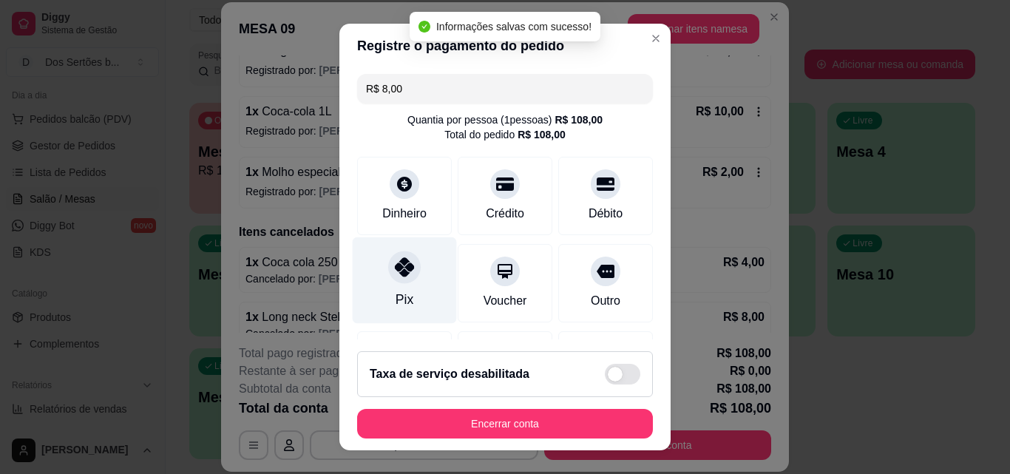
type input "R$ 0,00"
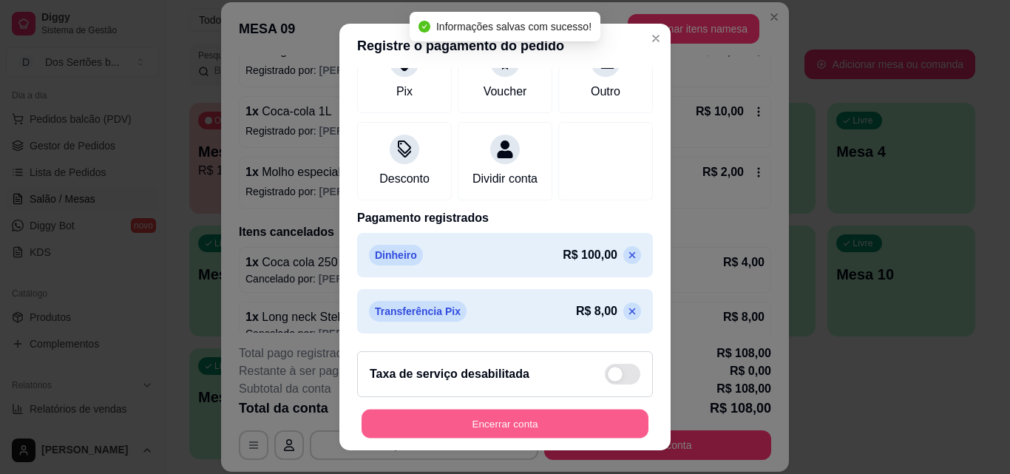
click at [569, 424] on button "Encerrar conta" at bounding box center [505, 424] width 287 height 29
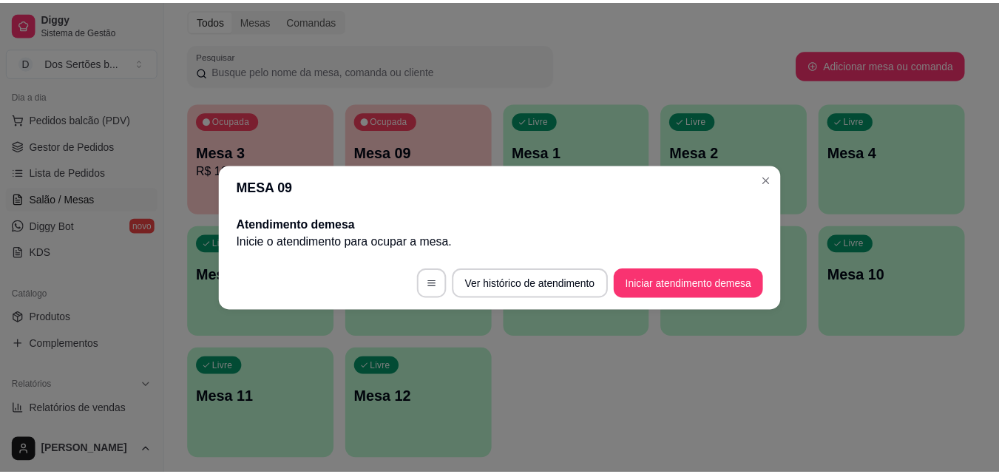
scroll to position [0, 0]
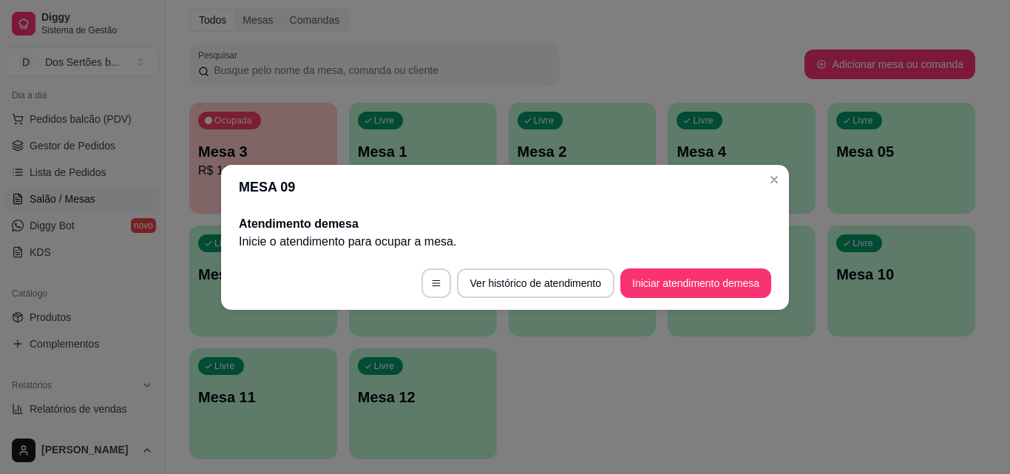
click at [769, 194] on header "MESA 09" at bounding box center [505, 187] width 568 height 44
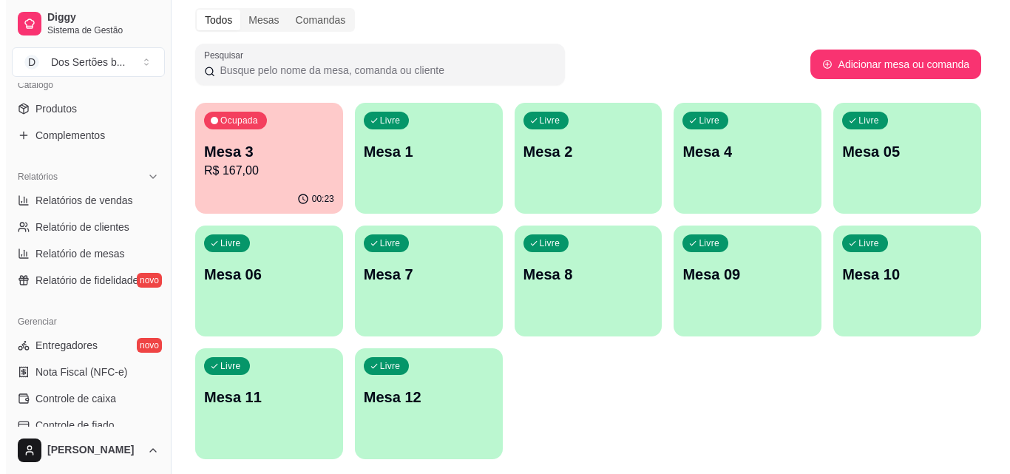
scroll to position [393, 0]
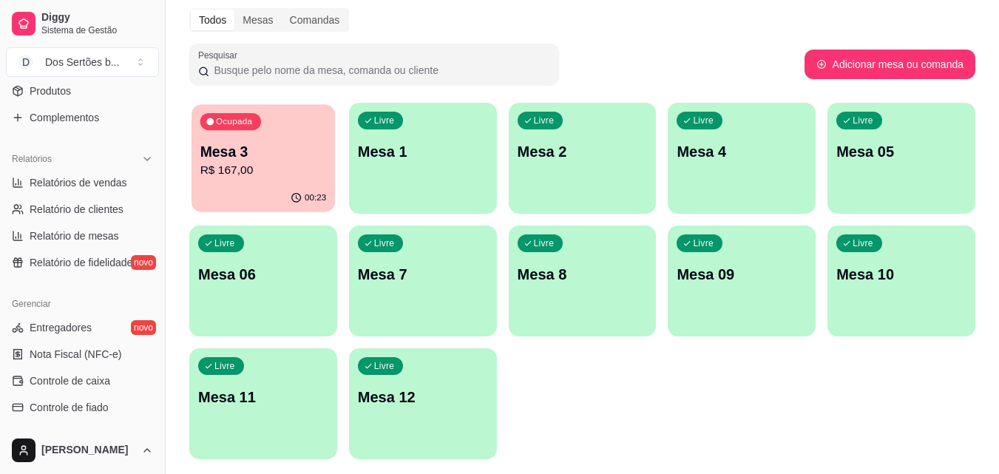
click at [250, 162] on p "R$ 167,00" at bounding box center [263, 170] width 126 height 17
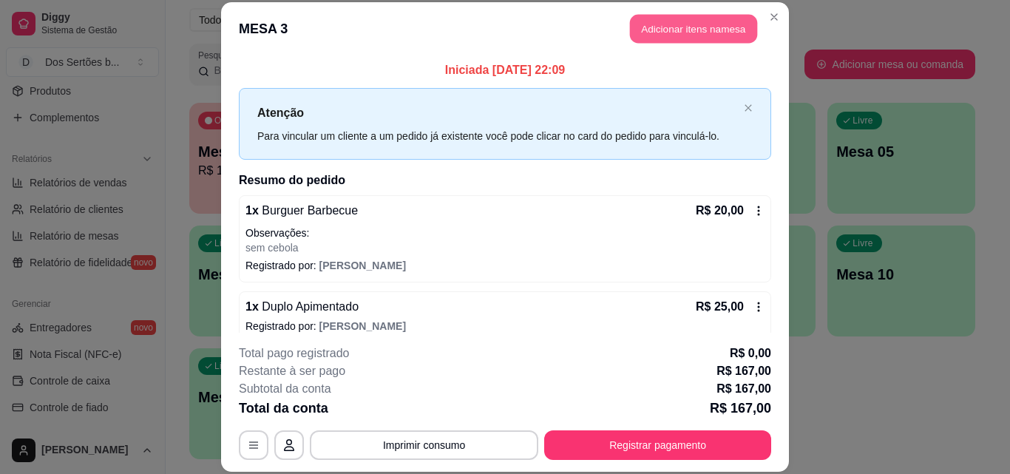
click at [671, 22] on button "Adicionar itens na mesa" at bounding box center [693, 29] width 127 height 29
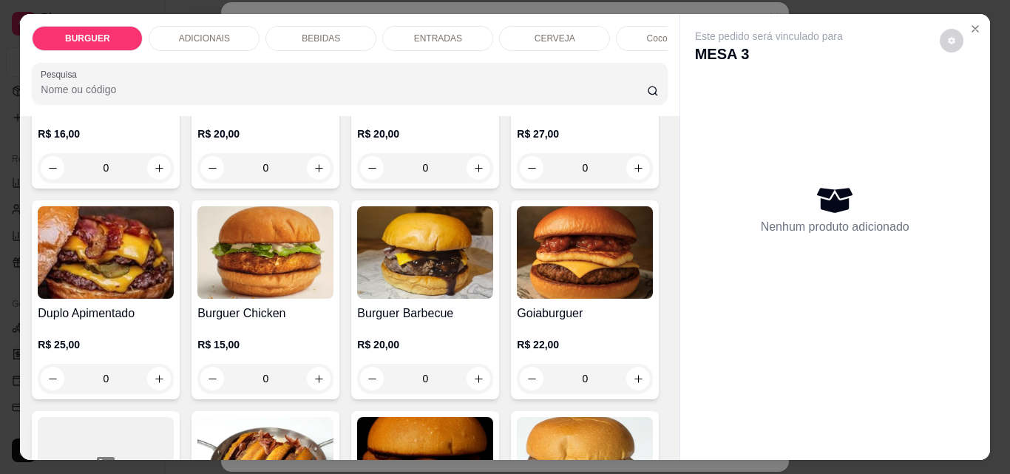
scroll to position [389, 0]
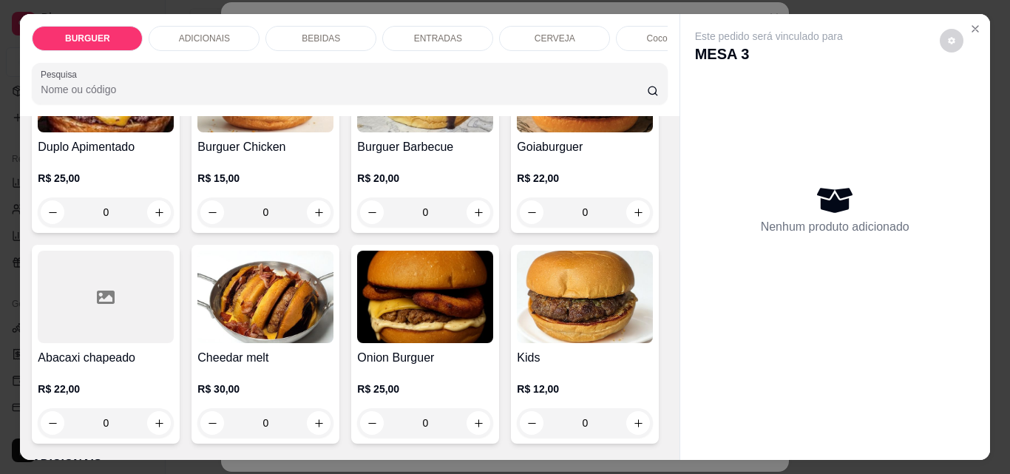
click at [633, 7] on icon "increase-product-quantity" at bounding box center [638, 1] width 11 height 11
type input "1"
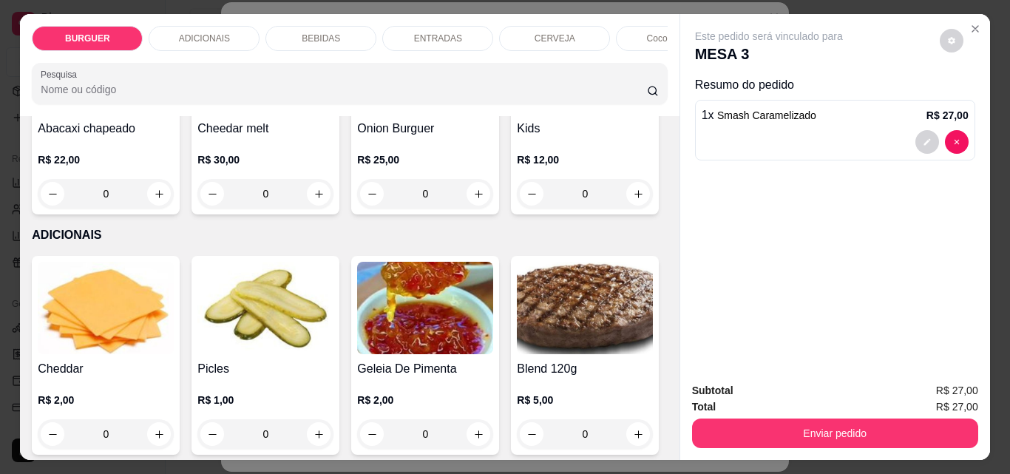
scroll to position [754, 0]
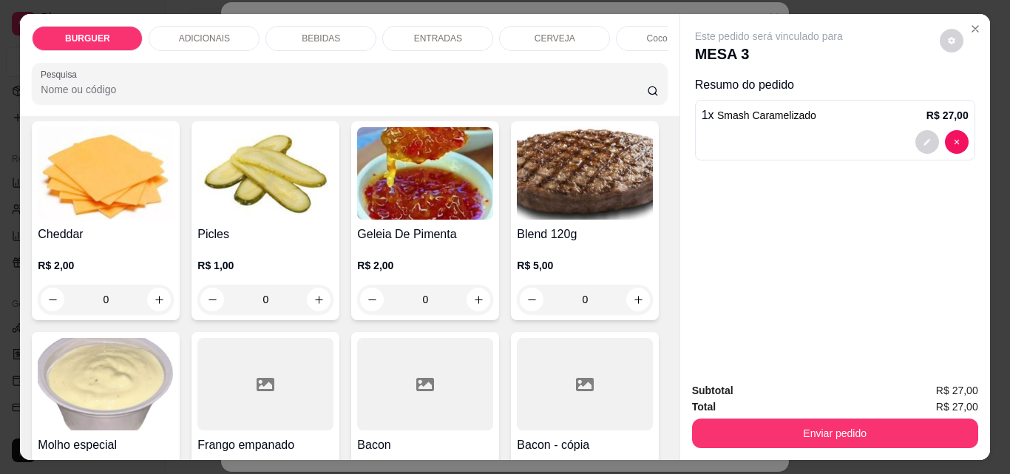
click at [473, 65] on icon "increase-product-quantity" at bounding box center [478, 59] width 11 height 11
type input "1"
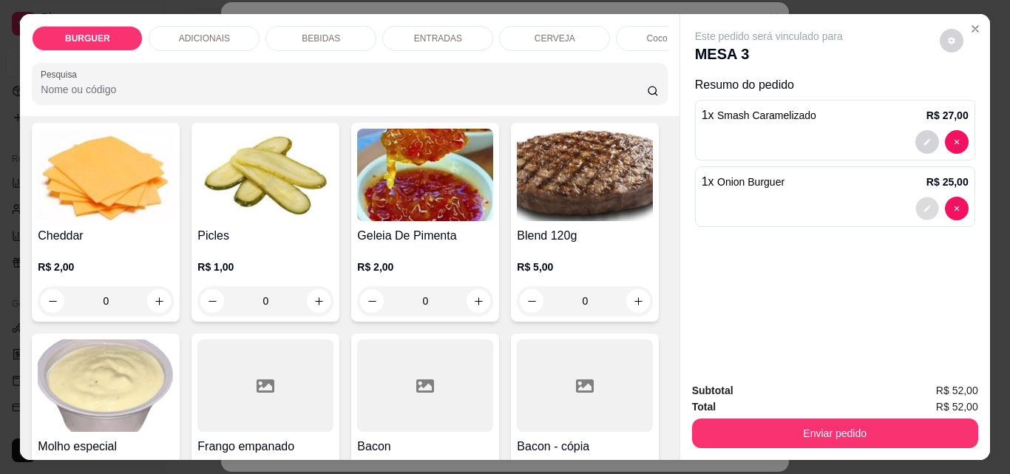
click at [921, 198] on button "decrease-product-quantity" at bounding box center [927, 208] width 23 height 23
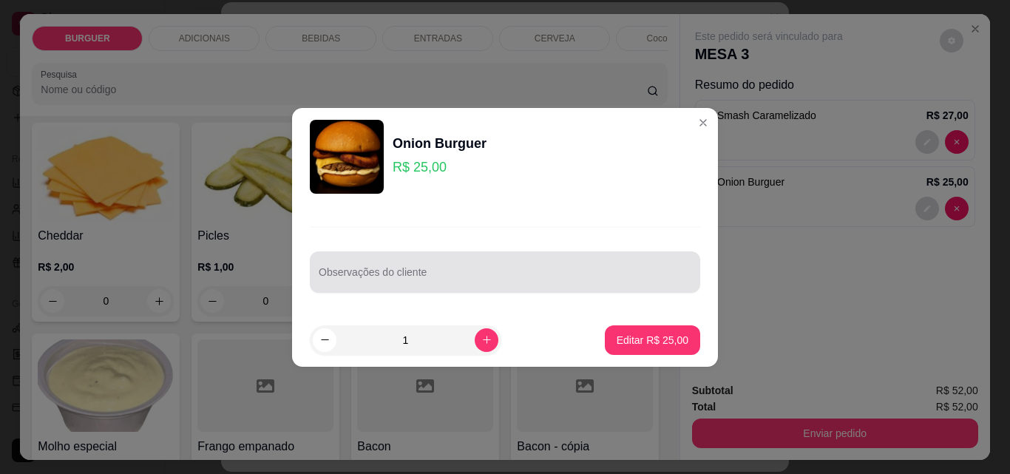
click at [458, 267] on div at bounding box center [505, 272] width 373 height 30
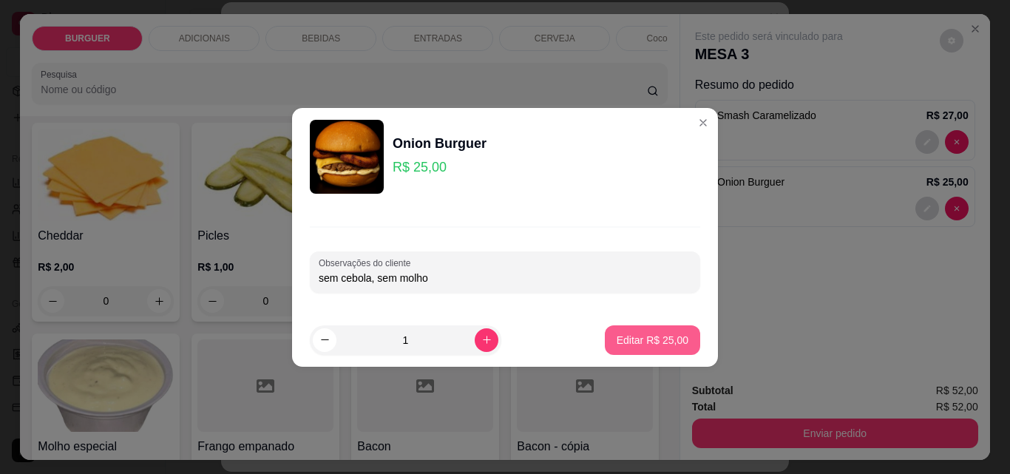
type input "sem cebola, sem molho"
click at [643, 336] on p "Editar R$ 25,00" at bounding box center [652, 340] width 70 height 14
type input "0"
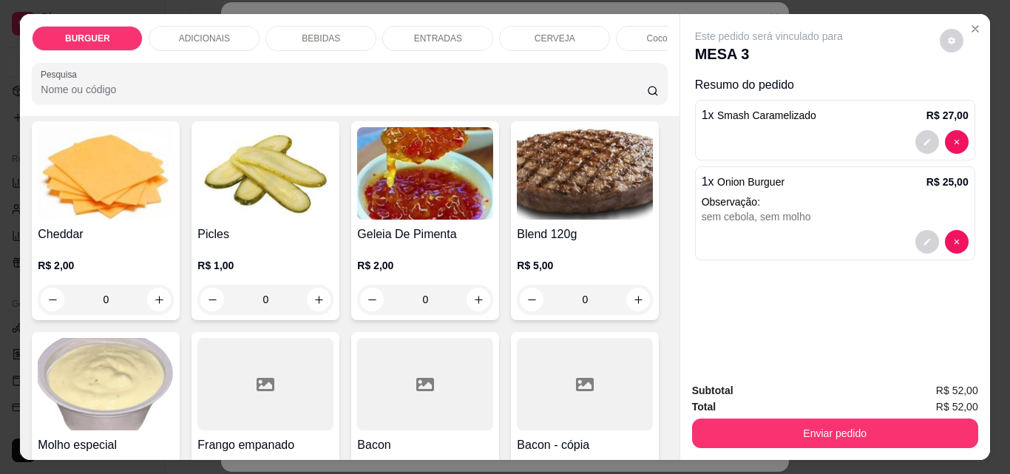
click at [302, 33] on p "BEBIDAS" at bounding box center [321, 39] width 38 height 12
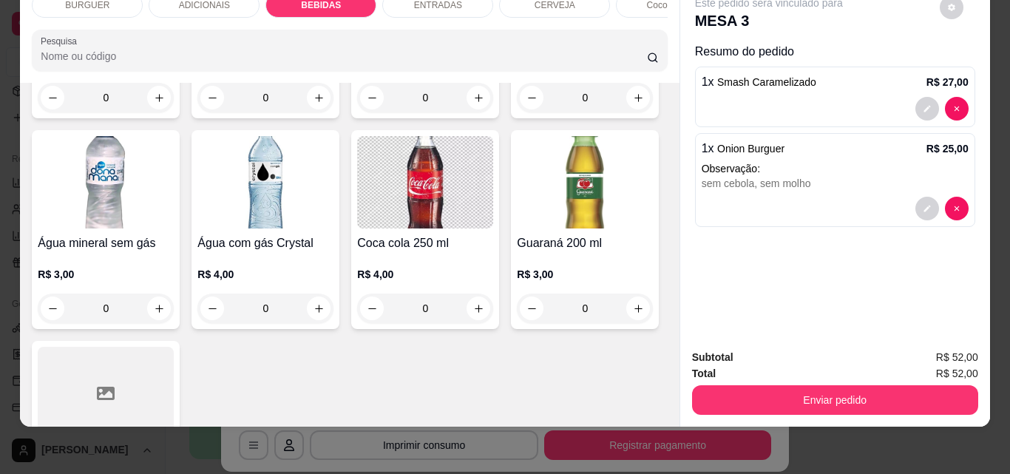
click at [407, 2] on div "ENTRADAS" at bounding box center [437, 5] width 111 height 25
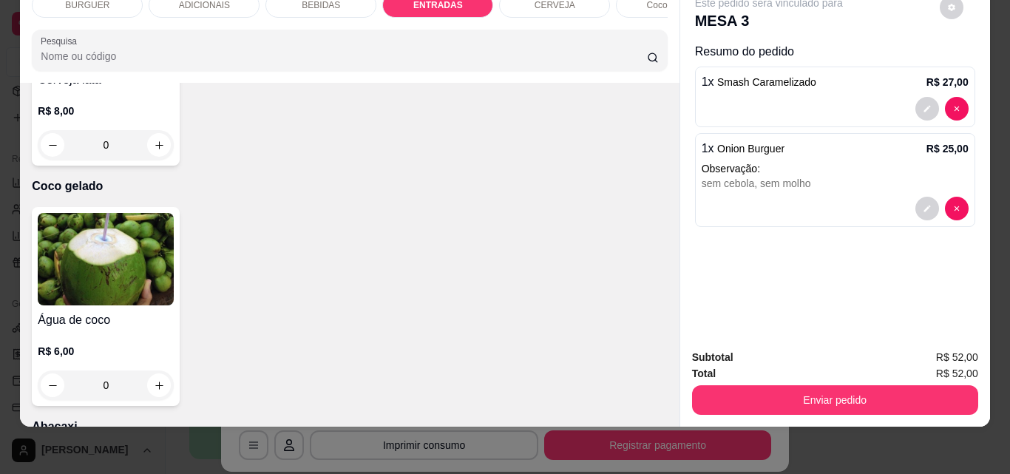
scroll to position [2771, 0]
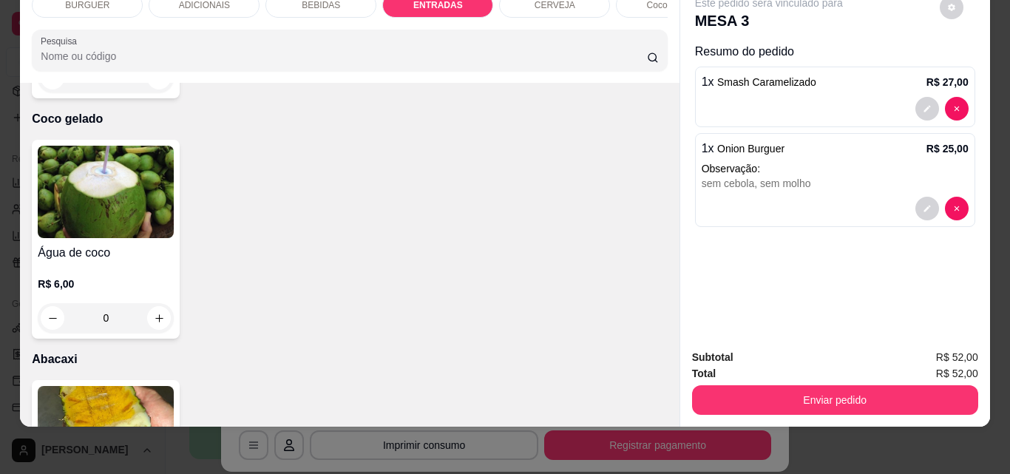
type input "1"
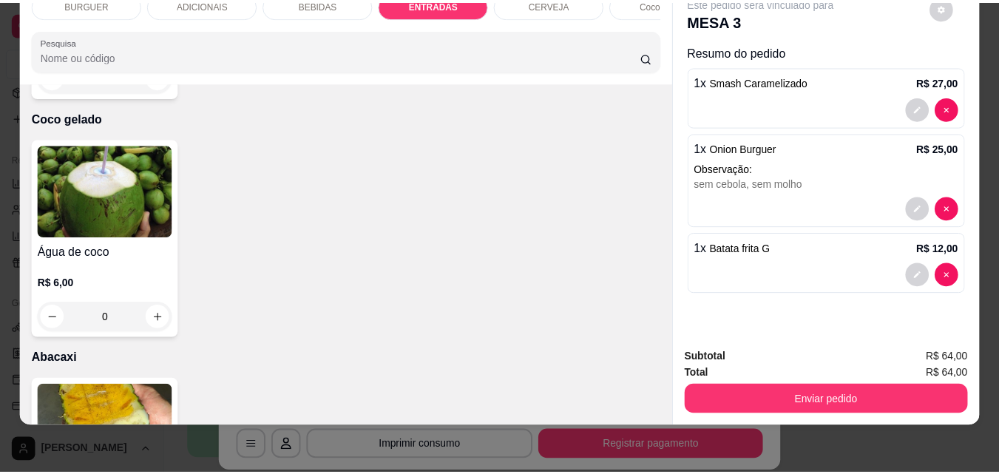
scroll to position [2838, 0]
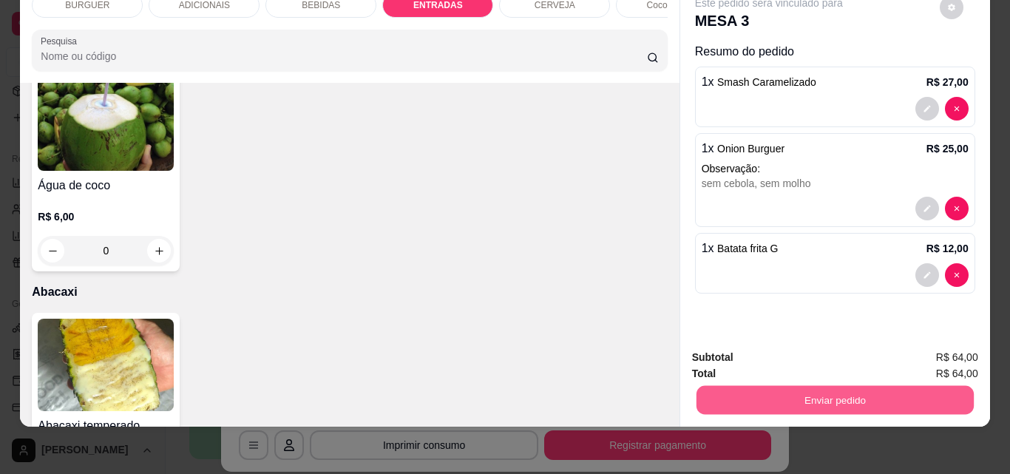
click at [776, 388] on button "Enviar pedido" at bounding box center [834, 399] width 277 height 29
click at [773, 351] on button "Não registrar e enviar pedido" at bounding box center [786, 353] width 154 height 28
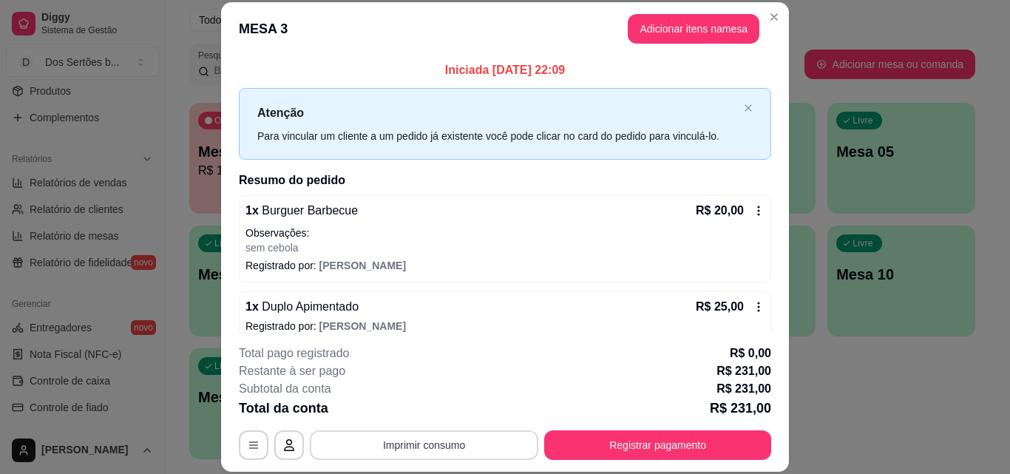
click at [430, 449] on button "Imprimir consumo" at bounding box center [424, 445] width 229 height 30
click at [440, 412] on button "Impressora" at bounding box center [423, 410] width 104 height 23
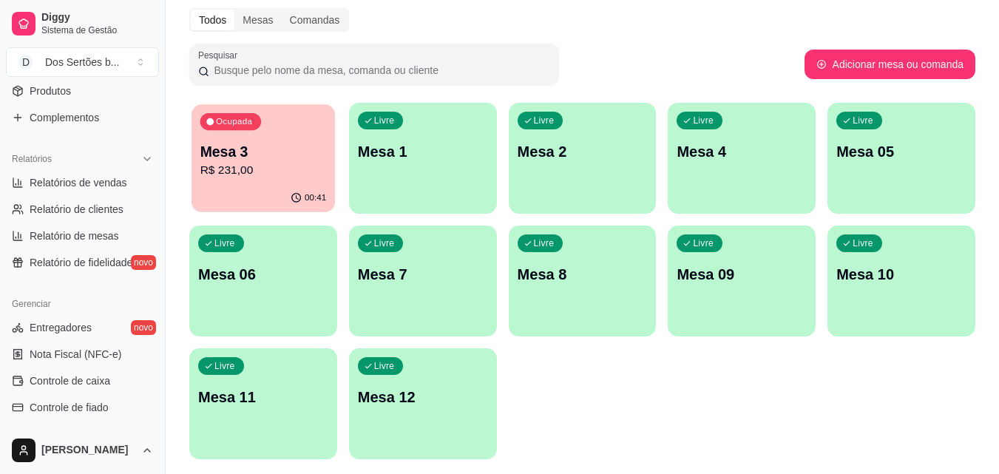
click at [239, 160] on p "Mesa 3" at bounding box center [263, 152] width 126 height 20
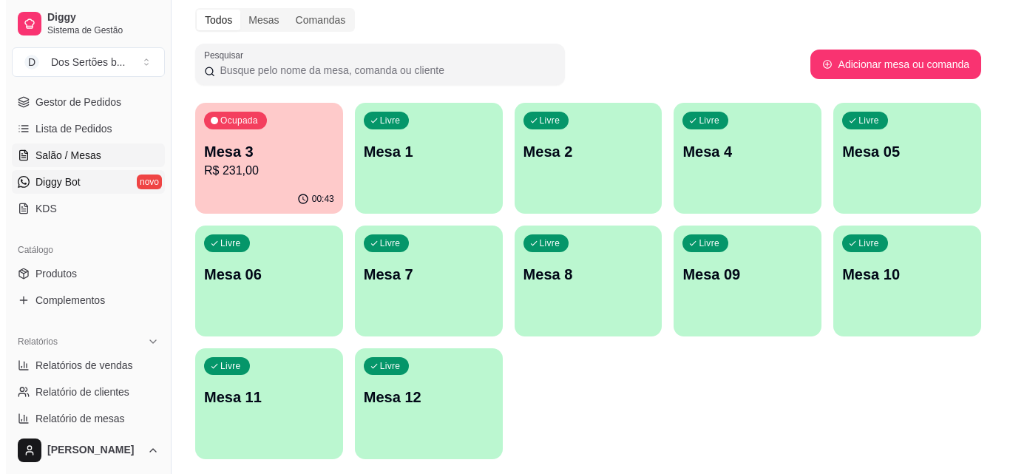
scroll to position [0, 0]
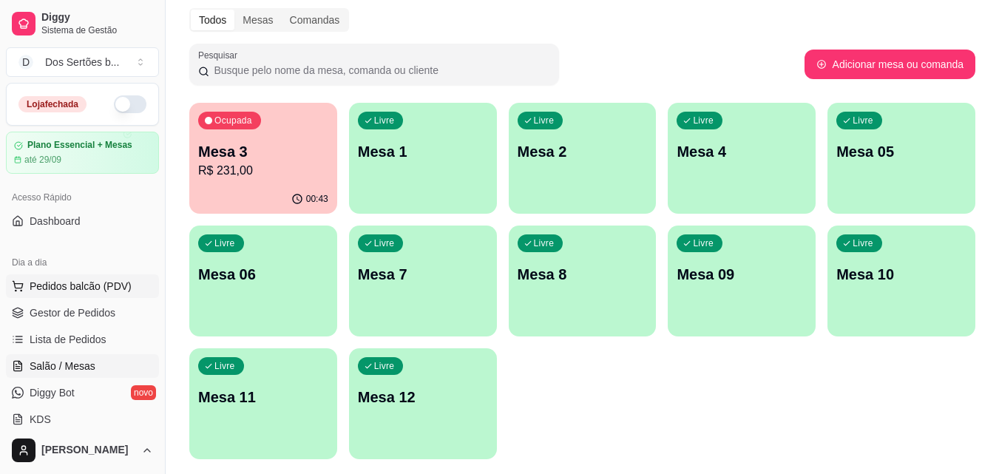
click at [98, 288] on span "Pedidos balcão (PDV)" at bounding box center [81, 286] width 102 height 15
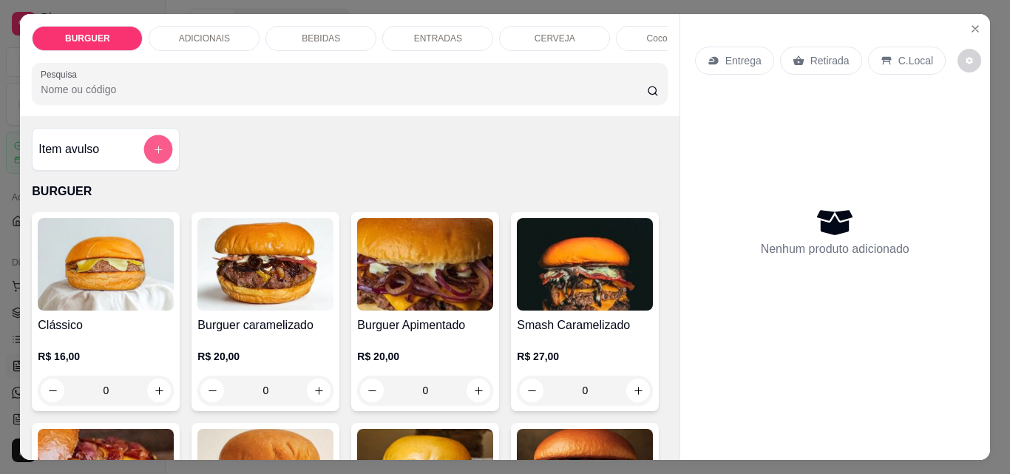
click at [153, 149] on icon "add-separate-item" at bounding box center [158, 149] width 11 height 11
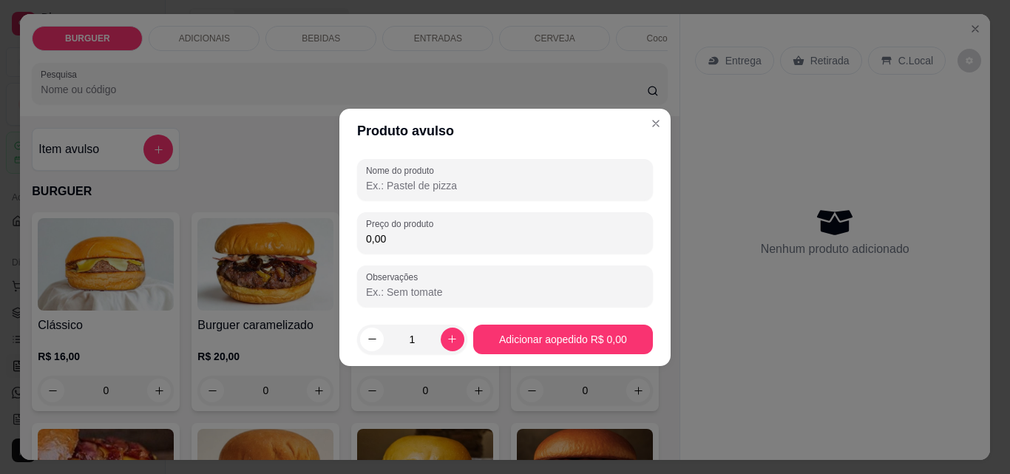
click at [413, 190] on input "Nome do produto" at bounding box center [505, 185] width 278 height 15
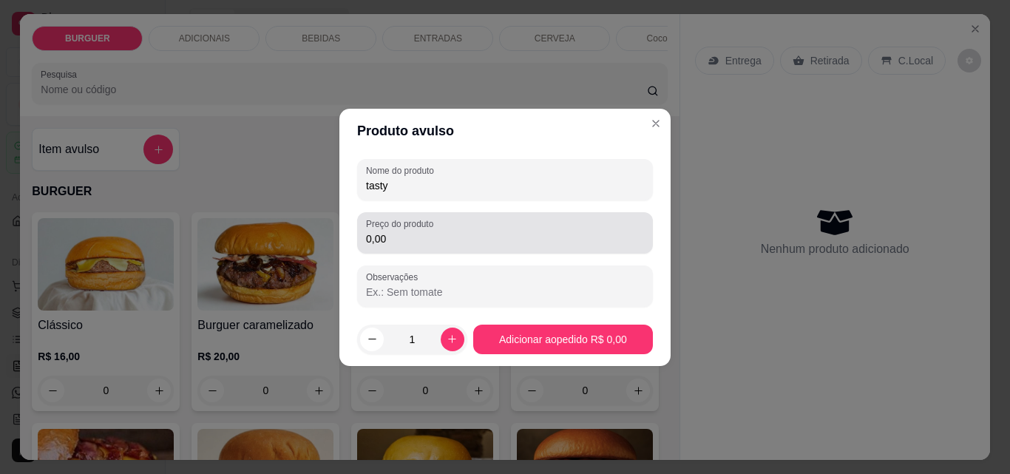
type input "tasty"
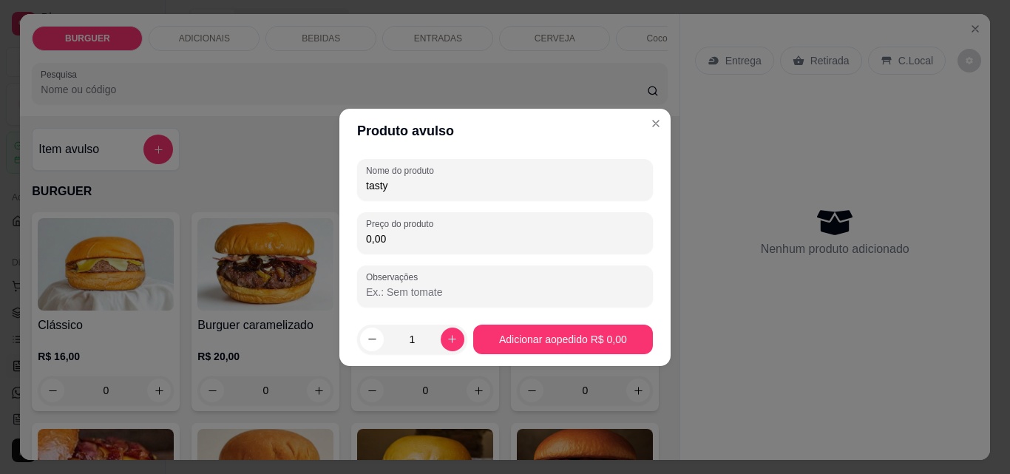
click at [402, 237] on input "0,00" at bounding box center [505, 238] width 278 height 15
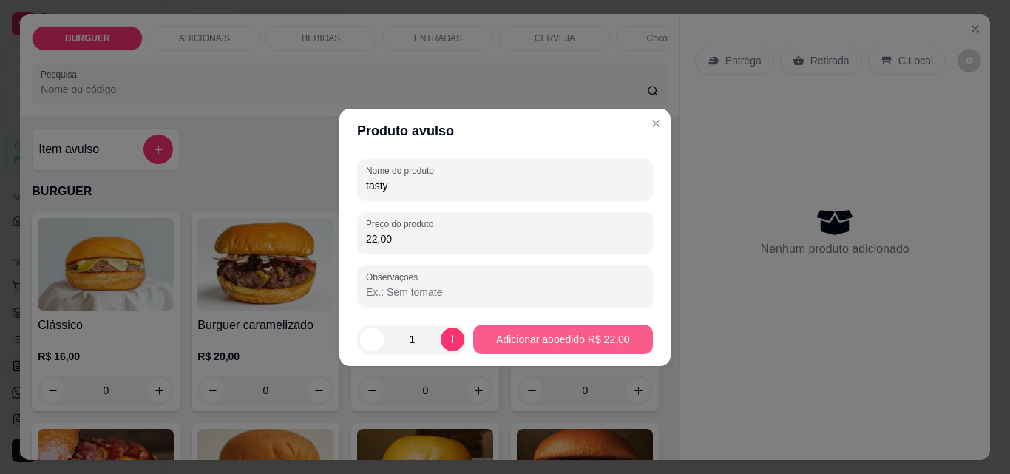
type input "22,00"
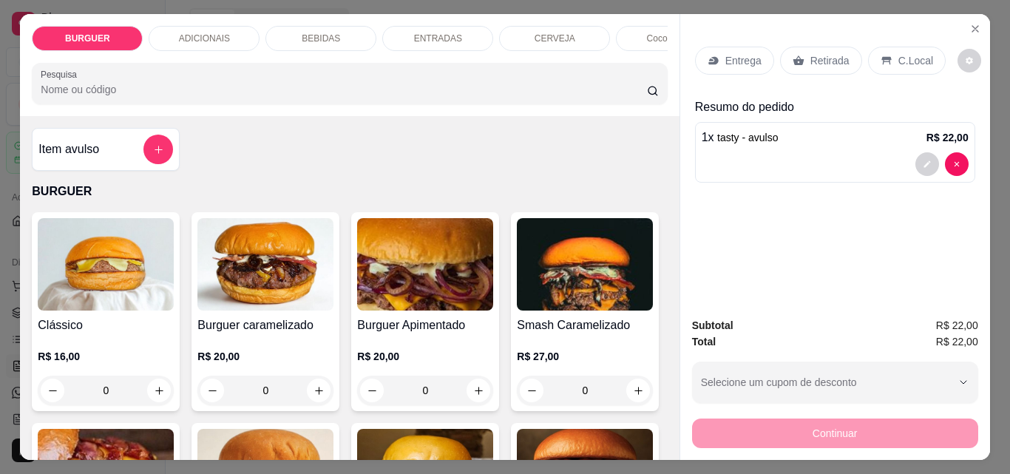
click at [910, 53] on p "C.Local" at bounding box center [916, 60] width 35 height 15
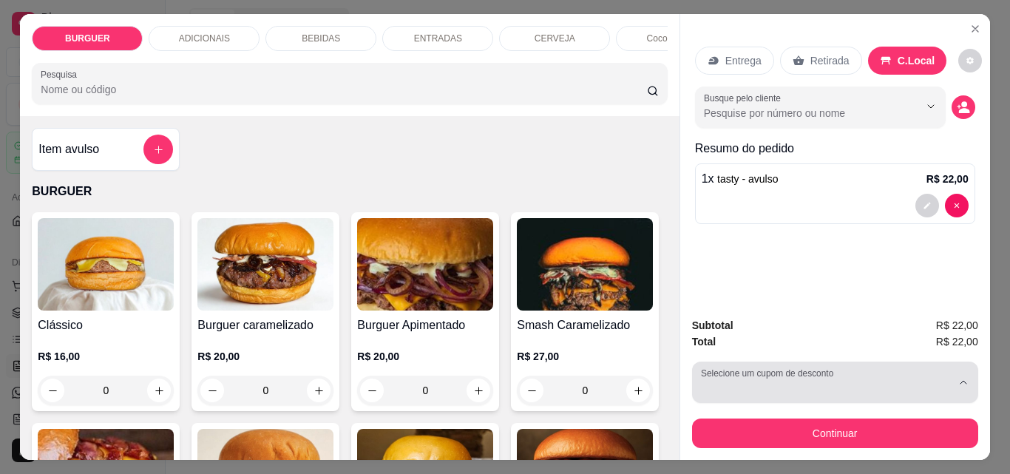
click at [808, 375] on div "button" at bounding box center [826, 383] width 251 height 30
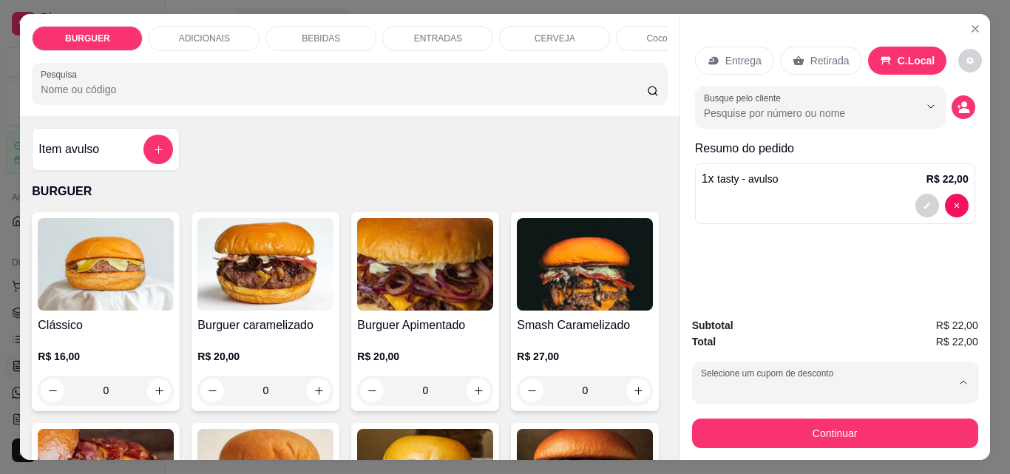
click at [728, 223] on p "MOTOBOY" at bounding box center [728, 222] width 51 height 14
type input "67fba114fb27f8bab9211f9e"
select select "67fba114fb27f8bab9211f9e"
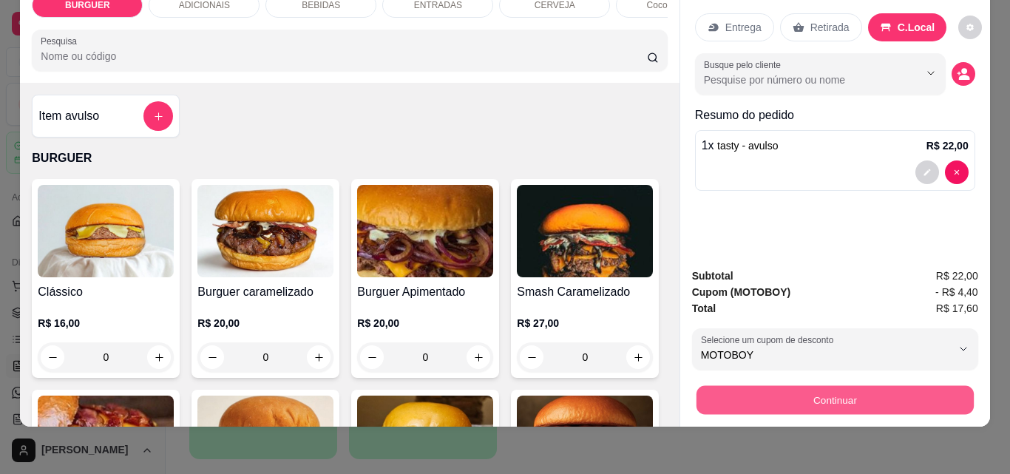
click at [777, 385] on button "Continuar" at bounding box center [834, 399] width 277 height 29
click at [800, 385] on button "Continuar" at bounding box center [834, 399] width 277 height 29
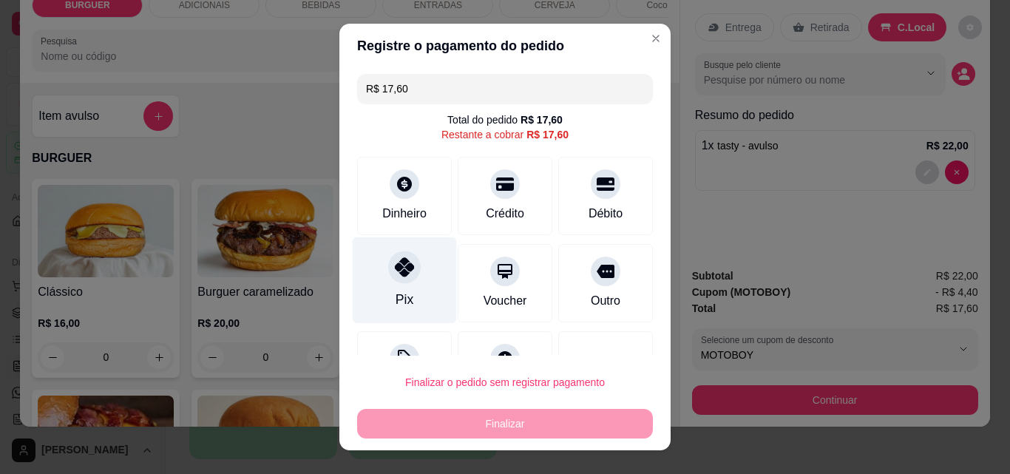
click at [376, 271] on div "Pix" at bounding box center [405, 280] width 104 height 87
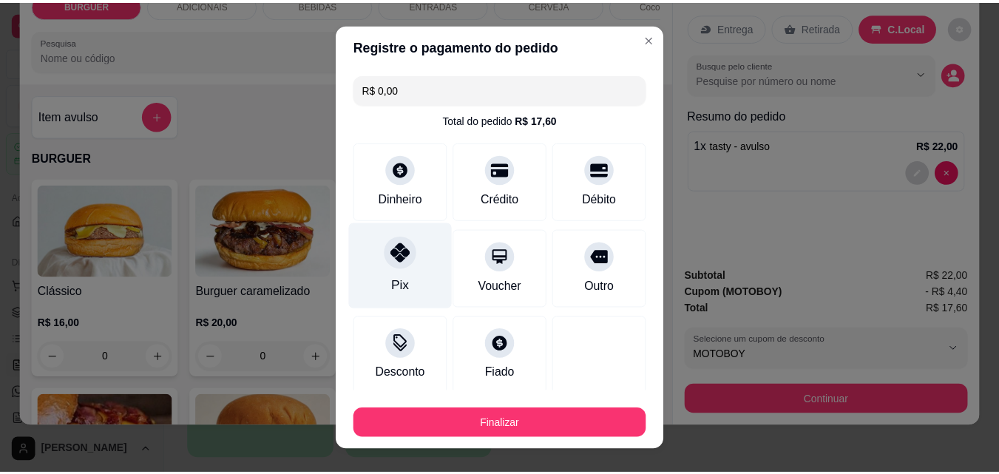
scroll to position [87, 0]
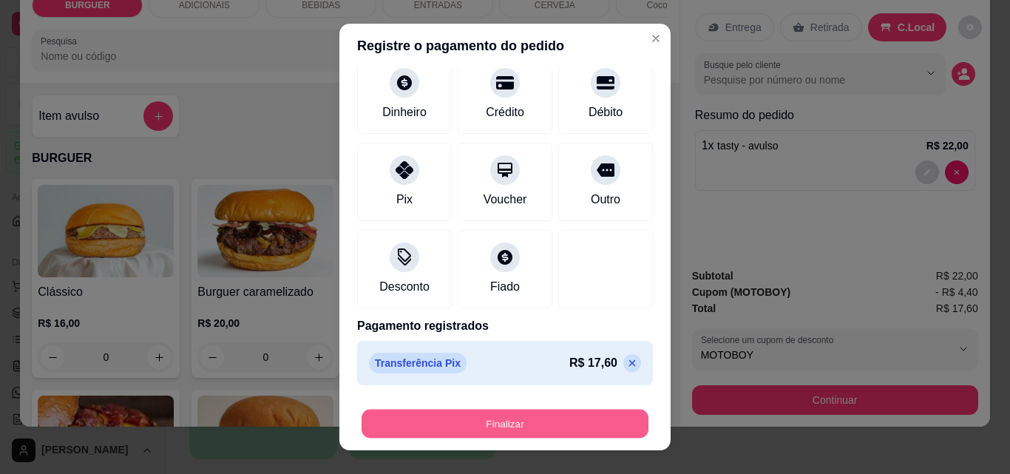
click at [575, 422] on button "Finalizar" at bounding box center [505, 424] width 287 height 29
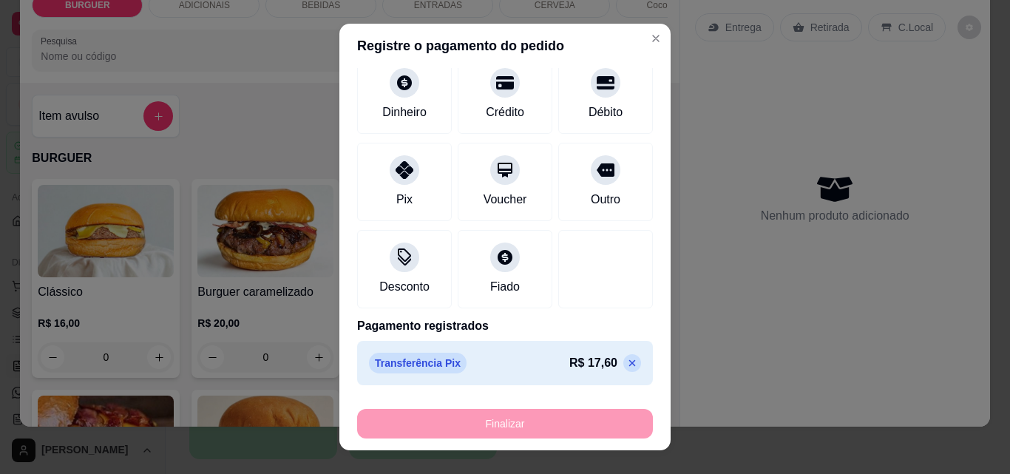
type input "-R$ 17,60"
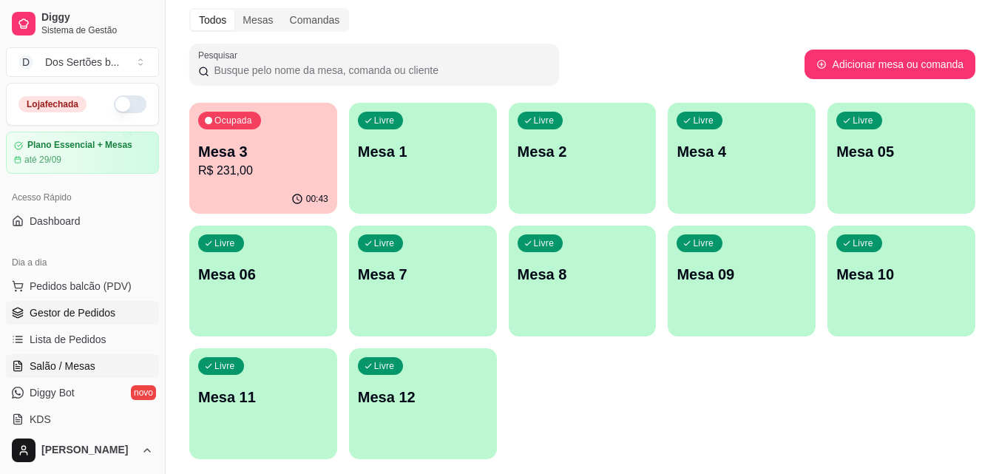
click at [117, 309] on link "Gestor de Pedidos" at bounding box center [82, 313] width 153 height 24
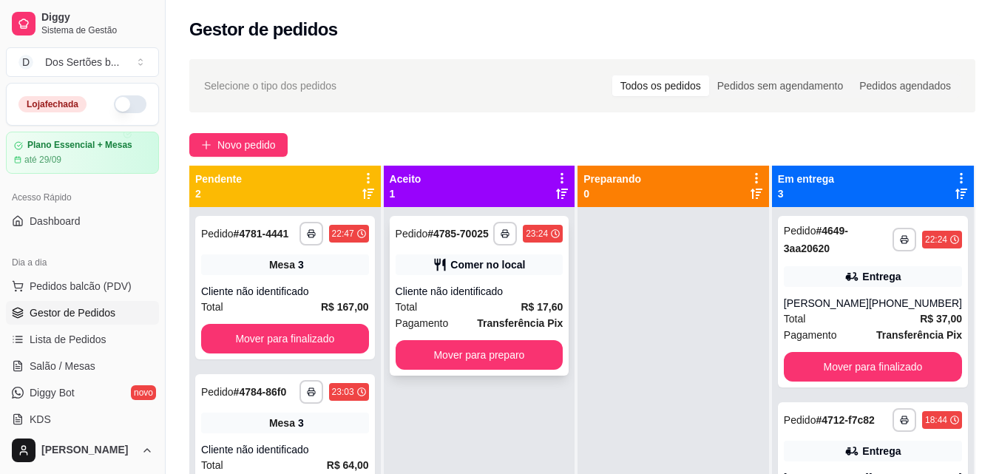
click at [481, 251] on div "**********" at bounding box center [480, 296] width 180 height 160
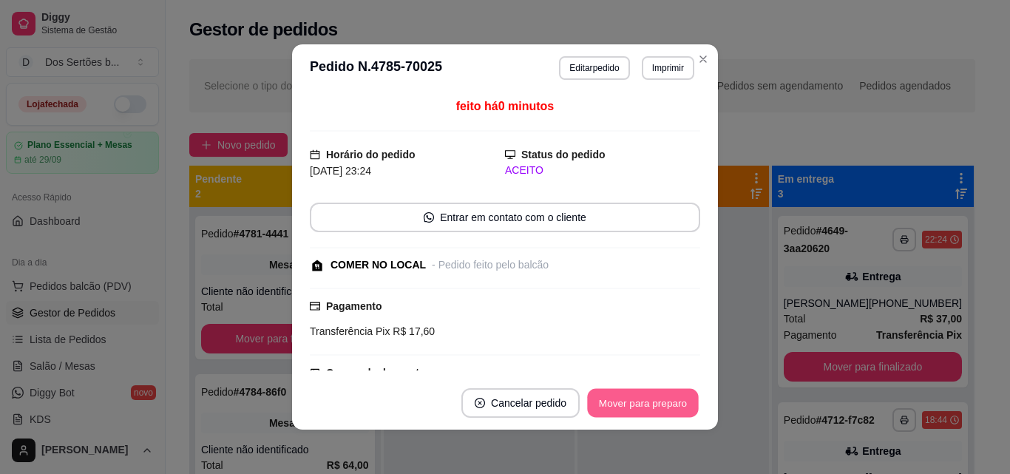
click at [640, 400] on button "Mover para preparo" at bounding box center [642, 403] width 111 height 29
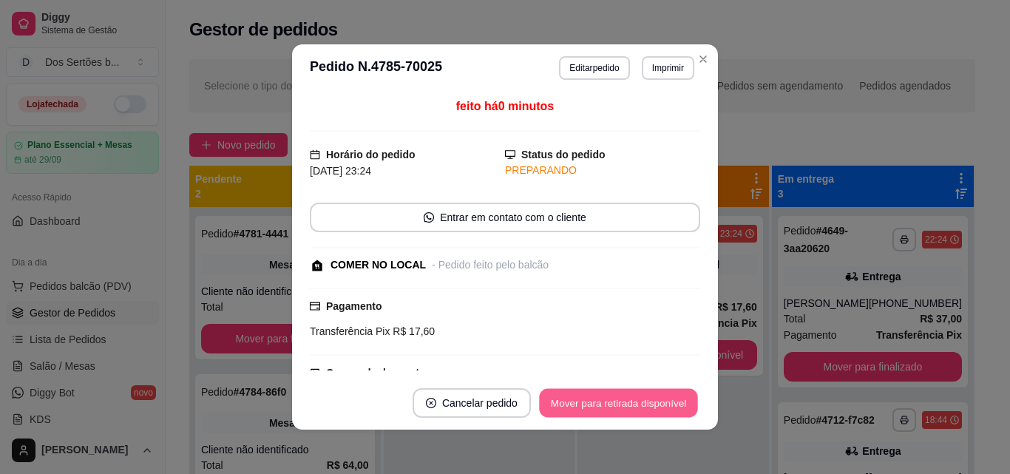
click at [640, 400] on button "Mover para retirada disponível" at bounding box center [618, 403] width 158 height 29
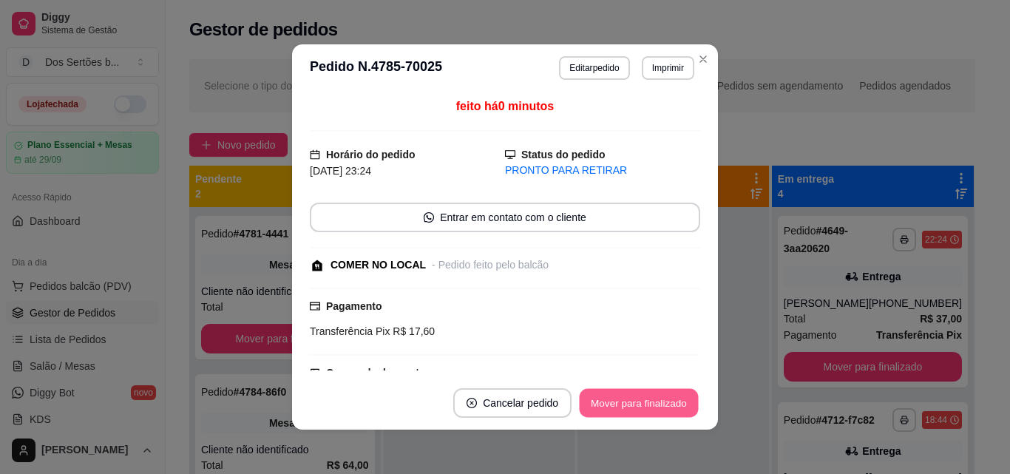
click at [640, 400] on button "Mover para finalizado" at bounding box center [639, 403] width 119 height 29
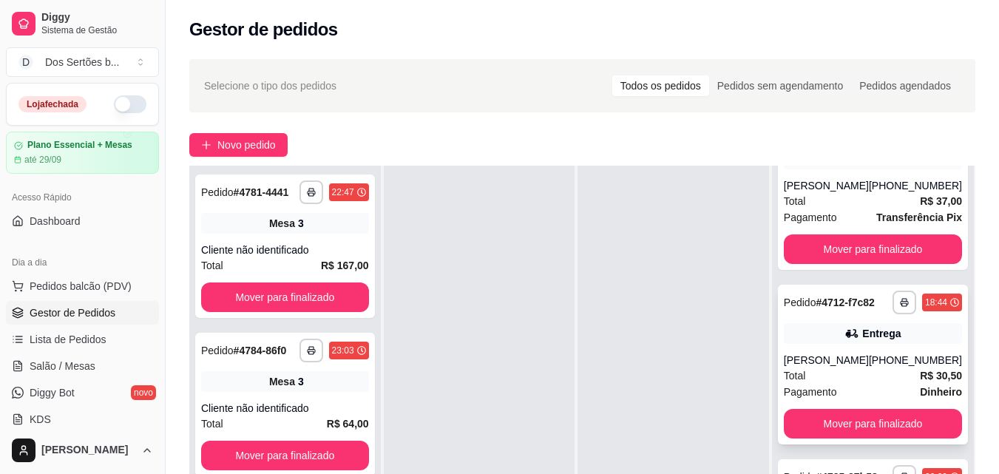
scroll to position [226, 0]
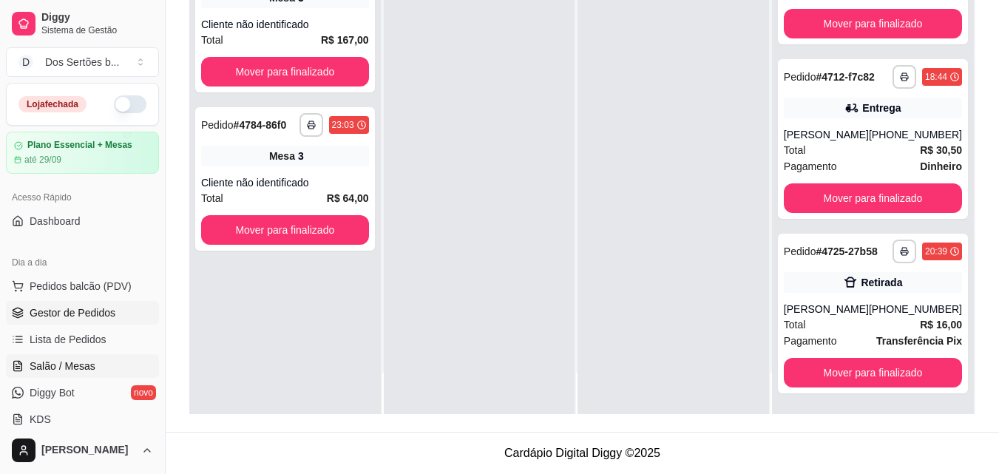
click at [69, 359] on span "Salão / Mesas" at bounding box center [63, 366] width 66 height 15
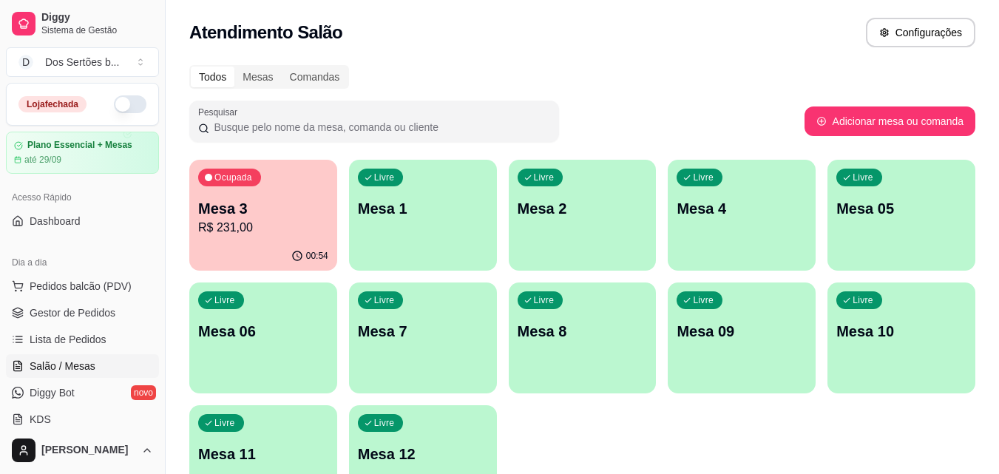
click at [282, 220] on p "R$ 231,00" at bounding box center [263, 228] width 130 height 18
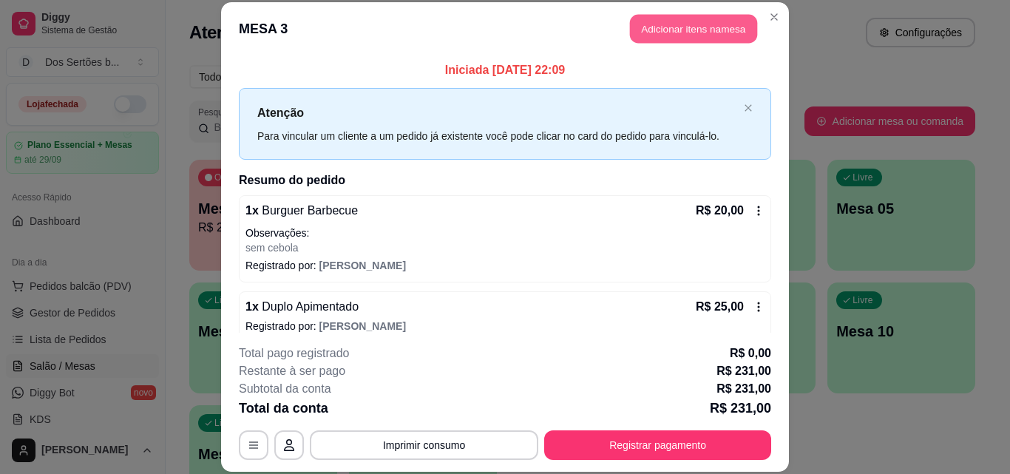
click at [660, 22] on button "Adicionar itens na mesa" at bounding box center [693, 29] width 127 height 29
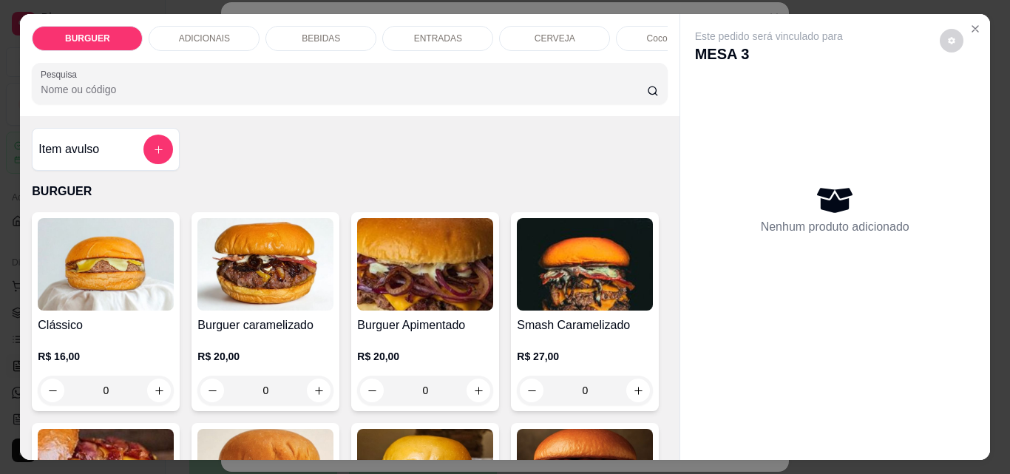
click at [318, 33] on p "BEBIDAS" at bounding box center [321, 39] width 38 height 12
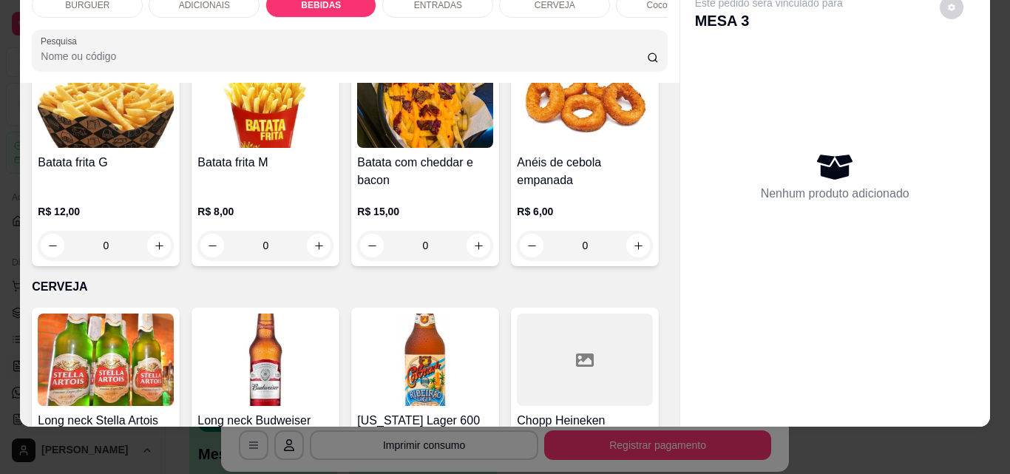
scroll to position [2181, 0]
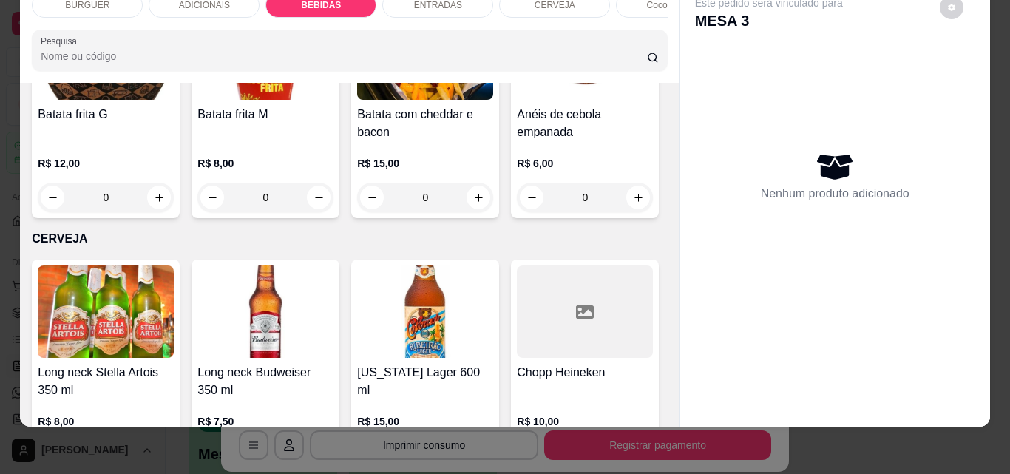
type input "1"
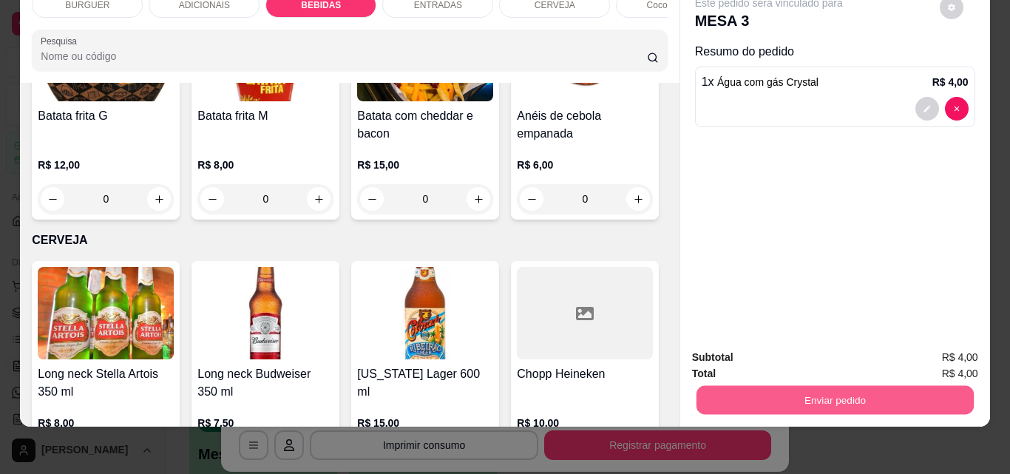
click at [759, 385] on button "Enviar pedido" at bounding box center [834, 399] width 277 height 29
click at [782, 341] on button "Não registrar e enviar pedido" at bounding box center [785, 352] width 149 height 27
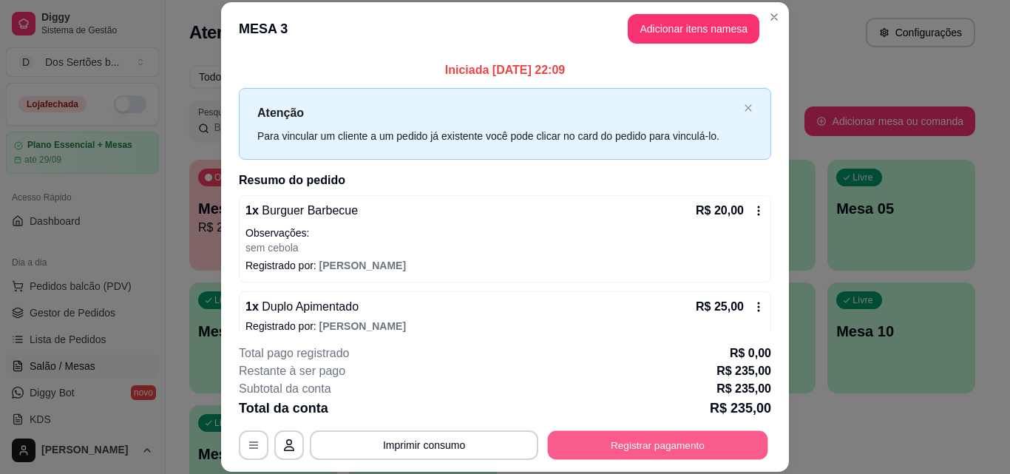
click at [700, 441] on button "Registrar pagamento" at bounding box center [658, 444] width 220 height 29
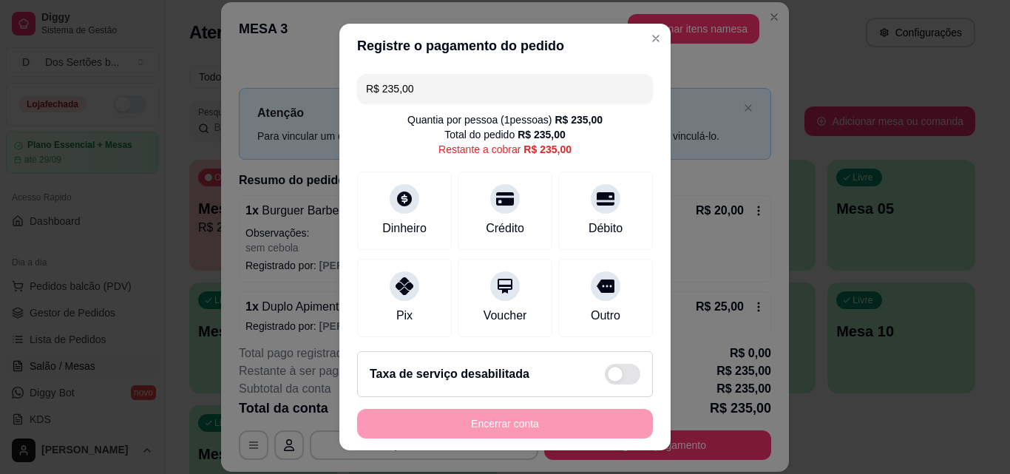
click at [433, 81] on input "R$ 235,00" at bounding box center [505, 89] width 278 height 30
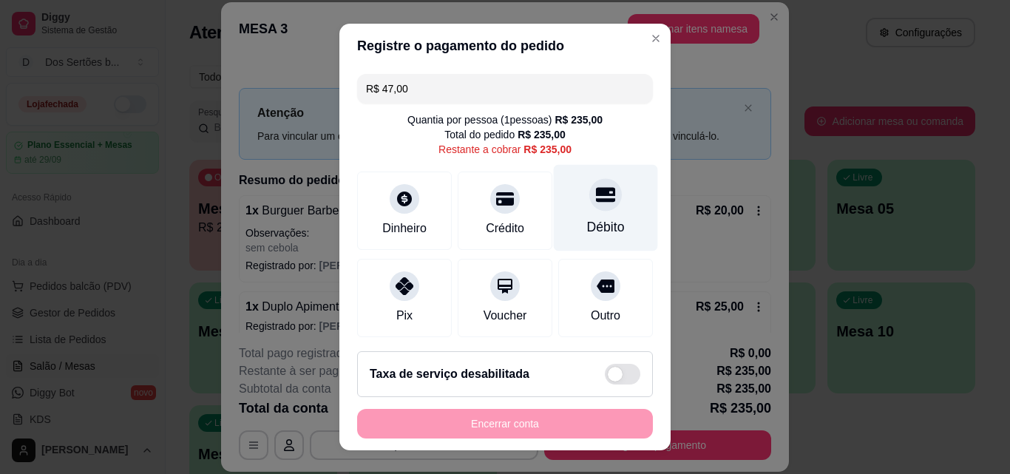
click at [596, 187] on div at bounding box center [605, 194] width 33 height 33
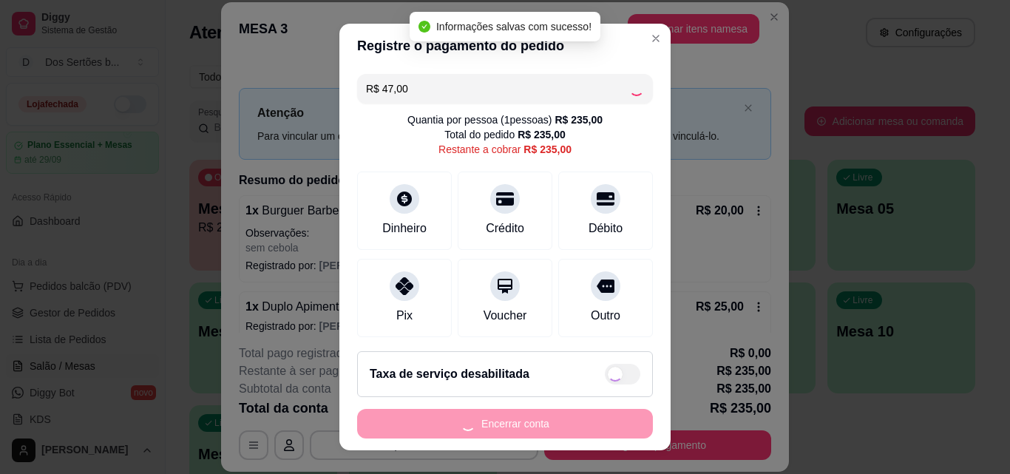
type input "R$ 188,00"
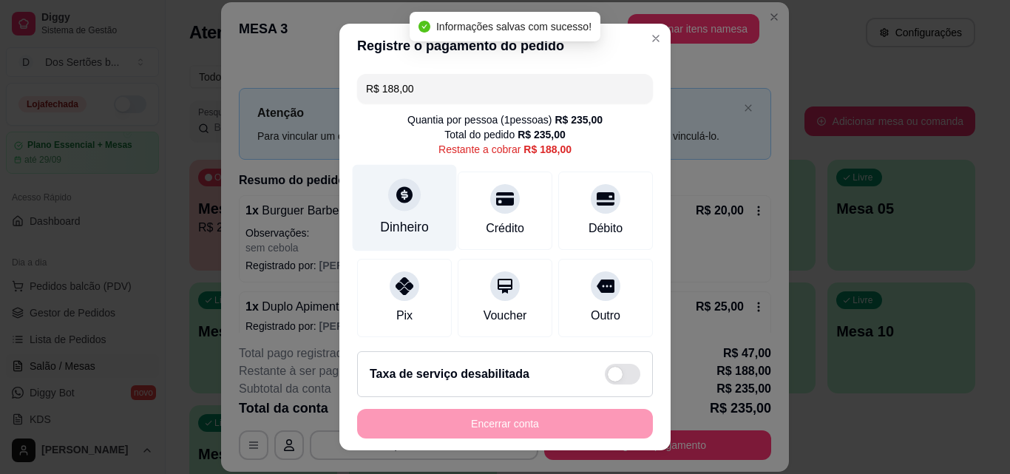
click at [422, 197] on div "Dinheiro" at bounding box center [405, 208] width 104 height 87
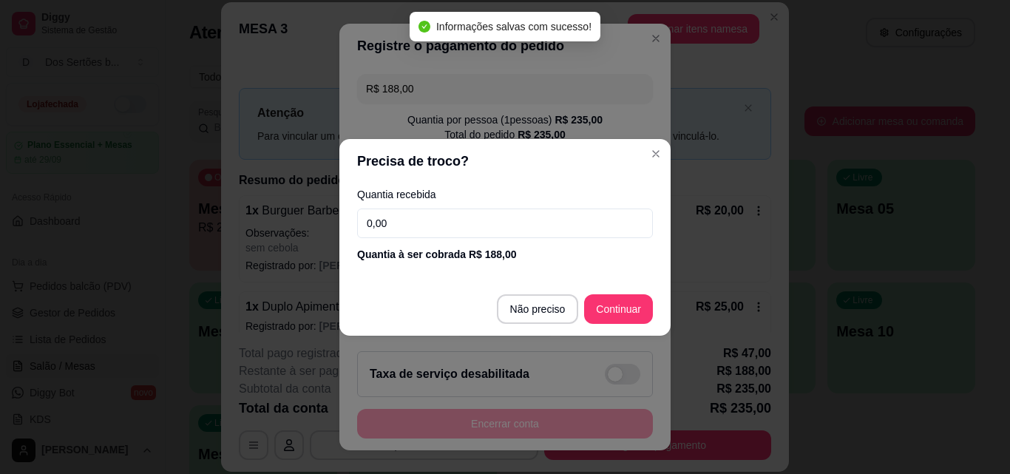
click at [415, 216] on input "0,00" at bounding box center [505, 224] width 296 height 30
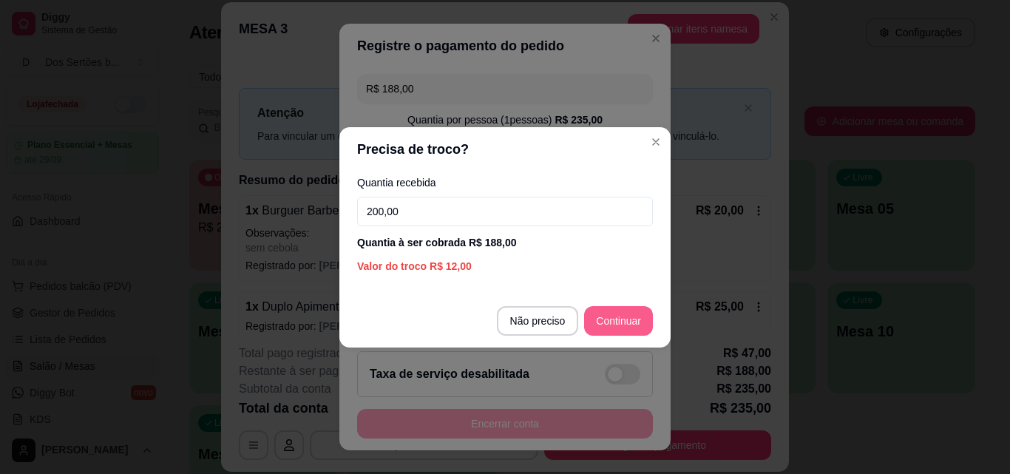
type input "200,00"
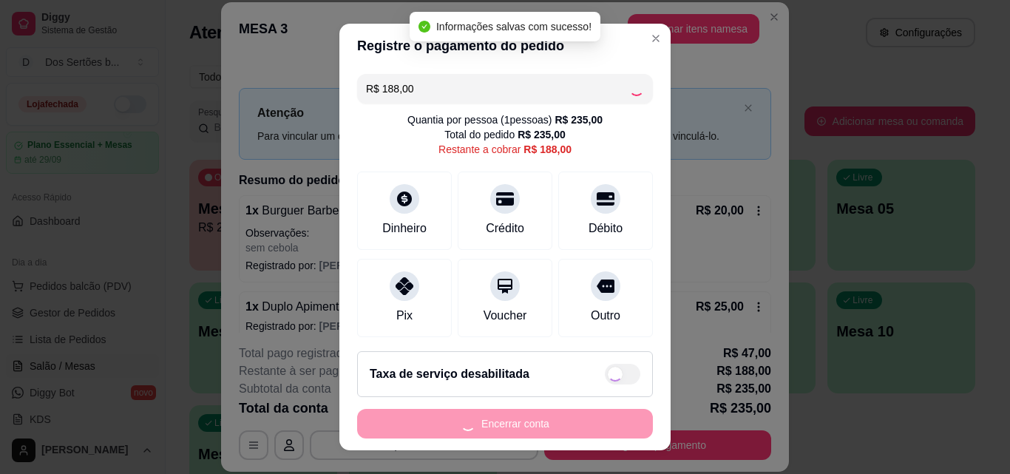
type input "R$ 0,00"
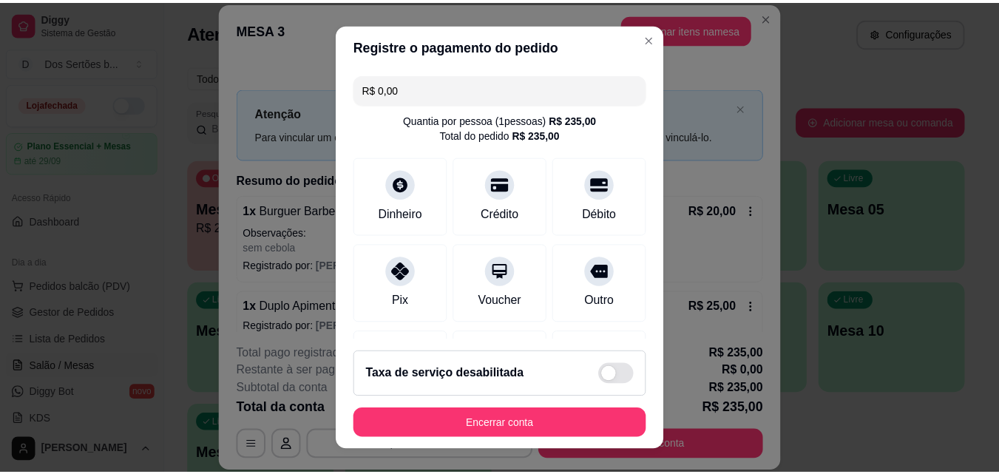
scroll to position [227, 0]
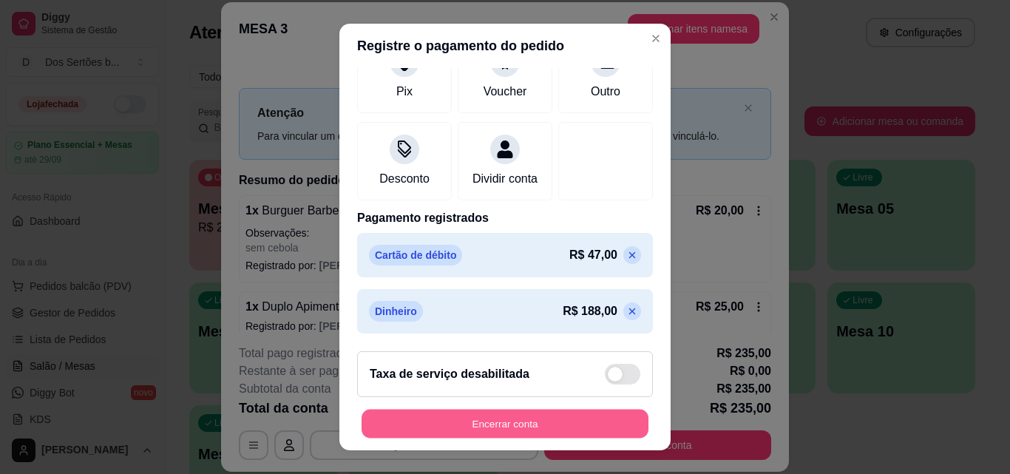
click at [586, 422] on button "Encerrar conta" at bounding box center [505, 424] width 287 height 29
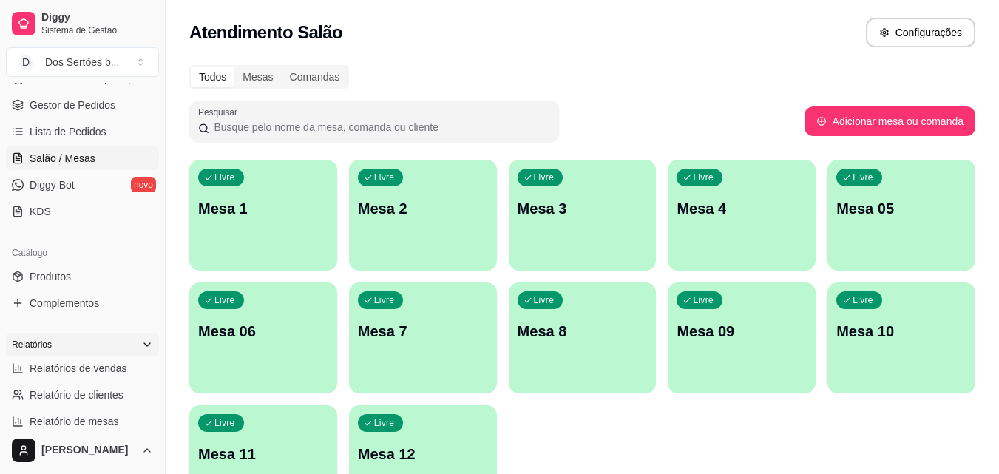
scroll to position [308, 0]
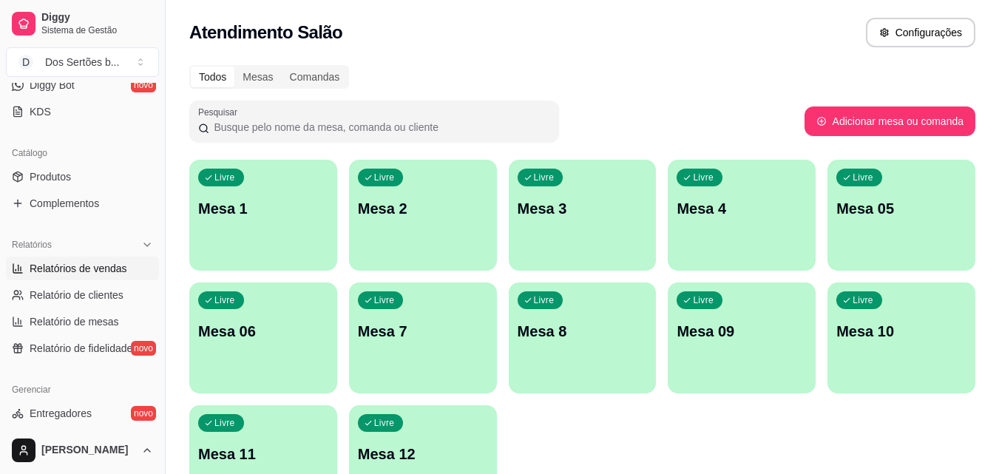
click at [101, 267] on span "Relatórios de vendas" at bounding box center [79, 268] width 98 height 15
select select "ALL"
select select "0"
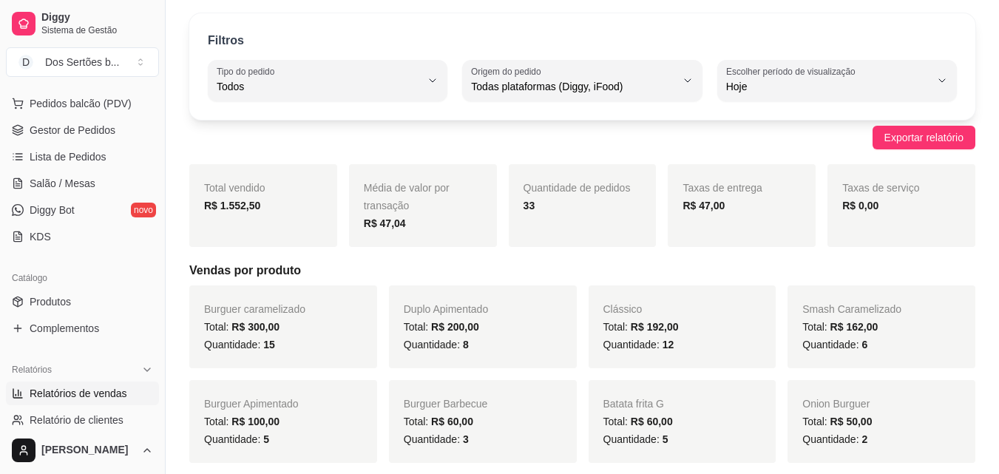
scroll to position [77, 0]
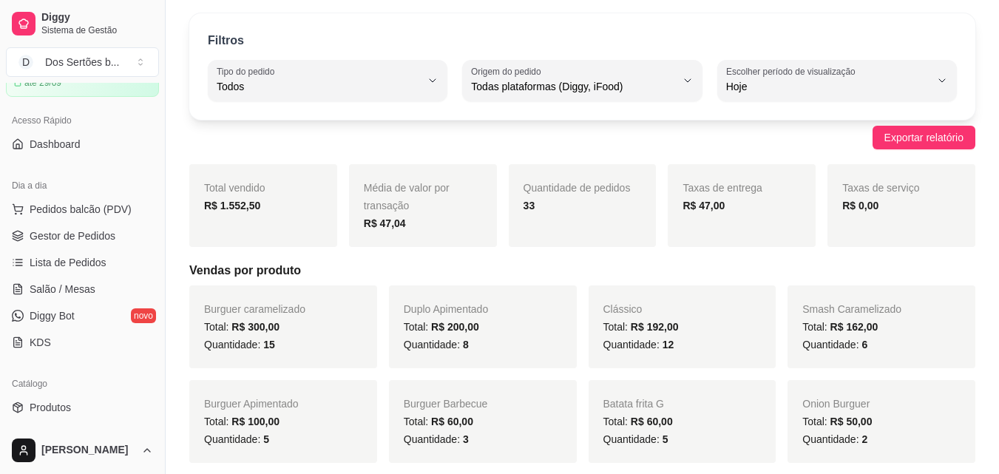
drag, startPoint x: 94, startPoint y: 212, endPoint x: 61, endPoint y: 163, distance: 58.0
click at [61, 163] on div "Loja fechada Plano Essencial + Mesas até 29/09 Acesso Rápido Dashboard Dia a di…" at bounding box center [82, 255] width 165 height 344
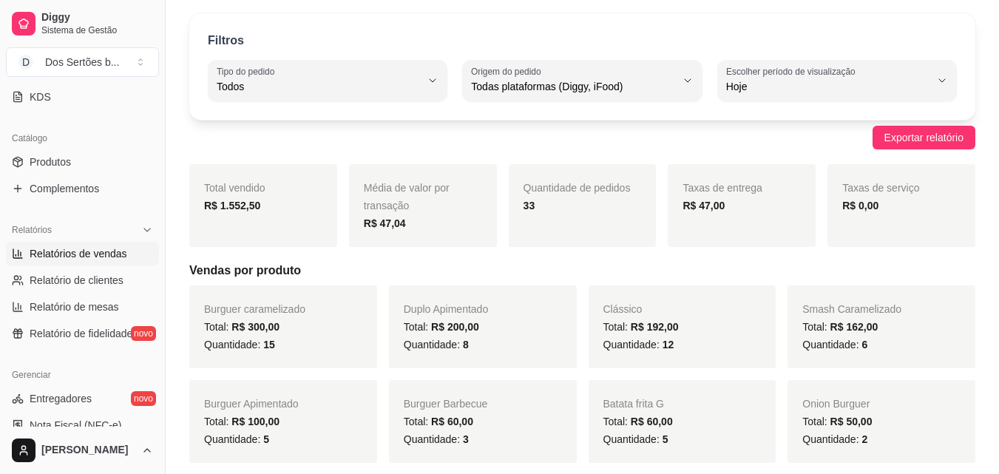
scroll to position [473, 0]
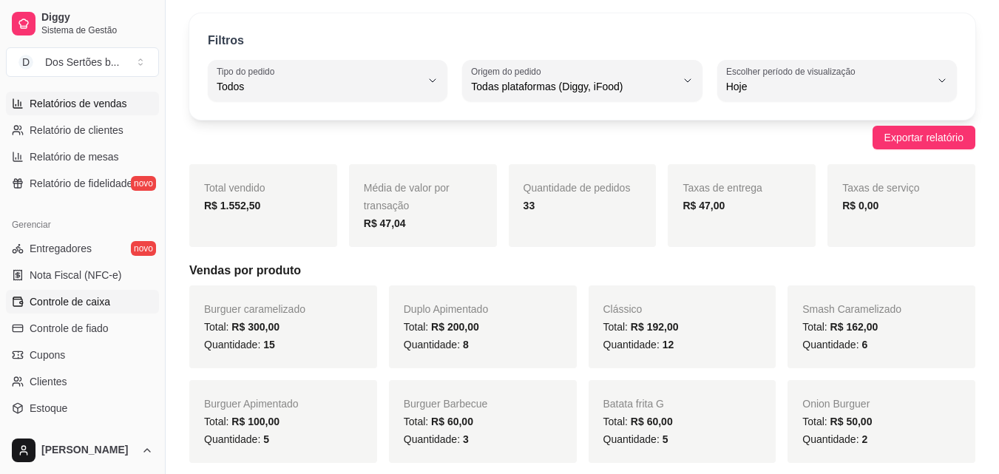
click at [67, 300] on span "Controle de caixa" at bounding box center [70, 301] width 81 height 15
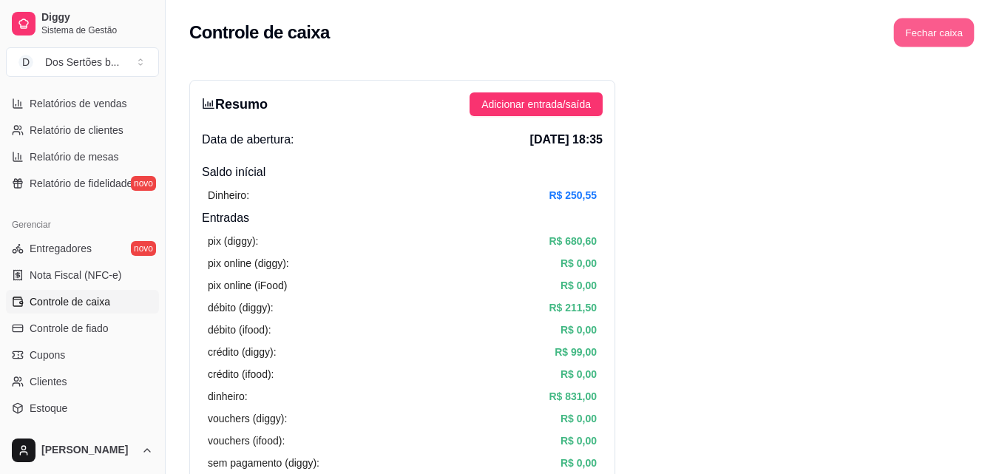
click at [935, 29] on button "Fechar caixa" at bounding box center [934, 32] width 81 height 29
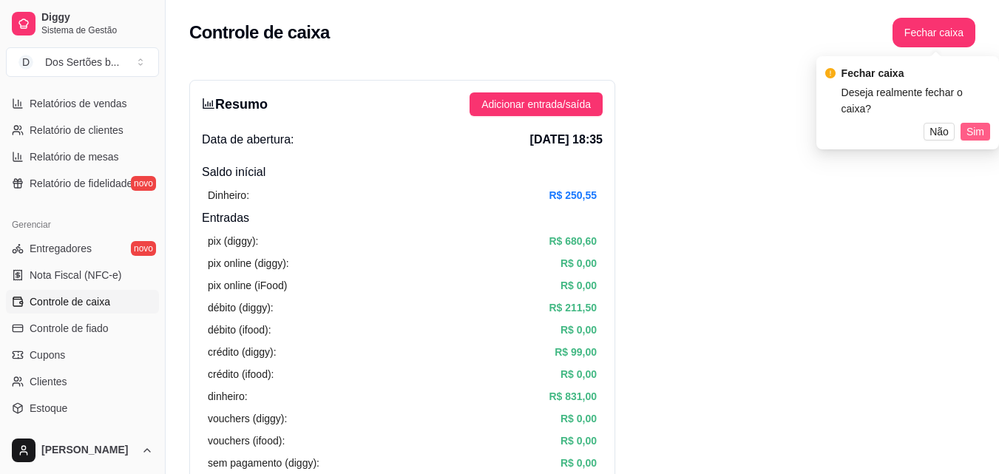
click at [970, 123] on span "Sim" at bounding box center [976, 131] width 18 height 16
